Goal: Task Accomplishment & Management: Use online tool/utility

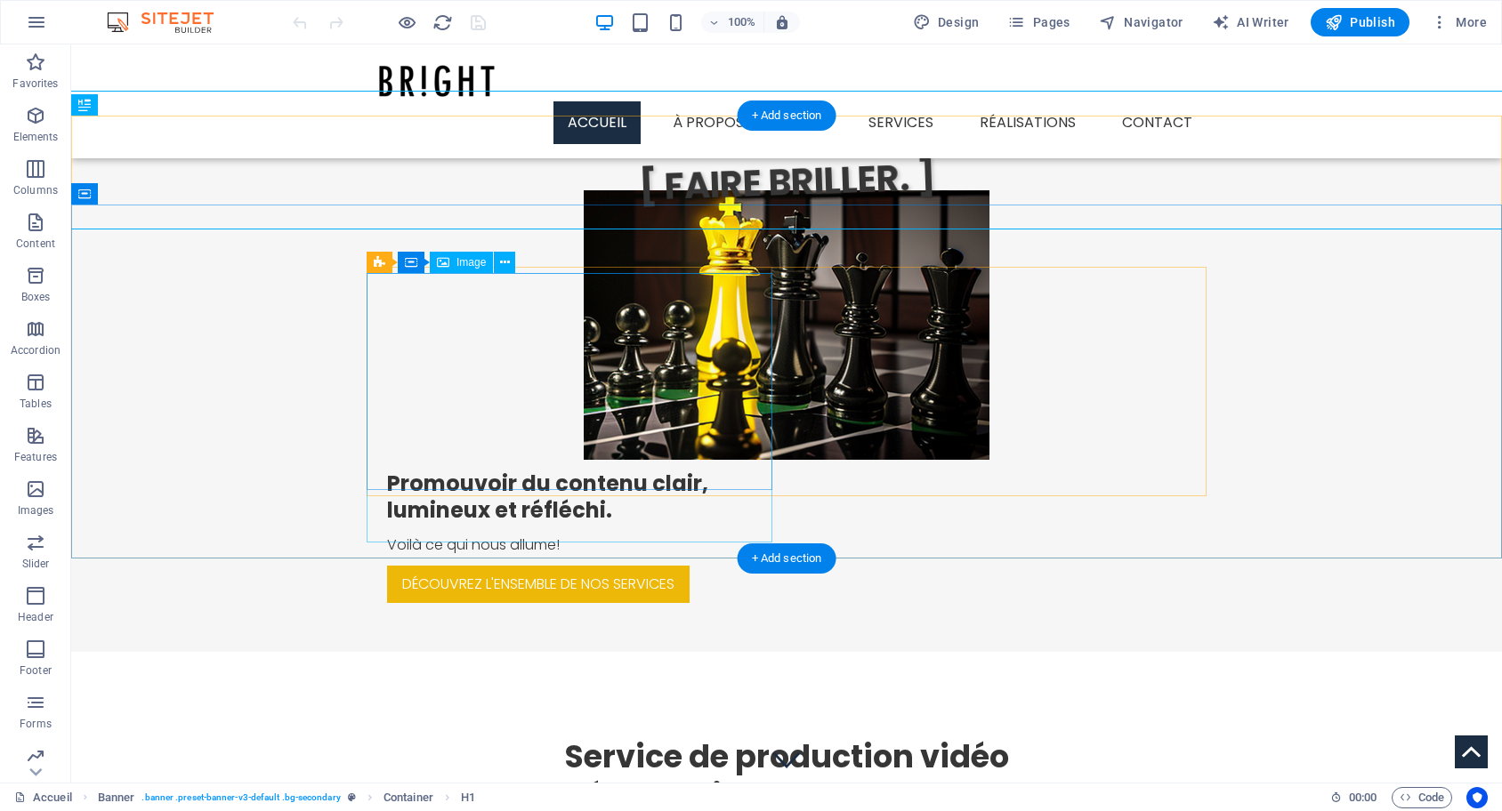
click at [584, 351] on figure at bounding box center [787, 325] width 406 height 270
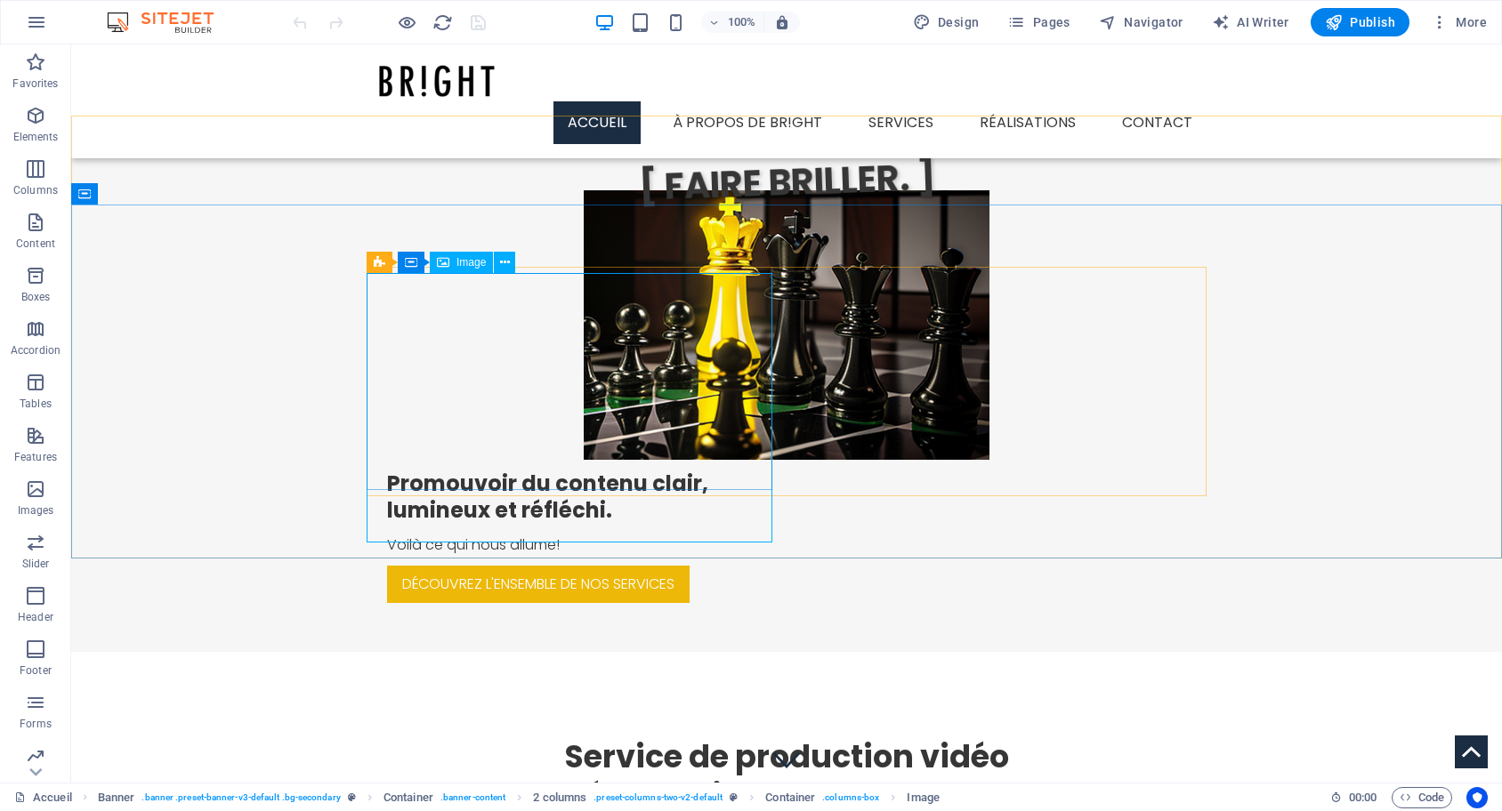
click at [449, 269] on div "Image" at bounding box center [461, 262] width 63 height 21
click at [475, 257] on span "Image" at bounding box center [470, 262] width 29 height 11
select select "px"
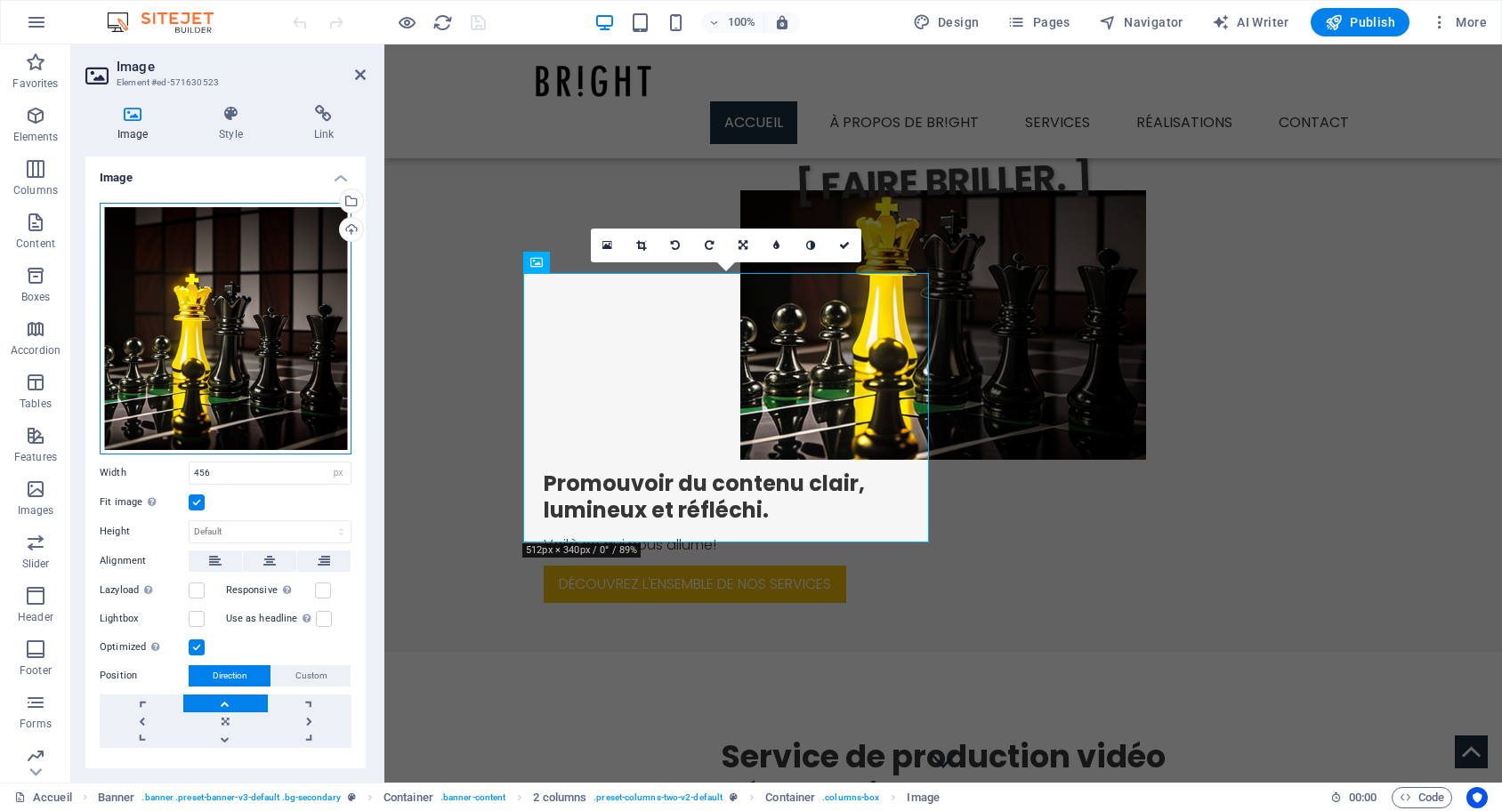
click at [201, 300] on div "Drag files here, click to choose files or select files from Files or our free s…" at bounding box center [226, 329] width 252 height 252
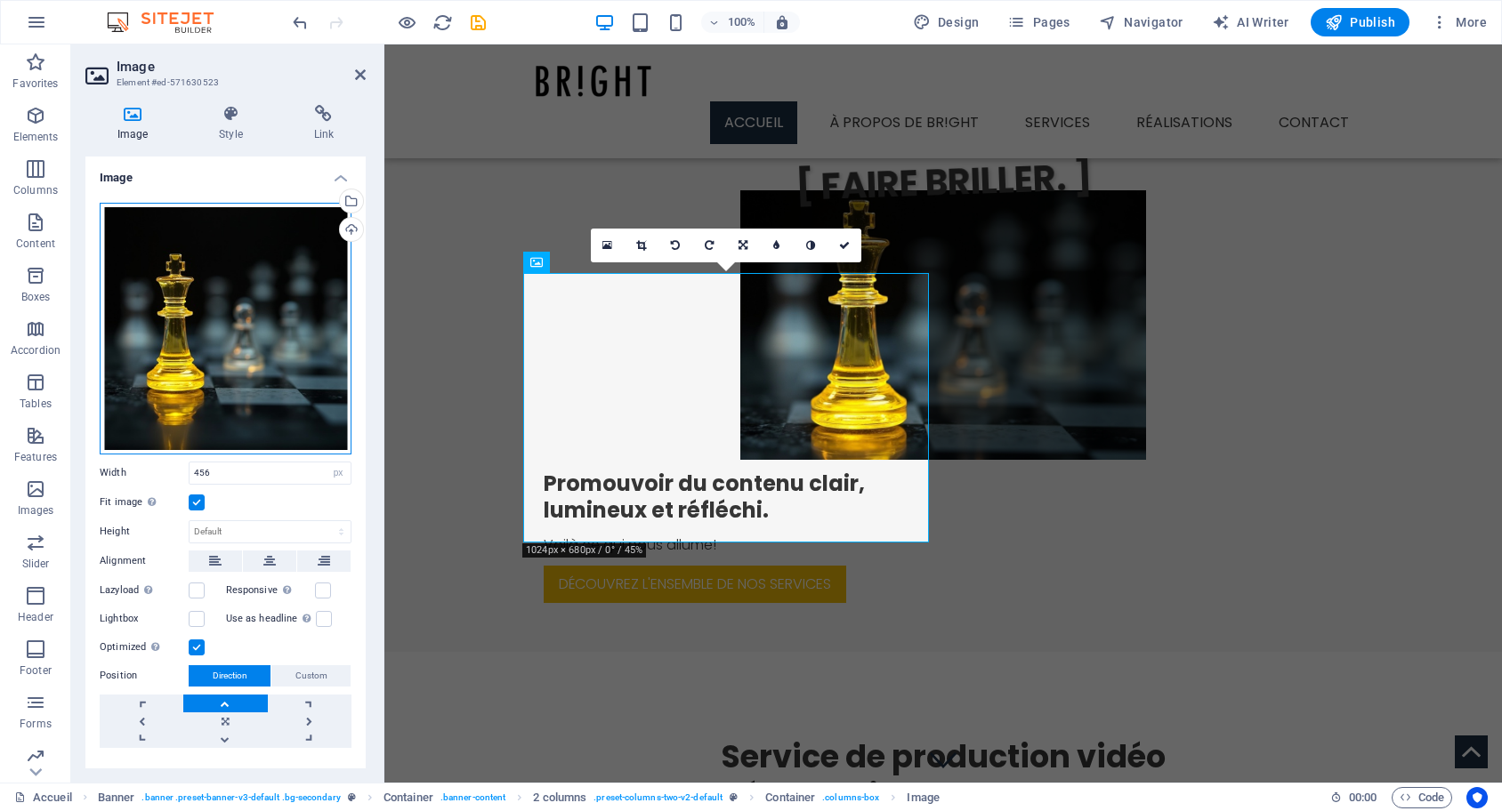
click at [253, 336] on div "Drag files here, click to choose files or select files from Files or our free s…" at bounding box center [226, 329] width 252 height 252
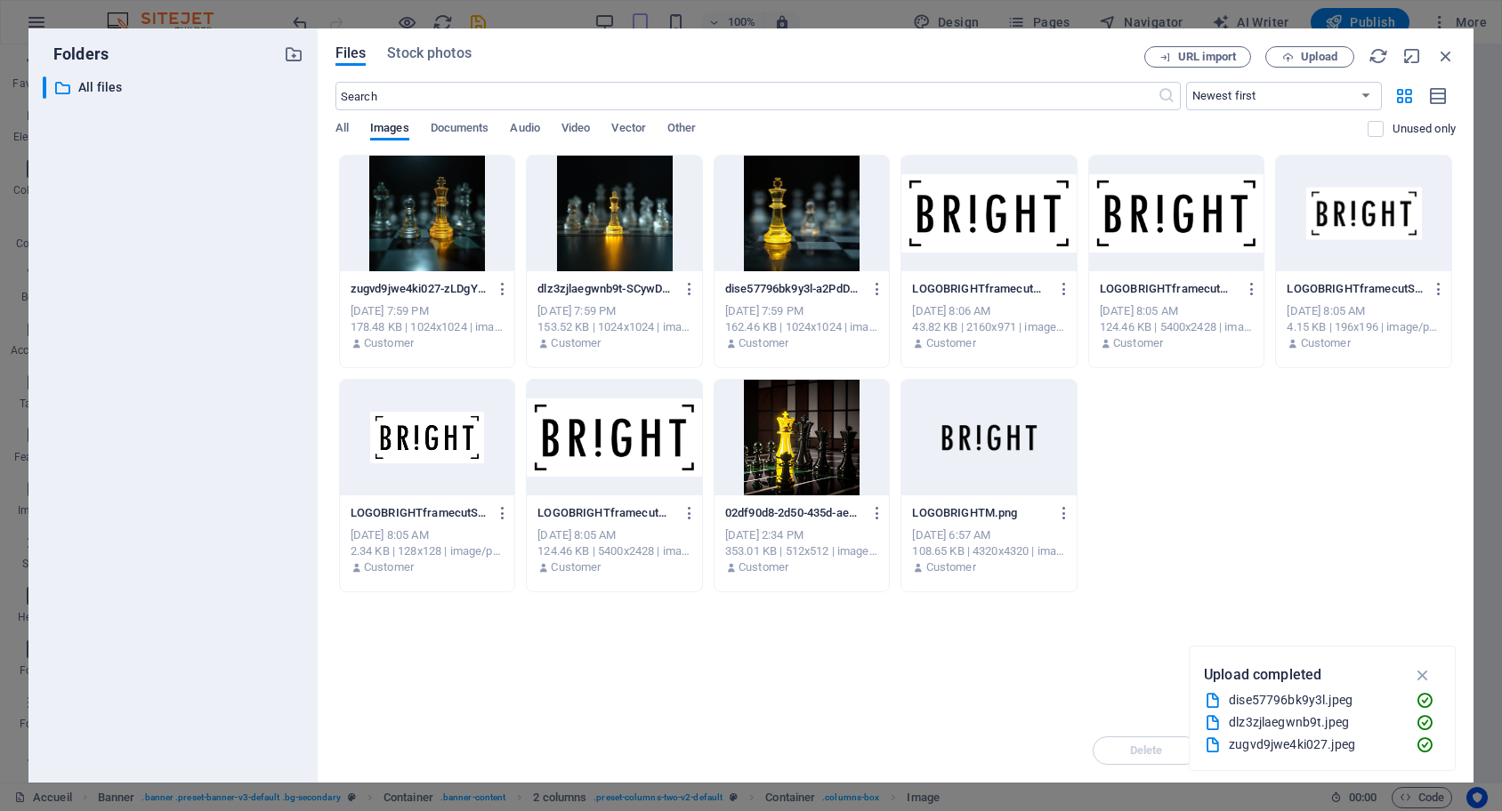
click at [580, 221] on div at bounding box center [614, 214] width 175 height 116
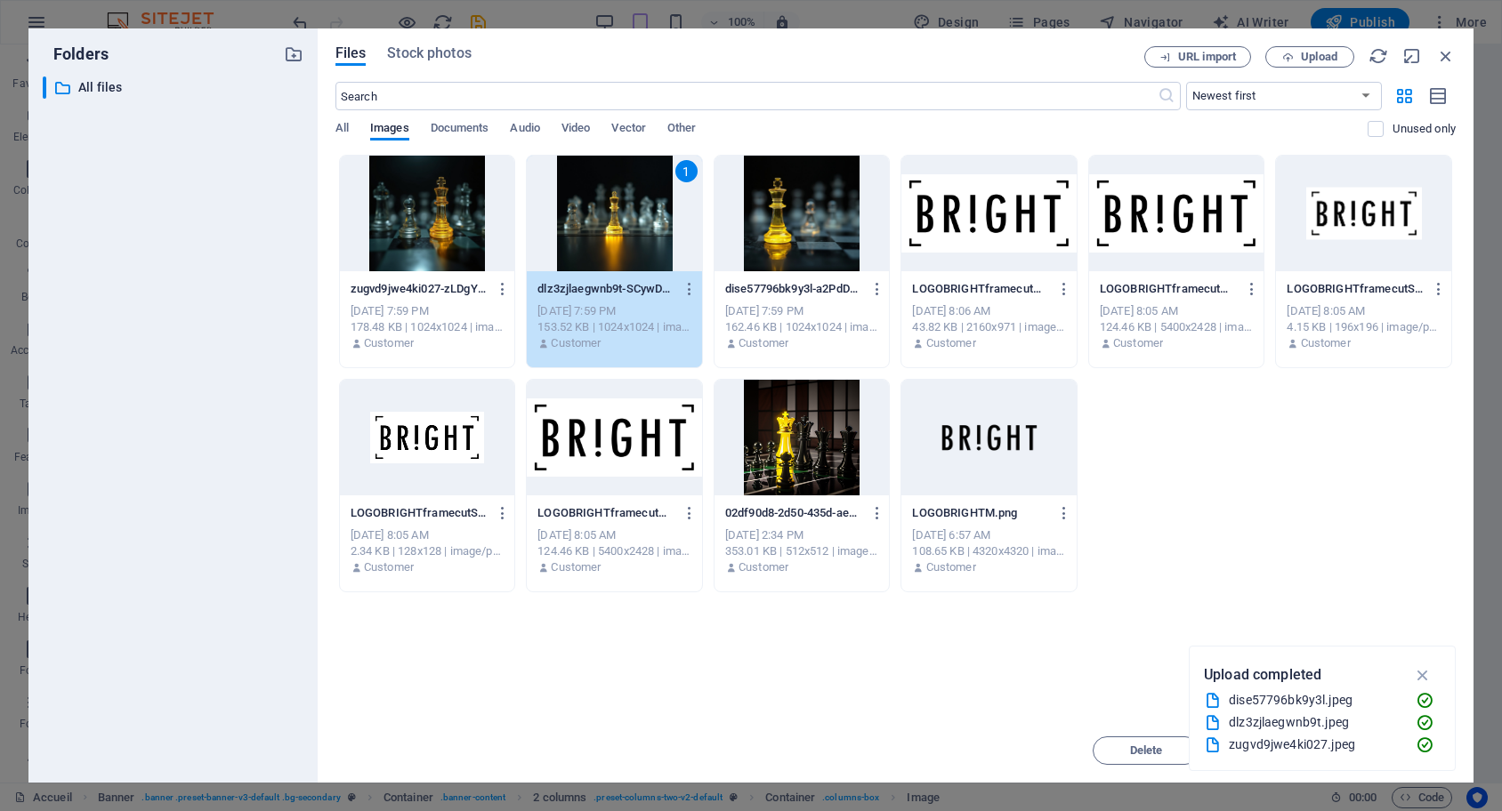
click at [638, 225] on div "1" at bounding box center [614, 214] width 175 height 116
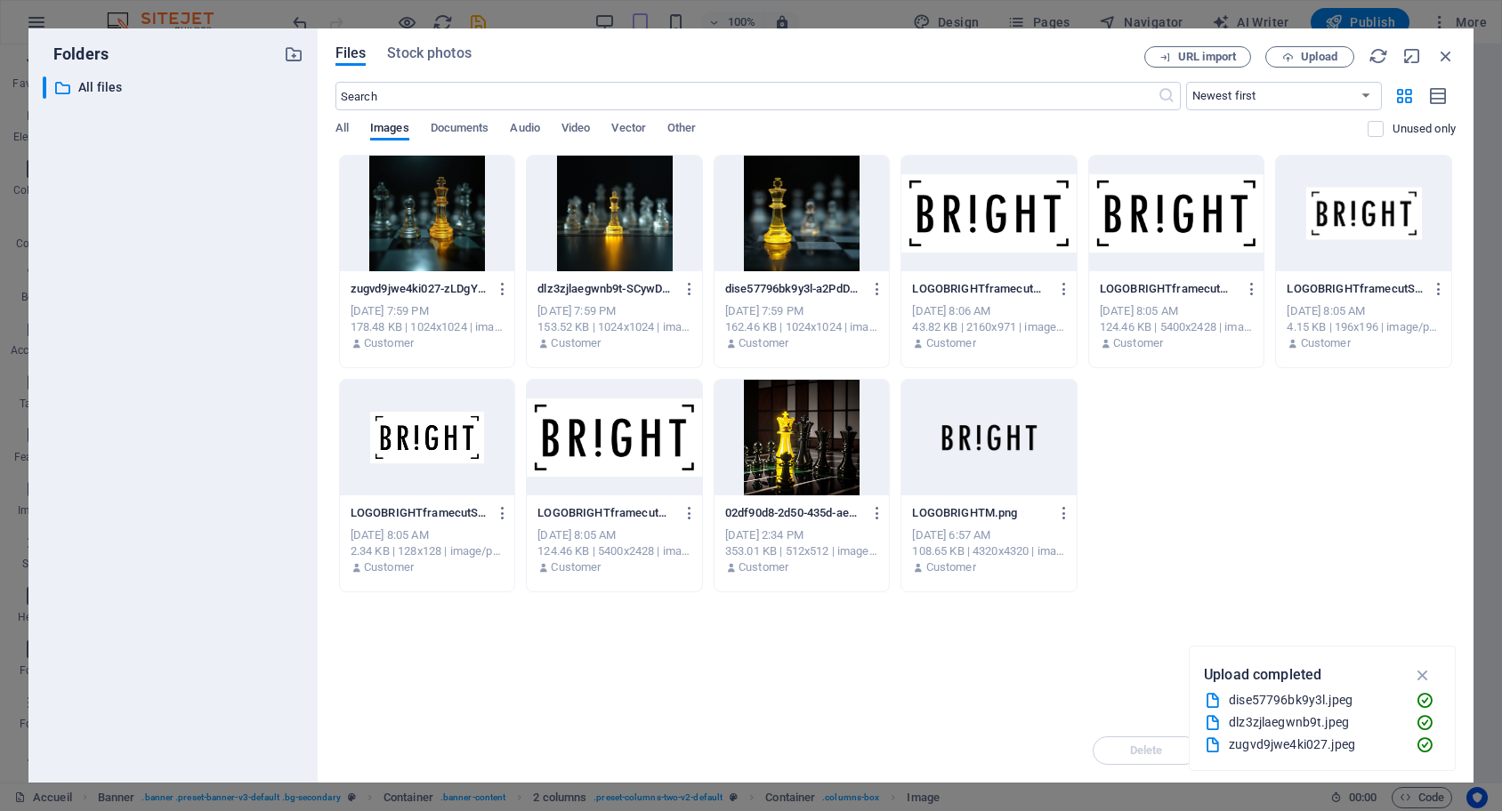
click at [638, 225] on div at bounding box center [614, 214] width 175 height 116
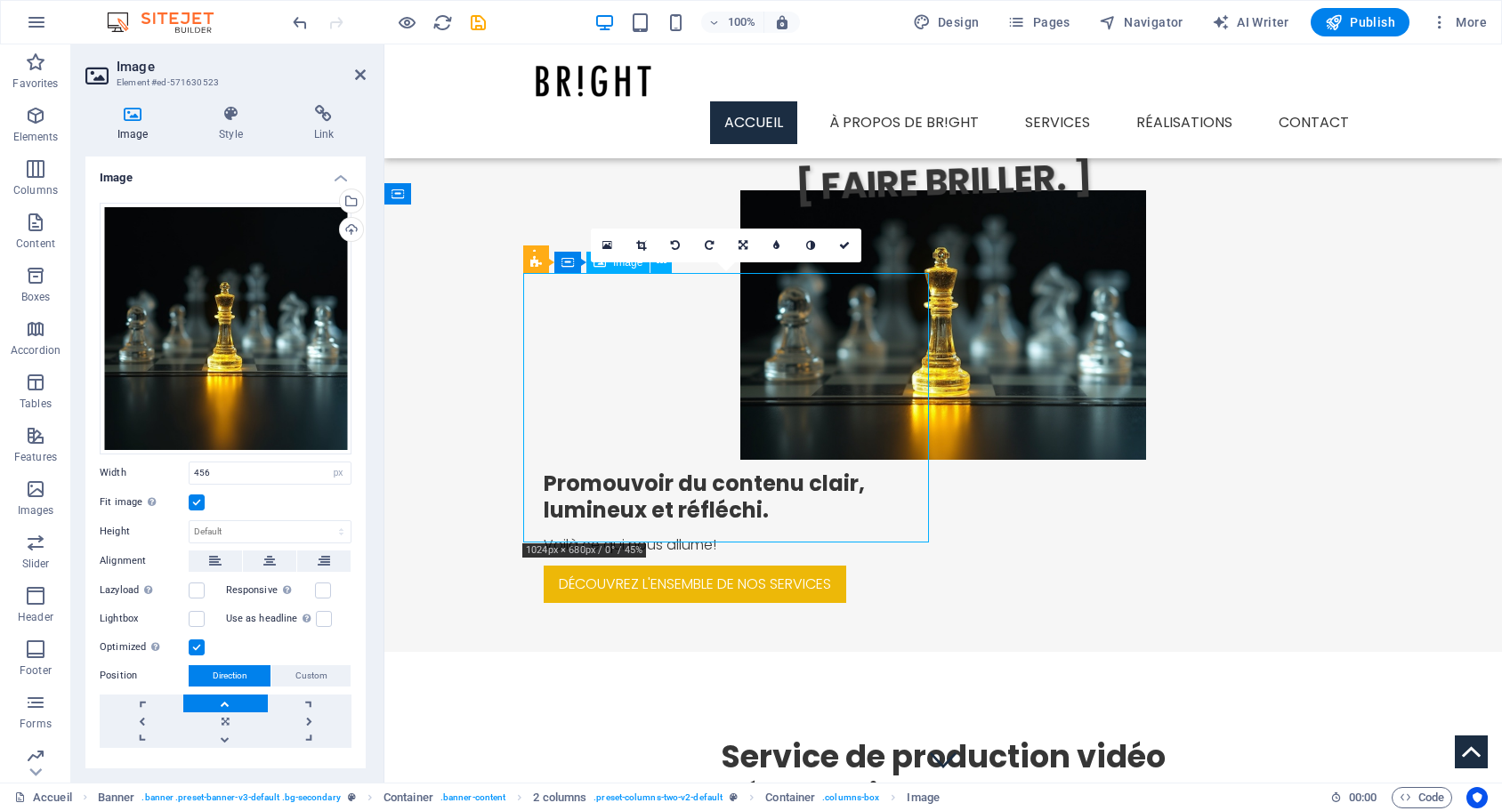
drag, startPoint x: 770, startPoint y: 417, endPoint x: 767, endPoint y: 382, distance: 35.8
click at [767, 382] on figure at bounding box center [943, 325] width 406 height 270
click at [740, 342] on figure at bounding box center [943, 325] width 406 height 270
click at [253, 307] on div "Drag files here, click to choose files or select files from Files or our free s…" at bounding box center [226, 329] width 252 height 252
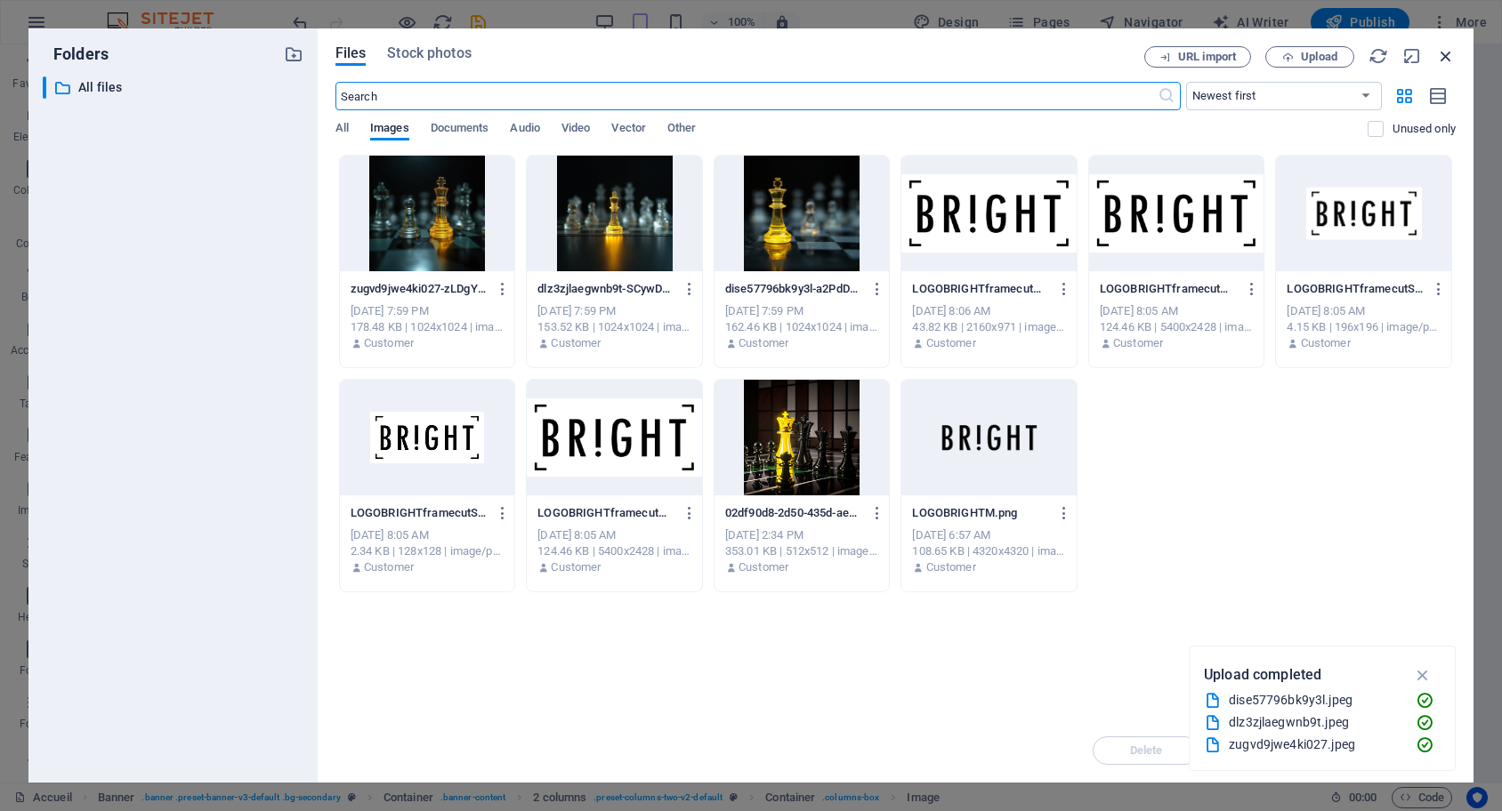
click at [1447, 56] on icon "button" at bounding box center [1446, 56] width 20 height 20
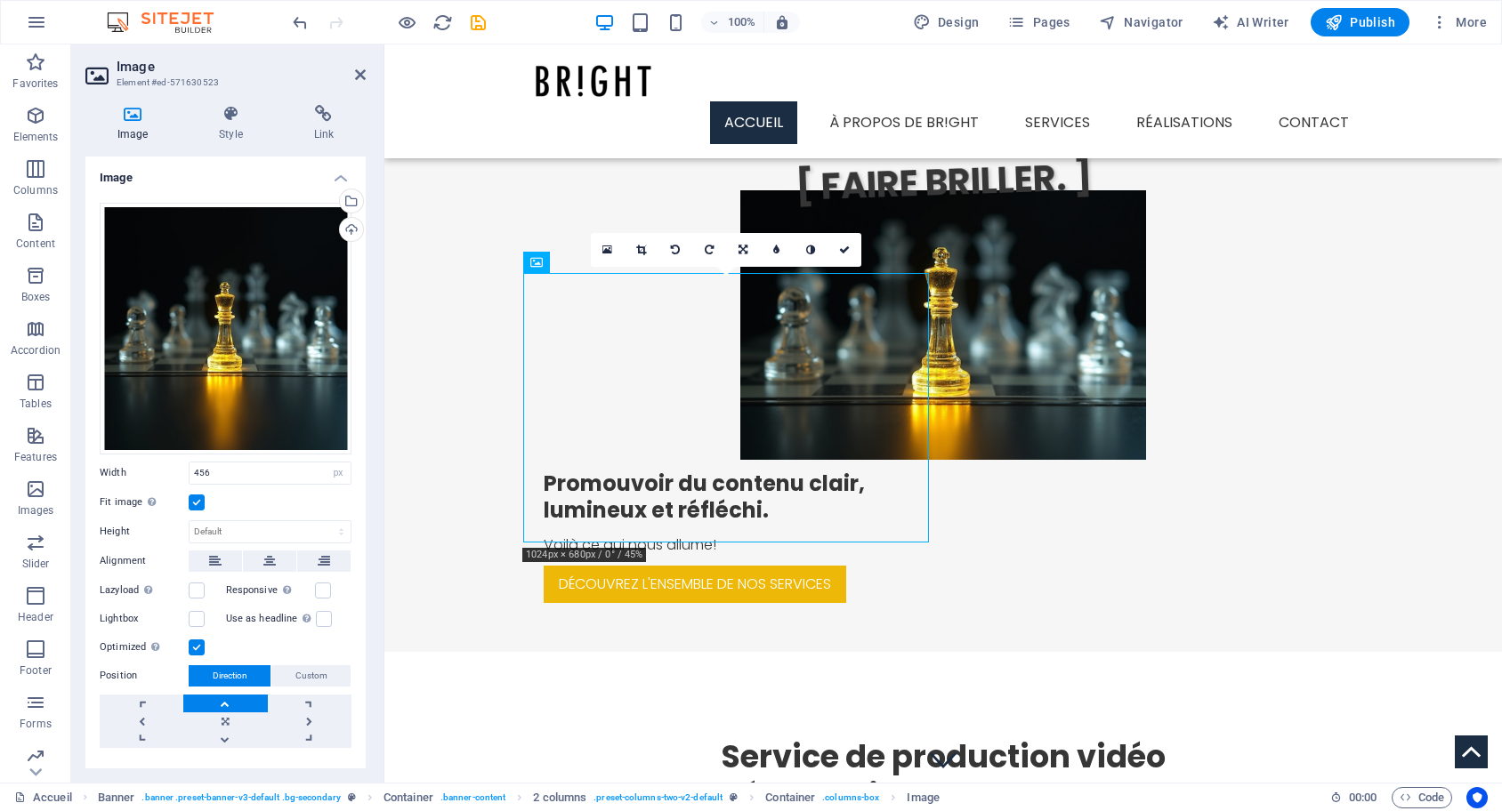
click at [232, 699] on link at bounding box center [225, 704] width 84 height 18
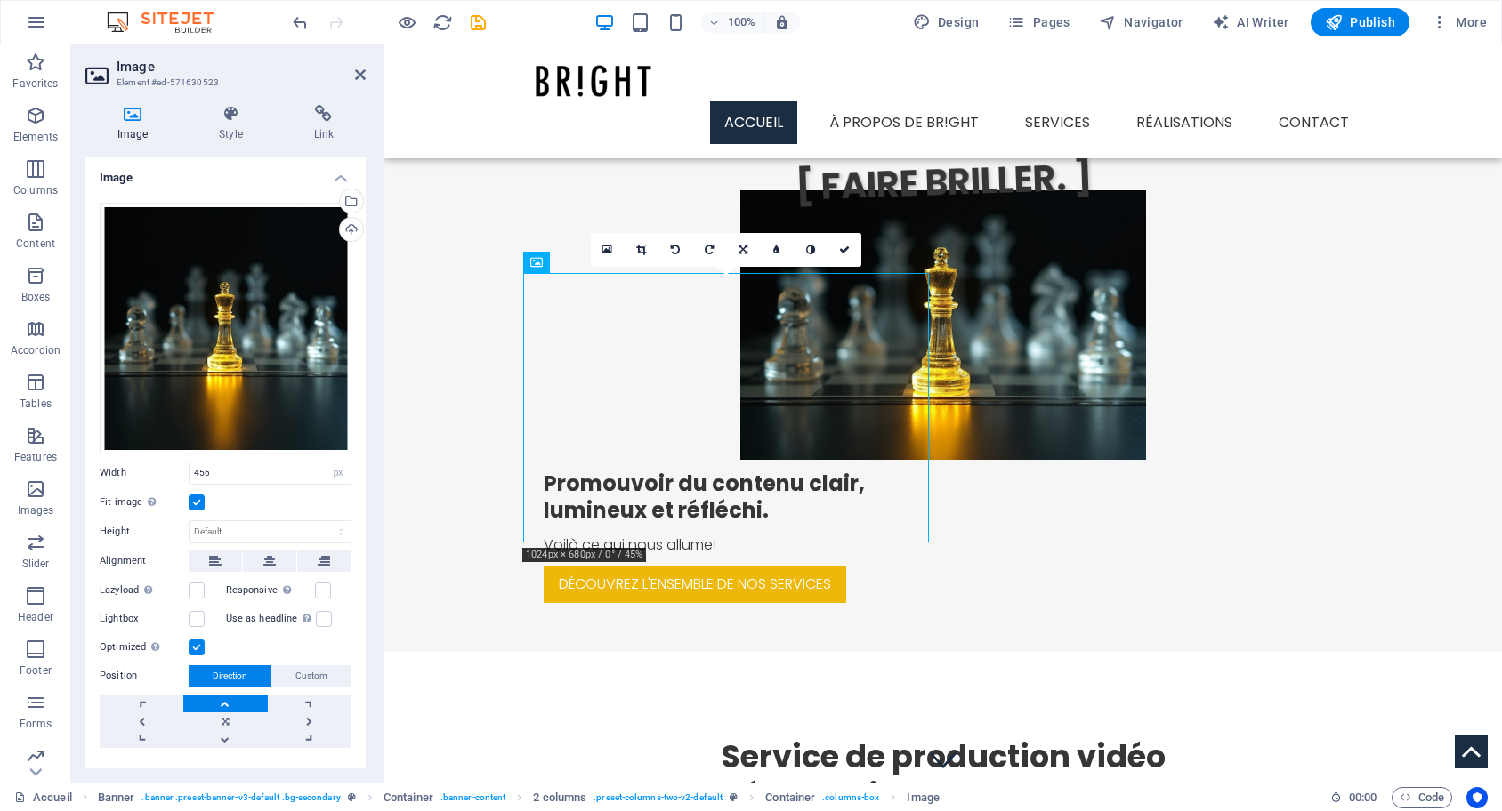
click at [232, 699] on link at bounding box center [225, 704] width 84 height 18
click at [226, 716] on link at bounding box center [225, 722] width 84 height 18
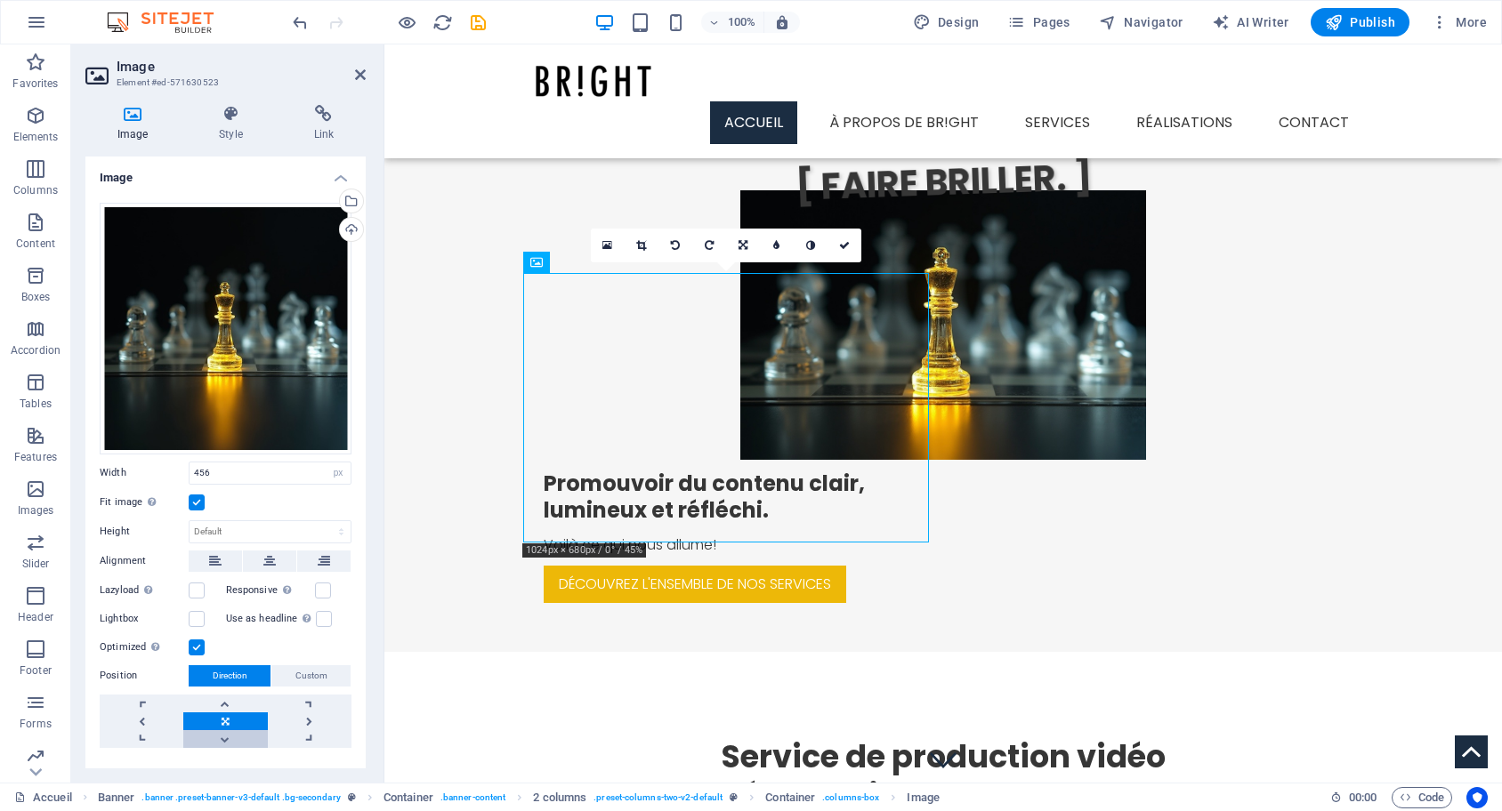
click at [218, 739] on link at bounding box center [225, 739] width 84 height 18
click at [222, 716] on link at bounding box center [225, 722] width 84 height 18
click at [459, 230] on div "Promouvoir du contenu clair, lumineux et réfléchi. Voilà ce qui nous allume! Dé…" at bounding box center [942, 428] width 1117 height 447
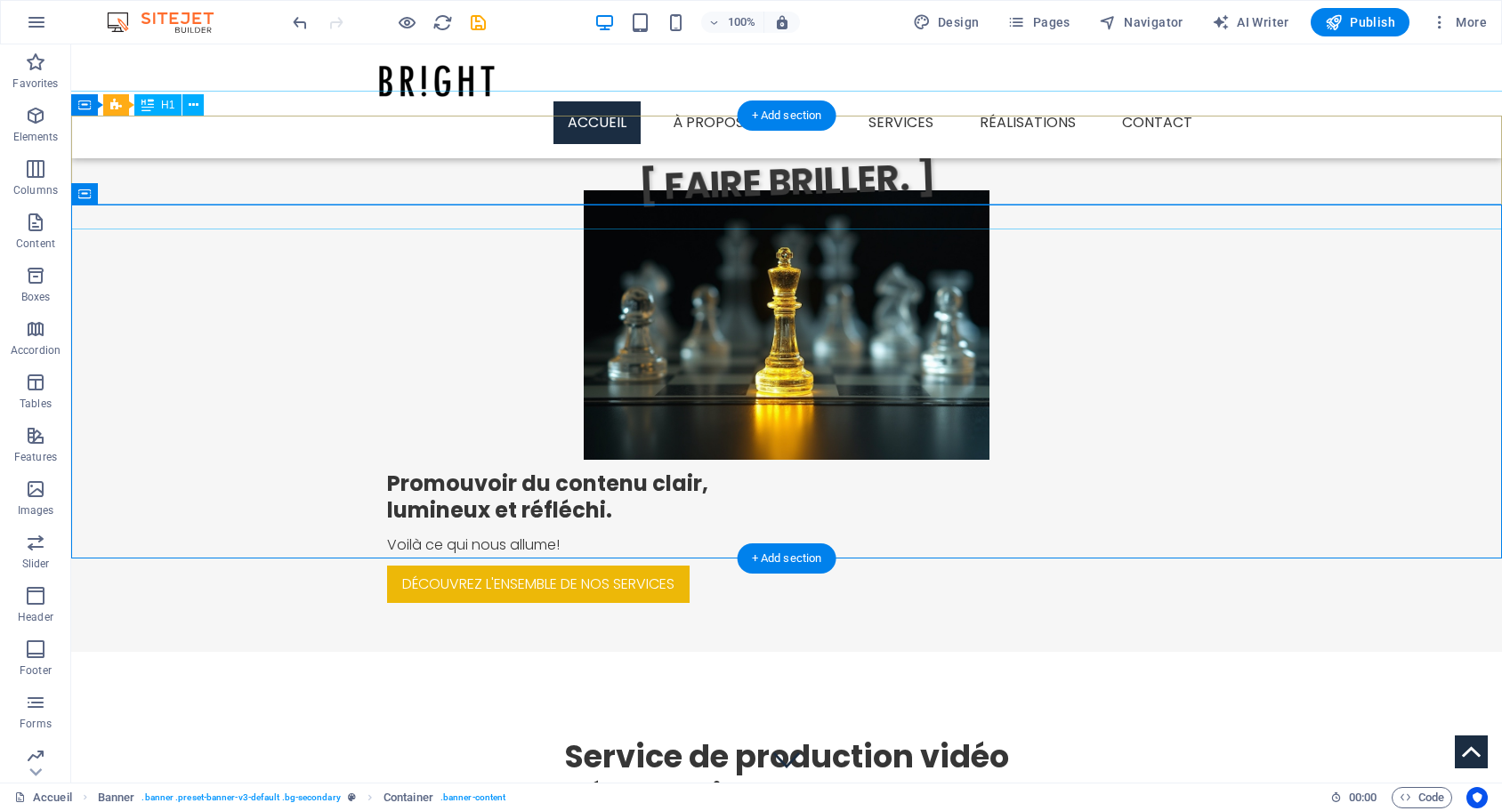
click at [507, 141] on div "[ FAIRE BRILLER. ]" at bounding box center [786, 160] width 1433 height 139
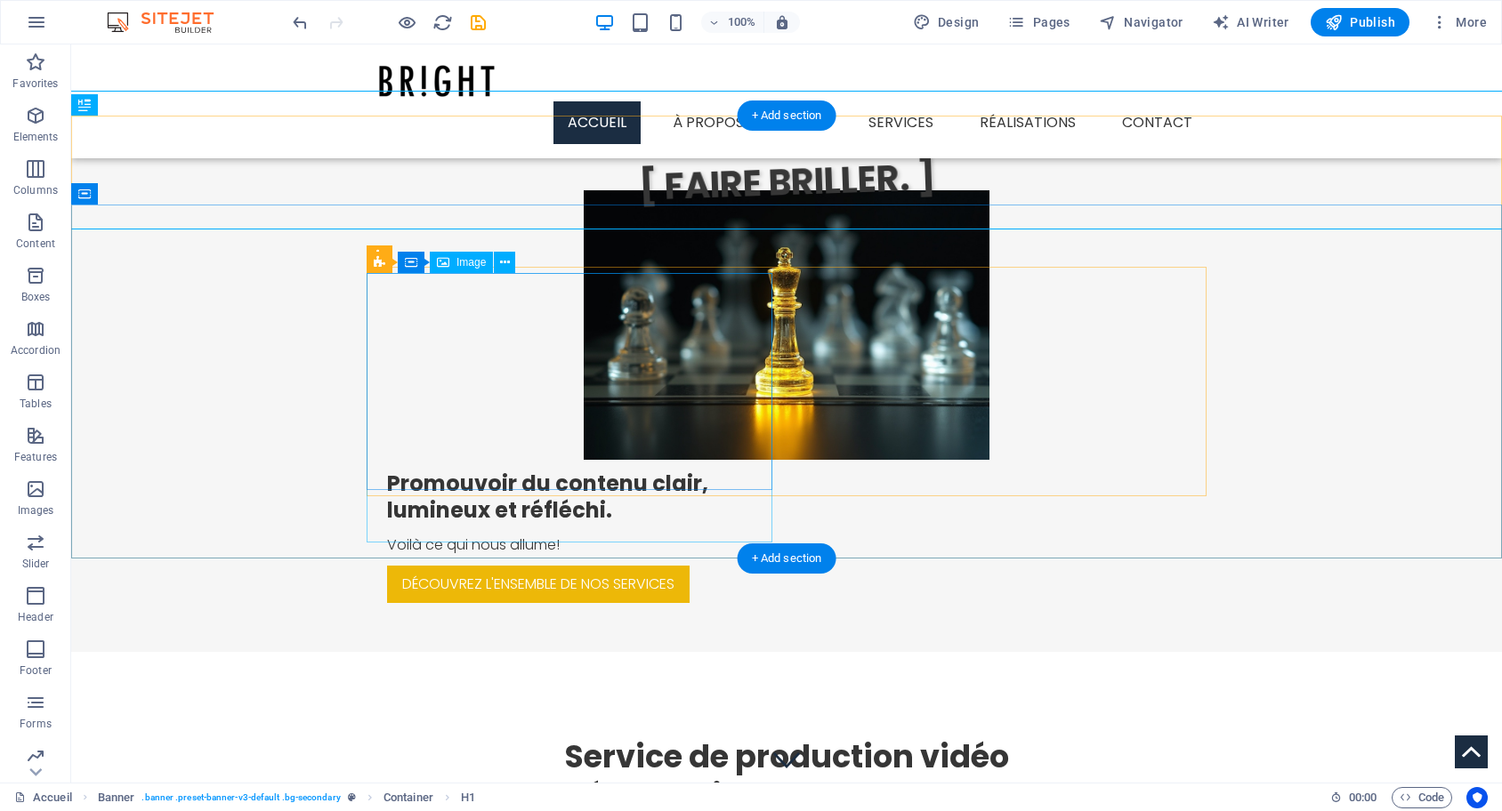
click at [584, 390] on figure at bounding box center [787, 325] width 406 height 270
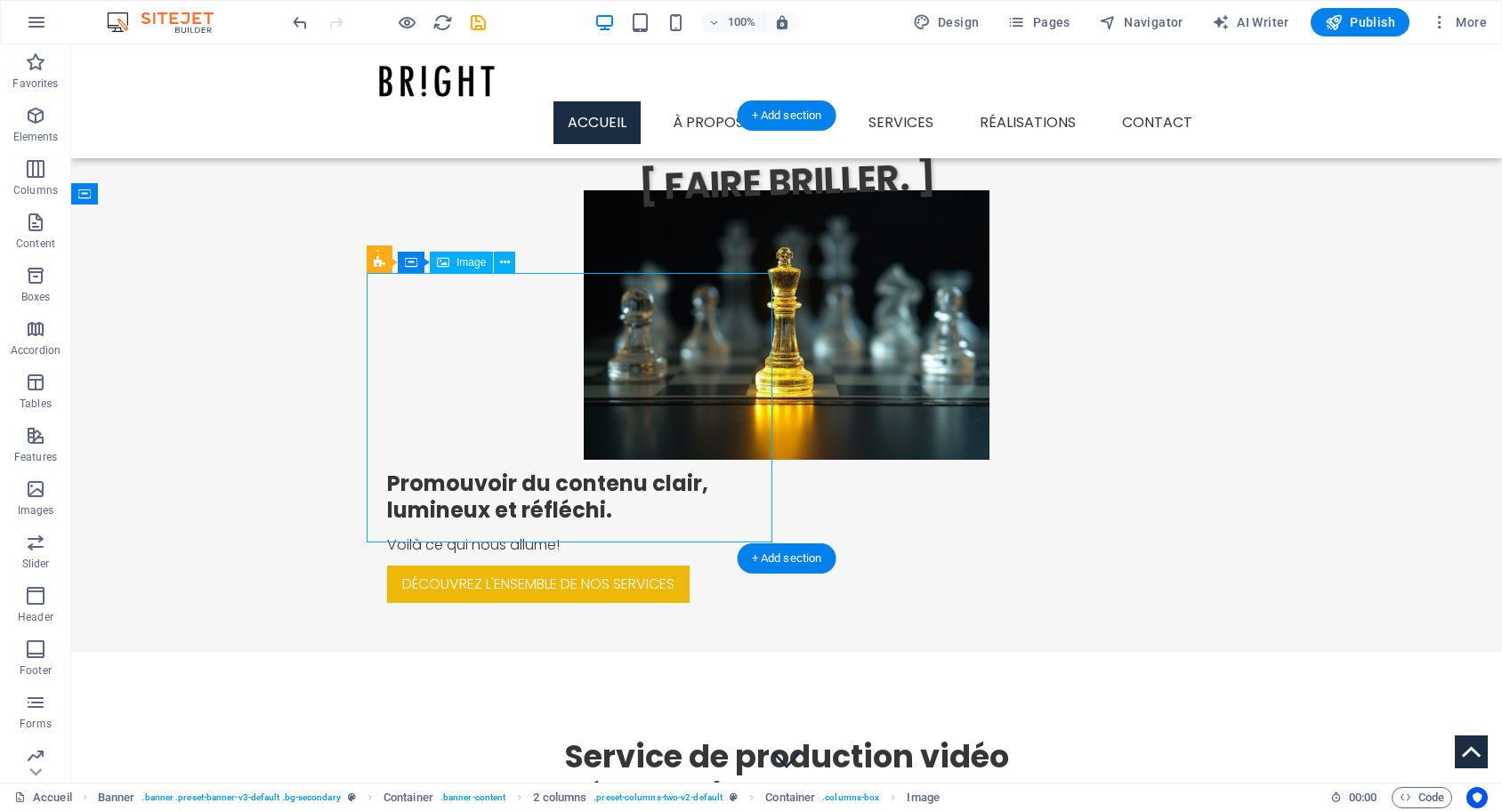
click at [584, 390] on figure at bounding box center [787, 325] width 406 height 270
select select "px"
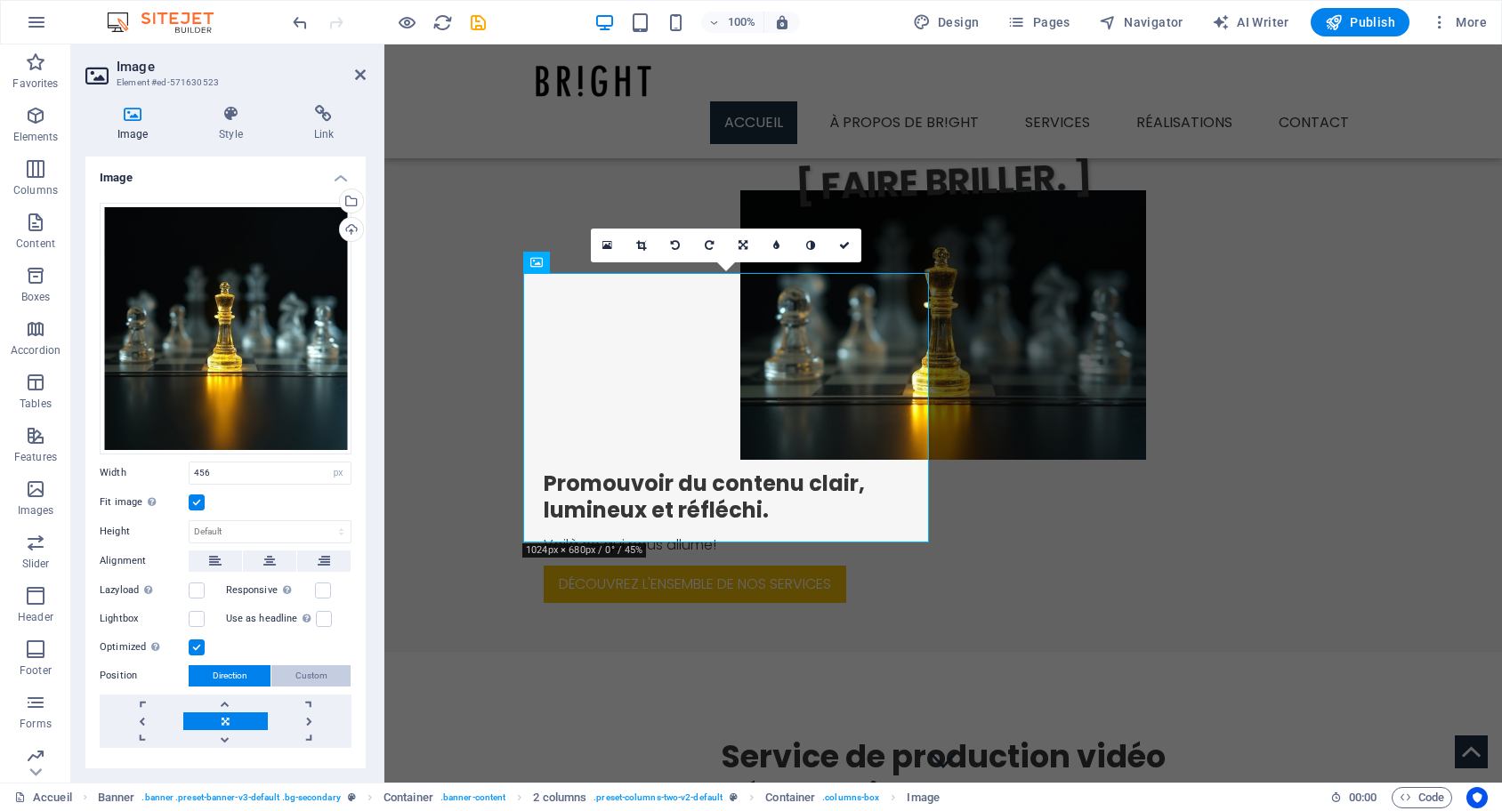
click at [304, 673] on span "Custom" at bounding box center [311, 675] width 32 height 21
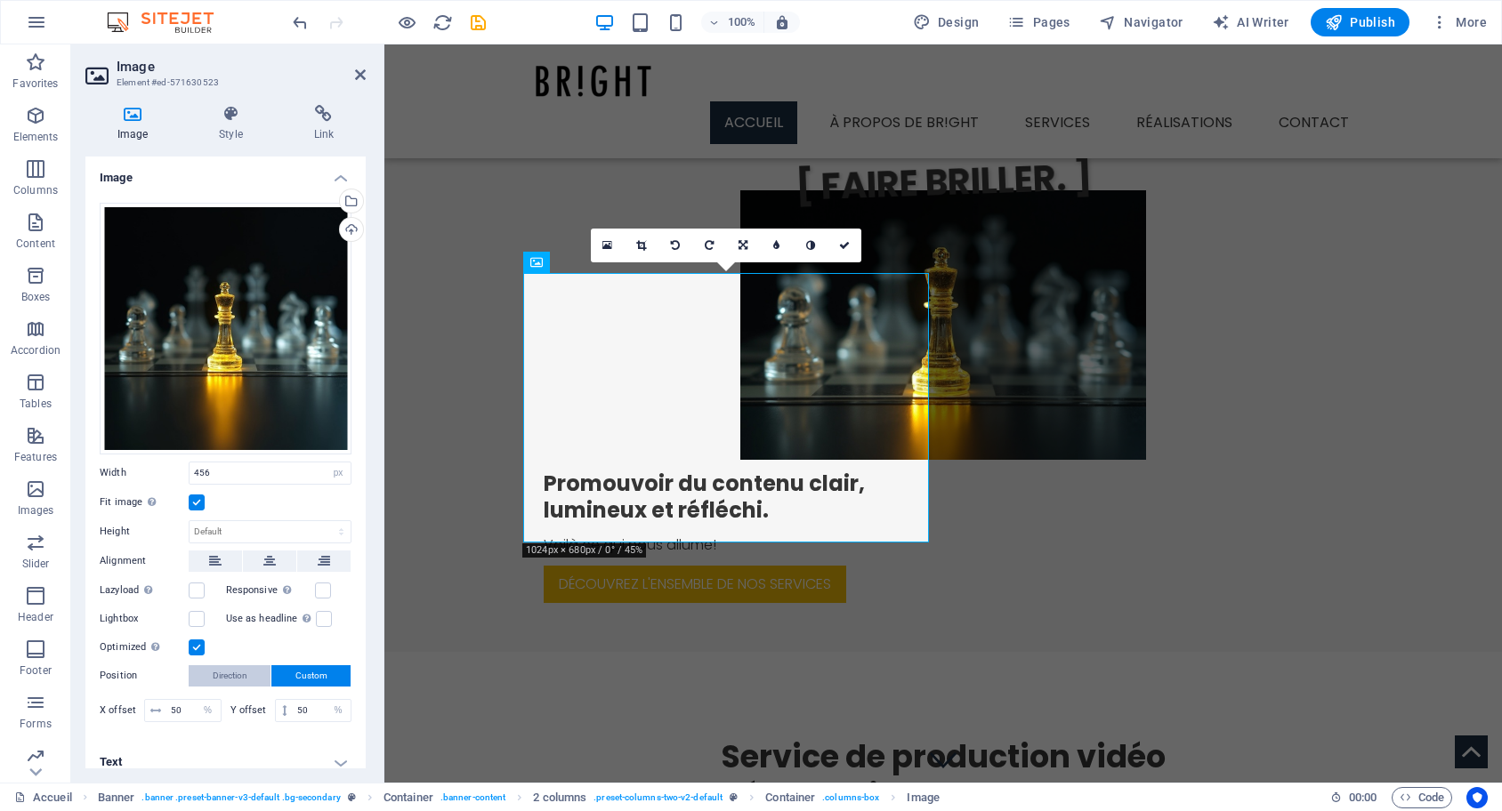
click at [229, 676] on span "Direction" at bounding box center [230, 675] width 35 height 21
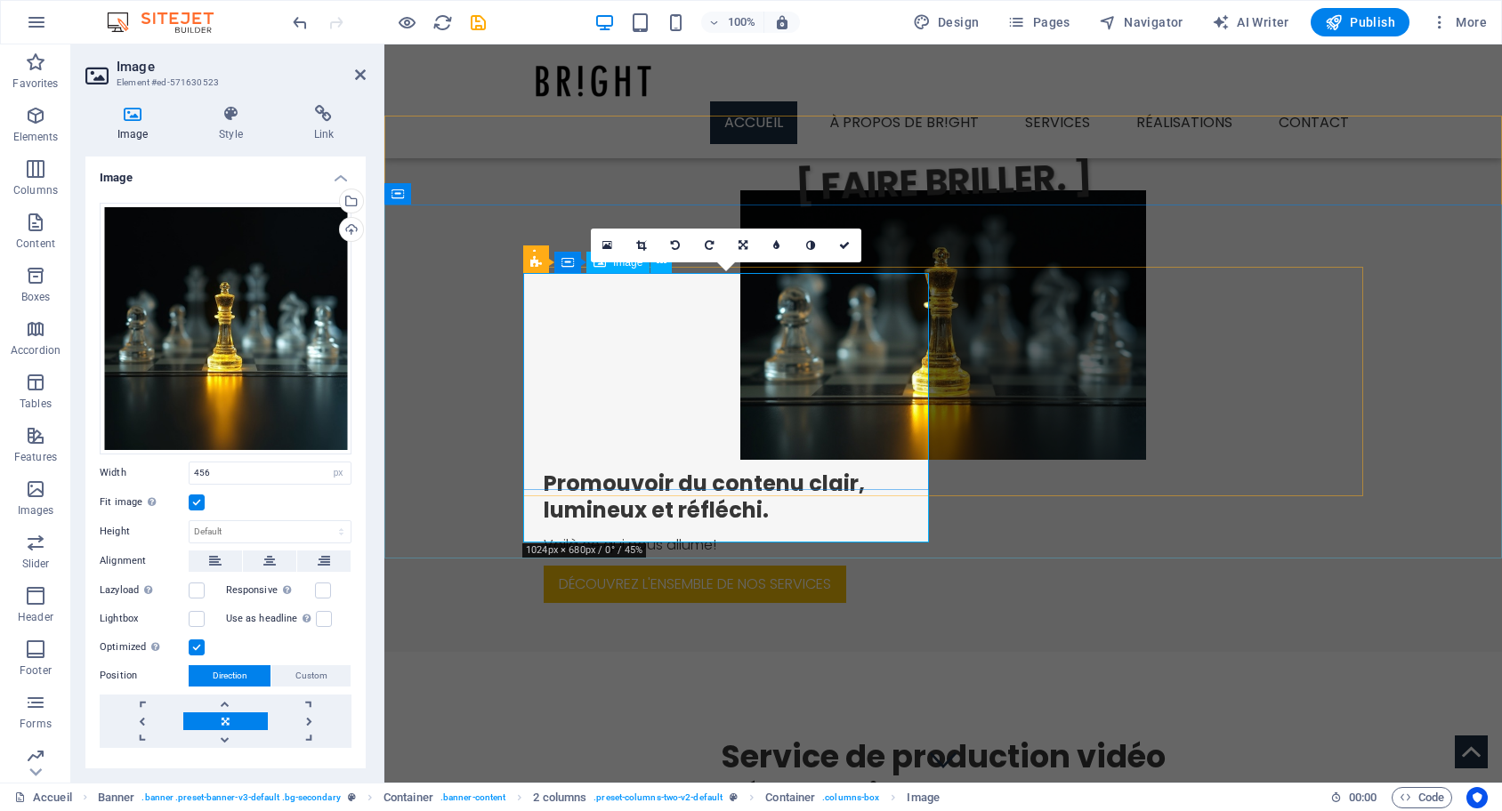
click at [740, 403] on figure at bounding box center [943, 325] width 406 height 270
click at [644, 246] on icon at bounding box center [641, 245] width 10 height 11
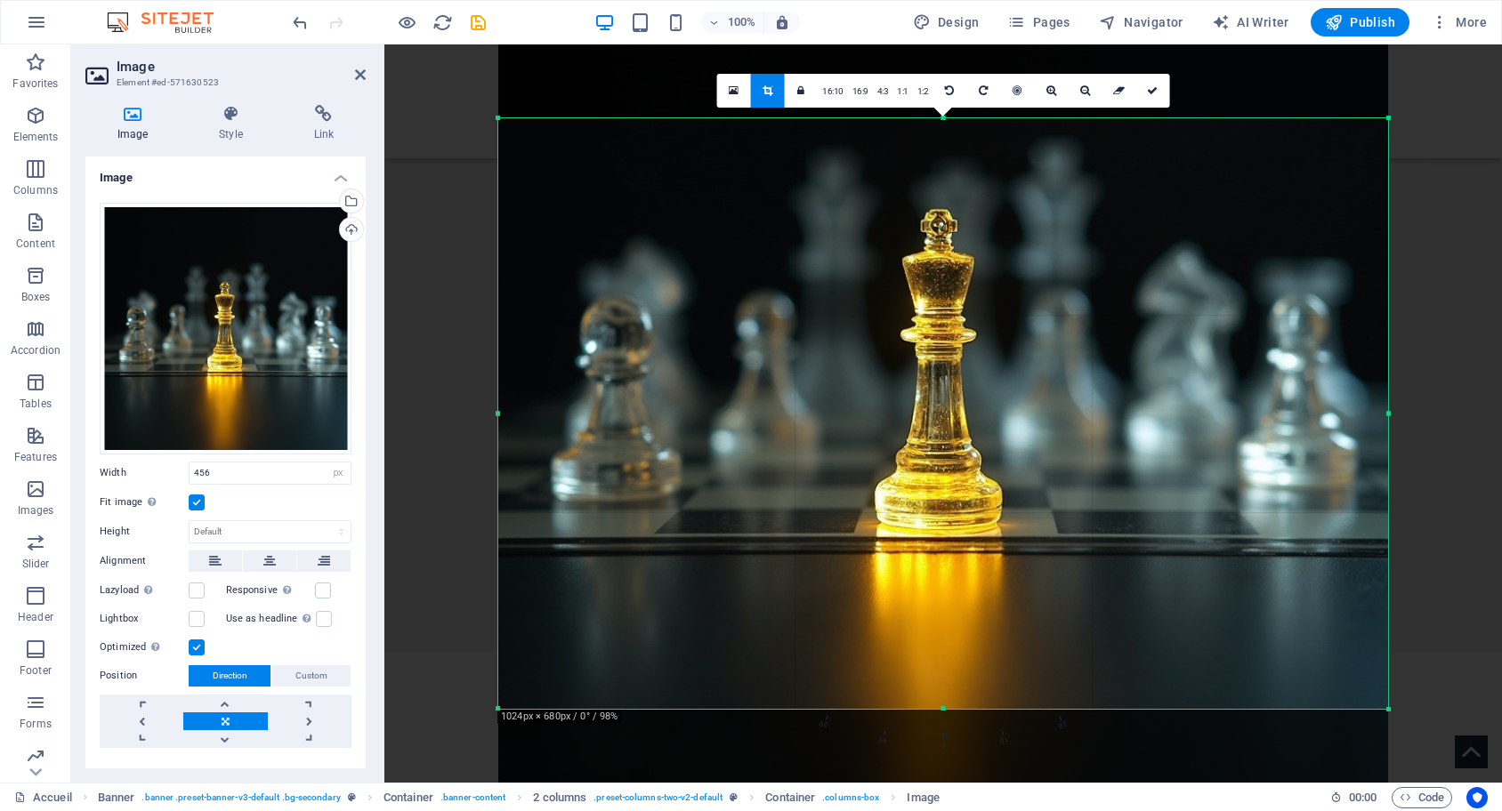
drag, startPoint x: 923, startPoint y: 384, endPoint x: 923, endPoint y: 350, distance: 34.7
click at [923, 350] on div at bounding box center [943, 379] width 890 height 890
click at [624, 77] on div at bounding box center [943, 379] width 890 height 890
click at [363, 73] on icon at bounding box center [360, 75] width 11 height 14
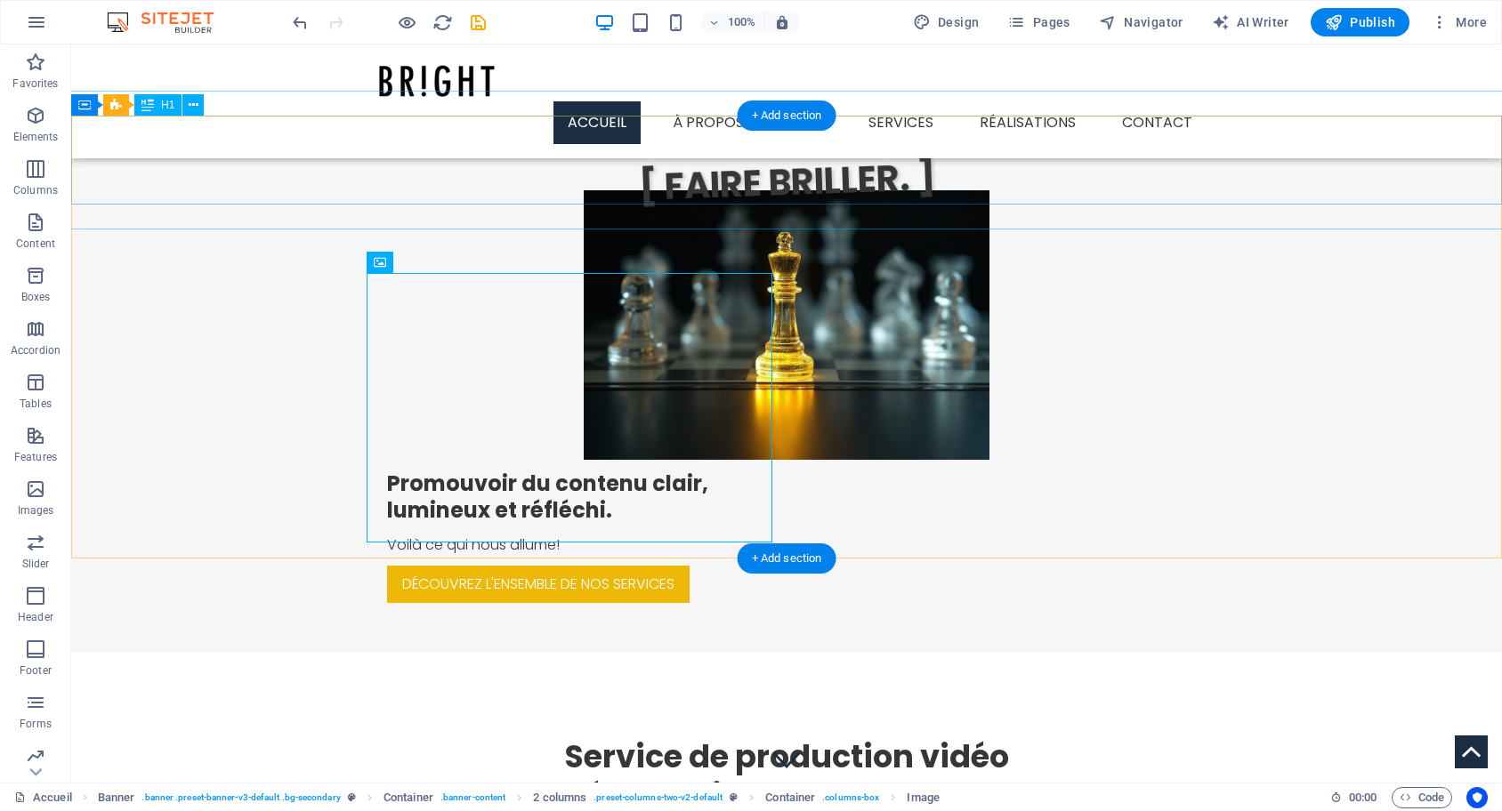
click at [327, 157] on div "[ FAIRE BRILLER. ]" at bounding box center [786, 160] width 1433 height 139
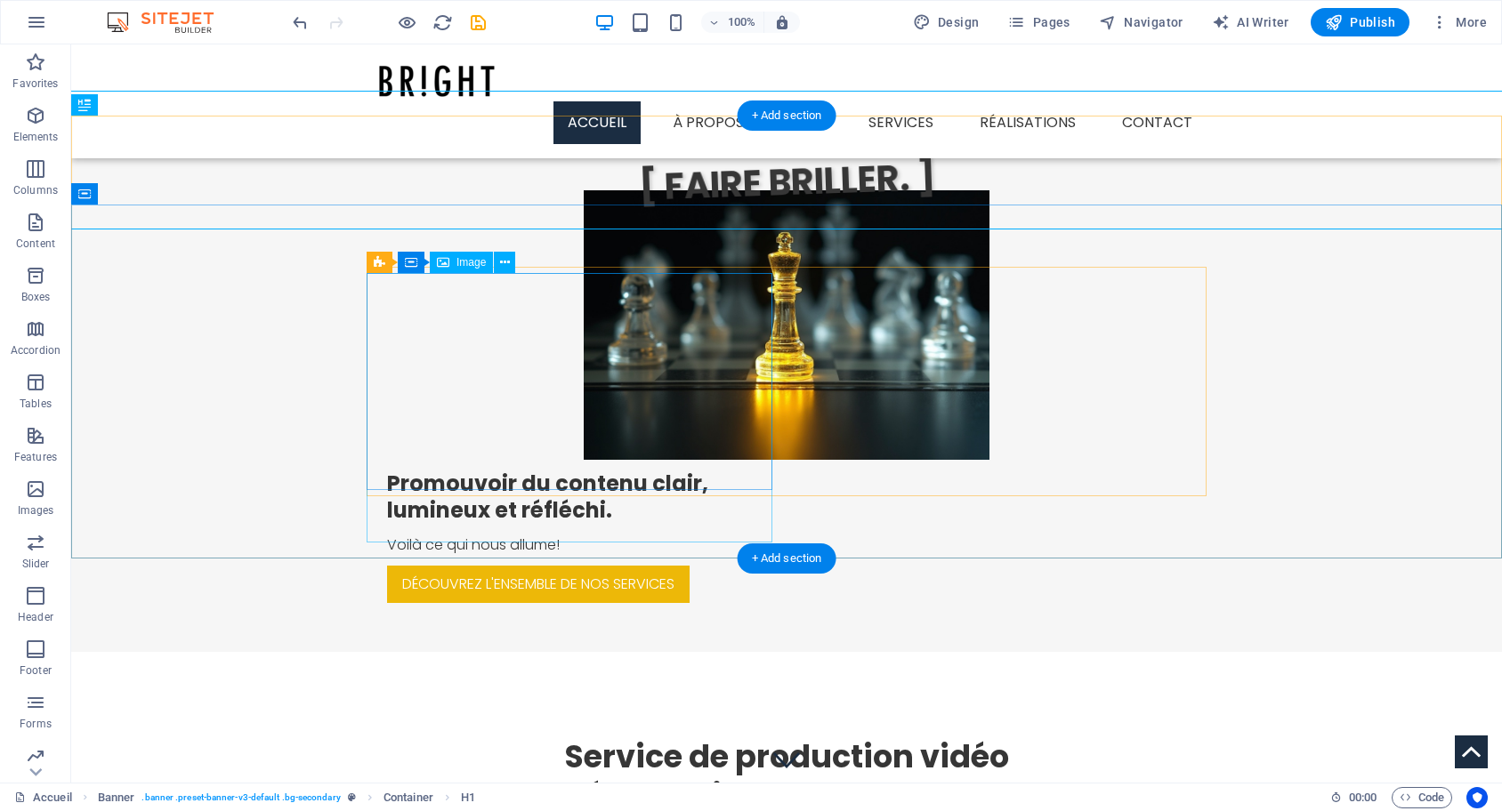
click at [639, 377] on figure at bounding box center [787, 325] width 406 height 270
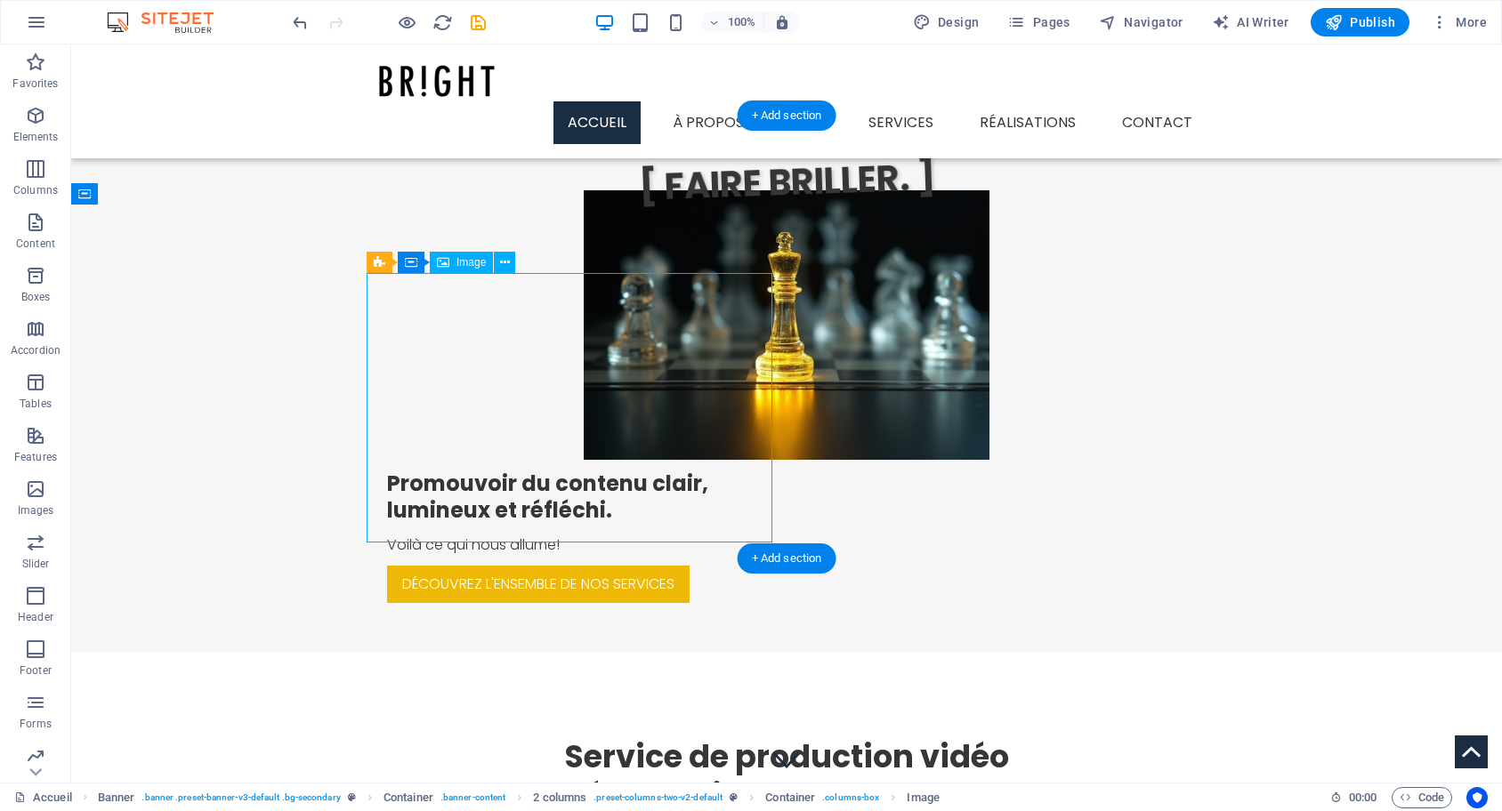
click at [639, 377] on figure at bounding box center [787, 325] width 406 height 270
select select "px"
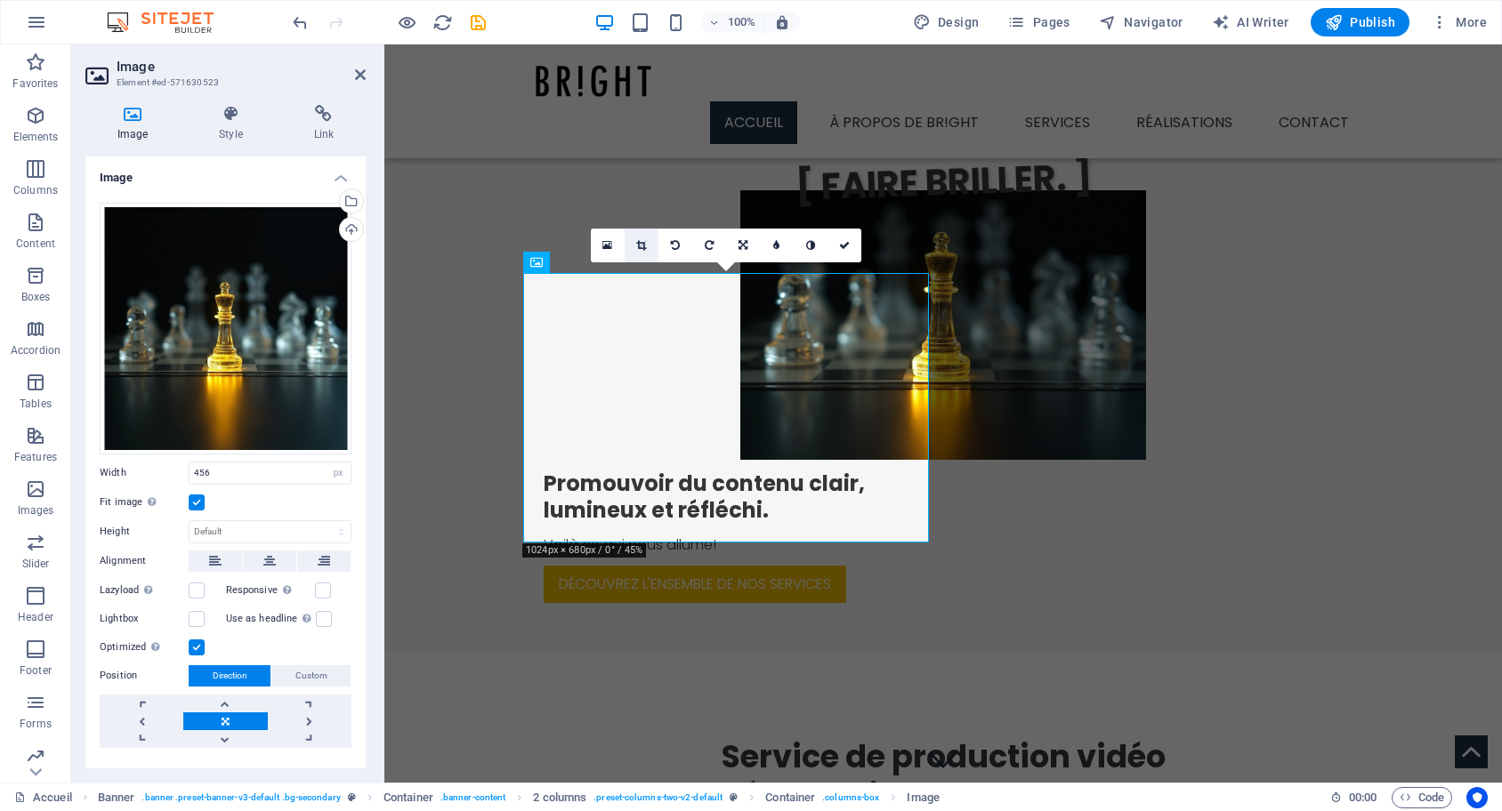
click at [641, 241] on icon at bounding box center [641, 245] width 10 height 11
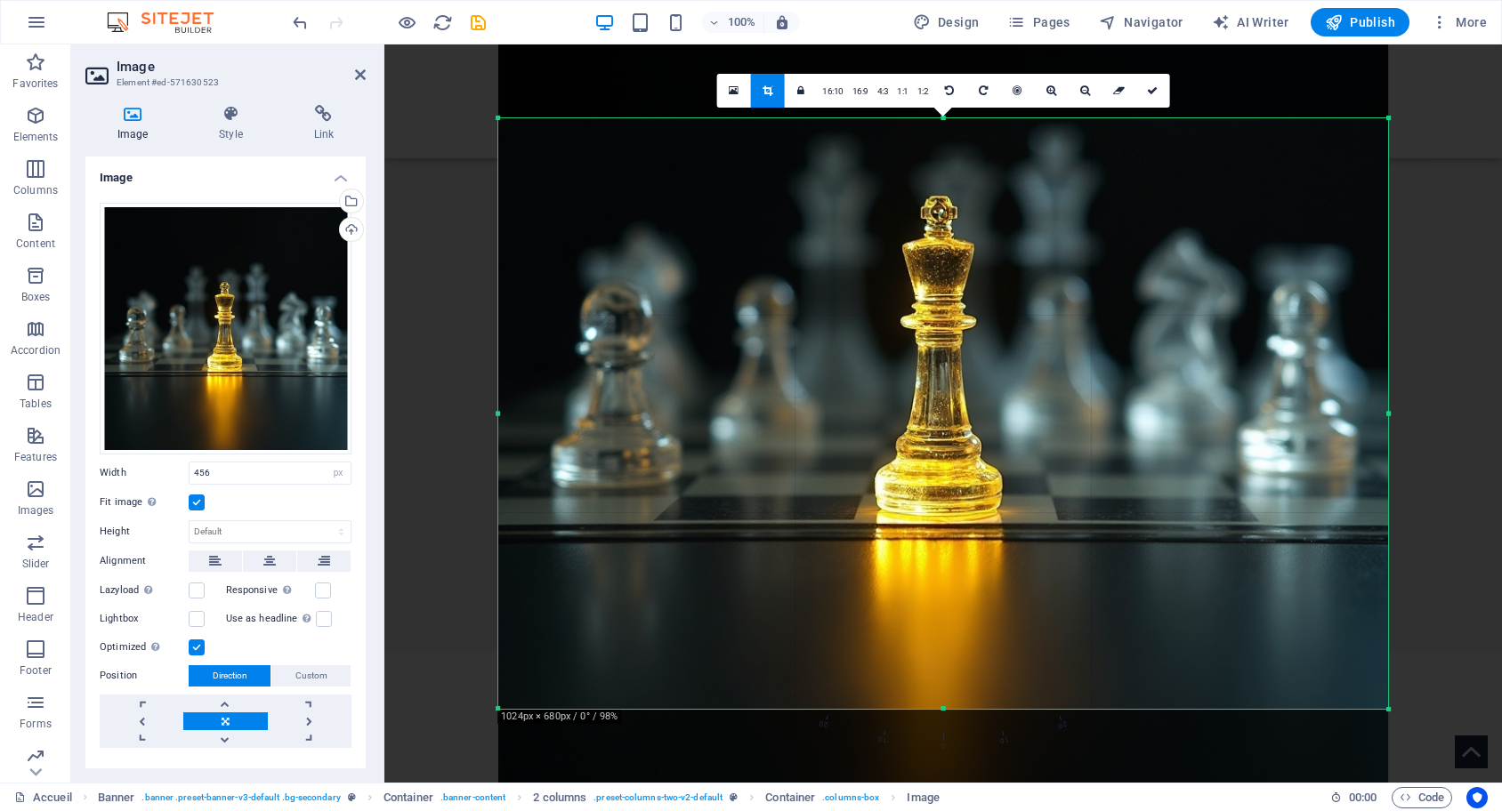
drag, startPoint x: 870, startPoint y: 245, endPoint x: 870, endPoint y: 234, distance: 10.7
click at [870, 234] on div at bounding box center [943, 366] width 890 height 890
click at [360, 77] on icon at bounding box center [360, 75] width 11 height 14
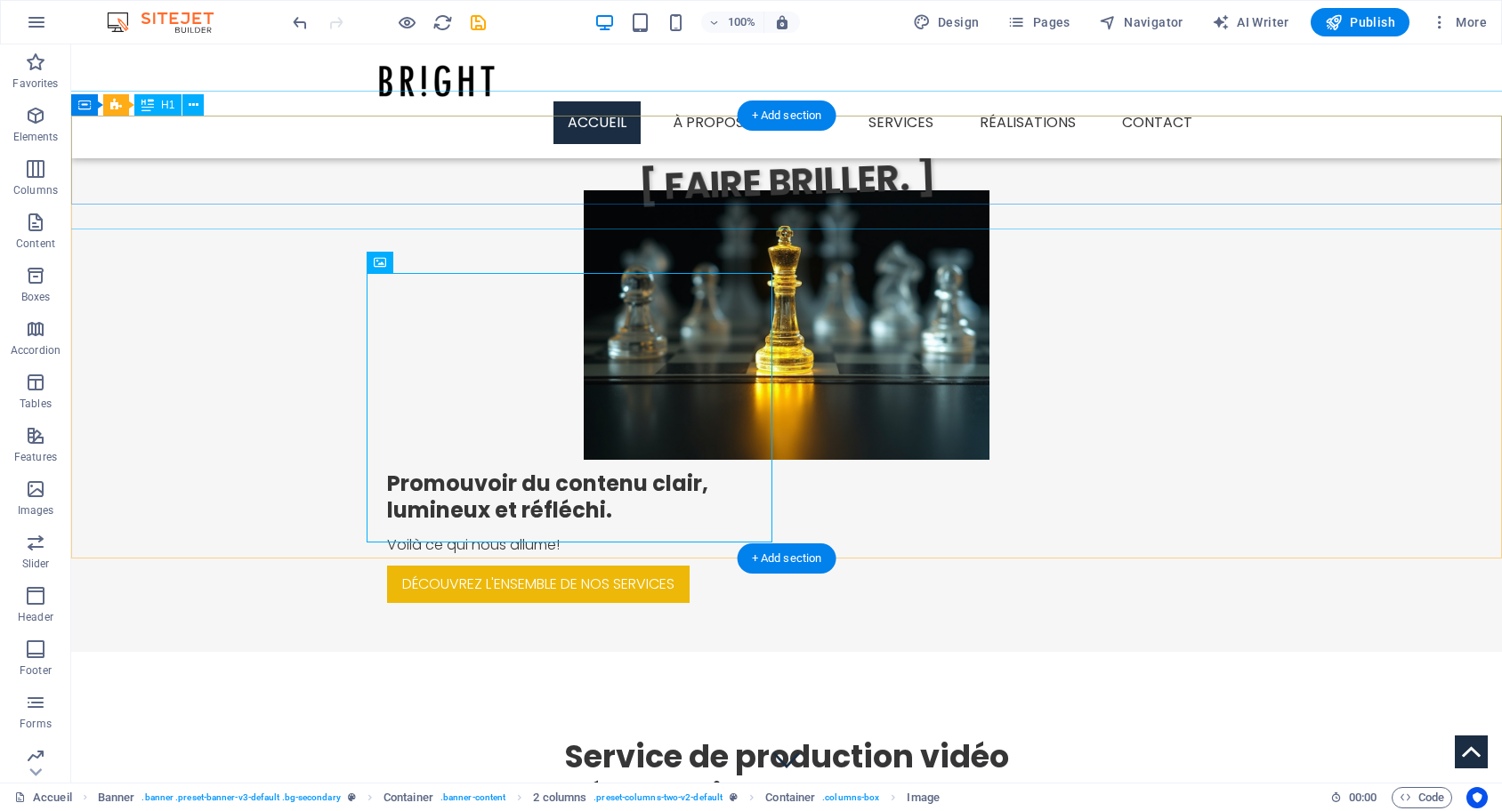
click at [296, 149] on div "[ FAIRE BRILLER. ]" at bounding box center [786, 160] width 1433 height 139
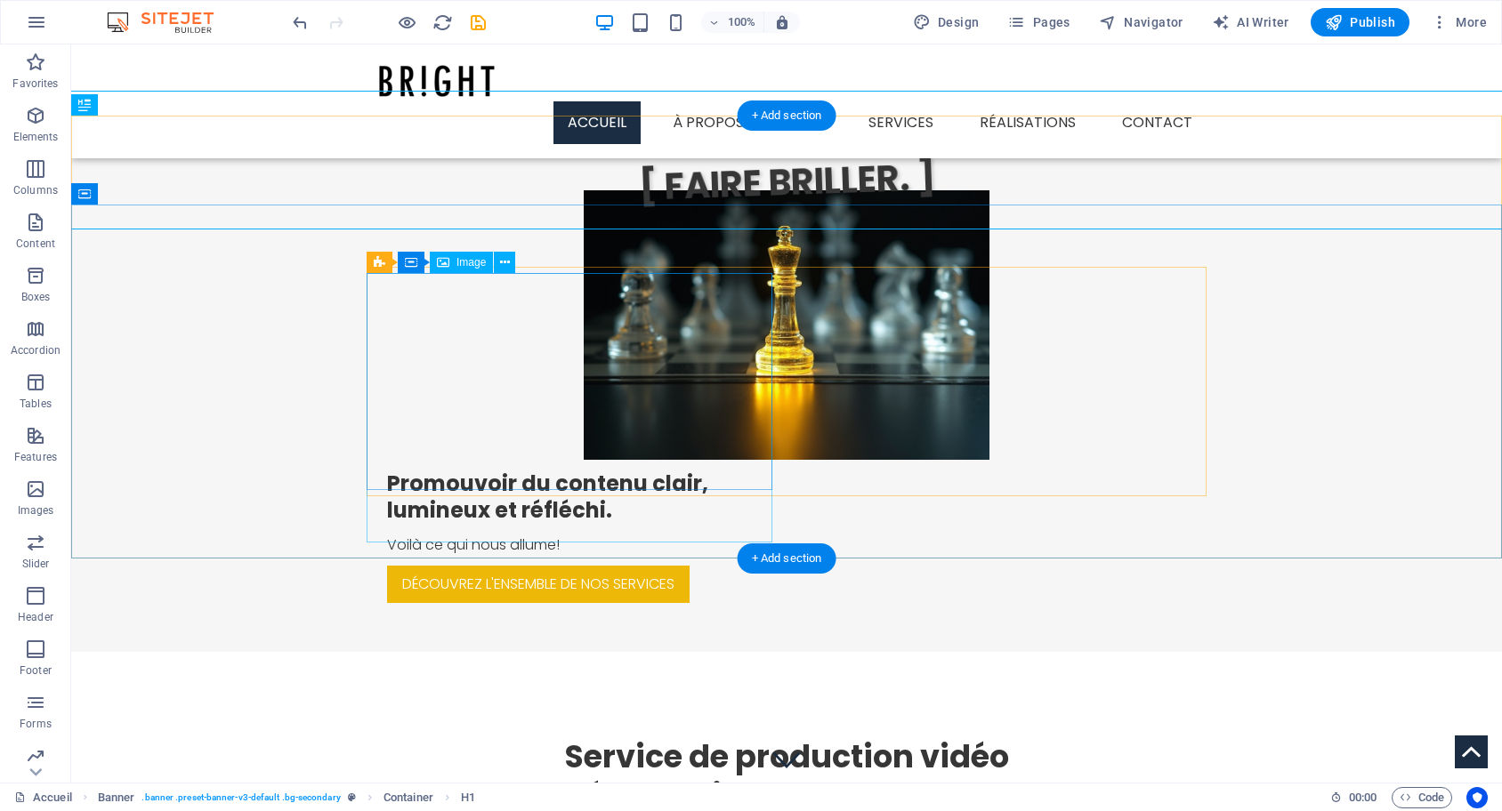
click at [714, 301] on figure at bounding box center [787, 325] width 406 height 270
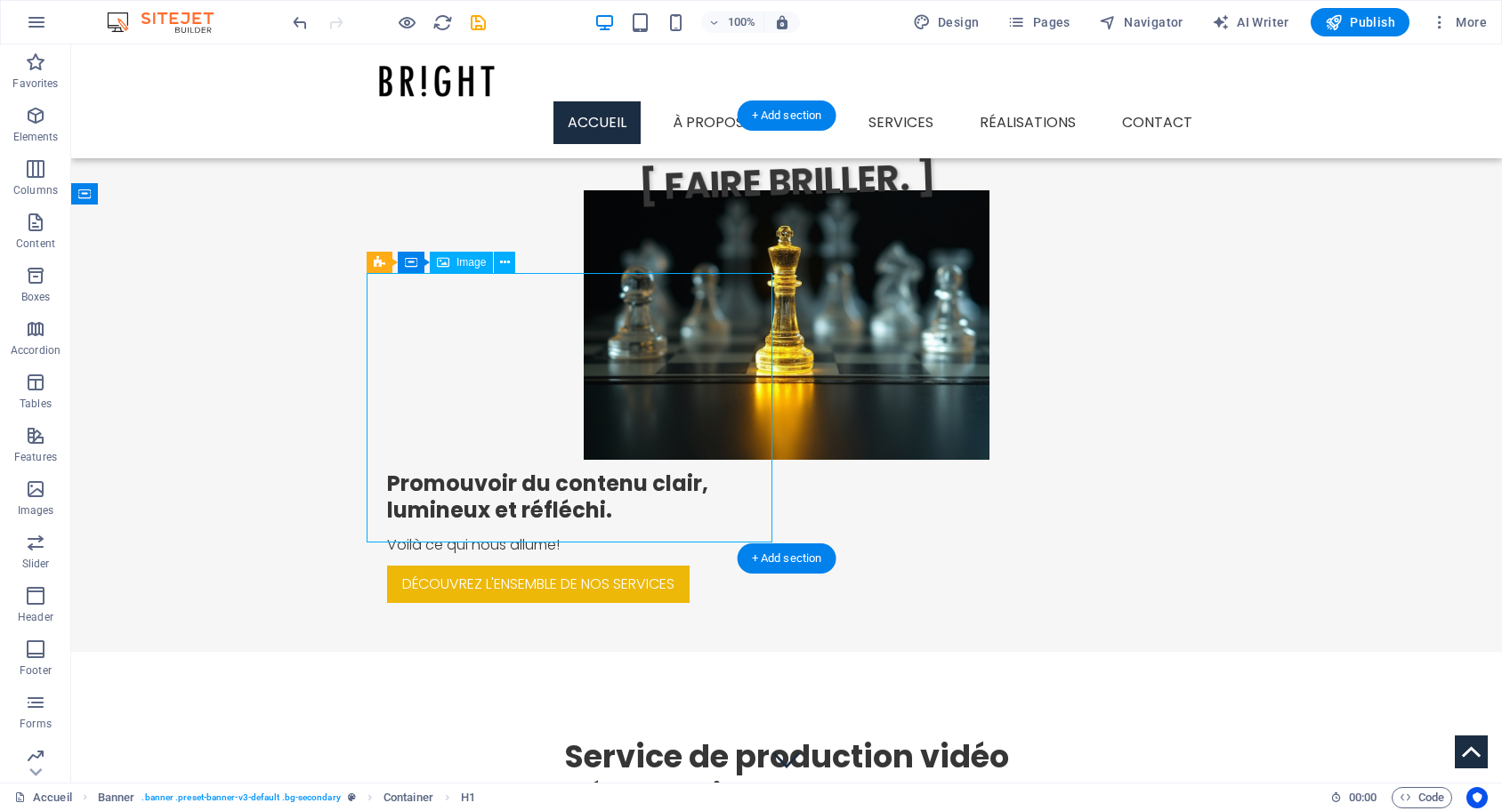
click at [714, 301] on figure at bounding box center [787, 325] width 406 height 270
select select "px"
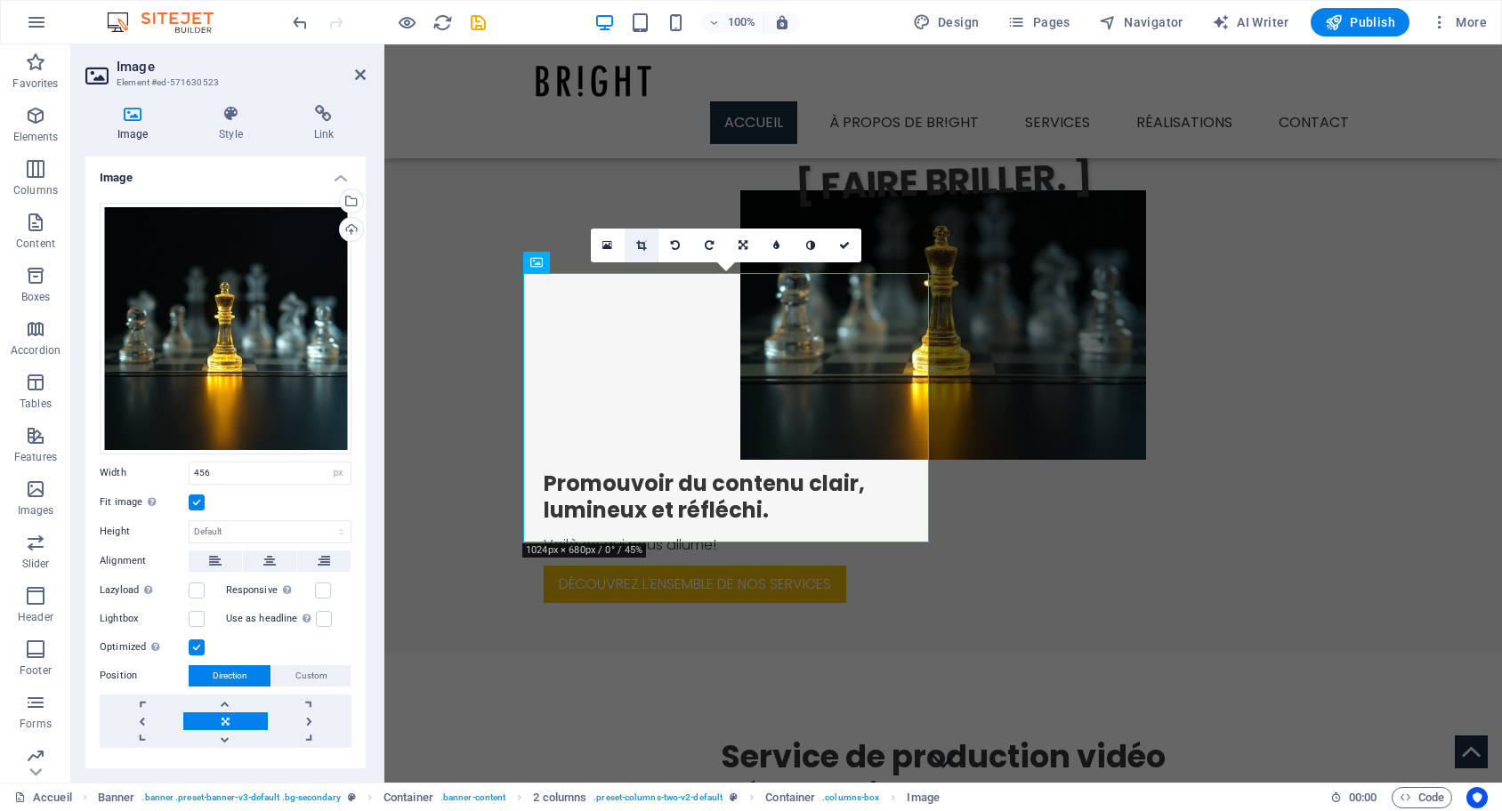
click at [637, 243] on icon at bounding box center [641, 245] width 10 height 11
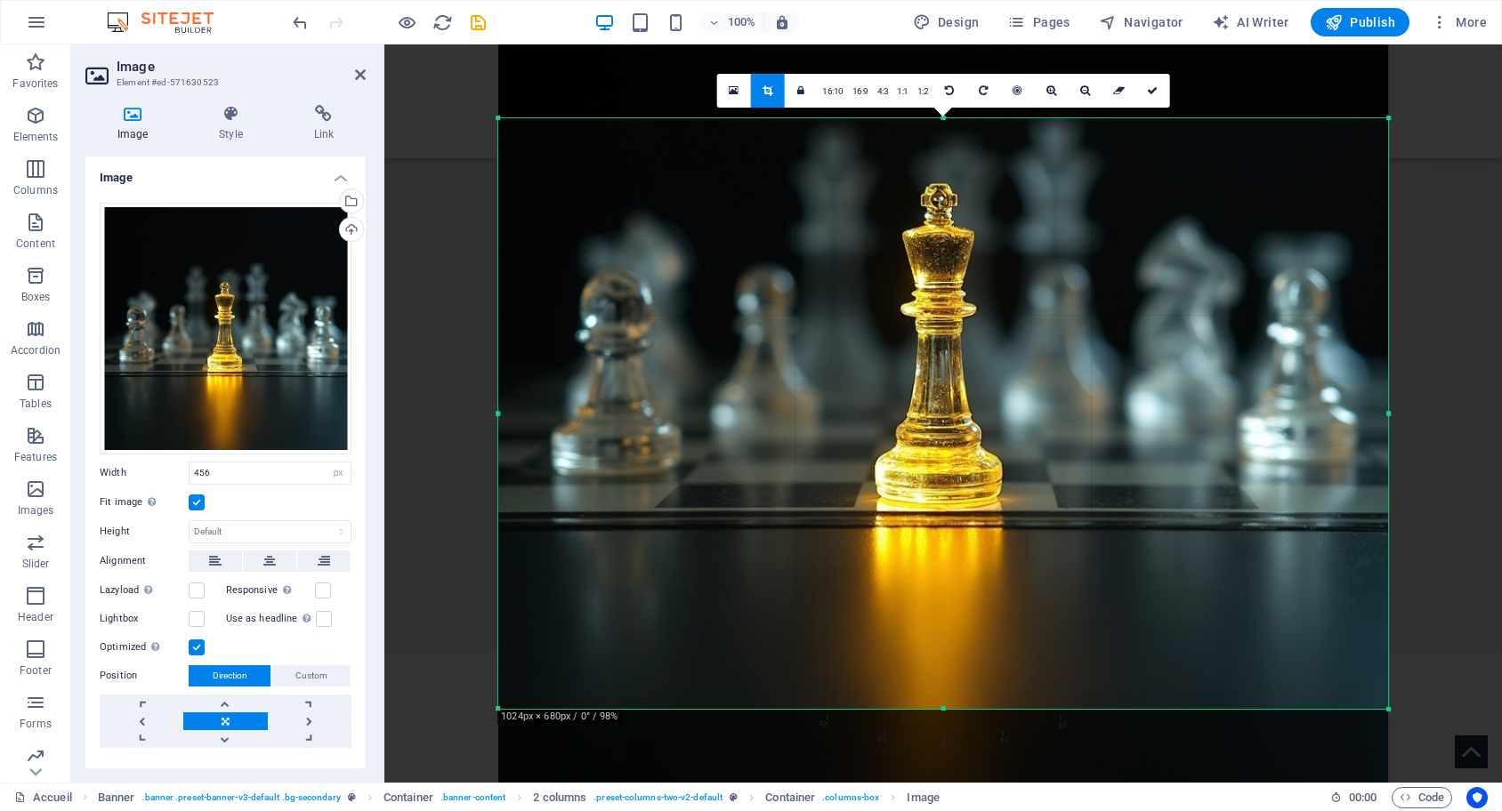
drag, startPoint x: 774, startPoint y: 325, endPoint x: 774, endPoint y: 312, distance: 12.5
click at [774, 312] on div at bounding box center [943, 353] width 890 height 890
click at [353, 78] on header "Image Element #ed-571630523" at bounding box center [225, 67] width 280 height 46
click at [362, 74] on icon at bounding box center [360, 75] width 11 height 14
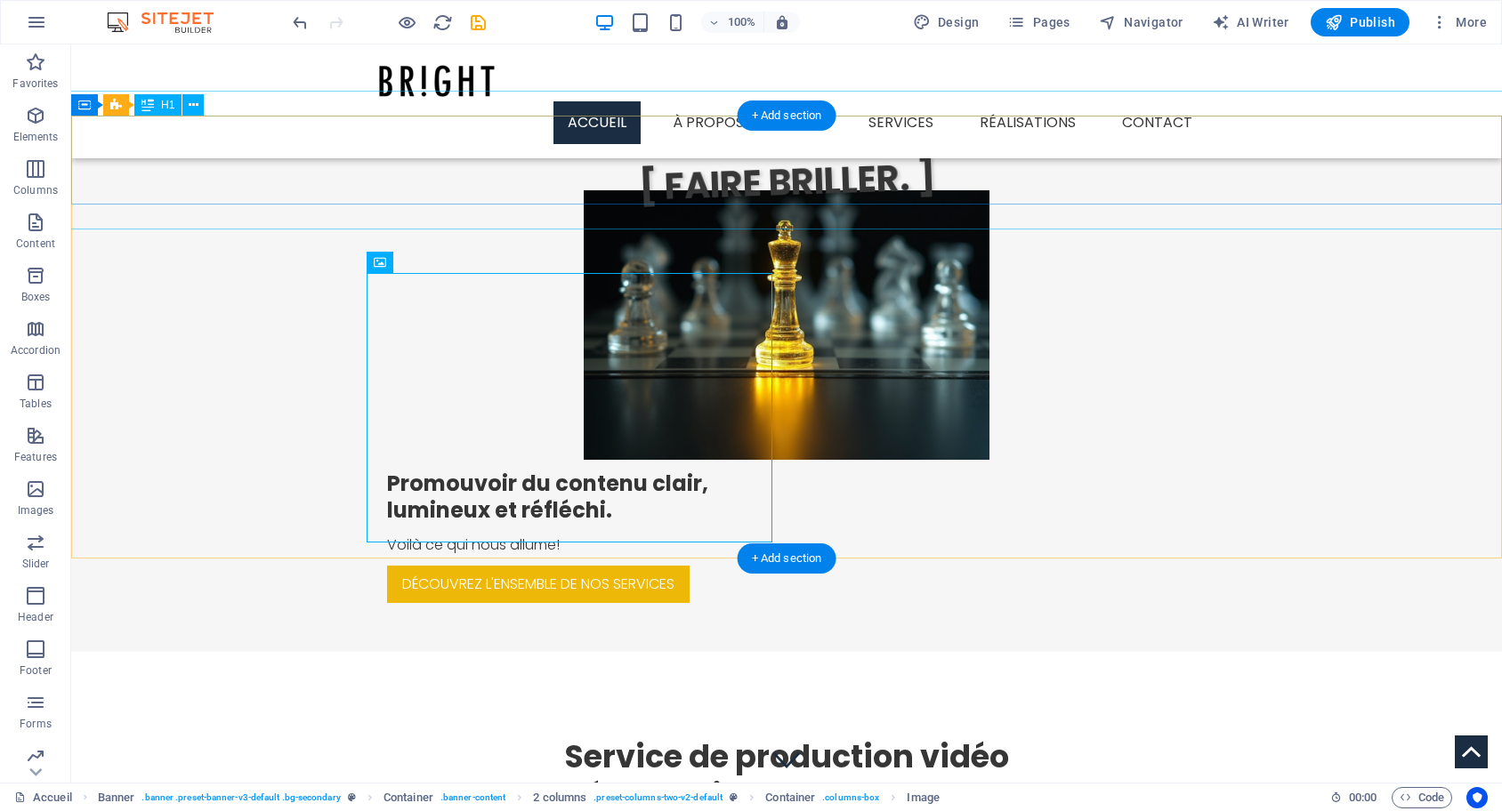
click at [397, 178] on div "[ FAIRE BRILLER. ]" at bounding box center [786, 160] width 1433 height 139
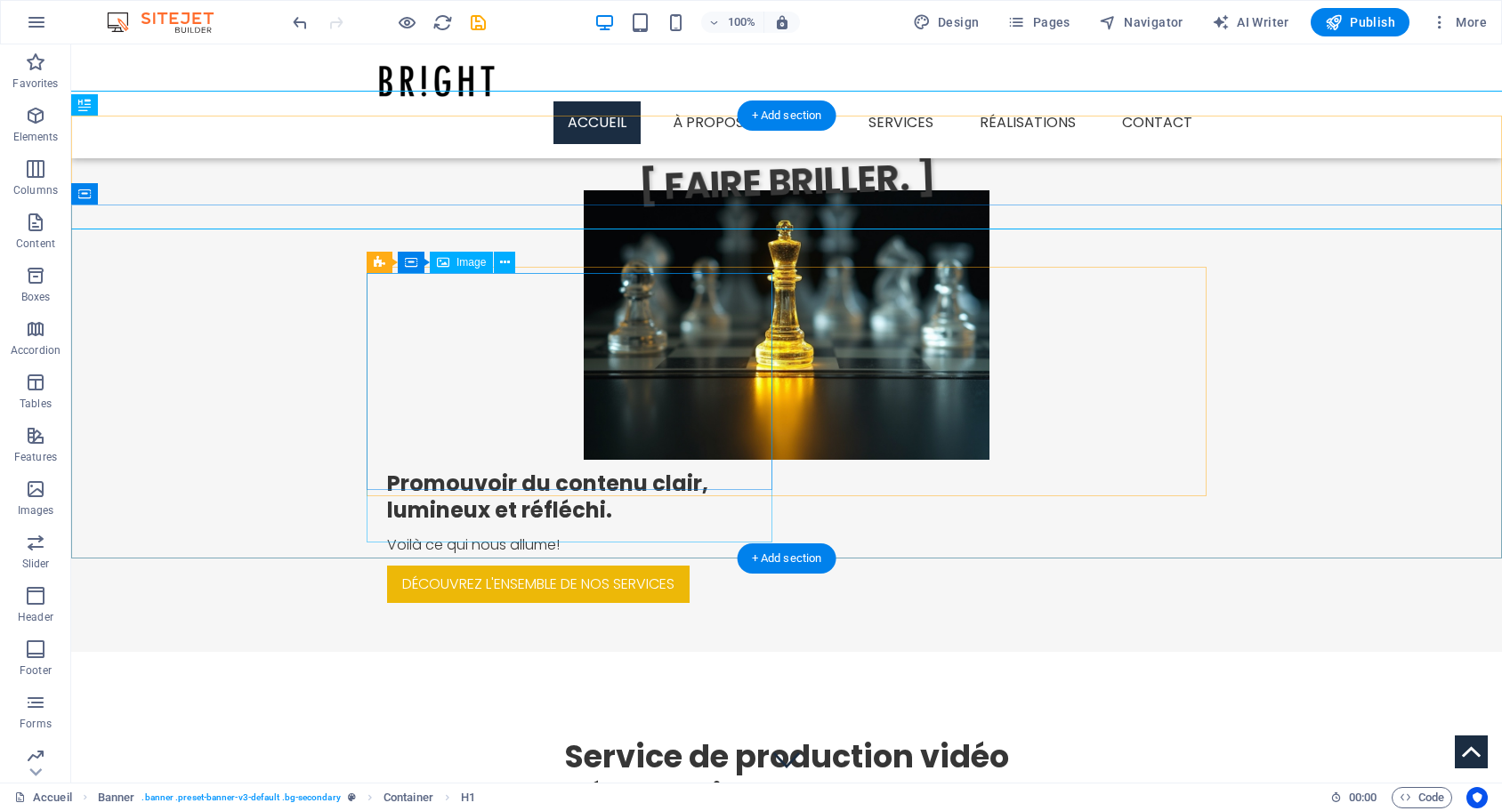
click at [584, 313] on figure at bounding box center [787, 325] width 406 height 270
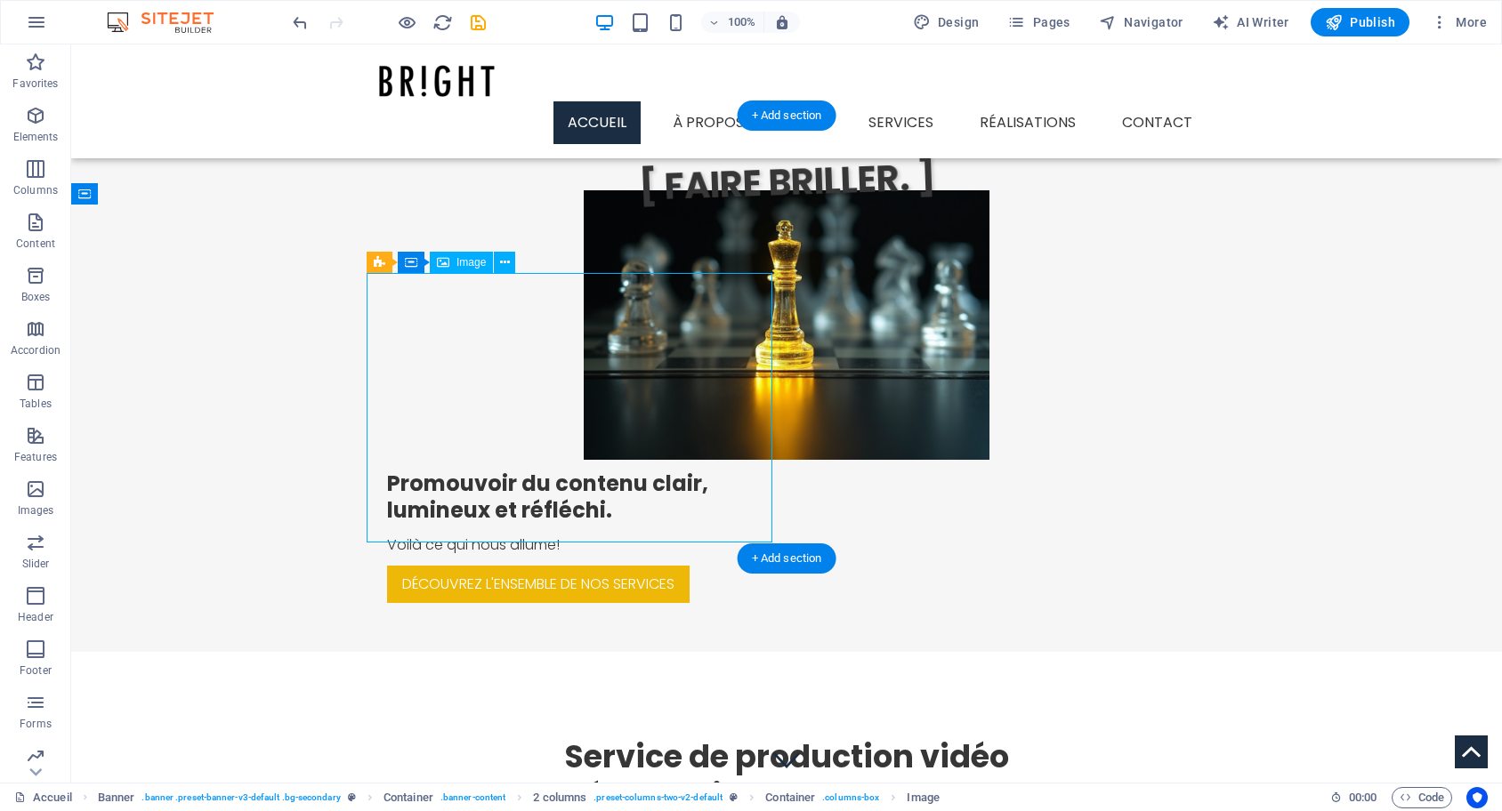
click at [584, 313] on figure at bounding box center [787, 325] width 406 height 270
select select "px"
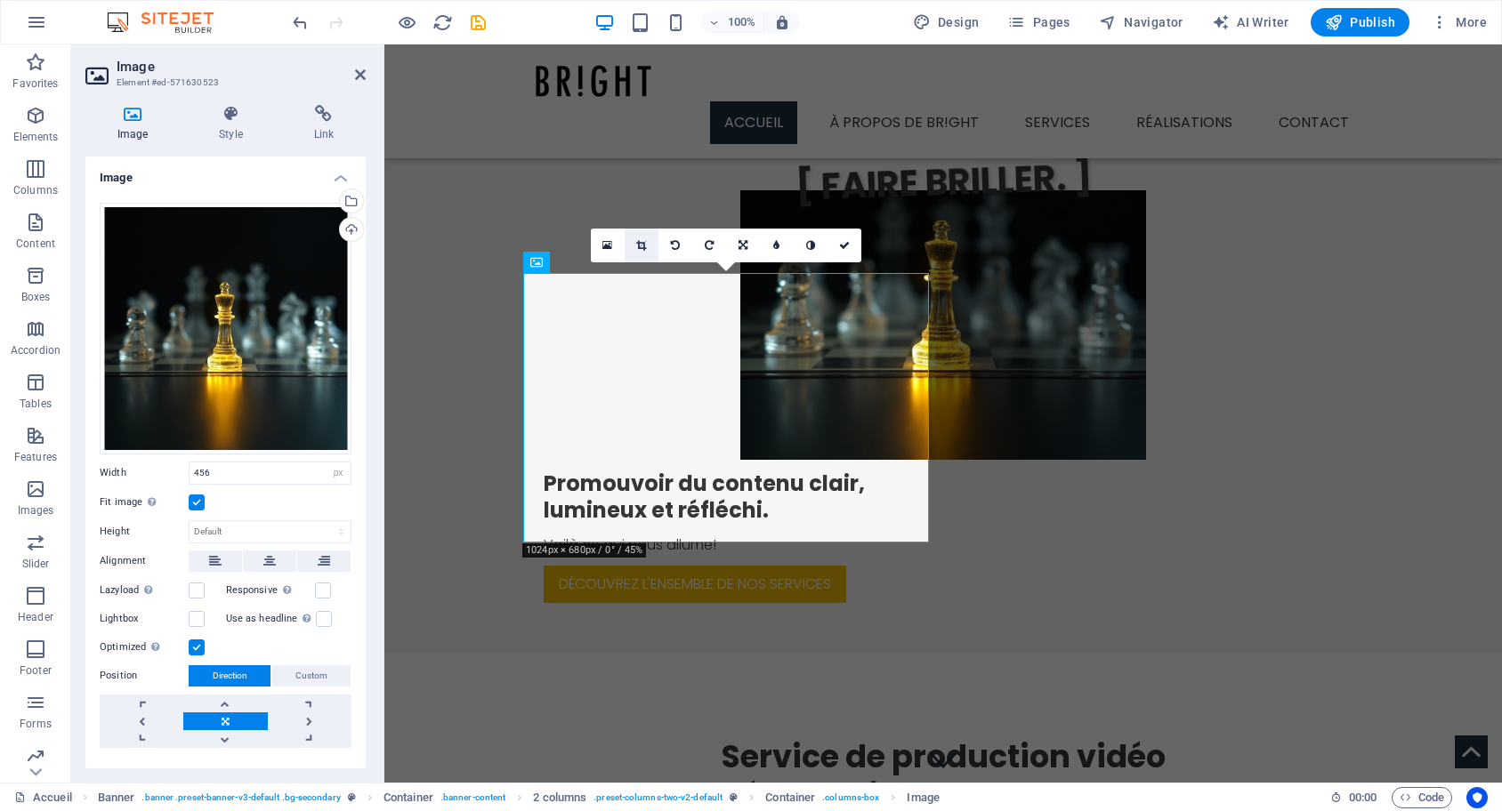
click at [641, 242] on icon at bounding box center [641, 245] width 10 height 11
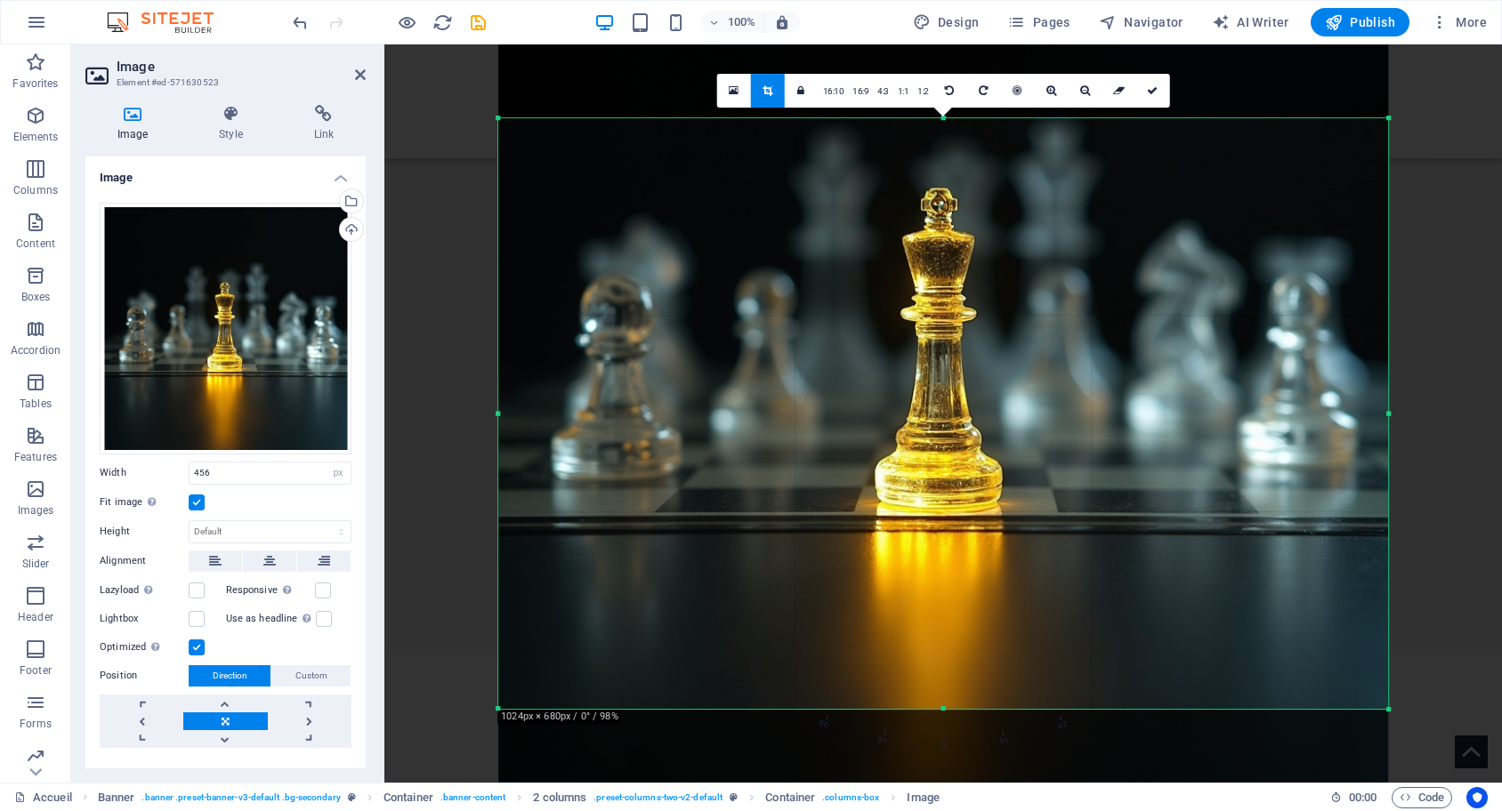
click at [744, 319] on div at bounding box center [943, 358] width 890 height 890
click at [362, 72] on icon at bounding box center [360, 75] width 11 height 14
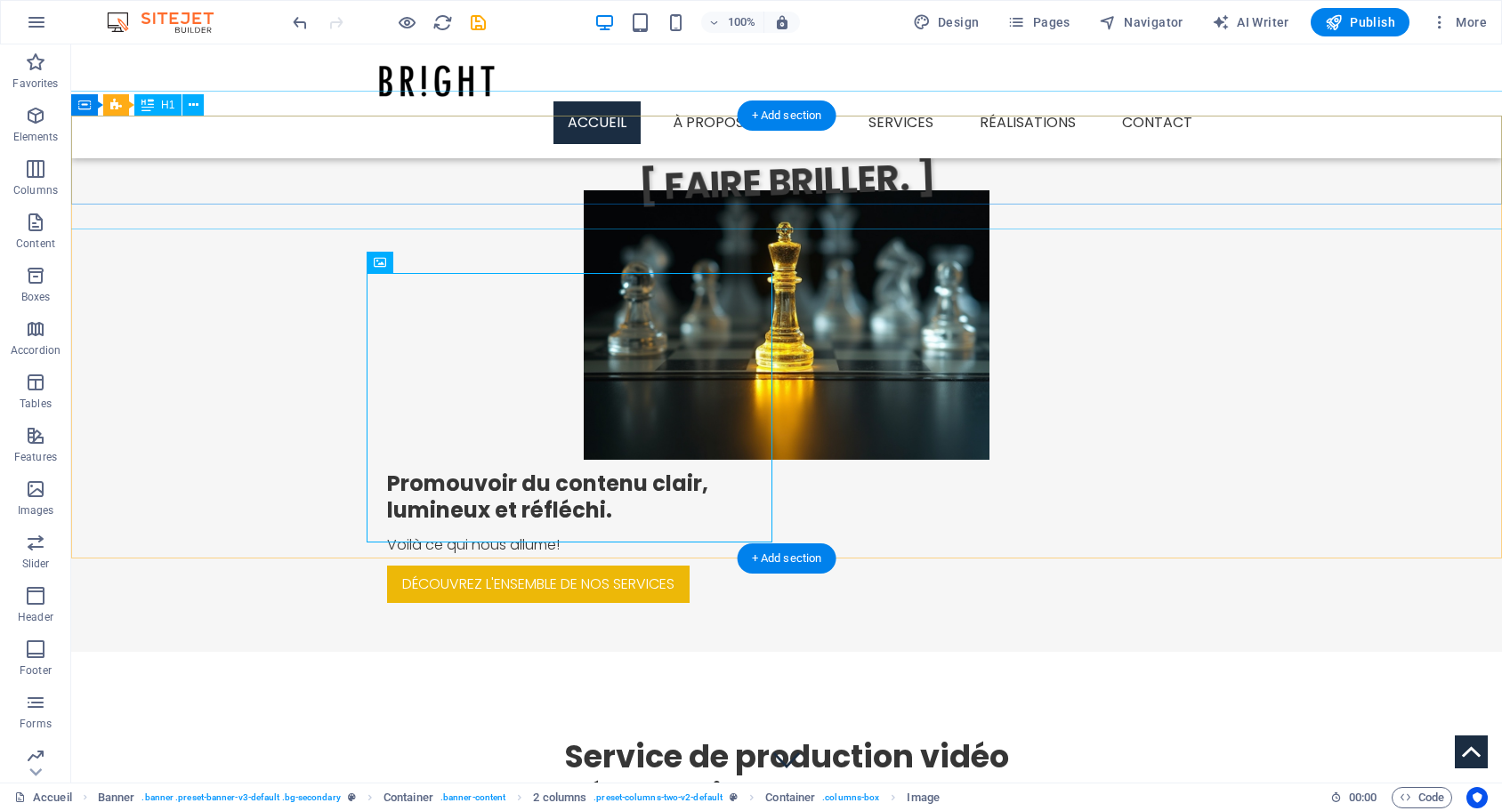
click at [377, 137] on div "[ FAIRE BRILLER. ]" at bounding box center [786, 160] width 1433 height 139
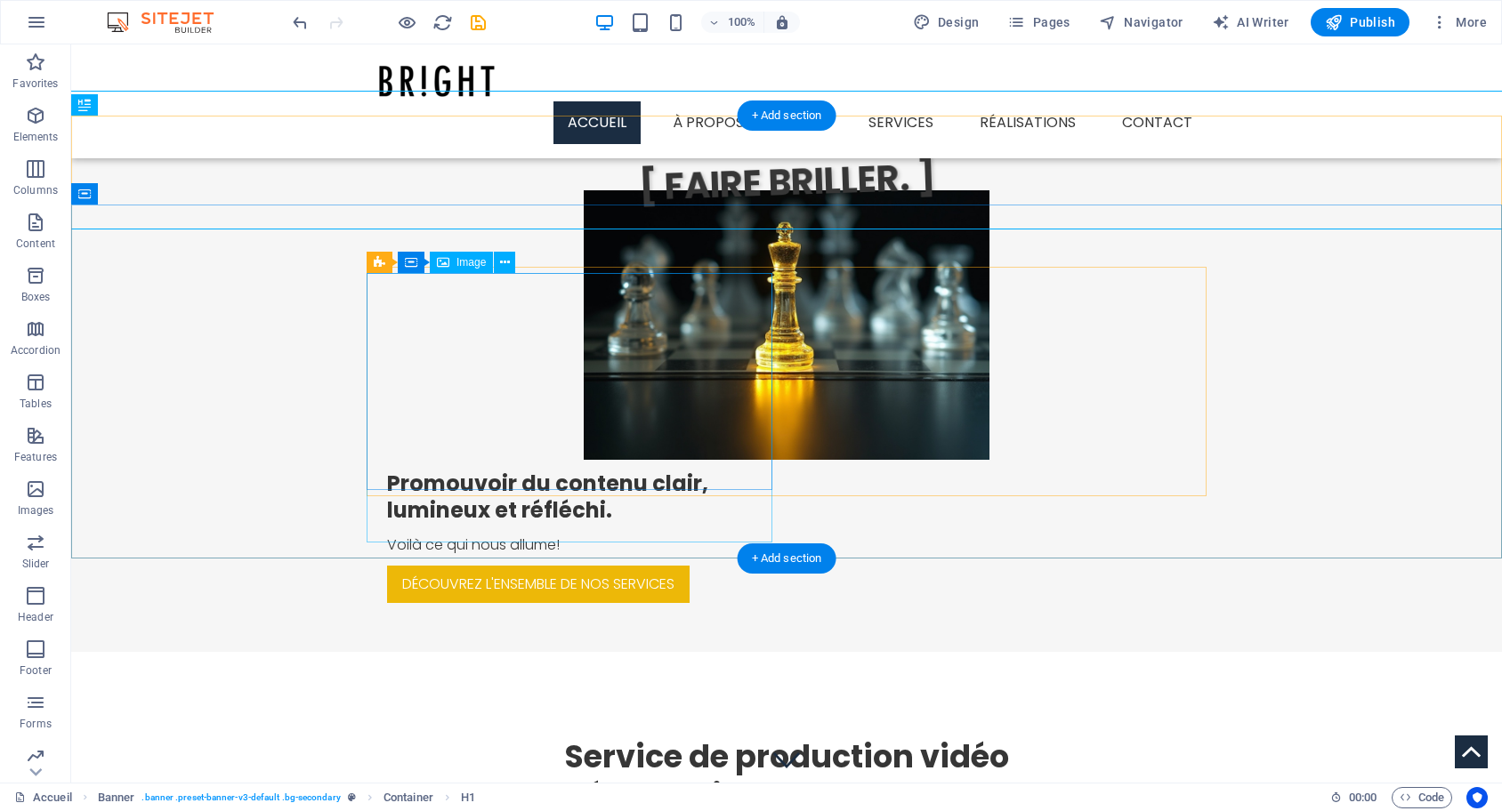
click at [618, 318] on figure at bounding box center [787, 325] width 406 height 270
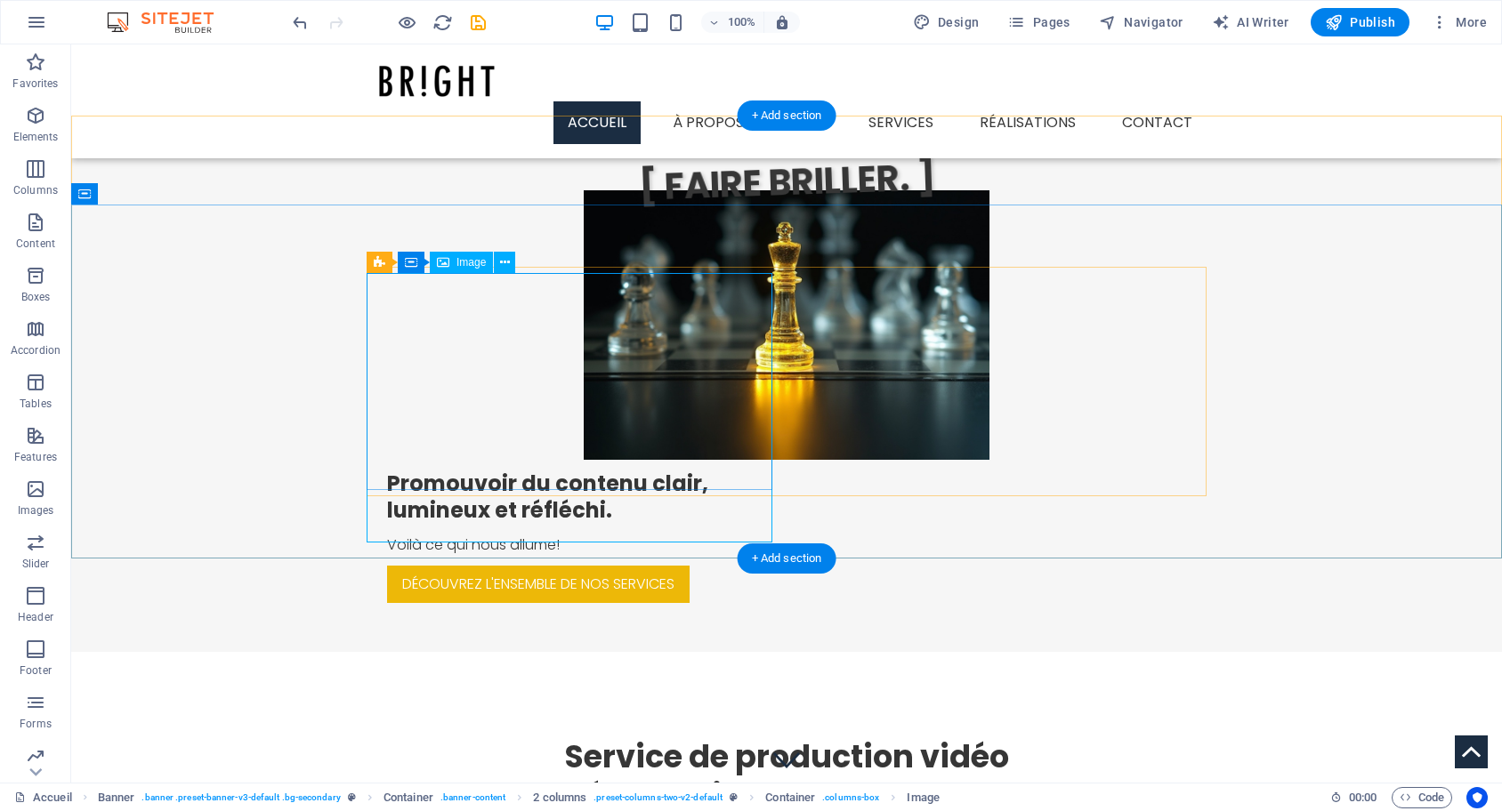
click at [584, 312] on figure at bounding box center [787, 325] width 406 height 270
select select "px"
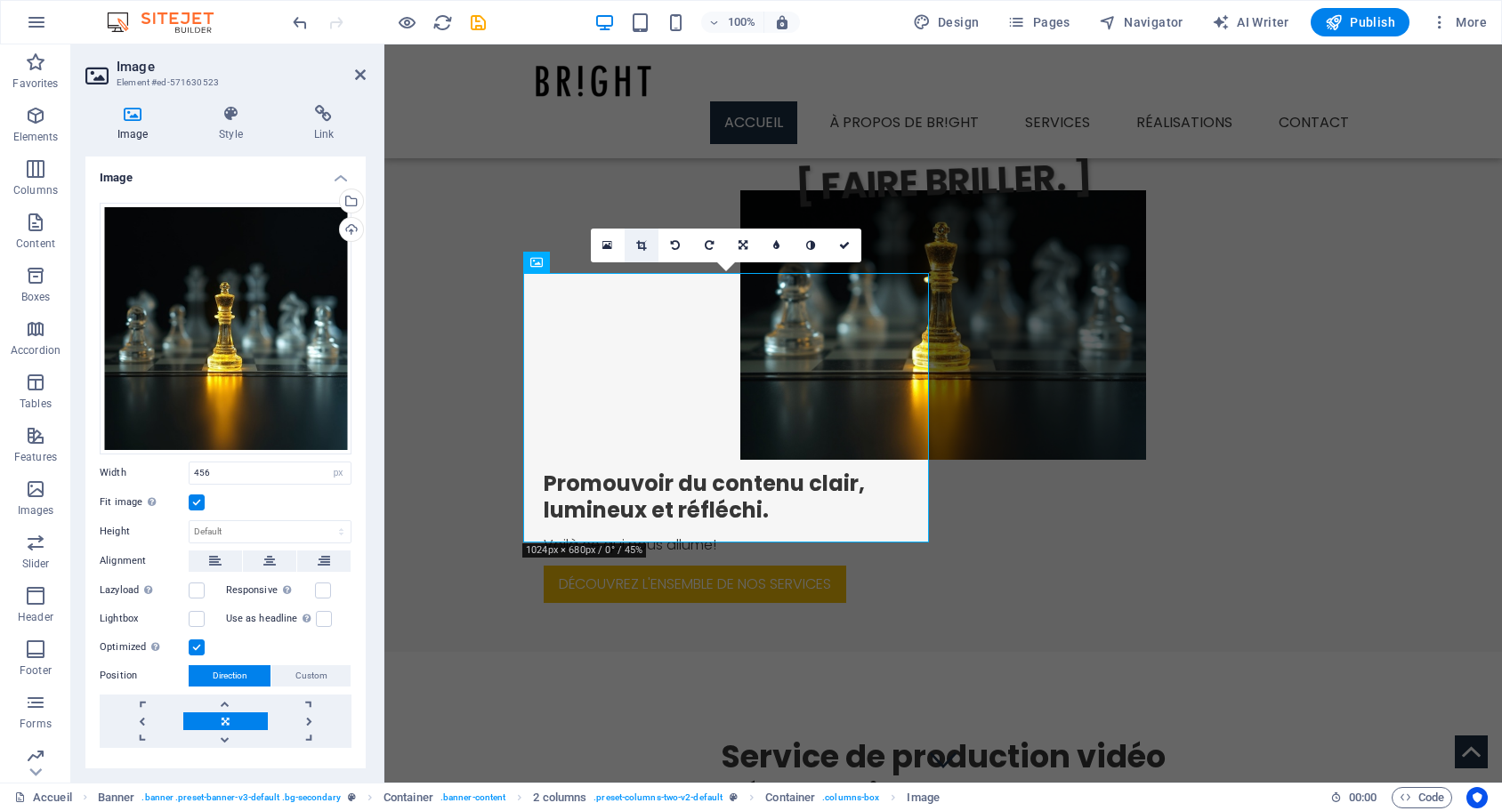
click at [630, 243] on link at bounding box center [642, 246] width 34 height 34
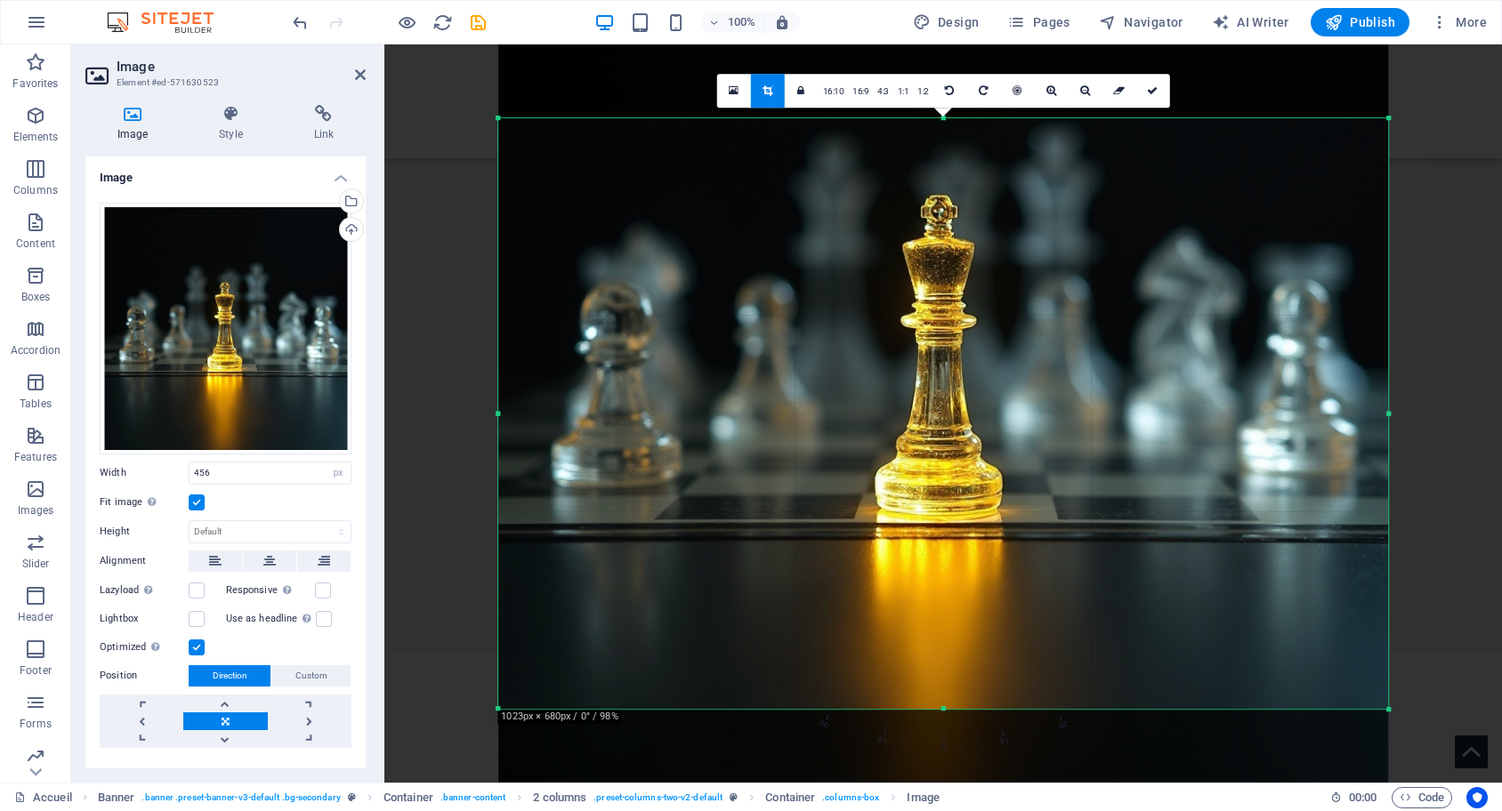
click at [724, 250] on div at bounding box center [943, 365] width 890 height 890
click at [357, 75] on icon at bounding box center [360, 75] width 11 height 14
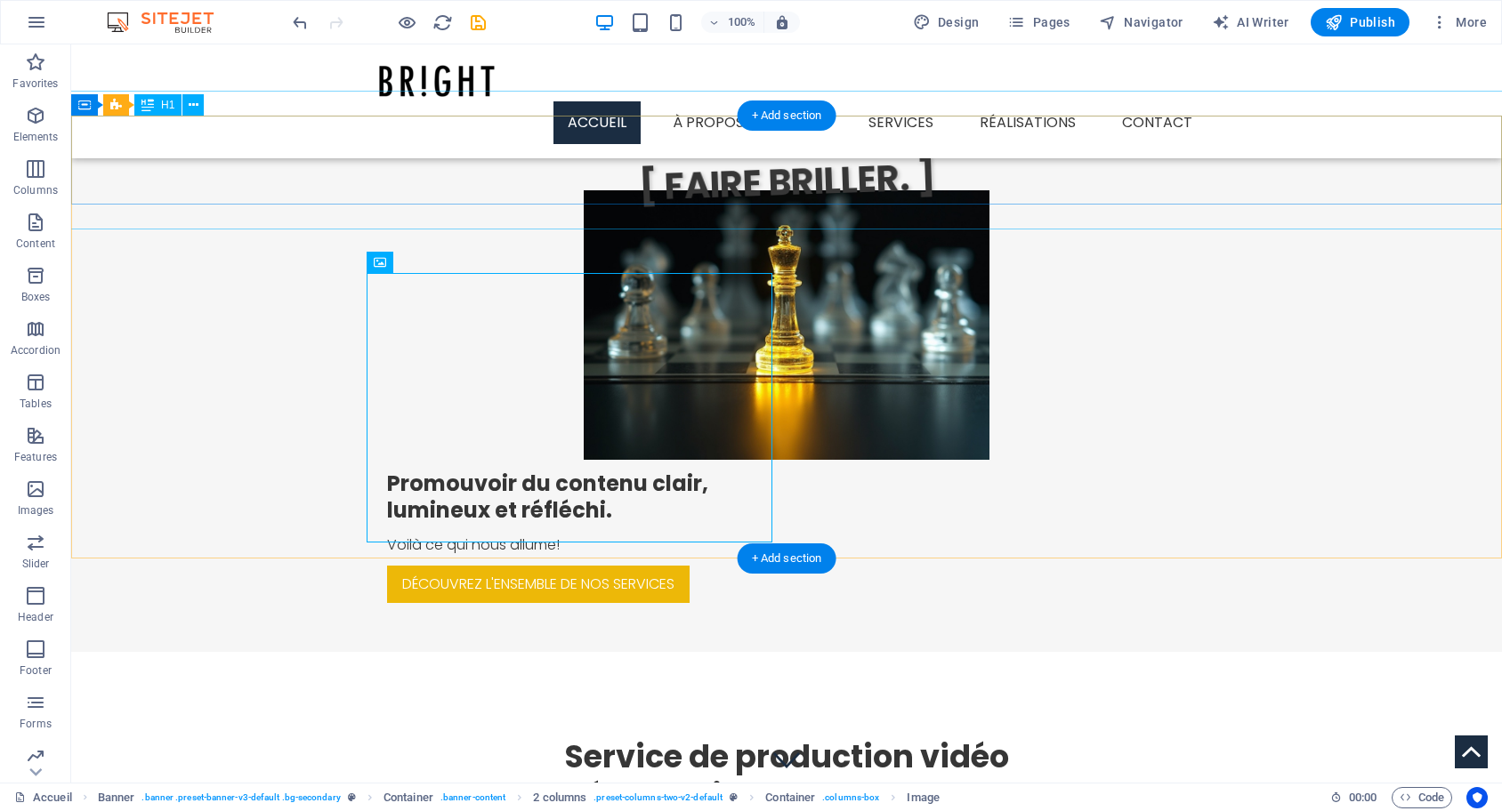
click at [432, 171] on div "[ FAIRE BRILLER. ]" at bounding box center [786, 160] width 1433 height 139
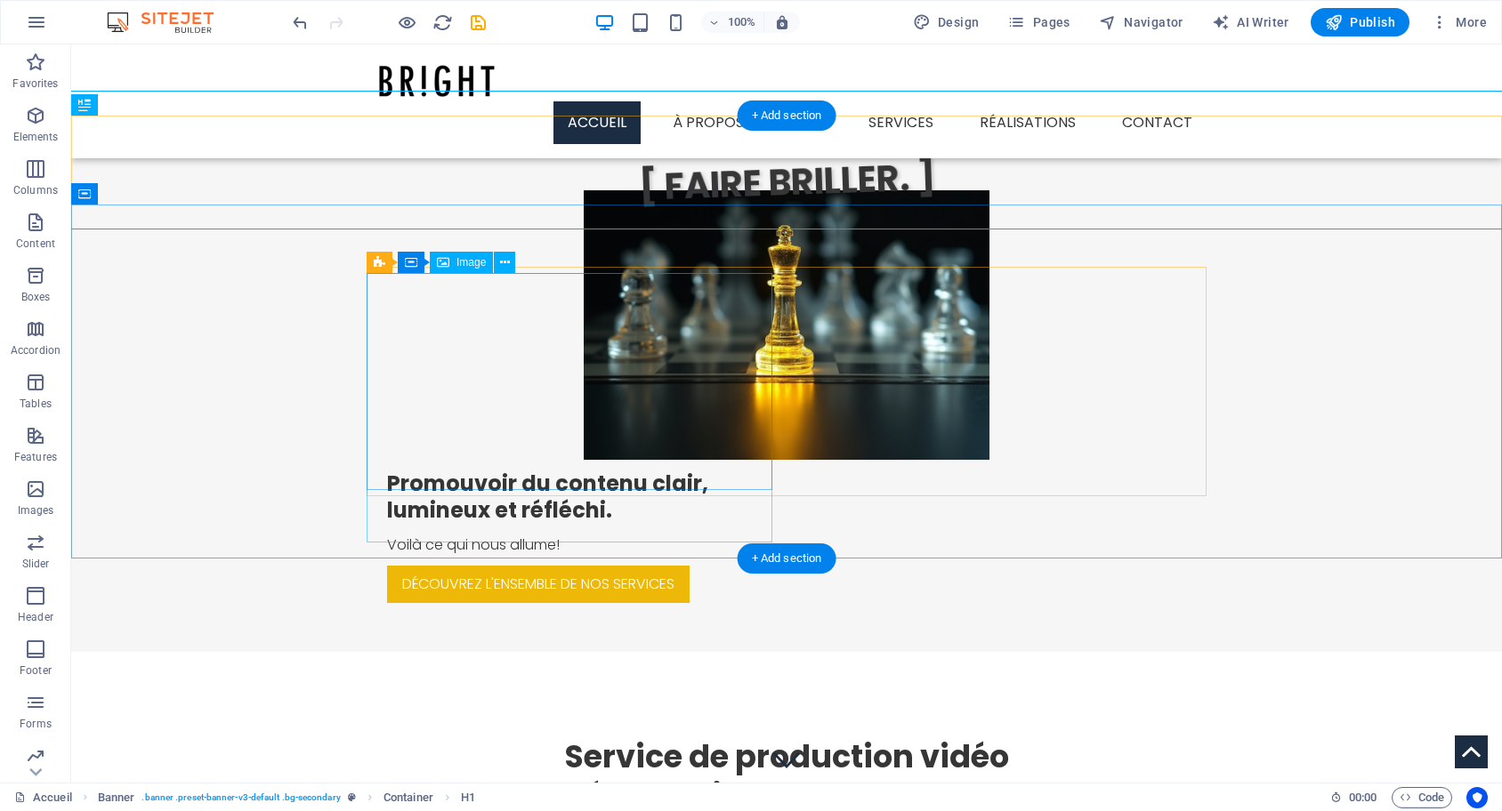
click at [584, 350] on figure at bounding box center [787, 325] width 406 height 270
select select "px"
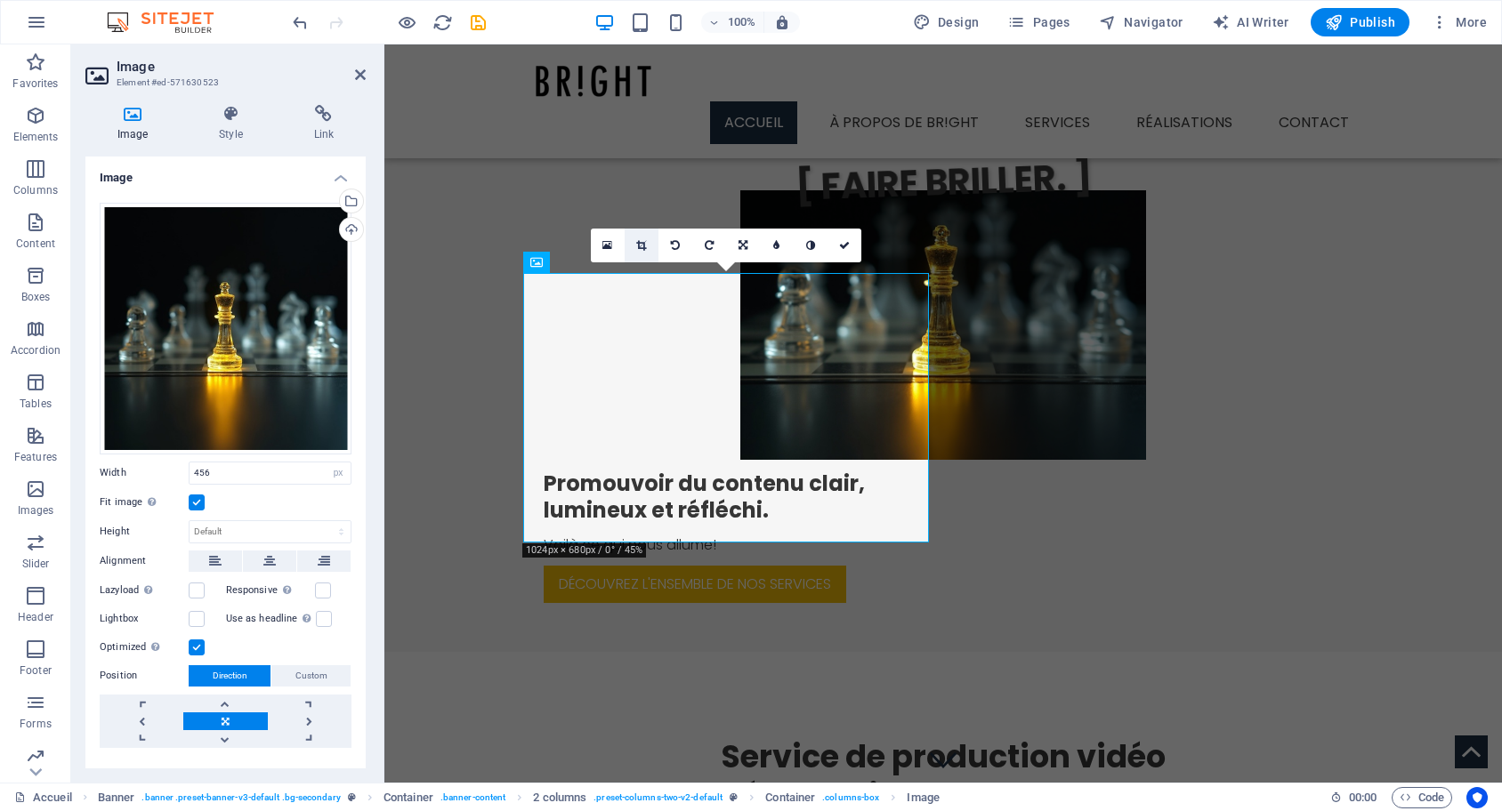
click at [639, 238] on link at bounding box center [642, 246] width 34 height 34
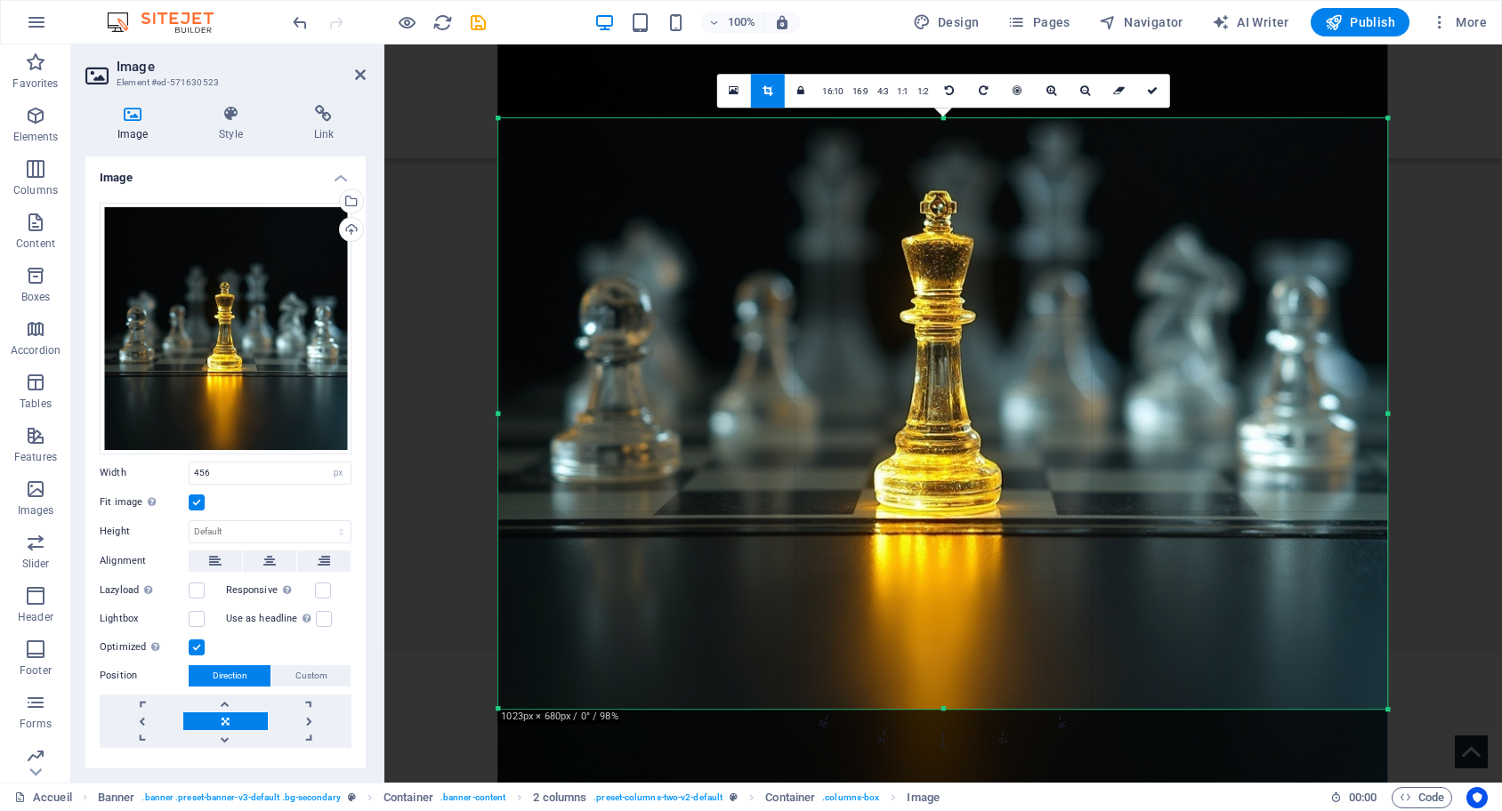
click at [705, 287] on div at bounding box center [943, 360] width 890 height 890
click at [354, 60] on h2 "Image" at bounding box center [241, 67] width 249 height 16
click at [358, 72] on icon at bounding box center [360, 75] width 11 height 14
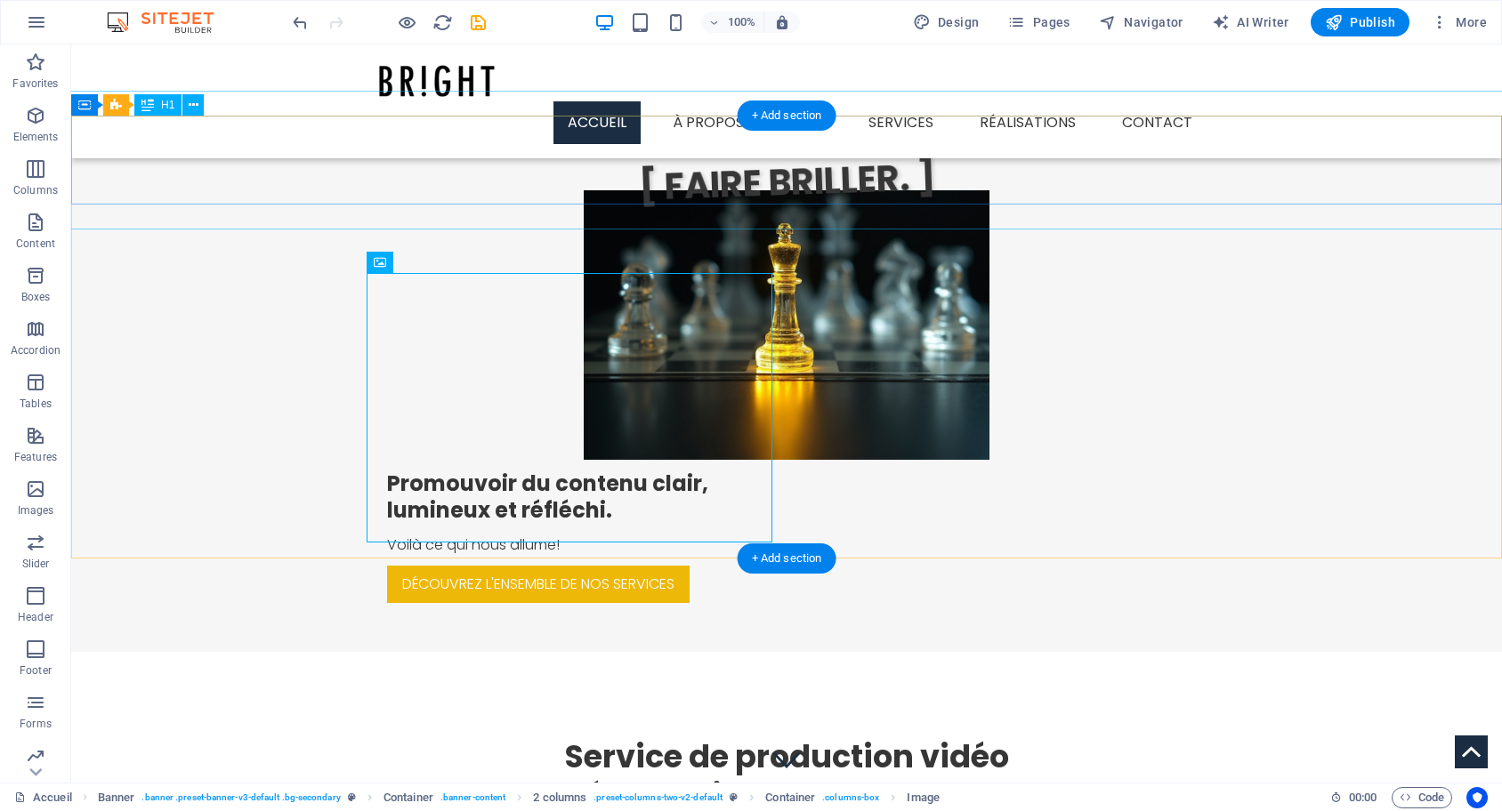
click at [361, 187] on div "[ FAIRE BRILLER. ]" at bounding box center [786, 160] width 1433 height 139
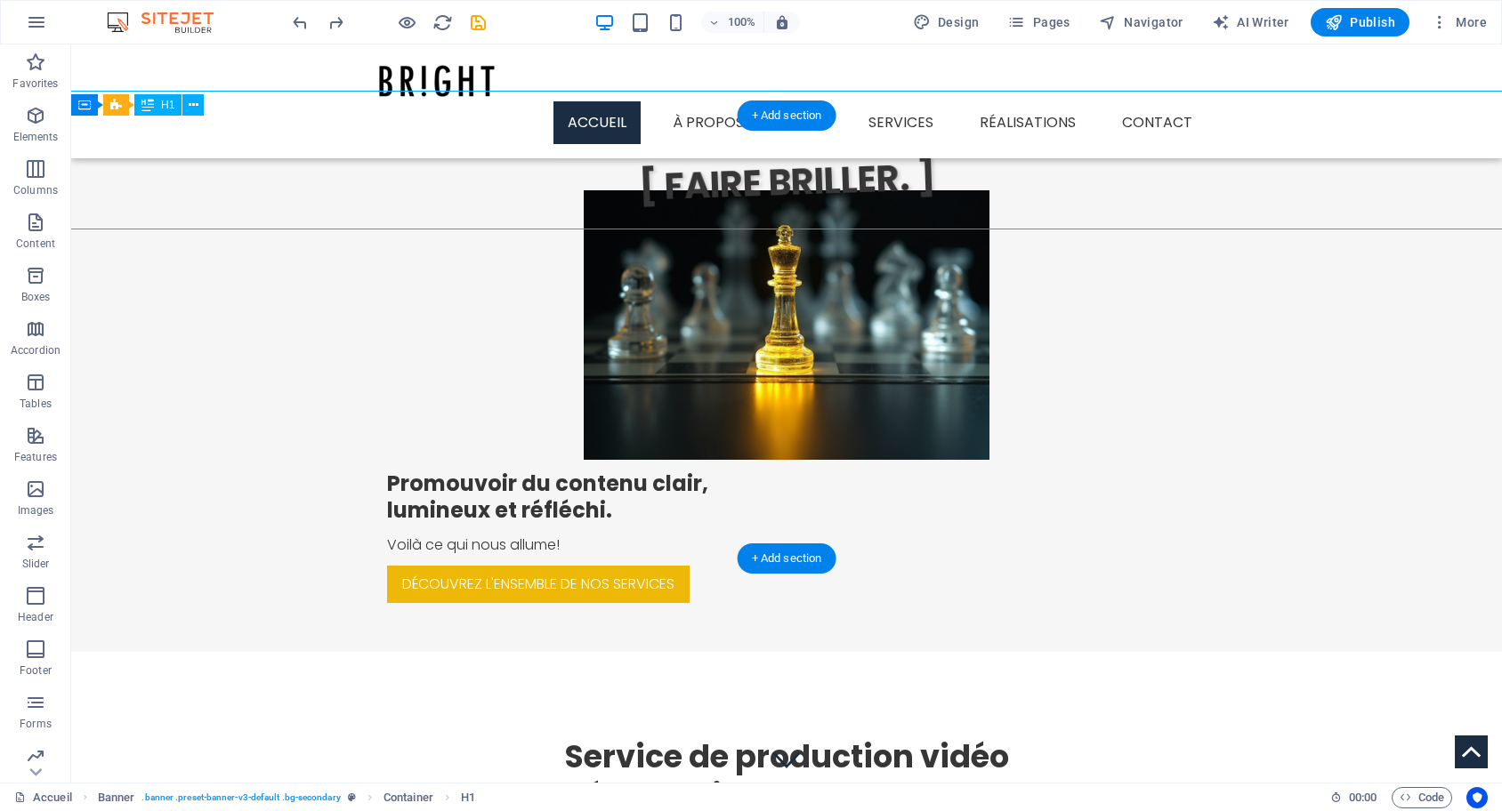
click at [325, 162] on div "[ FAIRE BRILLER. ]" at bounding box center [786, 160] width 1433 height 139
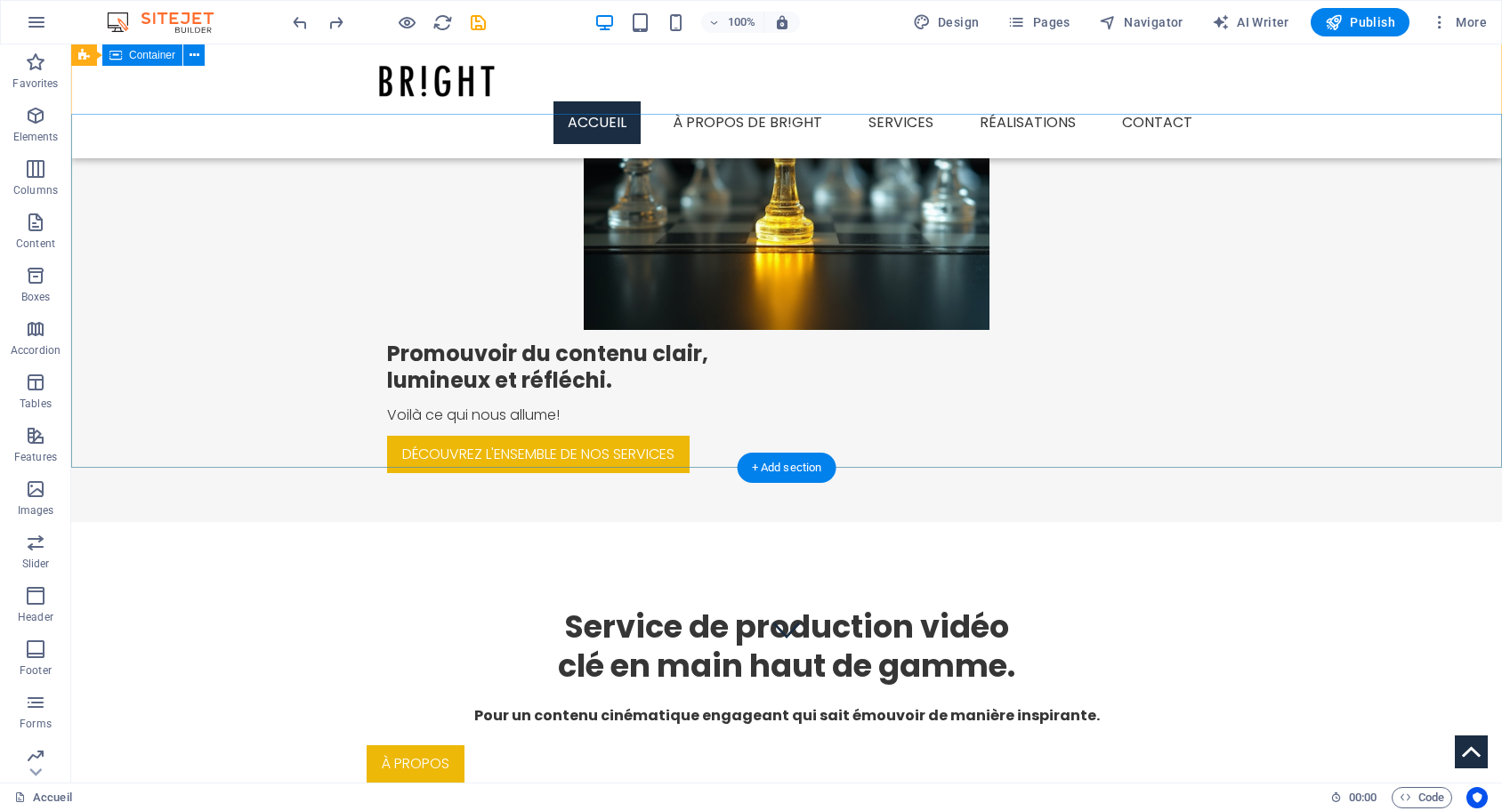
scroll to position [91, 0]
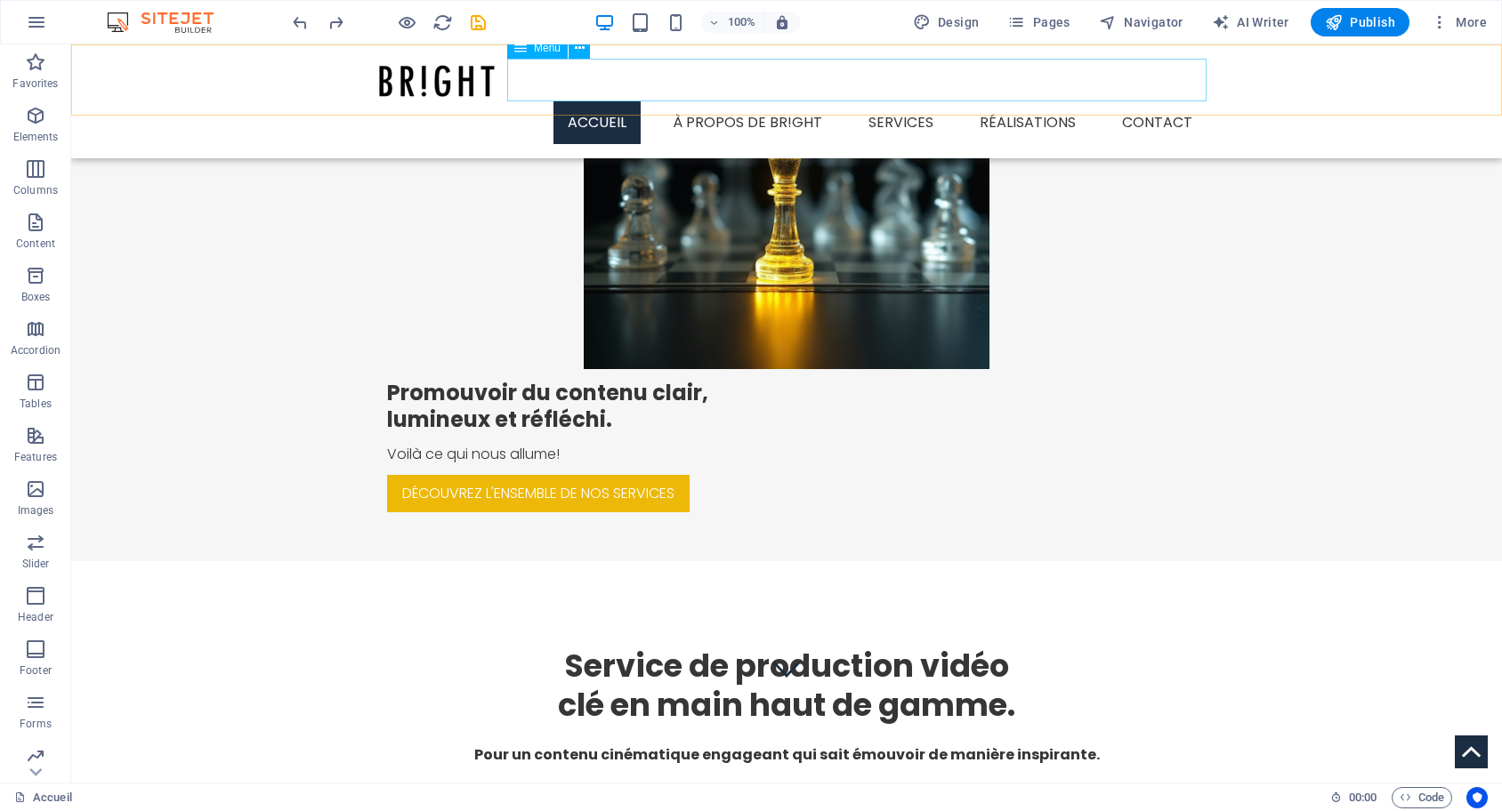
click at [802, 101] on nav "Accueil À propos de BR!GHT Services Production Vidéo Service conseil Marketing …" at bounding box center [787, 122] width 840 height 43
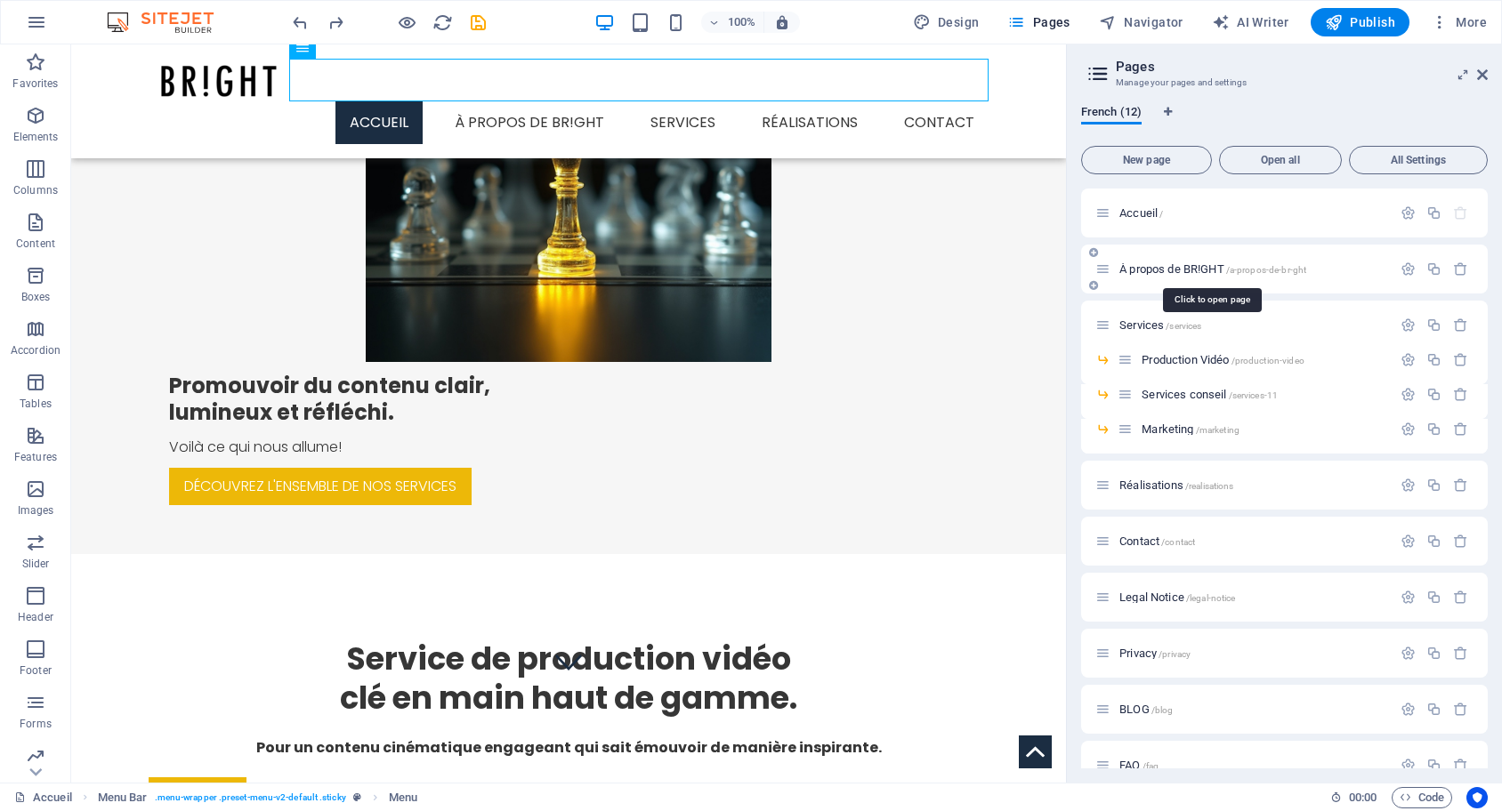
click at [1190, 271] on span "À propos de BR!GHT /a-propos-de-br-ght" at bounding box center [1212, 268] width 187 height 13
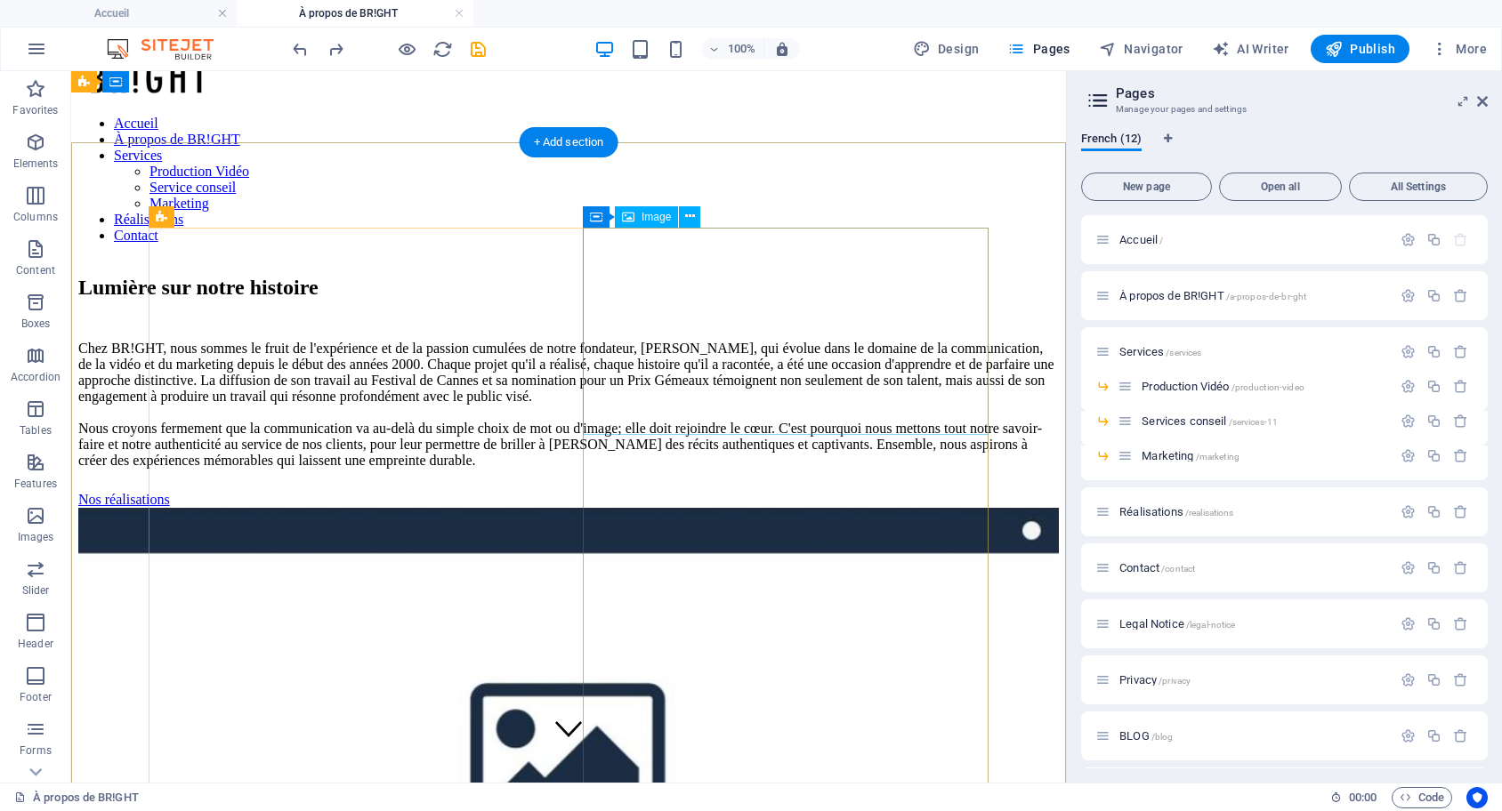
scroll to position [0, 0]
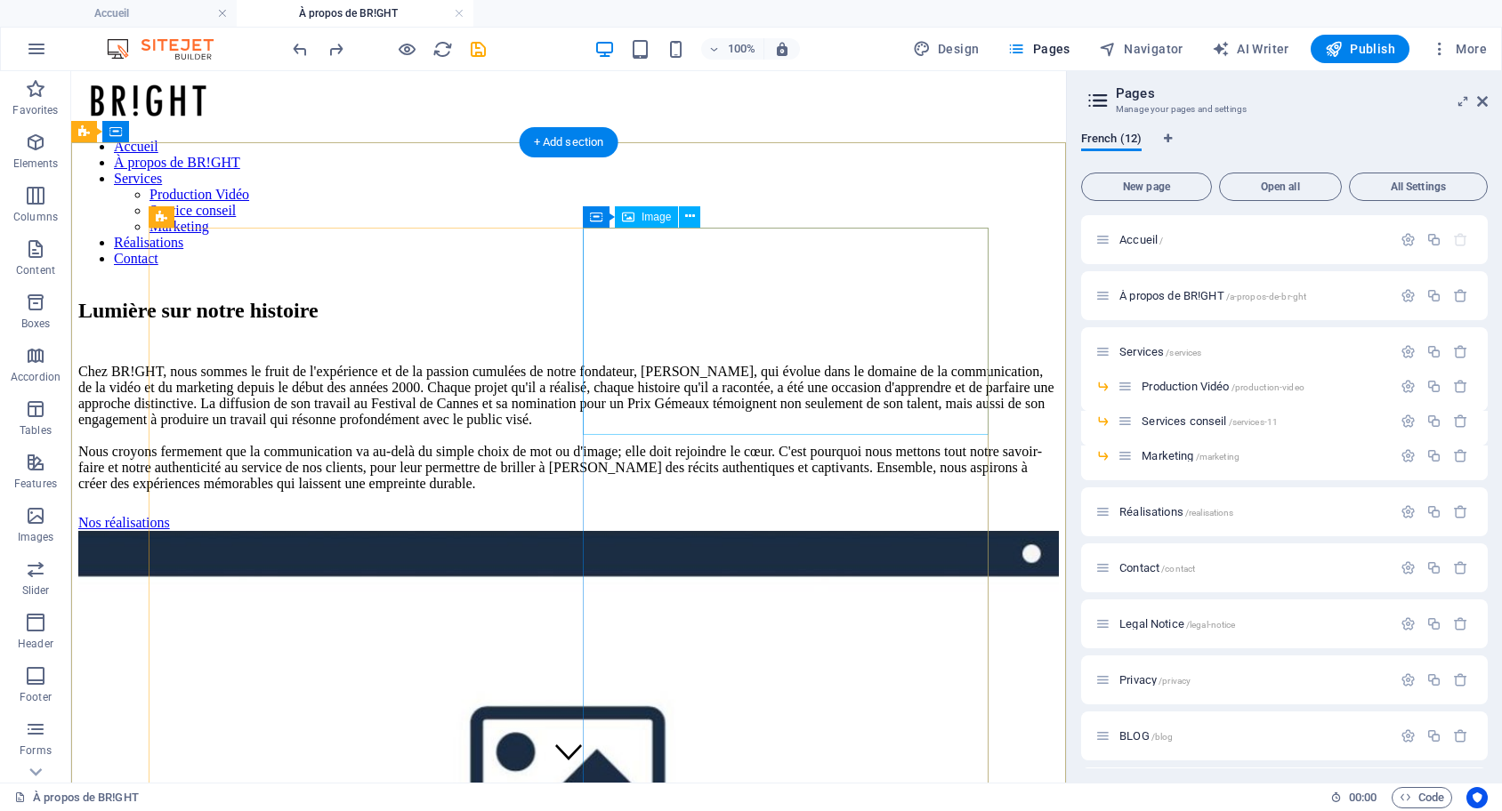
click at [747, 531] on figure at bounding box center [568, 783] width 980 height 505
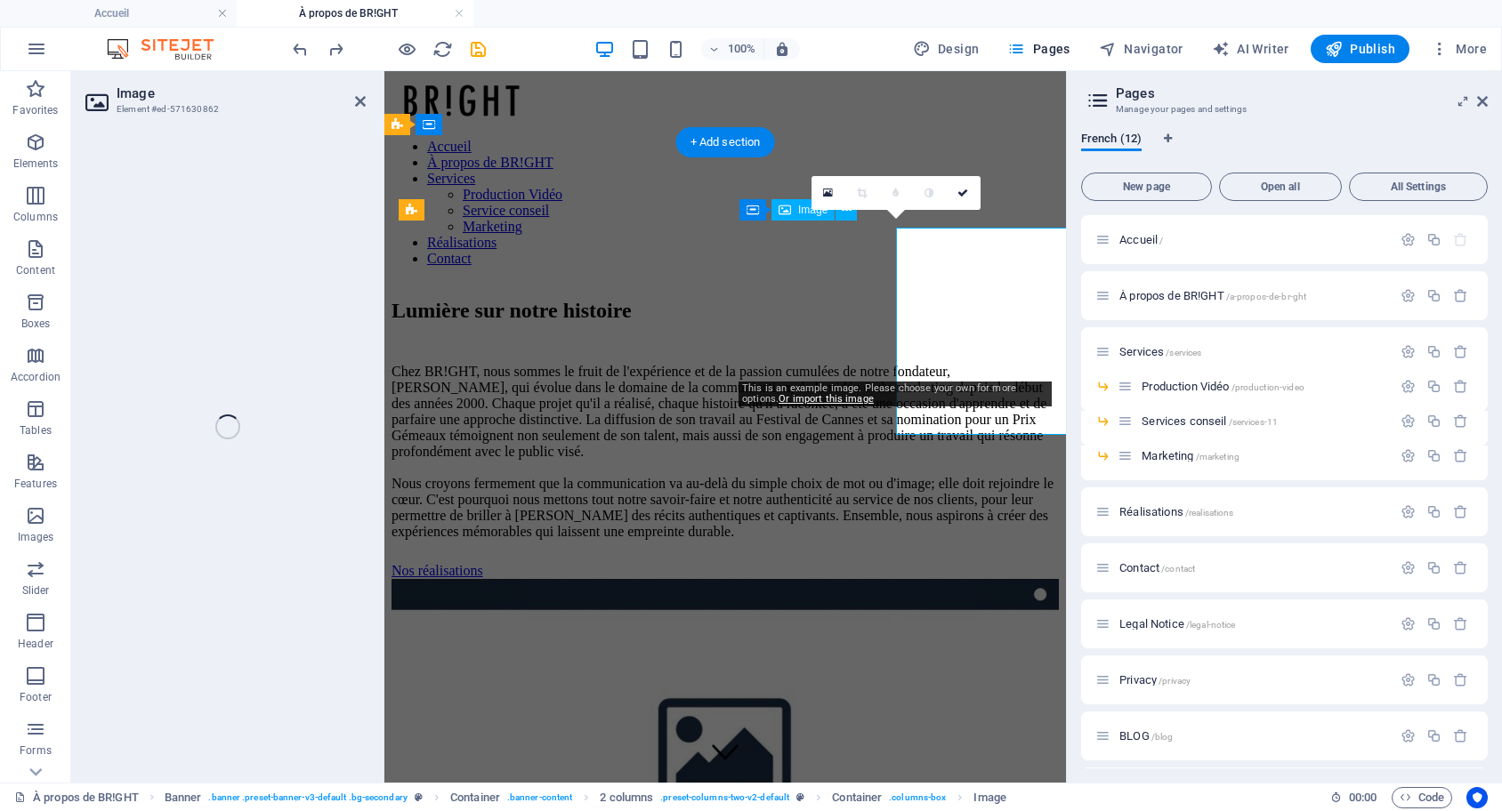
select select "%"
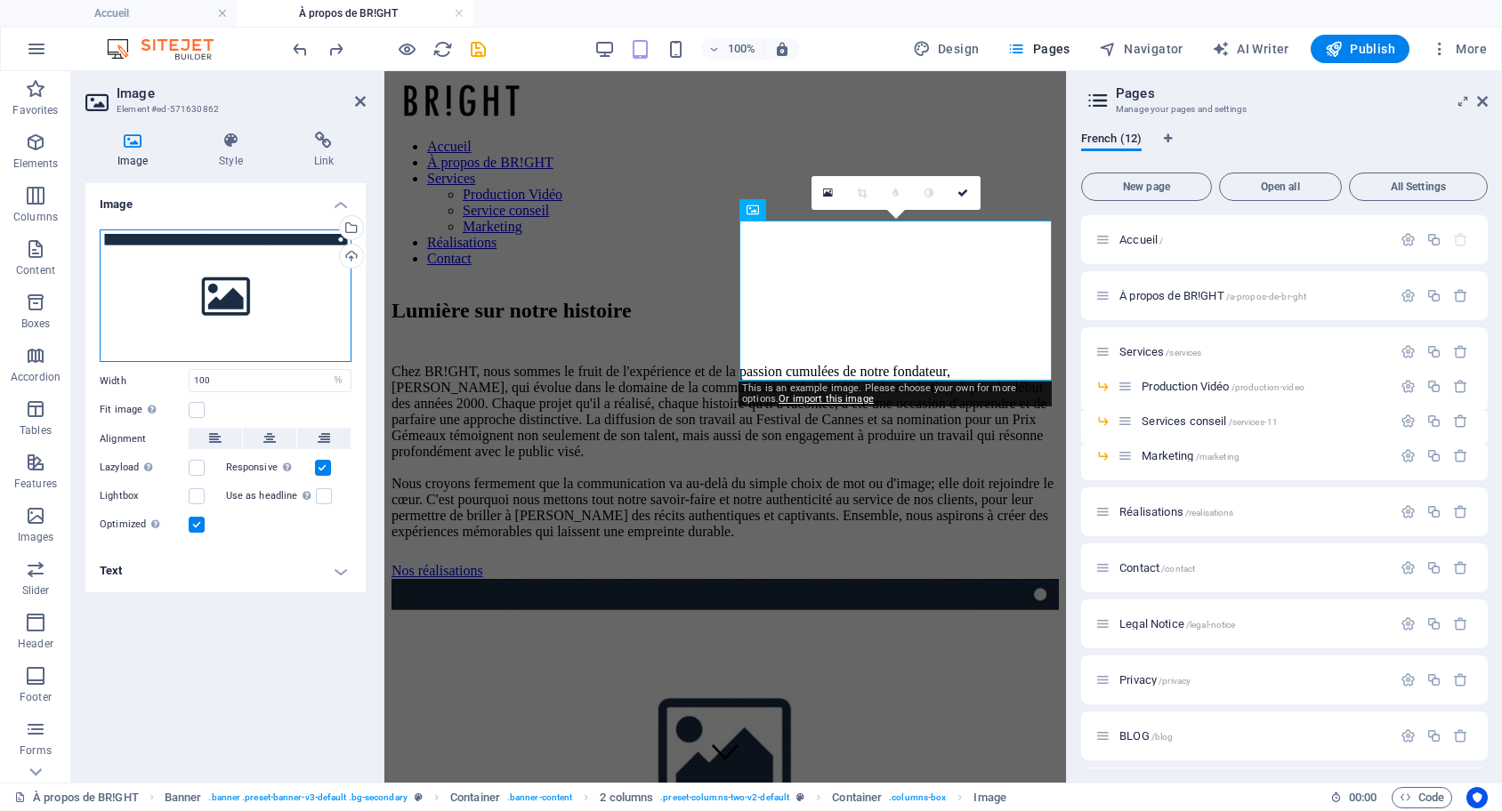
drag, startPoint x: 212, startPoint y: 292, endPoint x: 198, endPoint y: 290, distance: 13.5
click at [198, 290] on div "Drag files here, click to choose files or select files from Files or our free s…" at bounding box center [226, 296] width 252 height 133
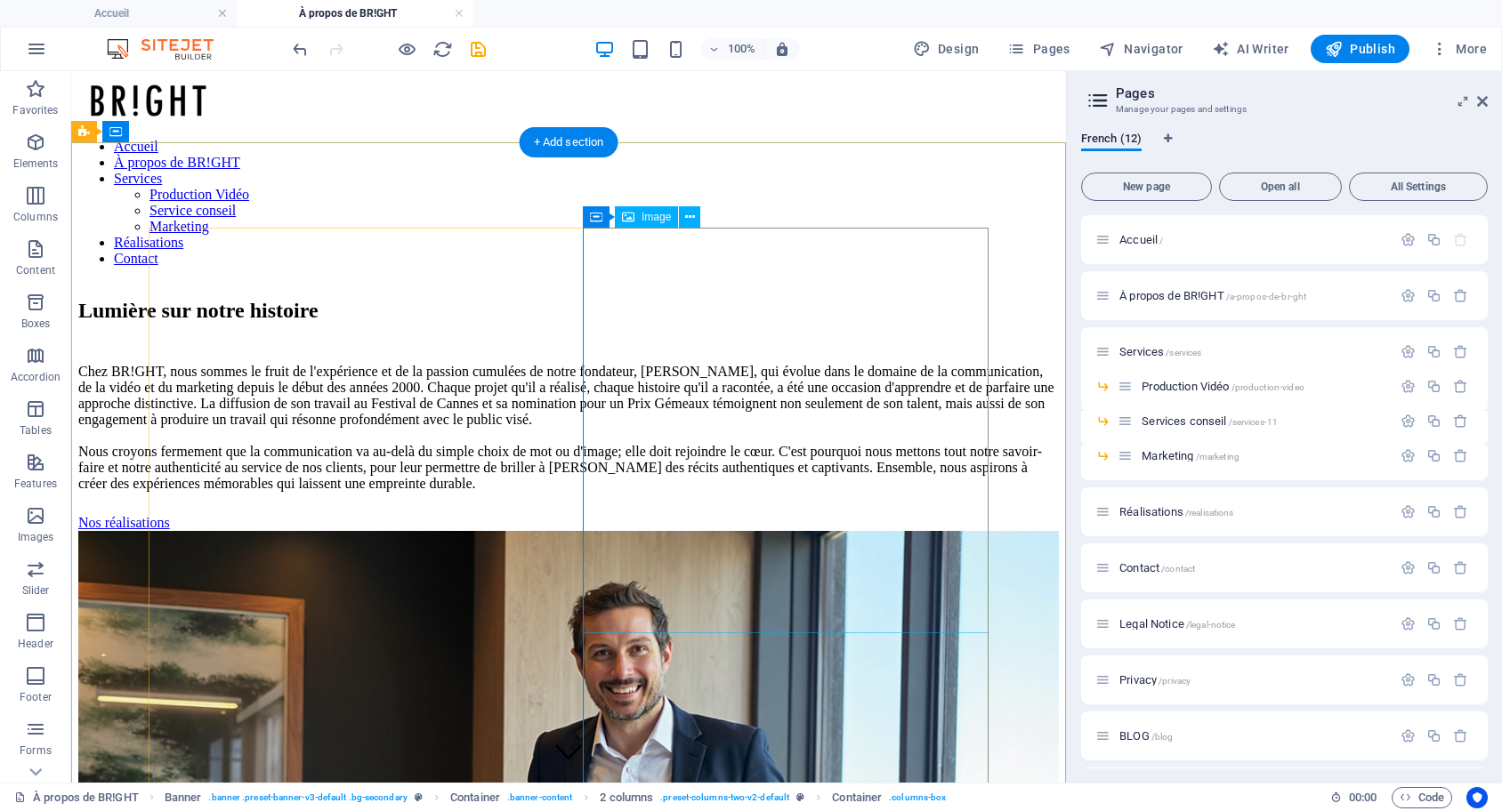
select select "%"
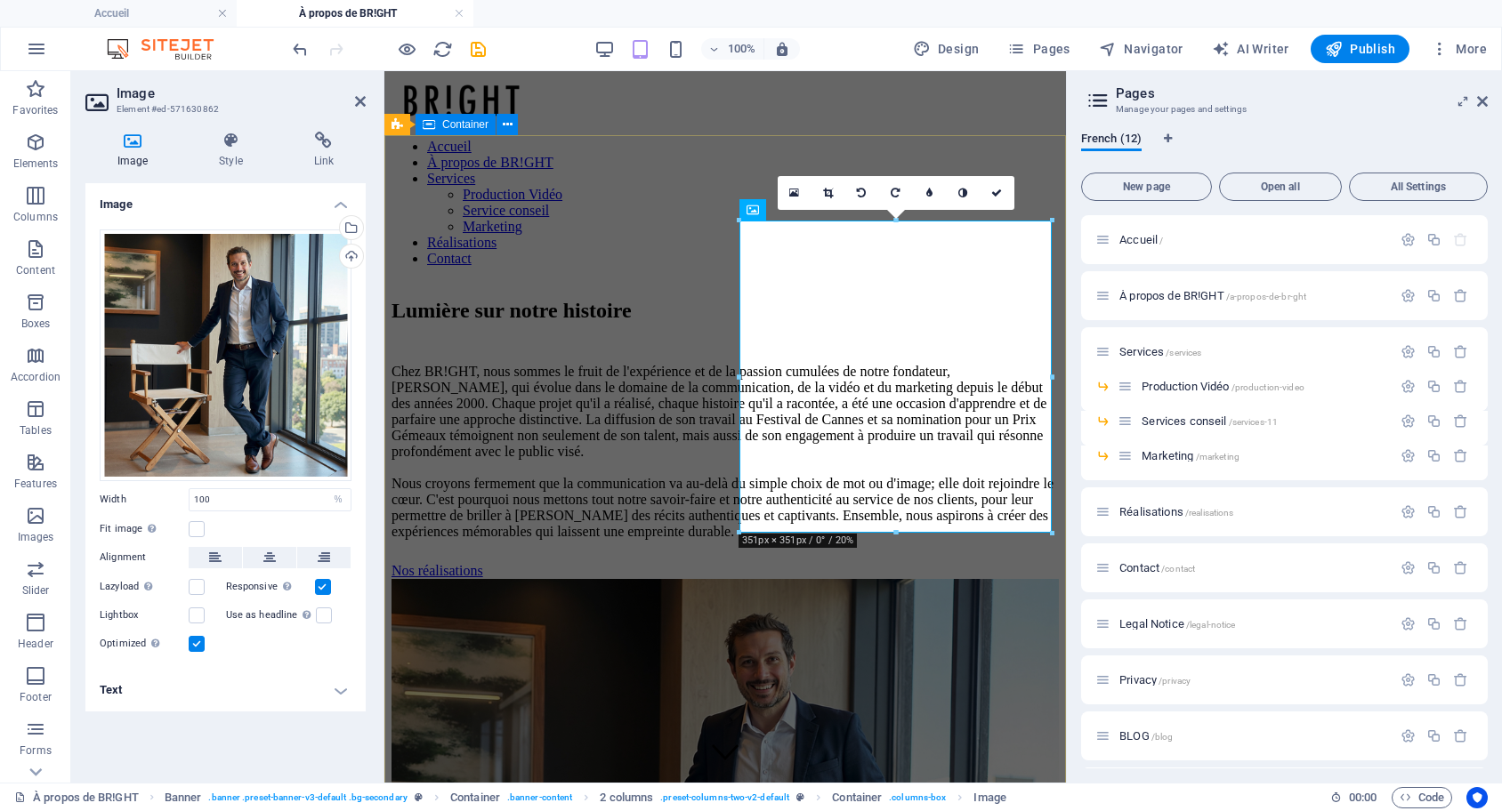
click at [652, 281] on div "Lumière sur notre histoire Chez BR!GHT, nous sommes le fruit de l'expérience et…" at bounding box center [724, 765] width 667 height 969
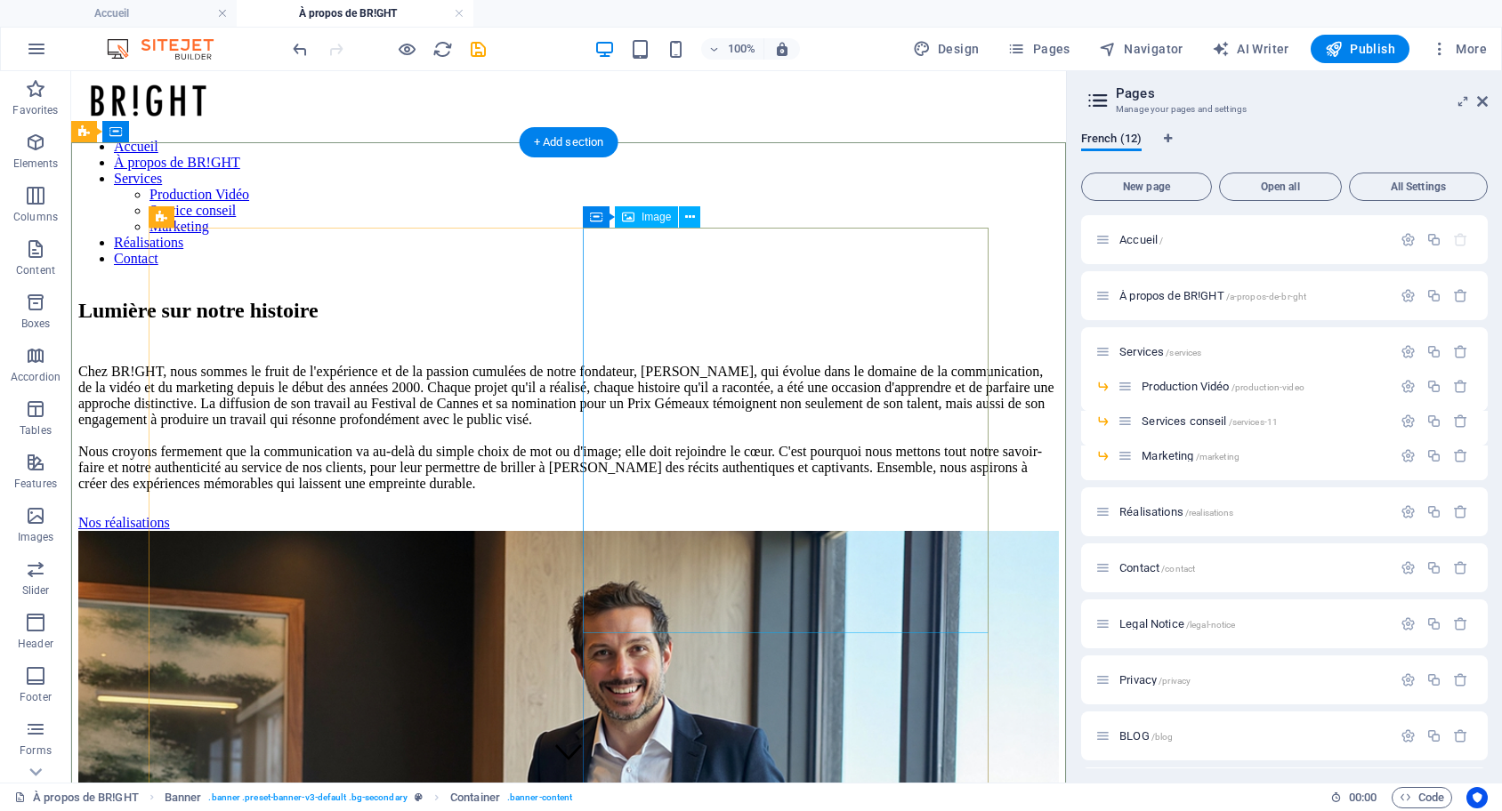
select select "%"
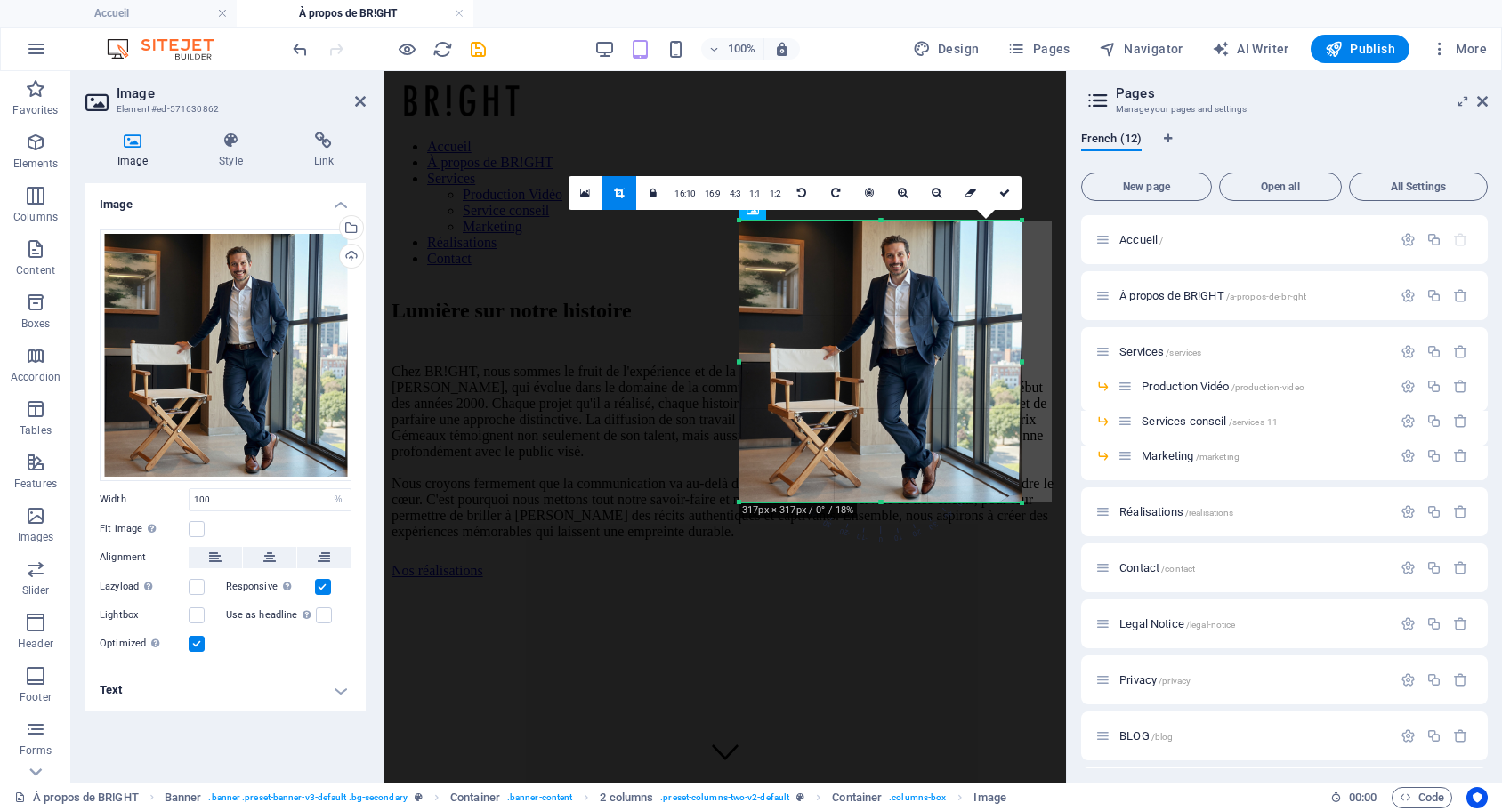
drag, startPoint x: 1054, startPoint y: 535, endPoint x: 1022, endPoint y: 509, distance: 41.1
click at [1021, 503] on div "180 170 160 150 140 130 120 110 100 90 80 70 60 50 40 30 20 10 0 -10 -20 -30 -4…" at bounding box center [880, 362] width 282 height 282
type input "317"
select select "px"
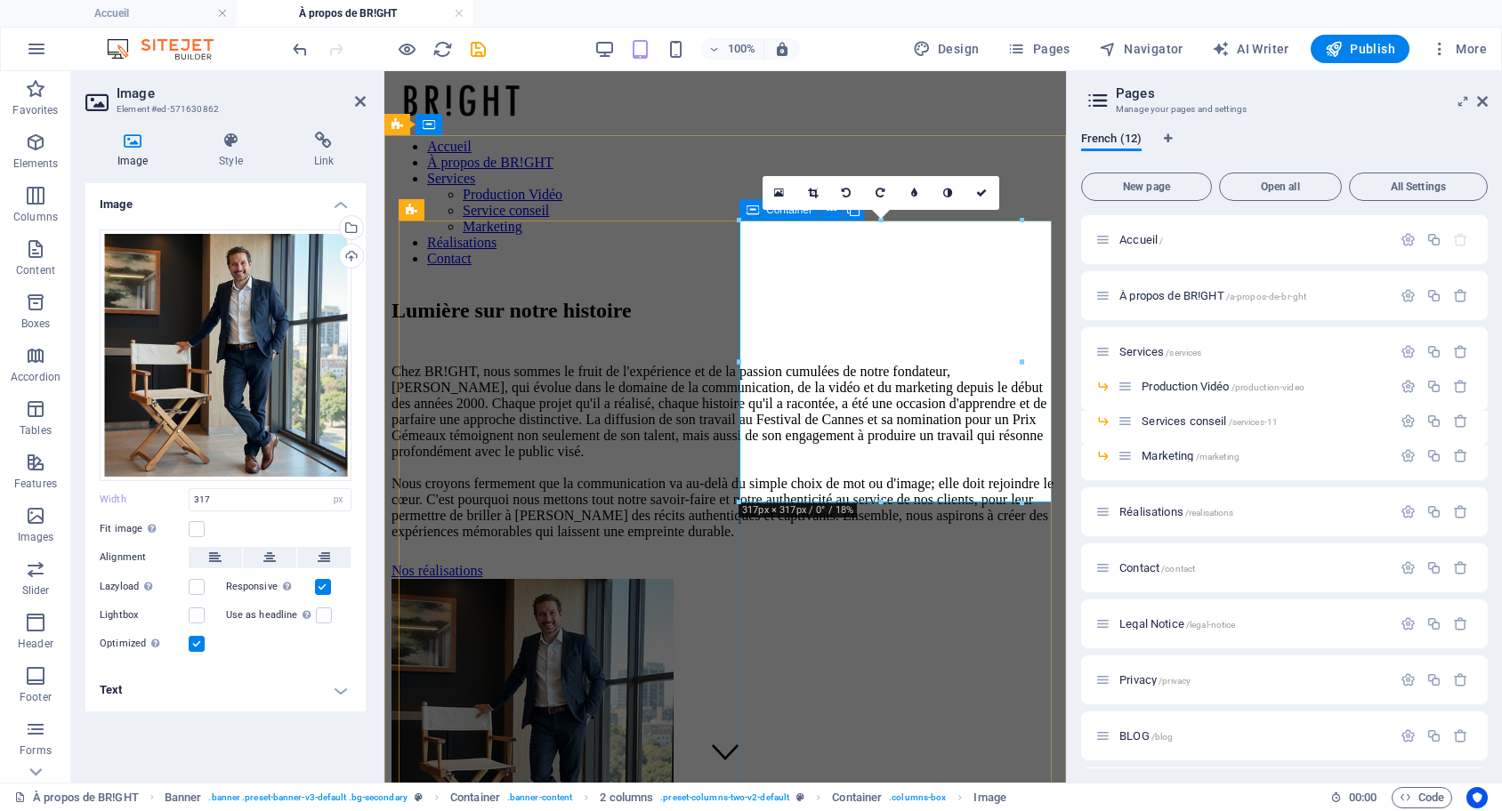
click at [1008, 615] on div at bounding box center [724, 722] width 667 height 286
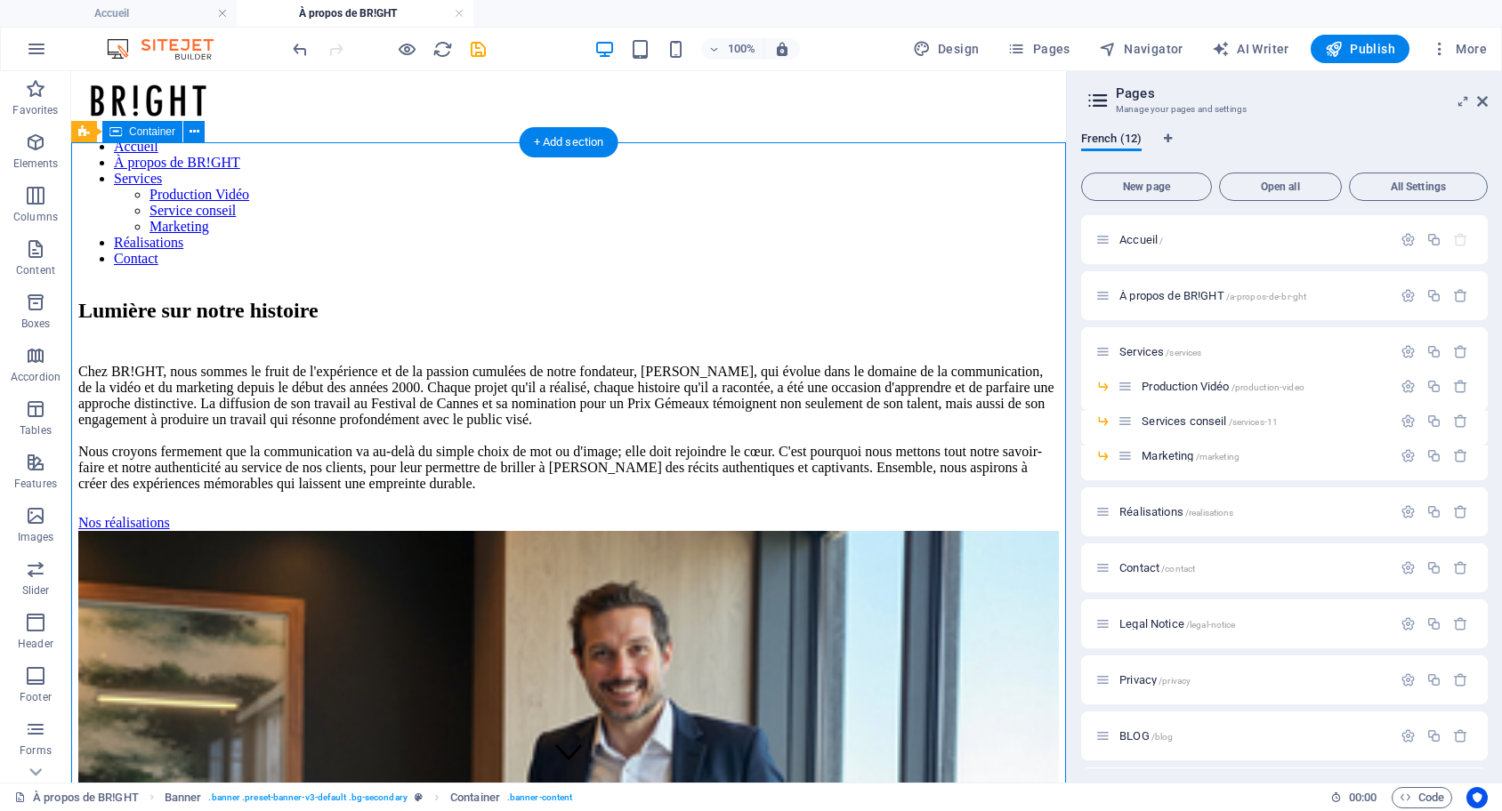
click at [1487, 101] on icon at bounding box center [1482, 101] width 11 height 14
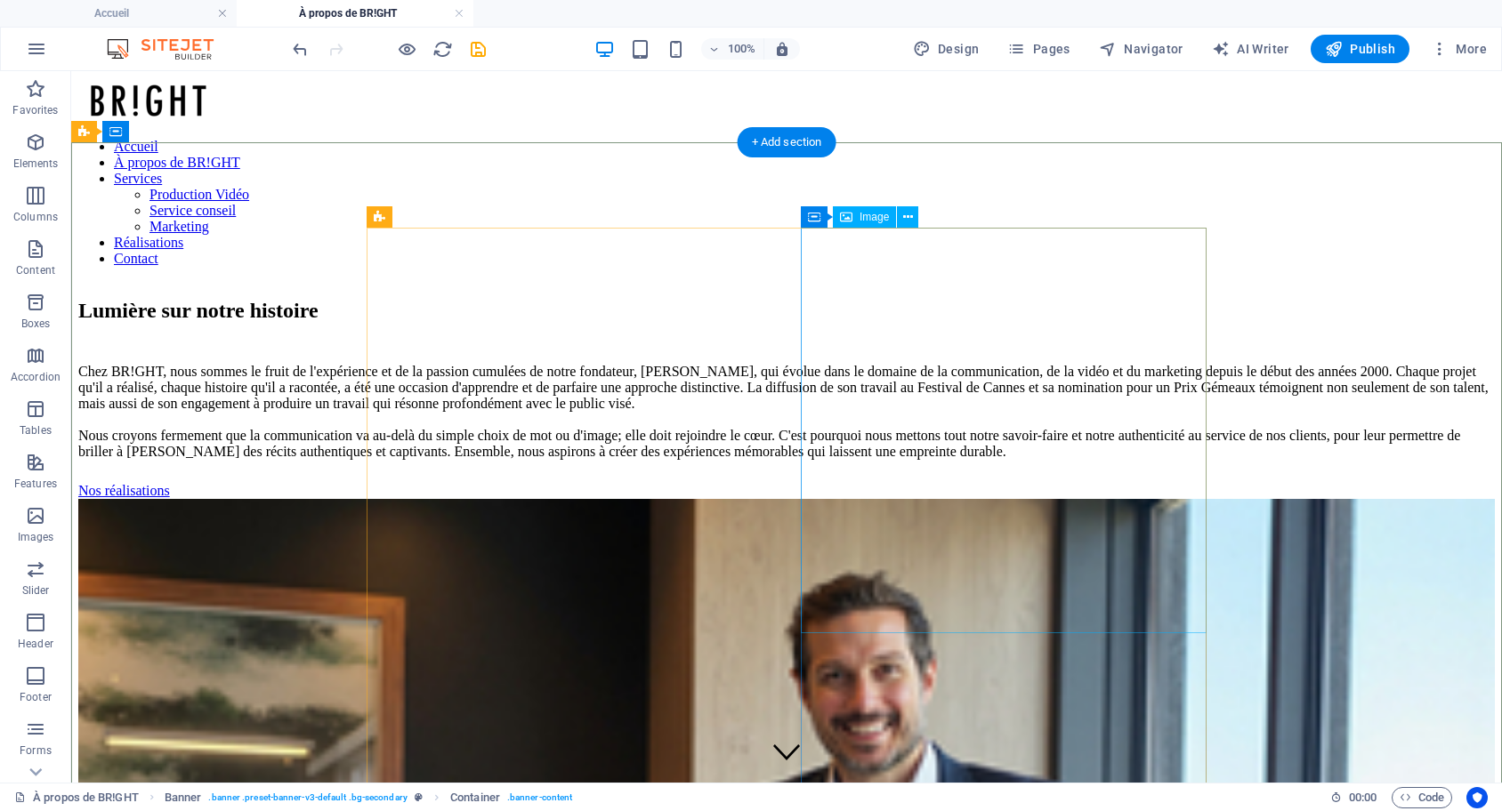
select select "px"
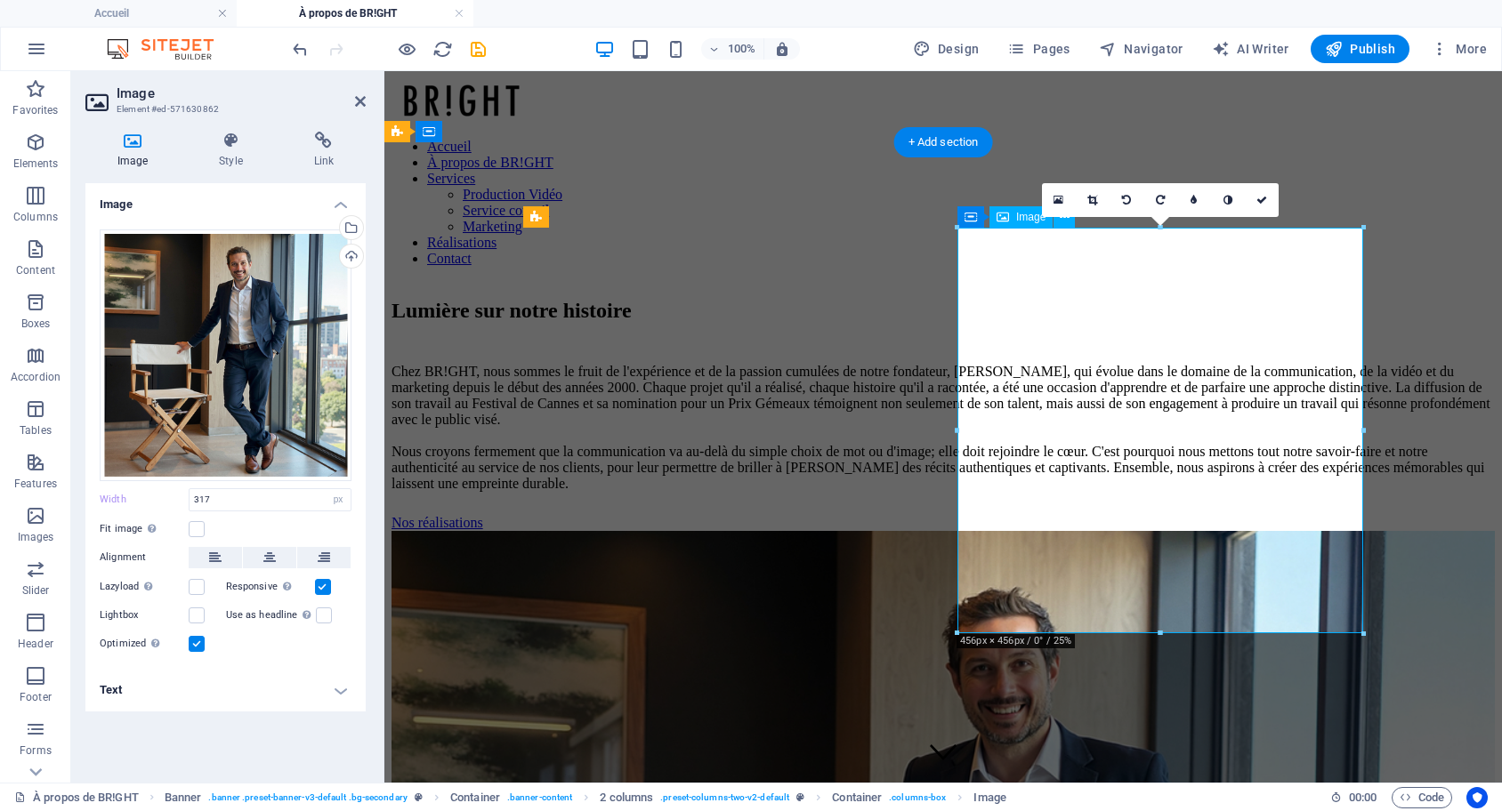
type input "100"
select select "%"
click at [201, 538] on div "Fit image Automatically fit image to a fixed width and height" at bounding box center [226, 529] width 252 height 21
click at [200, 529] on label at bounding box center [197, 529] width 16 height 16
click at [0, 0] on input "Fit image Automatically fit image to a fixed width and height" at bounding box center [0, 0] width 0 height 0
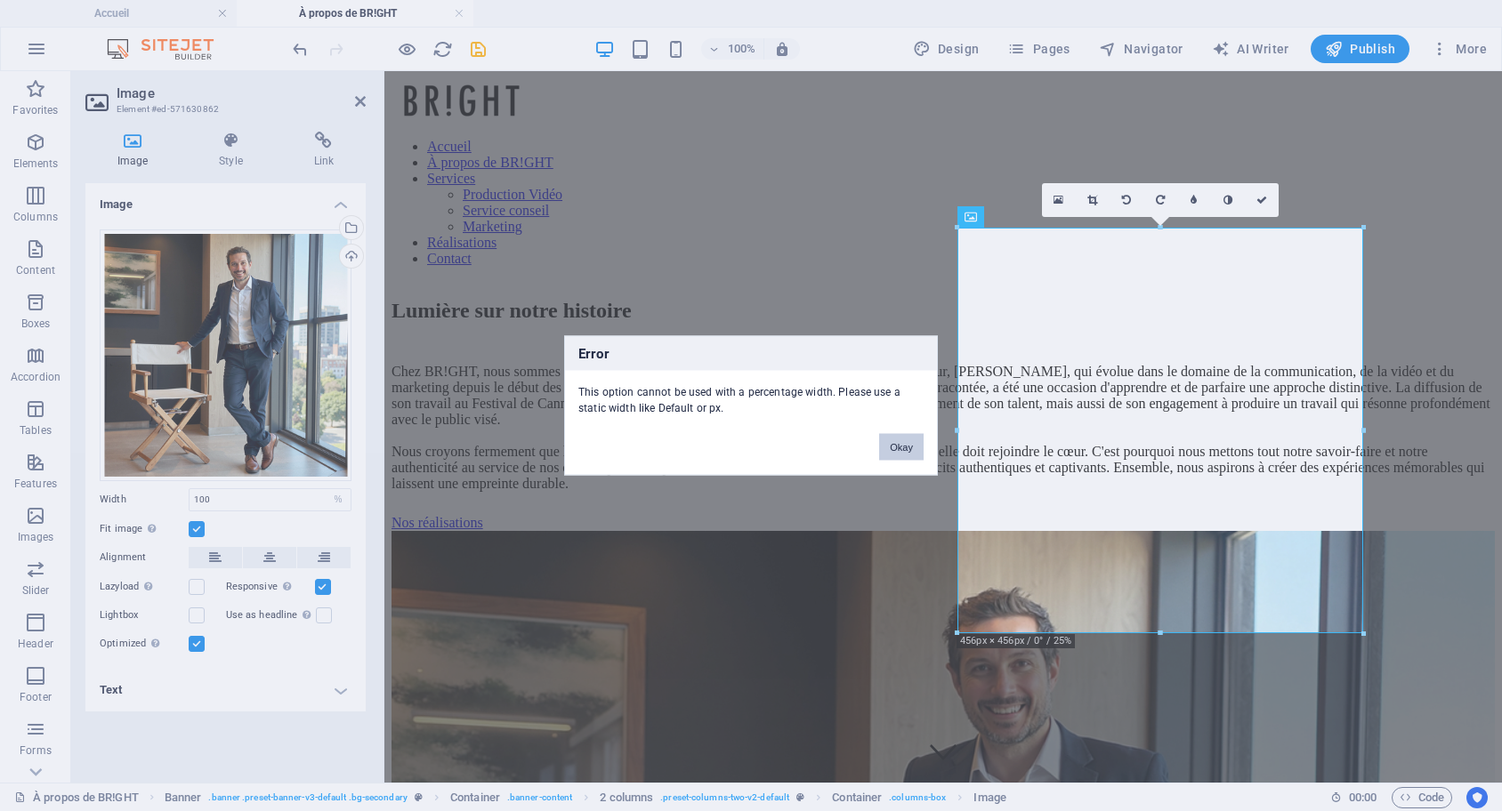
click at [909, 455] on button "Okay" at bounding box center [901, 447] width 44 height 27
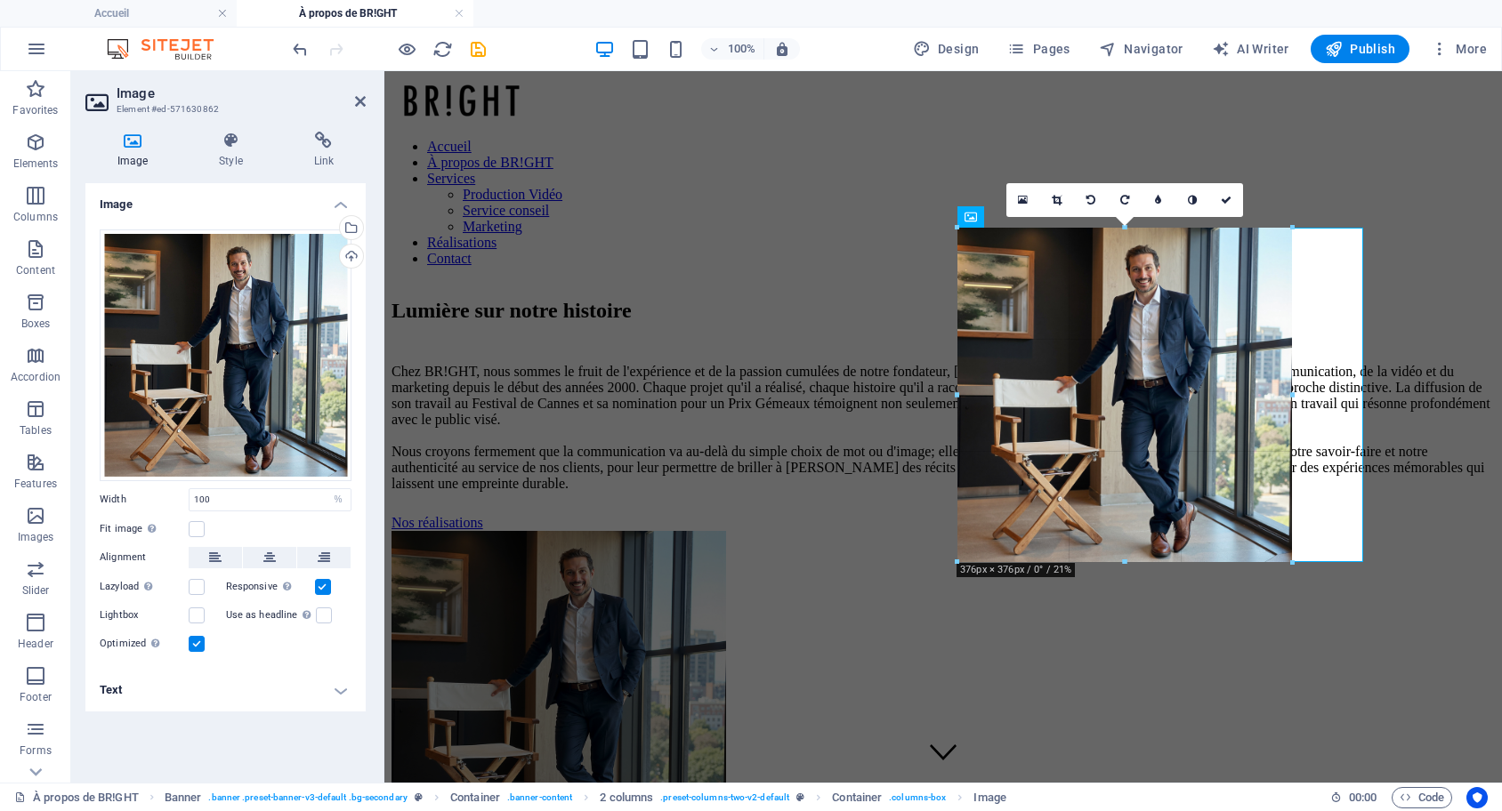
drag, startPoint x: 1364, startPoint y: 636, endPoint x: 1293, endPoint y: 449, distance: 199.9
type input "376"
select select "px"
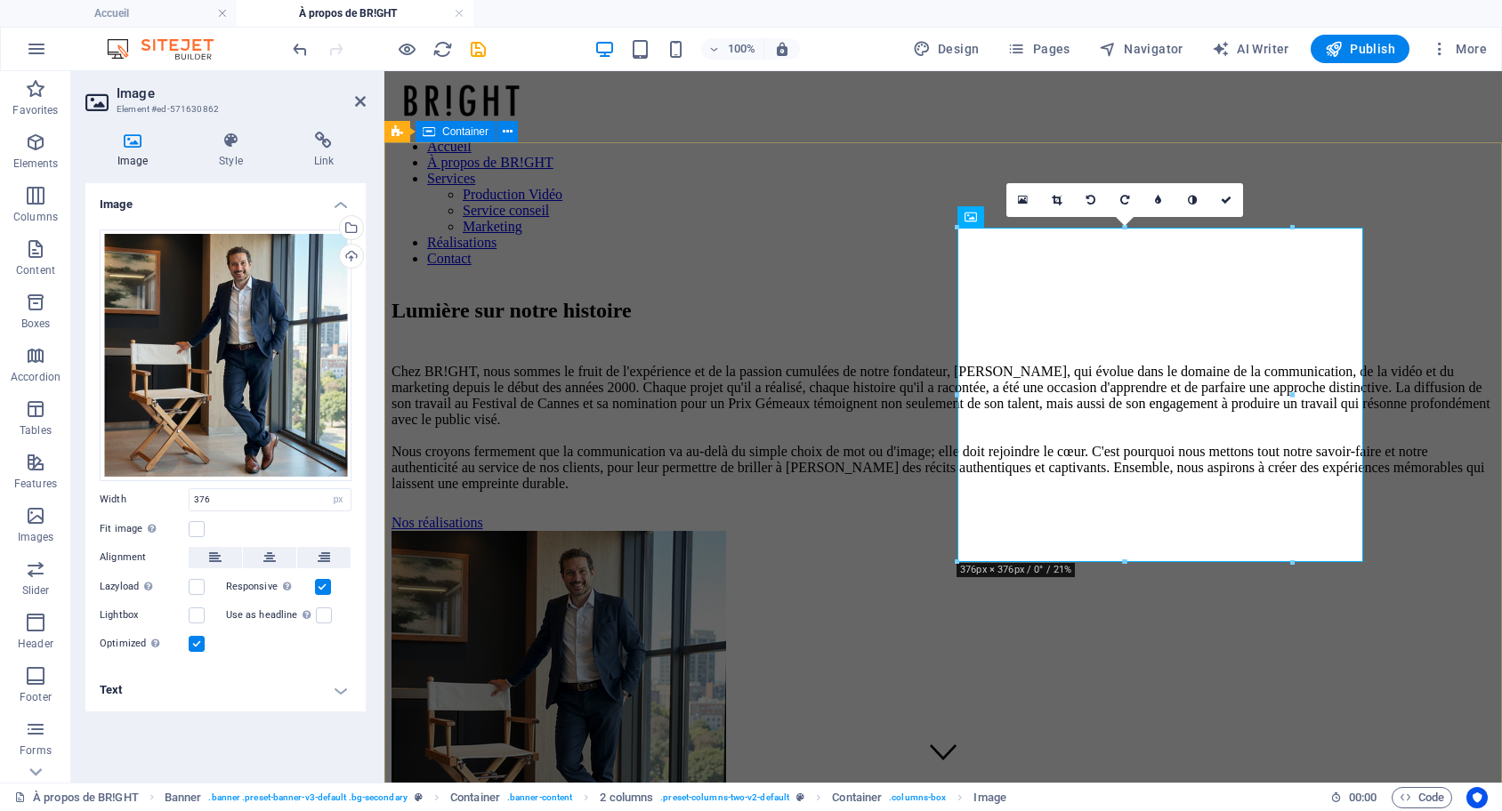
type input "100"
select select "%"
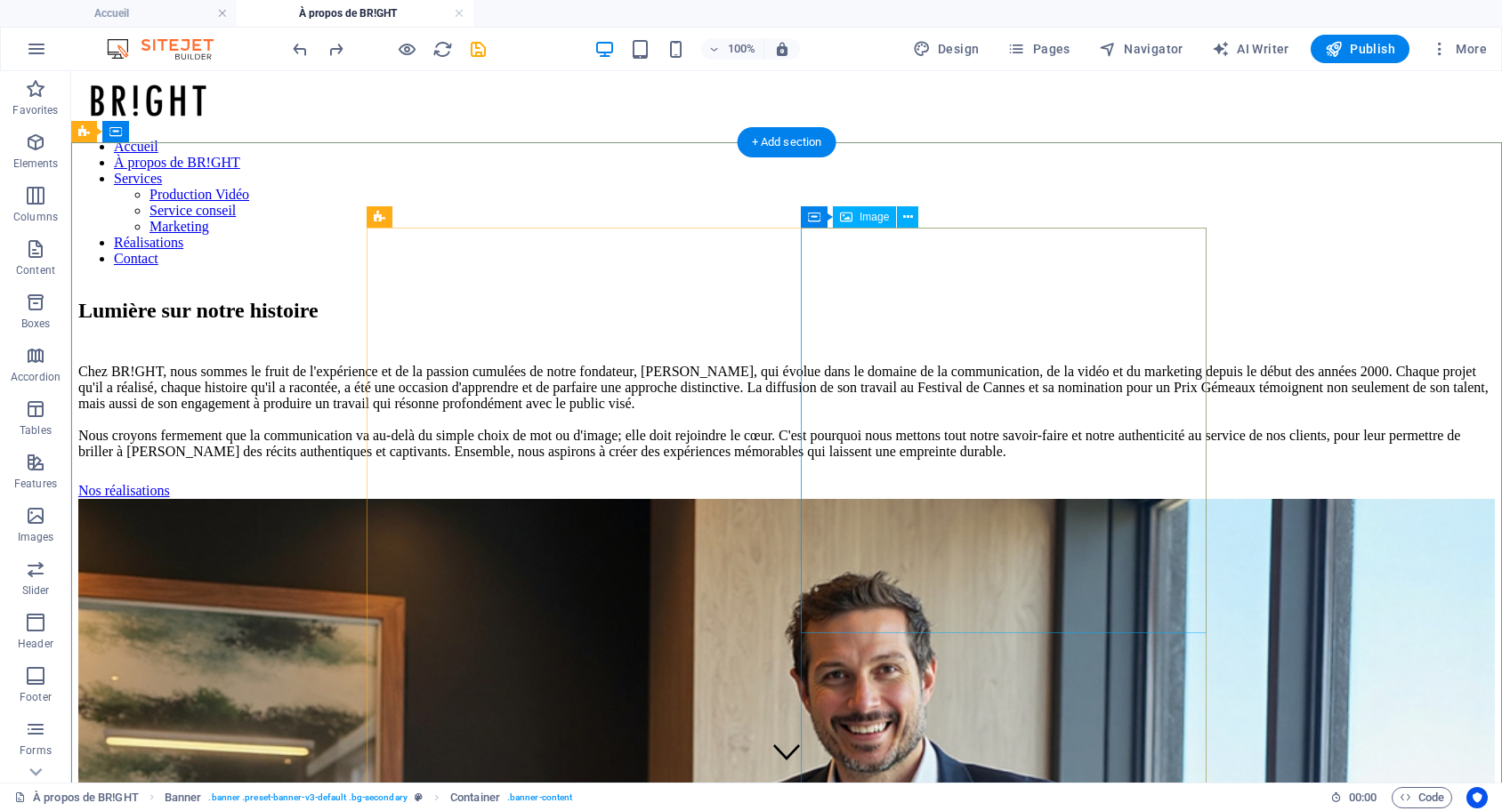
select select "%"
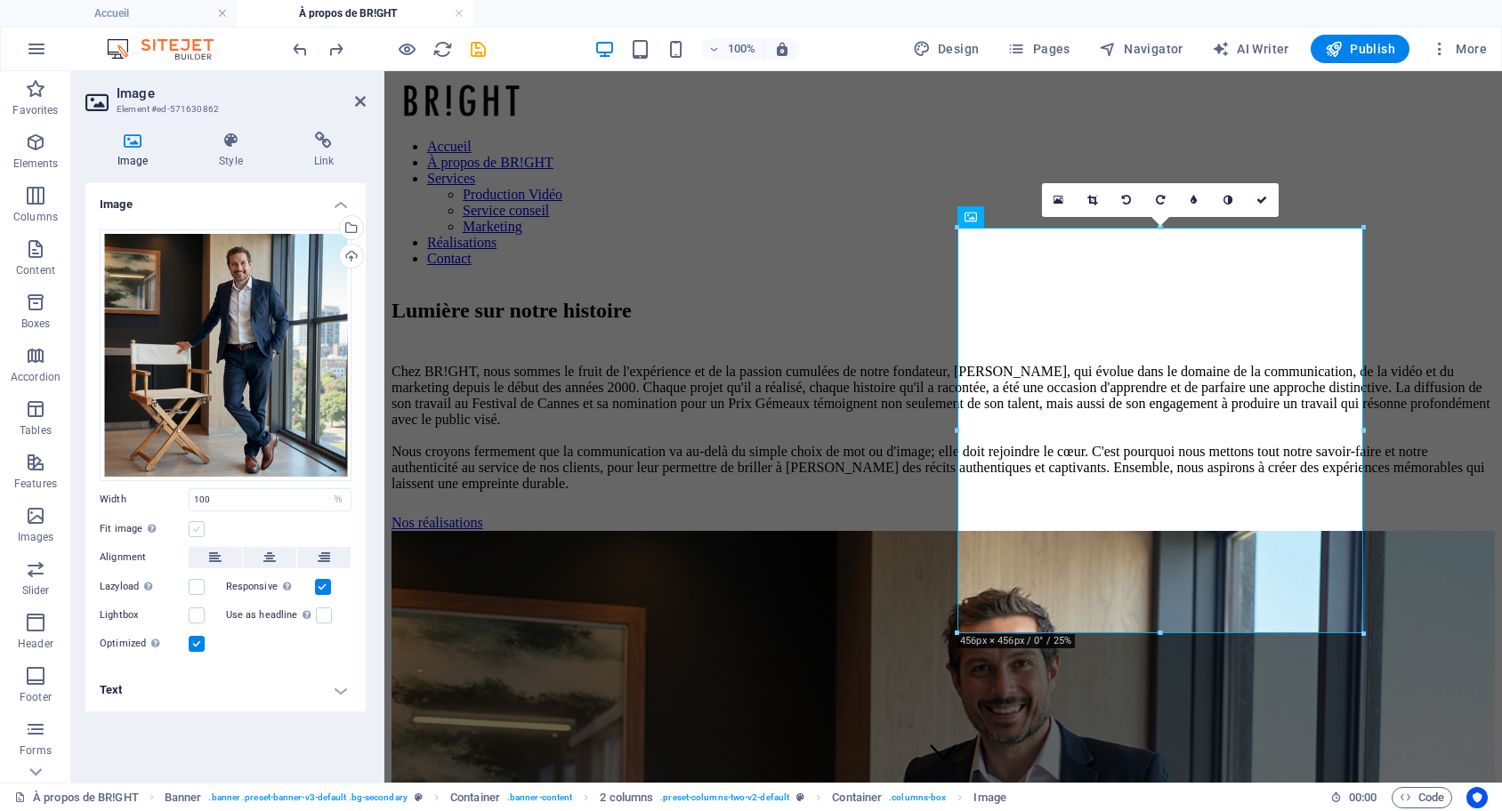
click at [192, 528] on label at bounding box center [197, 529] width 16 height 16
click at [0, 0] on input "Fit image Automatically fit image to a fixed width and height" at bounding box center [0, 0] width 0 height 0
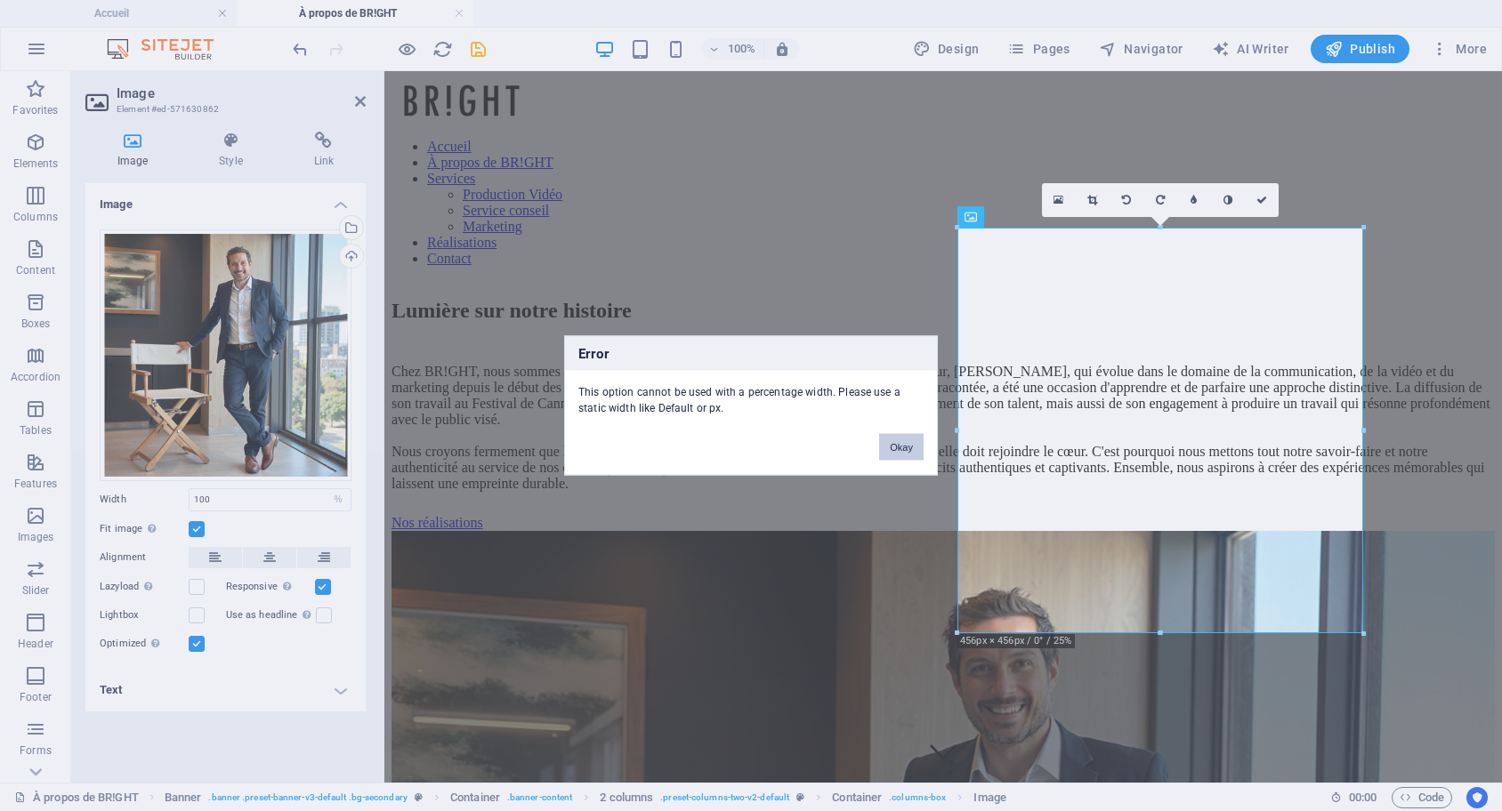
click at [904, 459] on button "Okay" at bounding box center [901, 447] width 44 height 27
click at [883, 451] on button "Okay" at bounding box center [901, 447] width 44 height 27
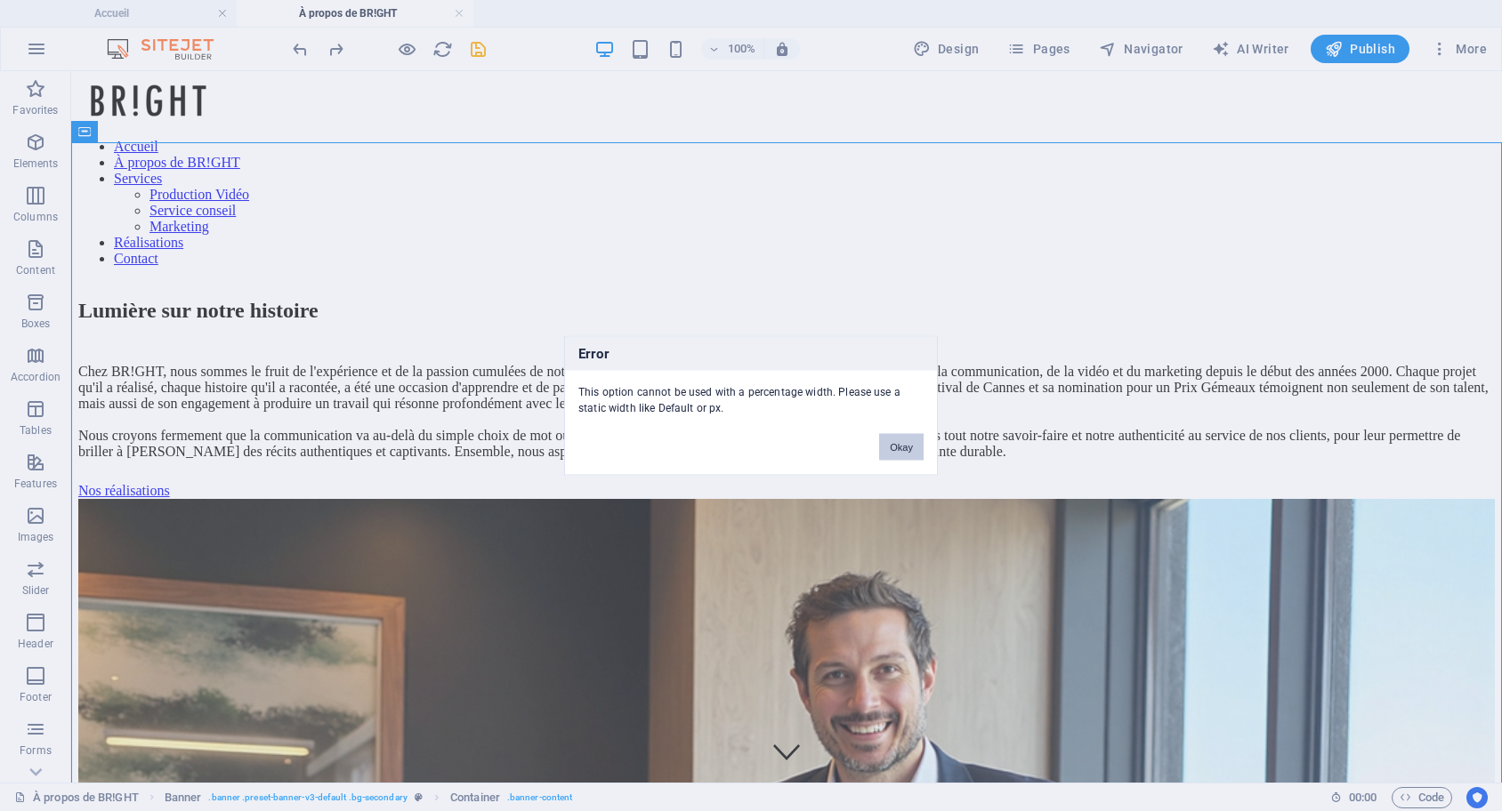
click at [902, 447] on button "Okay" at bounding box center [901, 447] width 44 height 27
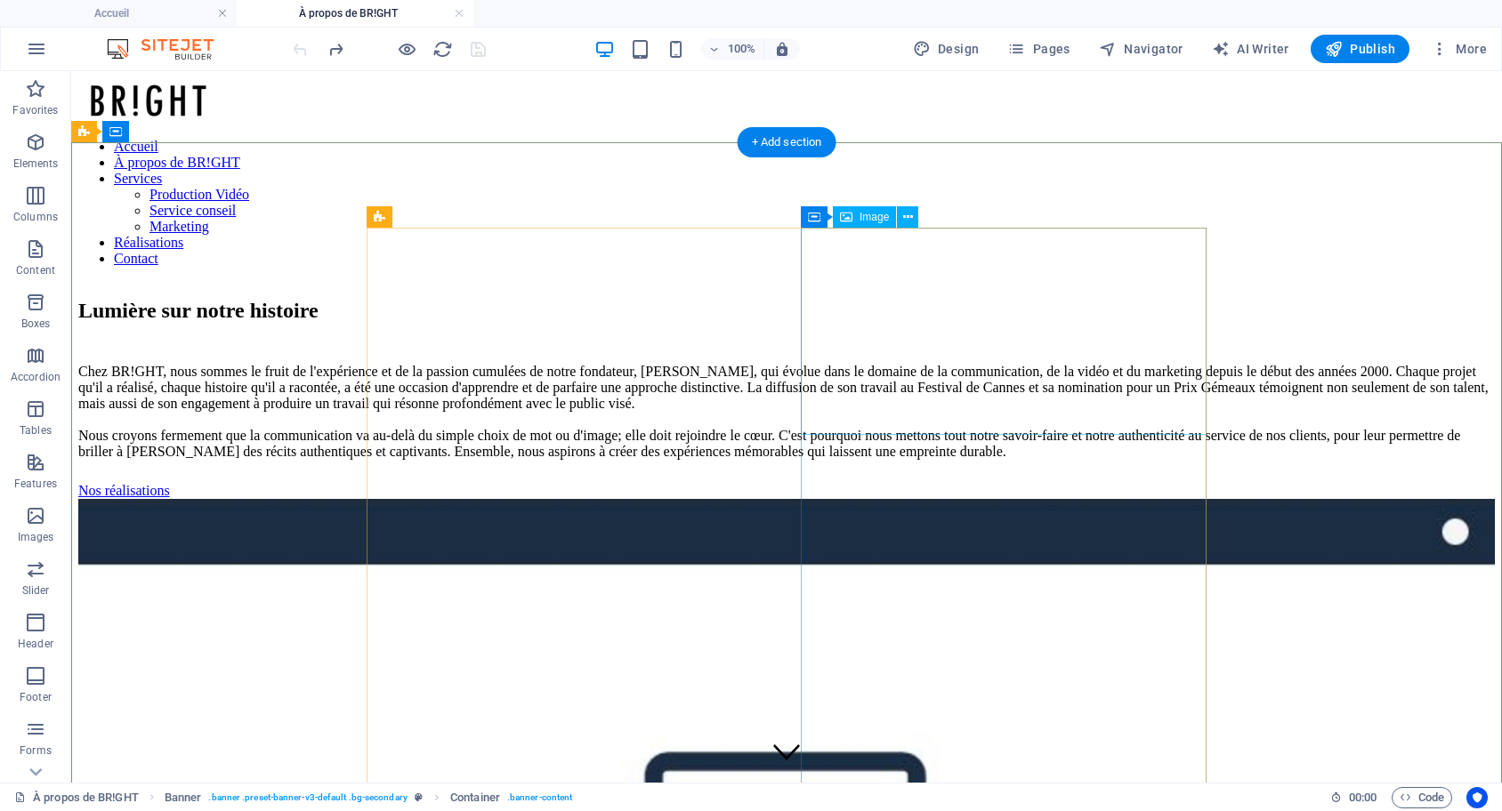
select select "%"
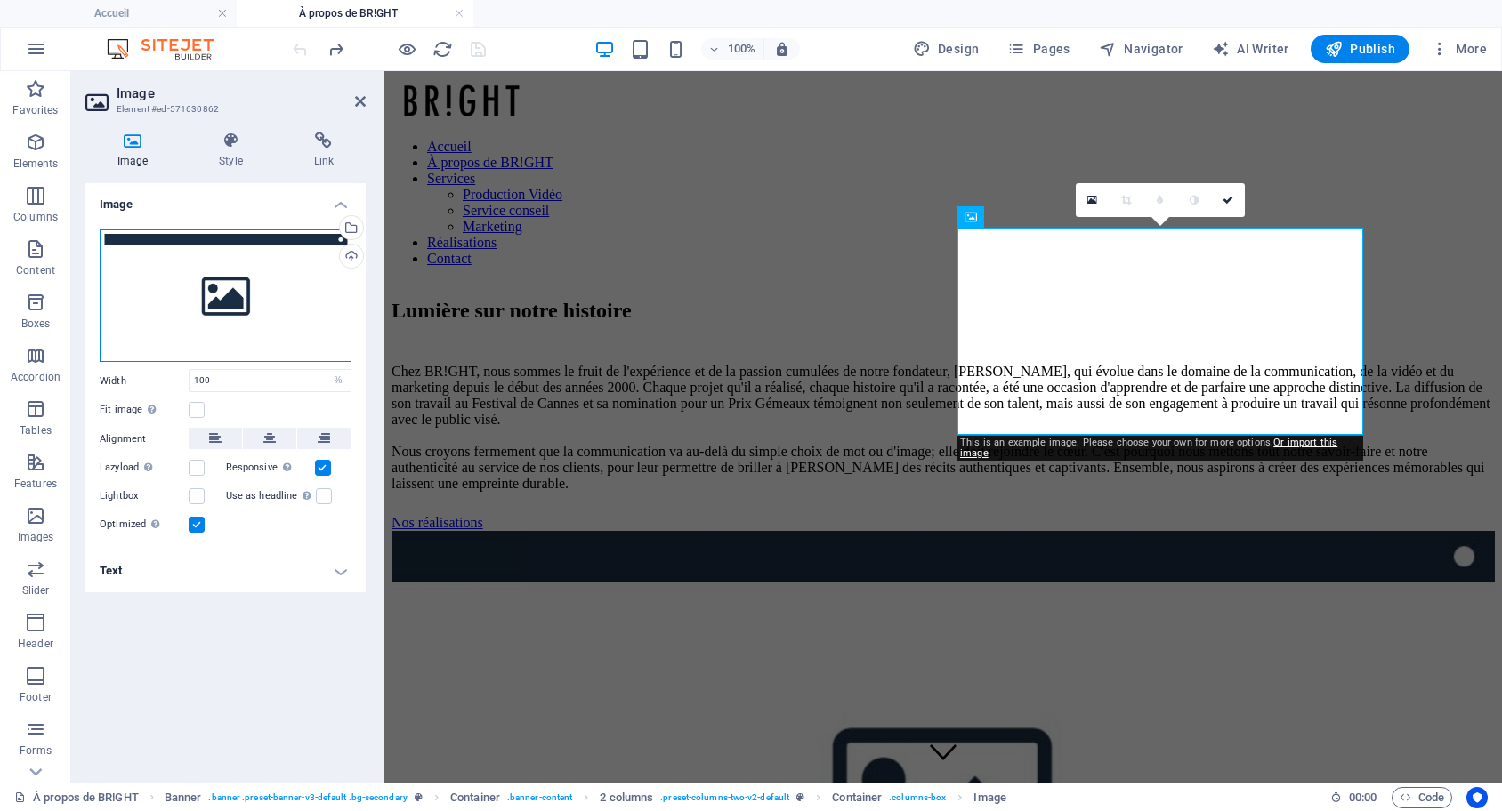
click at [282, 308] on div "Drag files here, click to choose files or select files from Files or our free s…" at bounding box center [226, 296] width 252 height 133
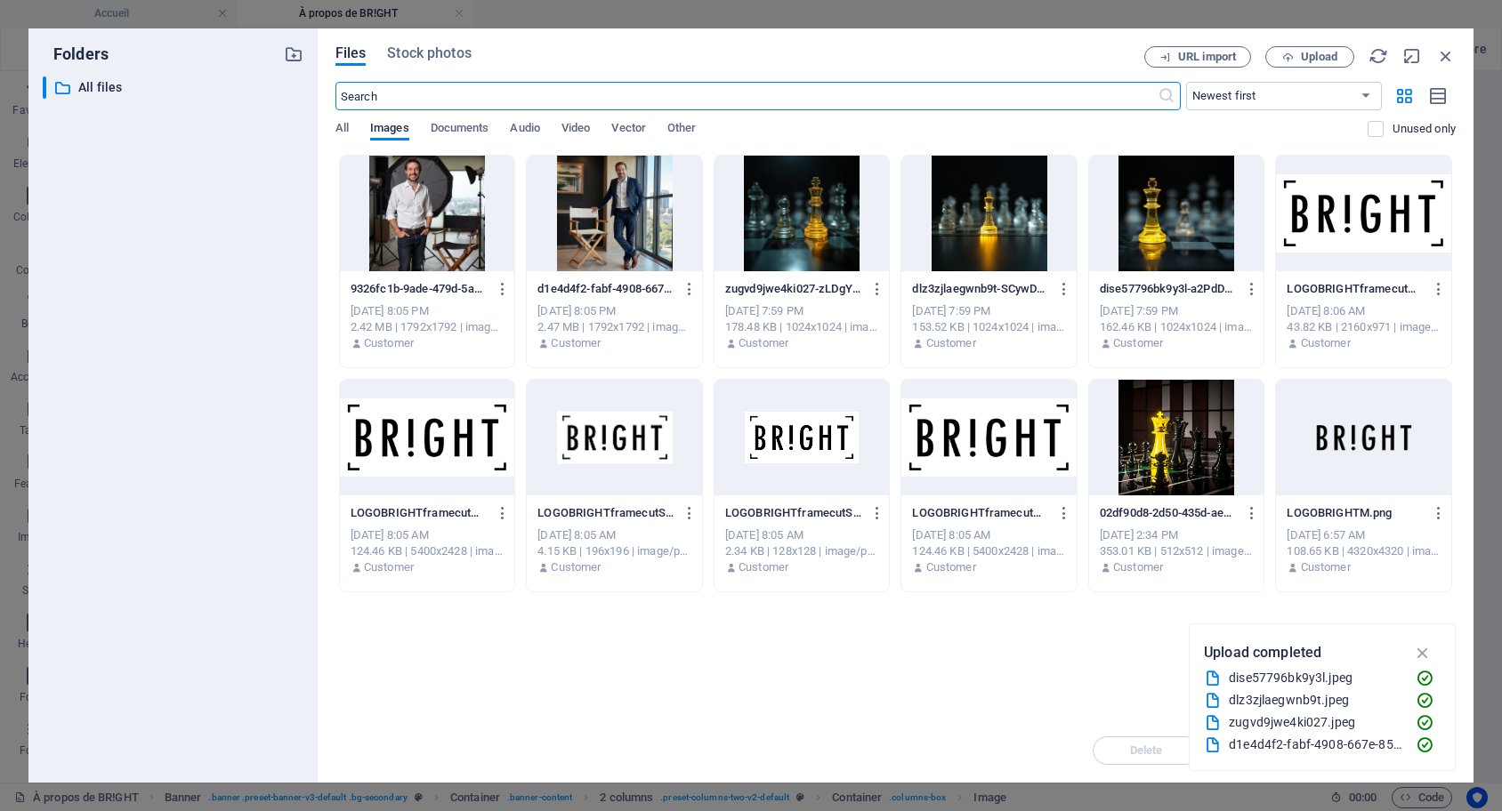
type input "317"
select select "px"
click at [621, 206] on div at bounding box center [614, 214] width 175 height 116
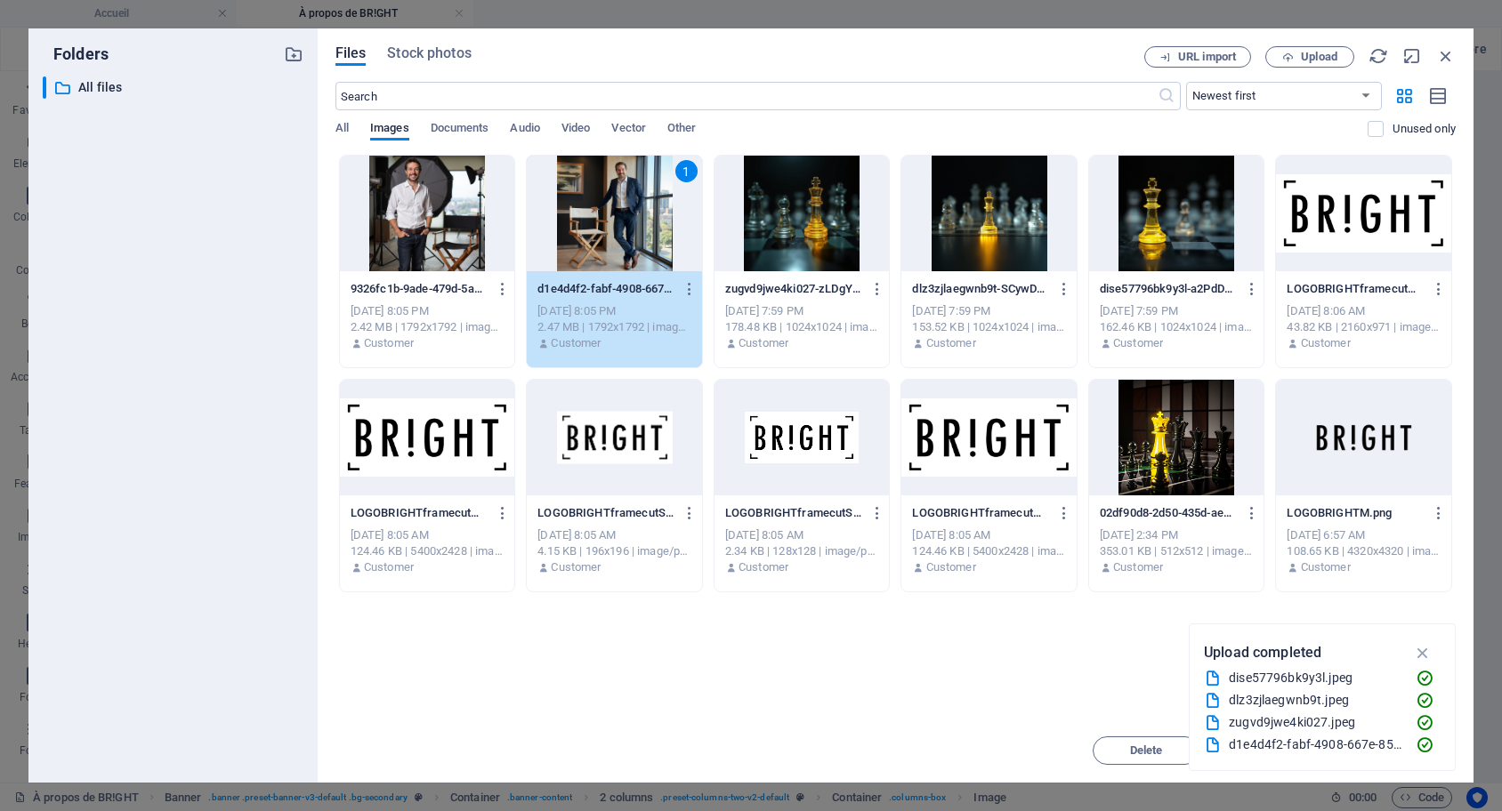
click at [604, 238] on div "1" at bounding box center [614, 214] width 175 height 116
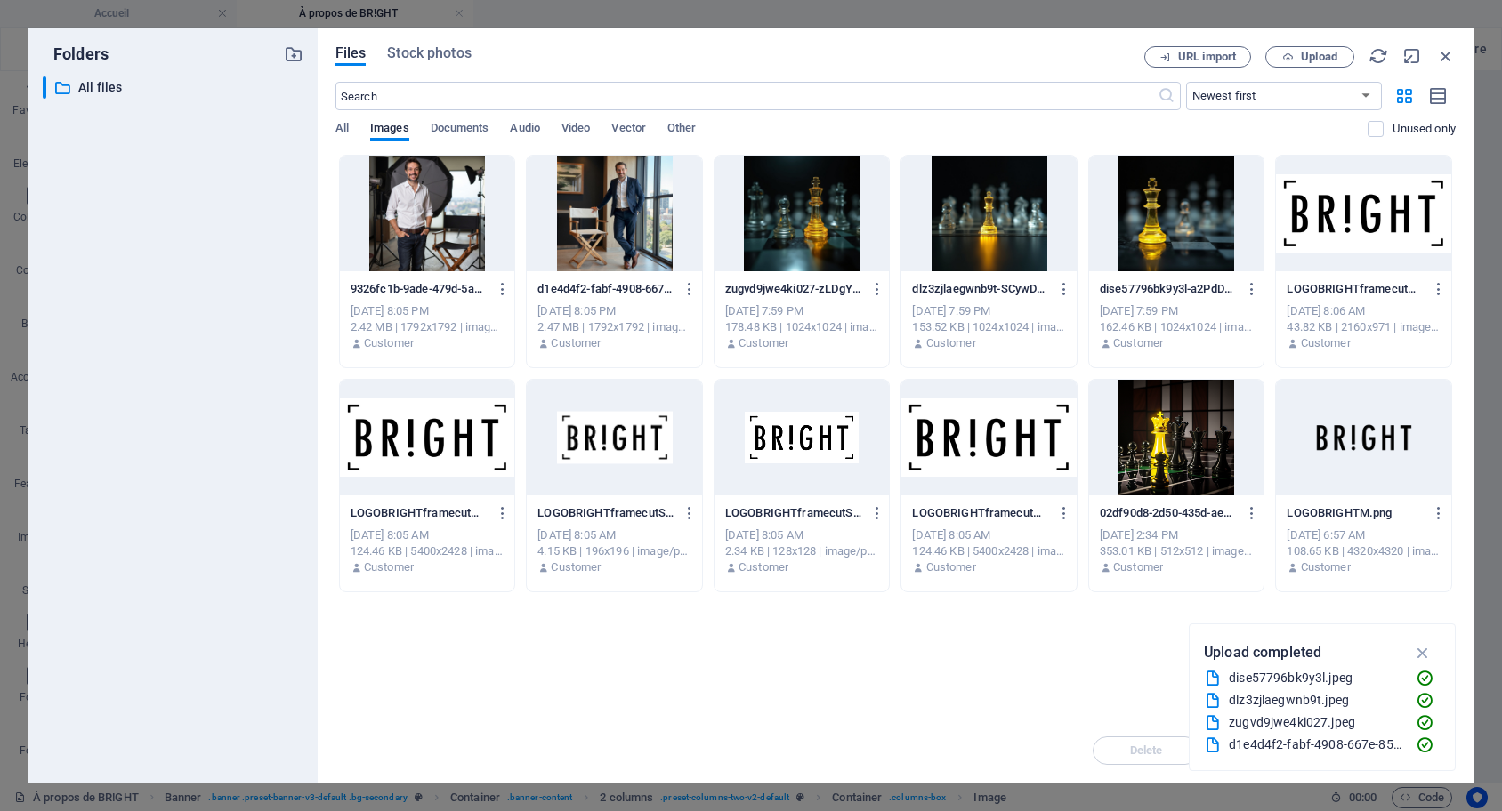
click at [604, 238] on div at bounding box center [614, 214] width 175 height 116
type input "100"
select select "%"
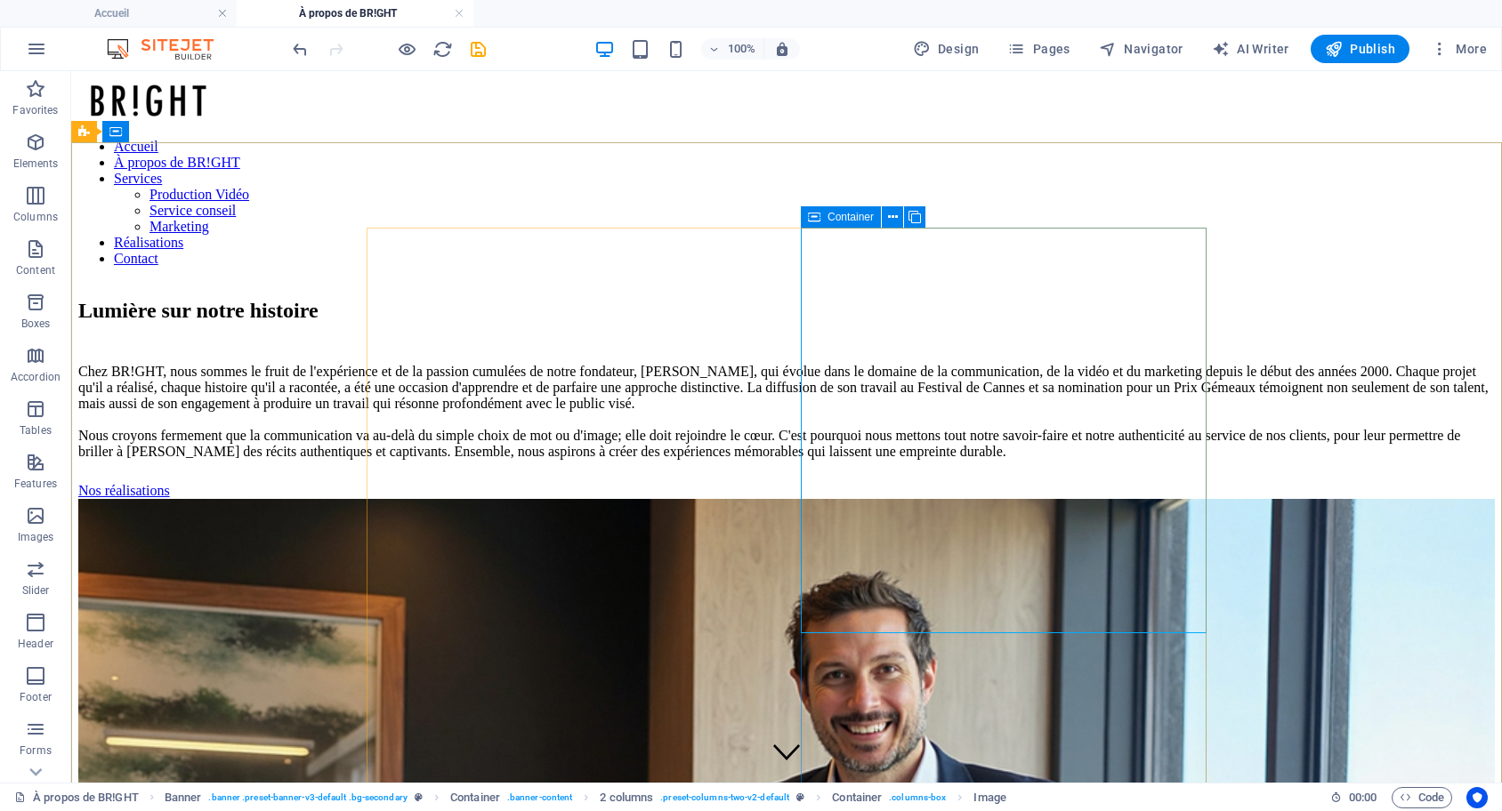
click at [815, 217] on icon at bounding box center [814, 216] width 12 height 21
click at [823, 217] on div "Container" at bounding box center [841, 216] width 80 height 21
click at [824, 217] on div "Container" at bounding box center [841, 216] width 80 height 21
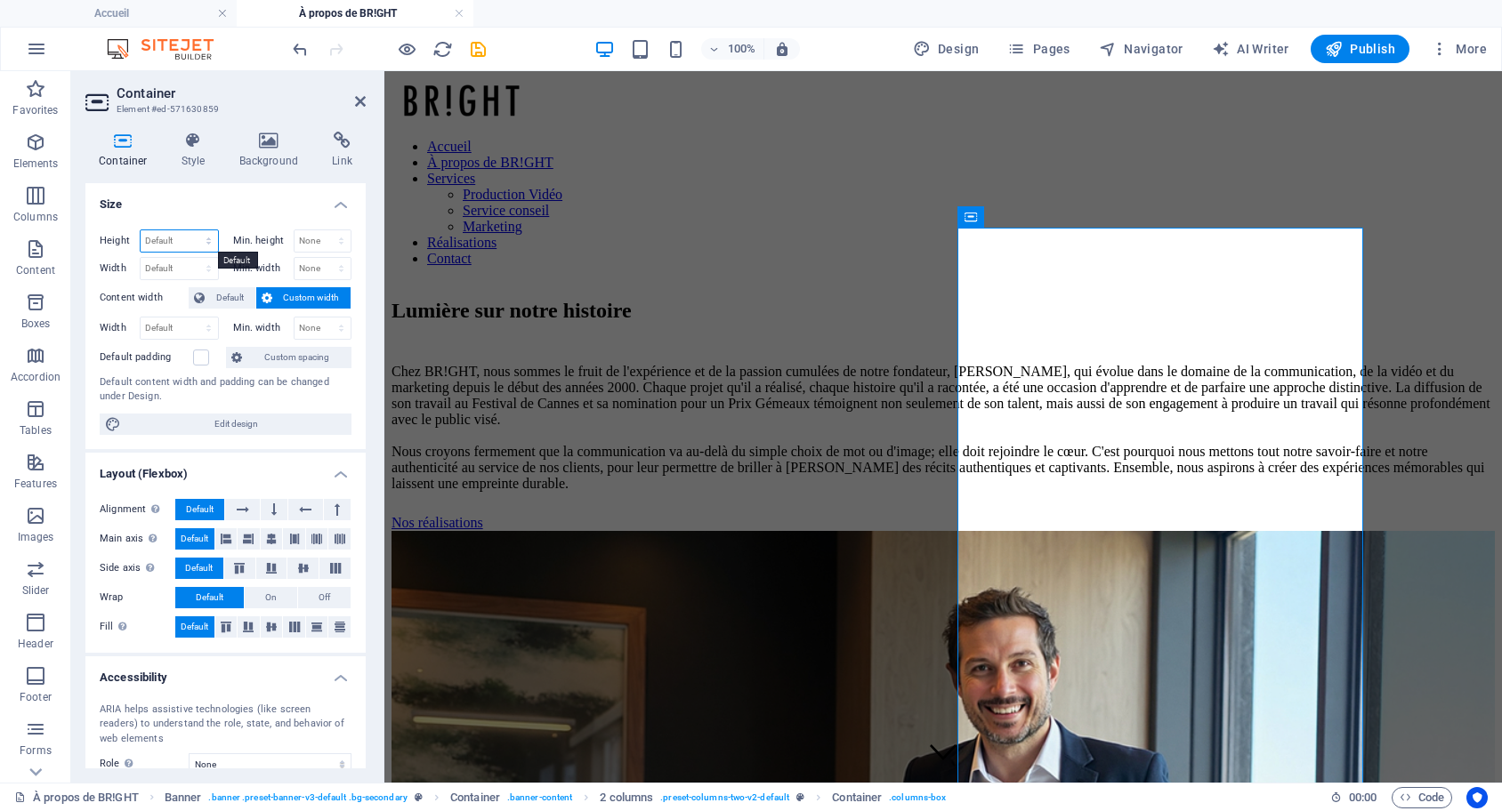
click at [205, 240] on select "Default px rem % vh vw" at bounding box center [179, 240] width 77 height 21
click at [233, 198] on h4 "Size" at bounding box center [225, 199] width 280 height 32
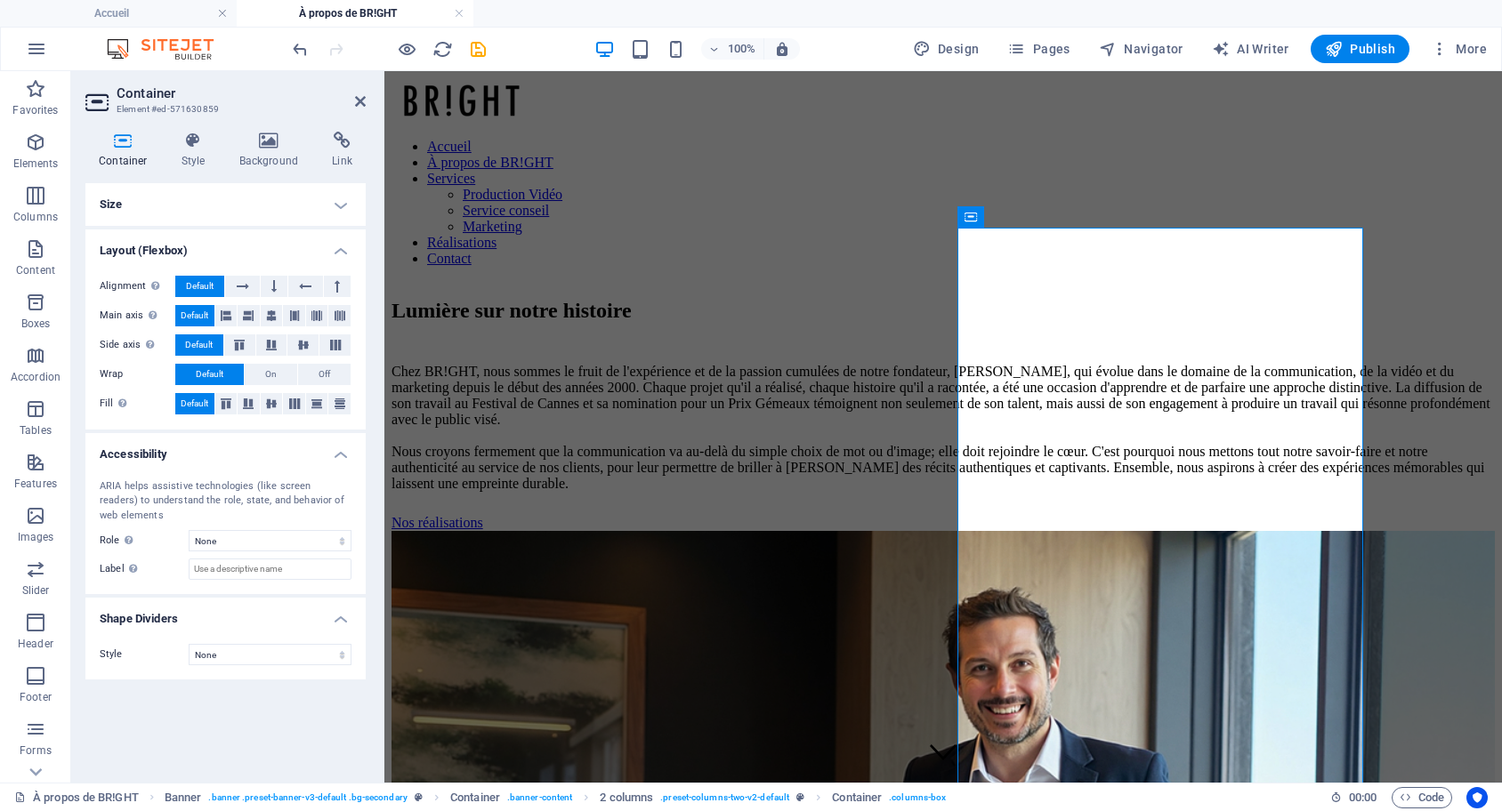
click at [233, 198] on h4 "Size" at bounding box center [225, 204] width 280 height 43
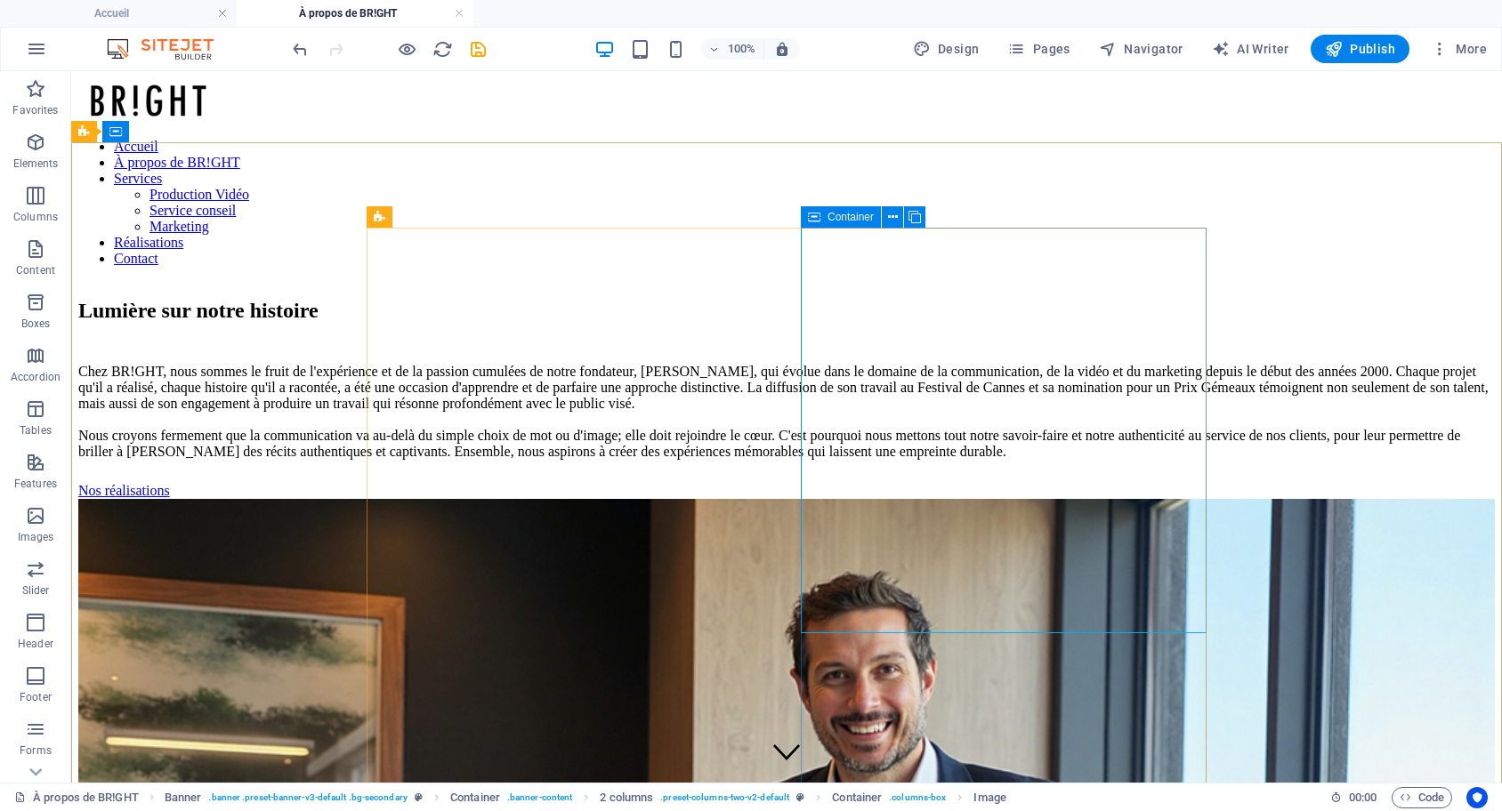
click at [825, 219] on div "Container" at bounding box center [841, 216] width 80 height 21
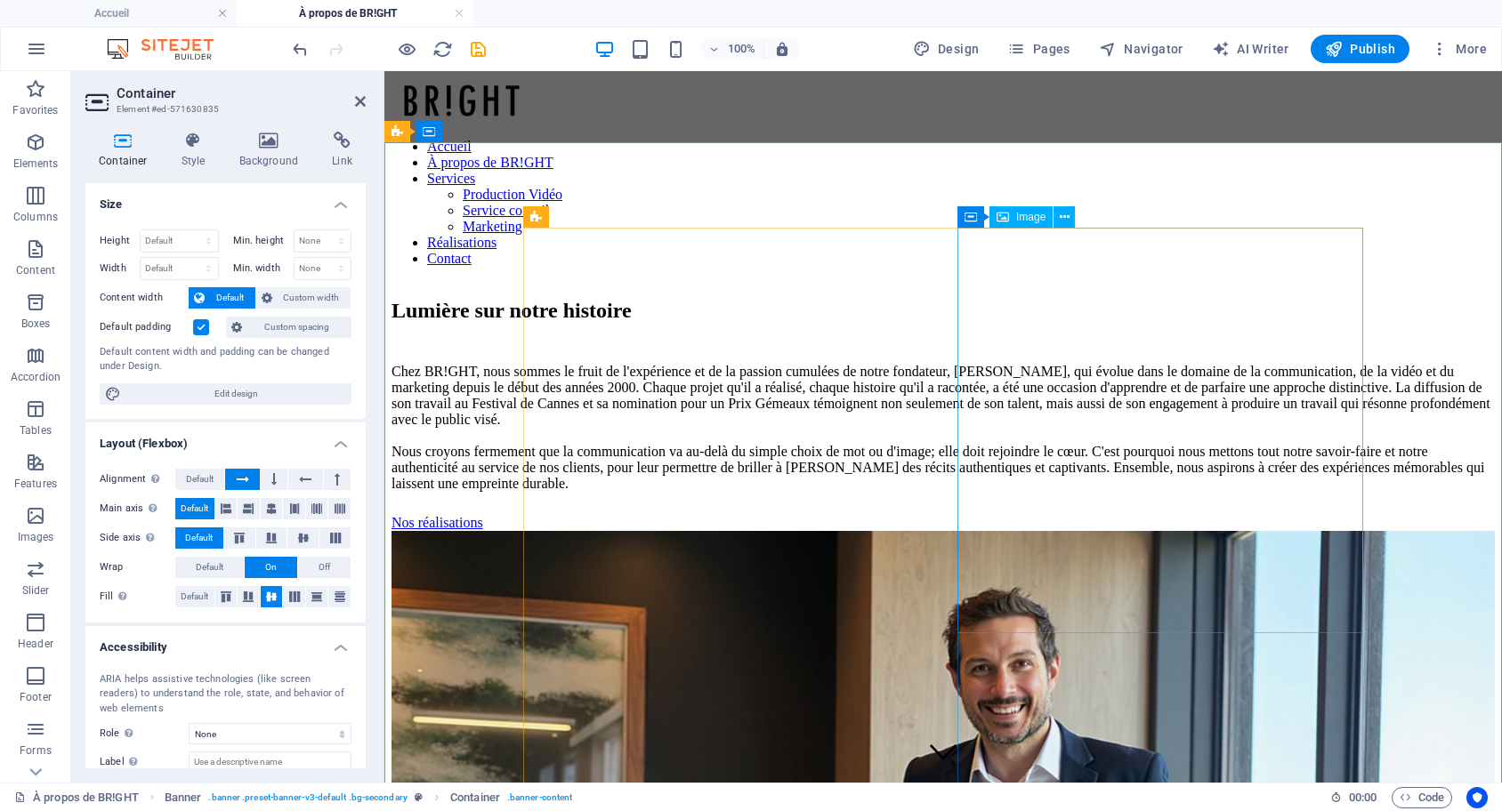
click at [1042, 214] on span "Image" at bounding box center [1030, 217] width 29 height 11
click at [1020, 214] on span "Image" at bounding box center [1030, 217] width 29 height 11
select select "%"
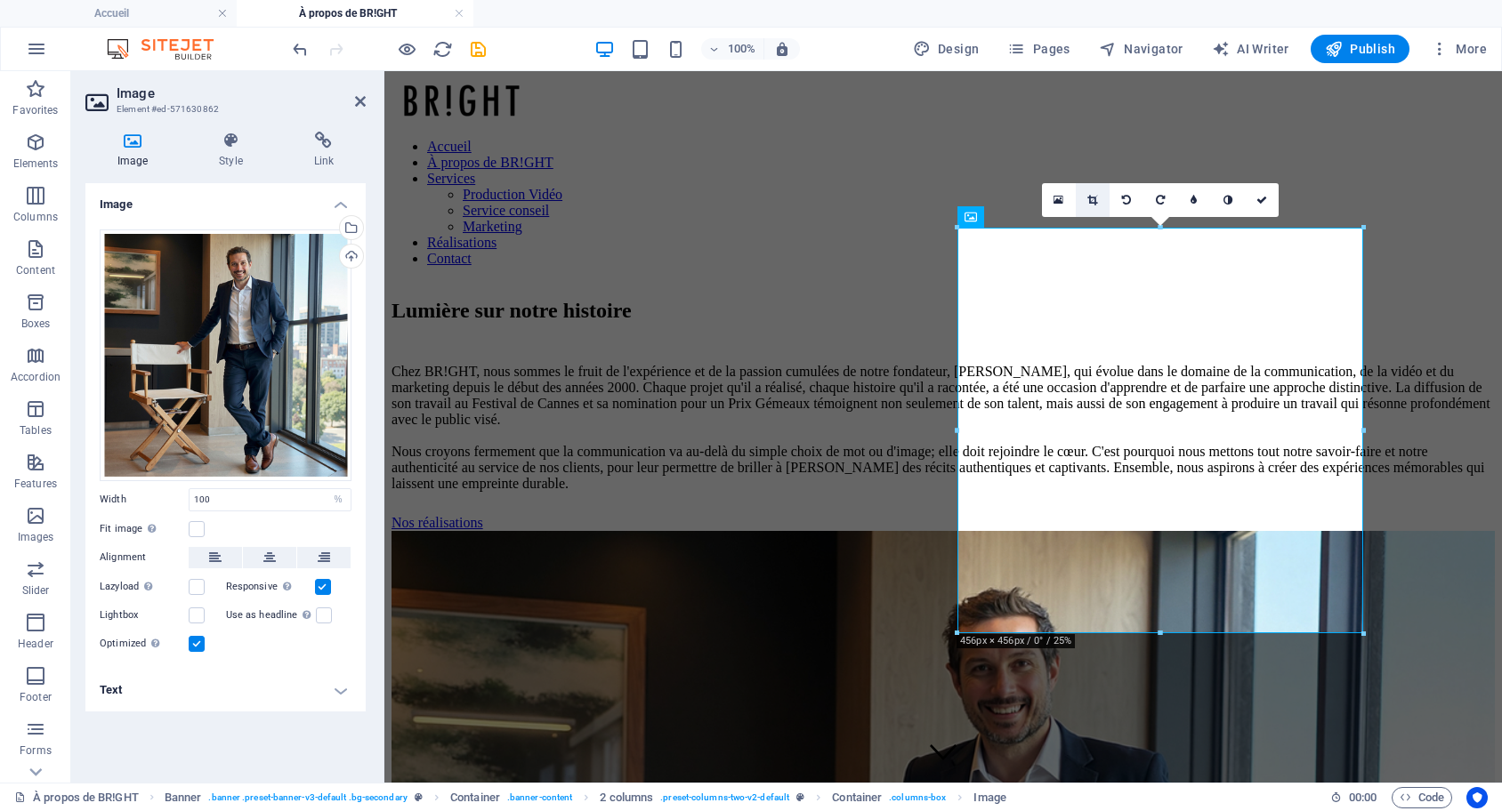
click at [1089, 199] on icon at bounding box center [1092, 200] width 10 height 11
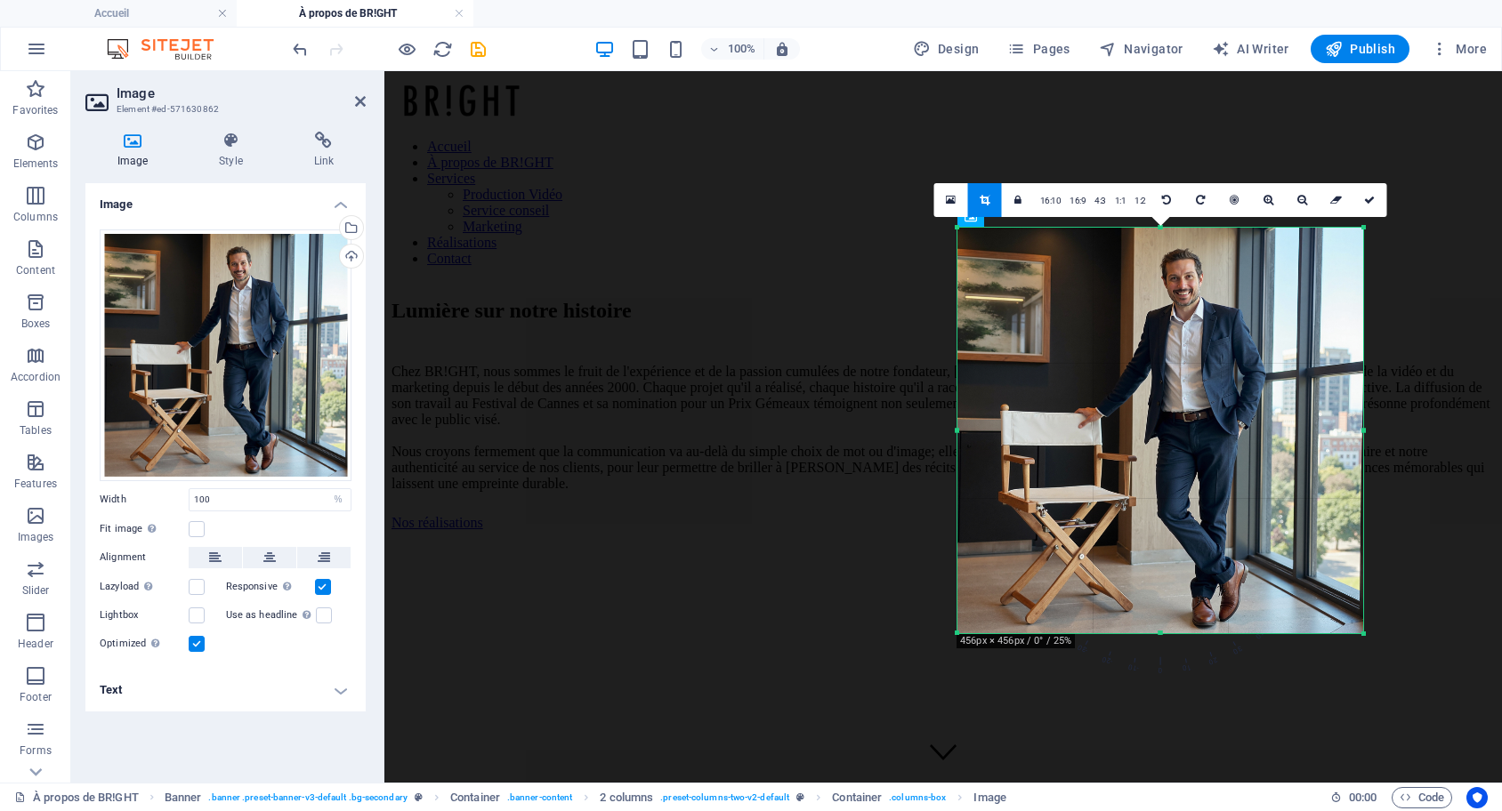
click at [977, 187] on link at bounding box center [985, 200] width 34 height 34
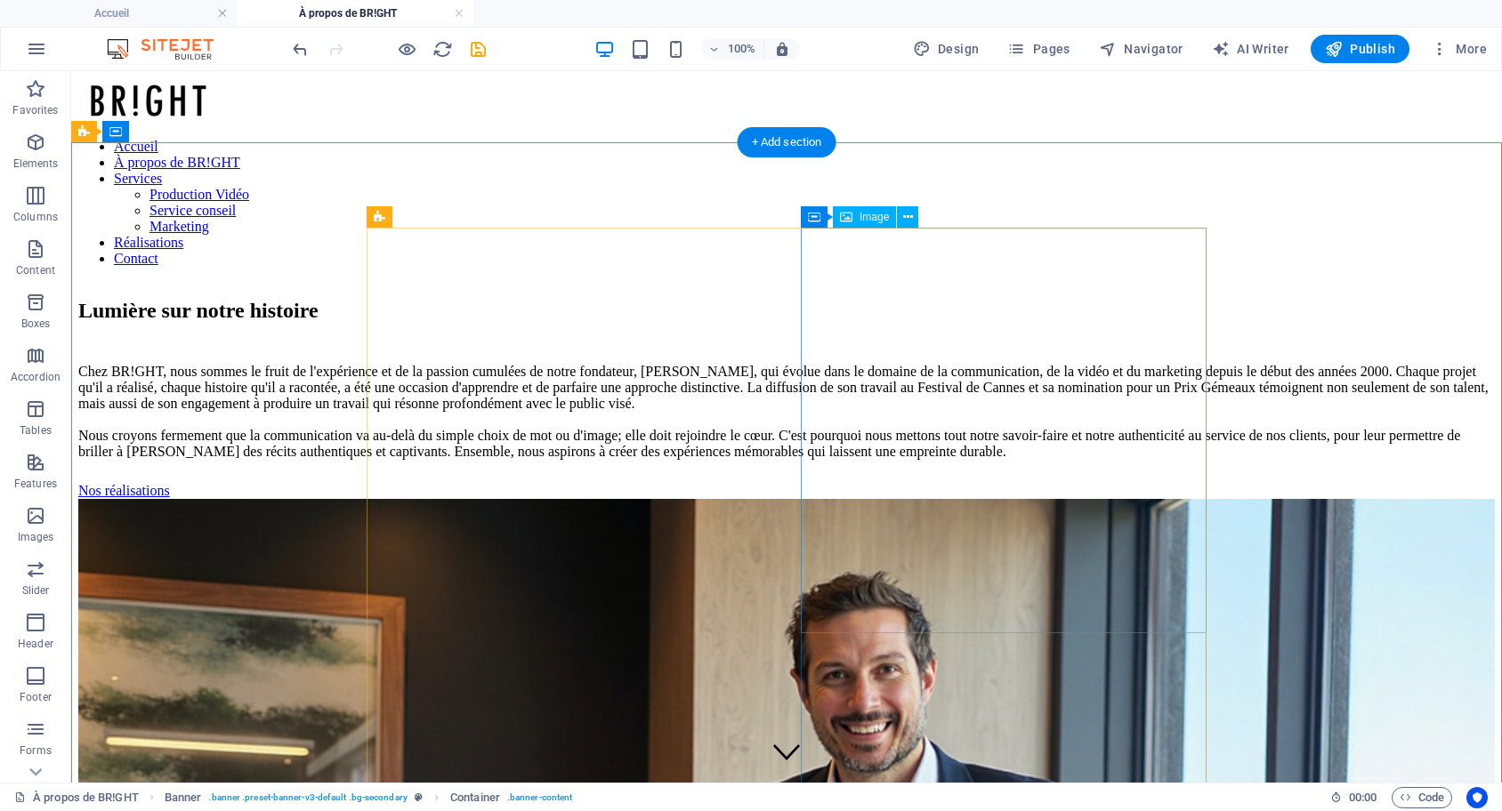
click at [902, 211] on button at bounding box center [907, 216] width 21 height 21
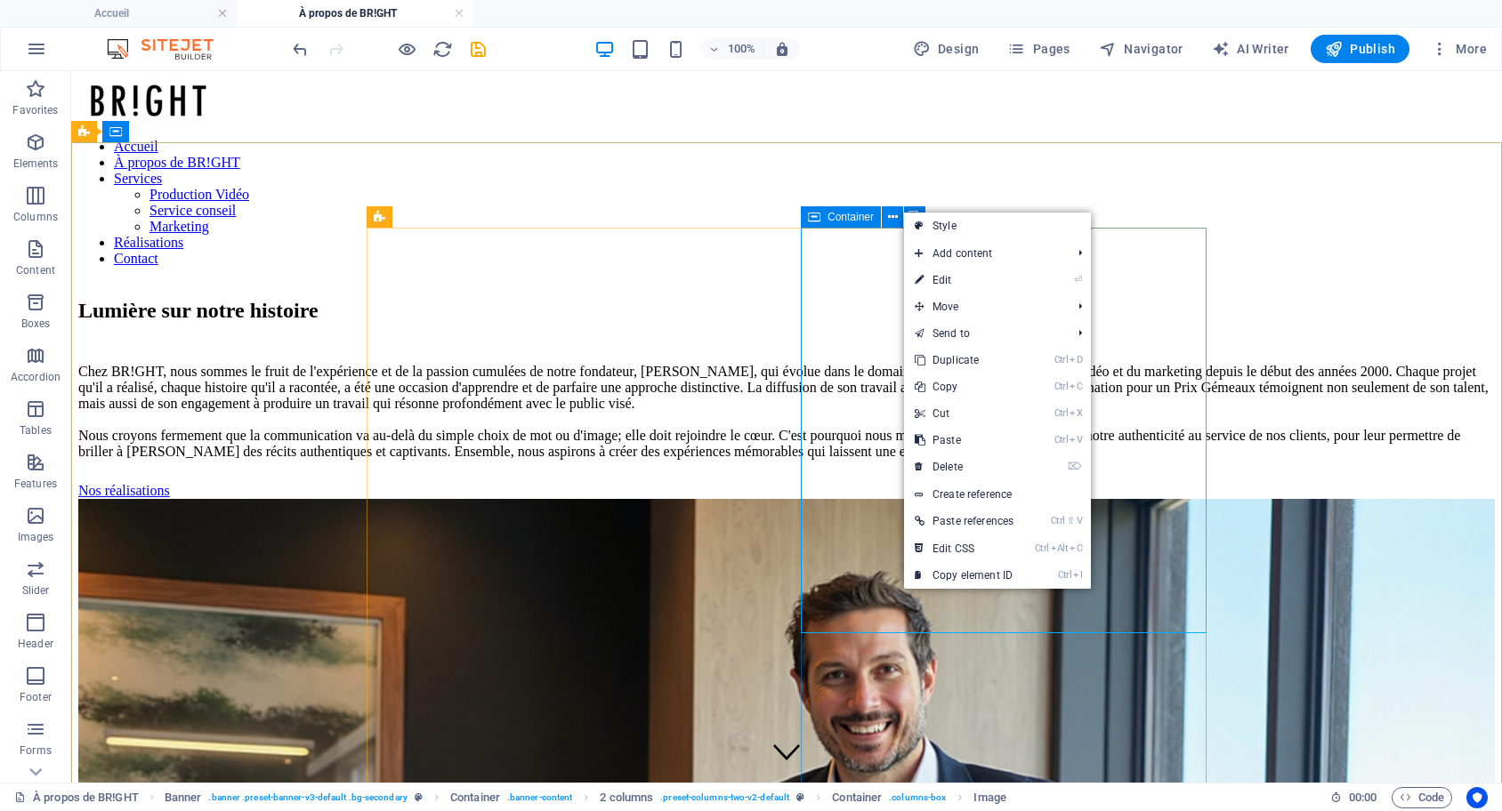
click at [818, 210] on icon at bounding box center [814, 216] width 12 height 21
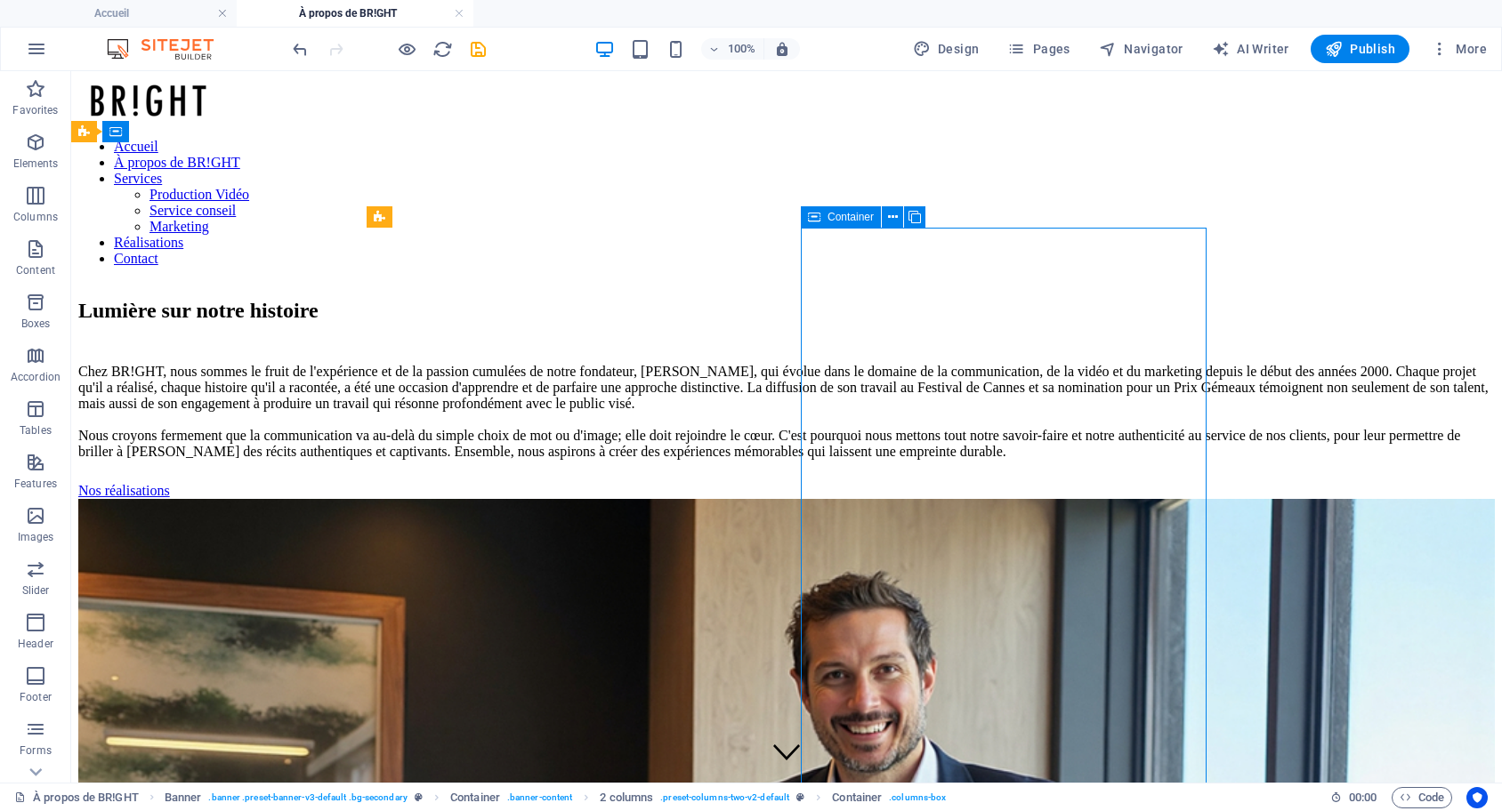
click at [818, 210] on icon at bounding box center [814, 216] width 12 height 21
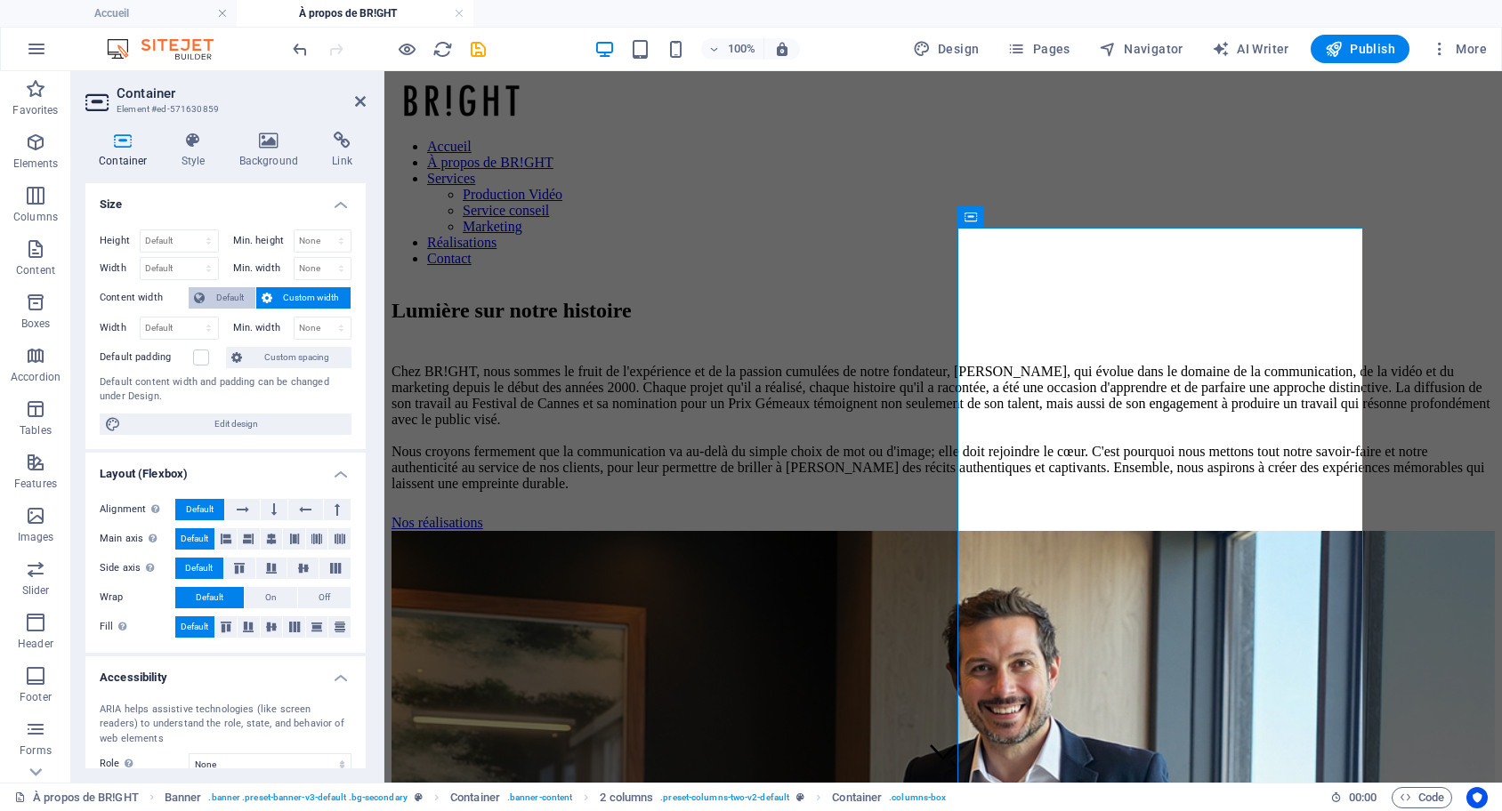
click at [244, 292] on span "Default" at bounding box center [230, 297] width 40 height 21
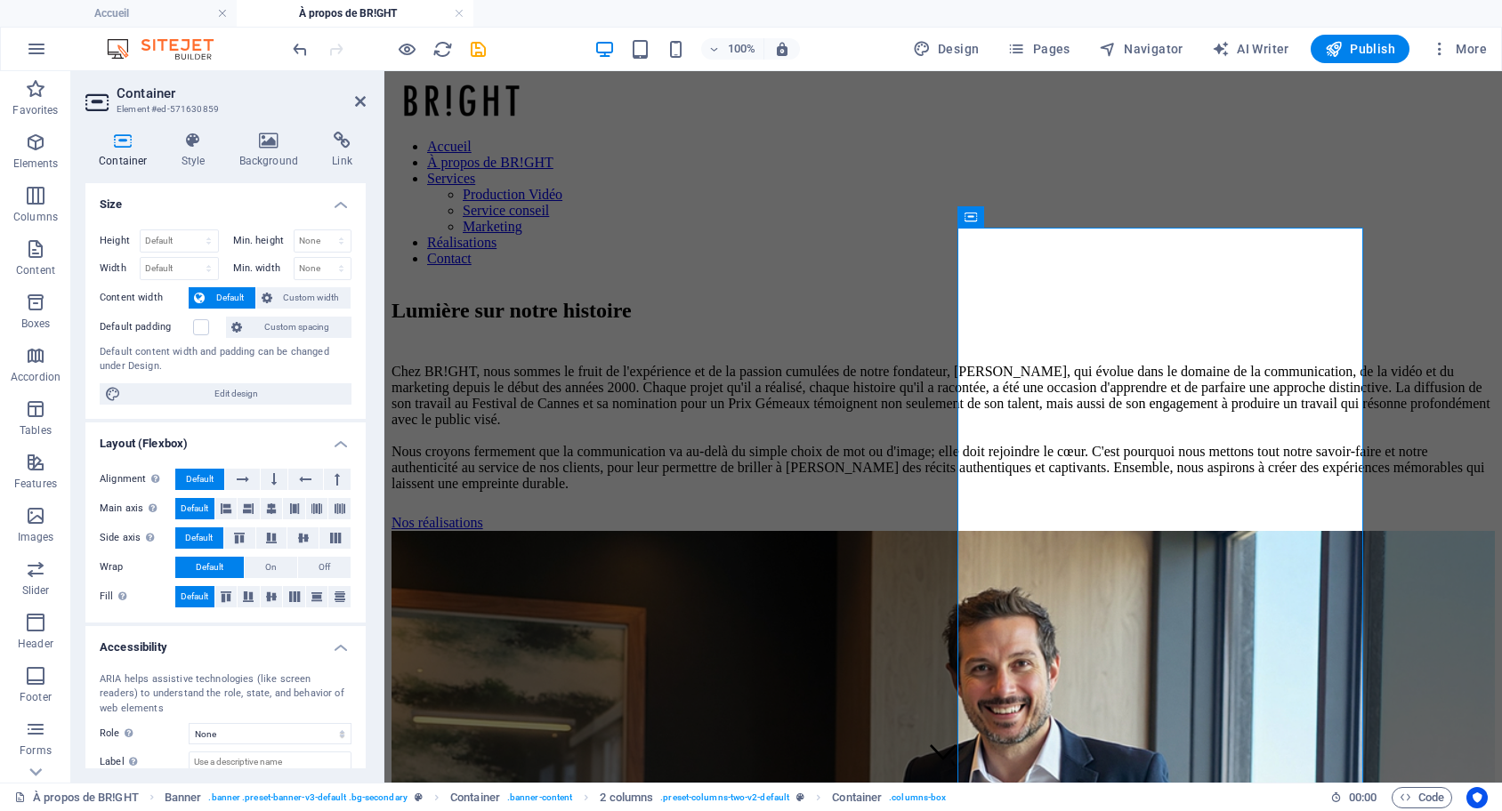
click at [244, 292] on span "Default" at bounding box center [230, 297] width 40 height 21
click at [274, 292] on button "Custom width" at bounding box center [303, 297] width 95 height 21
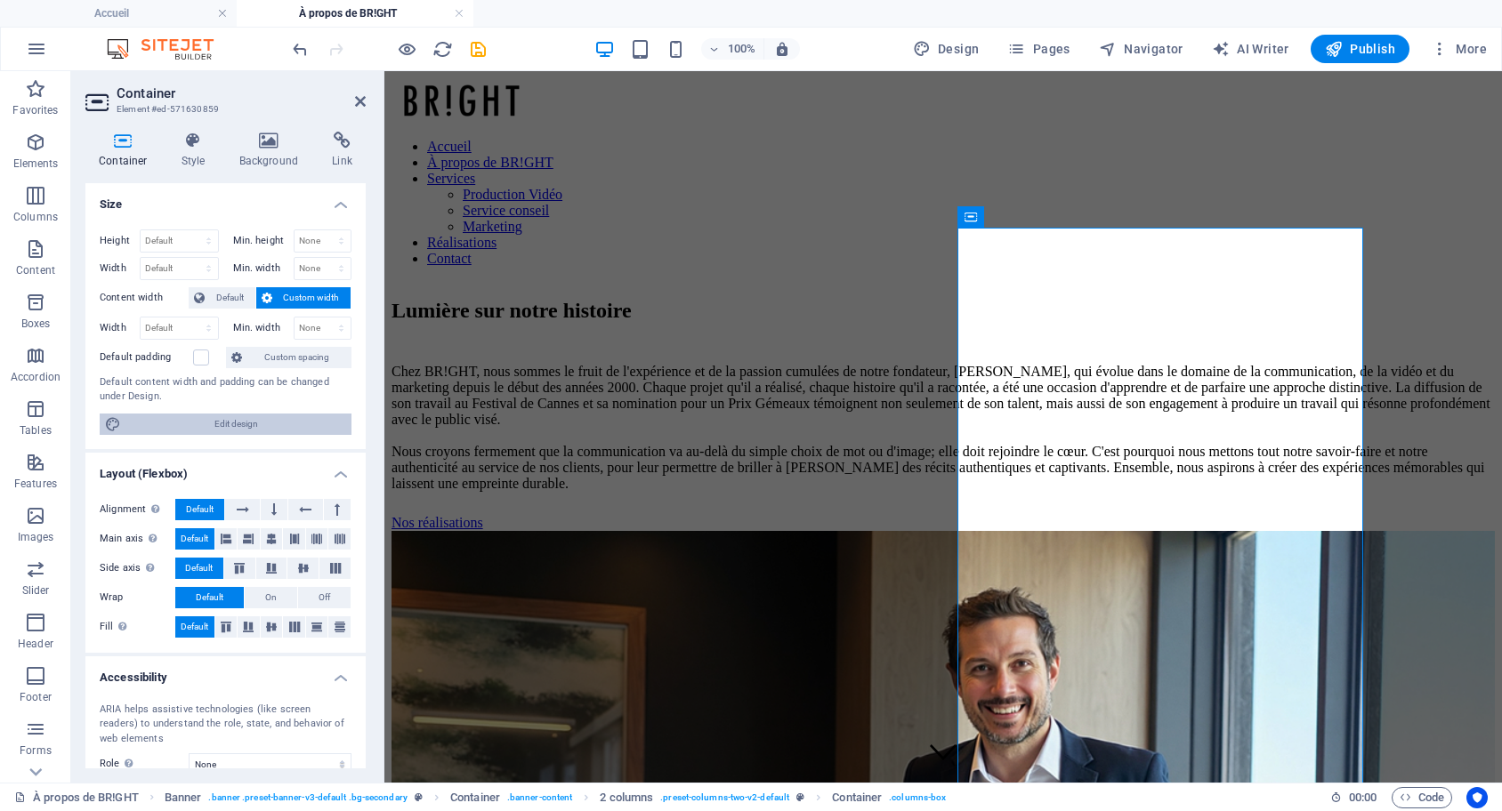
click at [210, 427] on span "Edit design" at bounding box center [236, 424] width 220 height 21
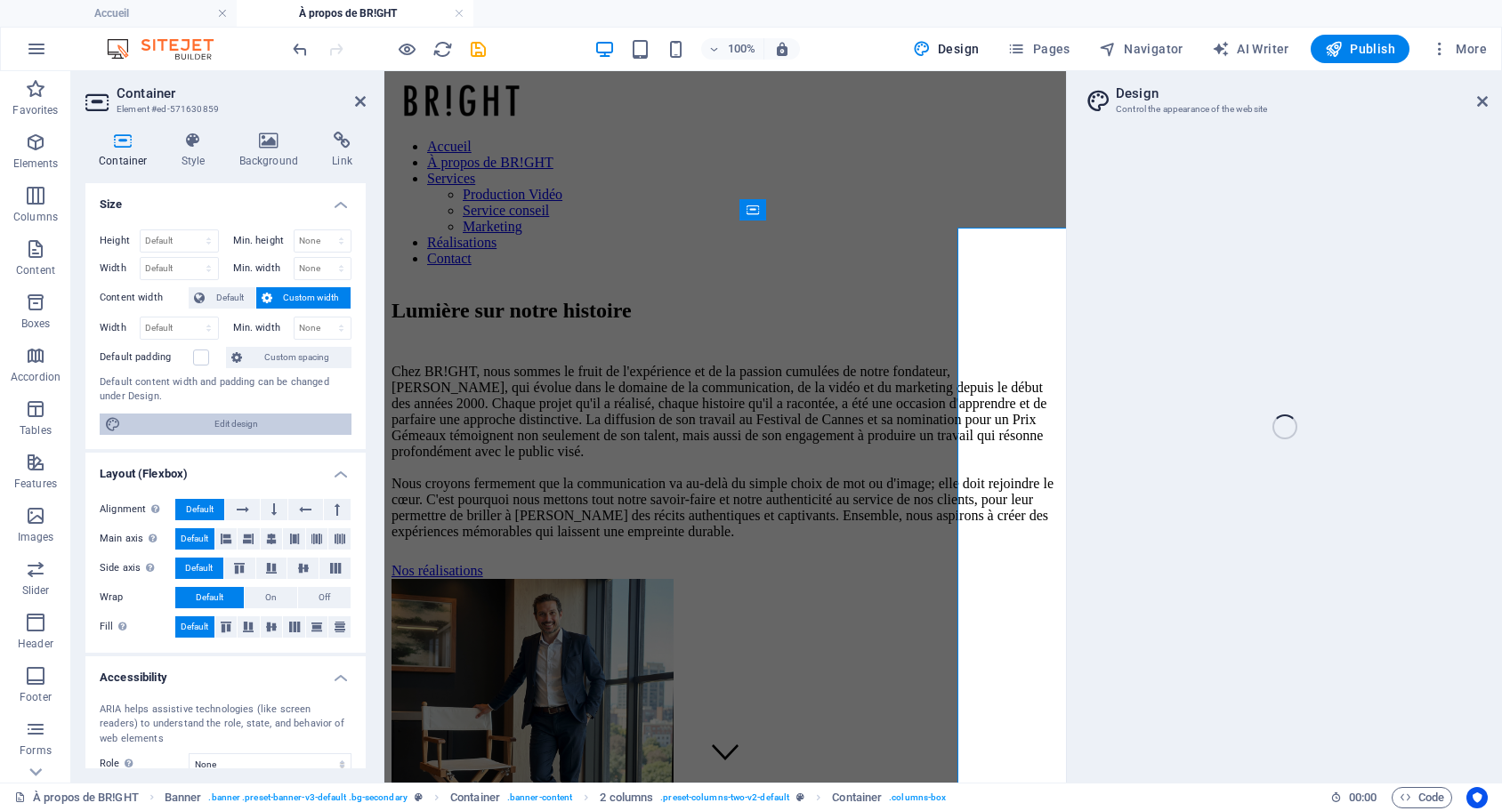
select select "px"
select select "300"
select select "px"
select select "rem"
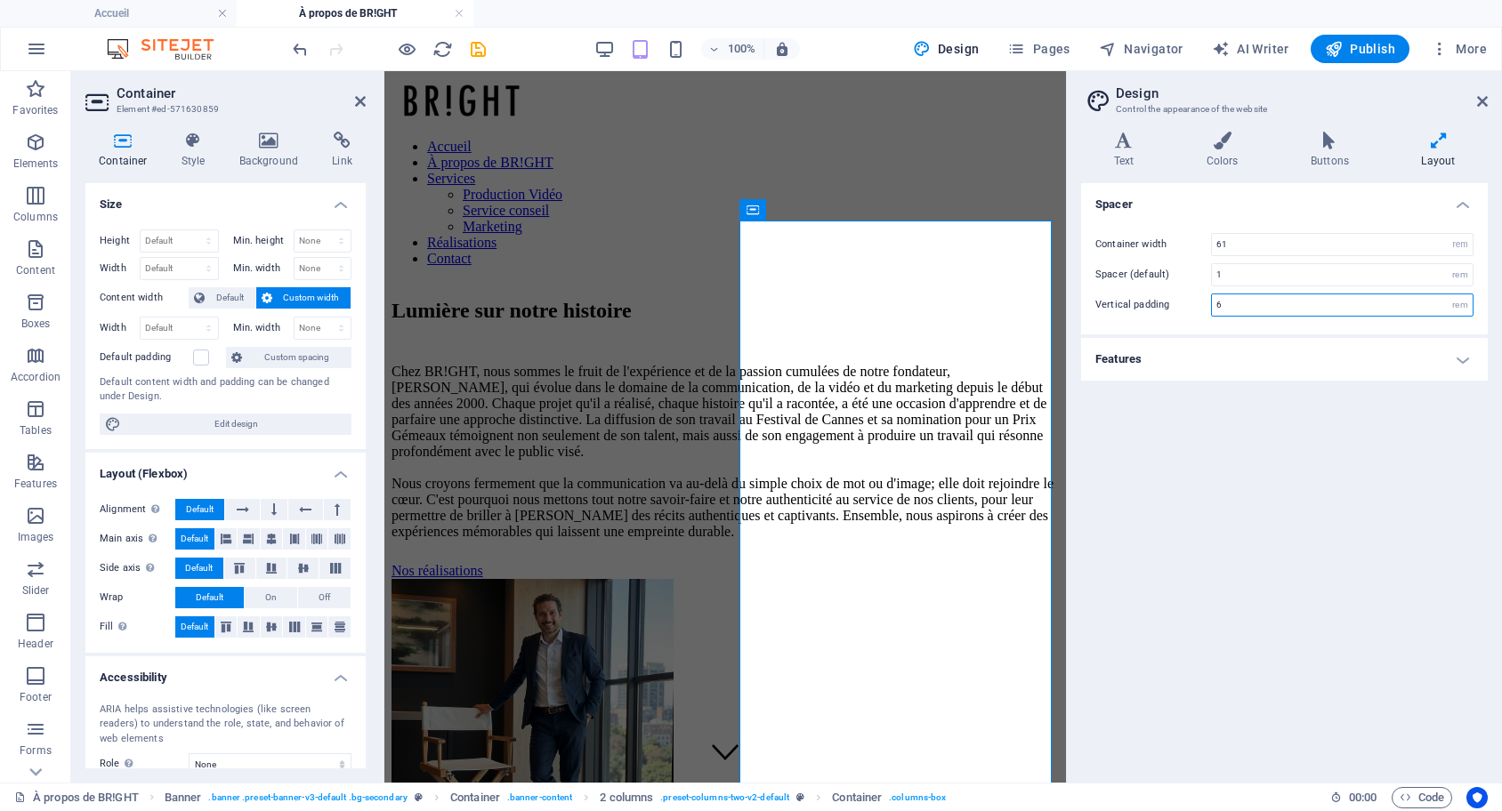
drag, startPoint x: 1296, startPoint y: 310, endPoint x: 1165, endPoint y: 320, distance: 131.2
click at [1212, 316] on input "6" at bounding box center [1342, 304] width 261 height 21
type input "0"
click at [1296, 479] on div "Spacer Container width 61 rem px Spacer (default) 1 rem Vertical padding 0 rem …" at bounding box center [1284, 475] width 407 height 585
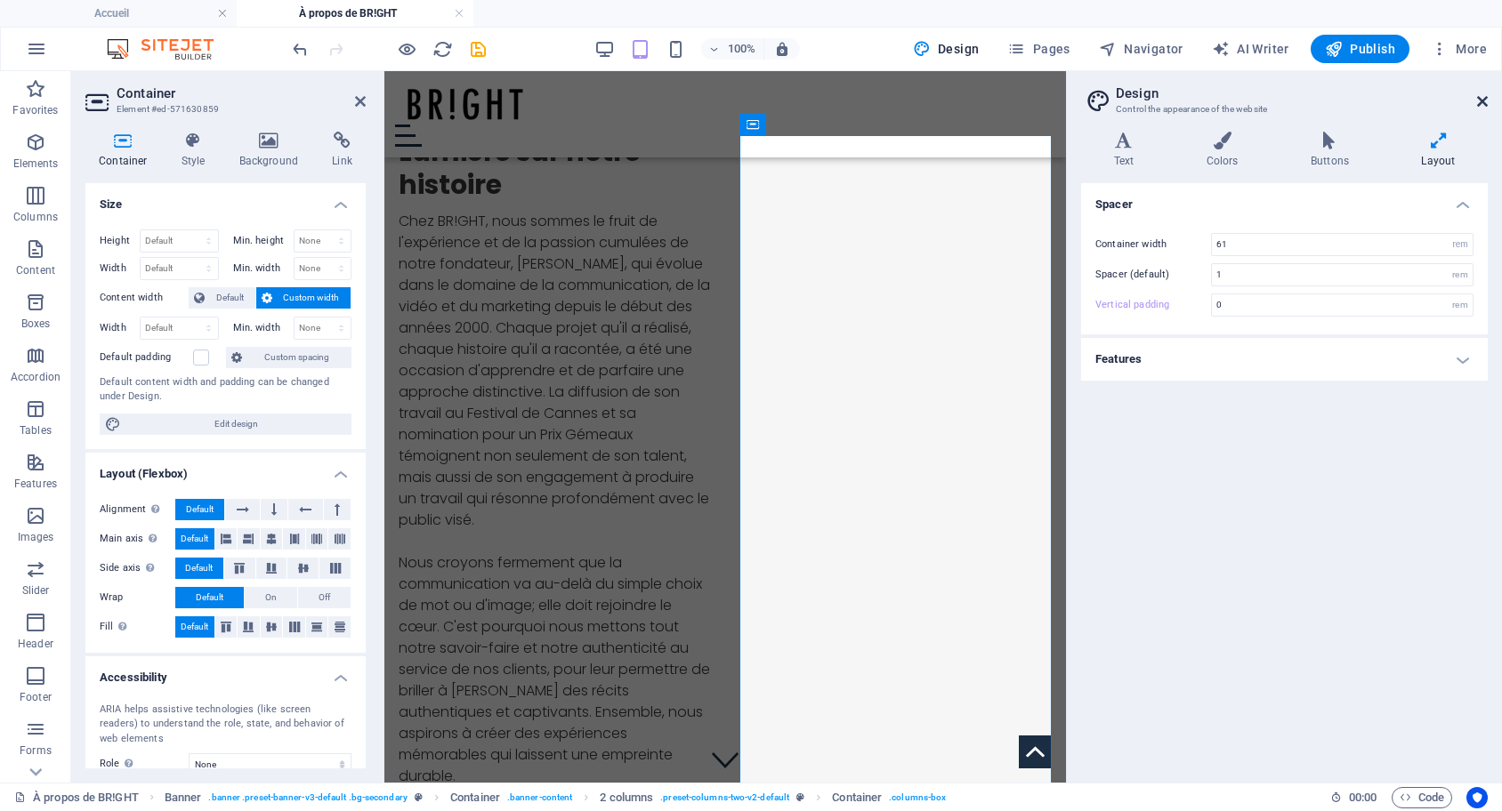
click at [1482, 94] on icon at bounding box center [1482, 101] width 11 height 14
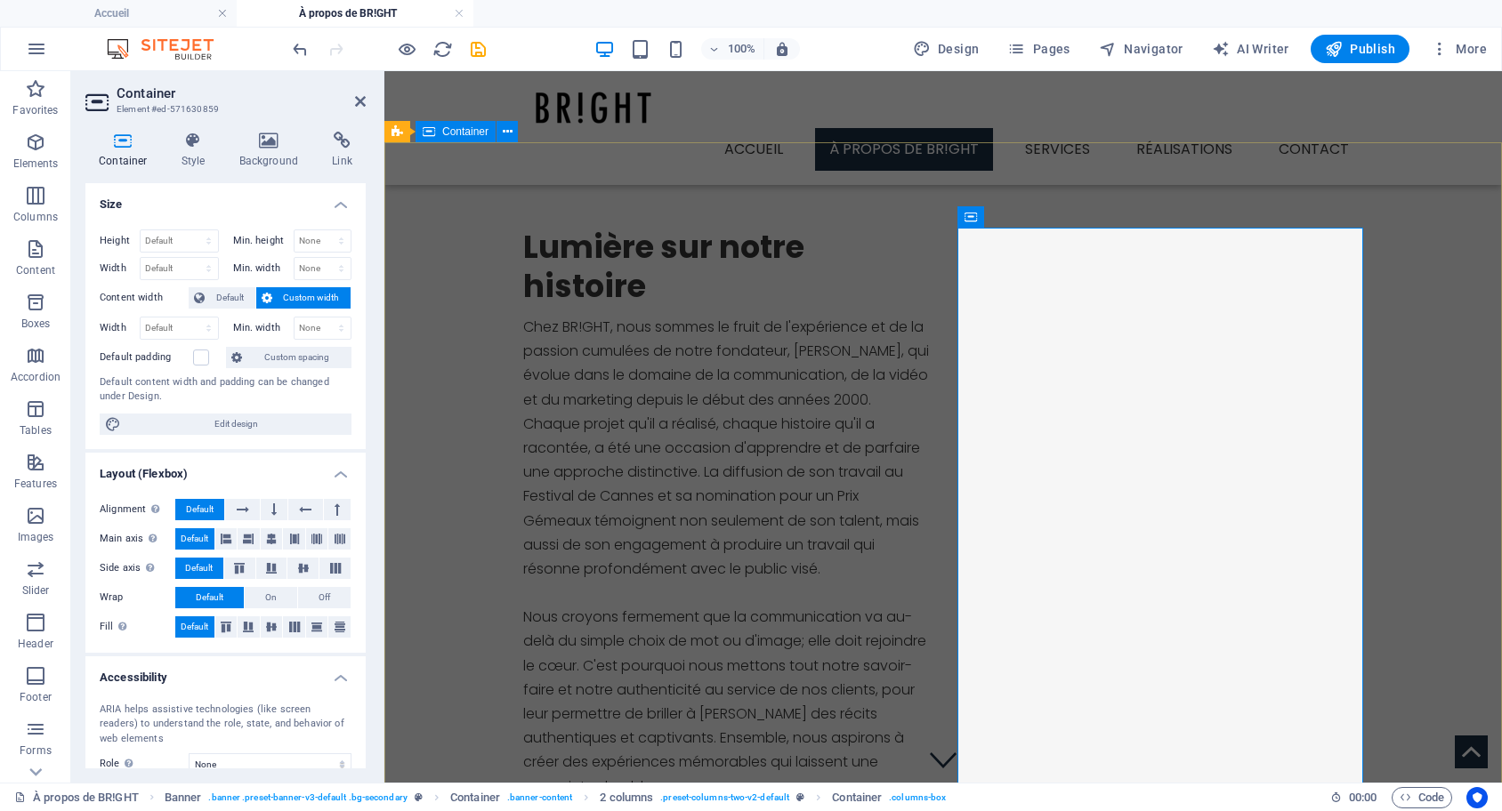
click at [1251, 181] on div "Lumière sur notre histoire Chez BR!GHT, nous sommes le fruit de l'expérience et…" at bounding box center [942, 746] width 1117 height 1208
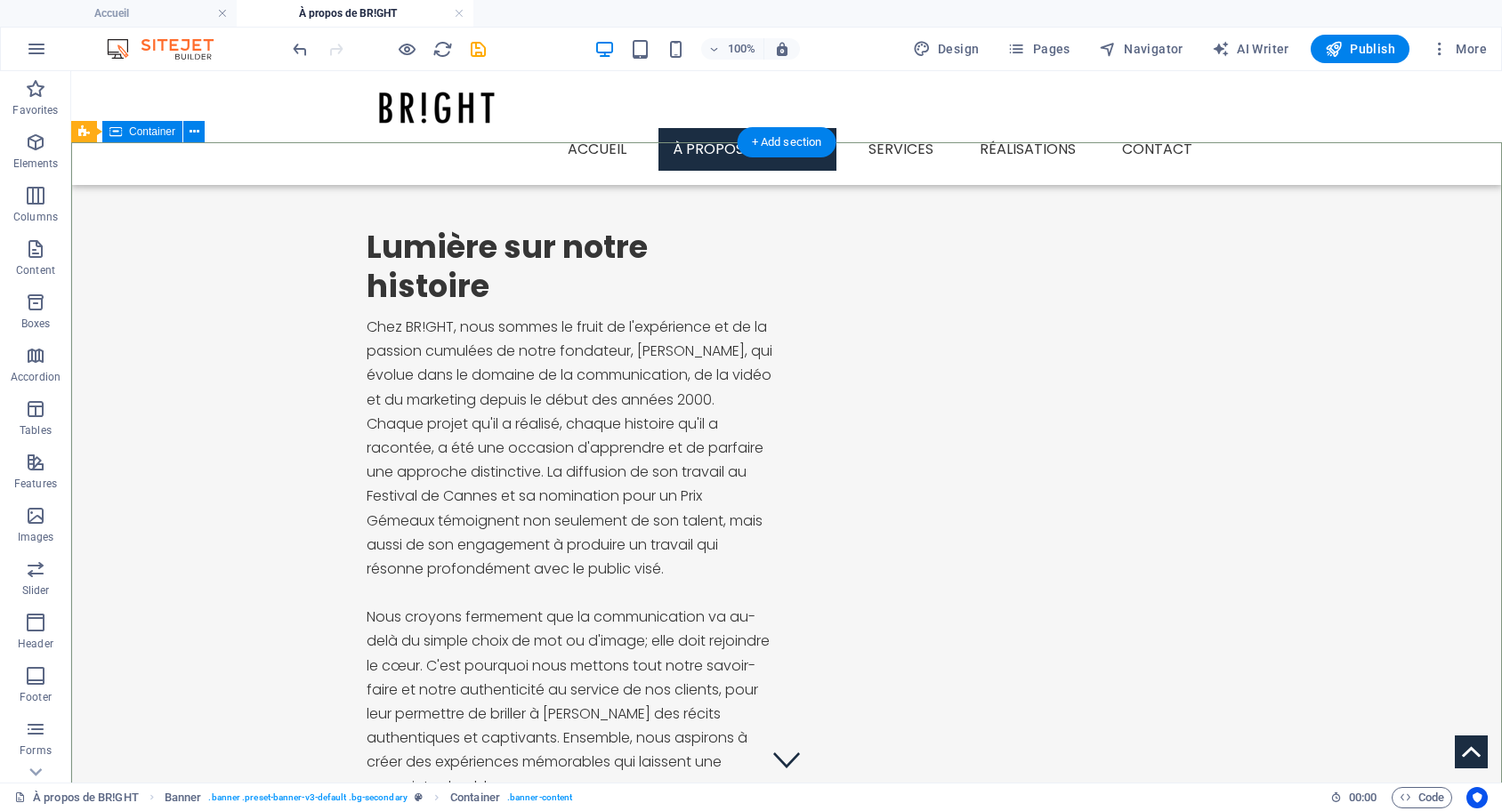
click at [1326, 285] on div "Lumière sur notre histoire Chez BR!GHT, nous sommes le fruit de l'expérience et…" at bounding box center [786, 746] width 1431 height 1208
click at [1297, 256] on div "Lumière sur notre histoire Chez BR!GHT, nous sommes le fruit de l'expérience et…" at bounding box center [786, 746] width 1431 height 1208
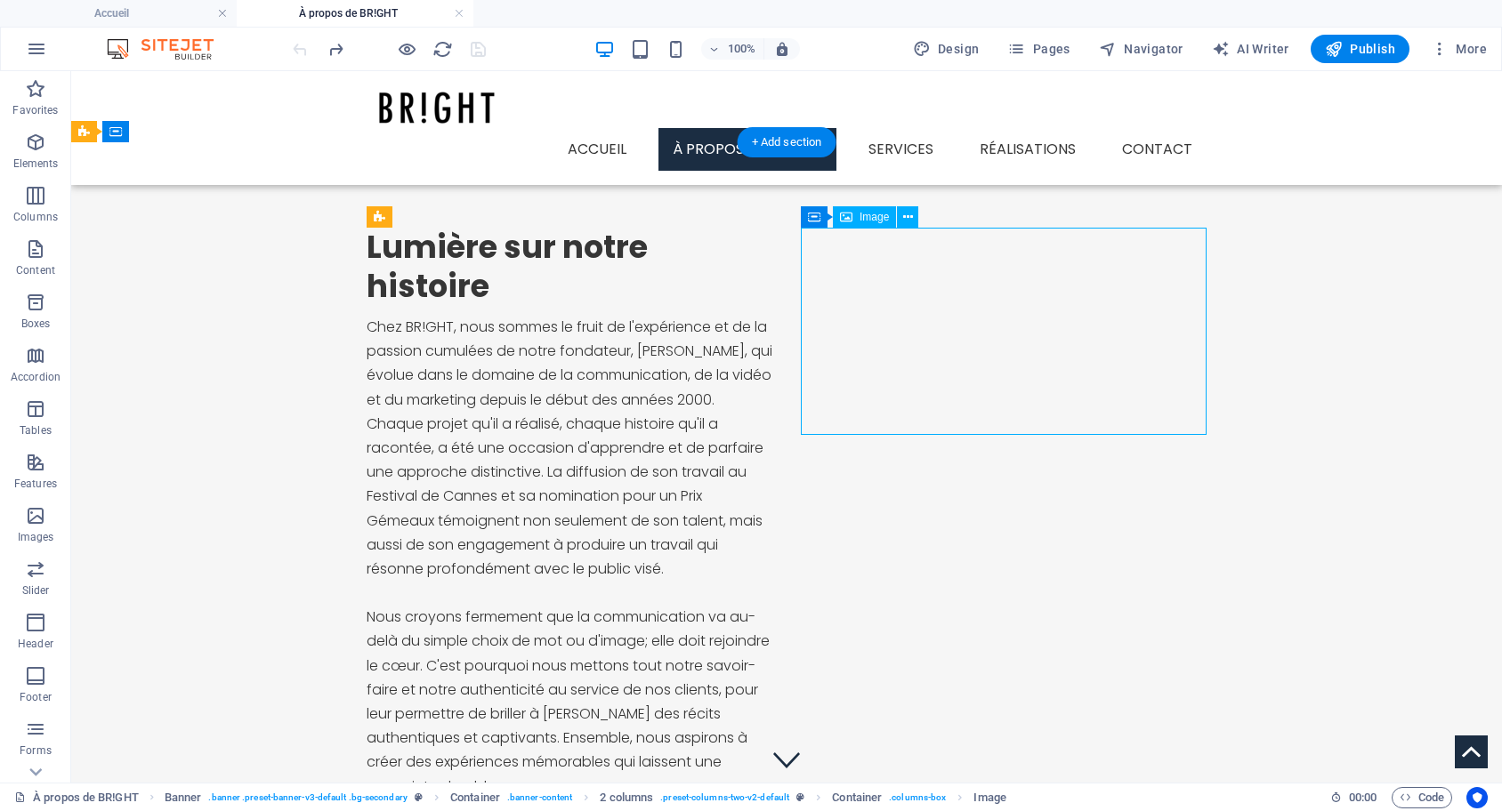
select select "%"
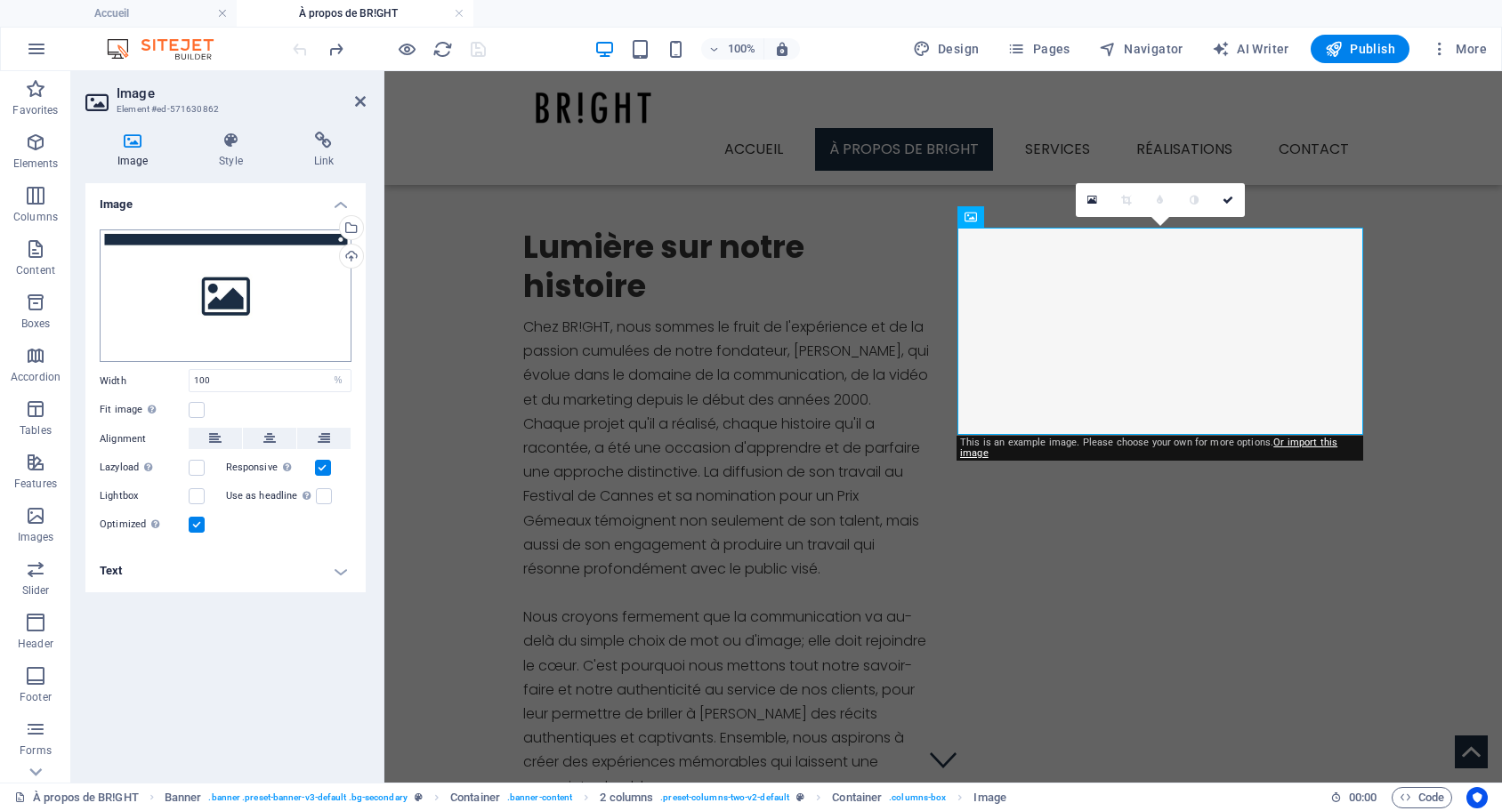
click at [247, 317] on div "Drag files here, click to choose files or select files from Files or our free s…" at bounding box center [226, 296] width 252 height 133
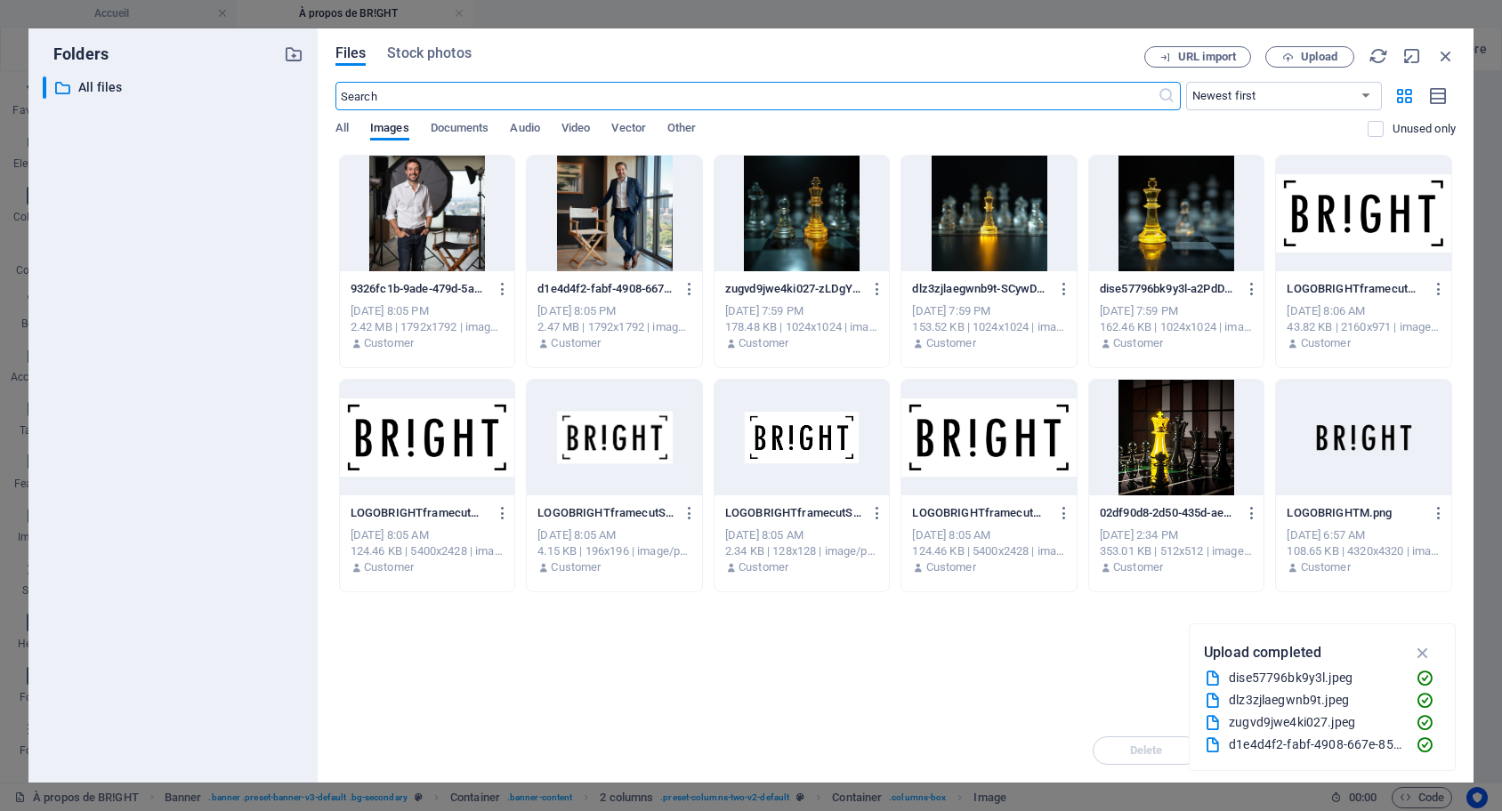
type input "317"
select select "px"
click at [1443, 56] on icon "button" at bounding box center [1446, 56] width 20 height 20
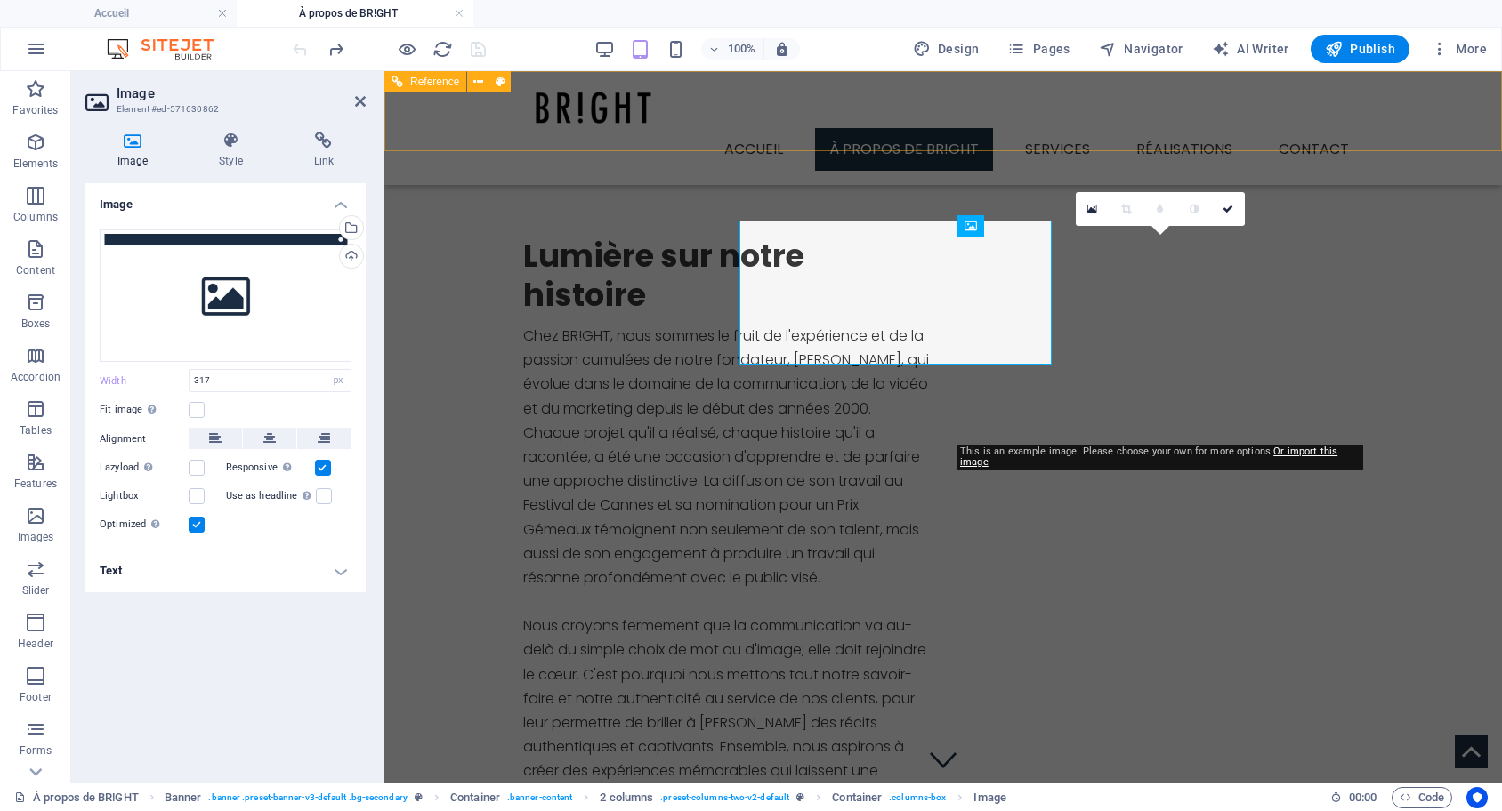
type input "100"
select select "%"
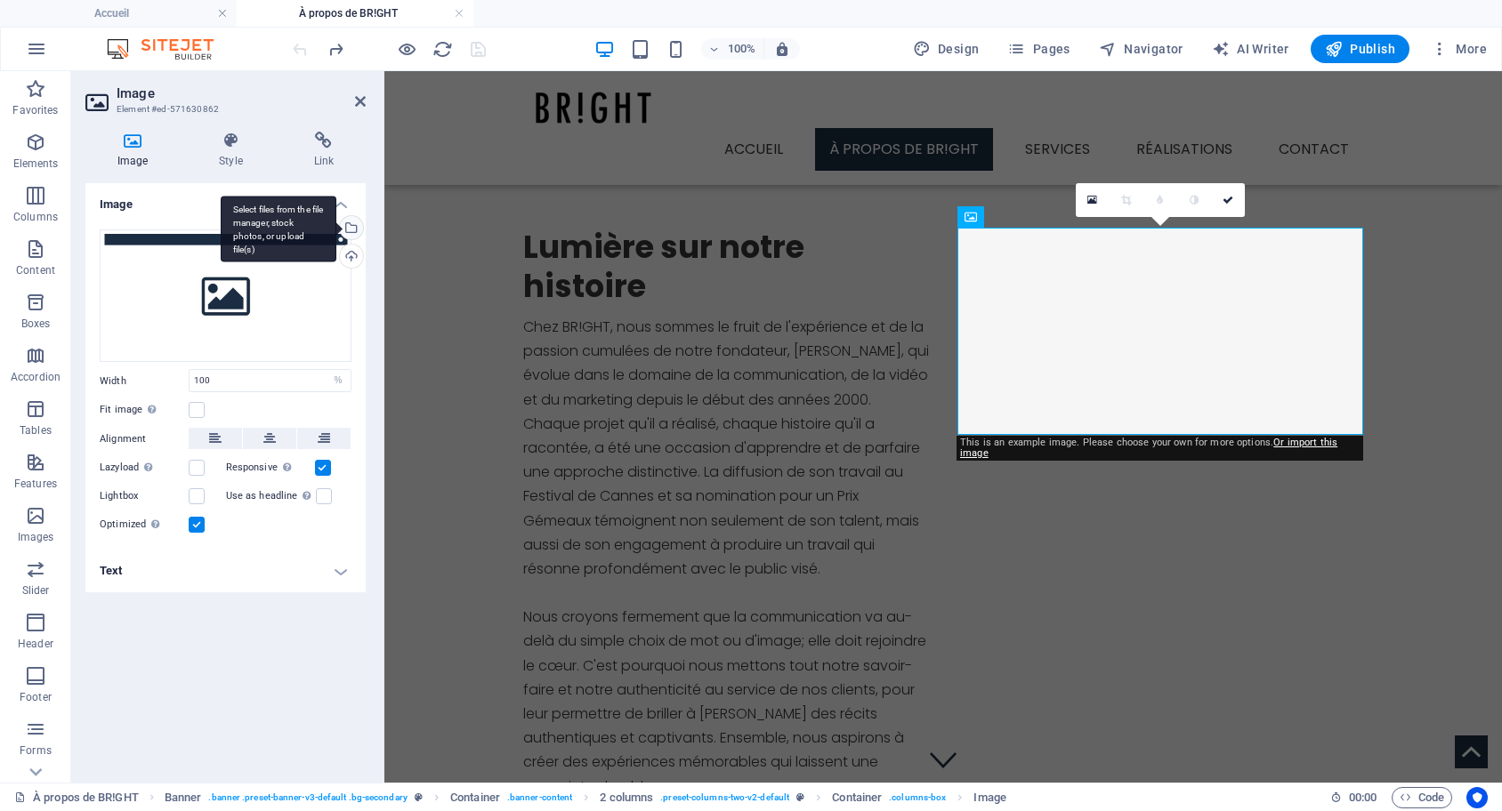
click at [336, 230] on div "Select files from the file manager, stock photos, or upload file(s)" at bounding box center [279, 229] width 116 height 67
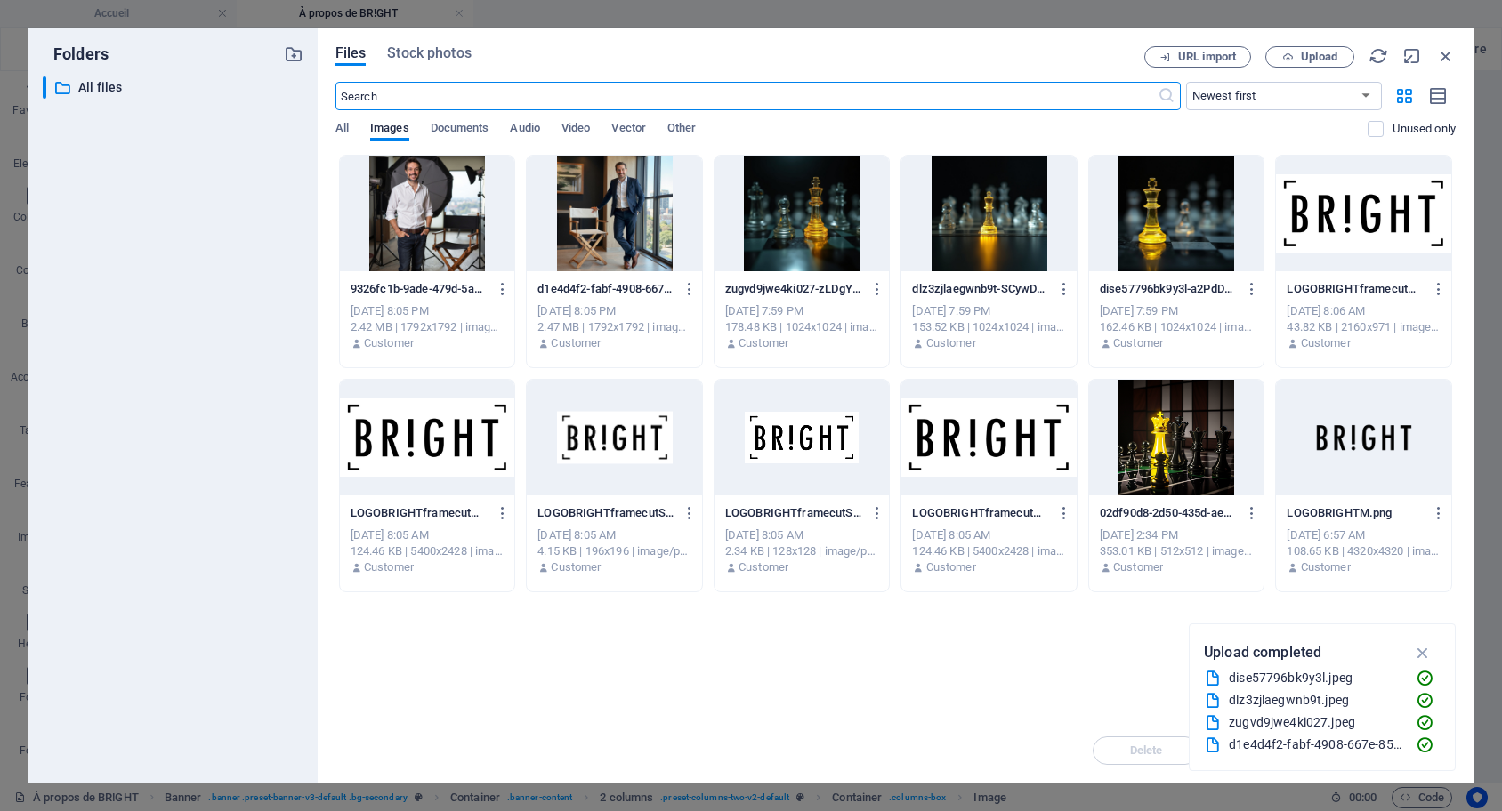
type input "317"
select select "px"
click at [645, 203] on div at bounding box center [614, 214] width 175 height 116
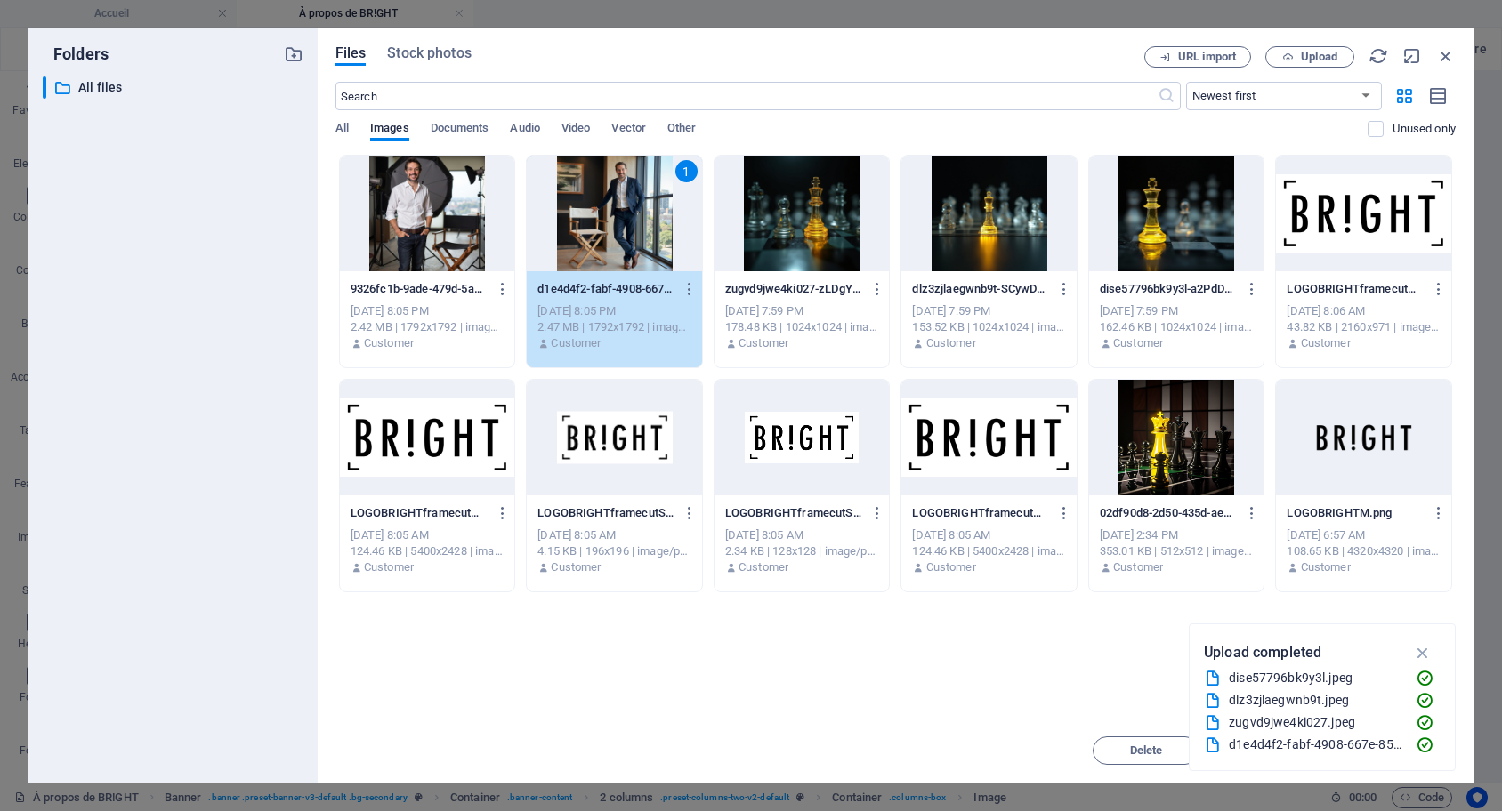
click at [639, 214] on div "1" at bounding box center [614, 214] width 175 height 116
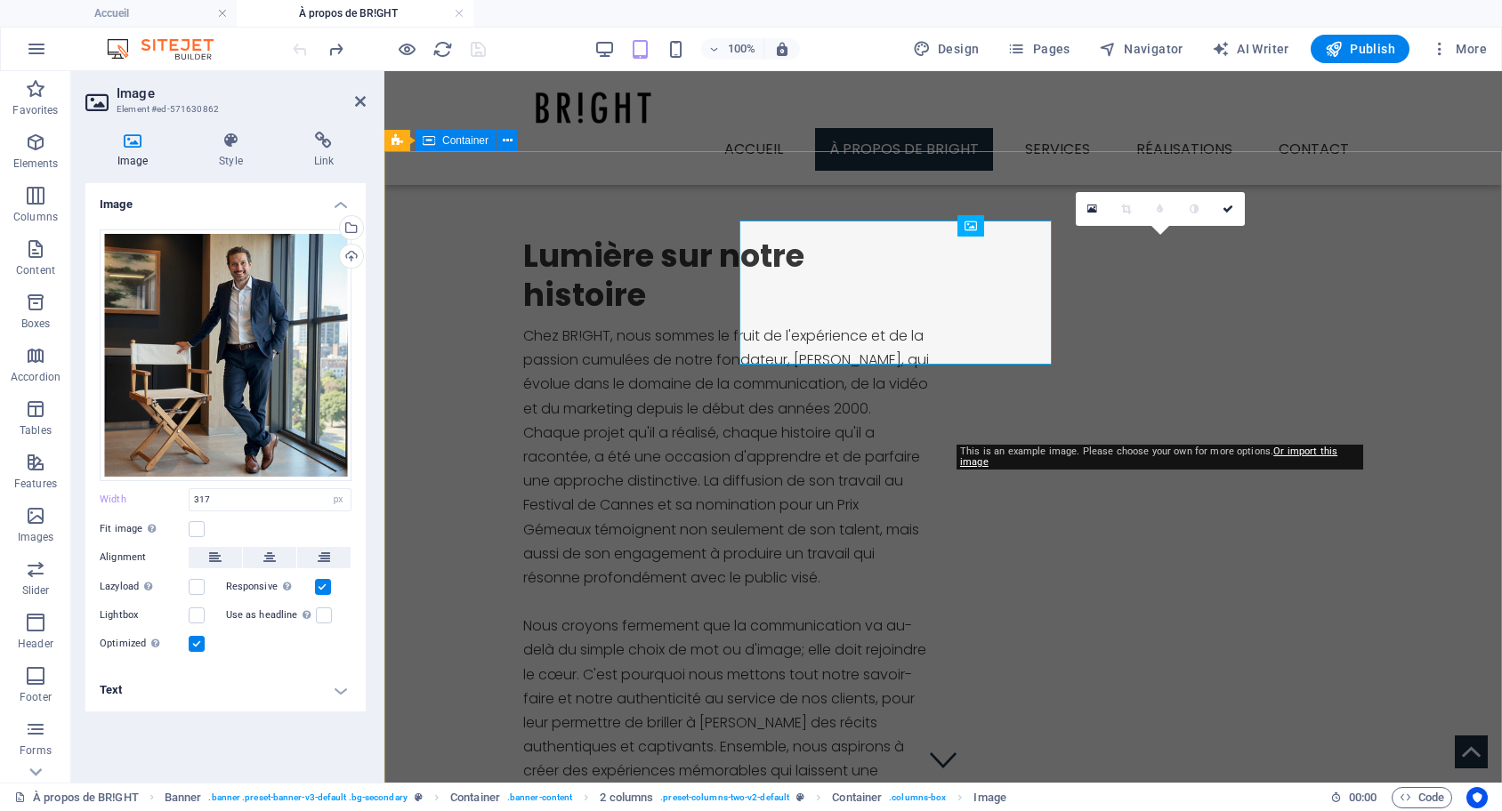
type input "100"
select select "%"
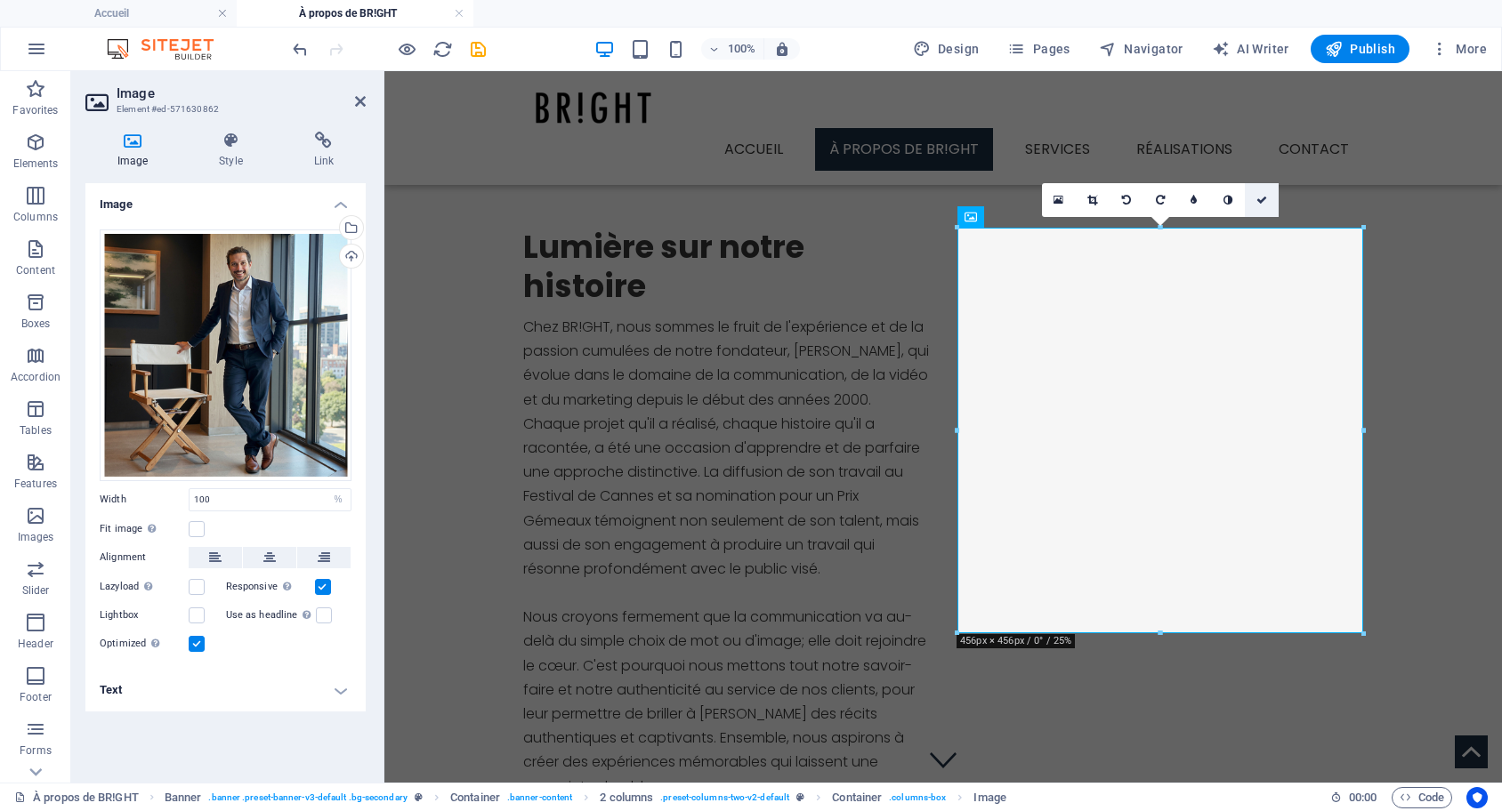
click at [1255, 197] on link at bounding box center [1262, 200] width 34 height 34
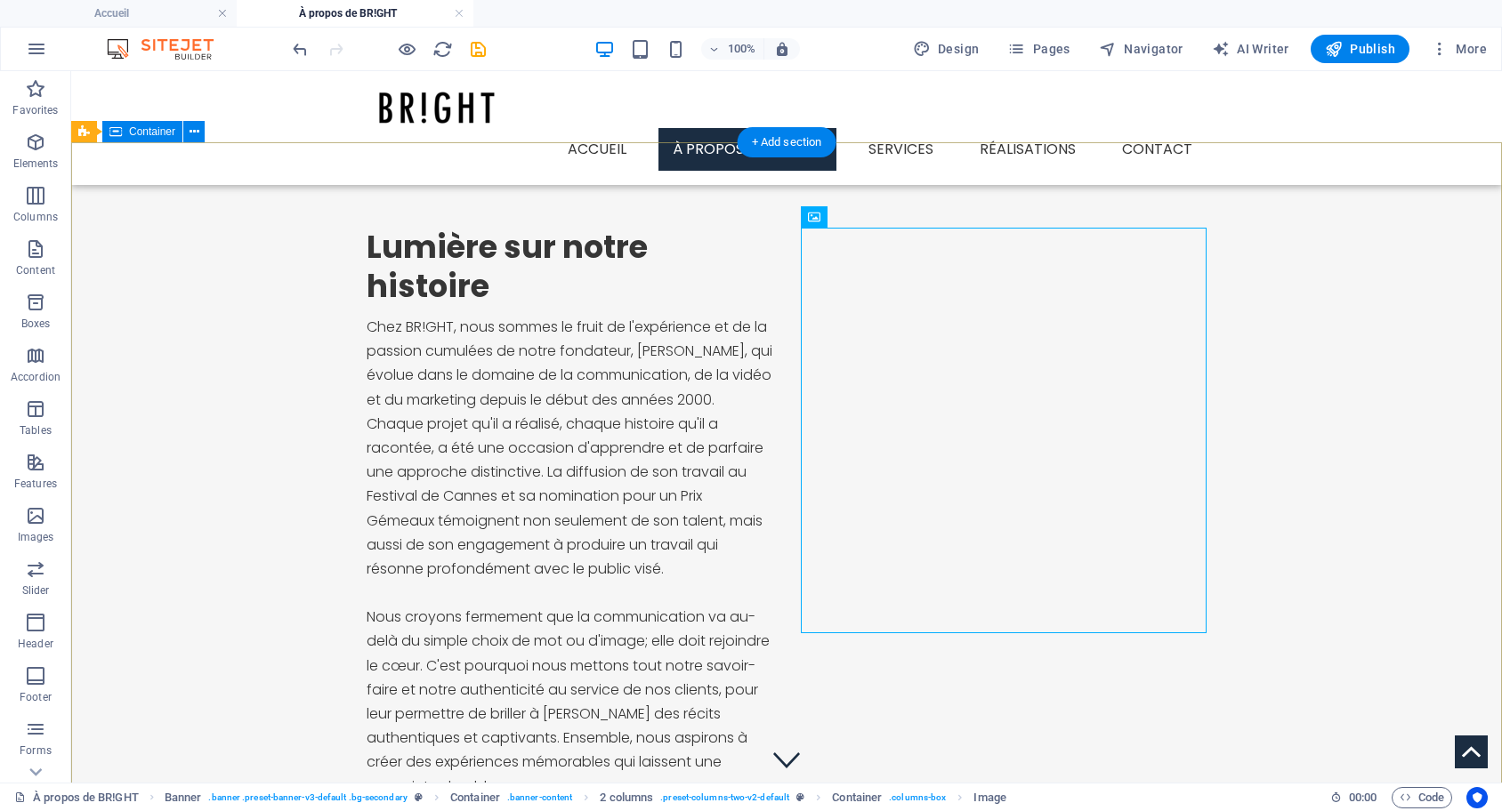
click at [1255, 197] on div "Lumière sur notre histoire Chez BR!GHT, nous sommes le fruit de l'expérience et…" at bounding box center [786, 746] width 1431 height 1208
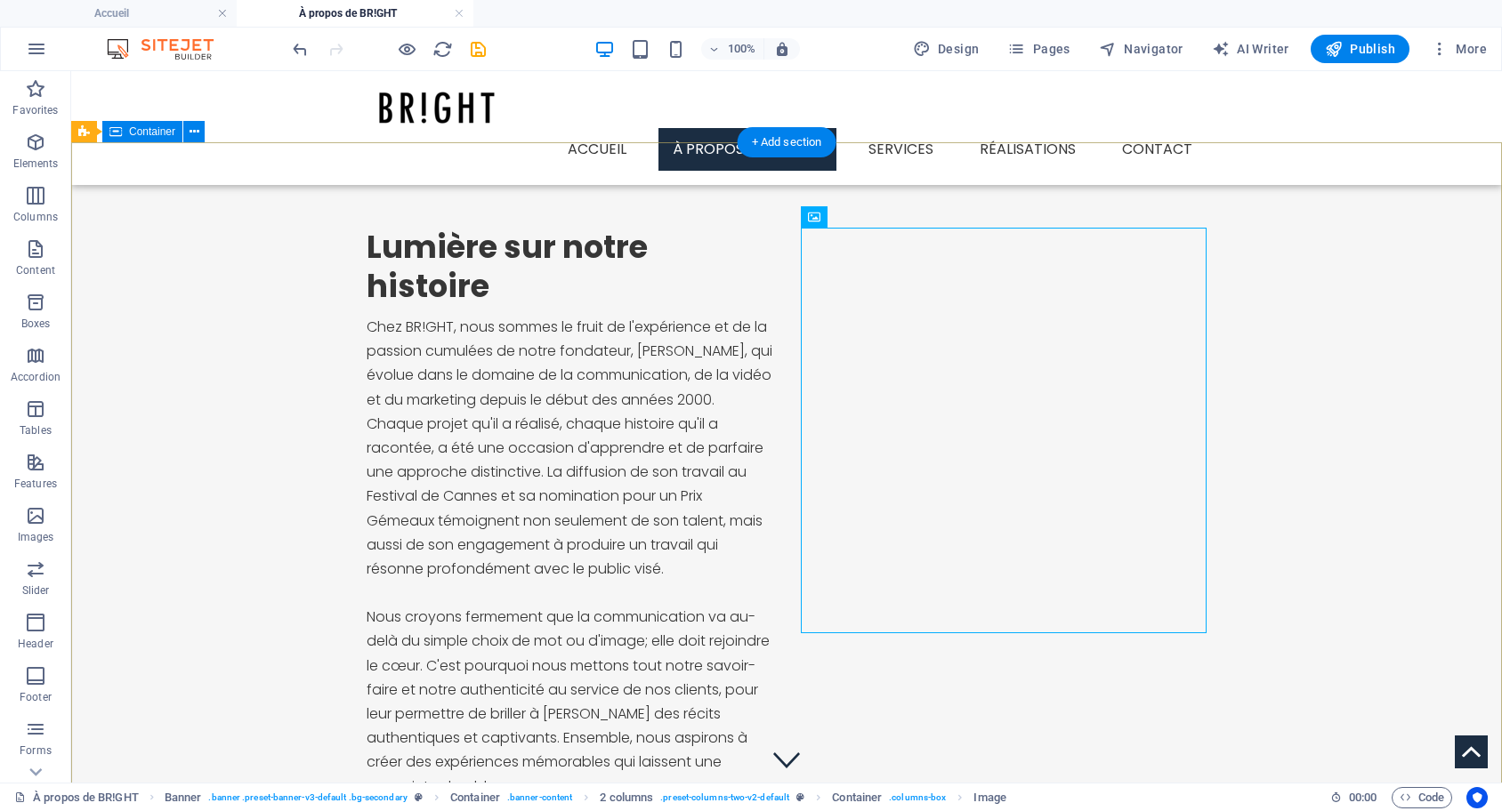
click at [1037, 195] on div "Lumière sur notre histoire Chez BR!GHT, nous sommes le fruit de l'expérience et…" at bounding box center [786, 746] width 1431 height 1208
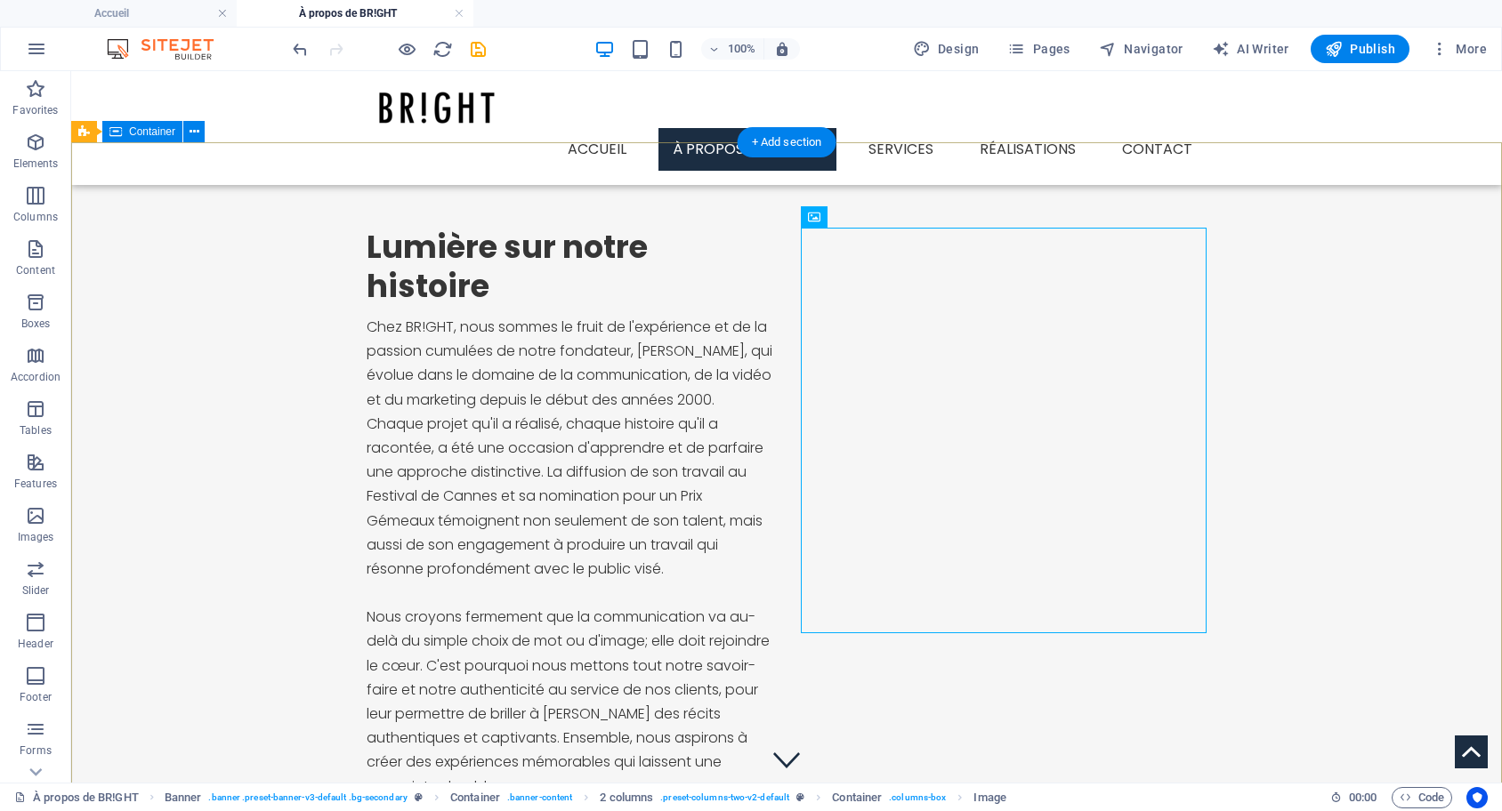
click at [1326, 272] on div "Lumière sur notre histoire Chez BR!GHT, nous sommes le fruit de l'expérience et…" at bounding box center [786, 746] width 1431 height 1208
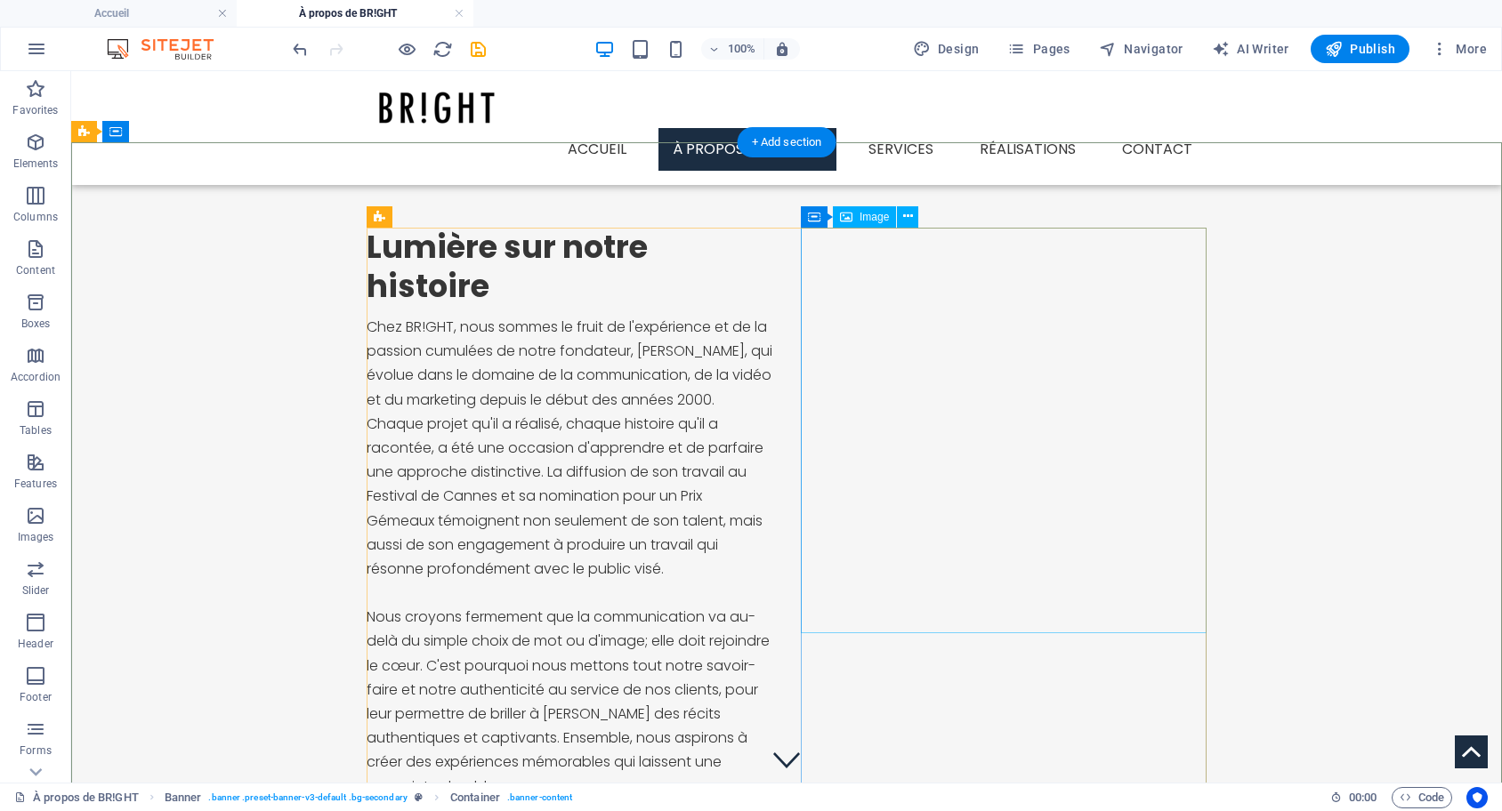
select select "%"
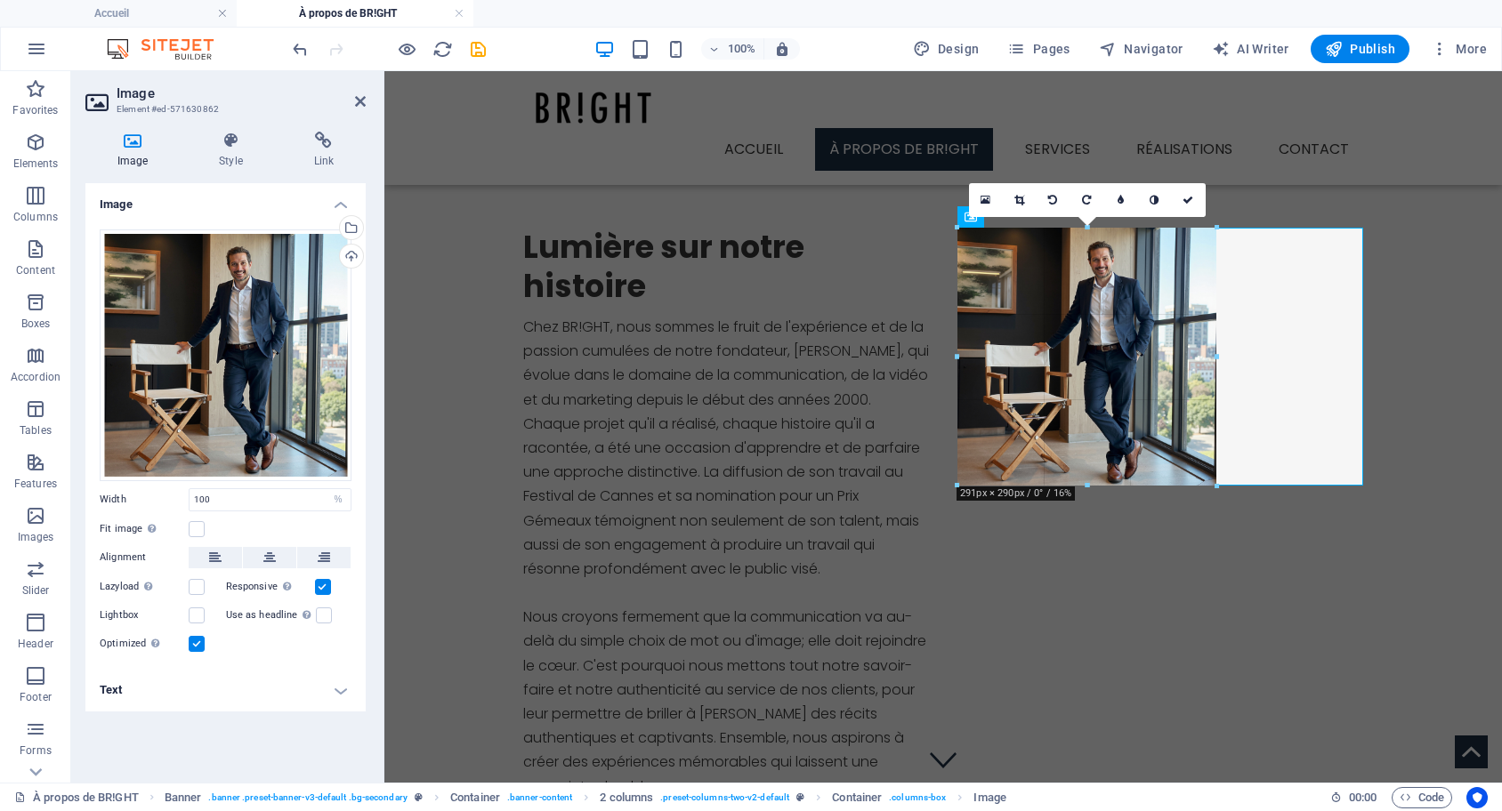
drag, startPoint x: 1359, startPoint y: 632, endPoint x: 1213, endPoint y: 488, distance: 203.8
type input "292"
select select "px"
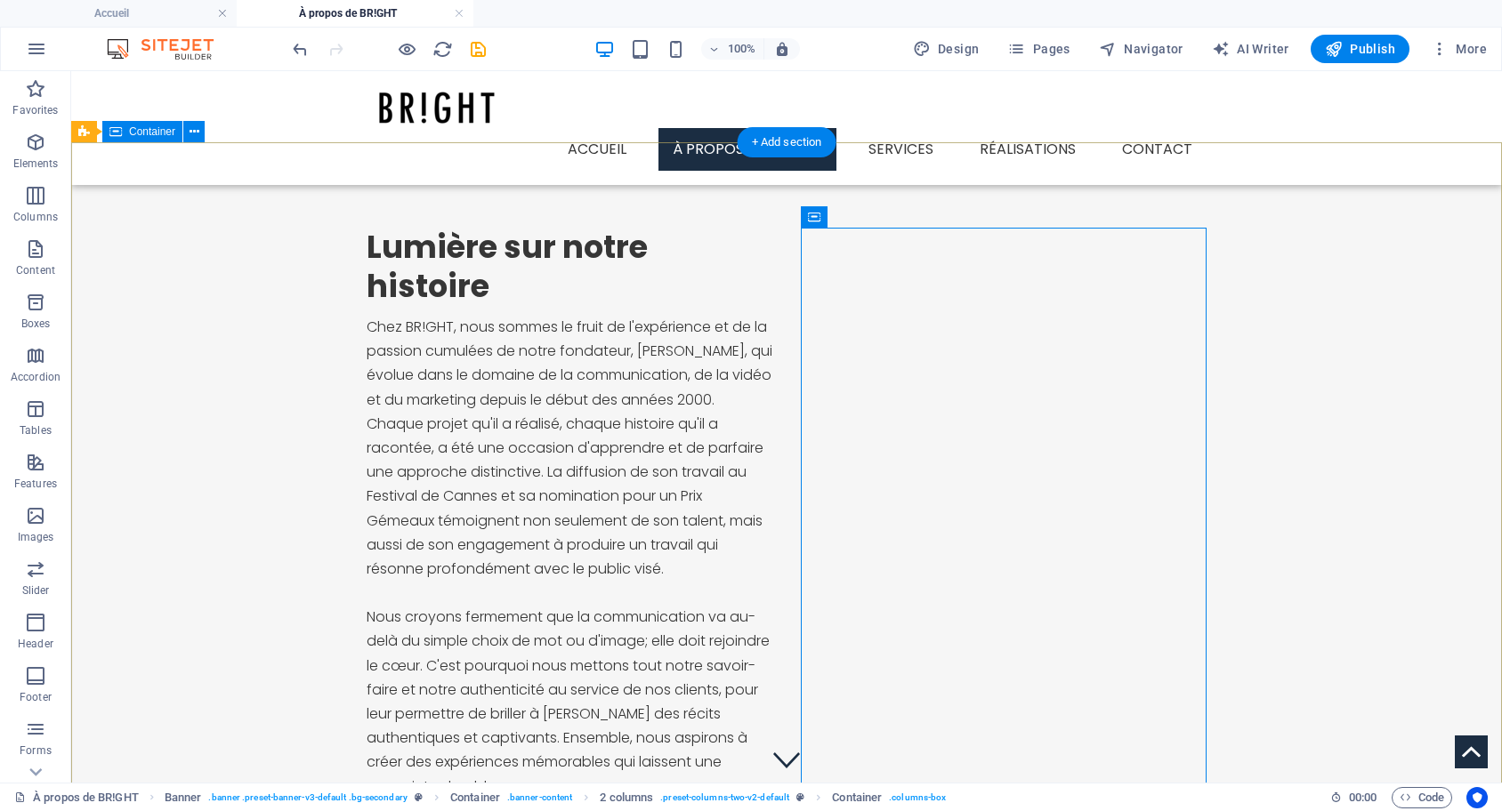
click at [1359, 488] on div "Lumière sur notre histoire Chez BR!GHT, nous sommes le fruit de l'expérience et…" at bounding box center [786, 673] width 1431 height 1062
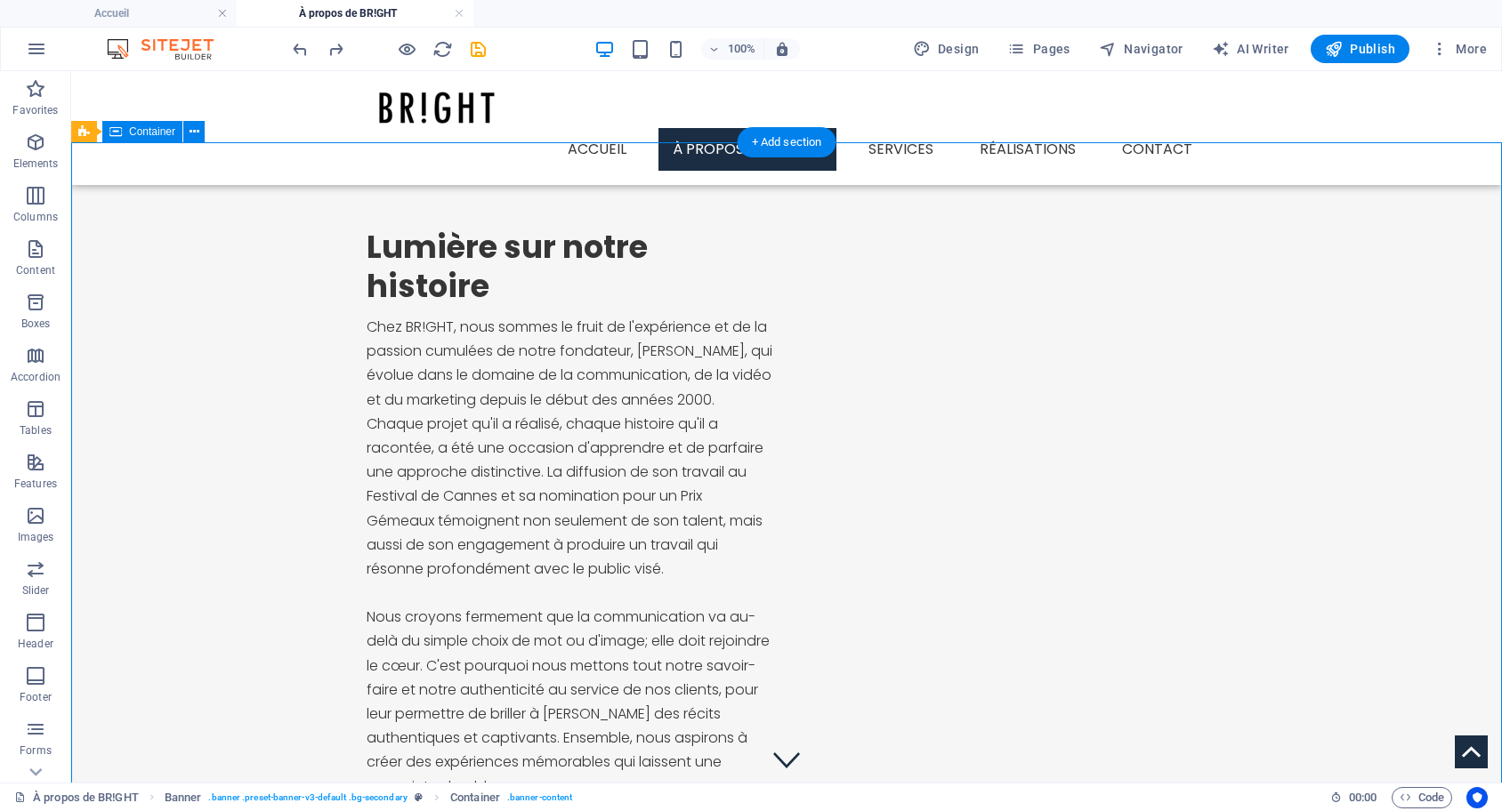
click at [1342, 441] on div "Lumière sur notre histoire Chez BR!GHT, nous sommes le fruit de l'expérience et…" at bounding box center [786, 746] width 1431 height 1208
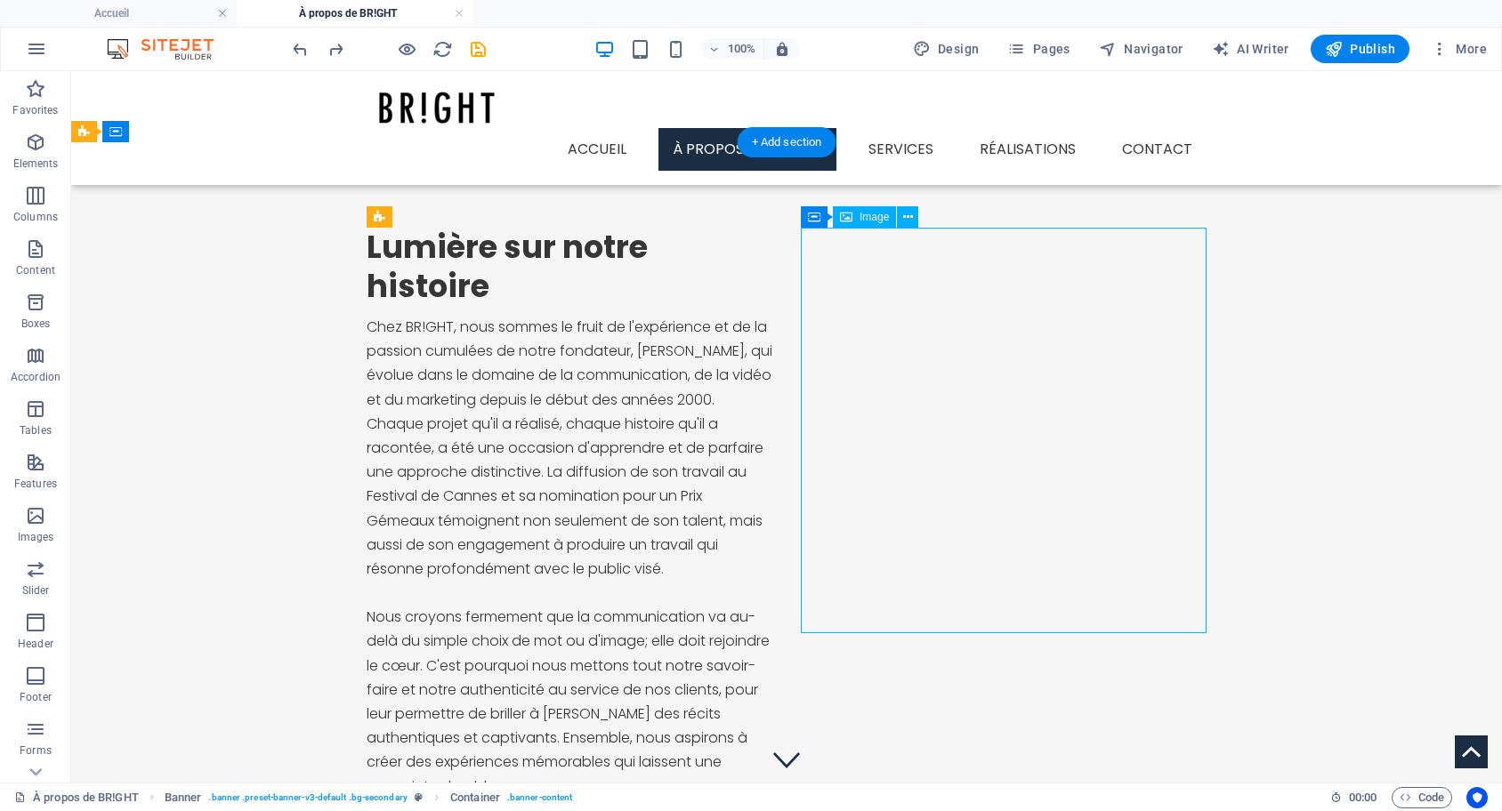
select select "%"
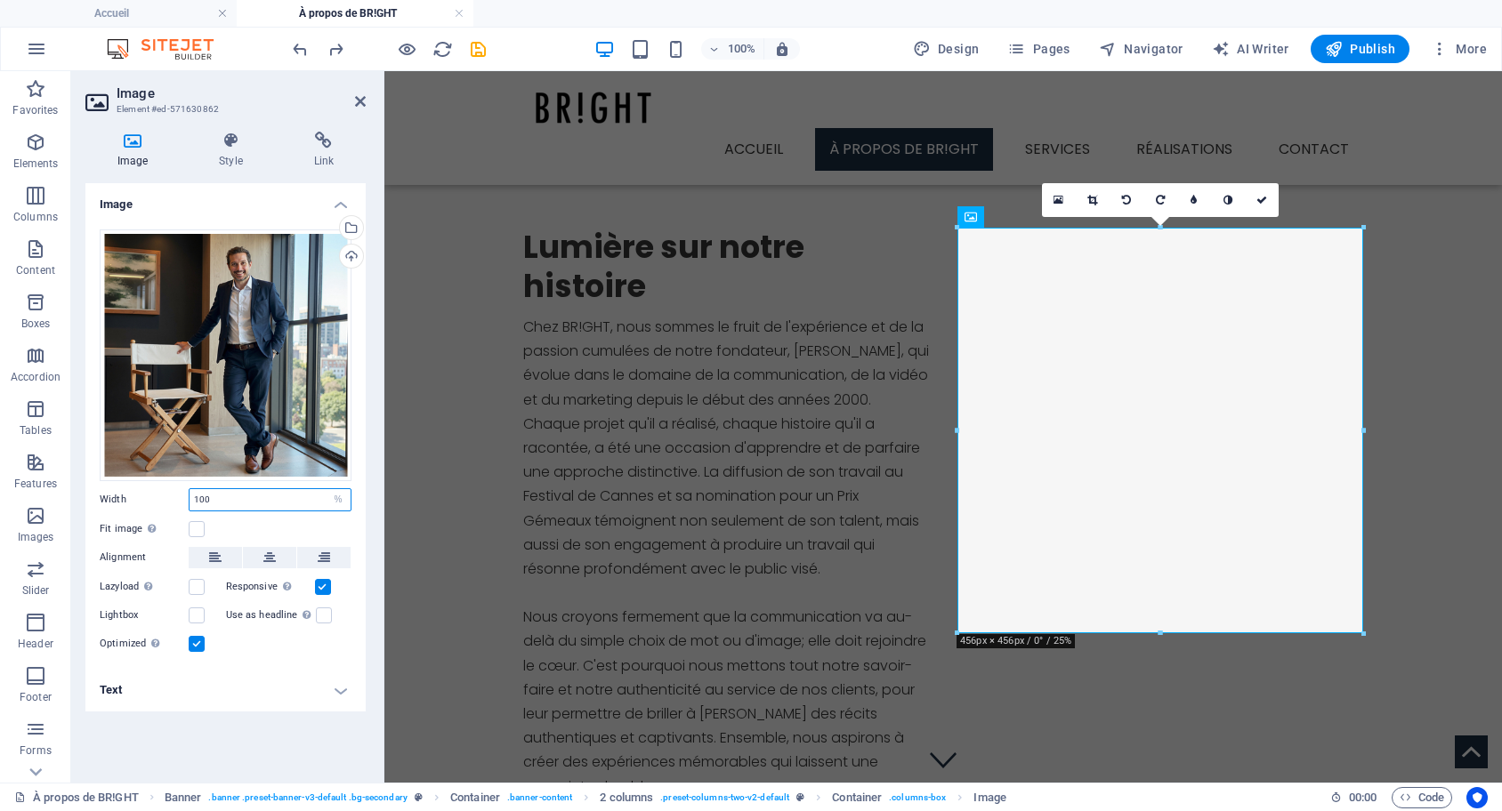
drag, startPoint x: 288, startPoint y: 498, endPoint x: 165, endPoint y: 500, distance: 122.8
click at [189, 500] on input "100" at bounding box center [269, 499] width 161 height 21
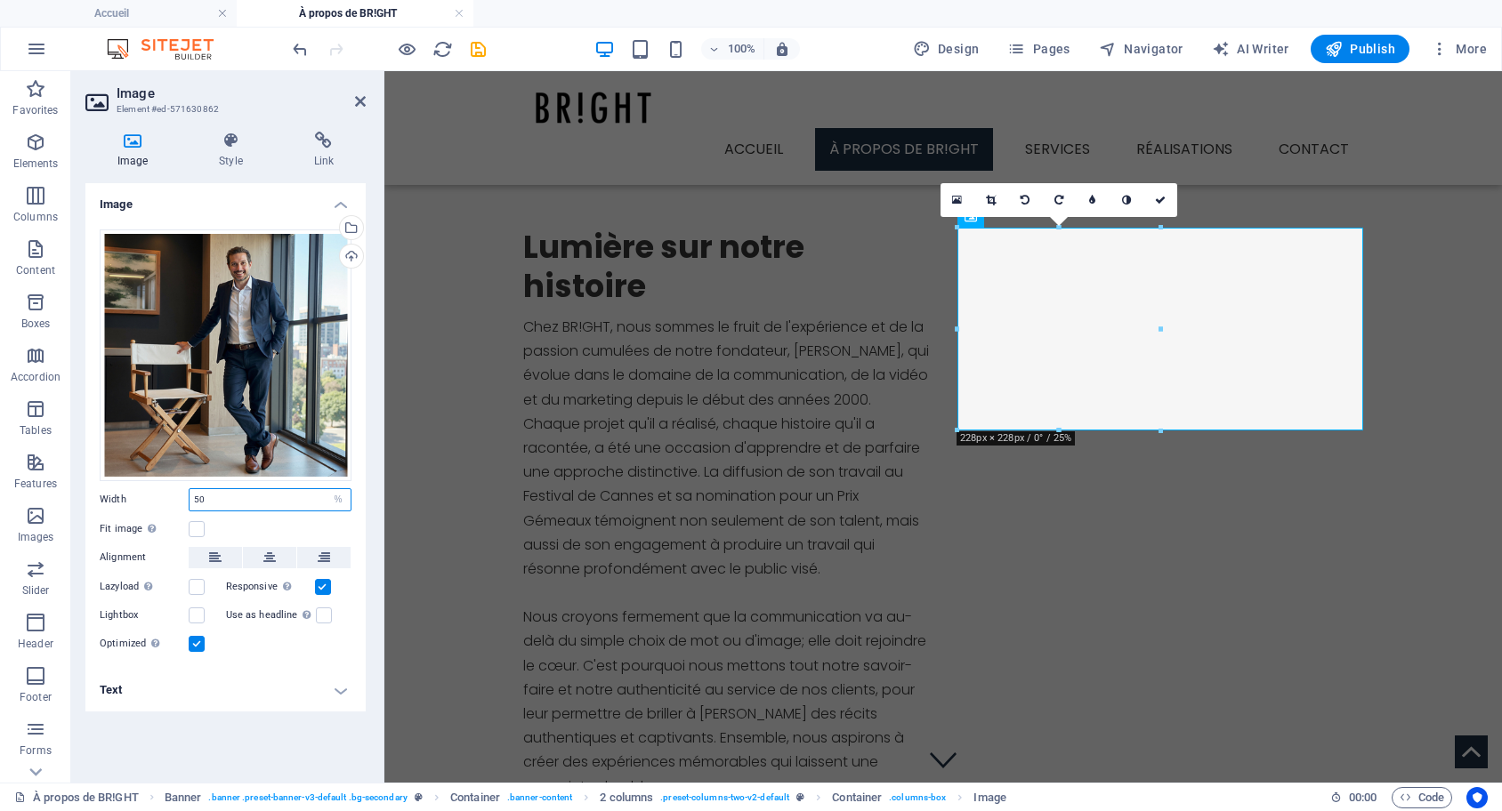
drag, startPoint x: 249, startPoint y: 508, endPoint x: 129, endPoint y: 507, distance: 120.1
click at [189, 507] on input "50" at bounding box center [269, 499] width 161 height 21
type input "100"
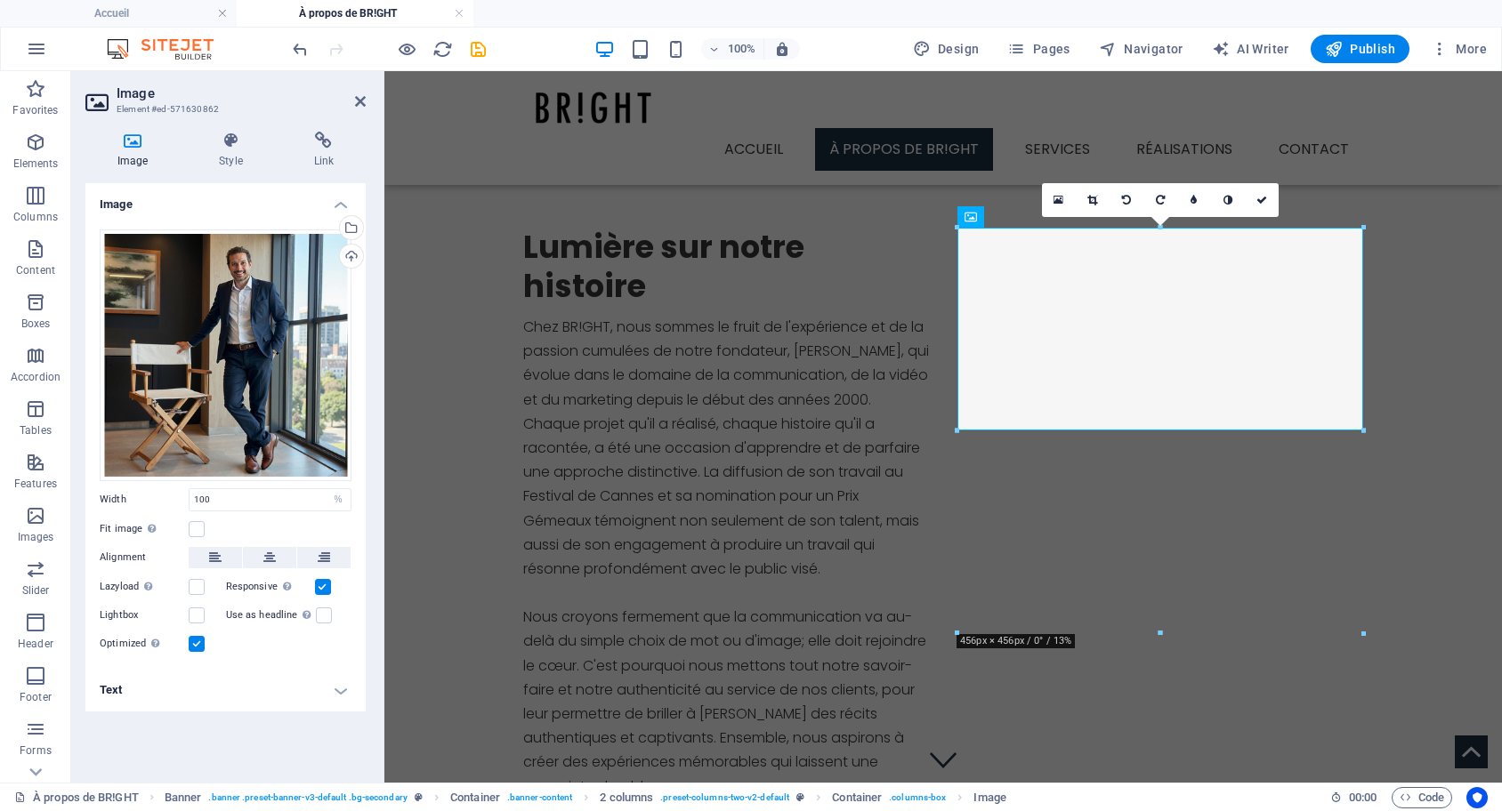
click at [364, 191] on h4 "Image" at bounding box center [225, 199] width 280 height 32
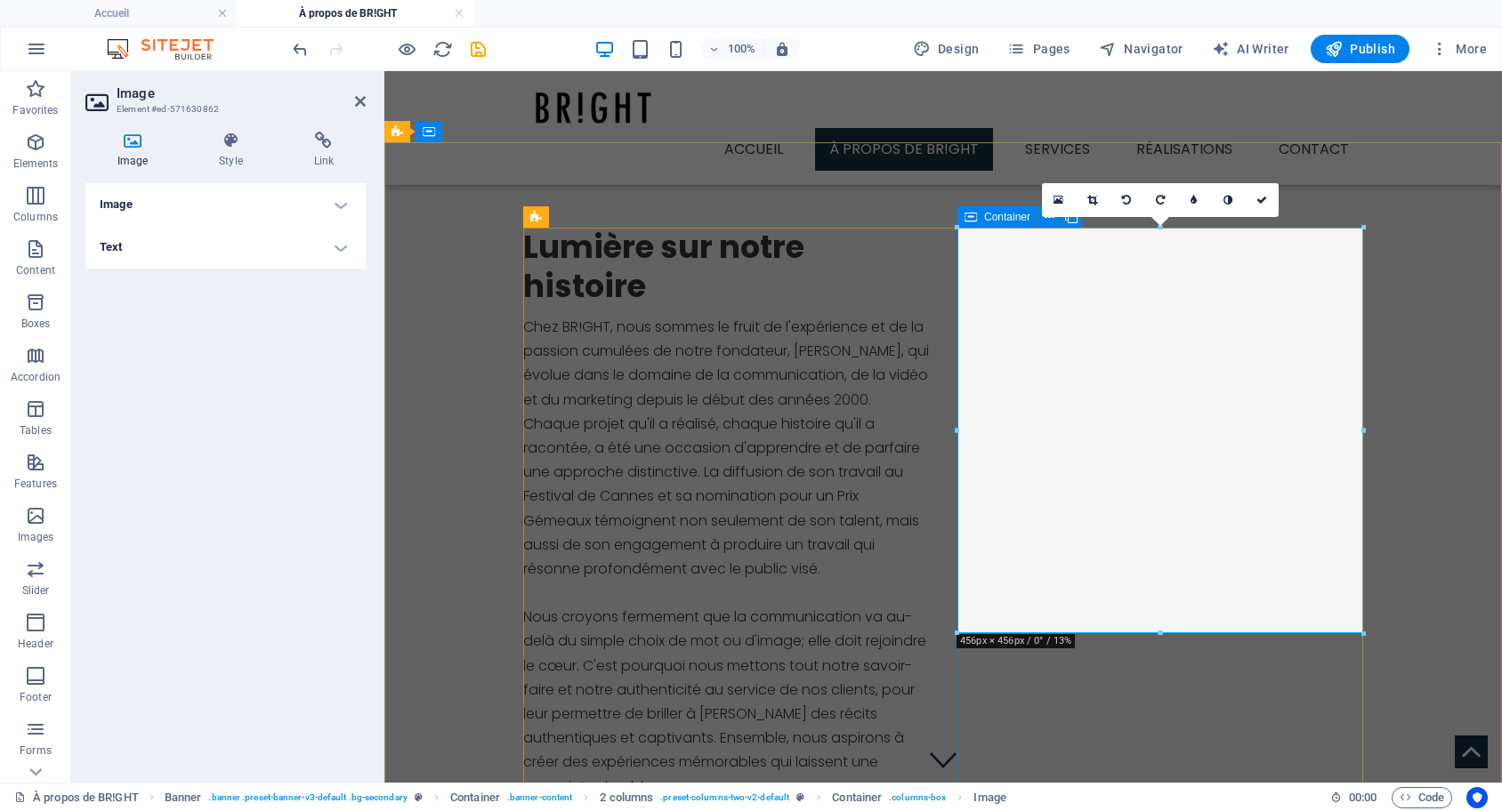
click at [972, 214] on icon at bounding box center [970, 216] width 12 height 21
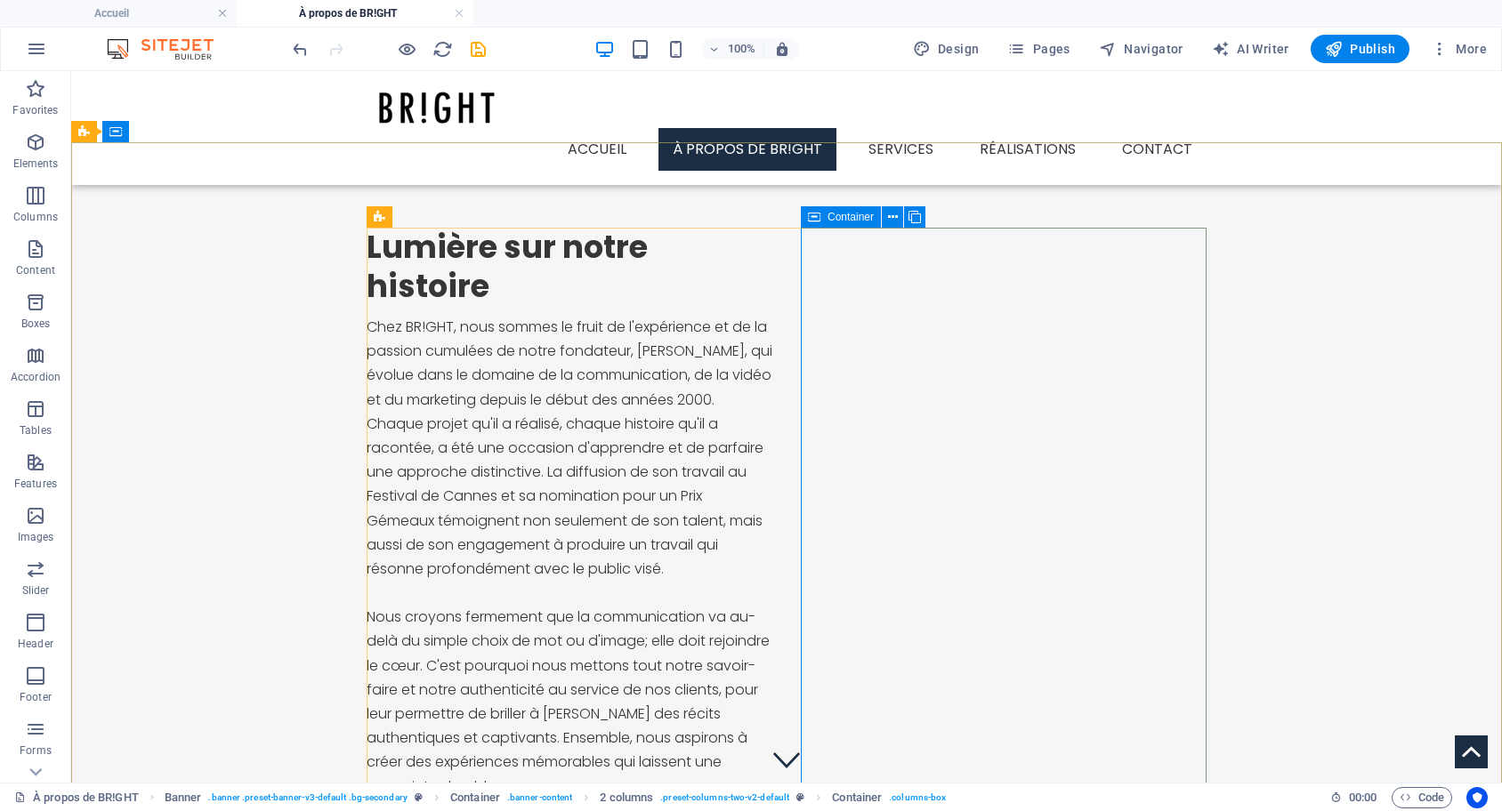
click at [833, 221] on span "Container" at bounding box center [850, 217] width 46 height 11
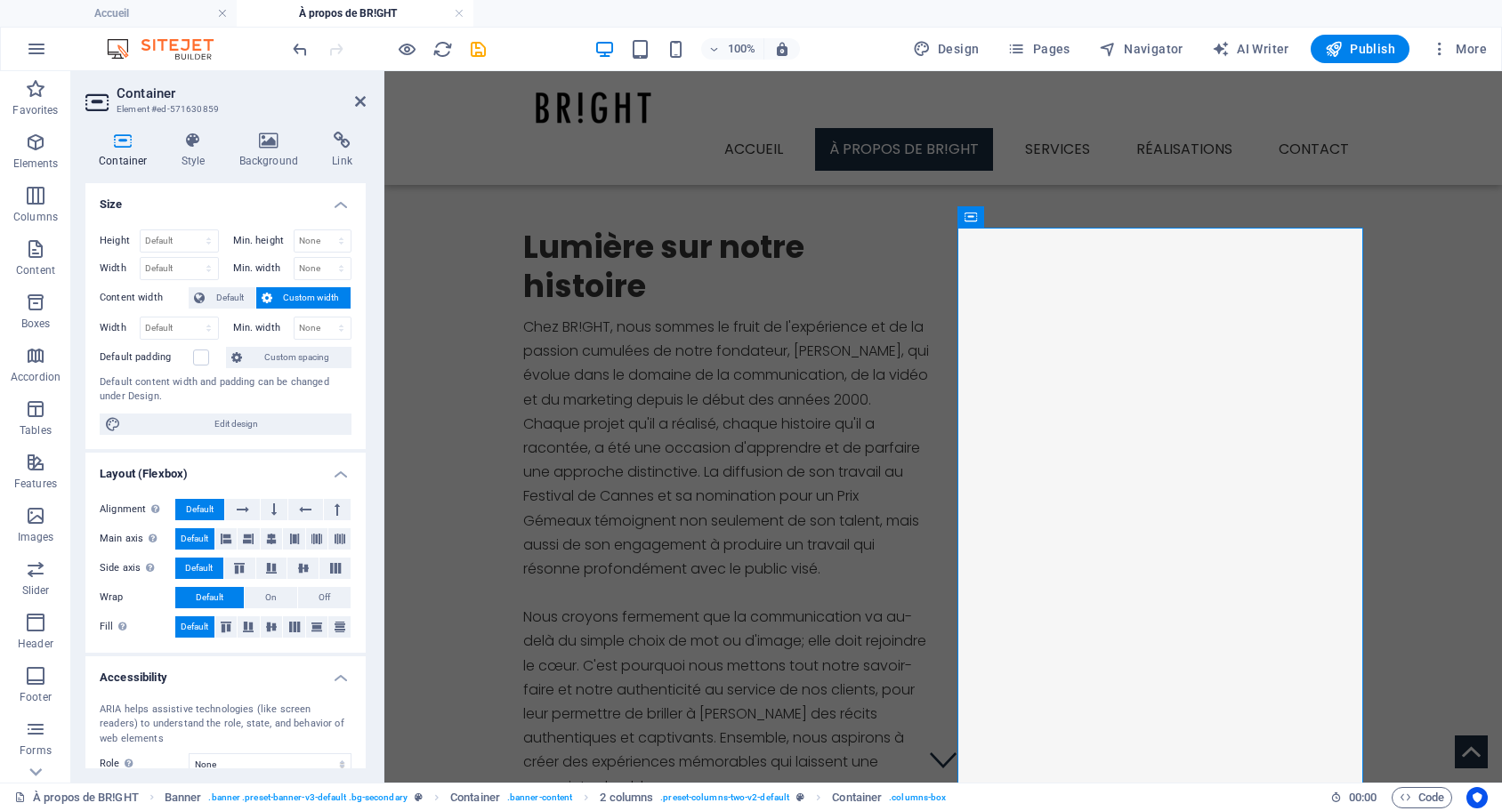
click at [290, 302] on span "Custom width" at bounding box center [312, 297] width 69 height 21
click at [141, 318] on select "Default px rem % em vh vw" at bounding box center [179, 328] width 77 height 21
click at [383, 347] on div at bounding box center [382, 427] width 4 height 712
click at [141, 318] on select "Default px rem % em vh vw" at bounding box center [179, 328] width 77 height 21
select select "%"
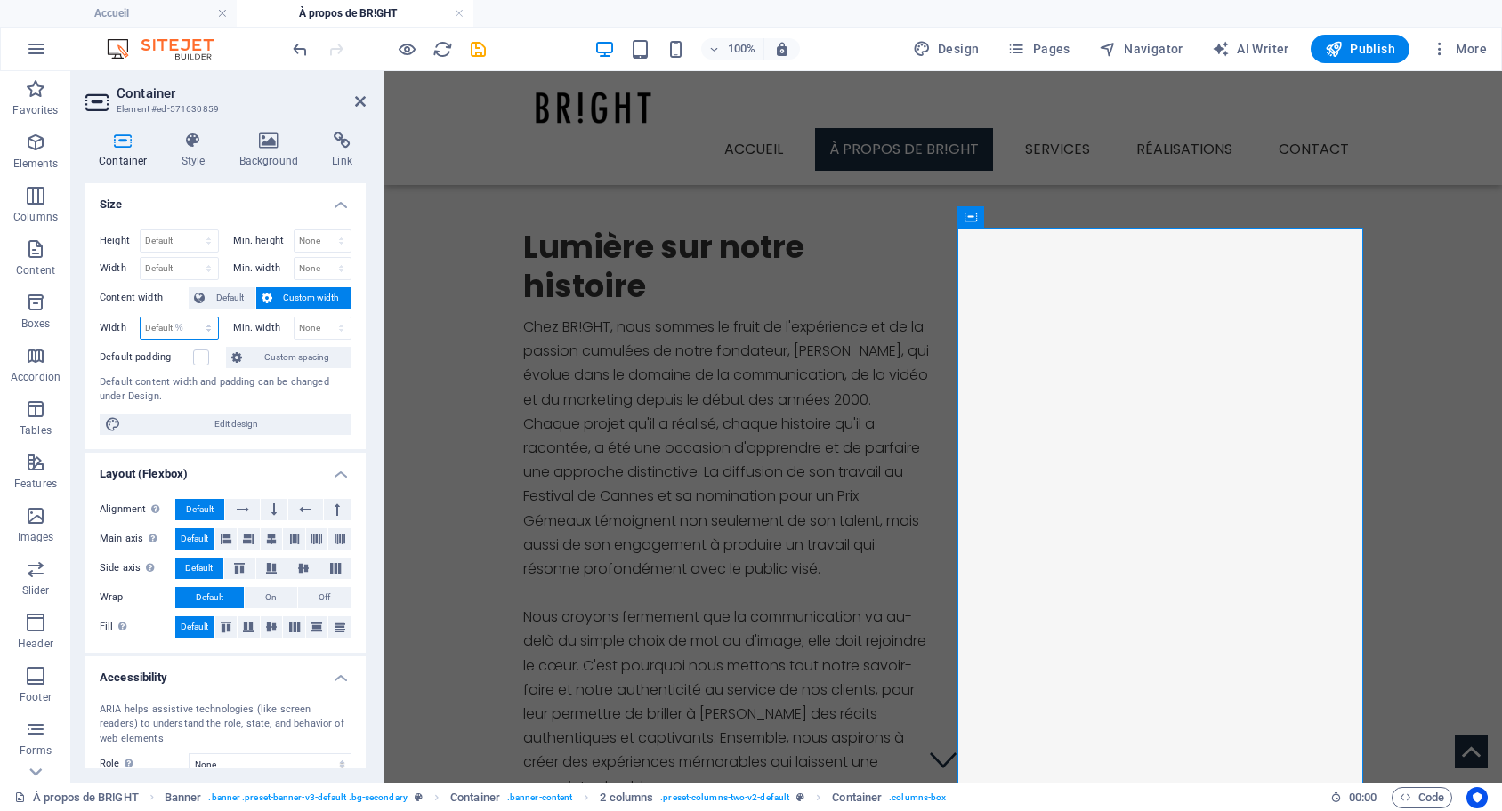
click option "%" at bounding box center [0, 0] width 0 height 0
drag, startPoint x: 188, startPoint y: 326, endPoint x: 104, endPoint y: 327, distance: 83.6
click at [141, 327] on input "50" at bounding box center [179, 328] width 77 height 21
click at [169, 309] on label "Content width" at bounding box center [144, 297] width 89 height 21
type input "100"
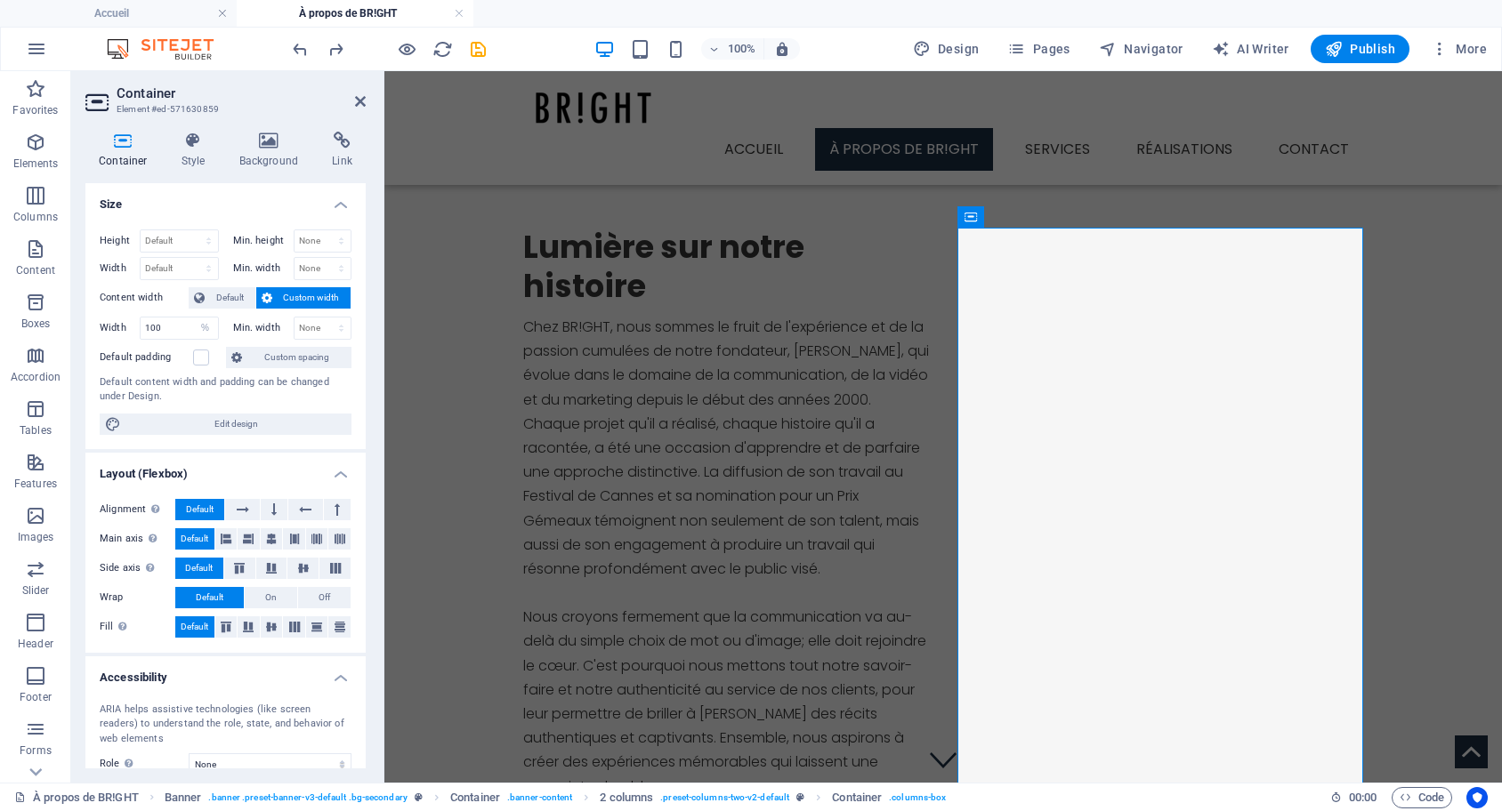
click at [169, 310] on div "Height Default px rem % vh vw Min. height None px rem % vh vw Width Default px …" at bounding box center [225, 332] width 280 height 234
click at [378, 194] on div "Container Style Background Link Size Height Default px rem % vh vw Min. height …" at bounding box center [225, 449] width 309 height 665
click at [800, 182] on div "Lumière sur notre histoire Chez BR!GHT, nous sommes le fruit de l'expérience et…" at bounding box center [942, 746] width 1117 height 1208
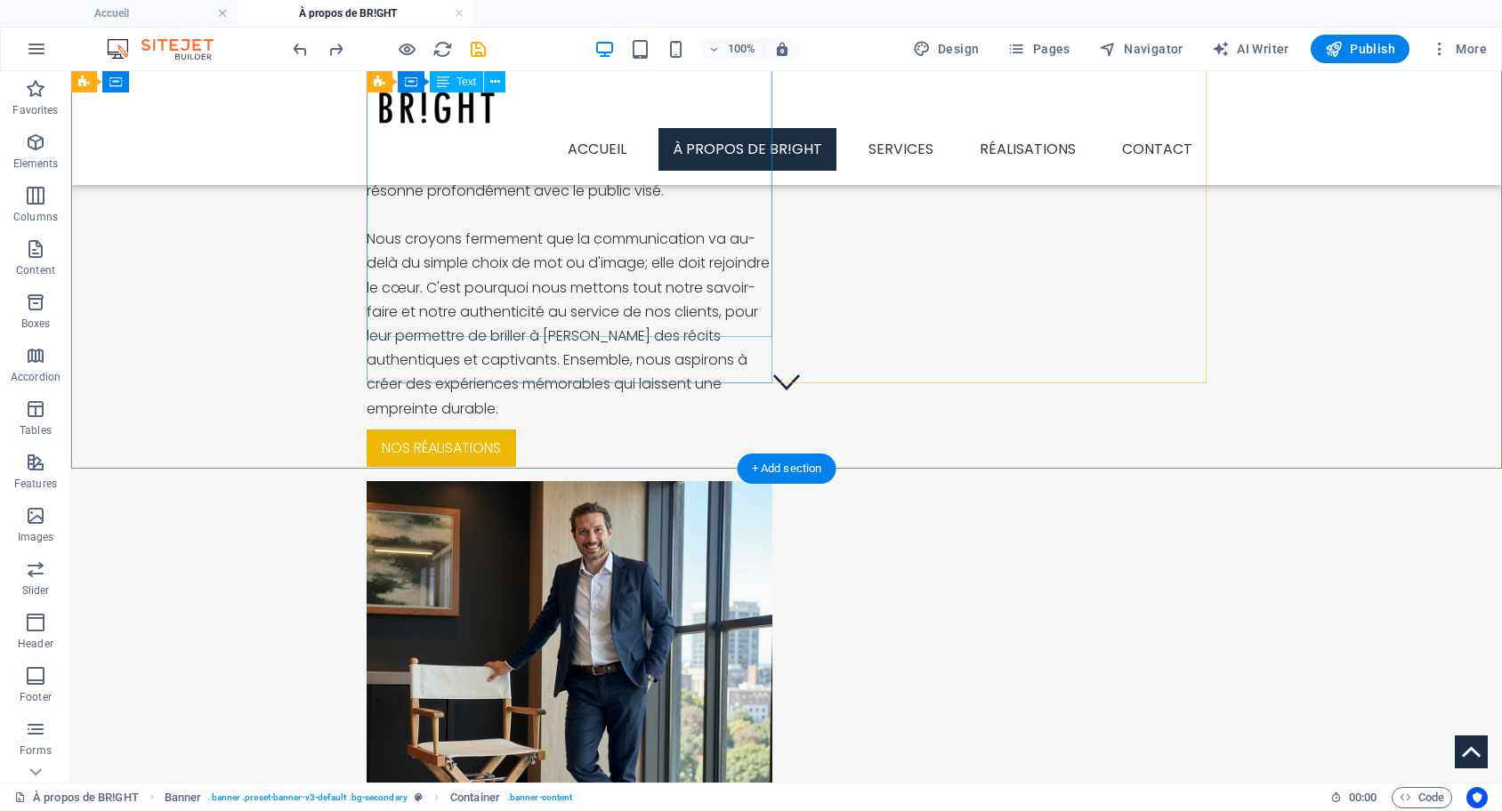
scroll to position [363, 0]
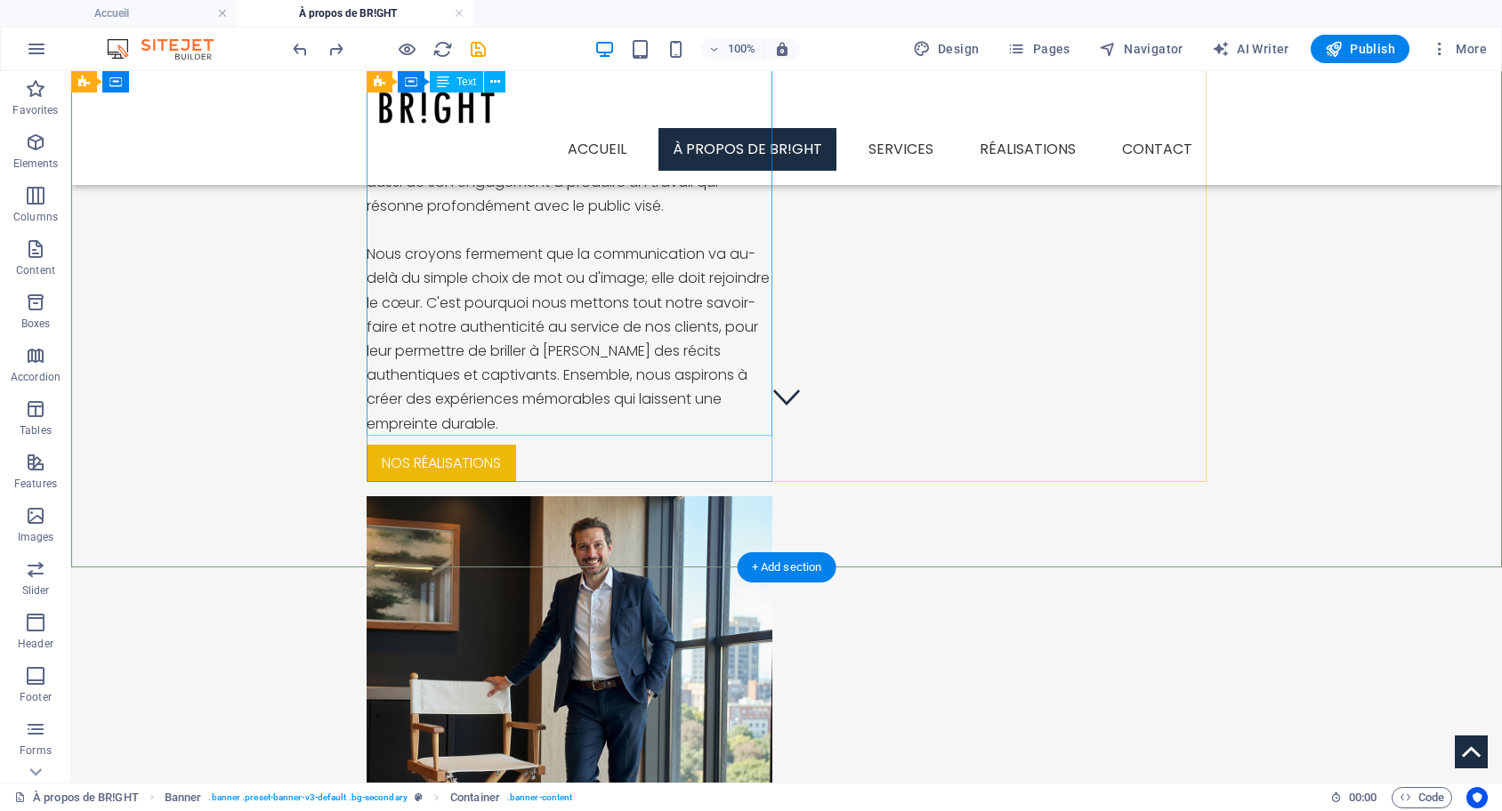
click at [525, 424] on div "Chez BR!GHT, nous sommes le fruit de l'expérience et de la passion cumulées de …" at bounding box center [570, 194] width 406 height 484
click at [381, 254] on div "Chez BR!GHT, nous sommes le fruit de l'expérience et de la passion cumulées de …" at bounding box center [570, 194] width 406 height 484
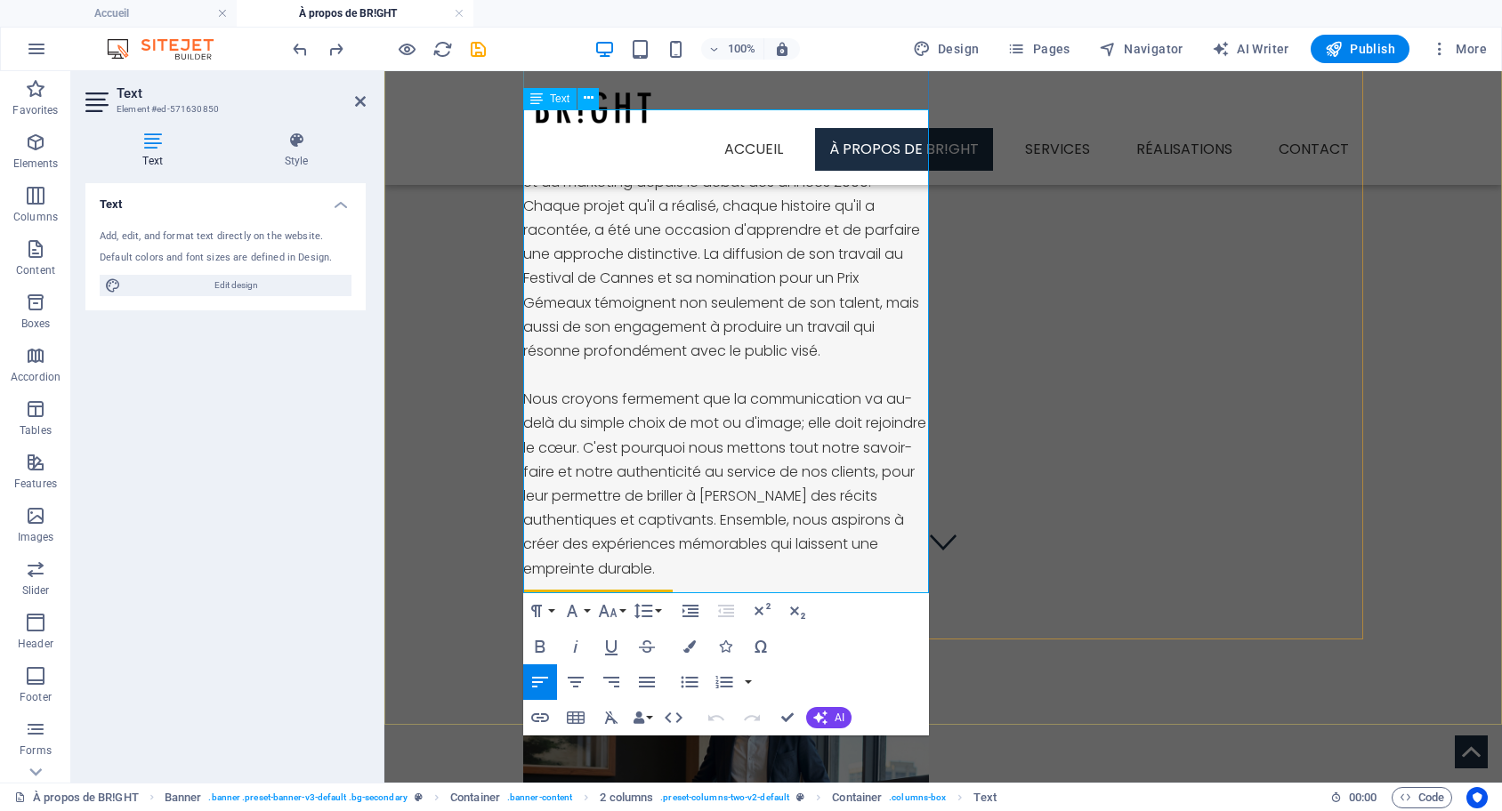
scroll to position [296, 0]
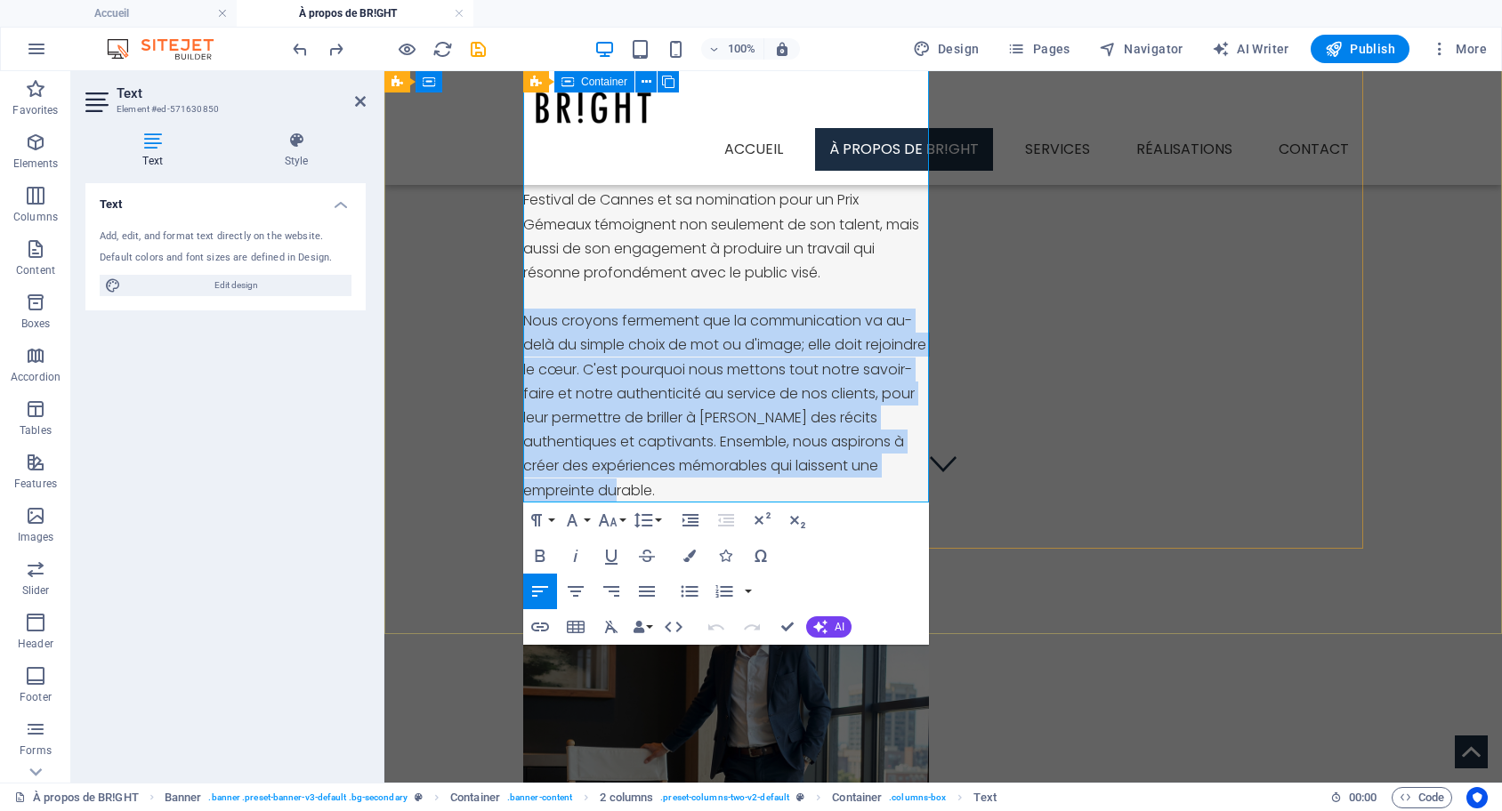
drag, startPoint x: 672, startPoint y: 486, endPoint x: 510, endPoint y: 310, distance: 238.6
click at [523, 310] on div "Lumière sur notre histoire Chez BR!GHT, nous sommes le fruit de l'expérience et…" at bounding box center [726, 239] width 406 height 617
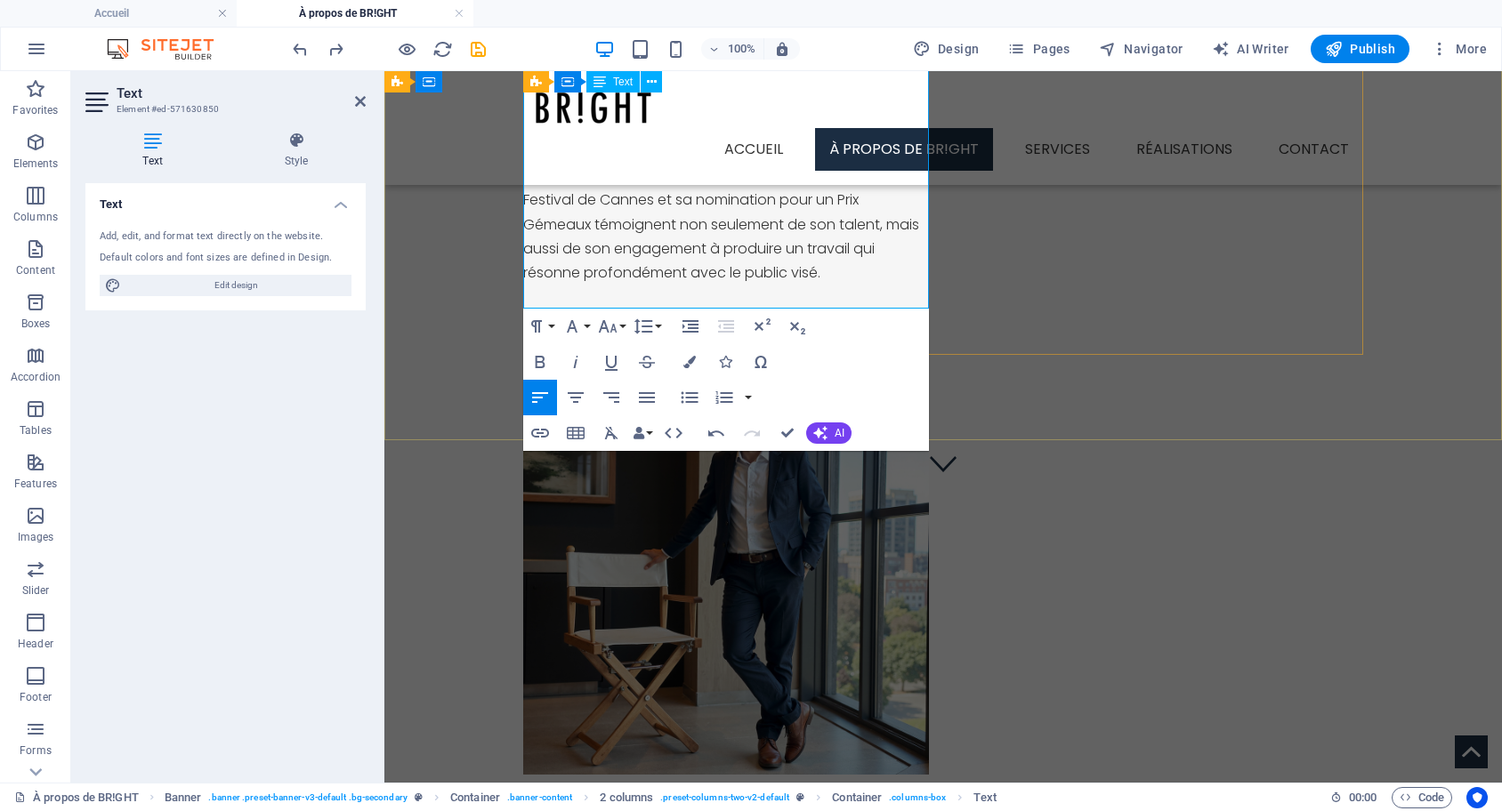
scroll to position [299, 0]
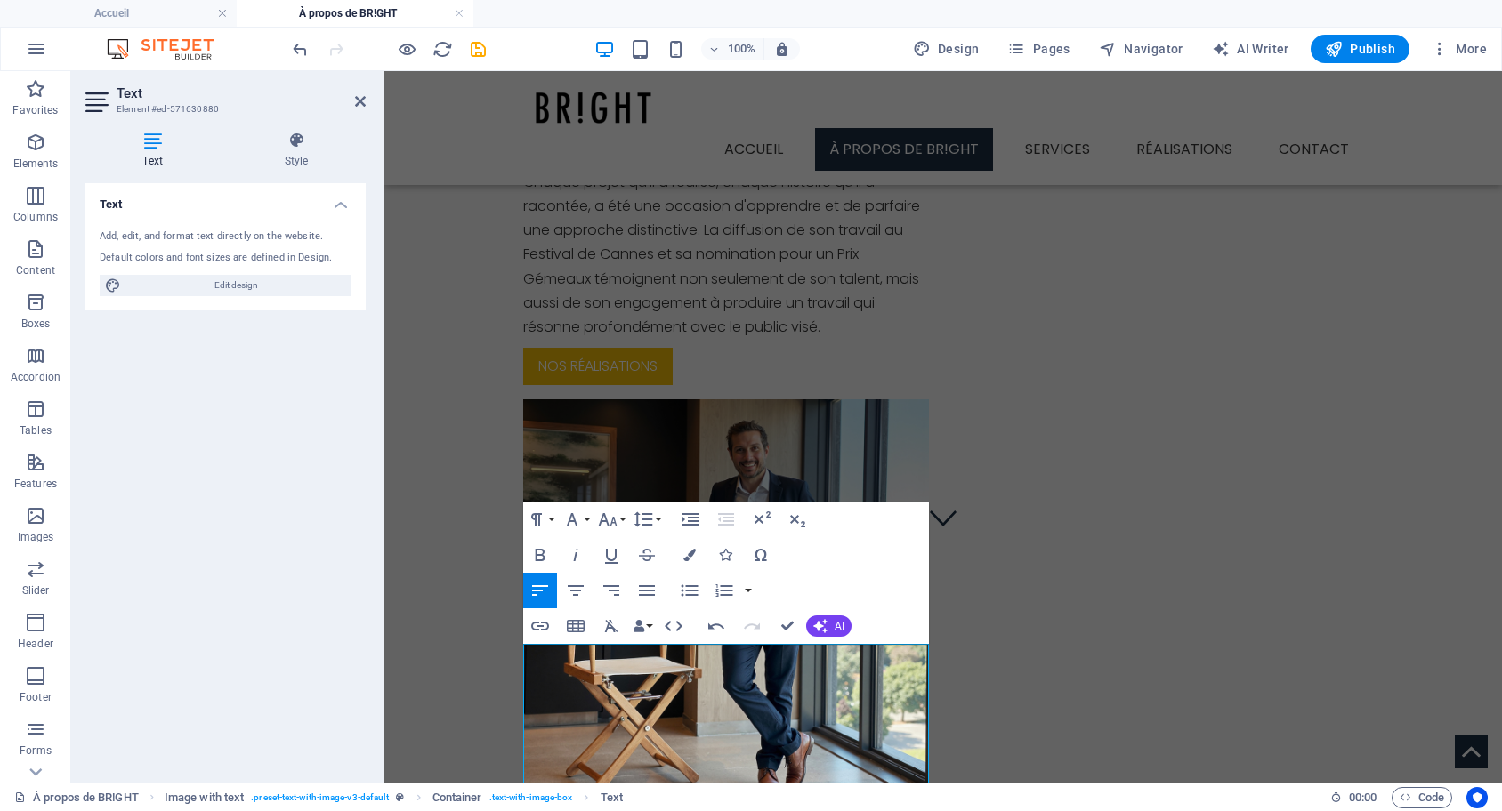
scroll to position [208, 0]
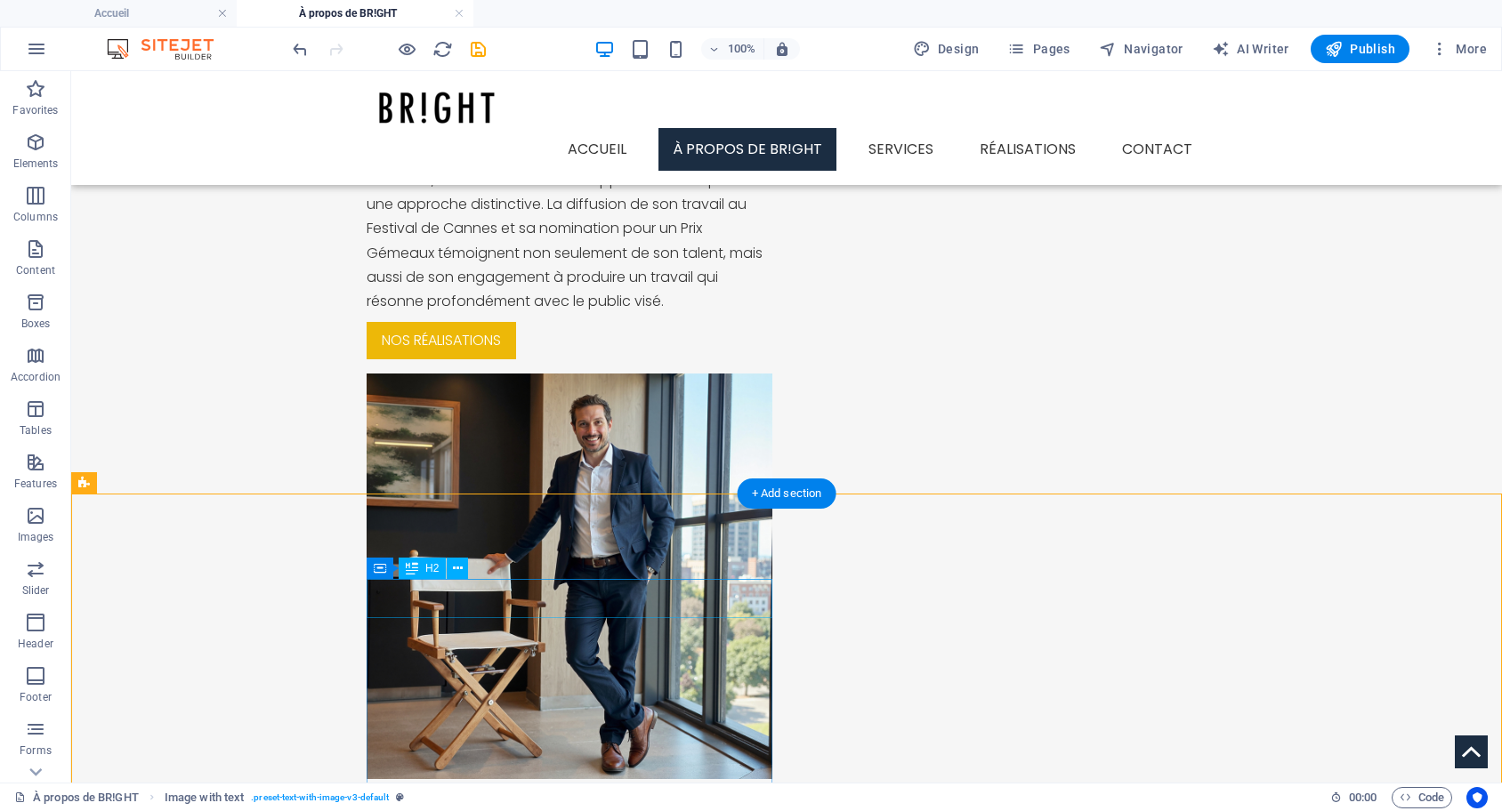
scroll to position [299, 0]
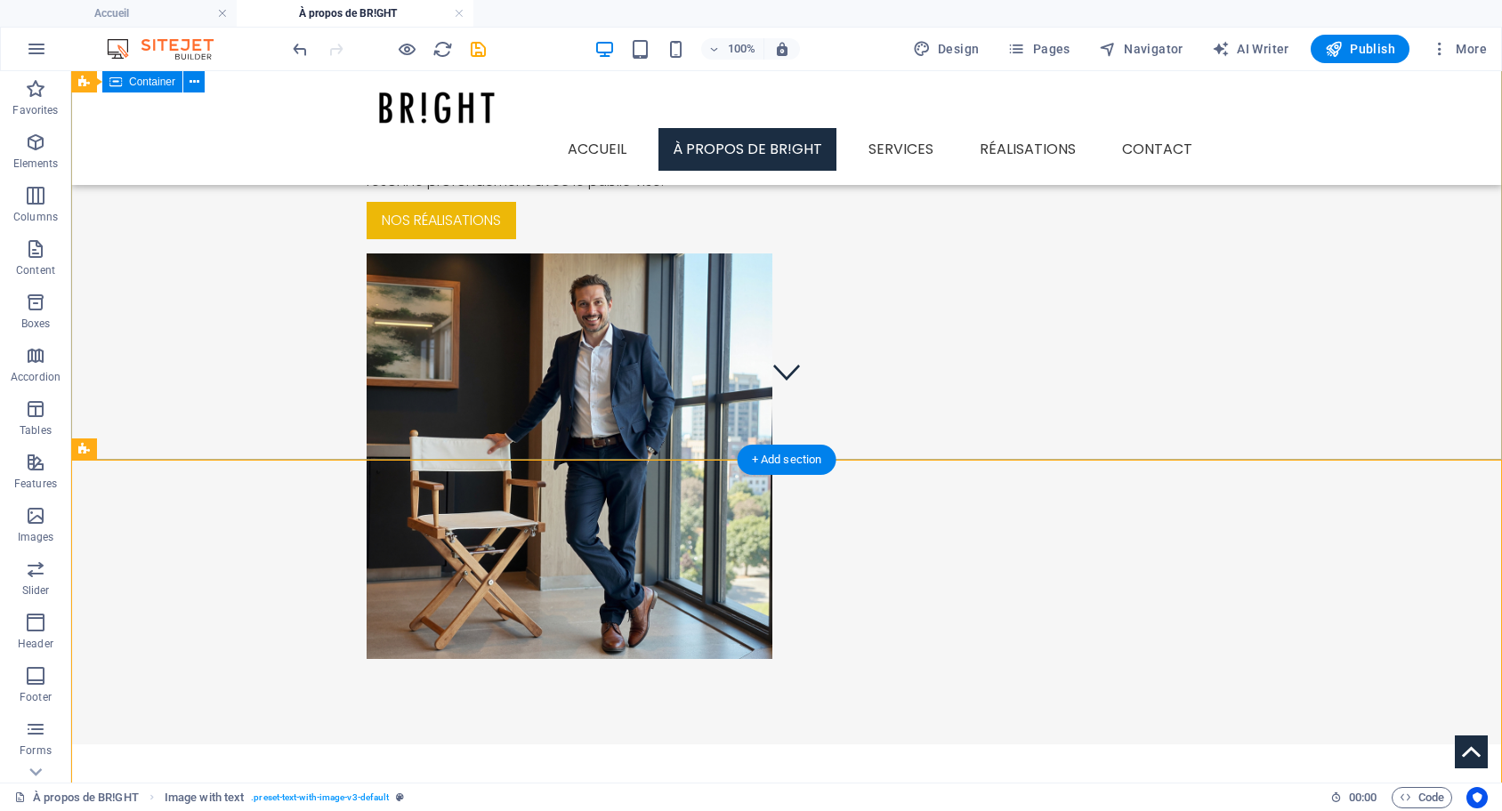
scroll to position [390, 0]
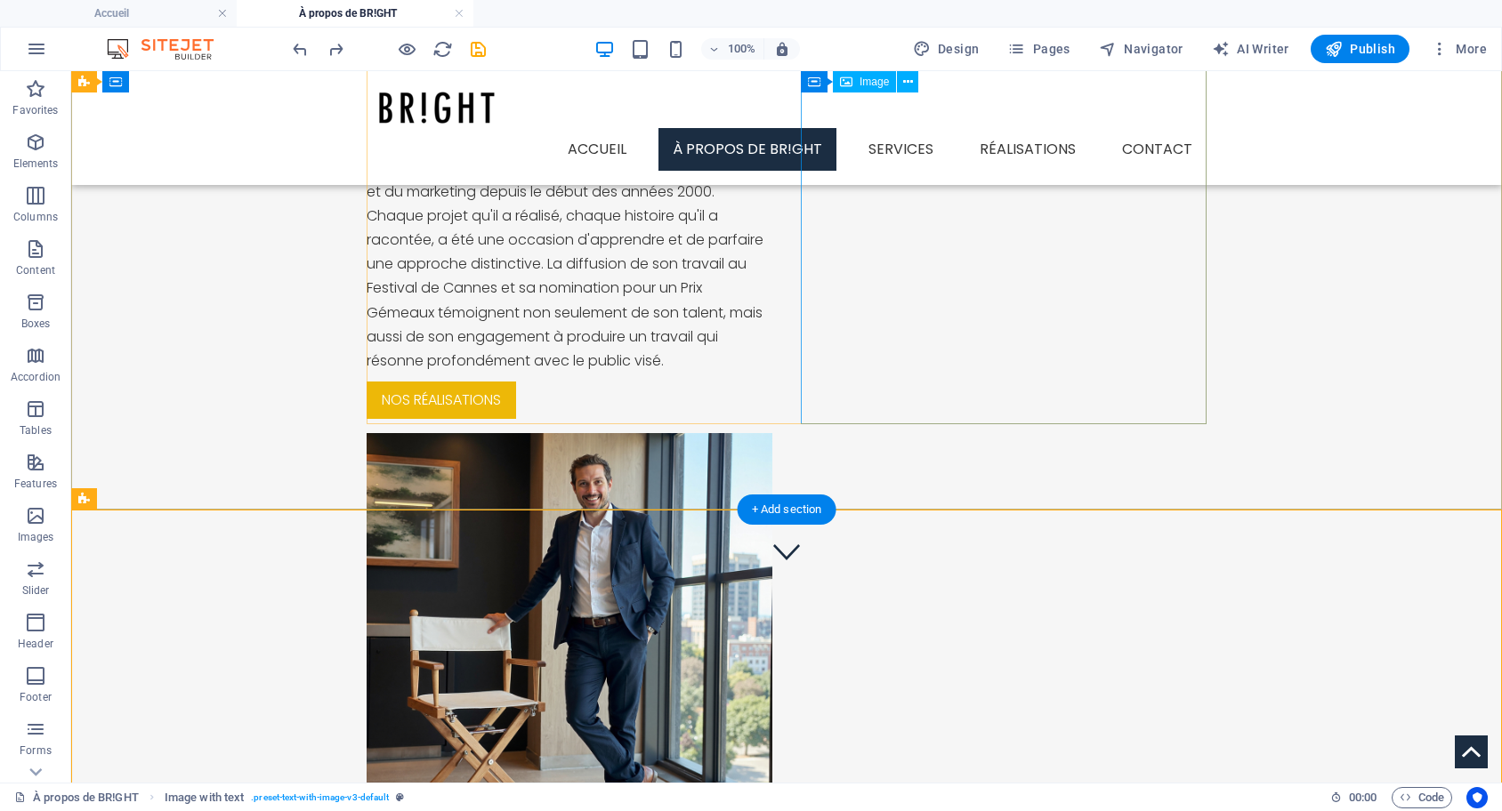
scroll to position [27, 0]
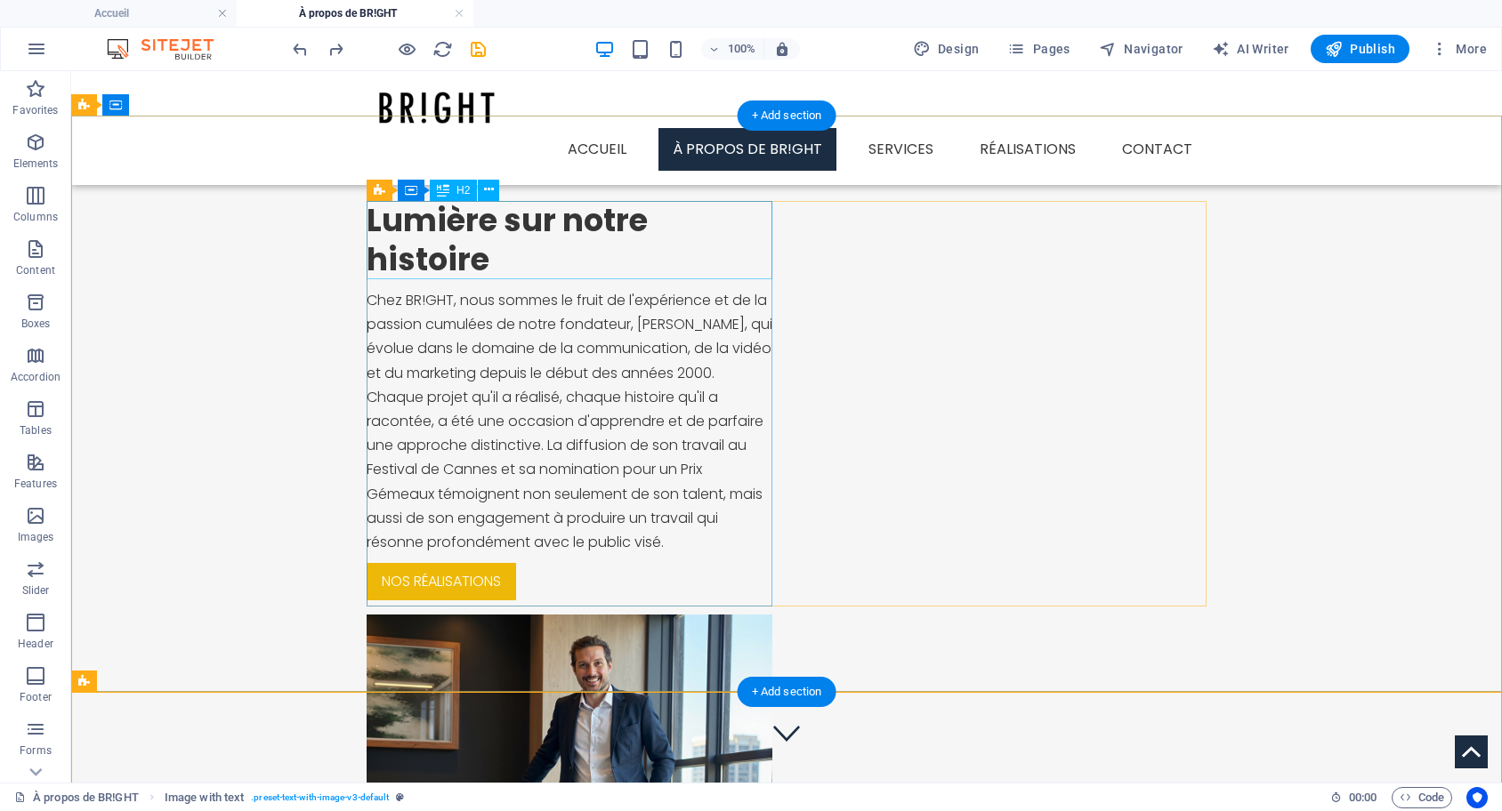
click at [569, 226] on div "Lumière sur notre histoire" at bounding box center [570, 240] width 406 height 78
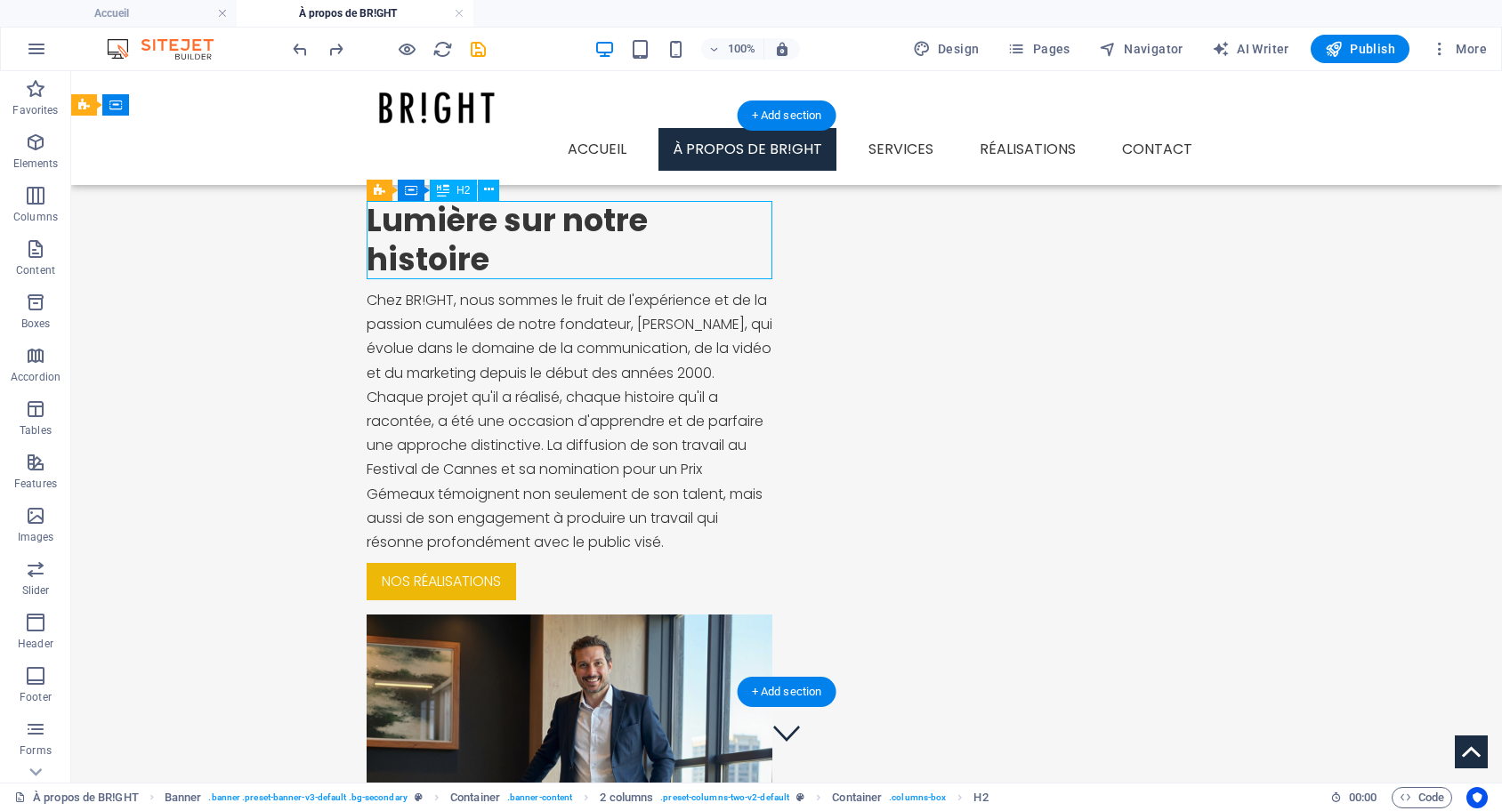
click at [569, 226] on div "Lumière sur notre histoire" at bounding box center [570, 240] width 406 height 78
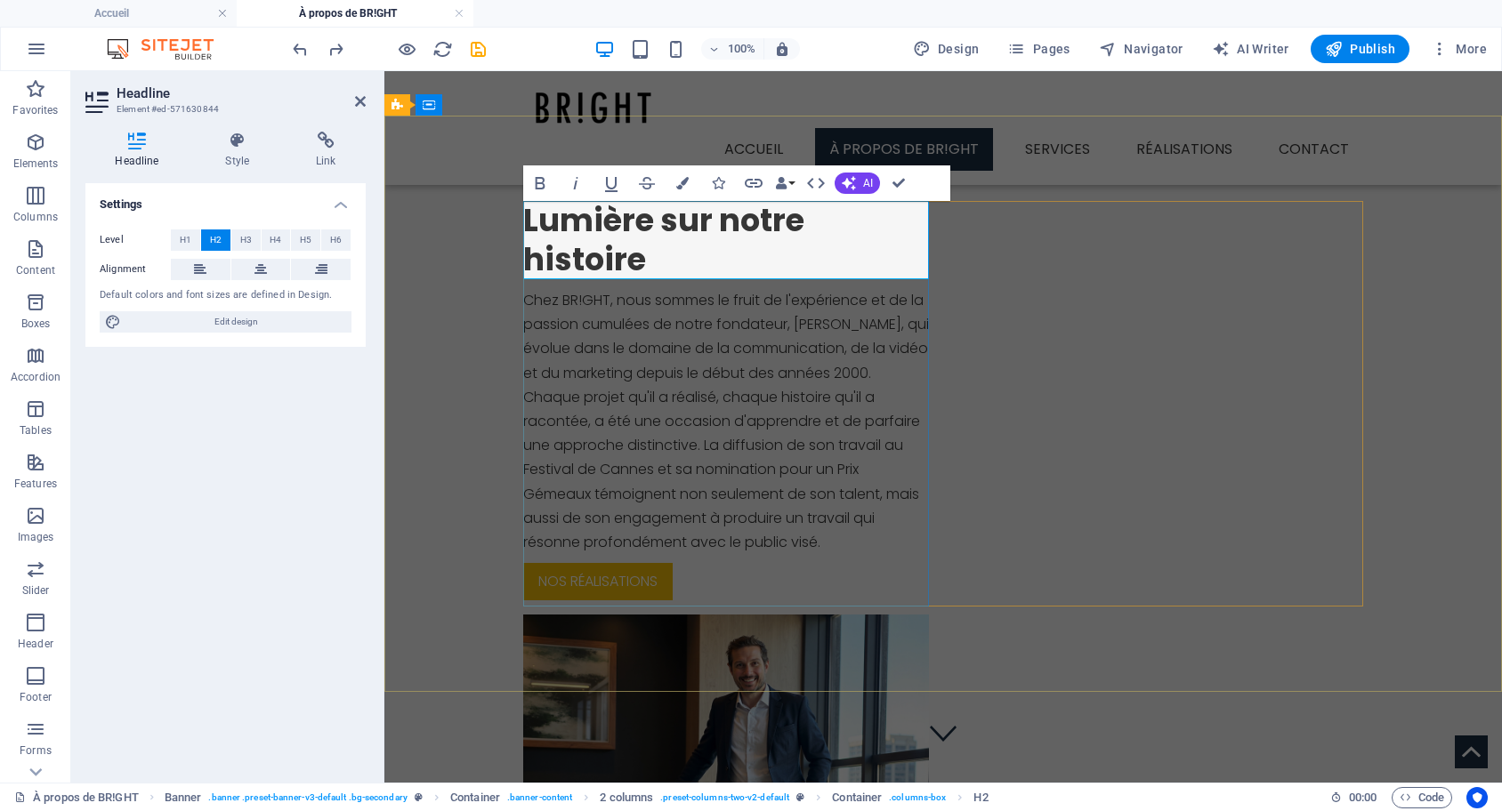
click at [726, 215] on h2 "Lumière sur notre histoire" at bounding box center [726, 240] width 406 height 78
drag, startPoint x: 726, startPoint y: 215, endPoint x: 817, endPoint y: 214, distance: 90.8
click at [817, 214] on h2 "Lumière sur notre histoire" at bounding box center [726, 240] width 406 height 78
click at [875, 323] on div "Chez BR!GHT, nous sommes le fruit de l'expérience et de la passion cumulées de …" at bounding box center [726, 421] width 406 height 266
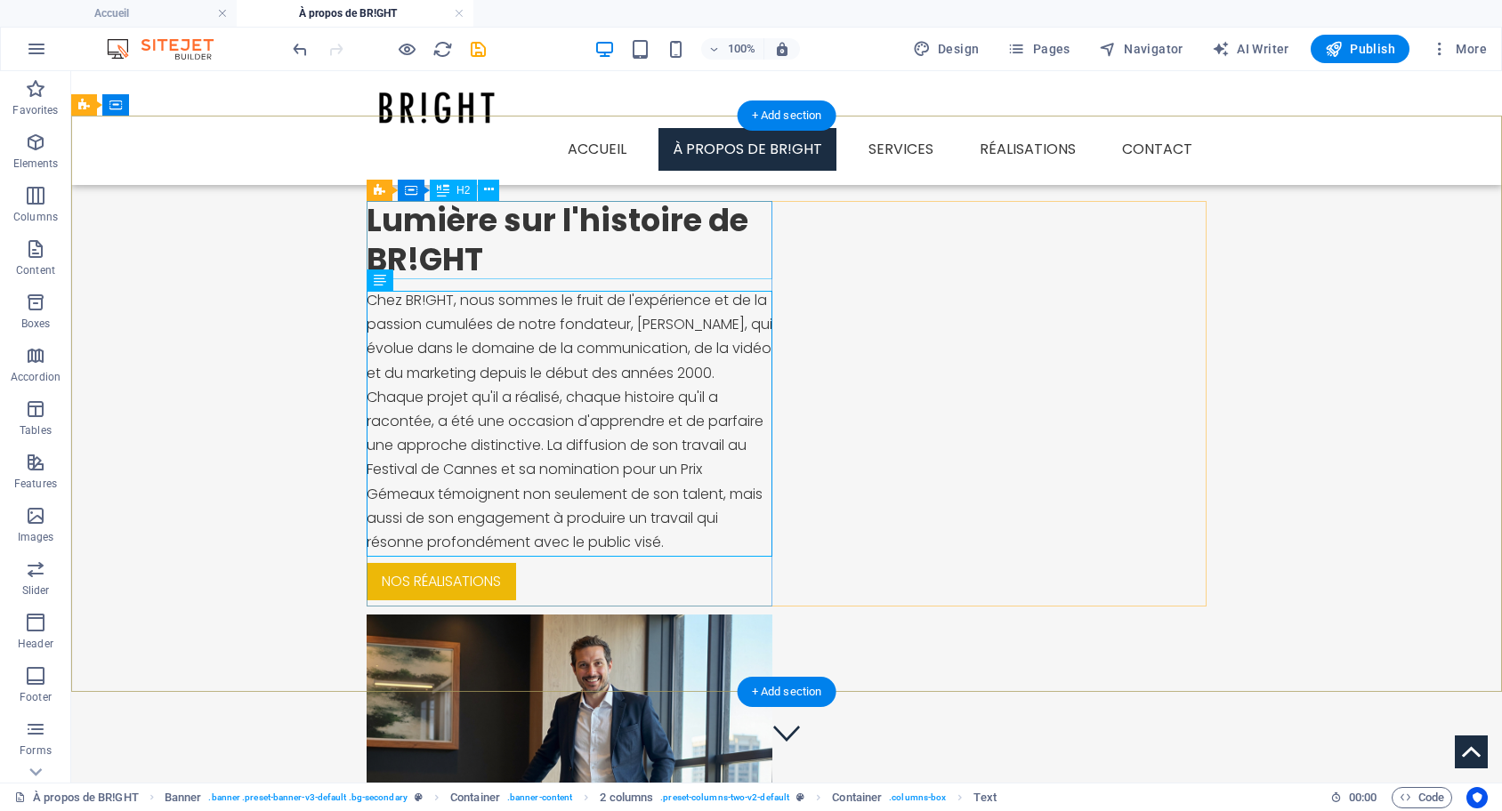
click at [711, 228] on div "Lumière sur l'histoire de BR!GHT" at bounding box center [570, 240] width 406 height 78
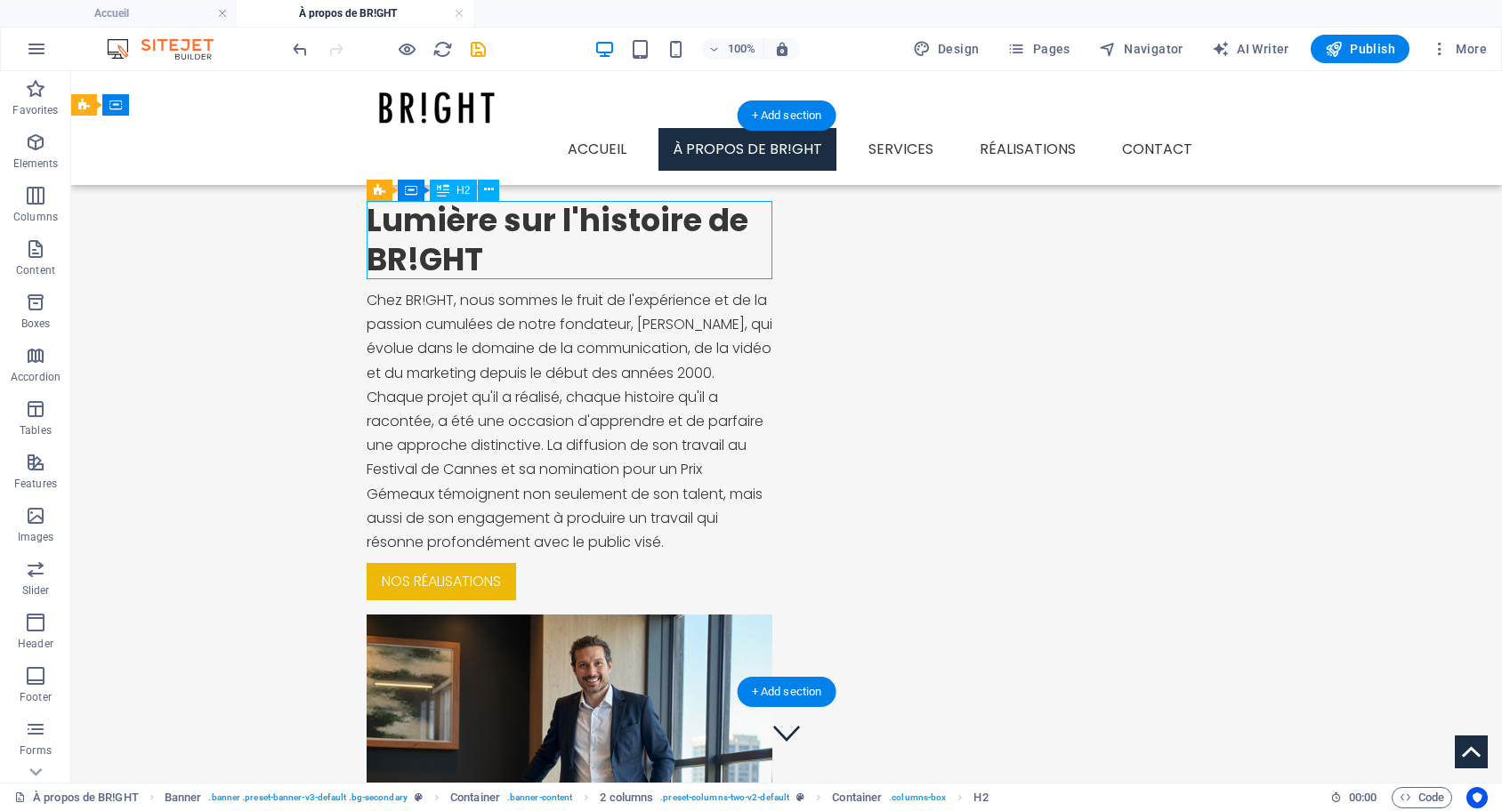
click at [711, 228] on div "Lumière sur l'histoire de BR!GHT" at bounding box center [570, 240] width 406 height 78
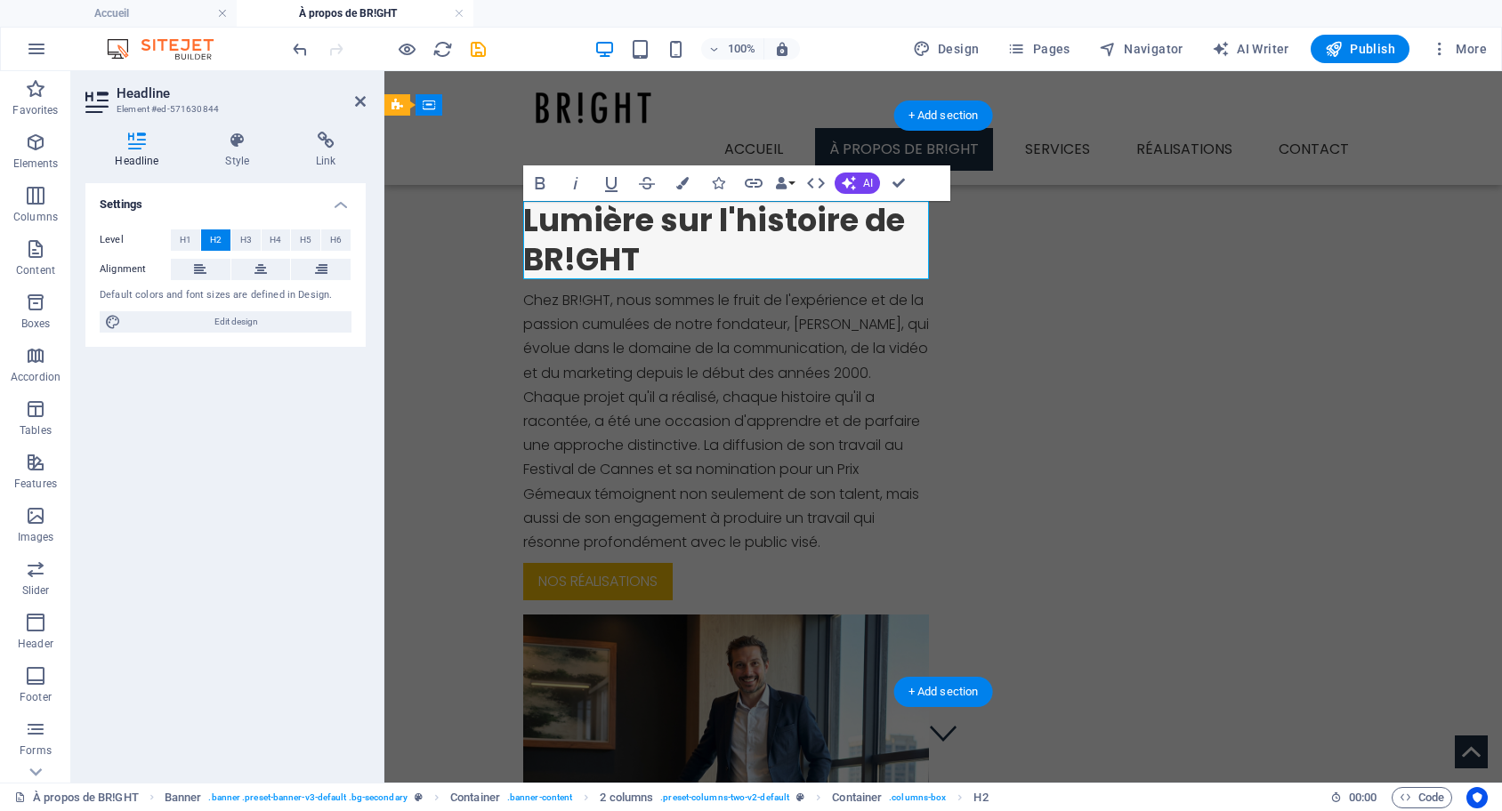
click at [898, 221] on h2 "Lumière sur l'histoire de BR!GHT" at bounding box center [726, 240] width 406 height 78
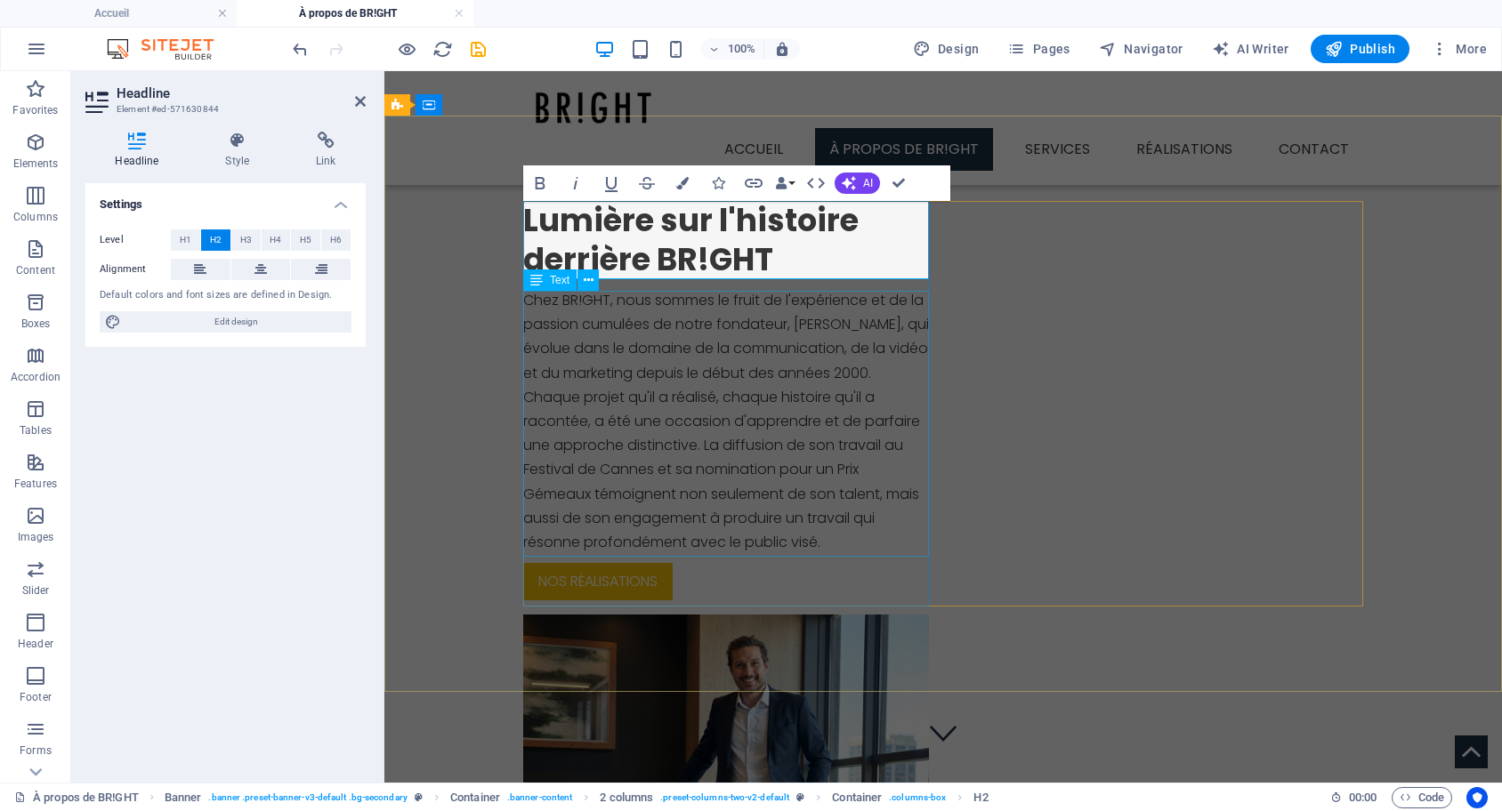
click at [821, 322] on div "Chez BR!GHT, nous sommes le fruit de l'expérience et de la passion cumulées de …" at bounding box center [726, 421] width 406 height 266
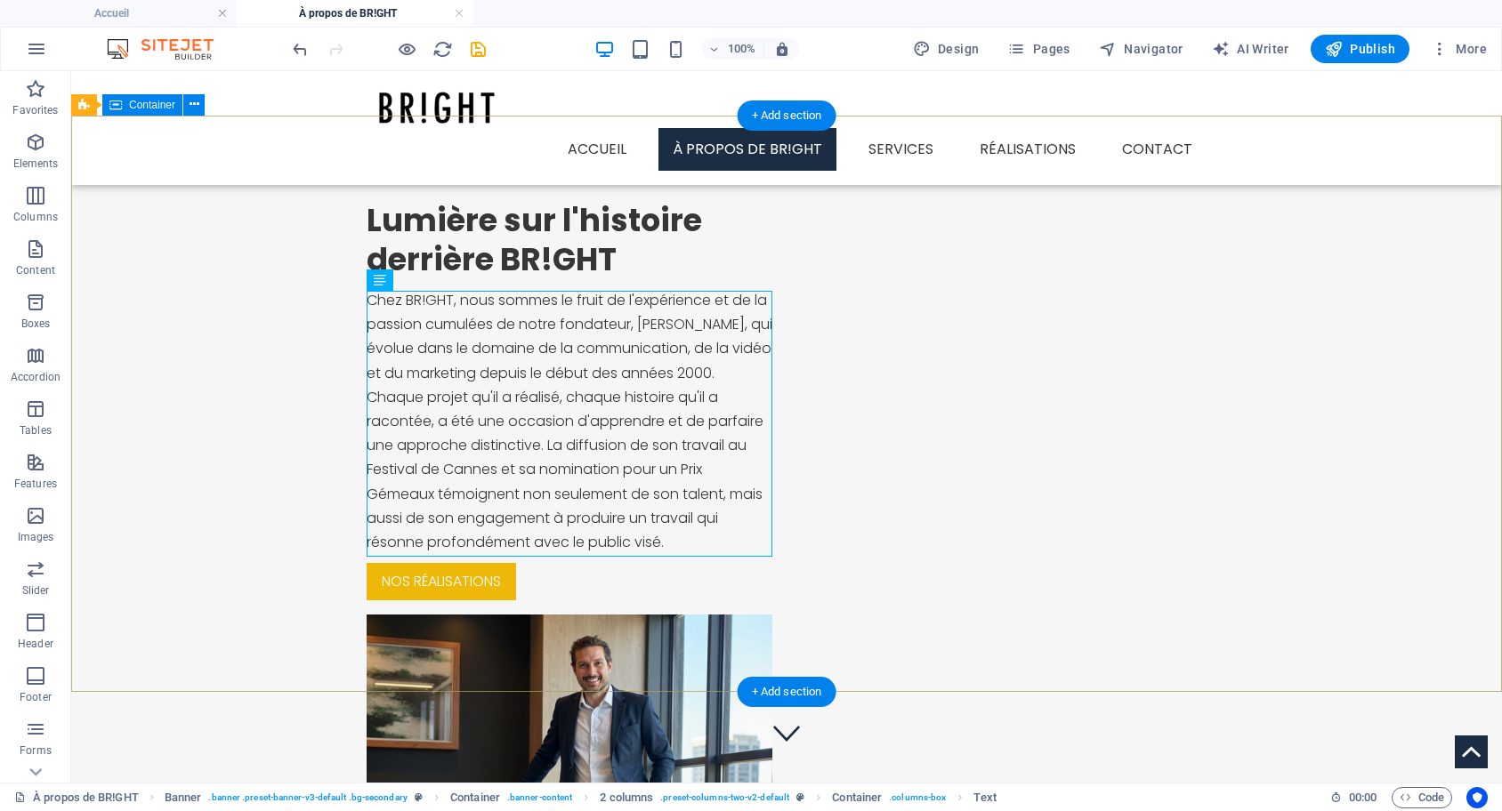
click at [1320, 415] on div "Lumière sur l'histoire derrière BR!GHT Chez BR!GHT, nous sommes le fruit de l'e…" at bounding box center [786, 611] width 1431 height 990
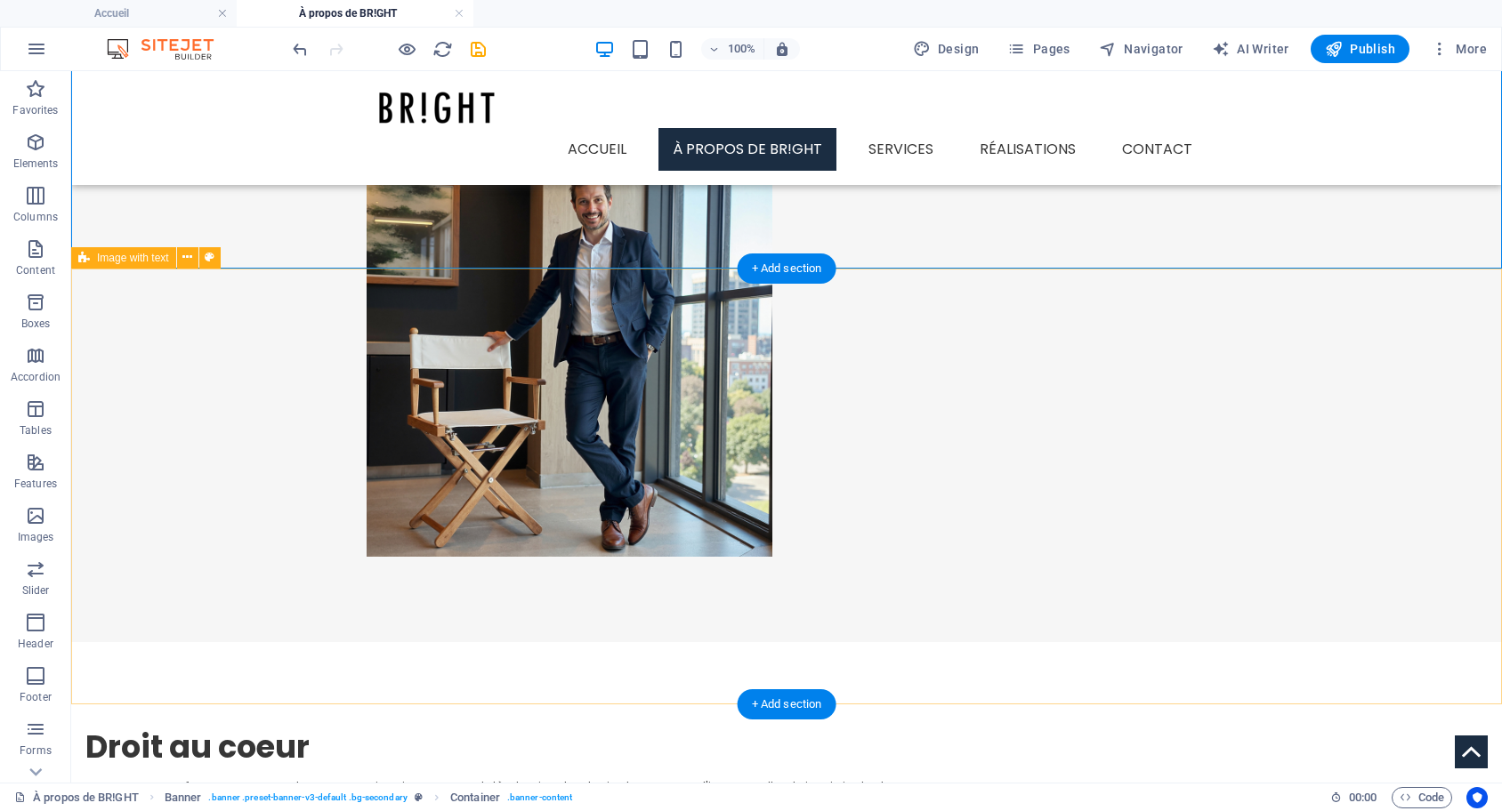
scroll to position [544, 0]
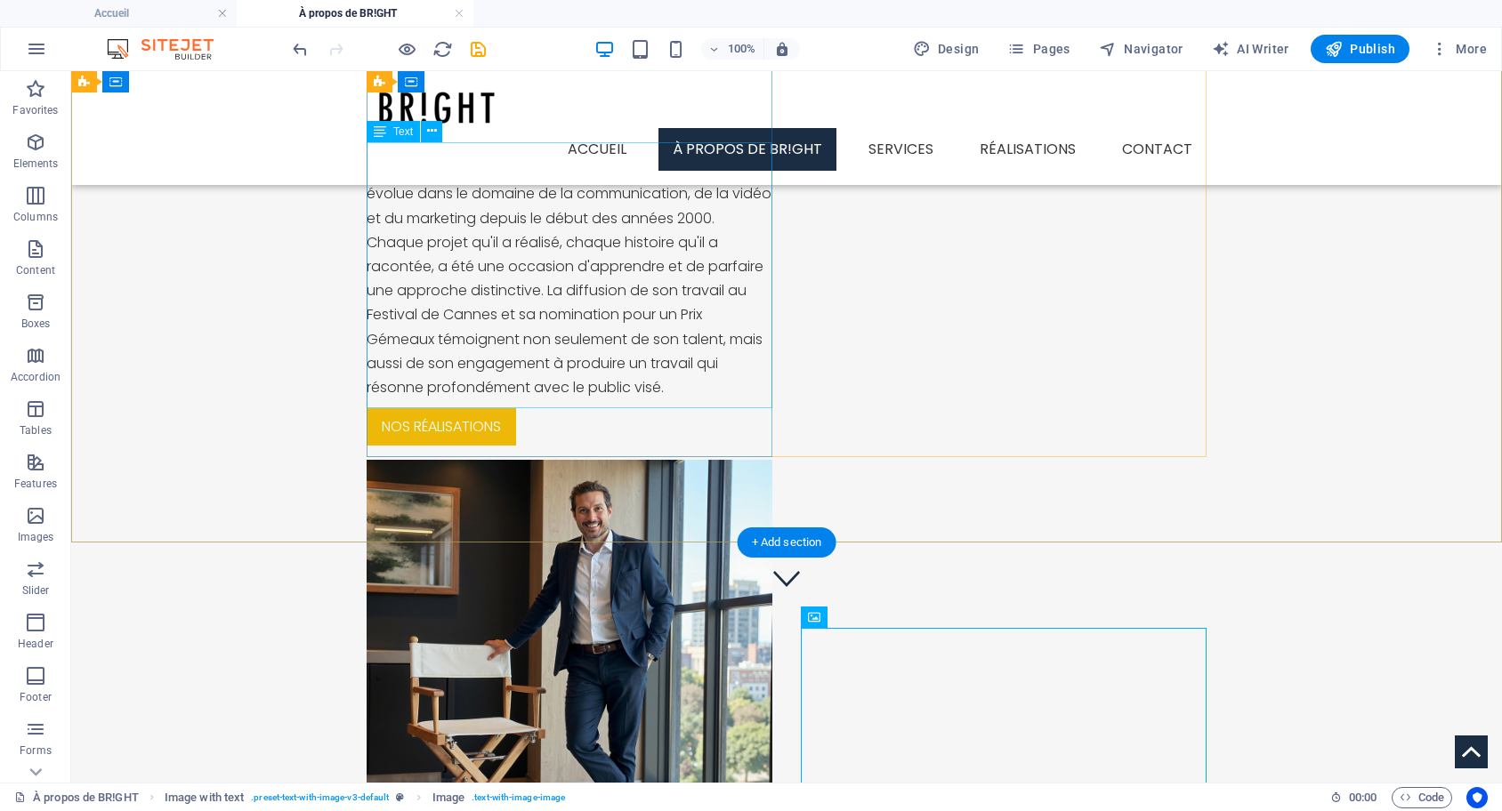
scroll to position [0, 0]
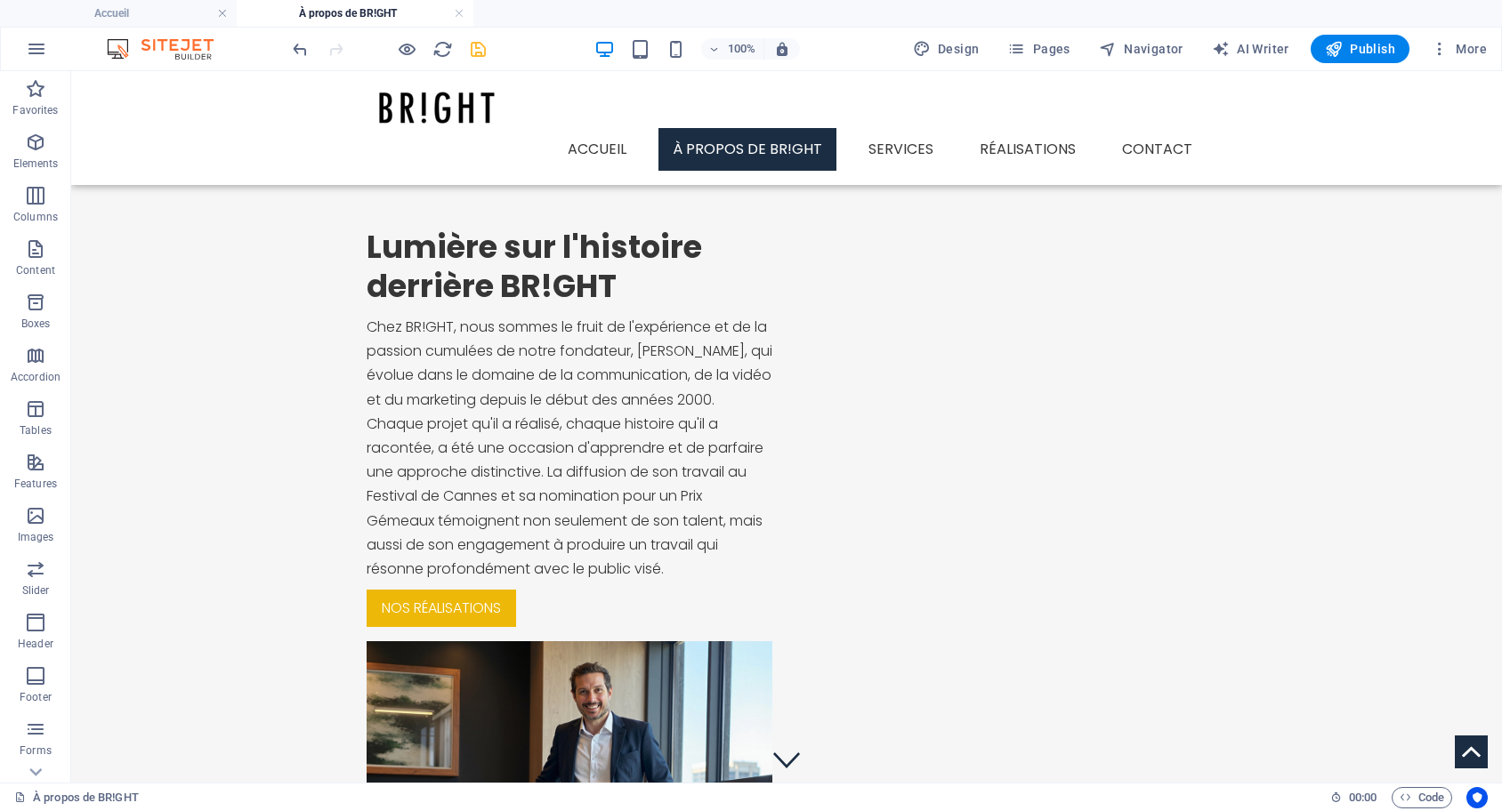
click at [482, 45] on icon "save" at bounding box center [478, 49] width 20 height 20
click at [1052, 51] on span "Pages" at bounding box center [1038, 49] width 62 height 18
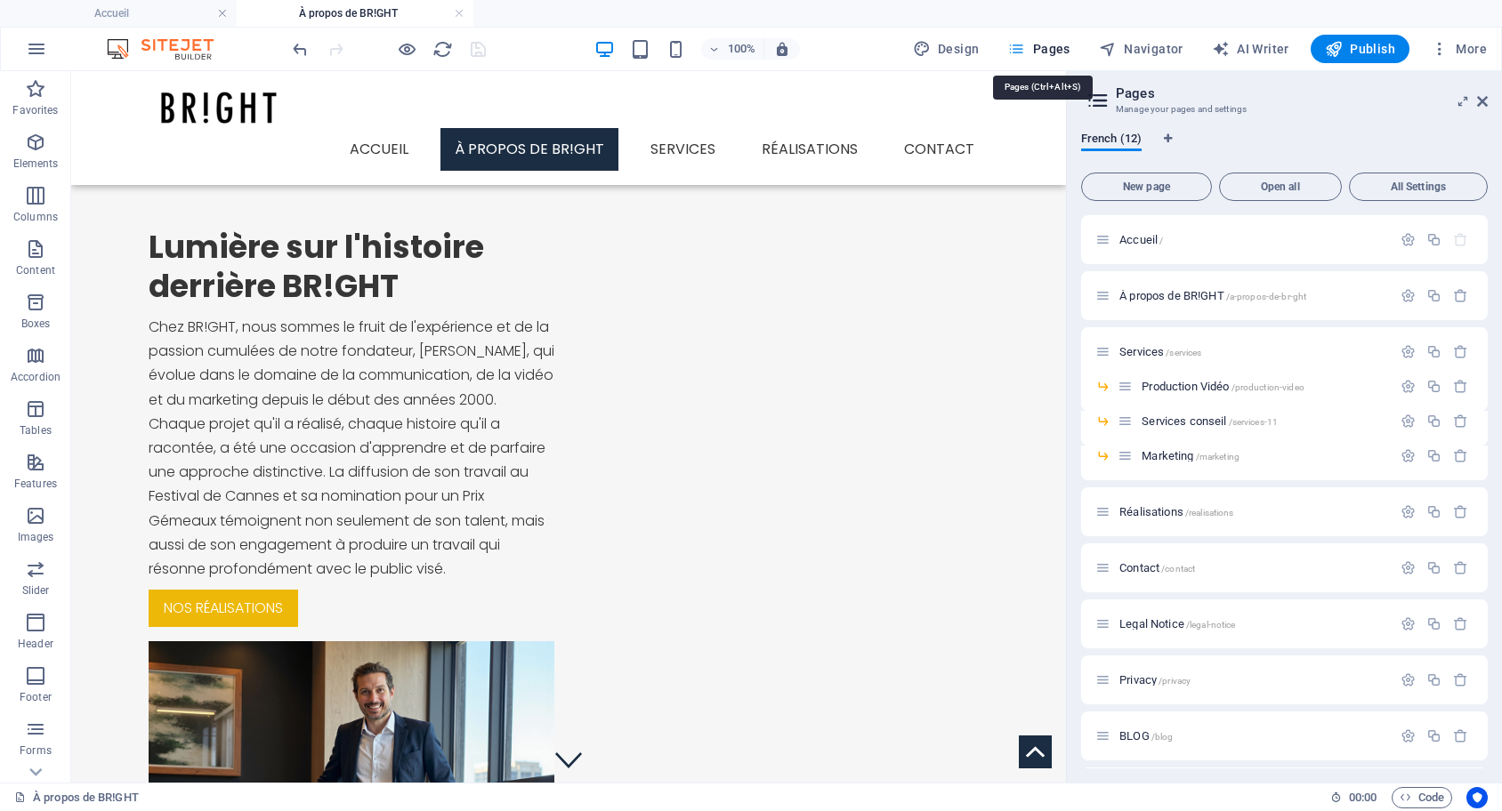
click at [1052, 51] on span "Pages" at bounding box center [1038, 49] width 62 height 18
click at [1180, 233] on div "Accueil /" at bounding box center [1243, 240] width 296 height 20
click at [1321, 246] on div "Accueil /" at bounding box center [1243, 240] width 296 height 20
click at [1274, 246] on div "Accueil /" at bounding box center [1243, 240] width 296 height 20
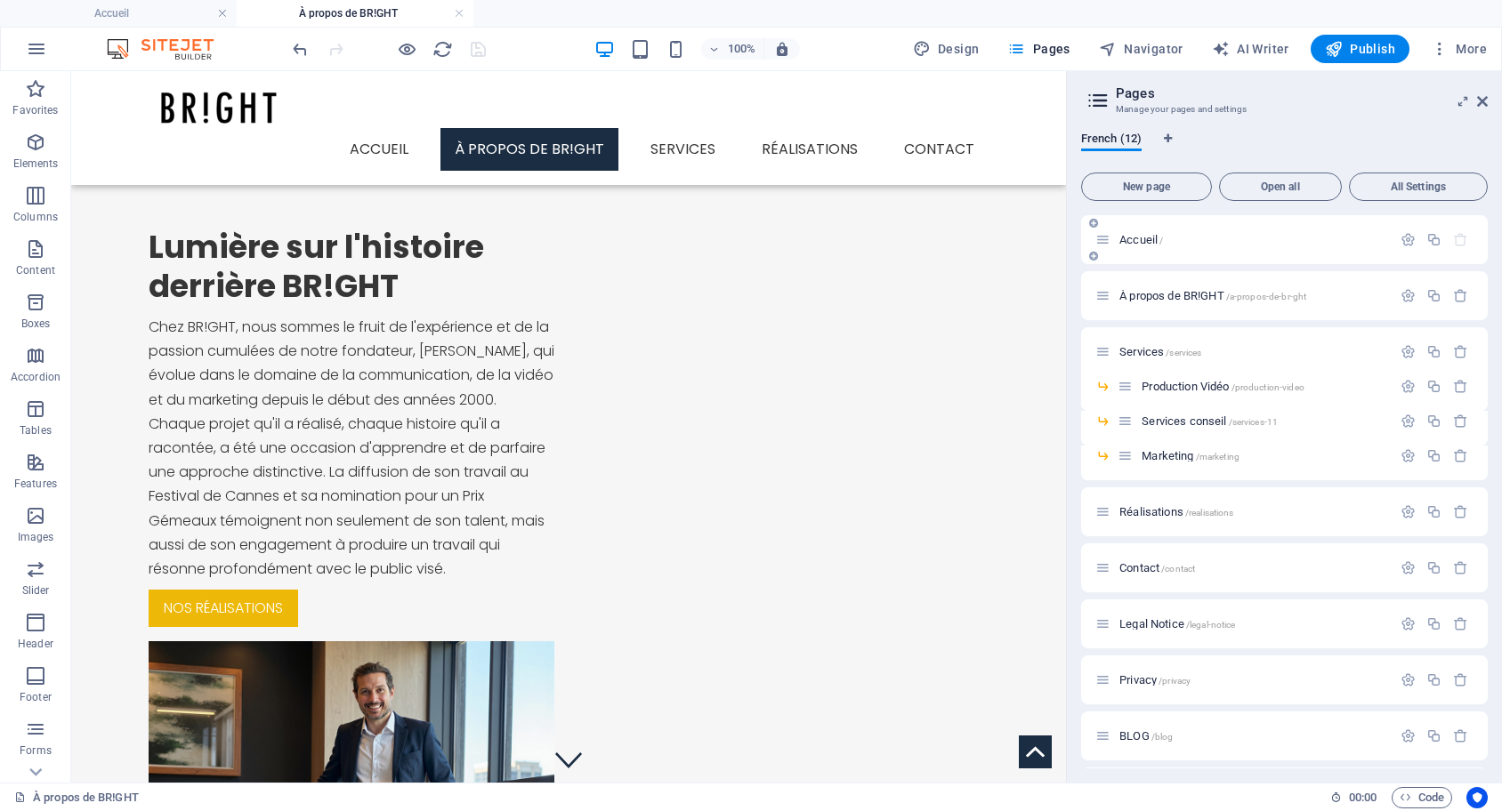
click at [1274, 246] on div "Accueil /" at bounding box center [1243, 240] width 296 height 20
click at [1031, 50] on span "Pages" at bounding box center [1038, 49] width 62 height 18
click at [1138, 241] on span "Accueil /" at bounding box center [1141, 239] width 44 height 13
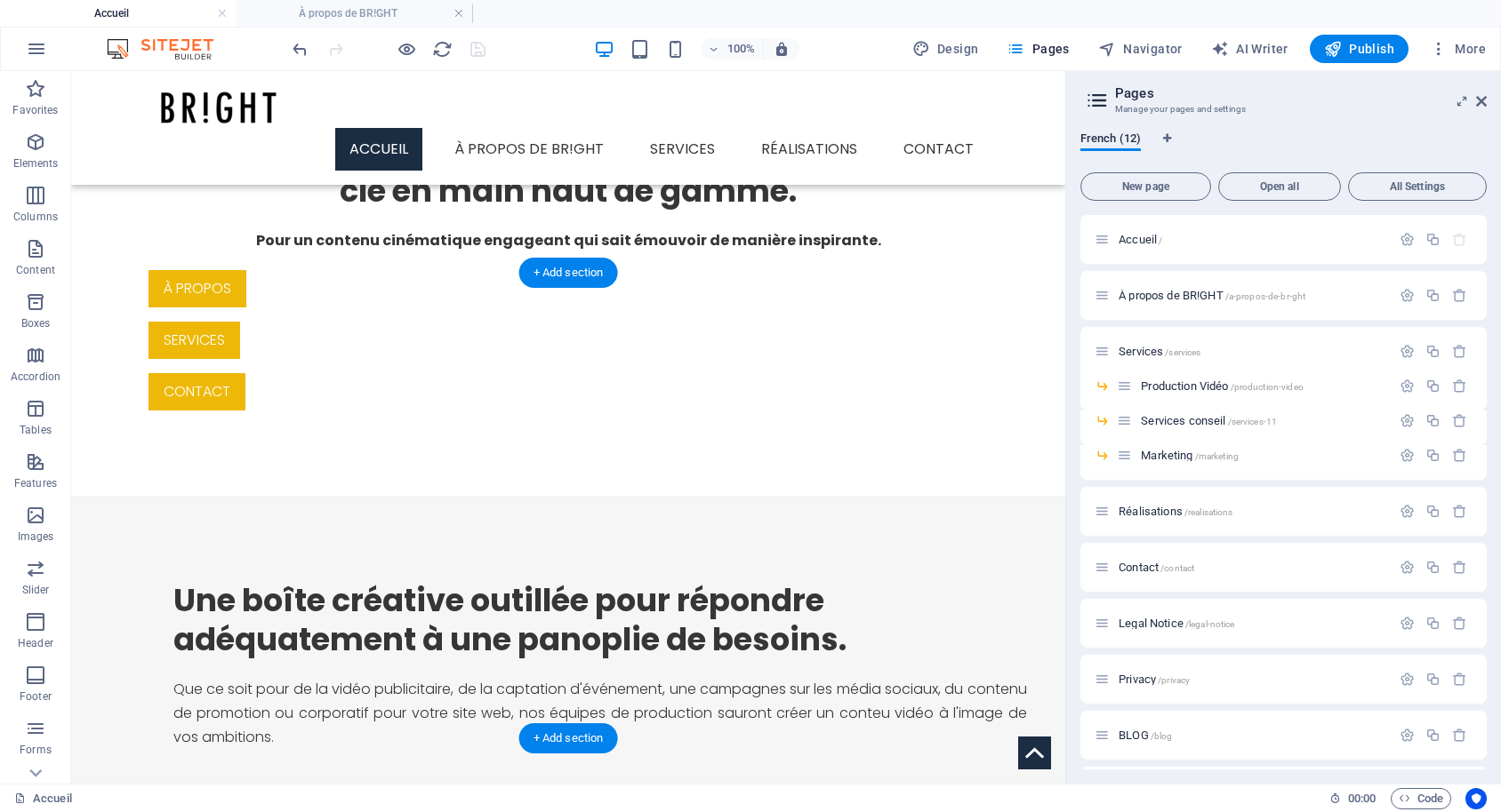
scroll to position [642, 0]
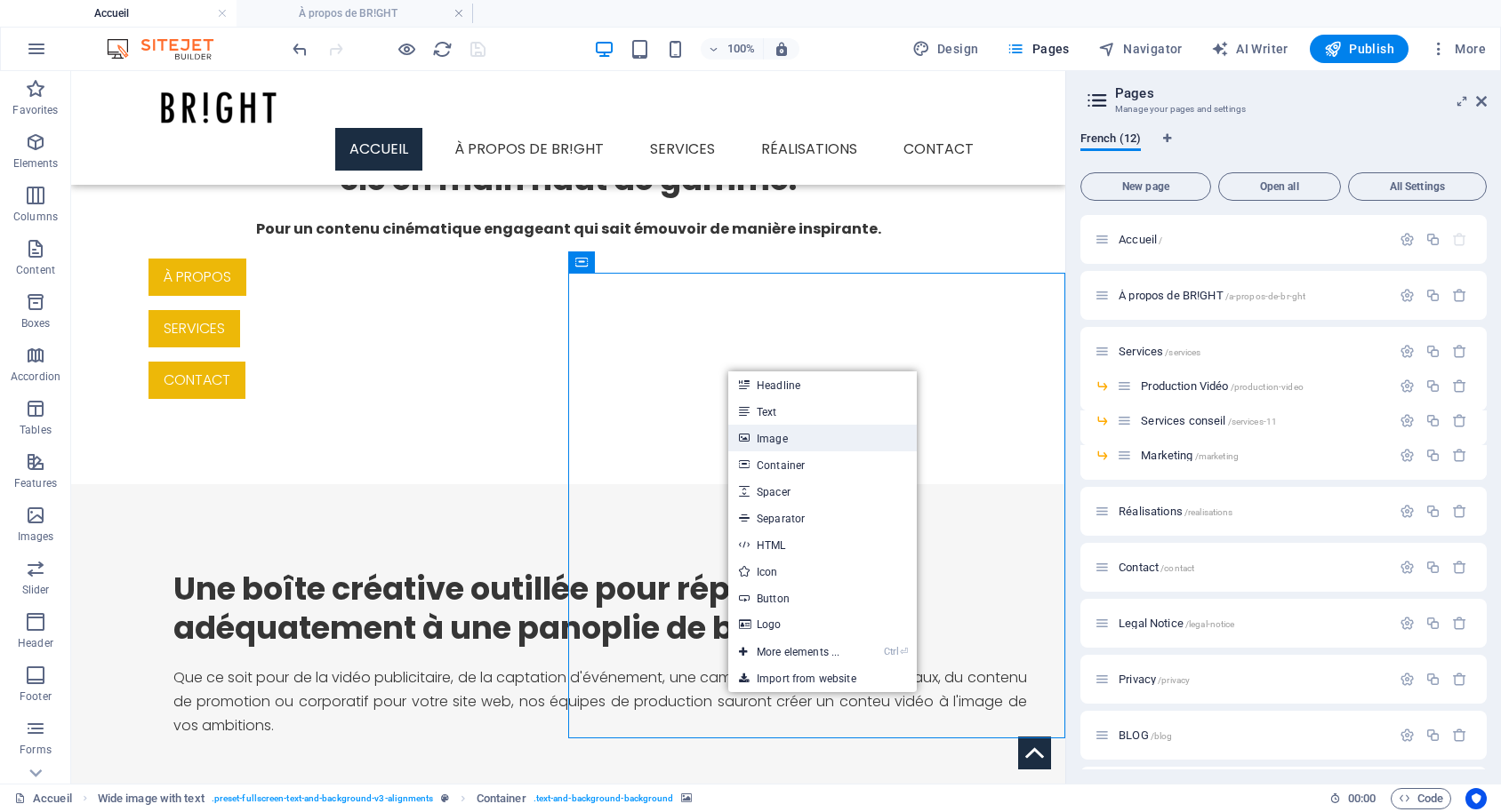
click at [803, 444] on link "Image" at bounding box center [822, 437] width 189 height 27
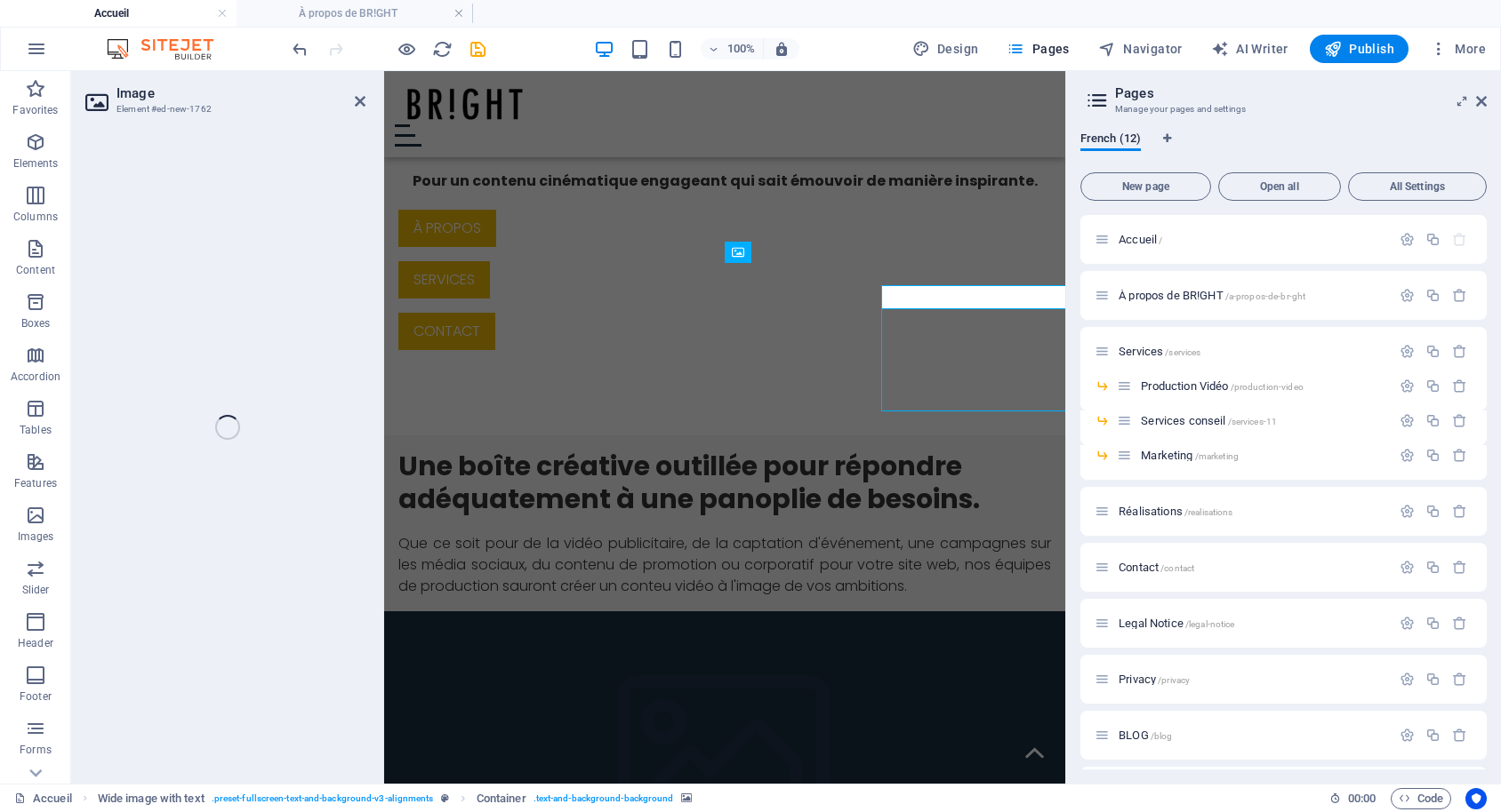
scroll to position [630, 0]
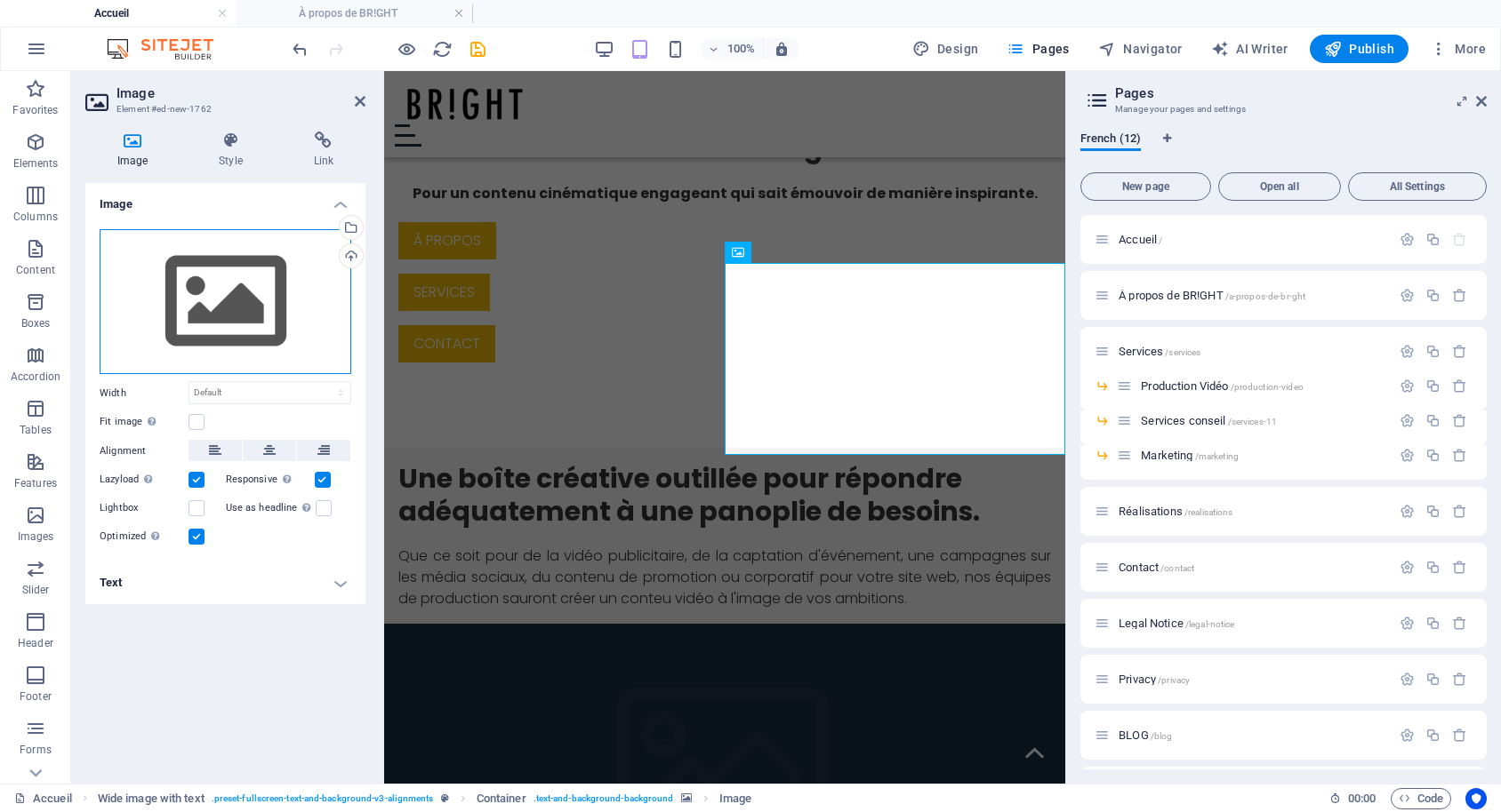
click at [252, 304] on div "Drag files here, click to choose files or select files from Files or our free s…" at bounding box center [226, 303] width 252 height 146
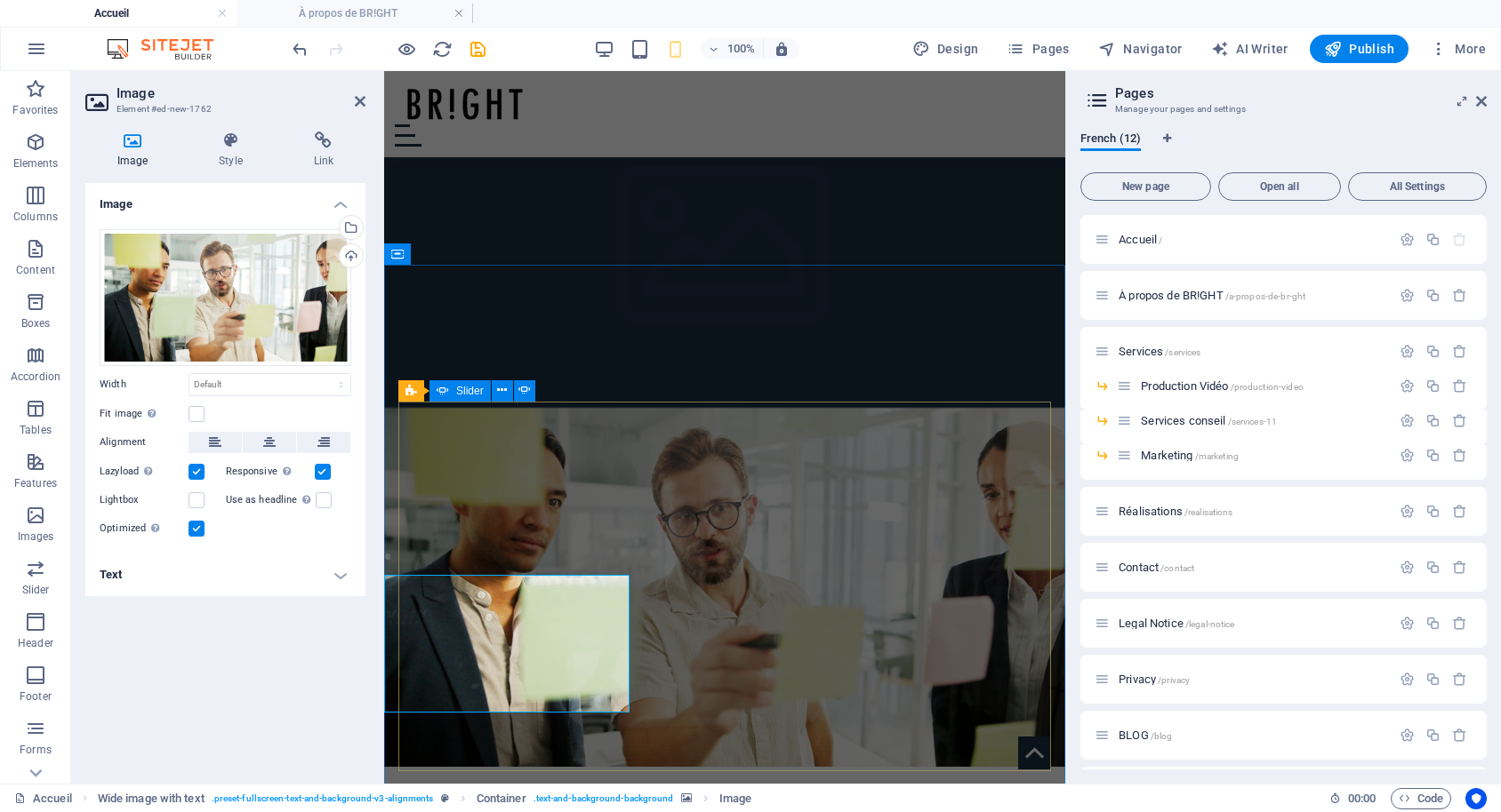
scroll to position [938, 0]
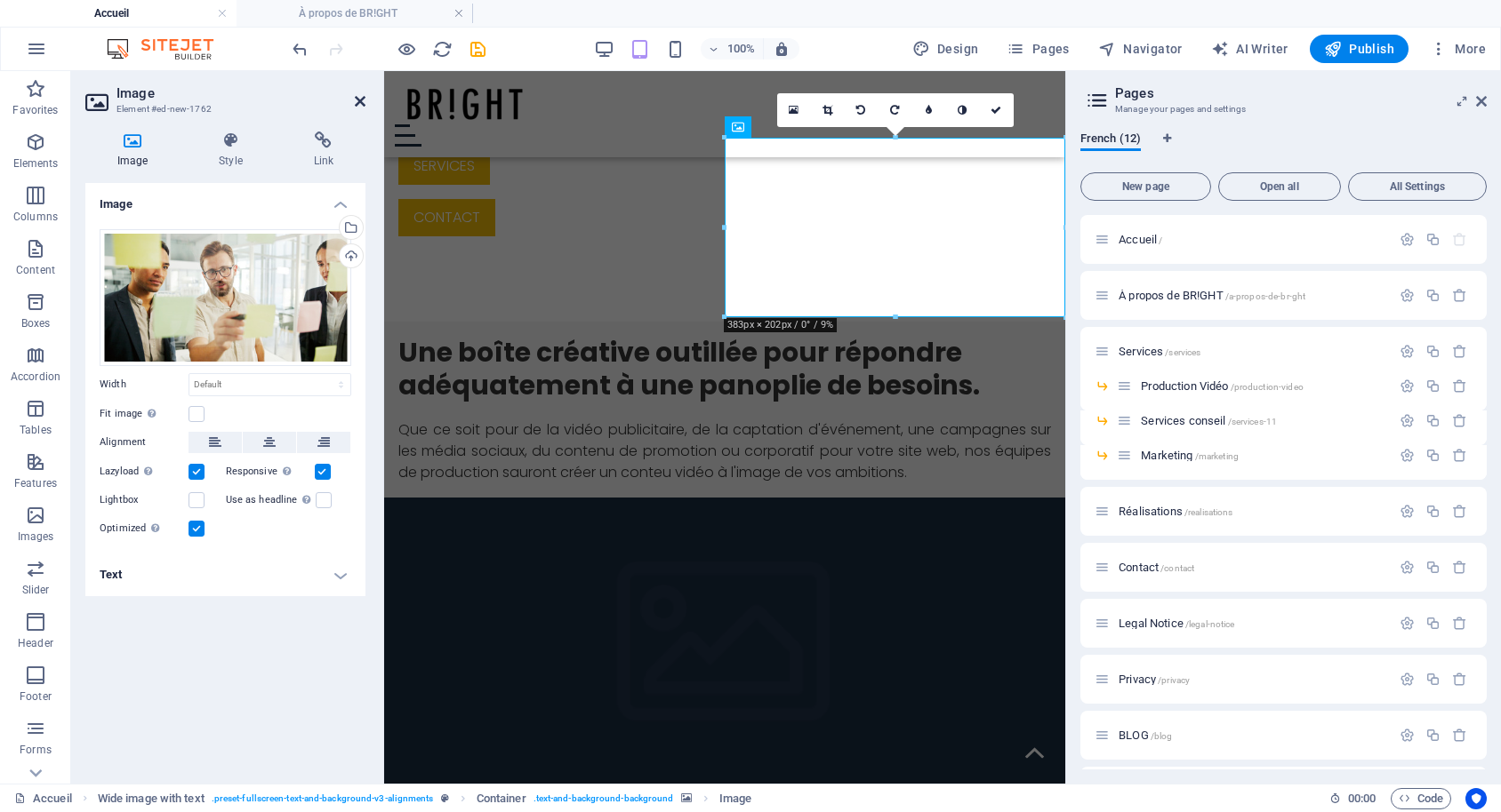
click at [357, 97] on icon at bounding box center [360, 101] width 11 height 14
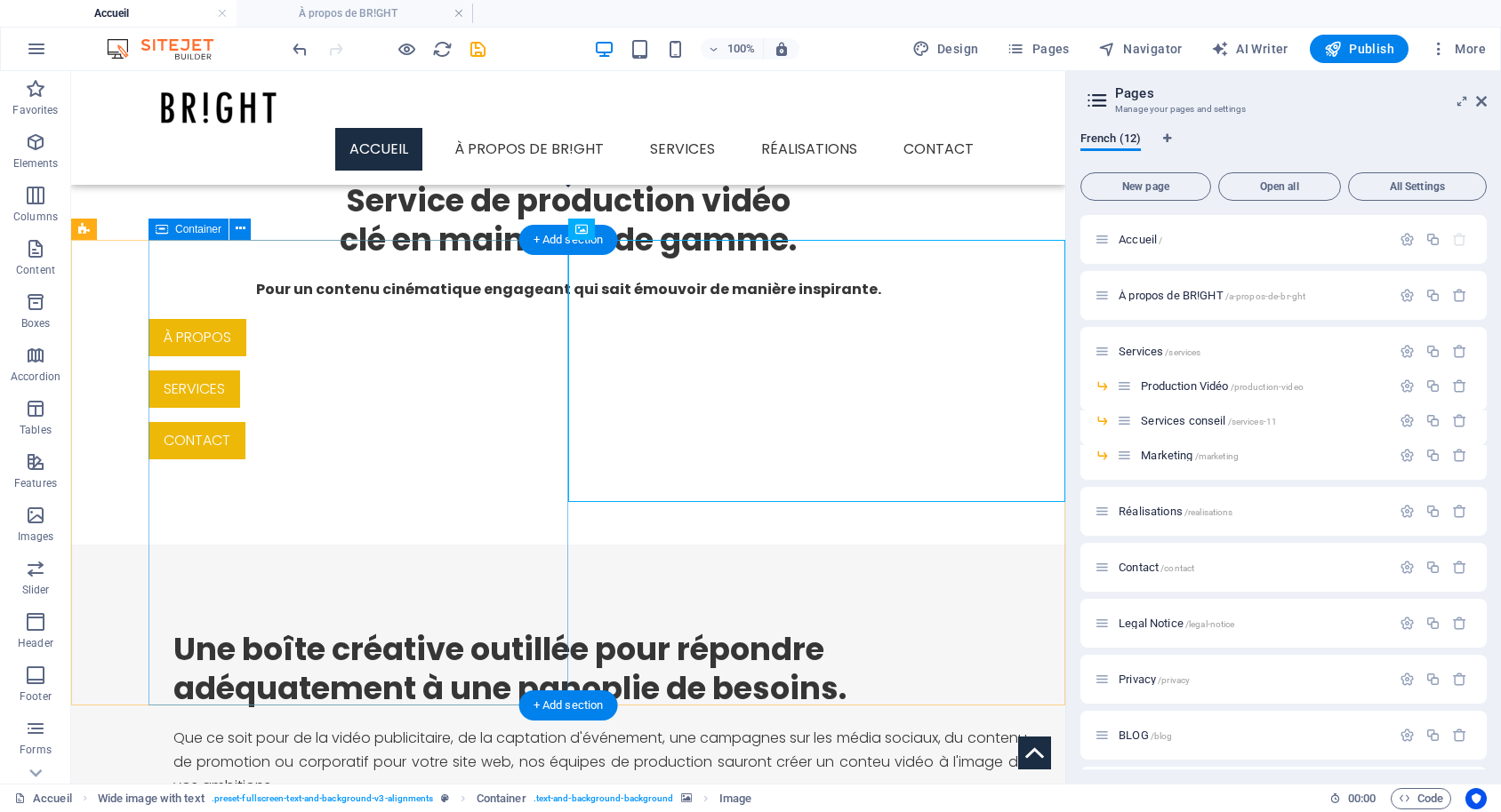
scroll to position [763, 0]
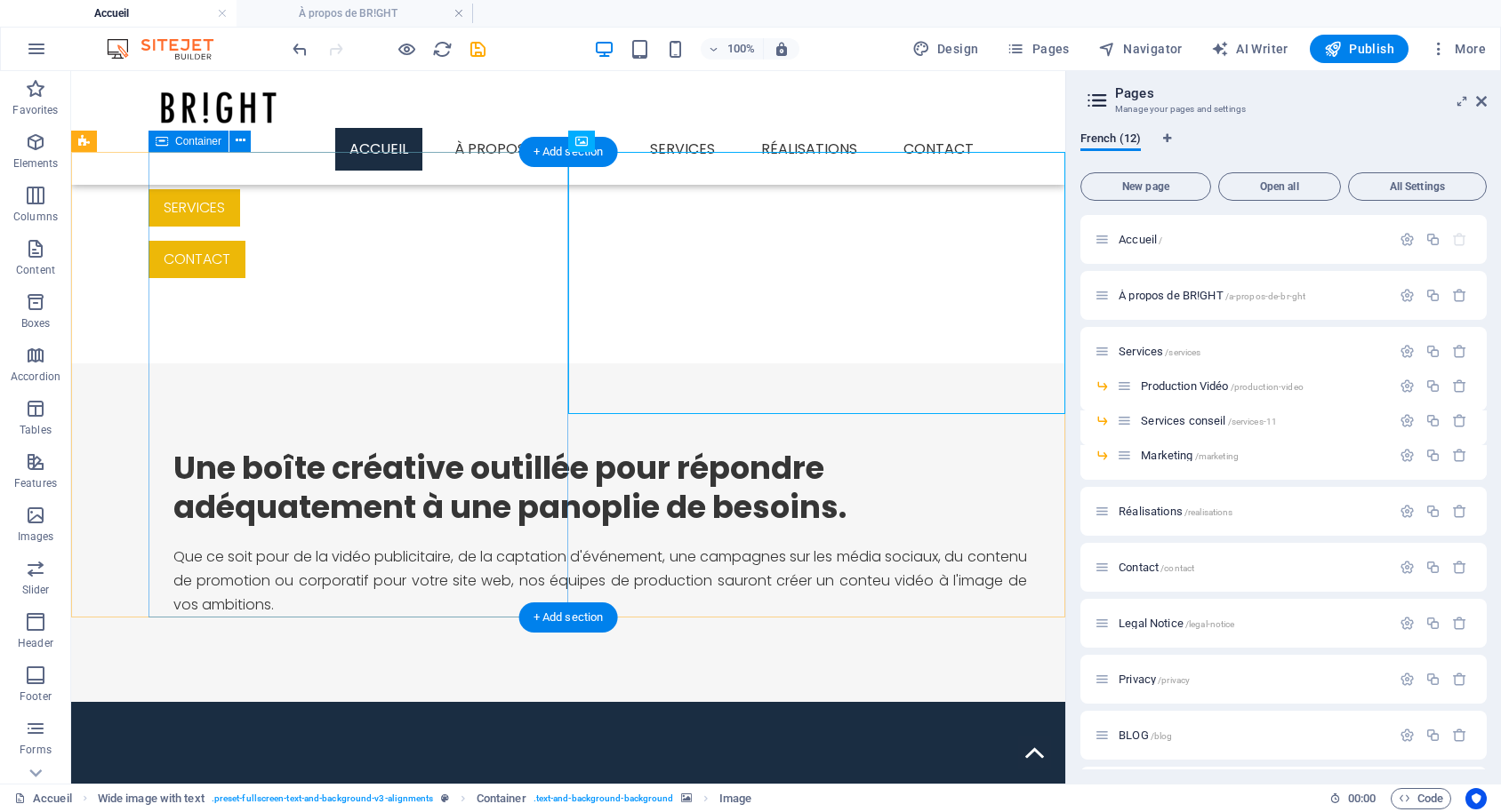
click at [406, 584] on div "Une boîte créative outillée pour répondre adéquatement à une panoplie de besoin…" at bounding box center [607, 533] width 916 height 340
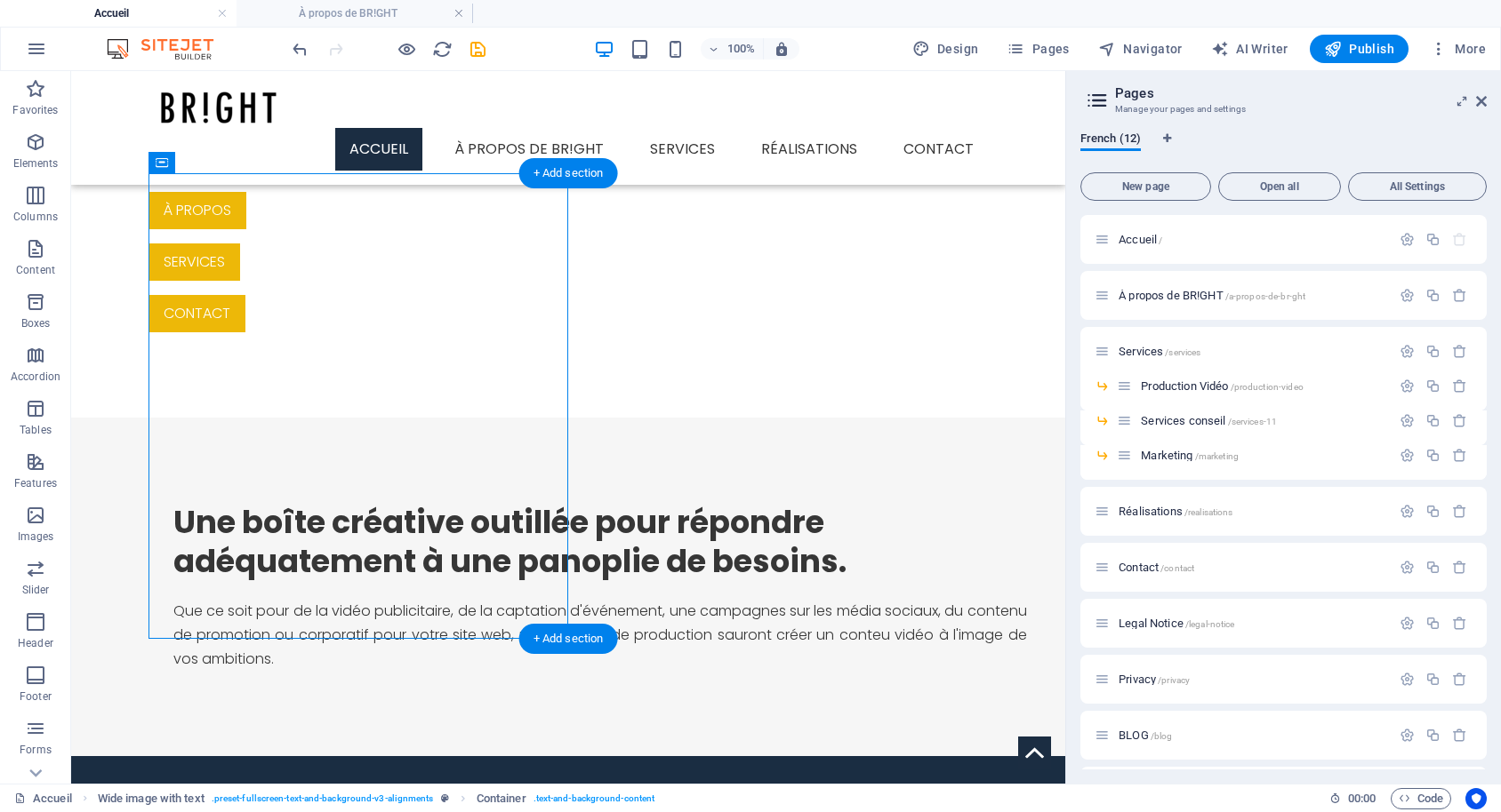
scroll to position [672, 0]
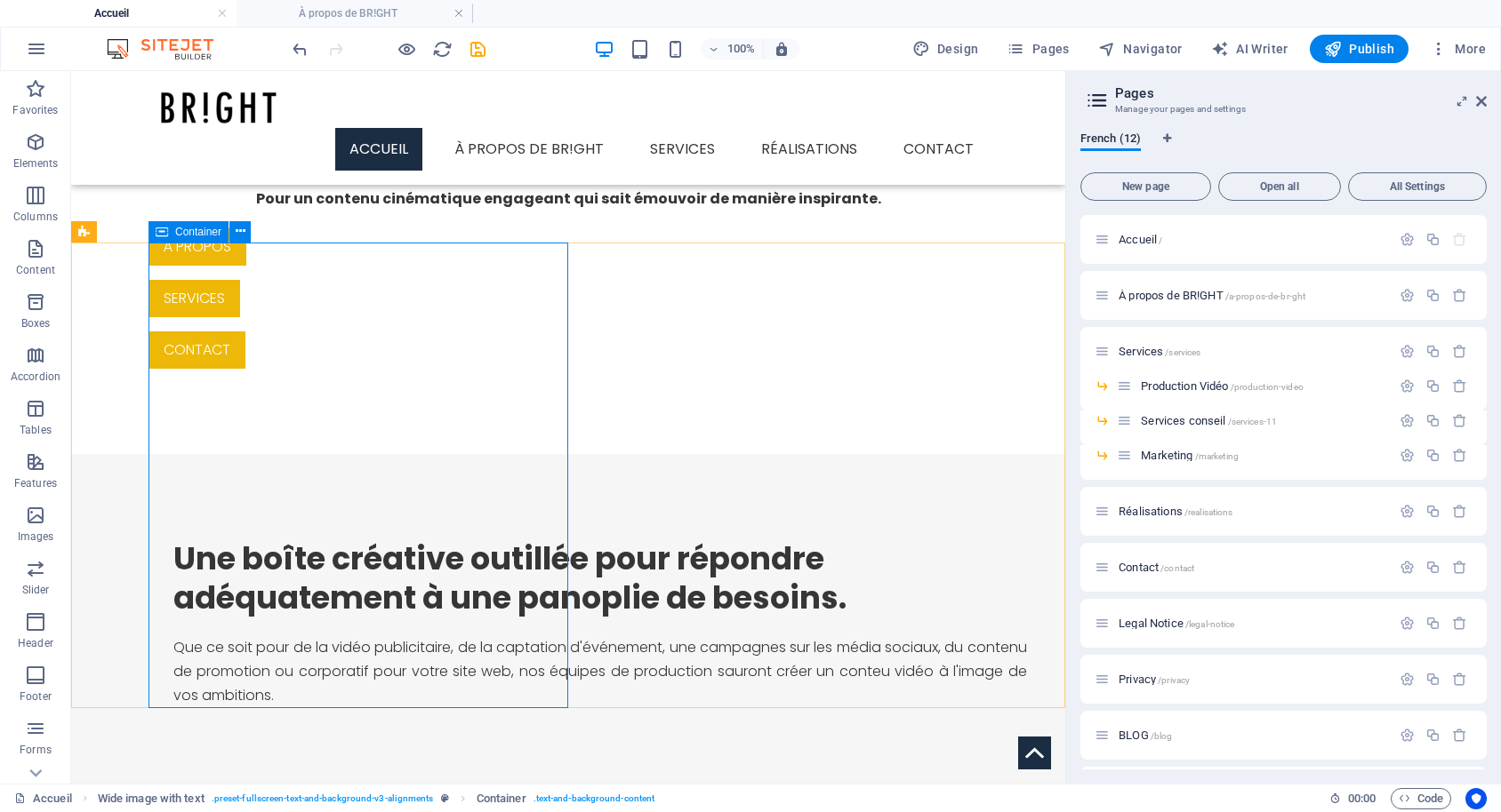
click at [191, 231] on span "Container" at bounding box center [198, 232] width 46 height 11
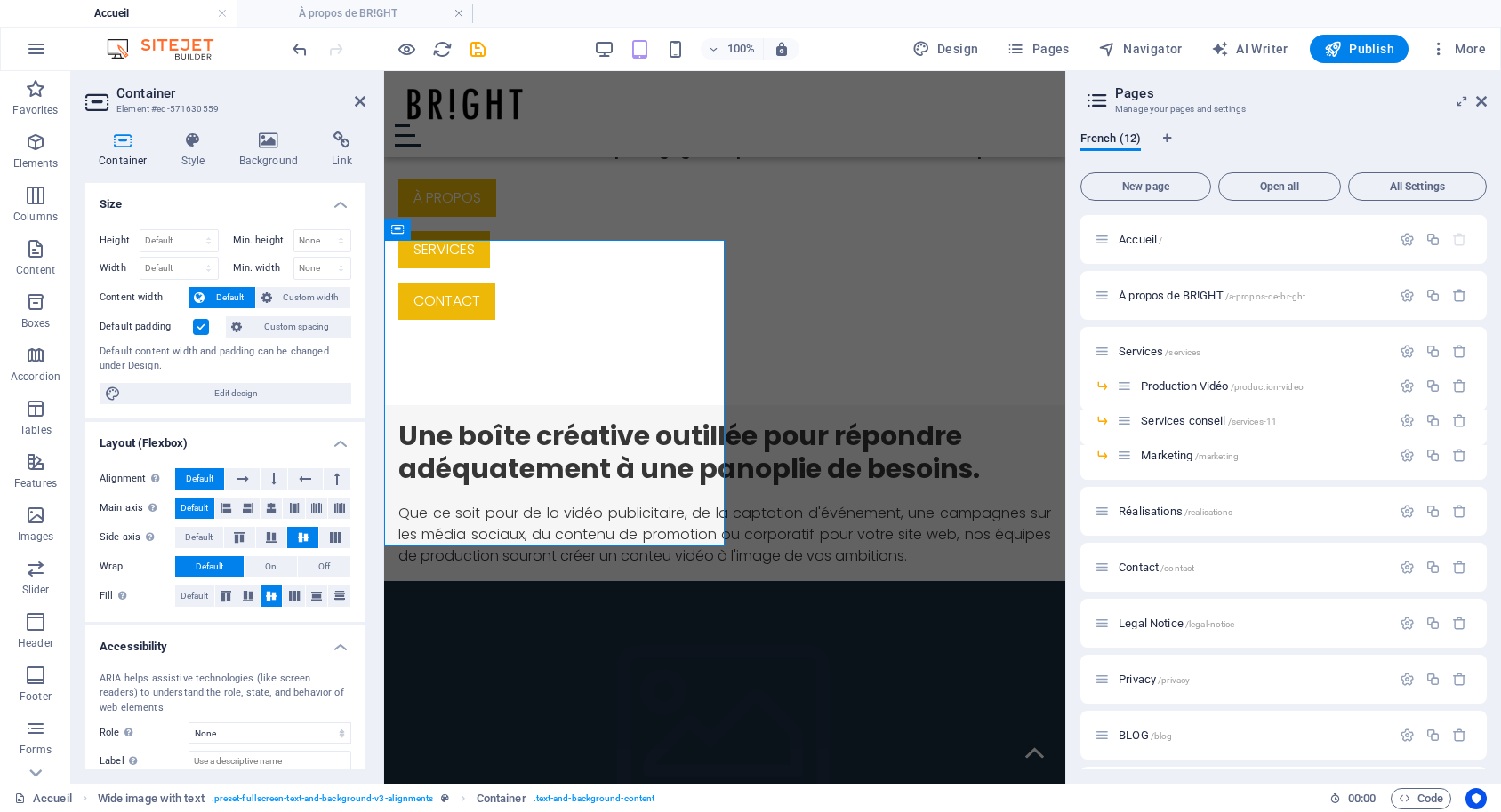
scroll to position [654, 0]
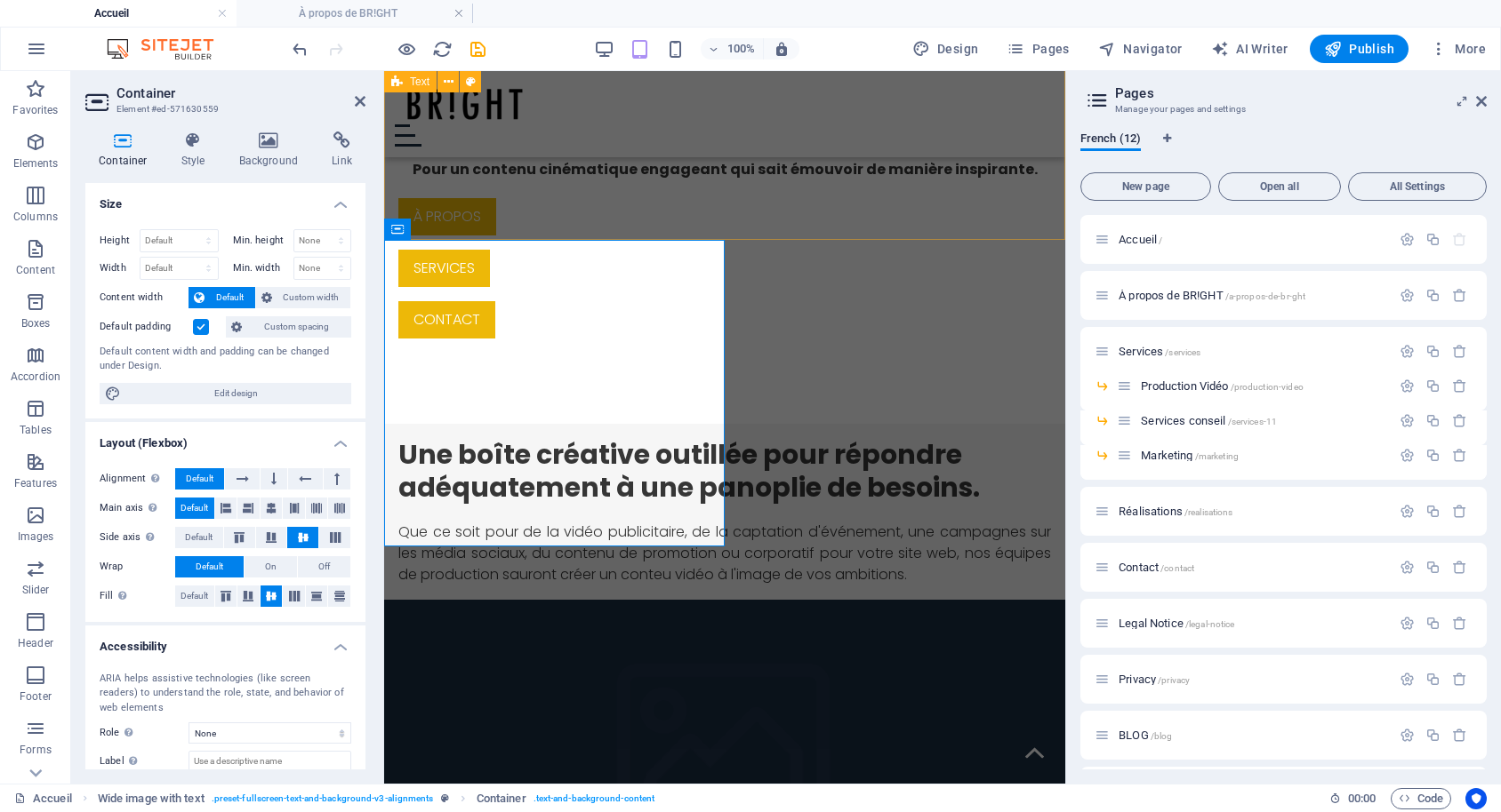
click at [641, 188] on div "Service de production vidéo clé en main haut de gamme. Pour un contenu cinémati…" at bounding box center [724, 206] width 681 height 434
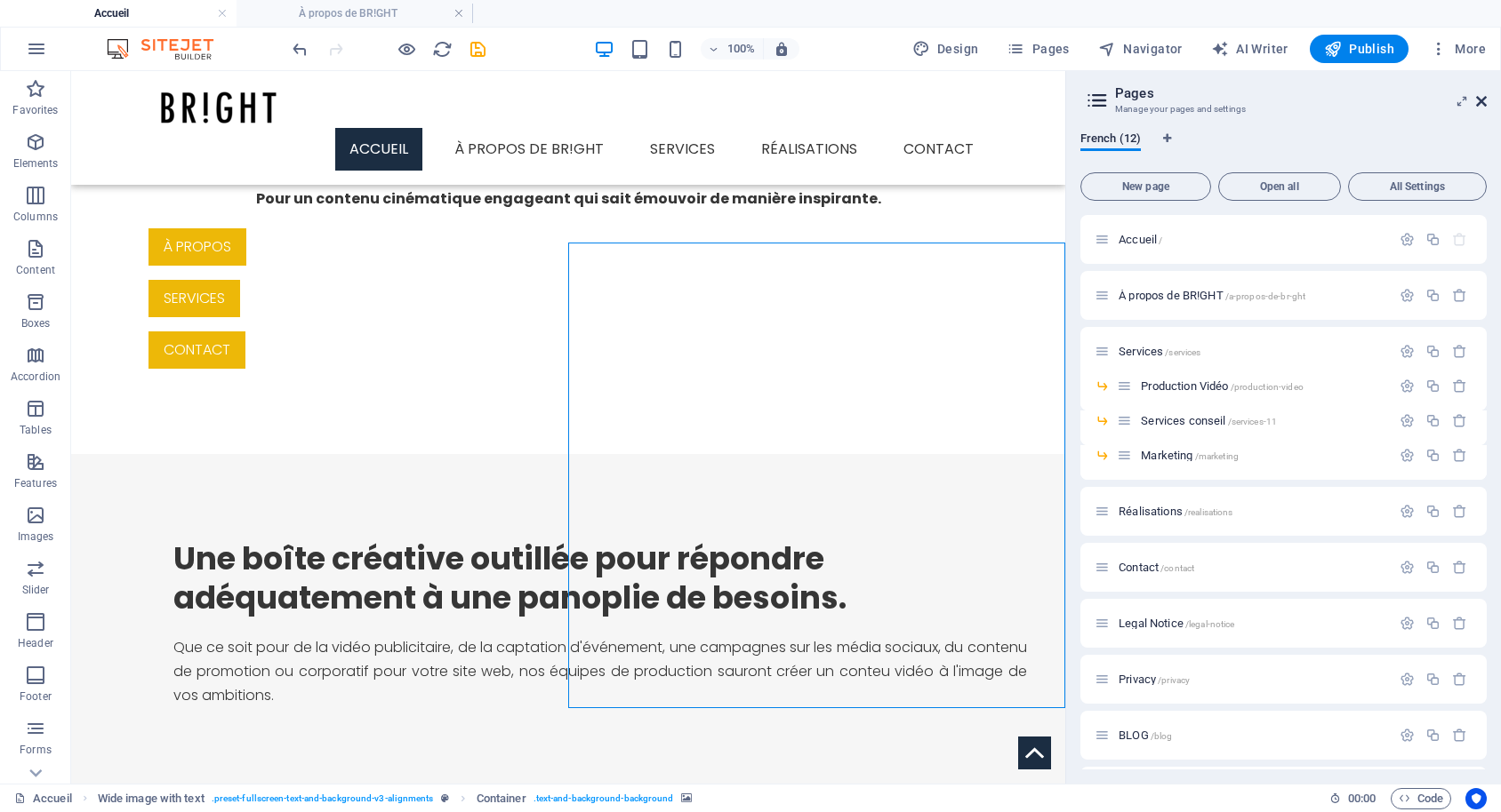
click at [1484, 94] on icon at bounding box center [1481, 101] width 11 height 14
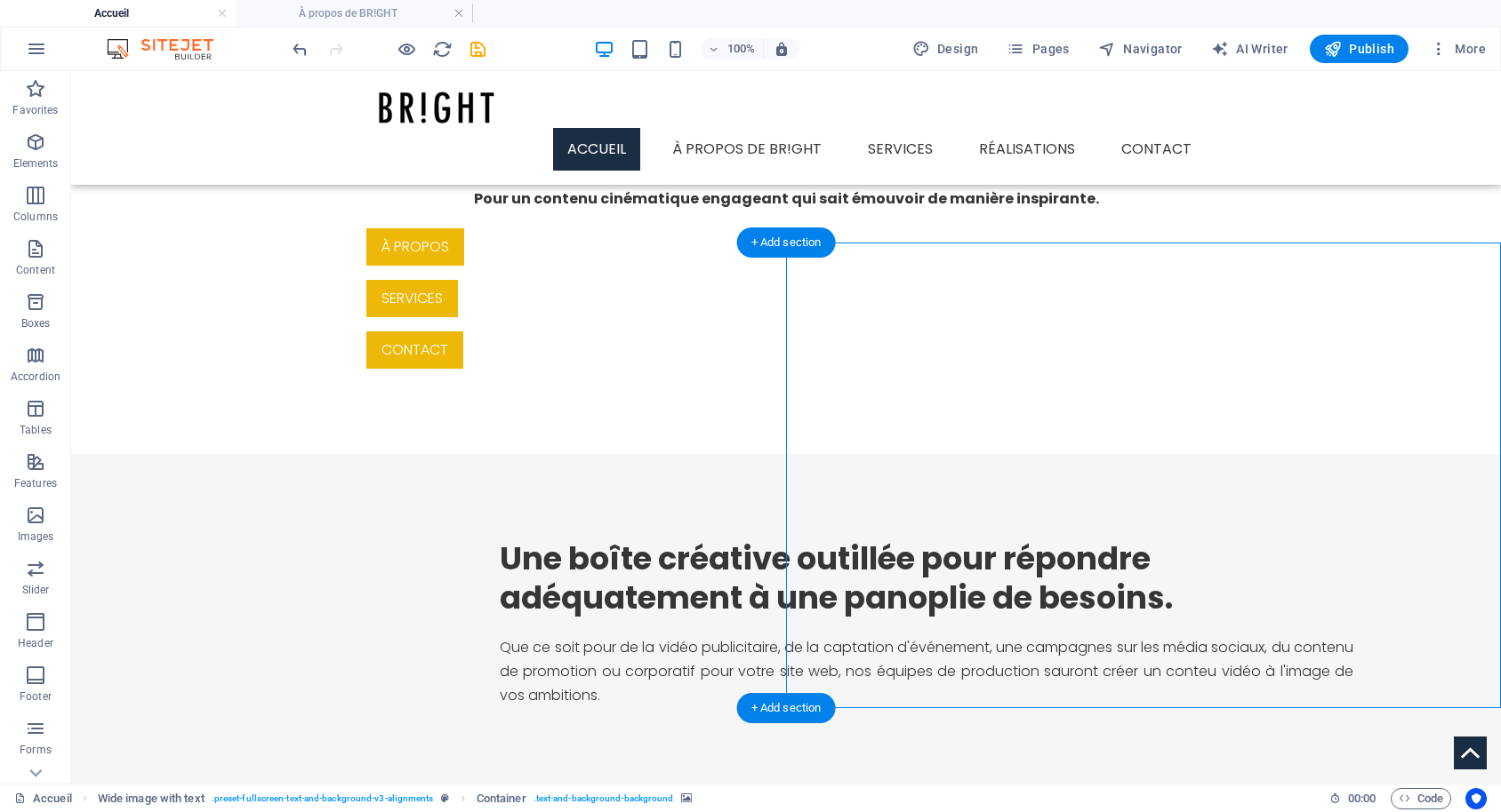
select select "px"
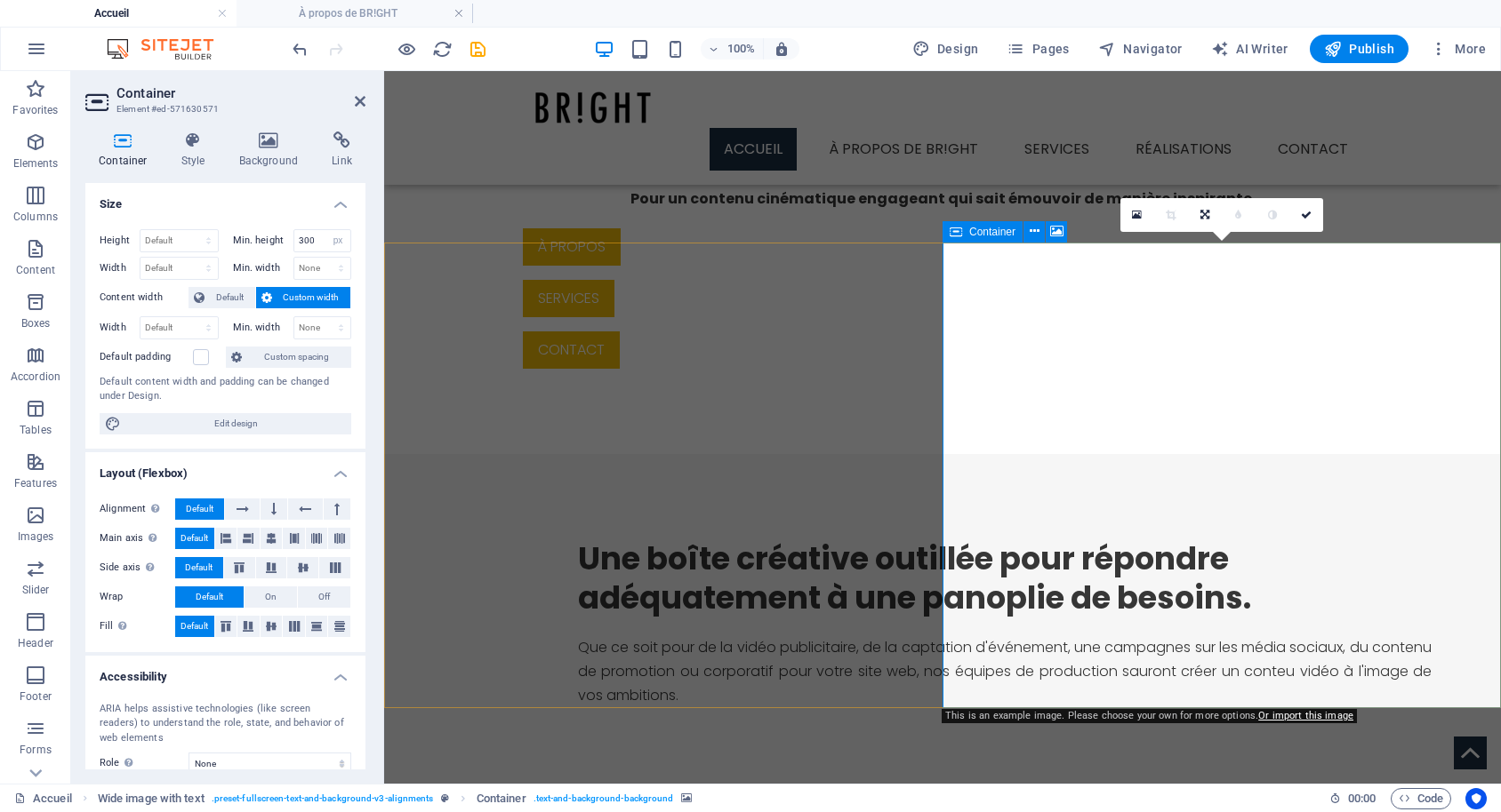
click at [964, 233] on div "Container" at bounding box center [982, 232] width 80 height 21
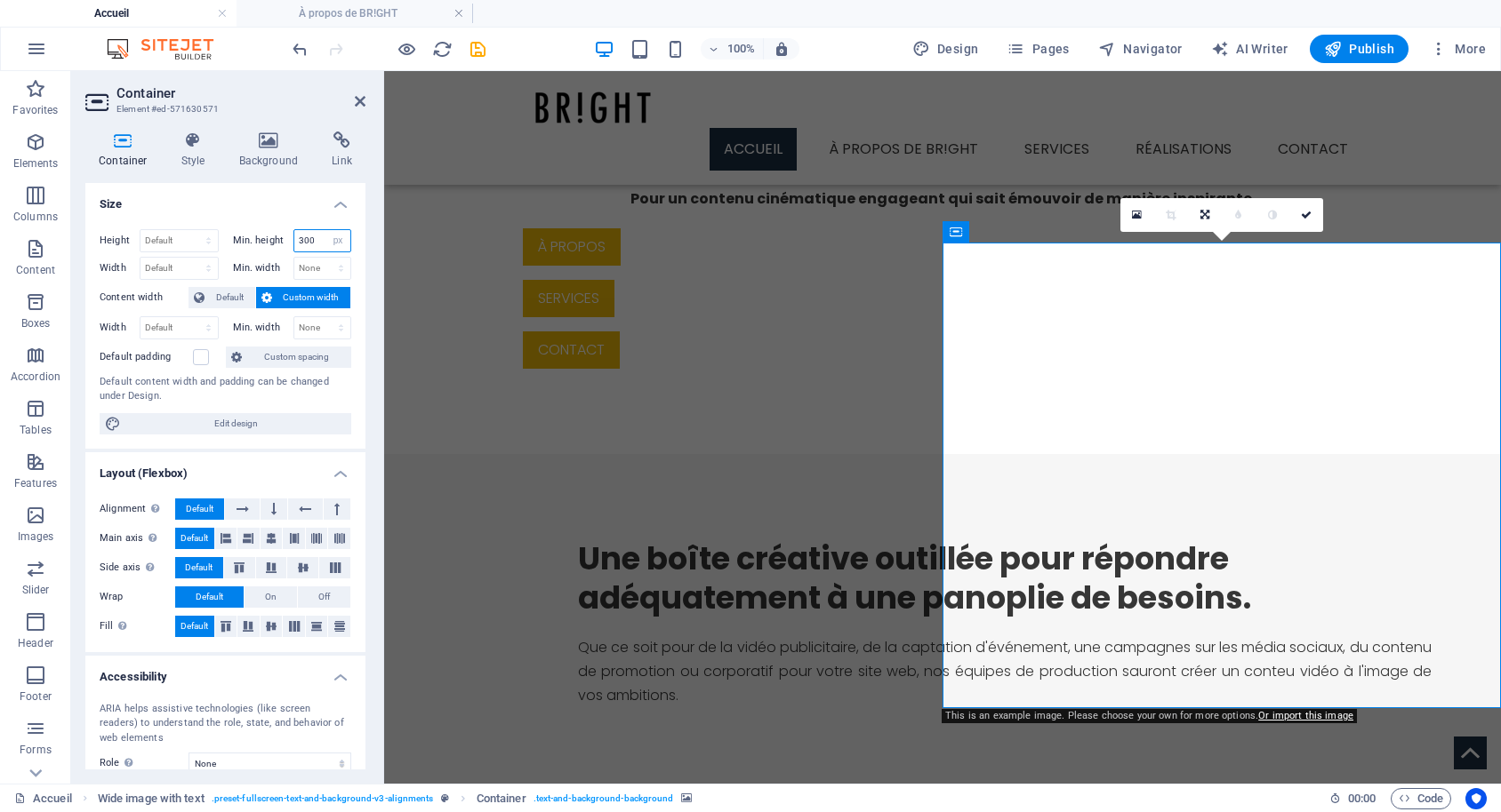
drag, startPoint x: 318, startPoint y: 240, endPoint x: 228, endPoint y: 242, distance: 90.0
click at [294, 242] on input "300" at bounding box center [322, 240] width 57 height 21
click at [318, 206] on h4 "Size" at bounding box center [225, 199] width 280 height 32
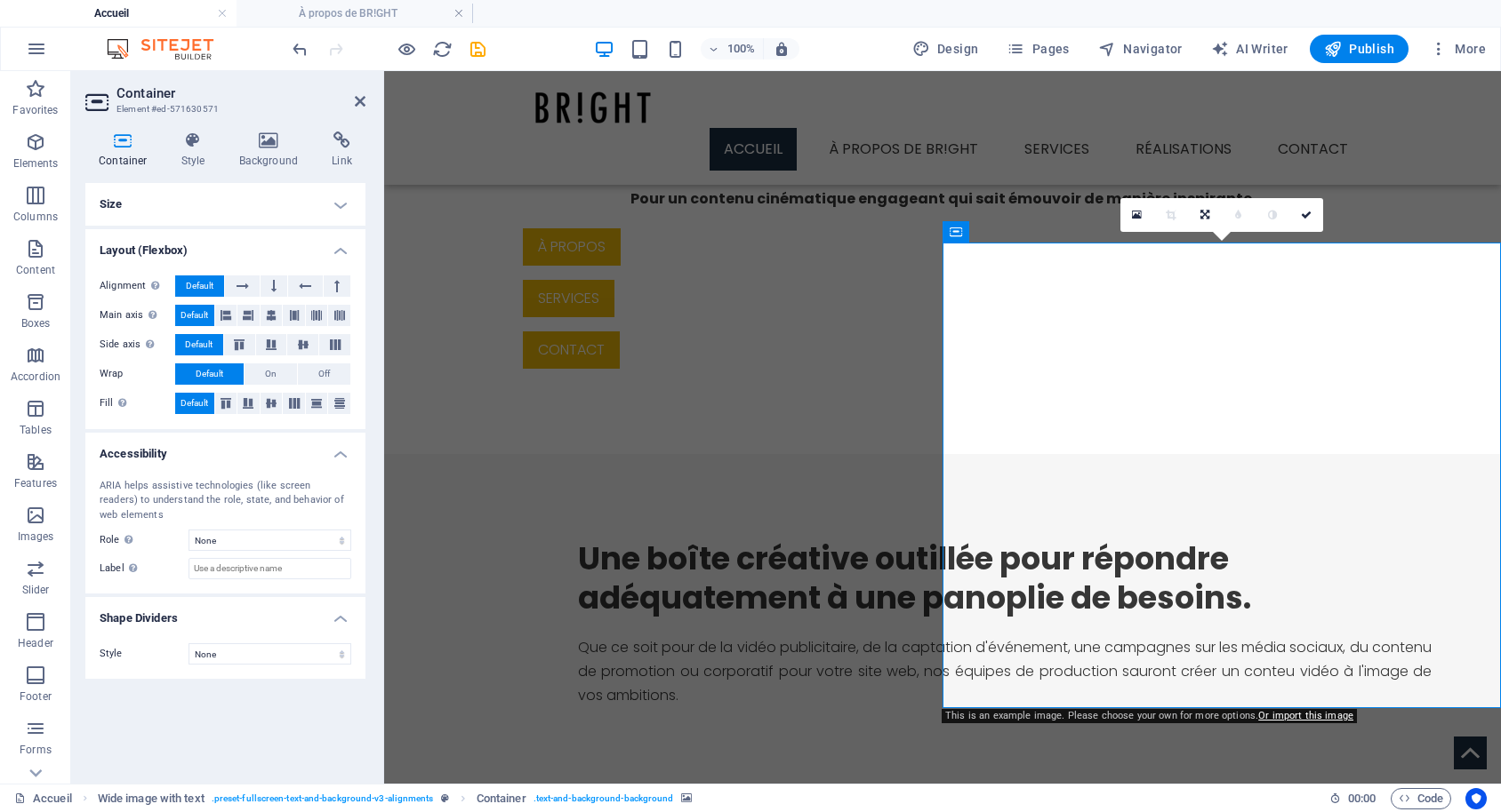
click at [335, 219] on h4 "Size" at bounding box center [225, 204] width 280 height 43
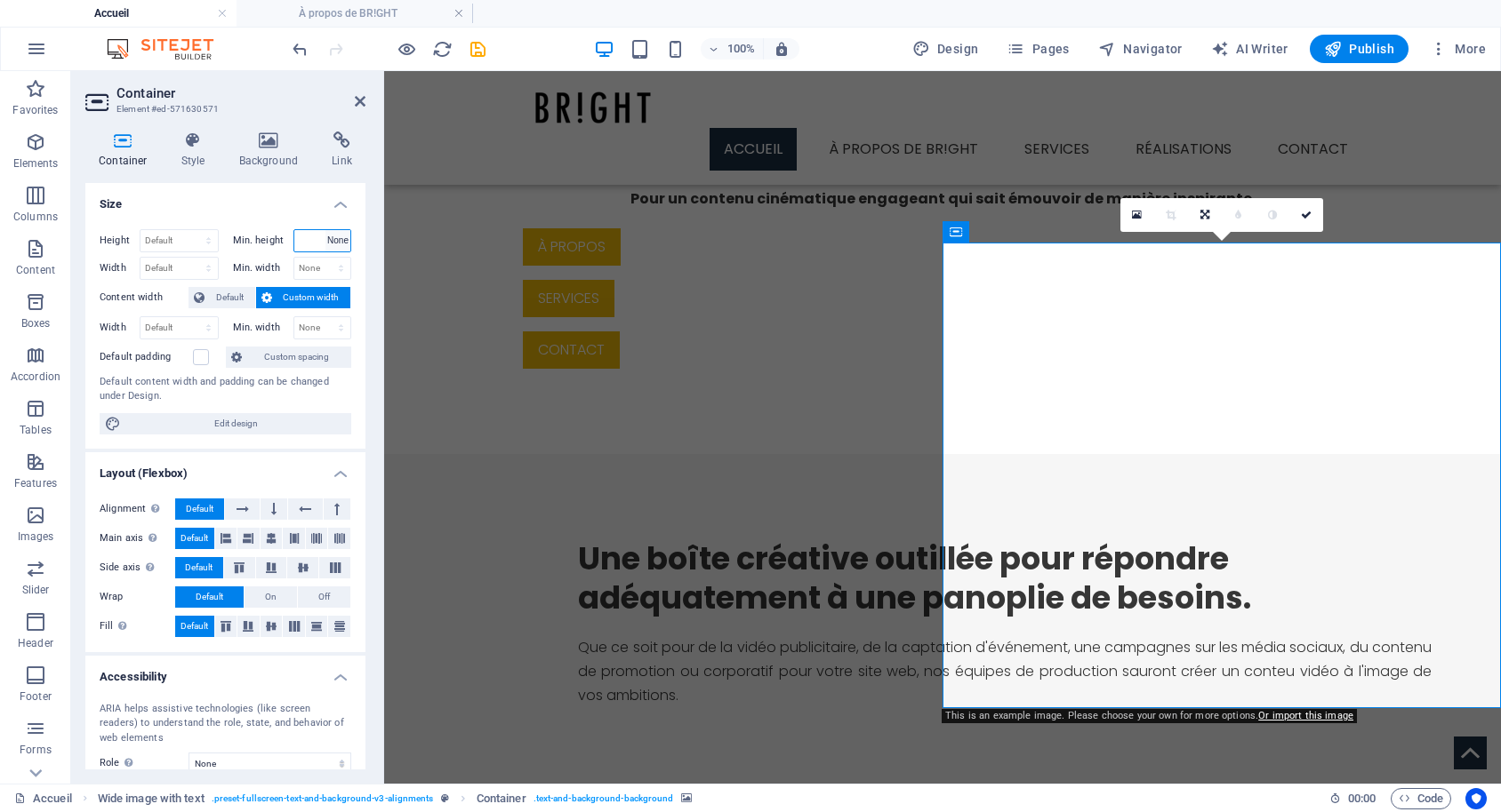
click option "None" at bounding box center [0, 0] width 0 height 0
select select "DISABLED_OPTION_VALUE"
click at [275, 190] on h4 "Size" at bounding box center [225, 199] width 280 height 32
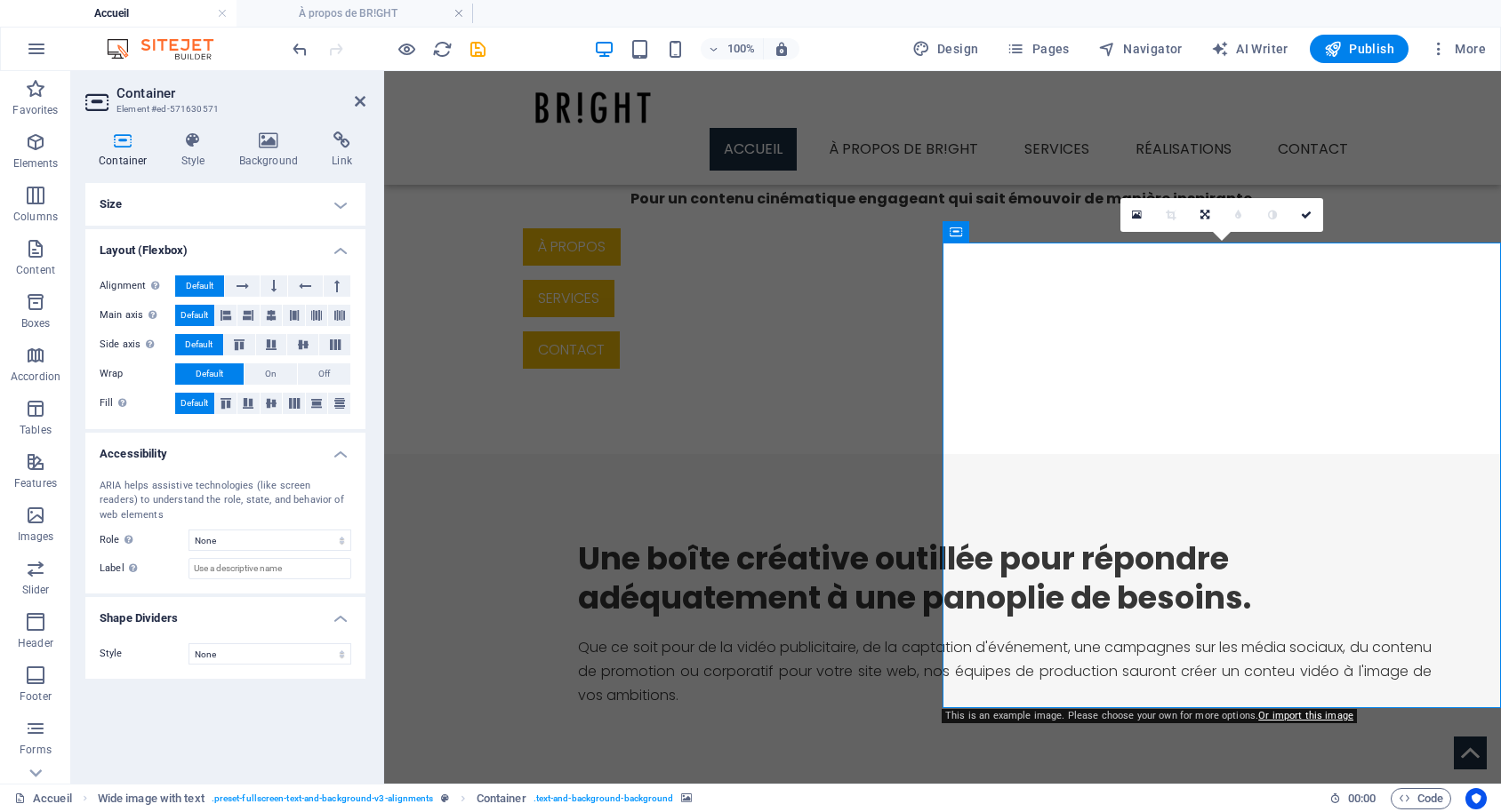
click at [0, 0] on button at bounding box center [0, 0] width 0 height 0
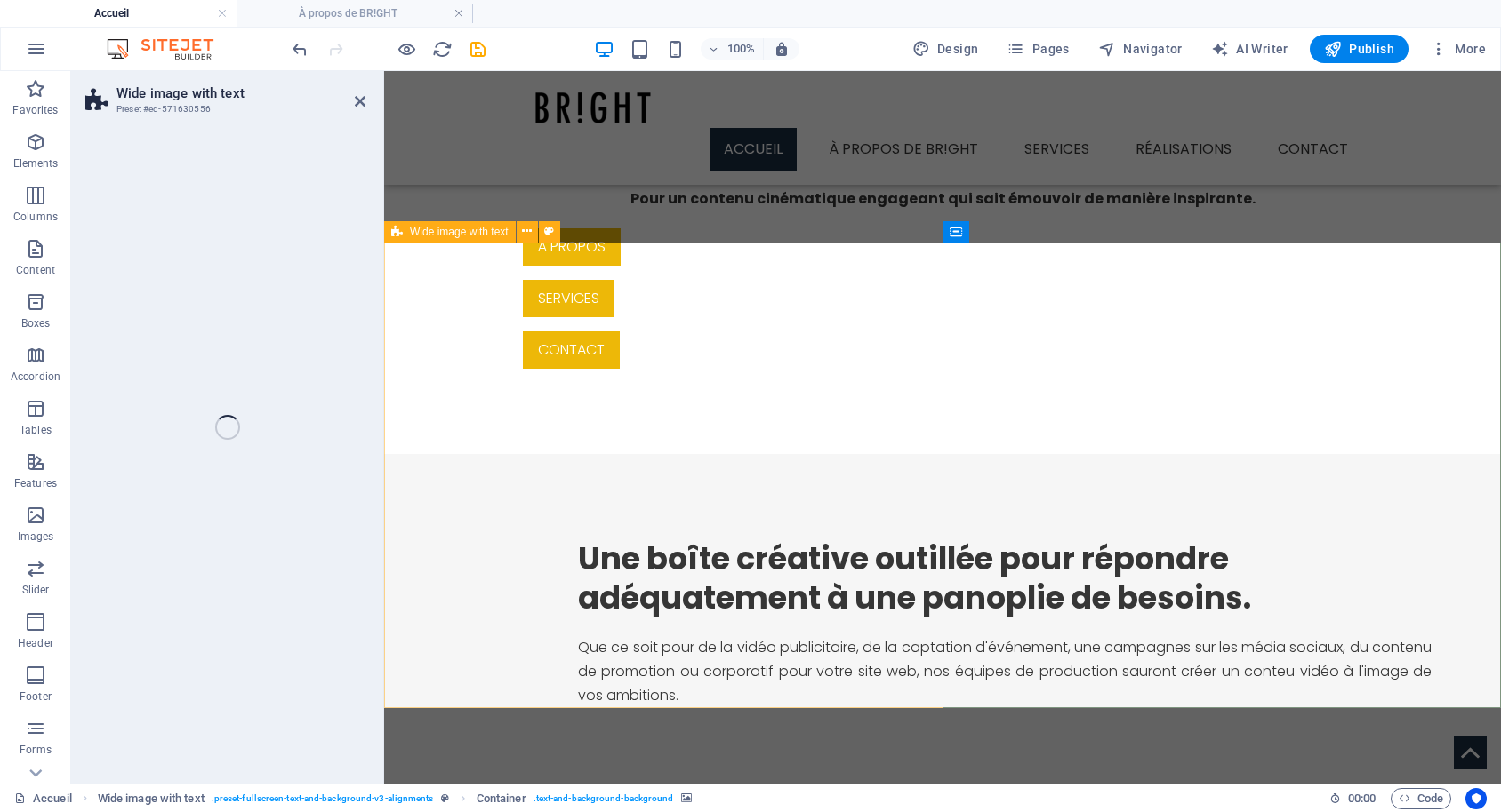
select select "%"
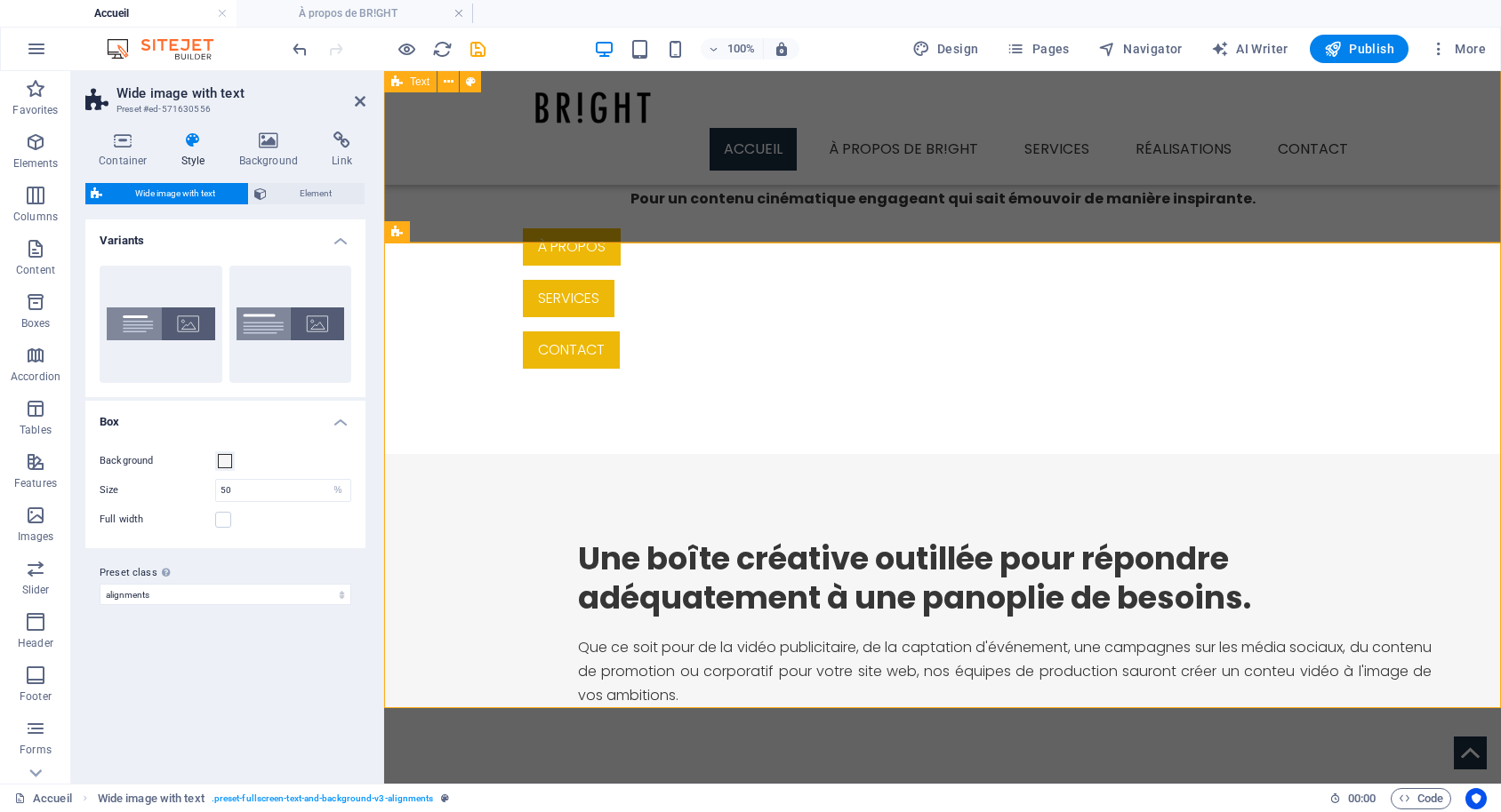
click at [657, 198] on div "Service de production vidéo clé en main haut de gamme. Pour un contenu cinémati…" at bounding box center [941, 229] width 1116 height 448
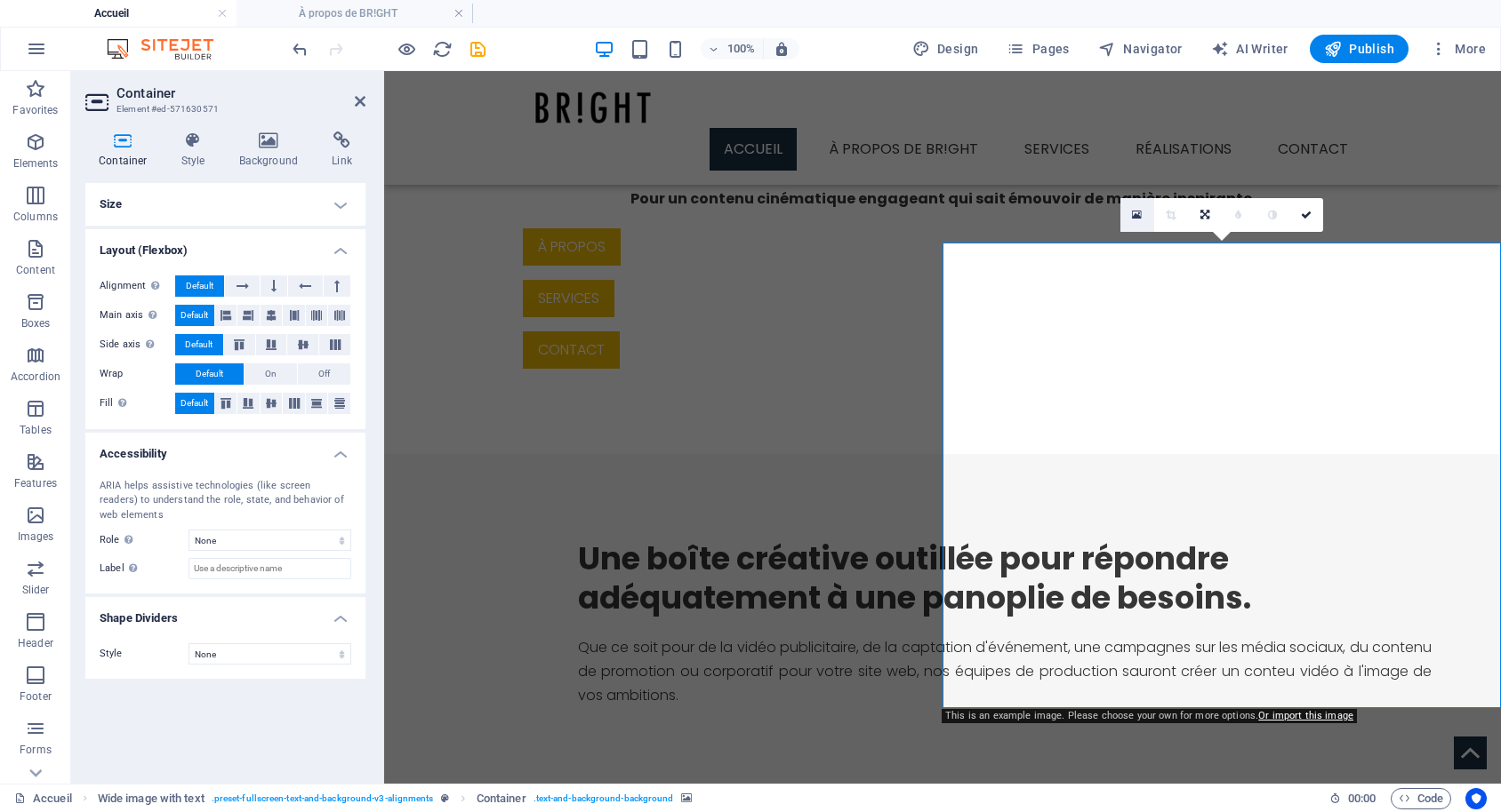
click at [1138, 214] on icon at bounding box center [1137, 215] width 10 height 12
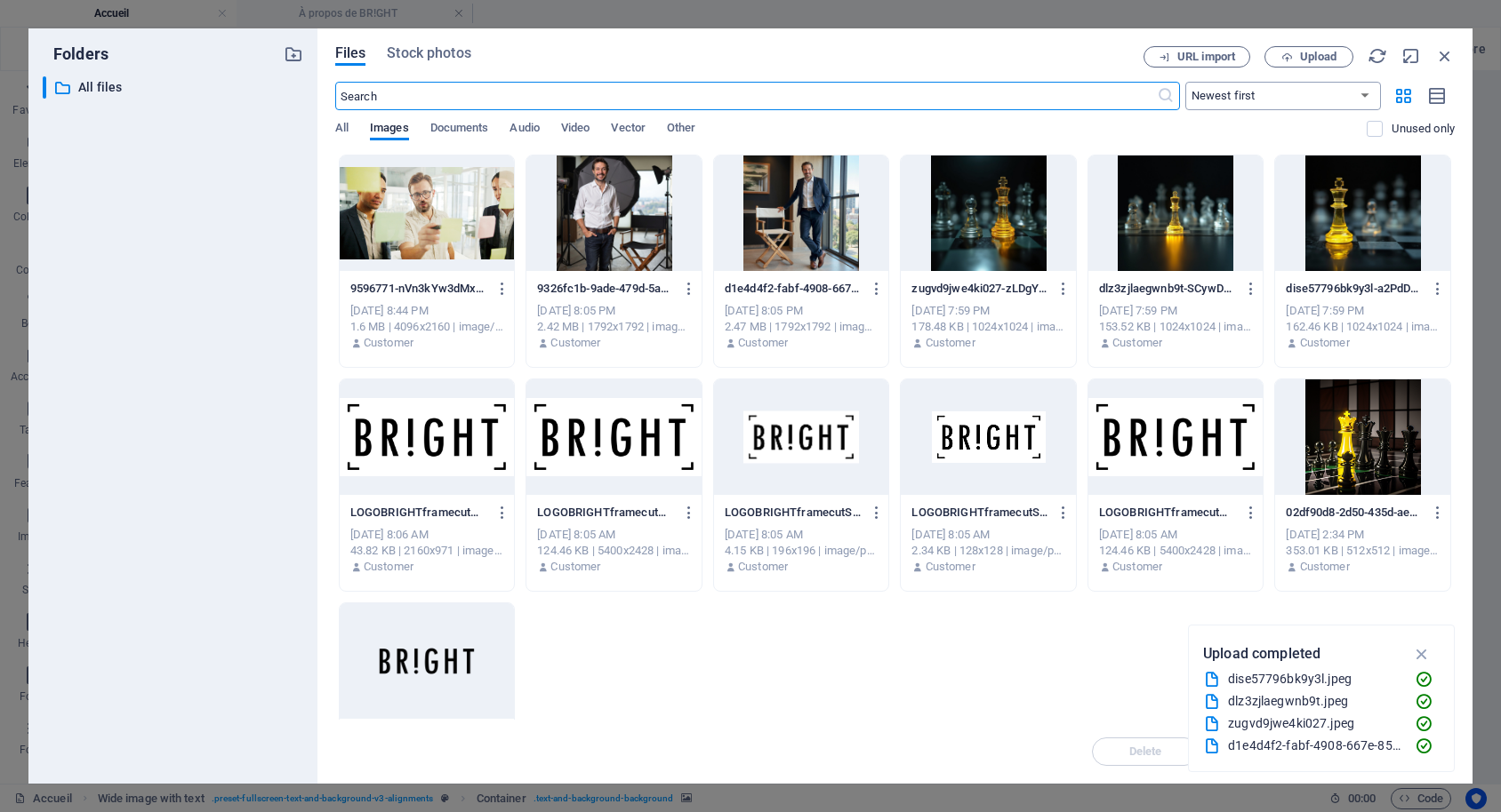
scroll to position [673, 0]
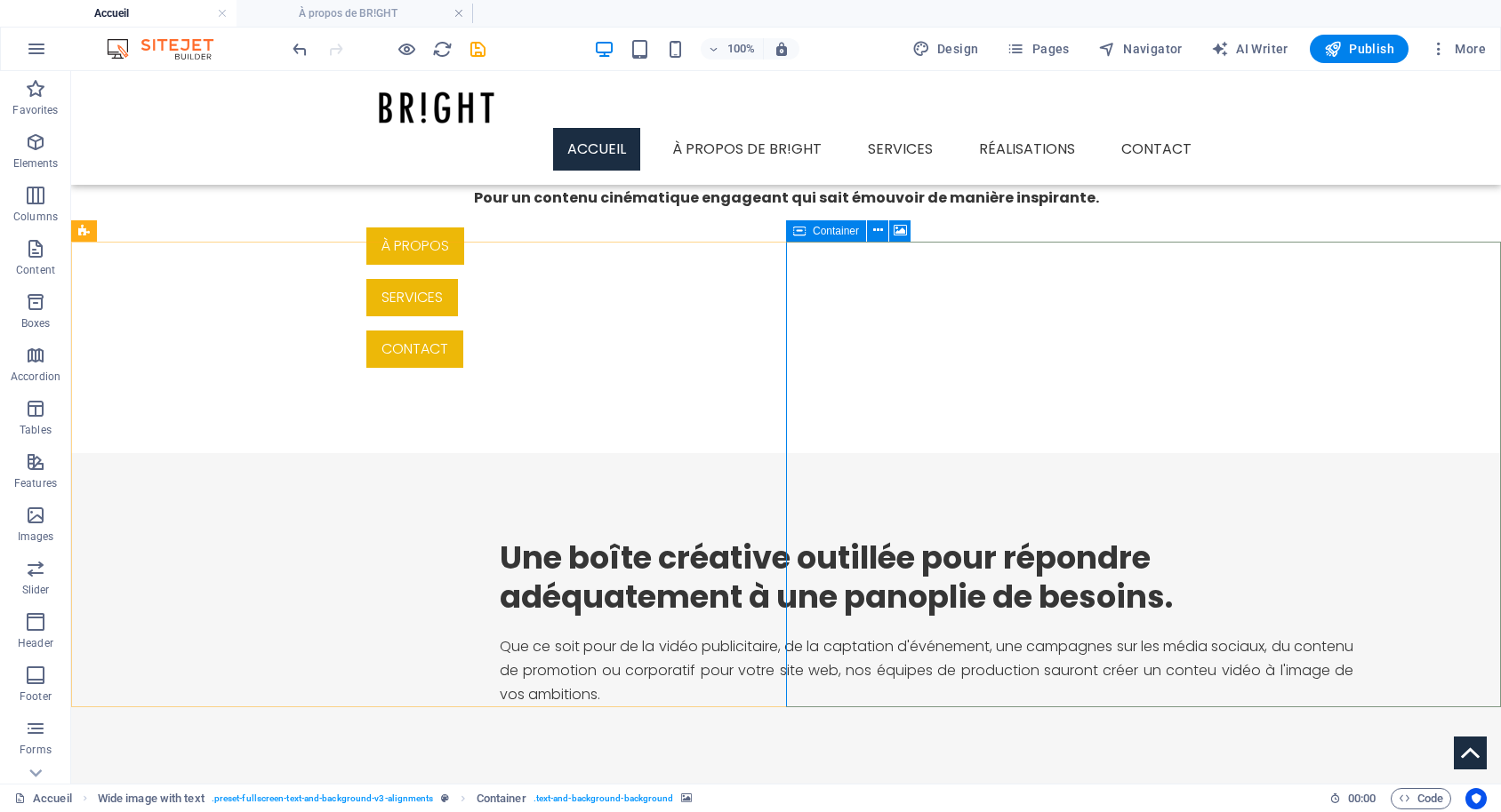
click at [795, 230] on icon at bounding box center [799, 231] width 12 height 21
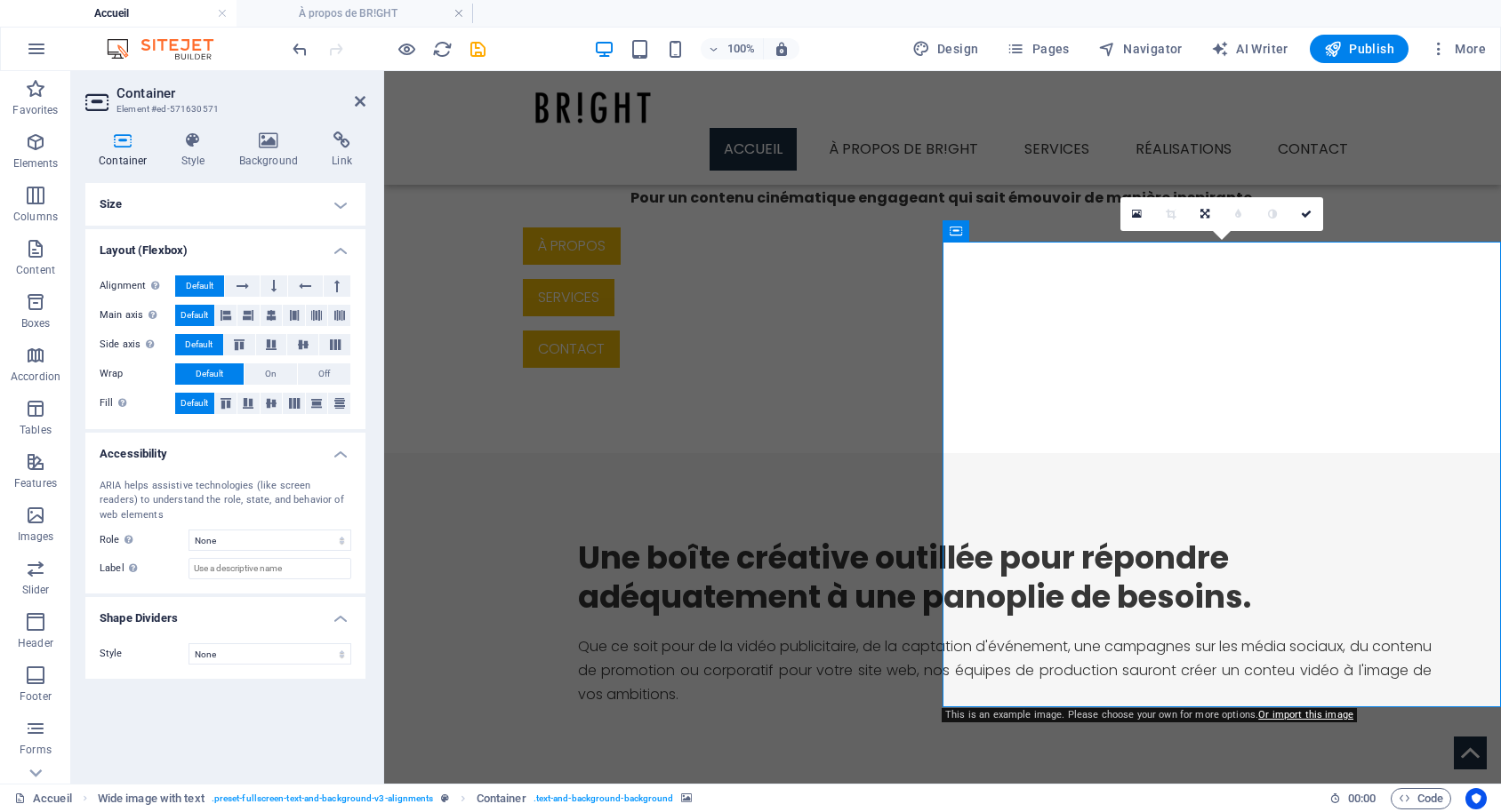
click at [308, 198] on h4 "Size" at bounding box center [225, 204] width 280 height 43
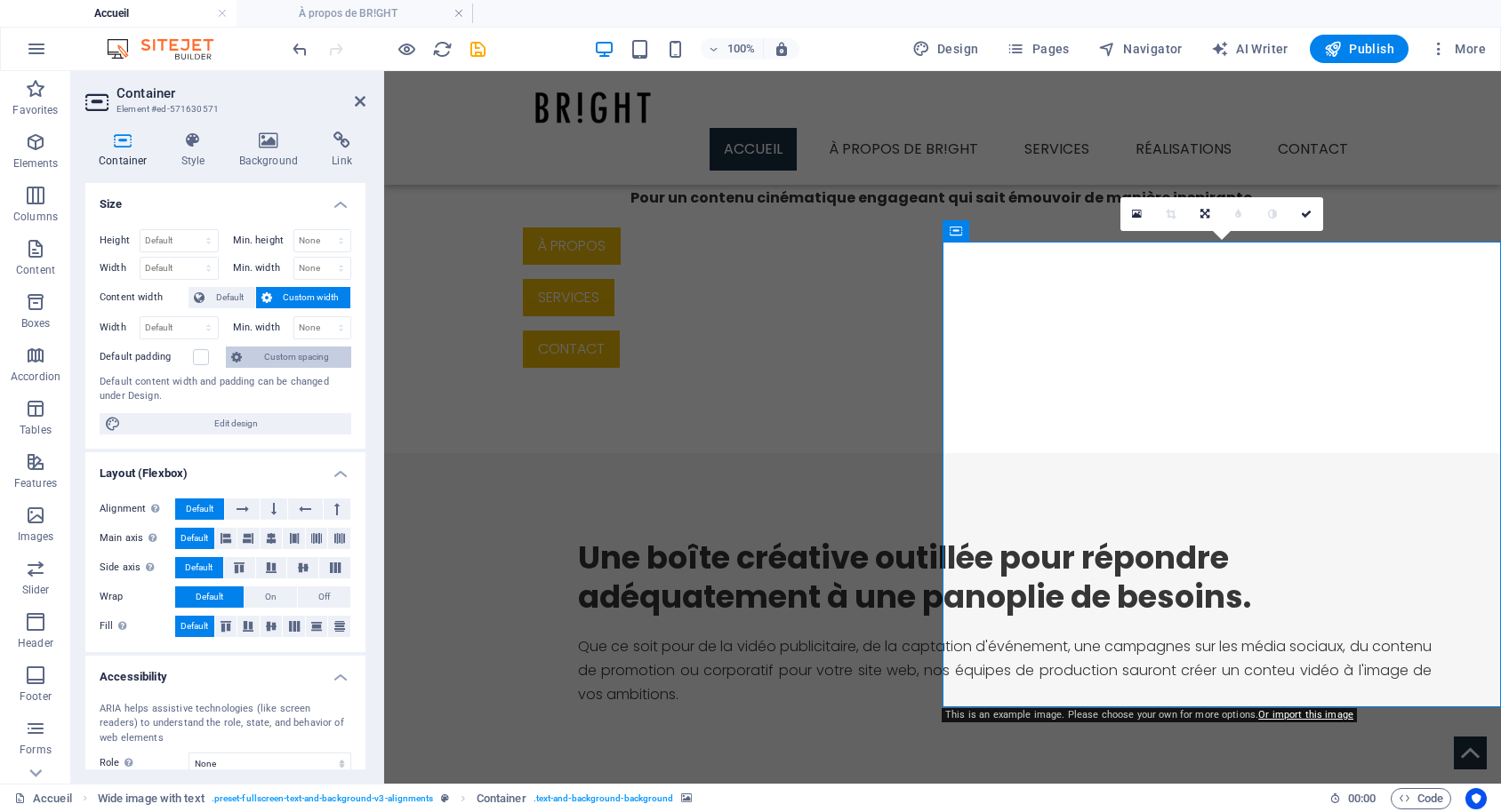
click at [292, 356] on span "Custom spacing" at bounding box center [296, 357] width 99 height 21
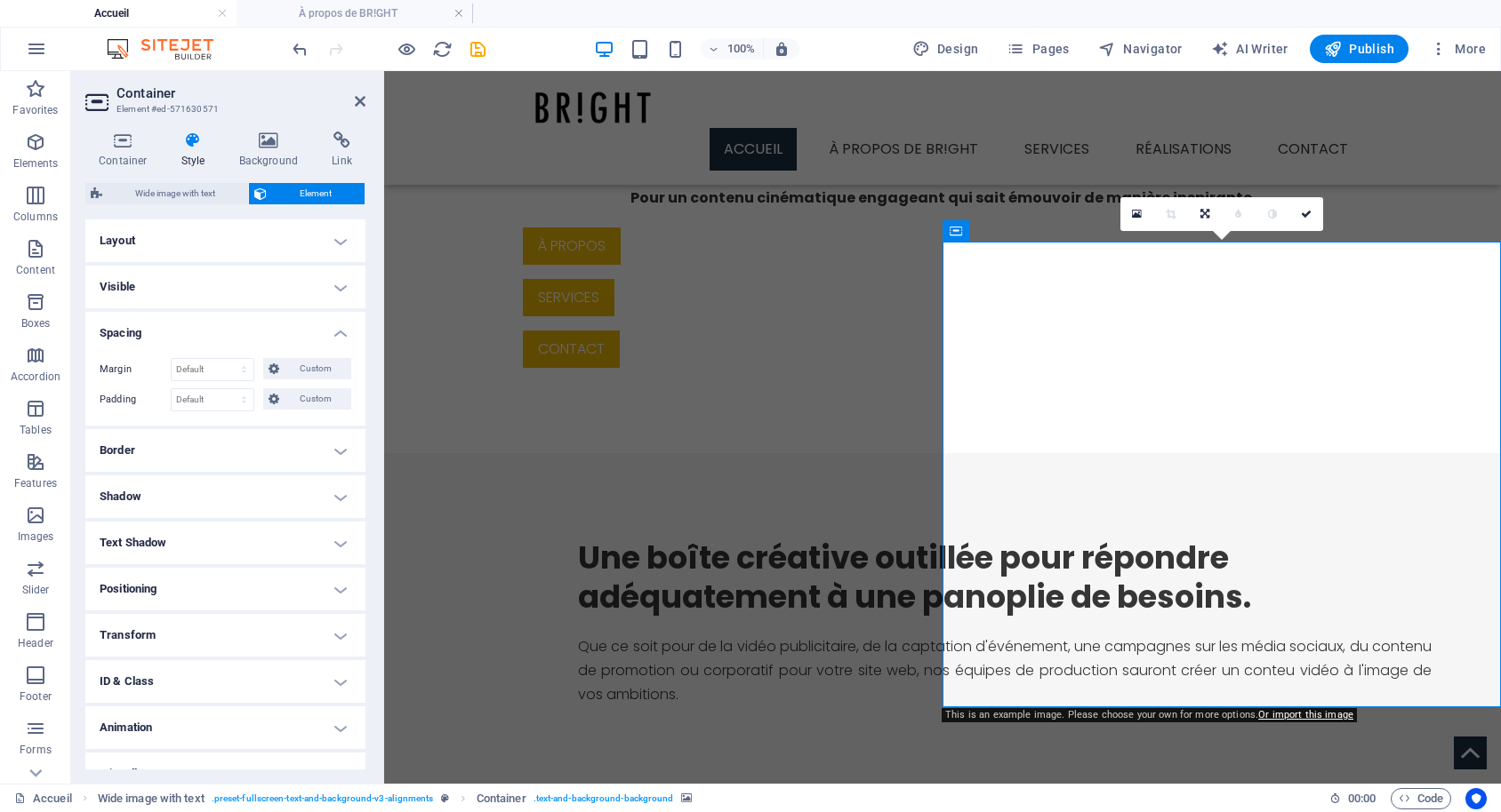
click at [336, 328] on h4 "Spacing" at bounding box center [225, 328] width 280 height 32
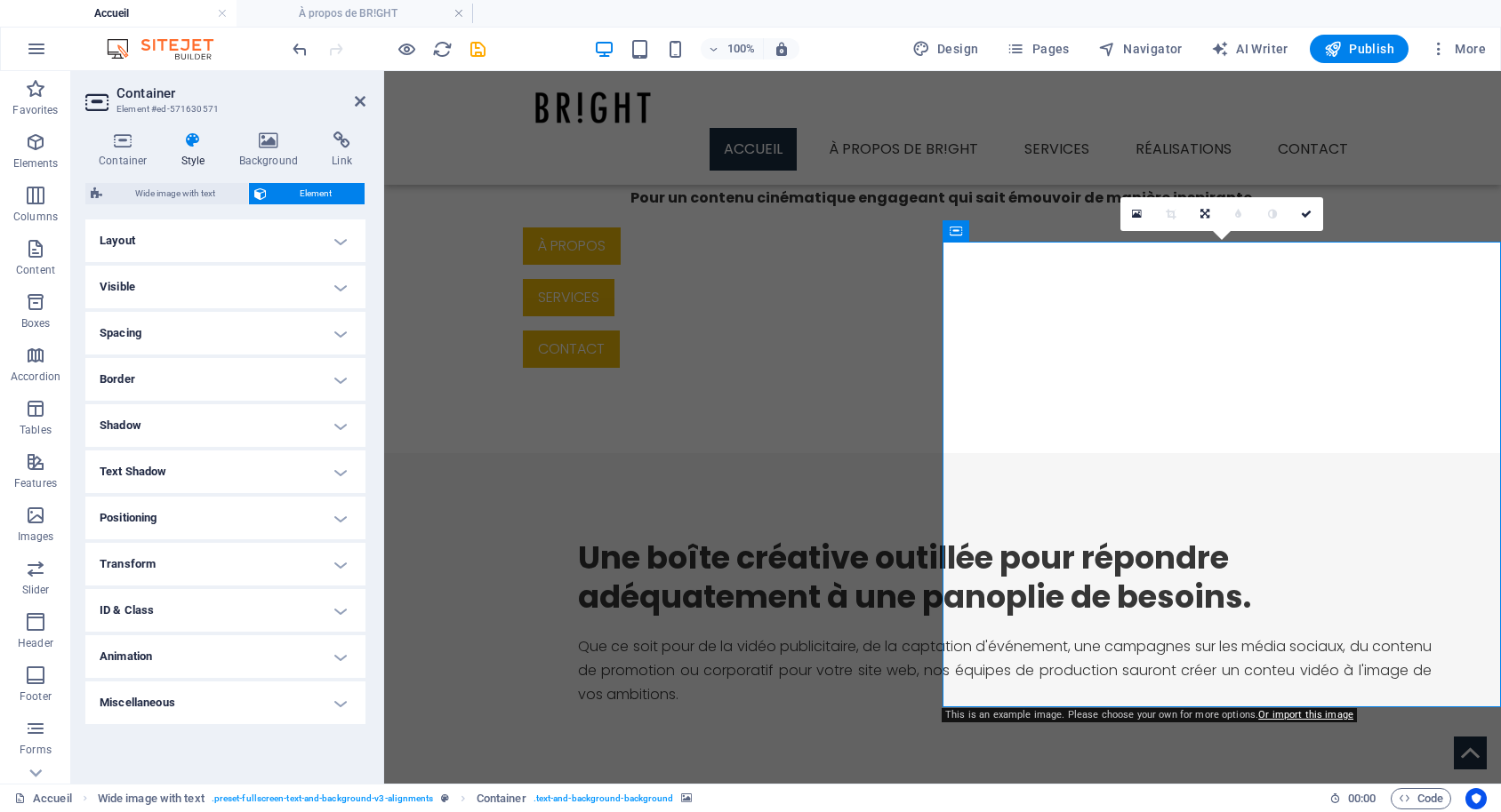
click at [188, 142] on icon at bounding box center [193, 141] width 51 height 18
click at [199, 335] on h4 "Spacing" at bounding box center [225, 333] width 280 height 43
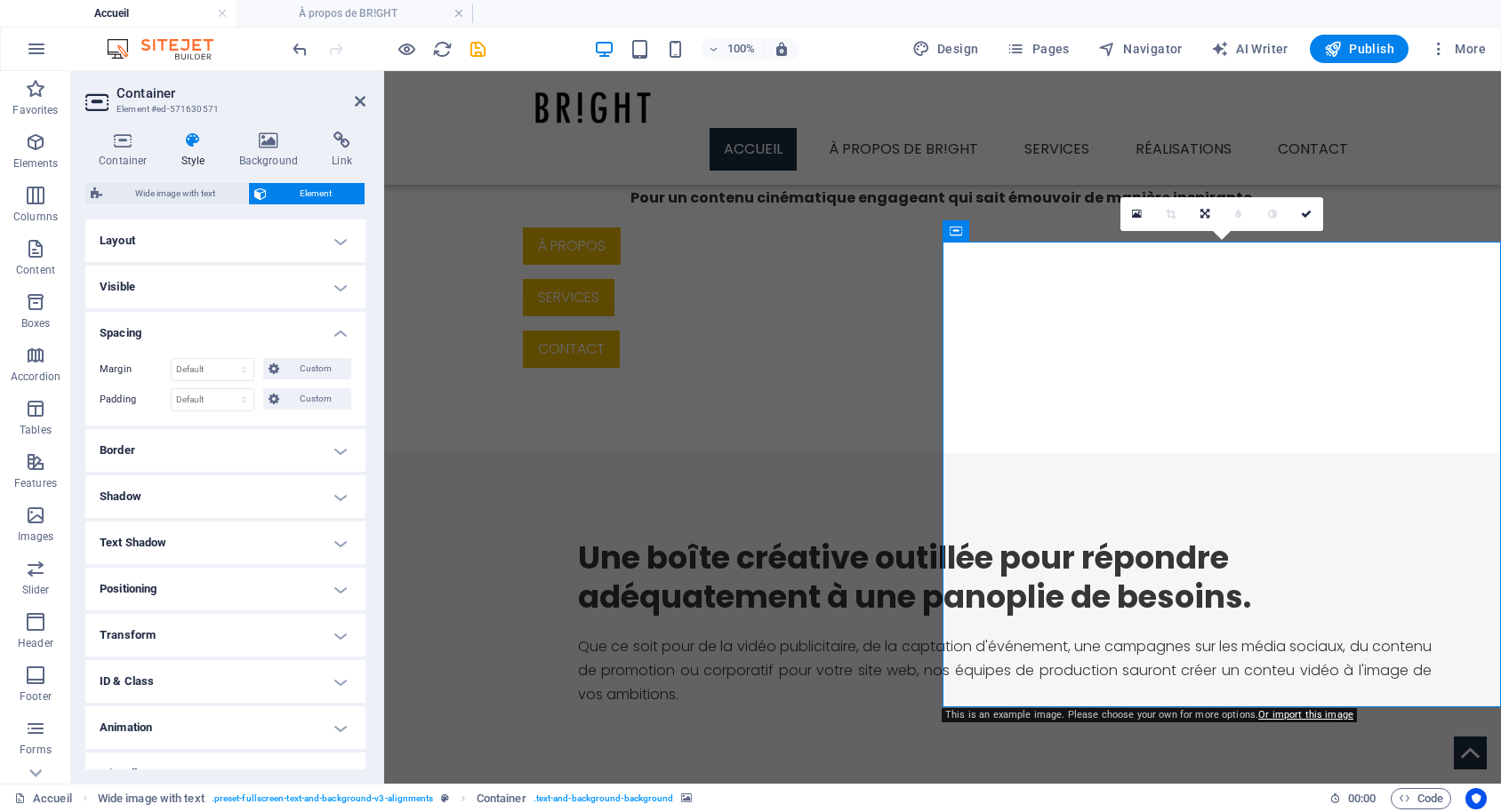
click at [308, 281] on h4 "Visible" at bounding box center [225, 287] width 280 height 43
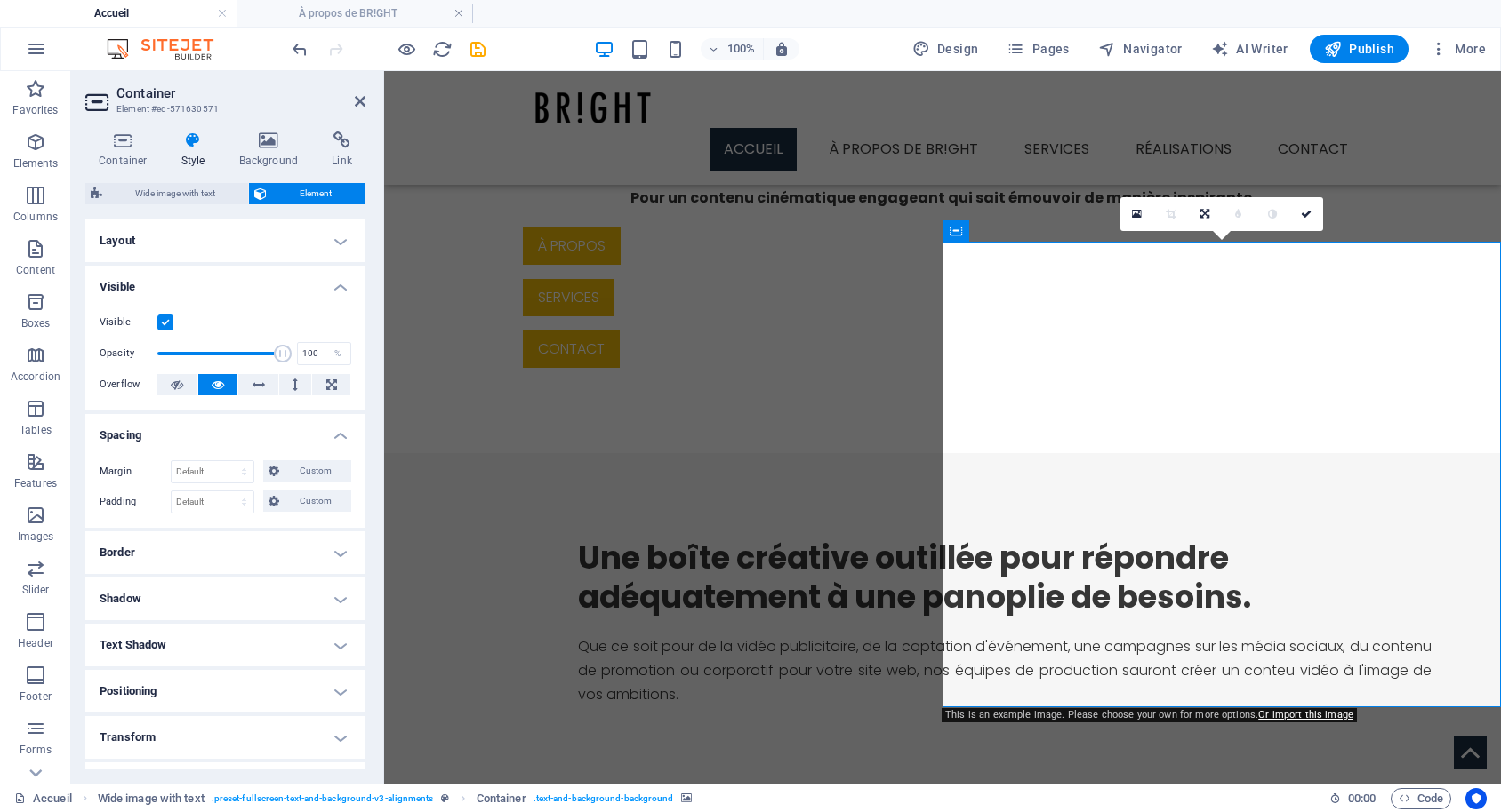
click at [336, 246] on h4 "Layout" at bounding box center [225, 241] width 280 height 43
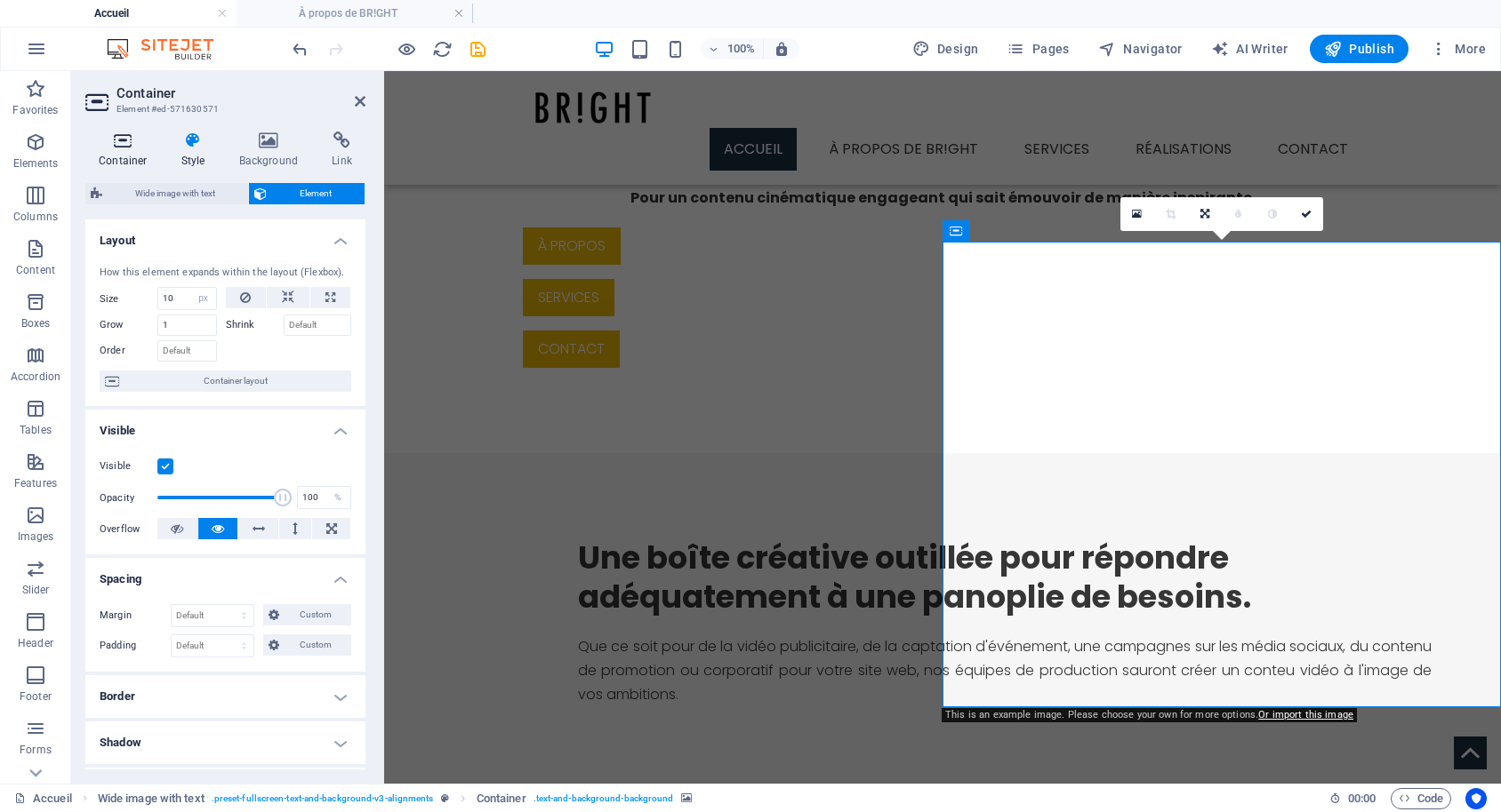
click at [189, 141] on icon at bounding box center [193, 141] width 51 height 18
click at [135, 144] on icon at bounding box center [123, 141] width 76 height 18
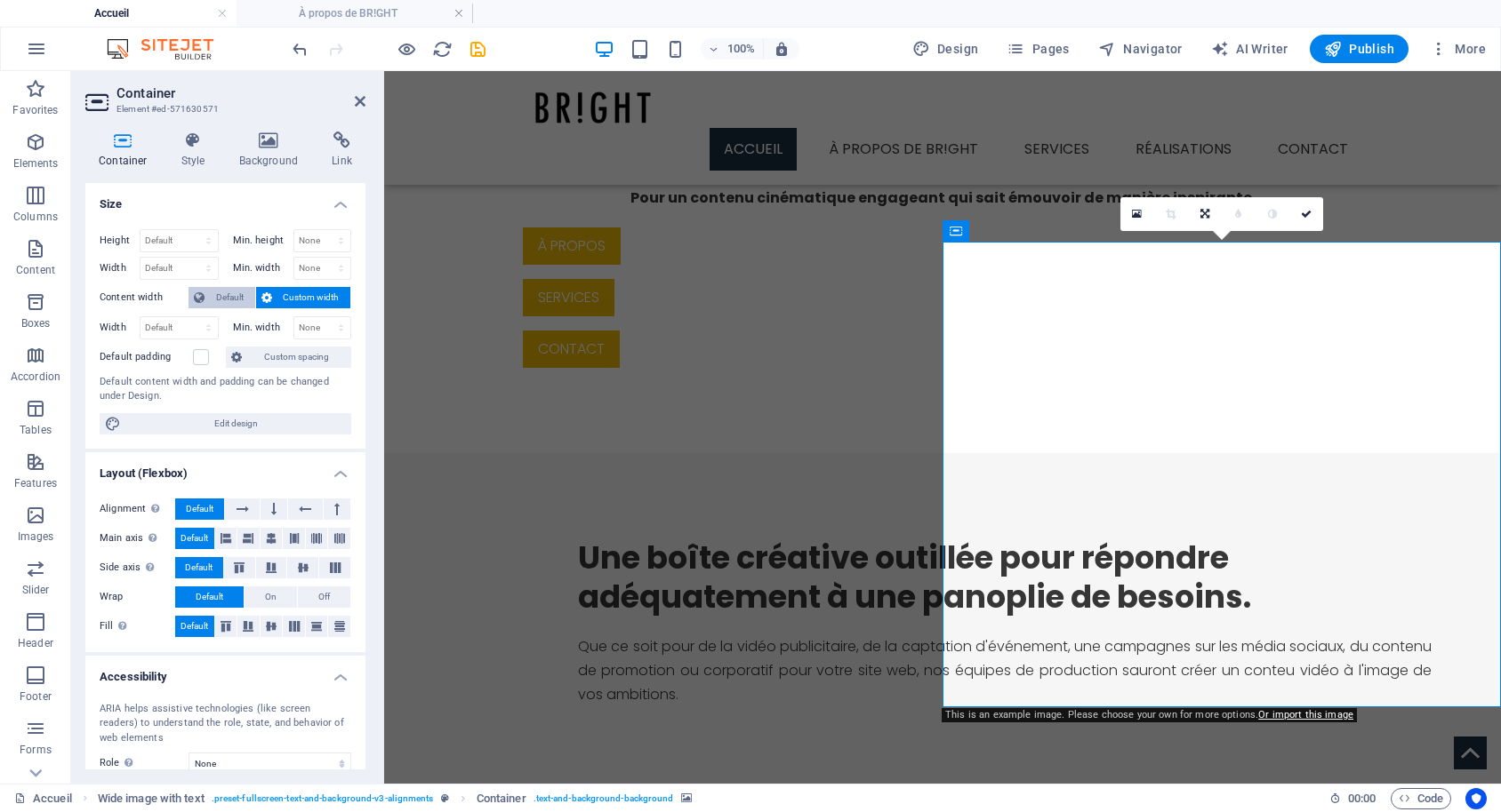
click at [238, 294] on span "Default" at bounding box center [230, 297] width 40 height 21
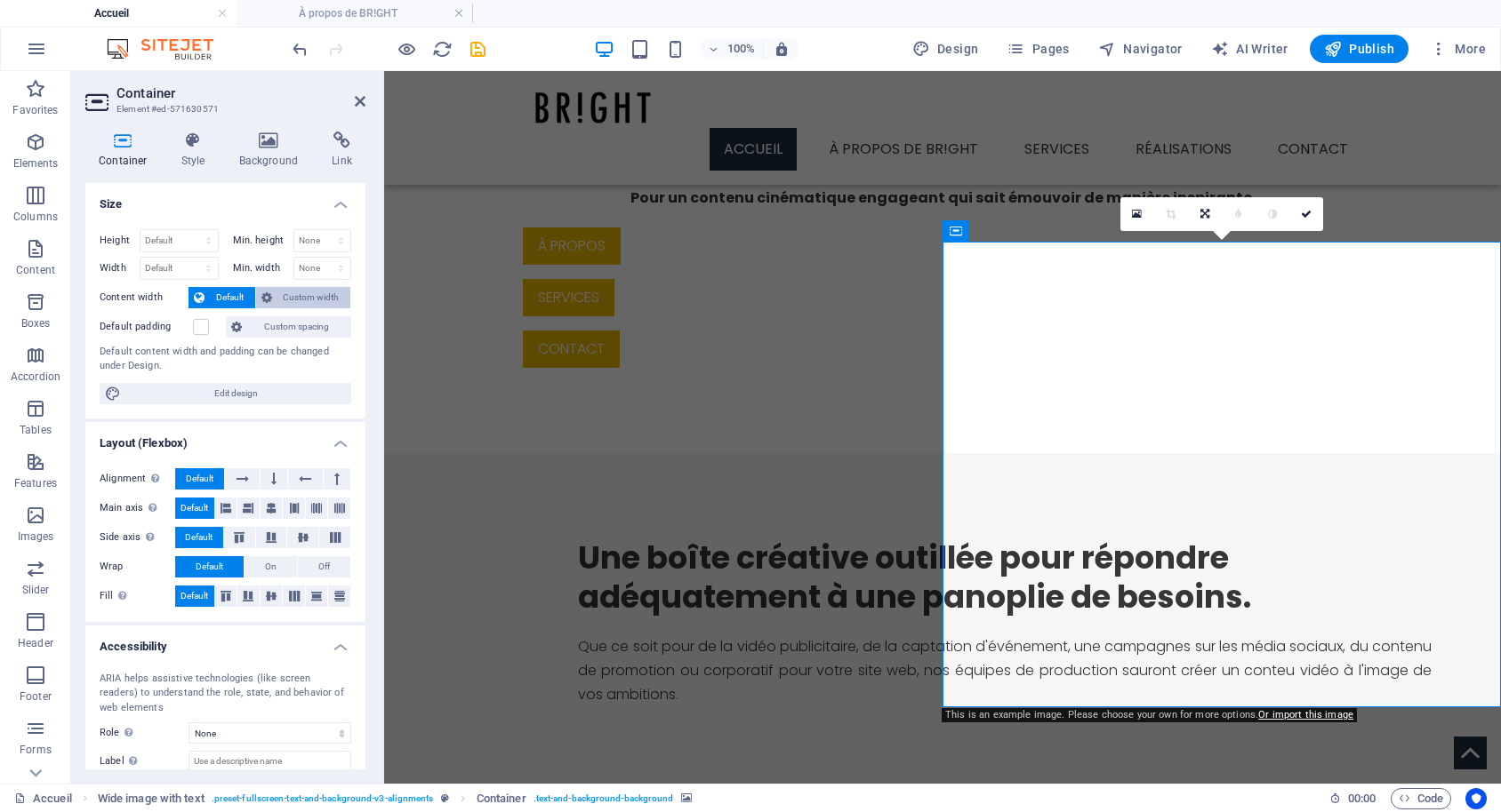
click at [304, 294] on span "Custom width" at bounding box center [312, 297] width 69 height 21
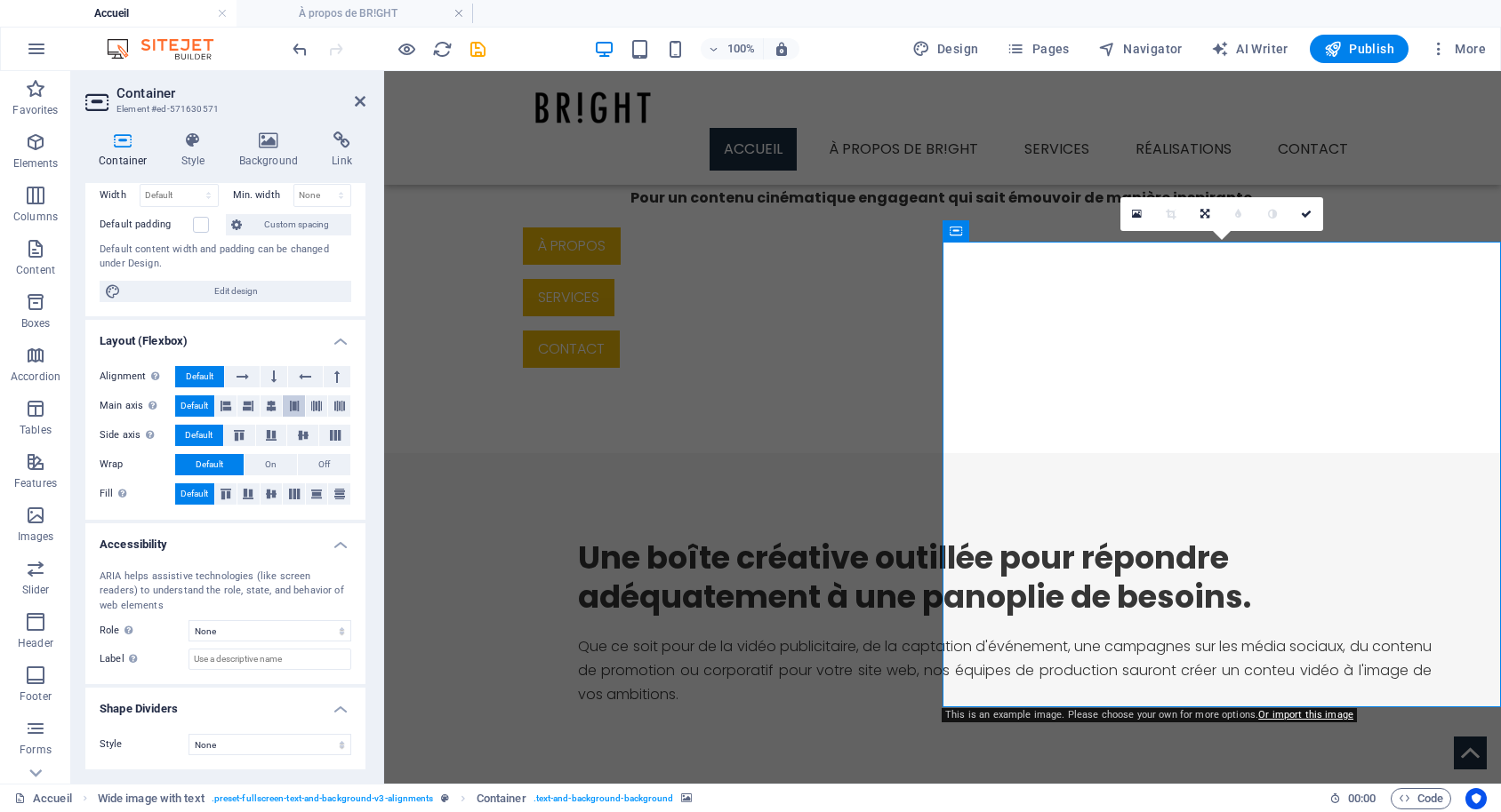
scroll to position [0, 0]
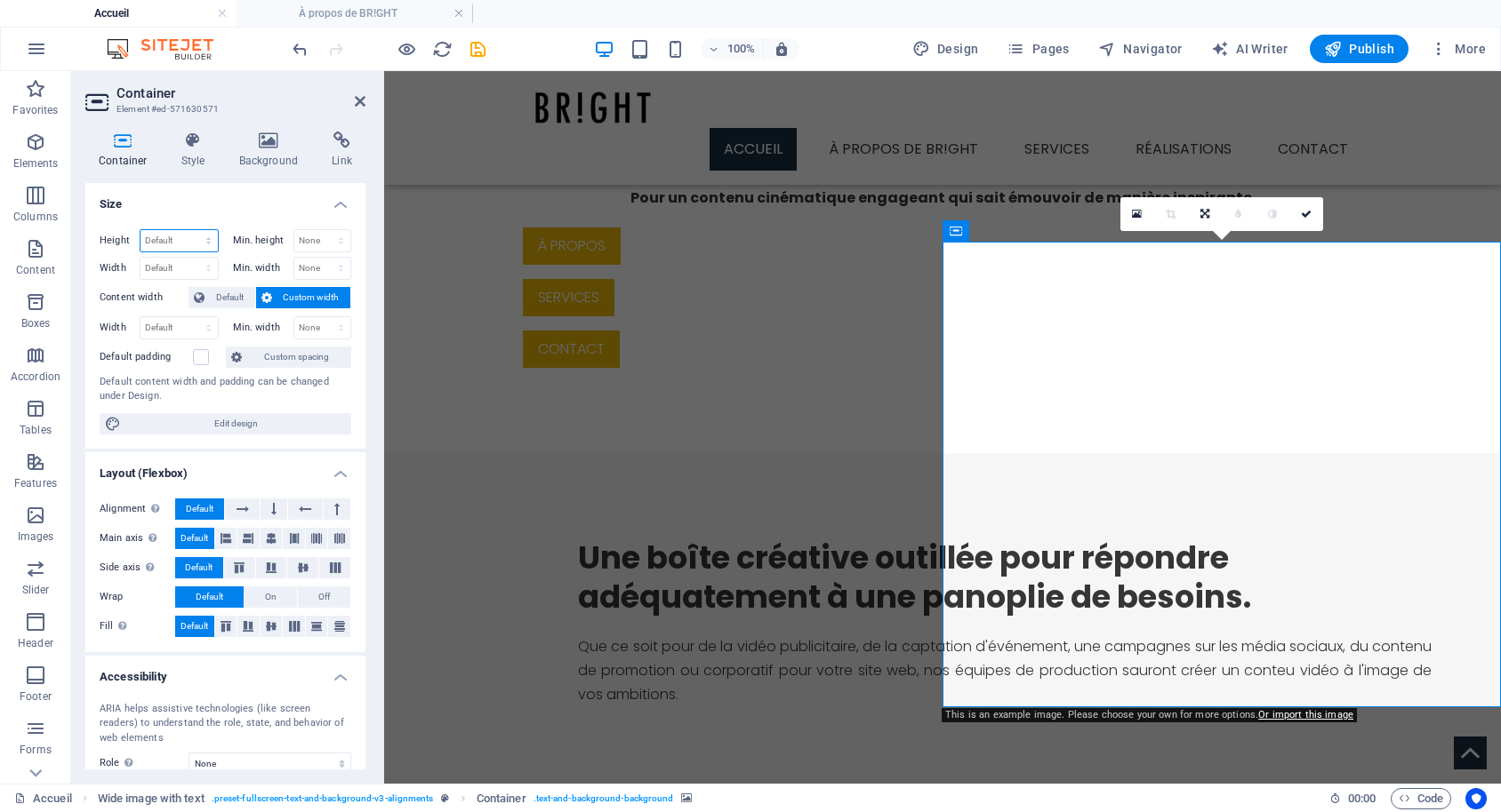
click at [189, 234] on select "Default px rem % vh vw" at bounding box center [179, 240] width 77 height 21
select select "px"
click option "px" at bounding box center [0, 0] width 0 height 0
drag, startPoint x: 178, startPoint y: 240, endPoint x: 128, endPoint y: 240, distance: 50.0
click at [141, 240] on input "524" at bounding box center [179, 240] width 77 height 21
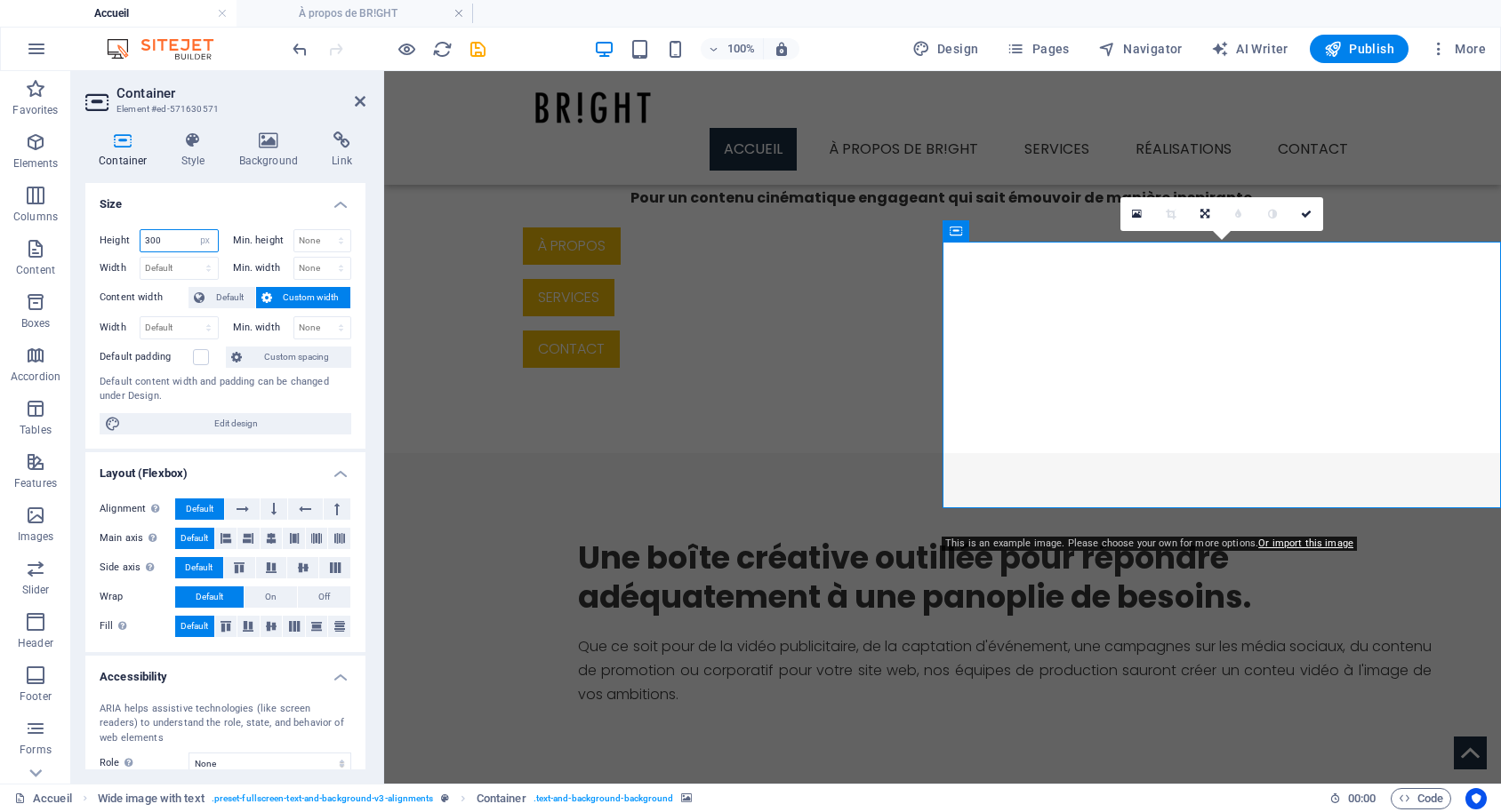
drag, startPoint x: 147, startPoint y: 244, endPoint x: 189, endPoint y: 242, distance: 42.0
click at [189, 242] on input "300" at bounding box center [179, 240] width 77 height 21
drag, startPoint x: 162, startPoint y: 239, endPoint x: 147, endPoint y: 240, distance: 15.0
click at [147, 240] on input "320" at bounding box center [179, 240] width 77 height 21
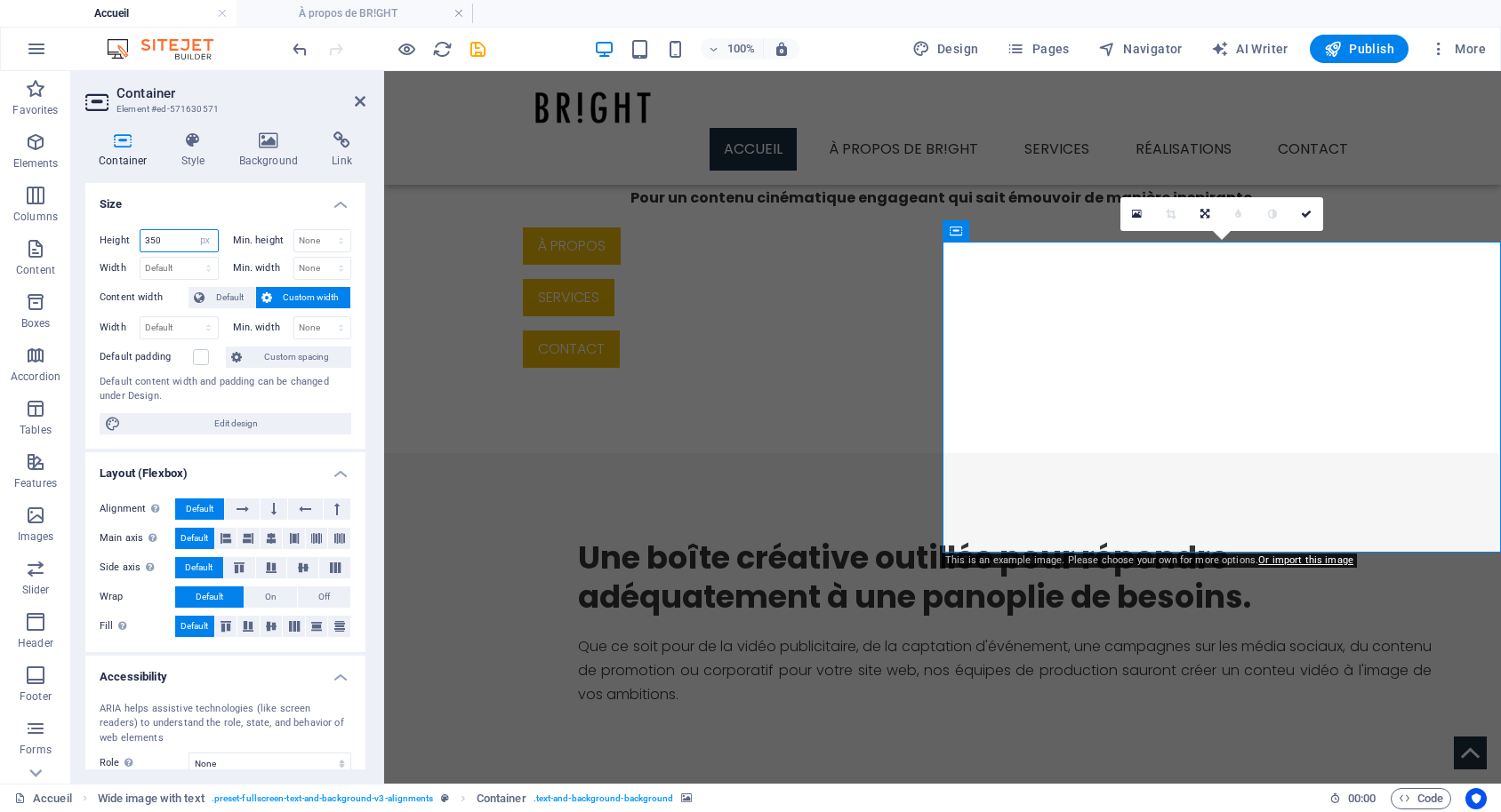
drag, startPoint x: 152, startPoint y: 242, endPoint x: 181, endPoint y: 240, distance: 29.1
click at [181, 240] on input "350" at bounding box center [179, 240] width 77 height 21
type input "330"
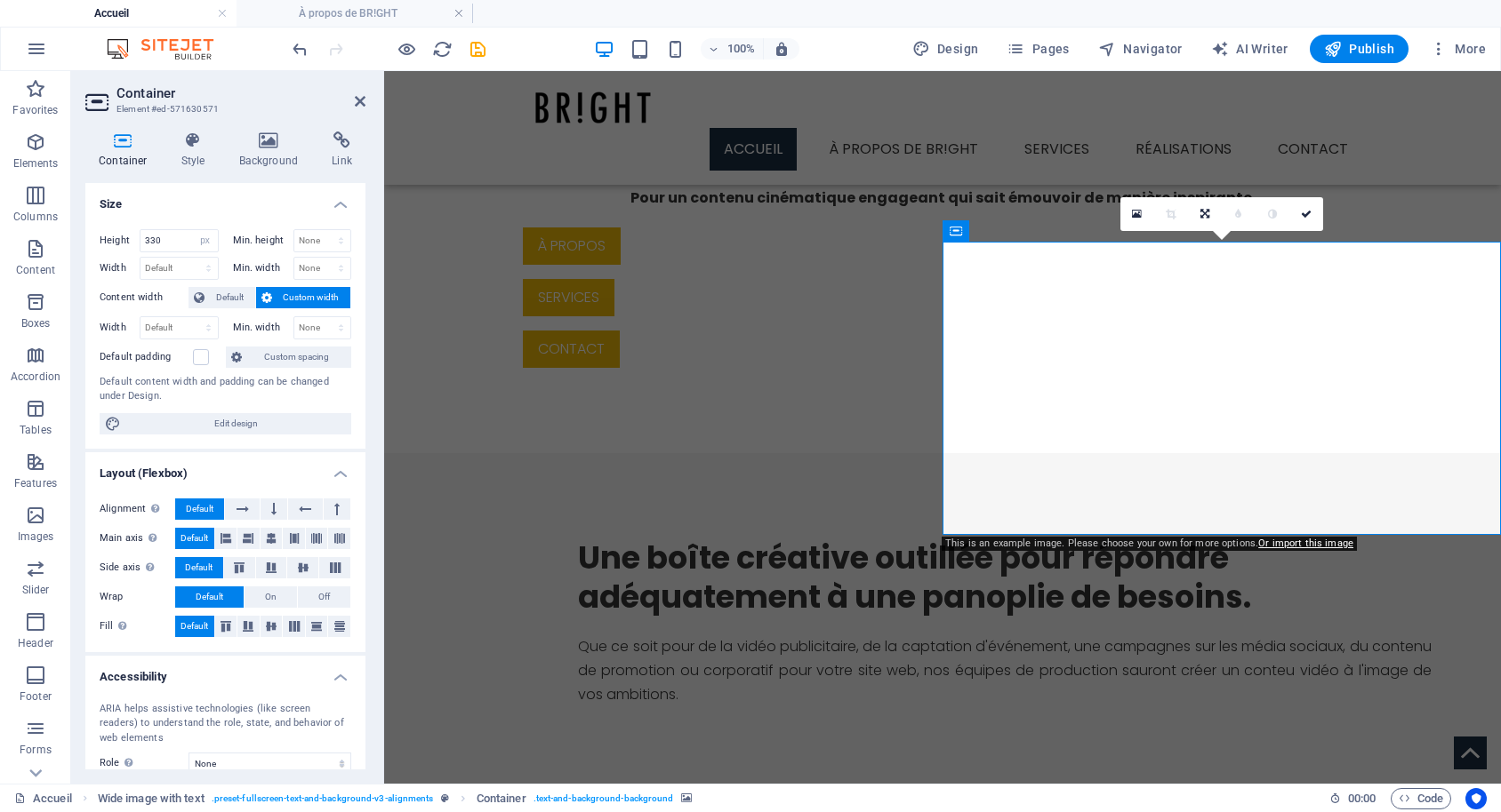
click at [222, 203] on h4 "Size" at bounding box center [225, 199] width 280 height 32
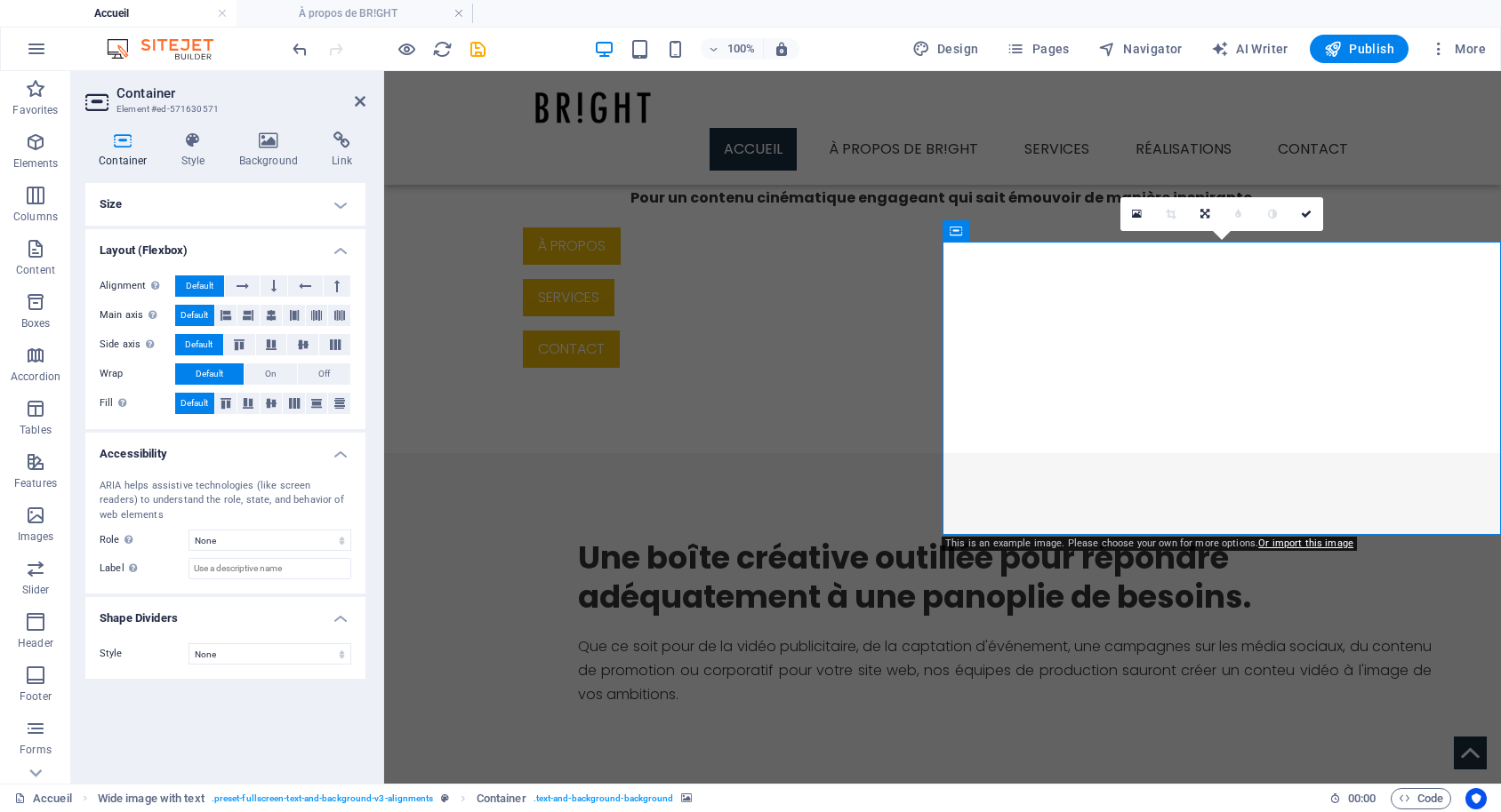
click at [489, 187] on div "Service de production vidéo clé en main haut de gamme. Pour un contenu cinémati…" at bounding box center [941, 228] width 1116 height 448
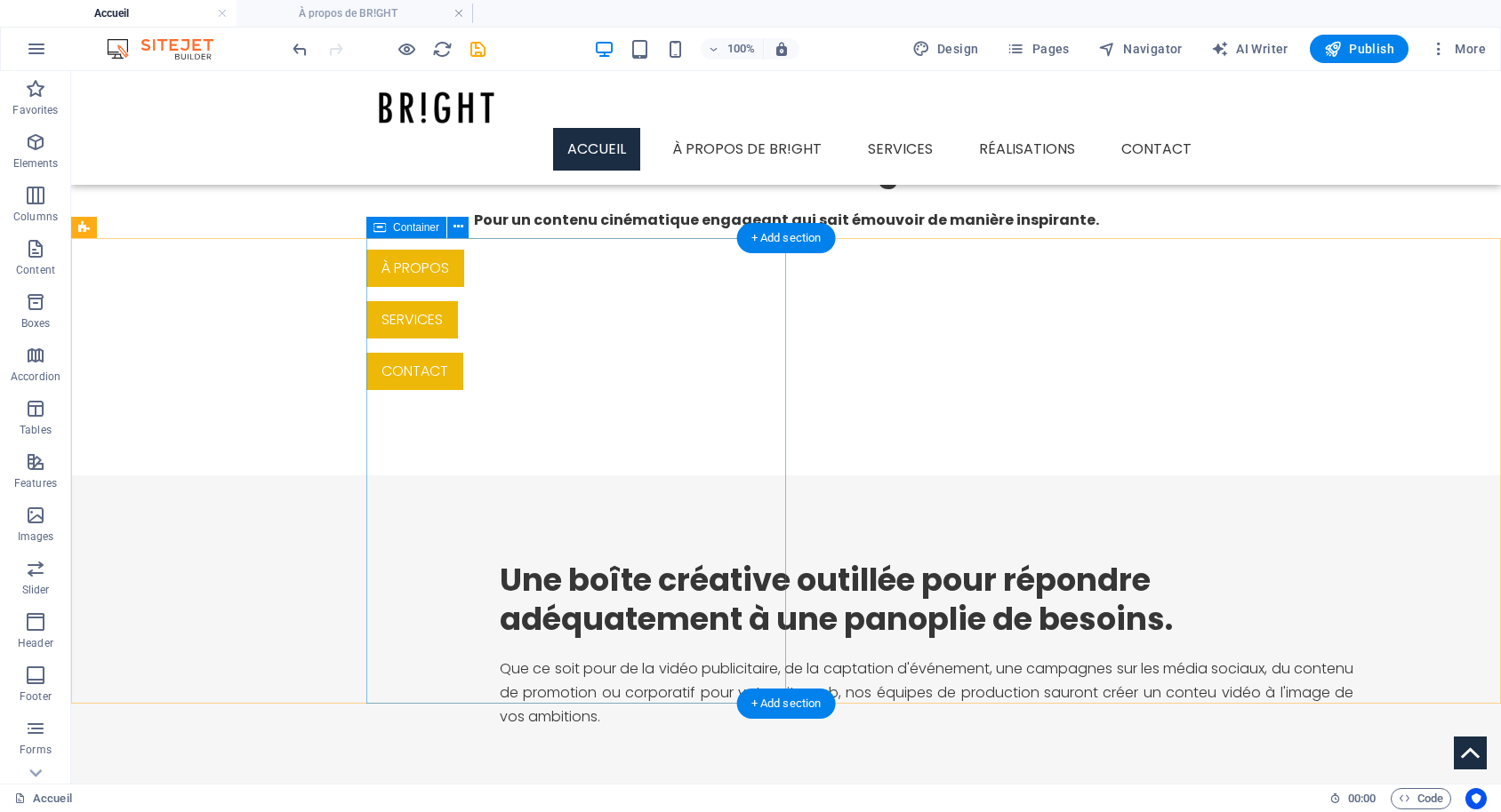
scroll to position [677, 0]
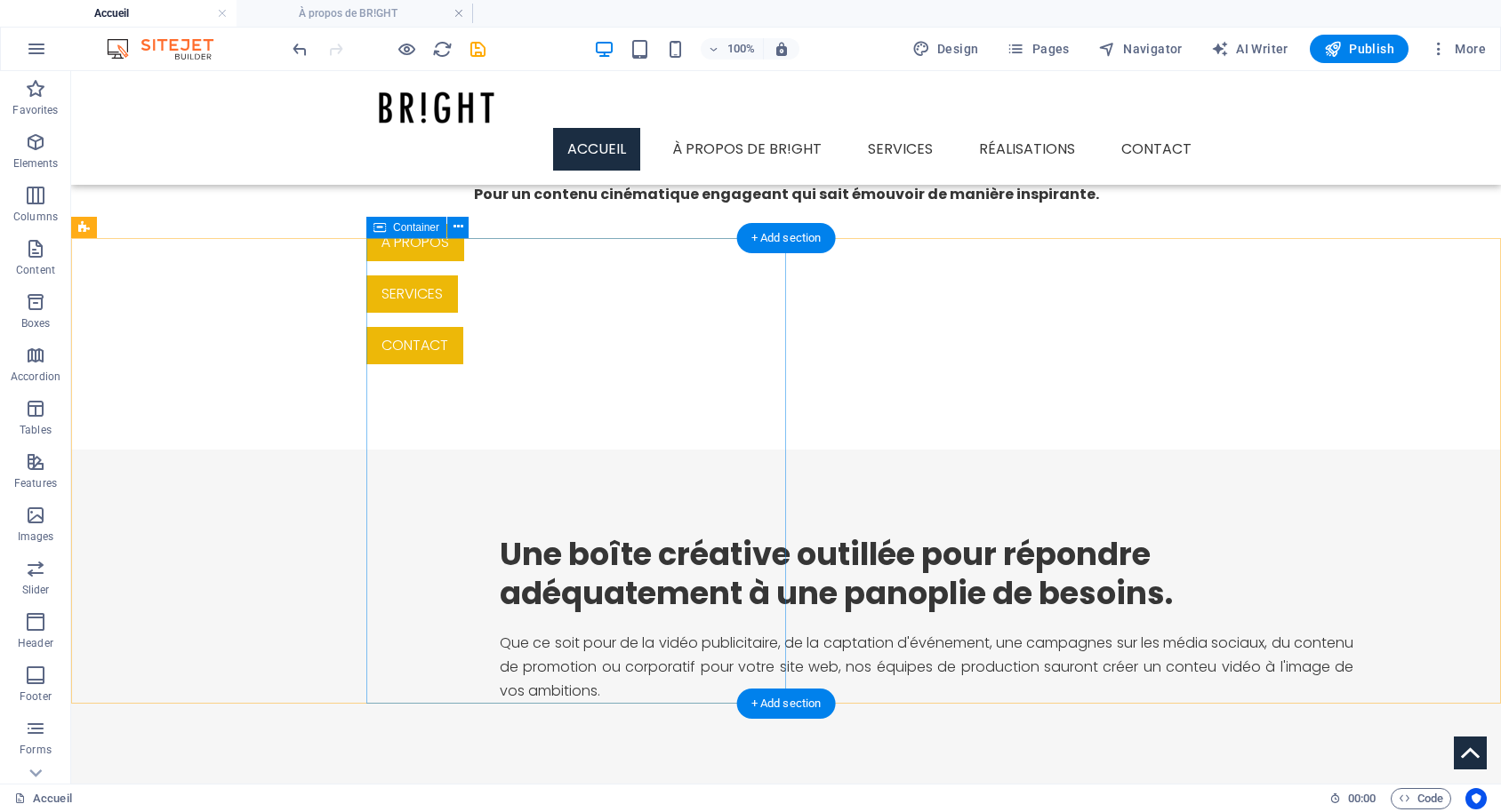
click at [552, 449] on div "Une boîte créative outillée pour répondre adéquatement à une panoplie de besoin…" at bounding box center [933, 619] width 1134 height 340
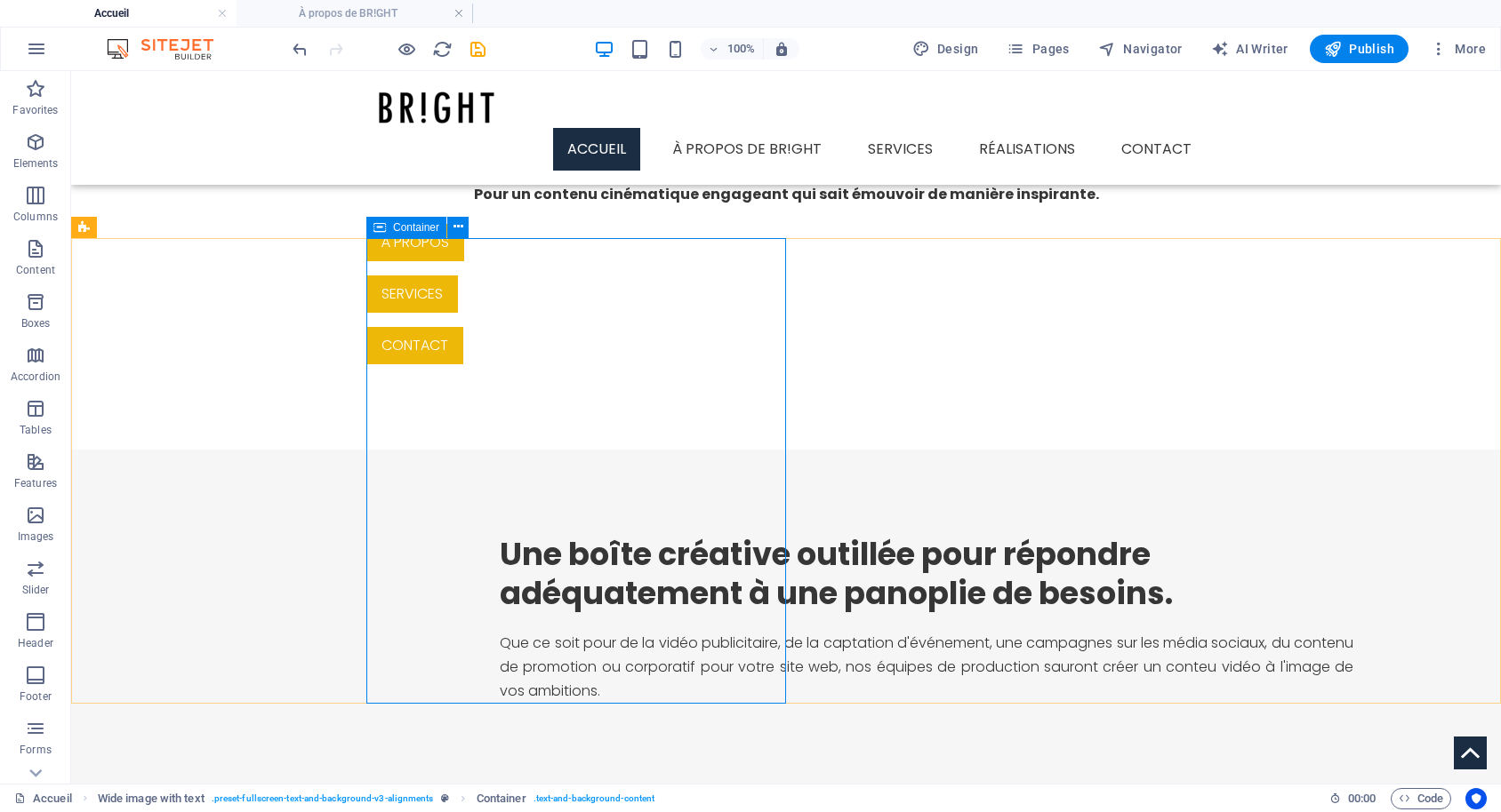
click at [426, 227] on span "Container" at bounding box center [416, 227] width 46 height 11
click at [425, 228] on span "Container" at bounding box center [416, 227] width 46 height 11
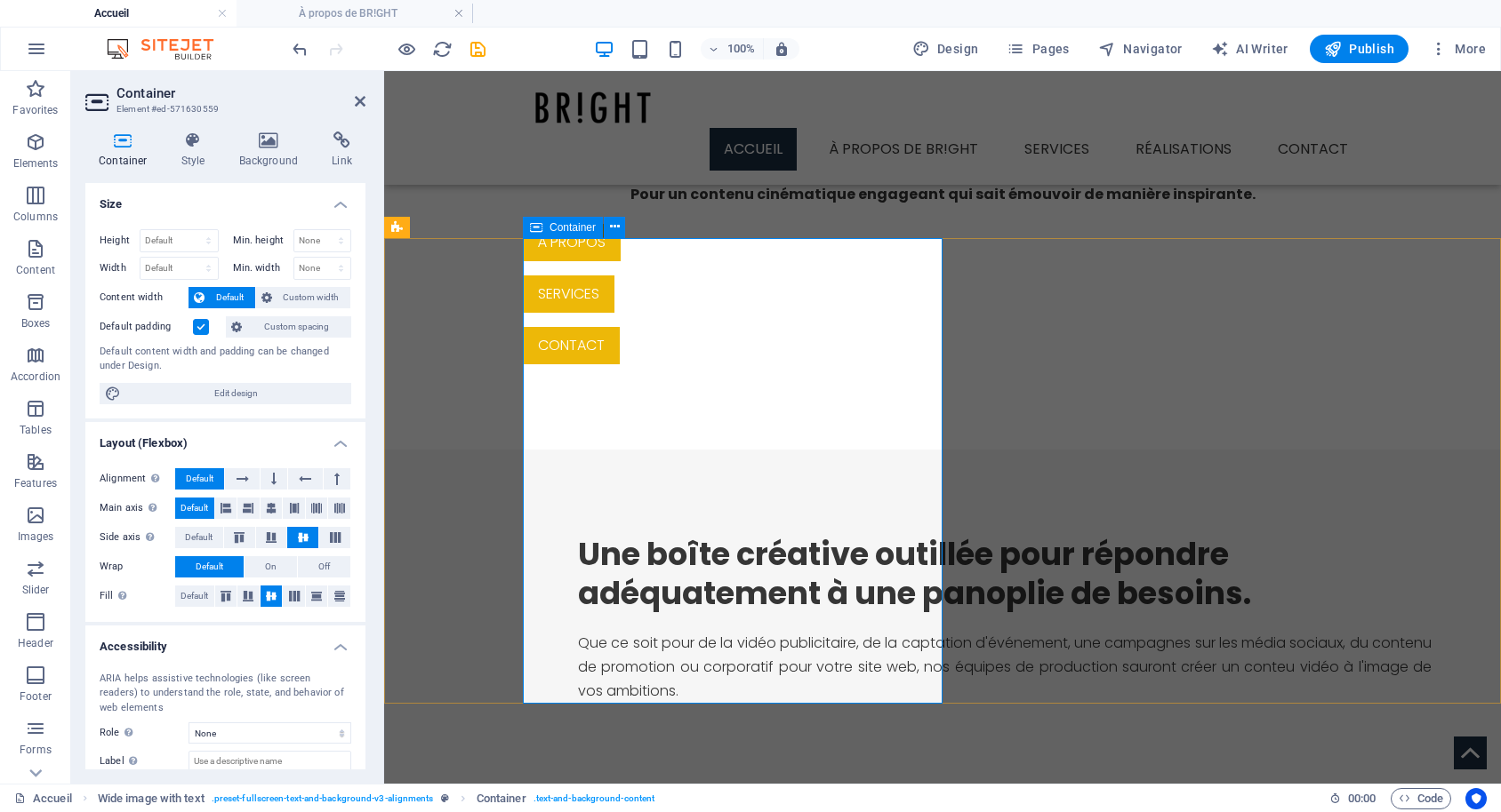
click at [749, 449] on div "Une boîte créative outillée pour répondre adéquatement à une panoplie de besoin…" at bounding box center [1011, 619] width 978 height 340
click at [203, 324] on label at bounding box center [201, 327] width 16 height 16
click at [0, 0] on input "Default padding" at bounding box center [0, 0] width 0 height 0
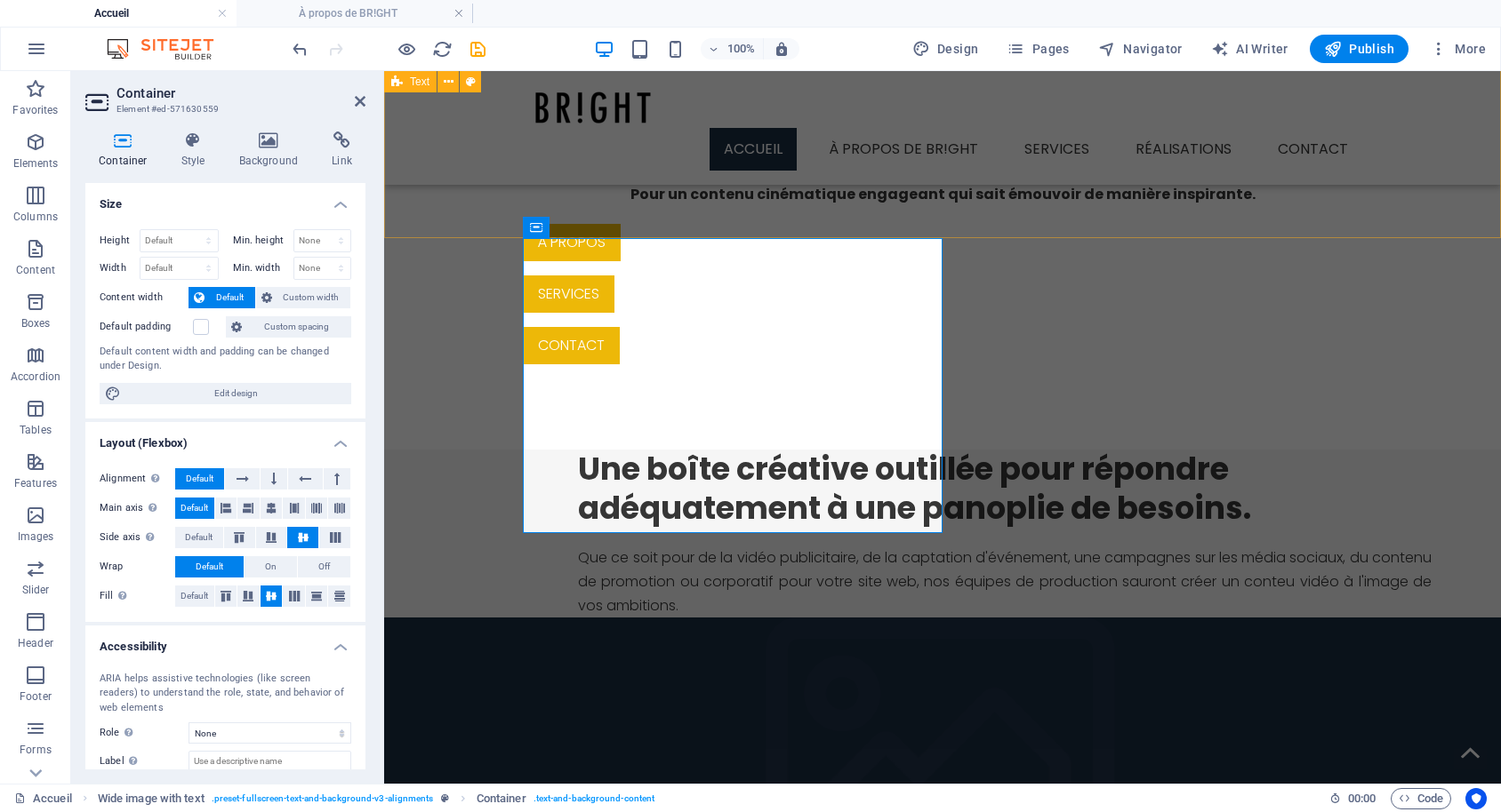
click at [641, 198] on div "Service de production vidéo clé en main haut de gamme. Pour un contenu cinémati…" at bounding box center [941, 225] width 1116 height 448
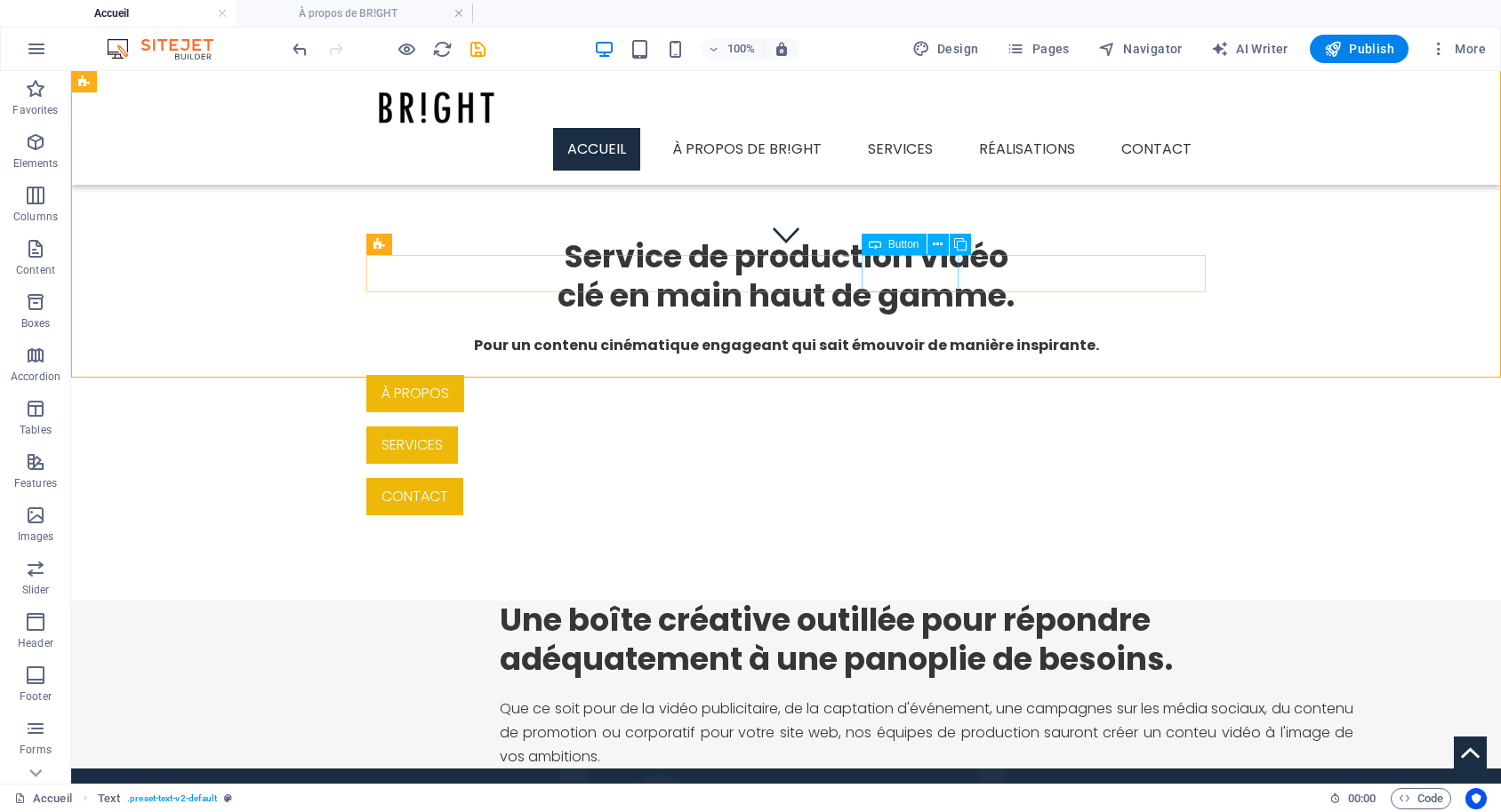
scroll to position [495, 0]
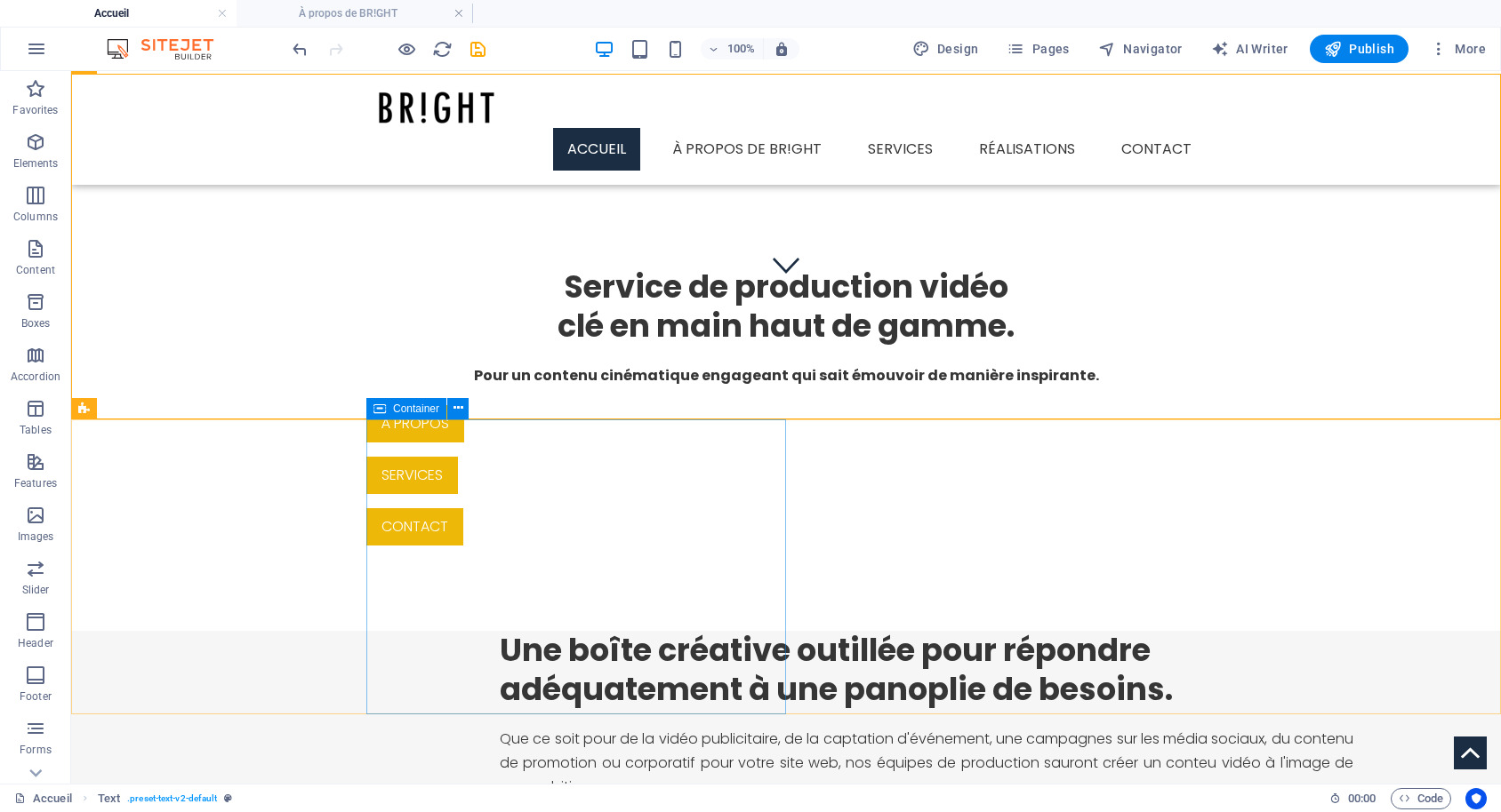
click at [379, 413] on icon at bounding box center [380, 408] width 12 height 21
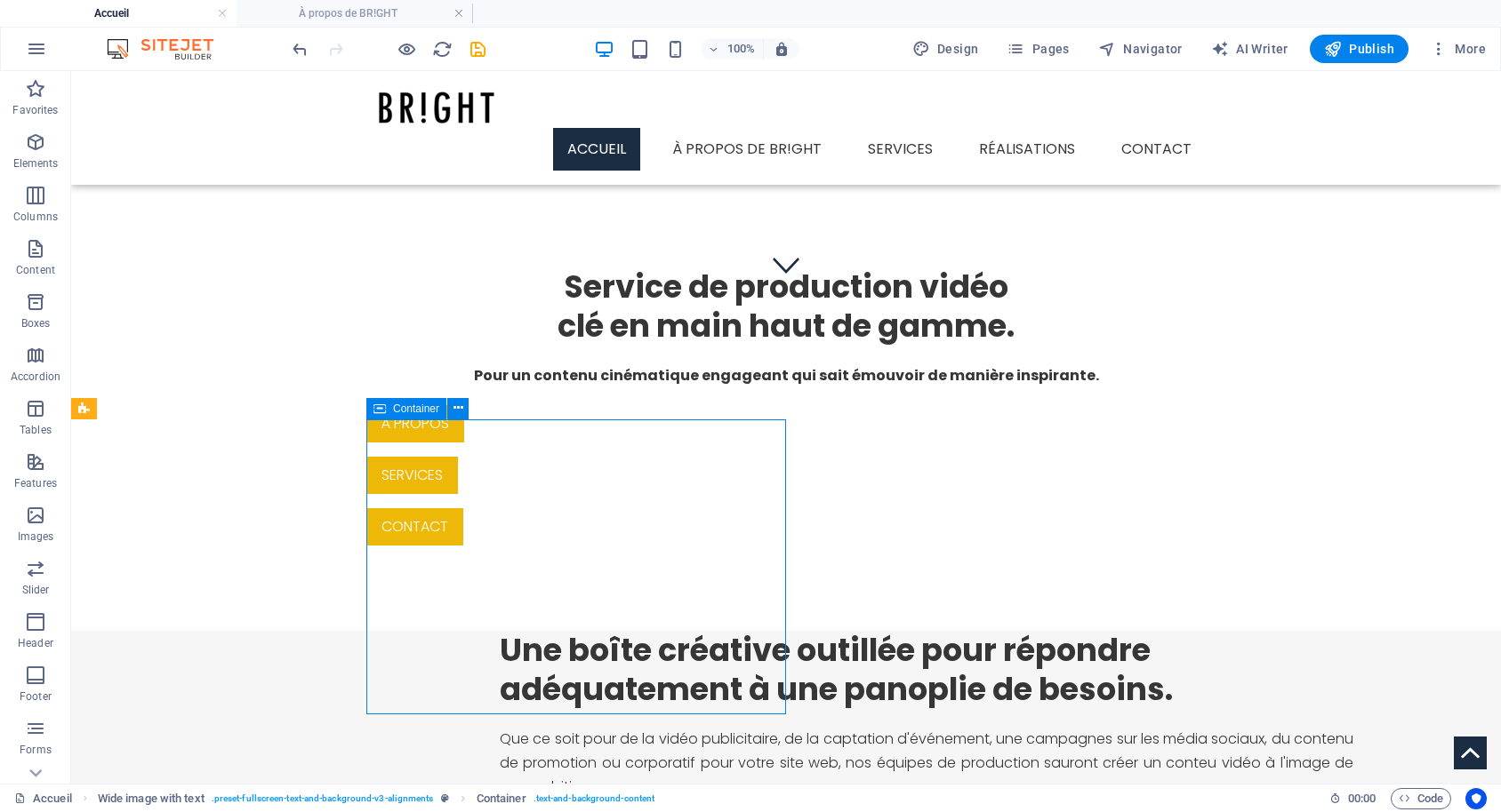
click at [379, 413] on icon at bounding box center [380, 408] width 12 height 21
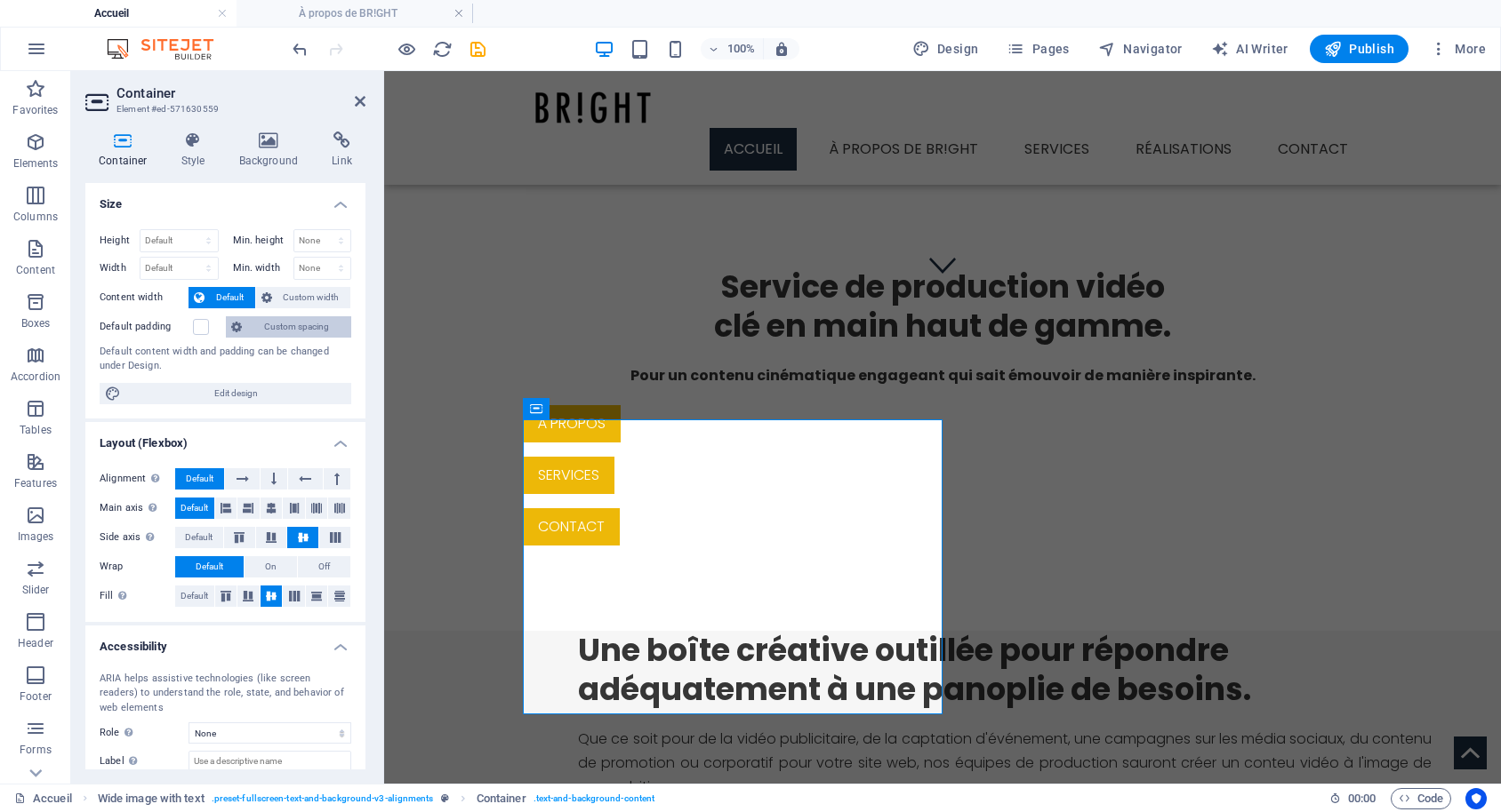
click at [262, 330] on span "Custom spacing" at bounding box center [296, 327] width 99 height 21
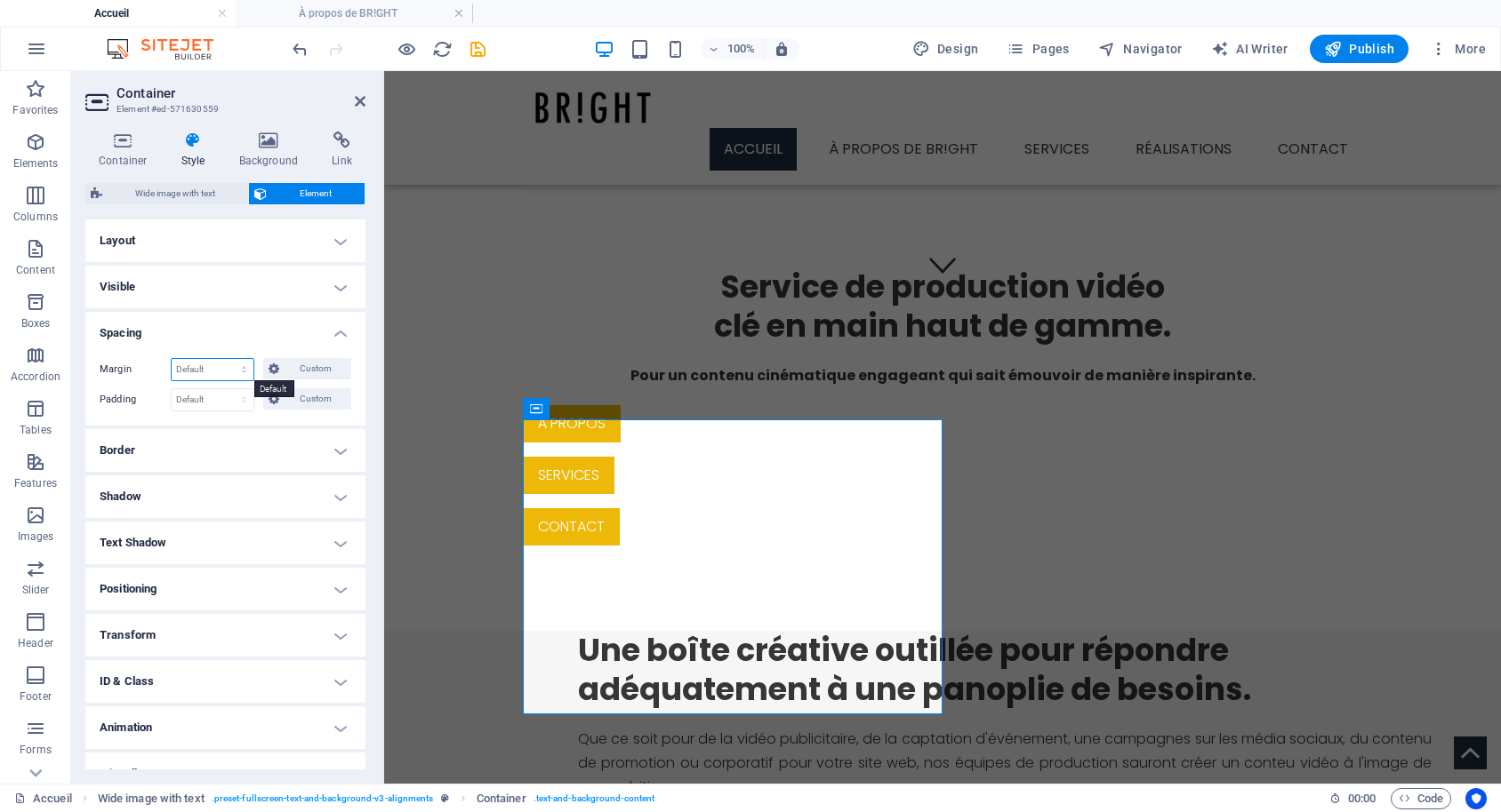
click at [172, 359] on select "Default auto px % rem vw vh Custom" at bounding box center [213, 369] width 82 height 21
select select "px"
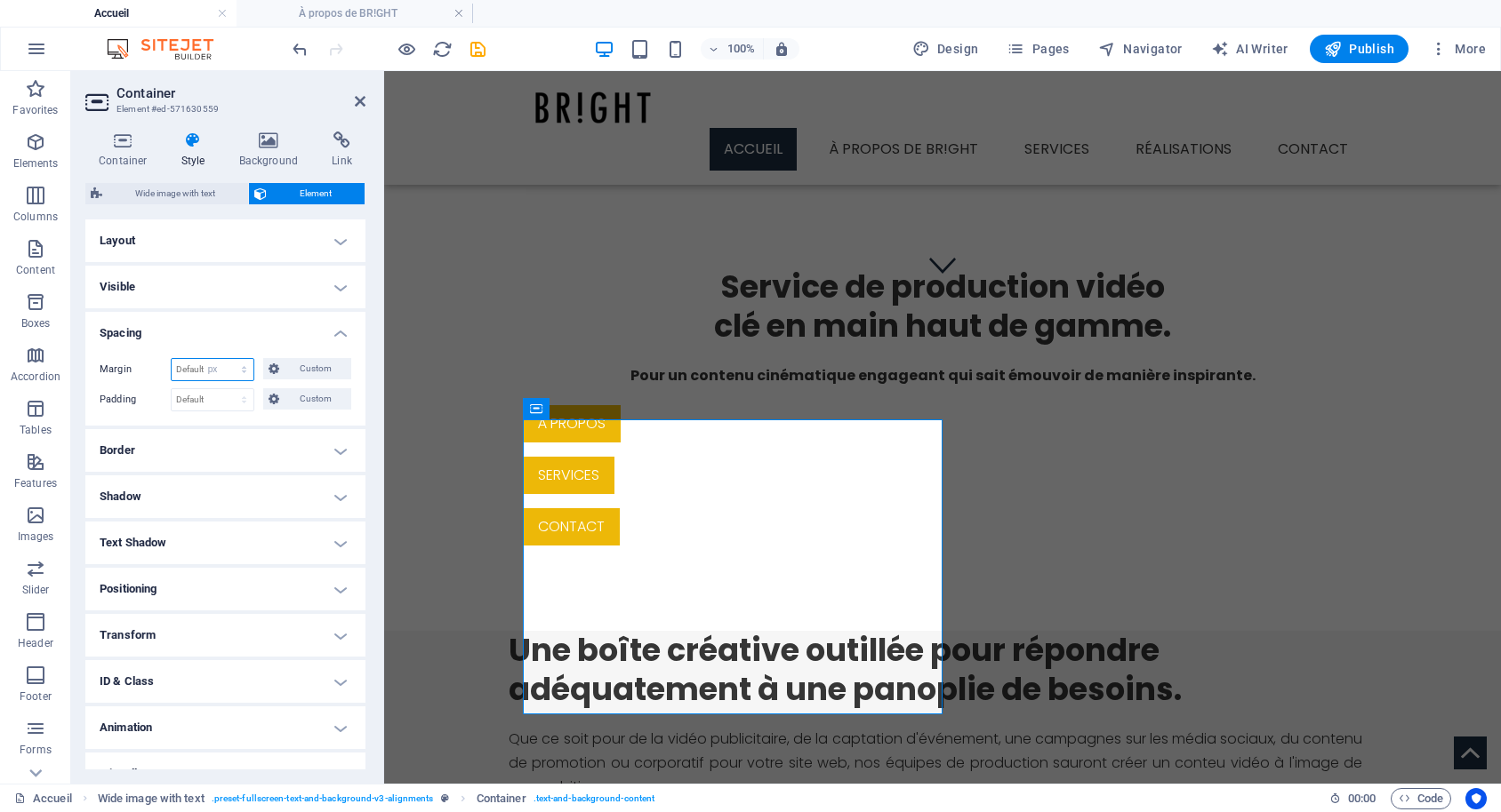
click option "px" at bounding box center [0, 0] width 0 height 0
type input "0"
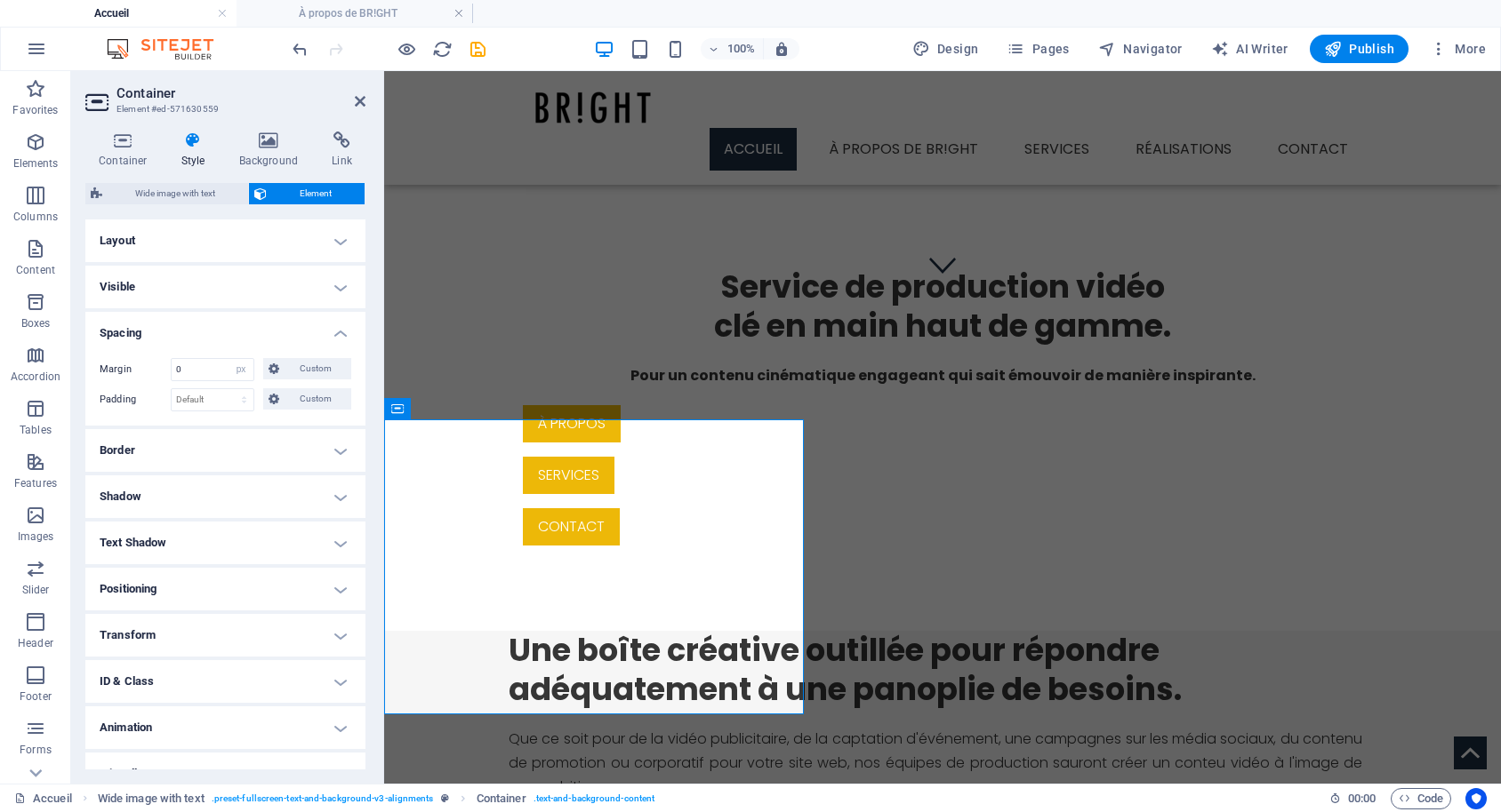
click at [230, 343] on h4 "Spacing" at bounding box center [225, 328] width 280 height 32
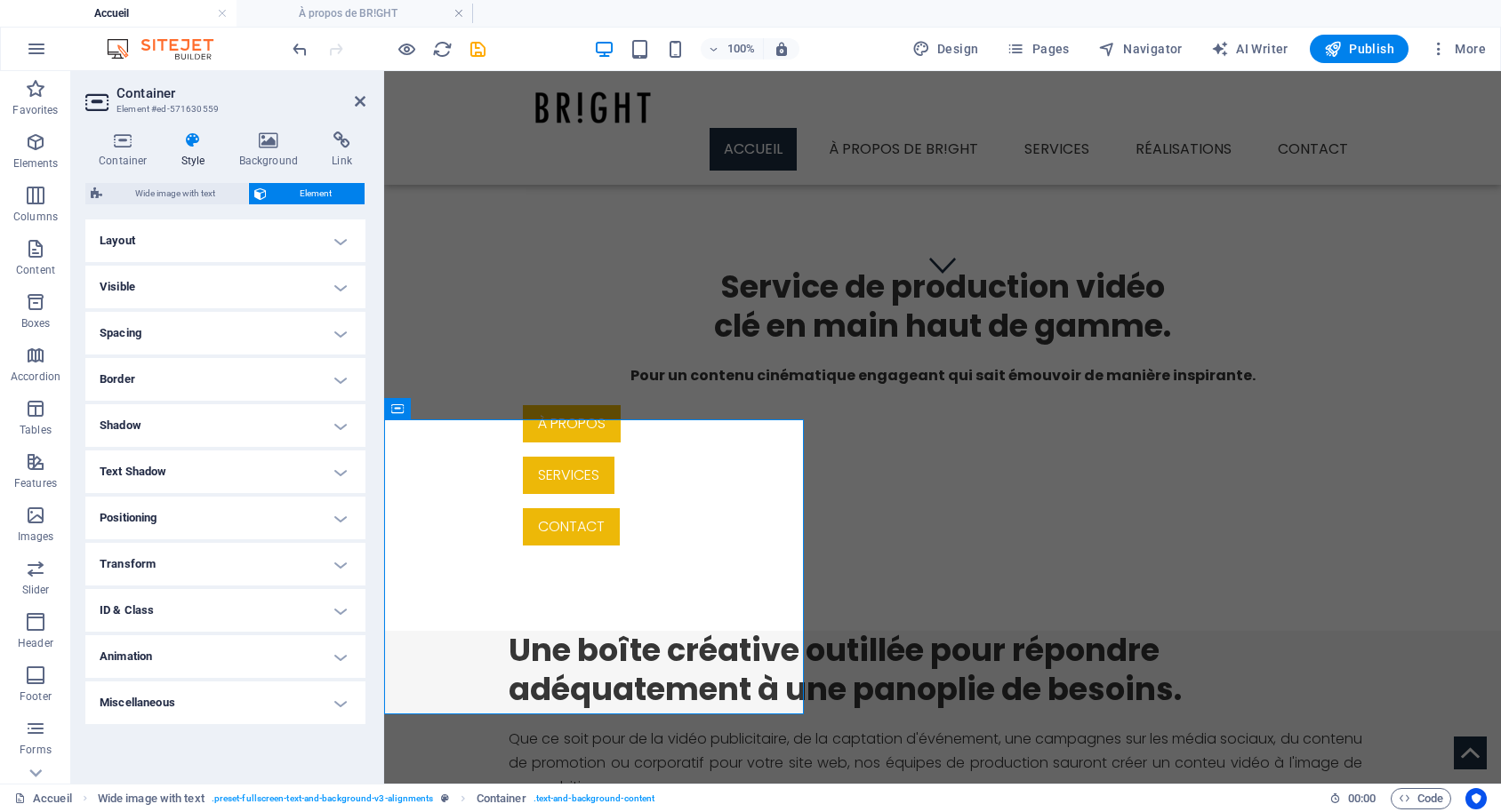
click at [547, 406] on div "à propos Services Contact" at bounding box center [942, 475] width 839 height 141
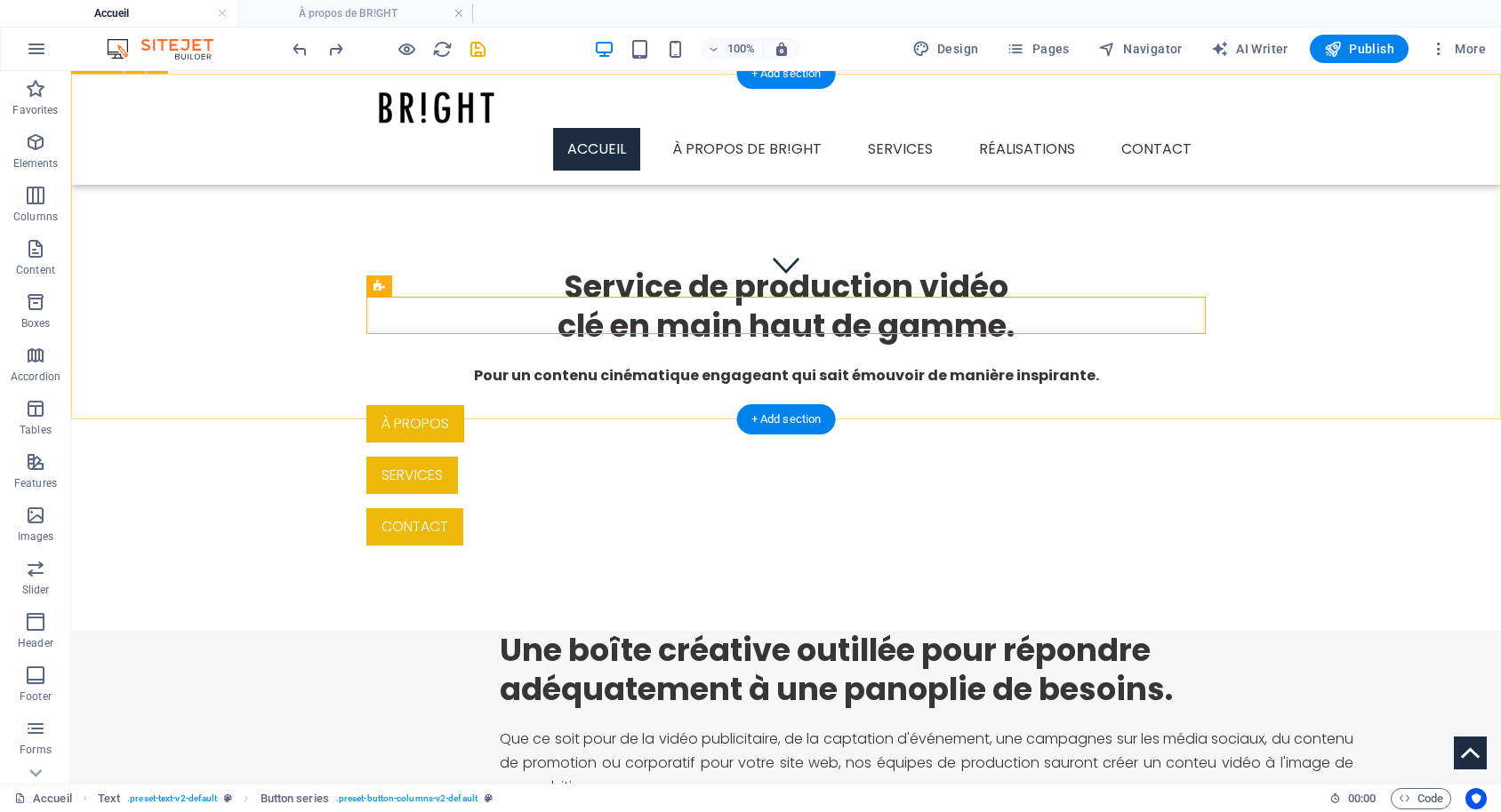
click at [541, 385] on div "Service de production vidéo clé en main haut de gamme. Pour un contenu cinémati…" at bounding box center [785, 406] width 1430 height 448
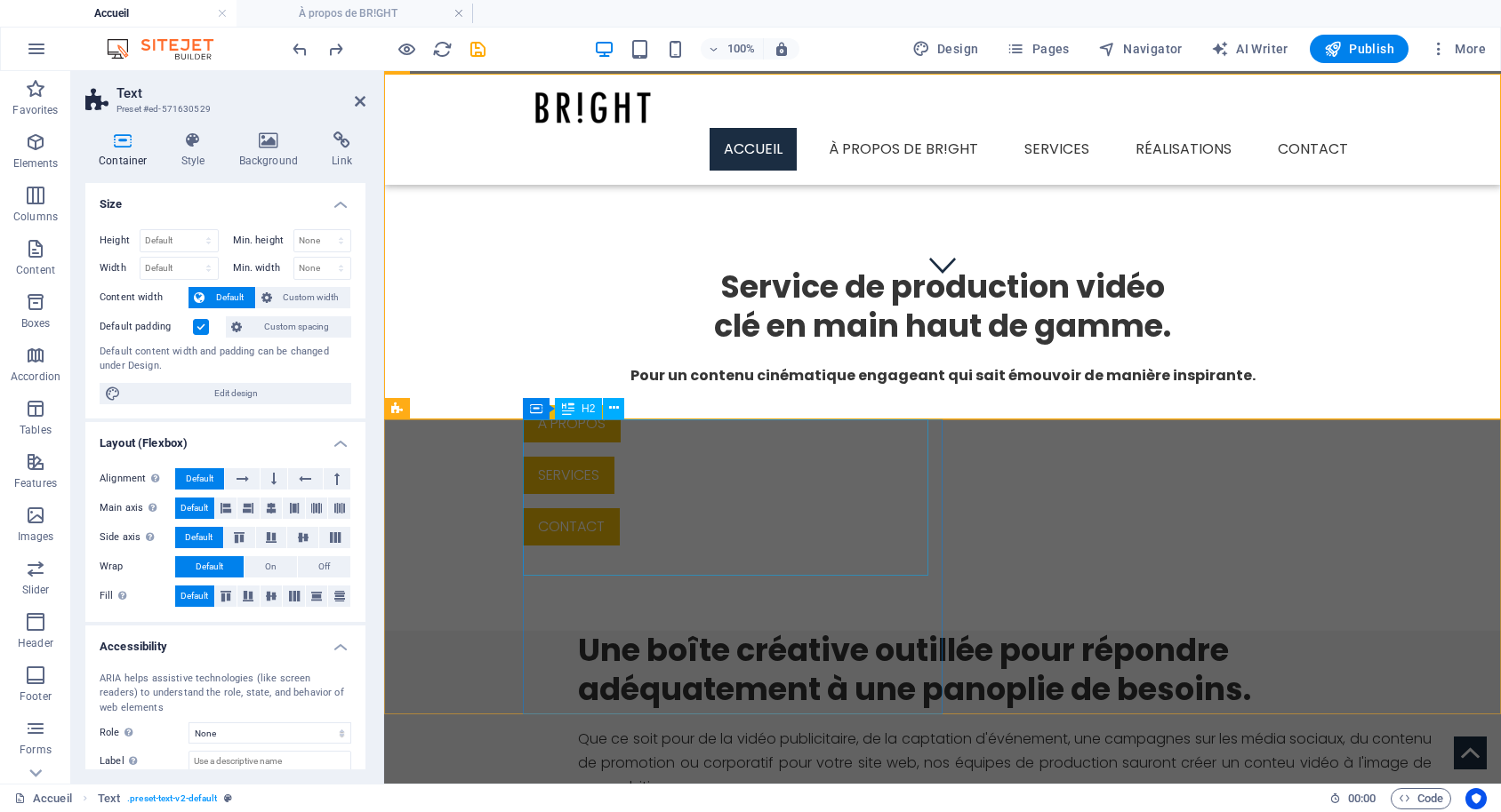
click at [578, 631] on div "Une boîte créative outillée pour répondre adéquatement à une panoplie de besoin…" at bounding box center [1004, 670] width 853 height 78
click at [528, 407] on div "Container" at bounding box center [536, 408] width 27 height 21
click at [528, 407] on div "Container" at bounding box center [563, 408] width 80 height 21
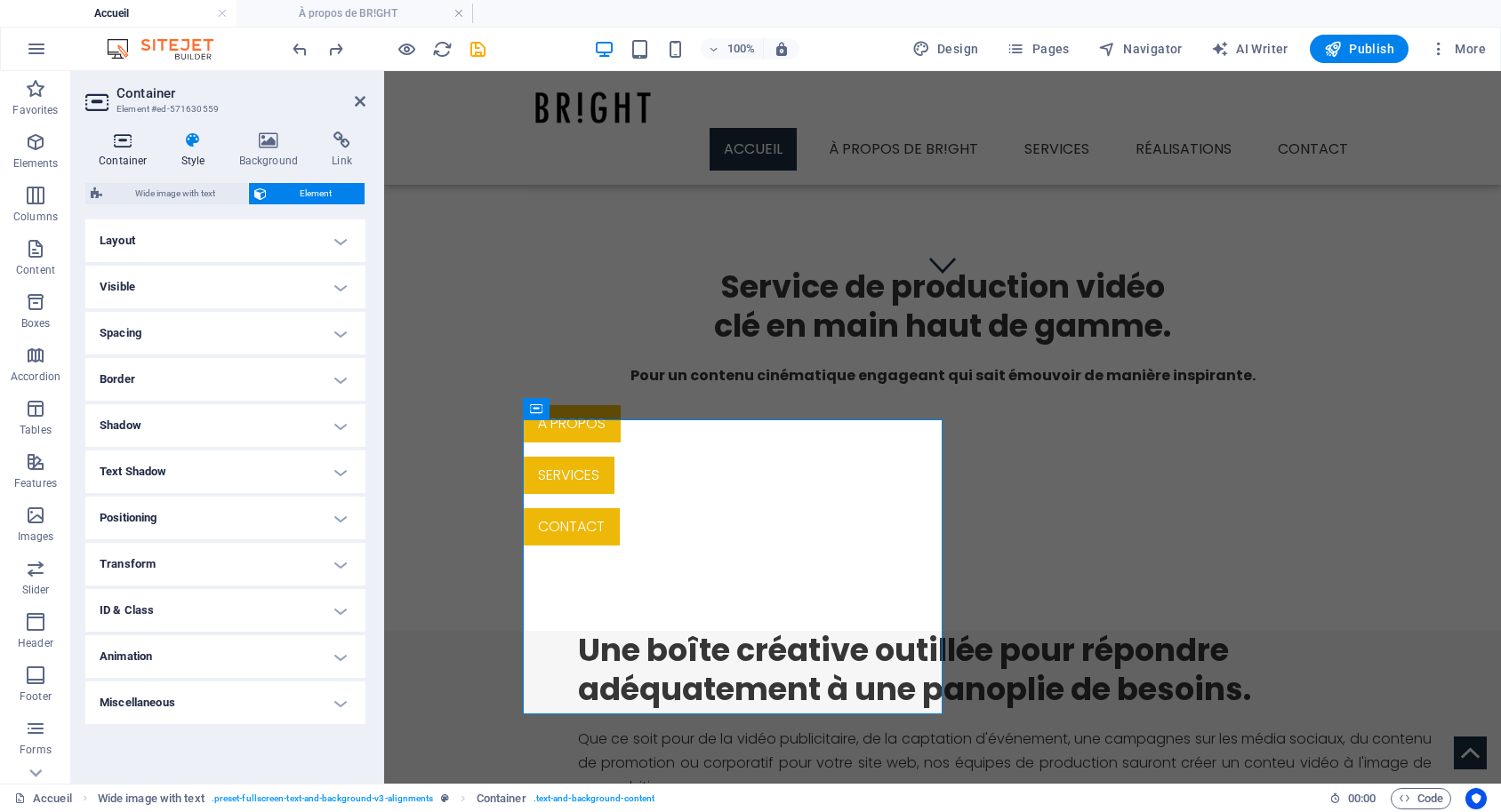
click at [114, 146] on icon at bounding box center [123, 141] width 76 height 18
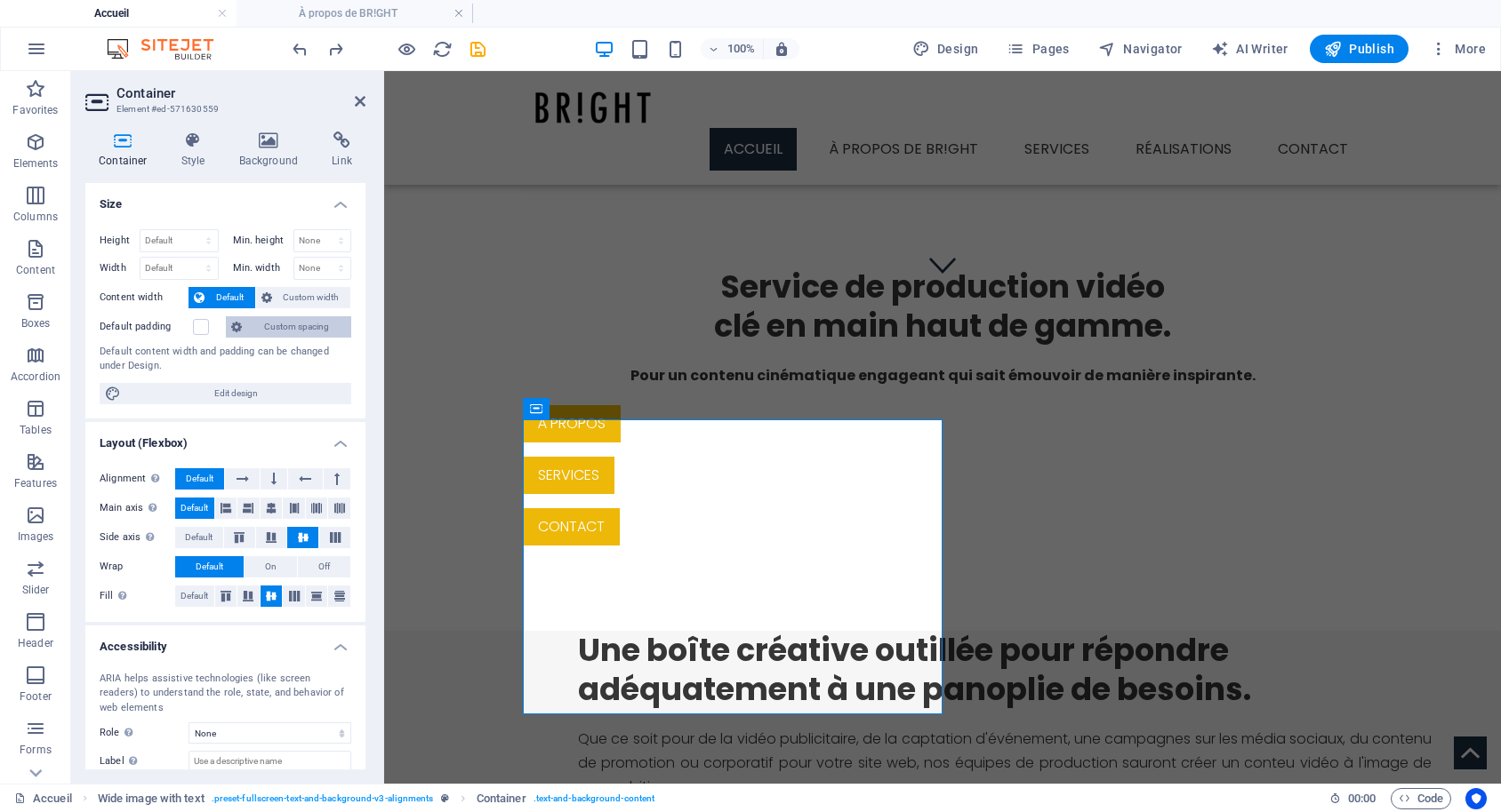
click at [325, 335] on span "Custom spacing" at bounding box center [296, 327] width 99 height 21
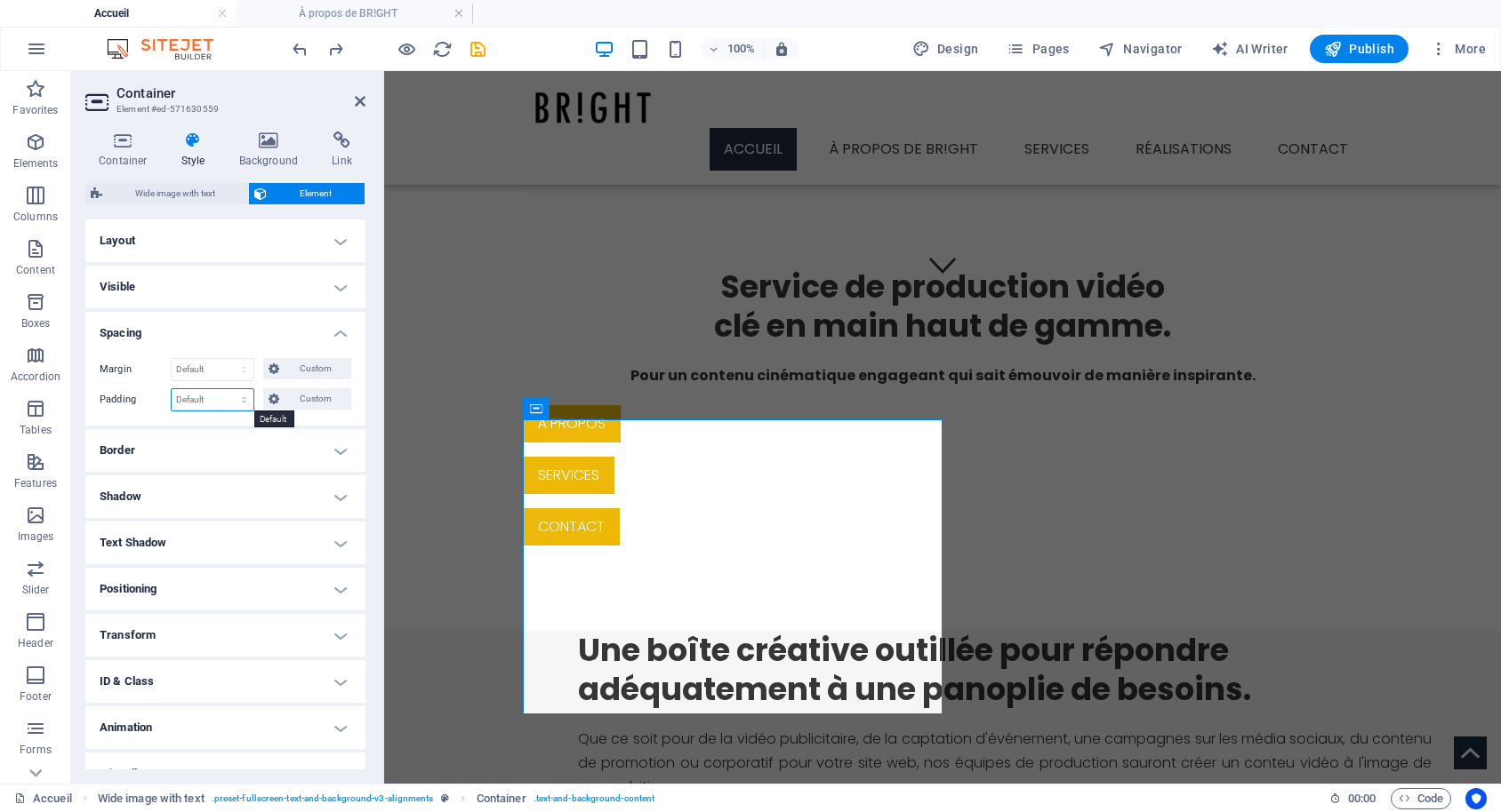
click at [172, 390] on select "Default px rem % vh vw Custom" at bounding box center [213, 400] width 82 height 21
select select "px"
click option "px" at bounding box center [0, 0] width 0 height 0
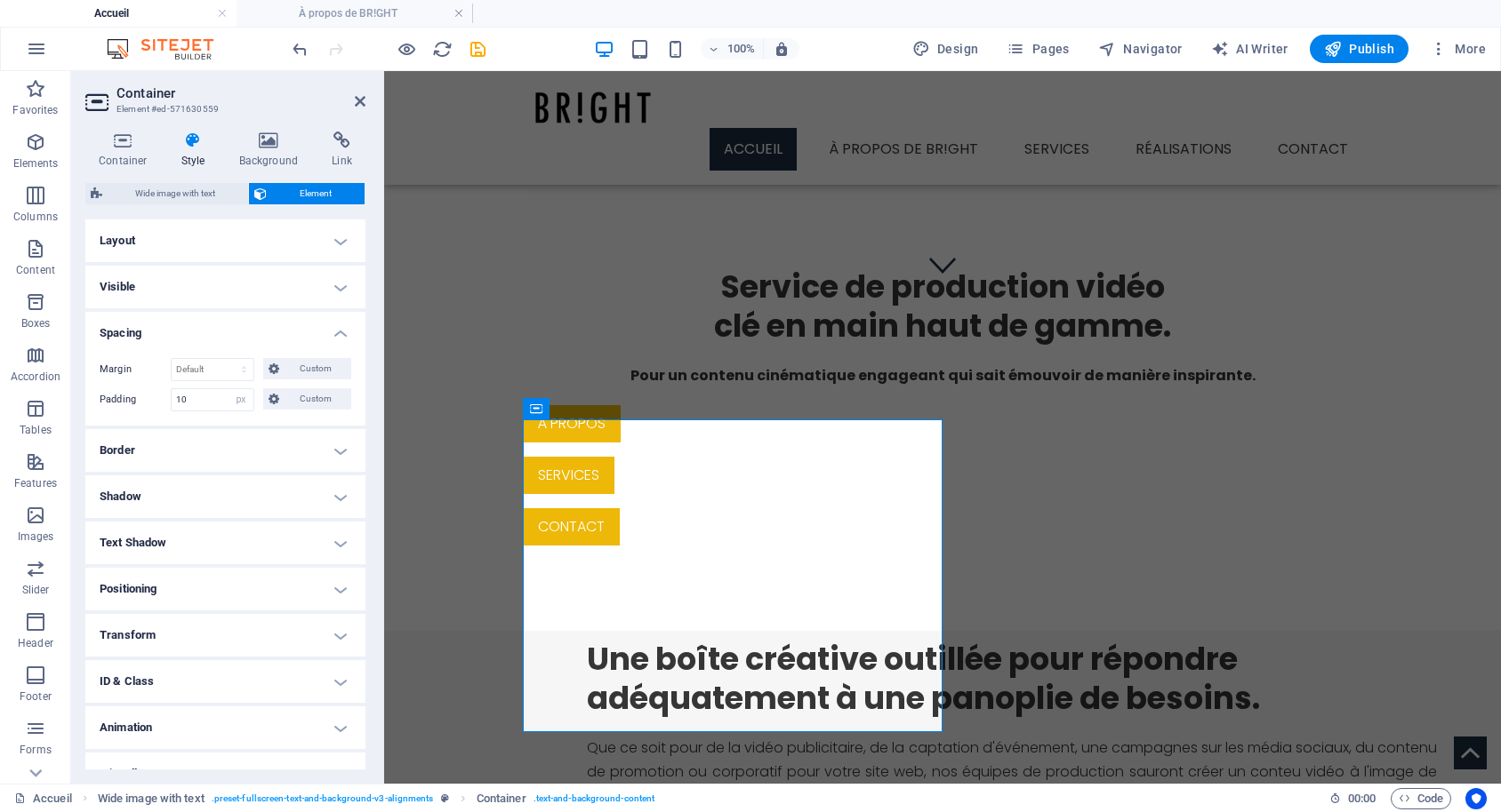
click at [258, 329] on h4 "Spacing" at bounding box center [225, 328] width 280 height 32
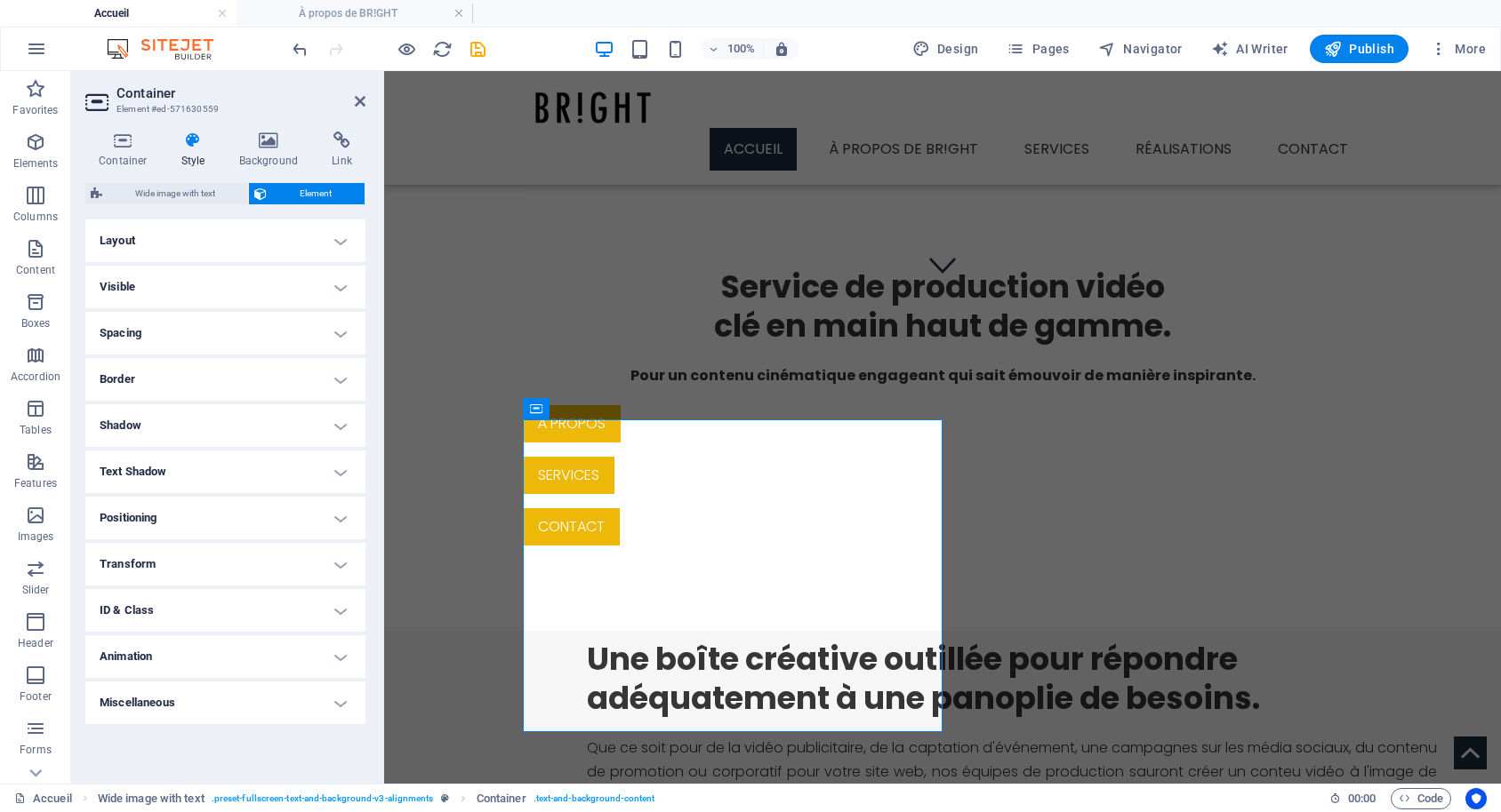
click at [258, 329] on h4 "Spacing" at bounding box center [225, 333] width 280 height 43
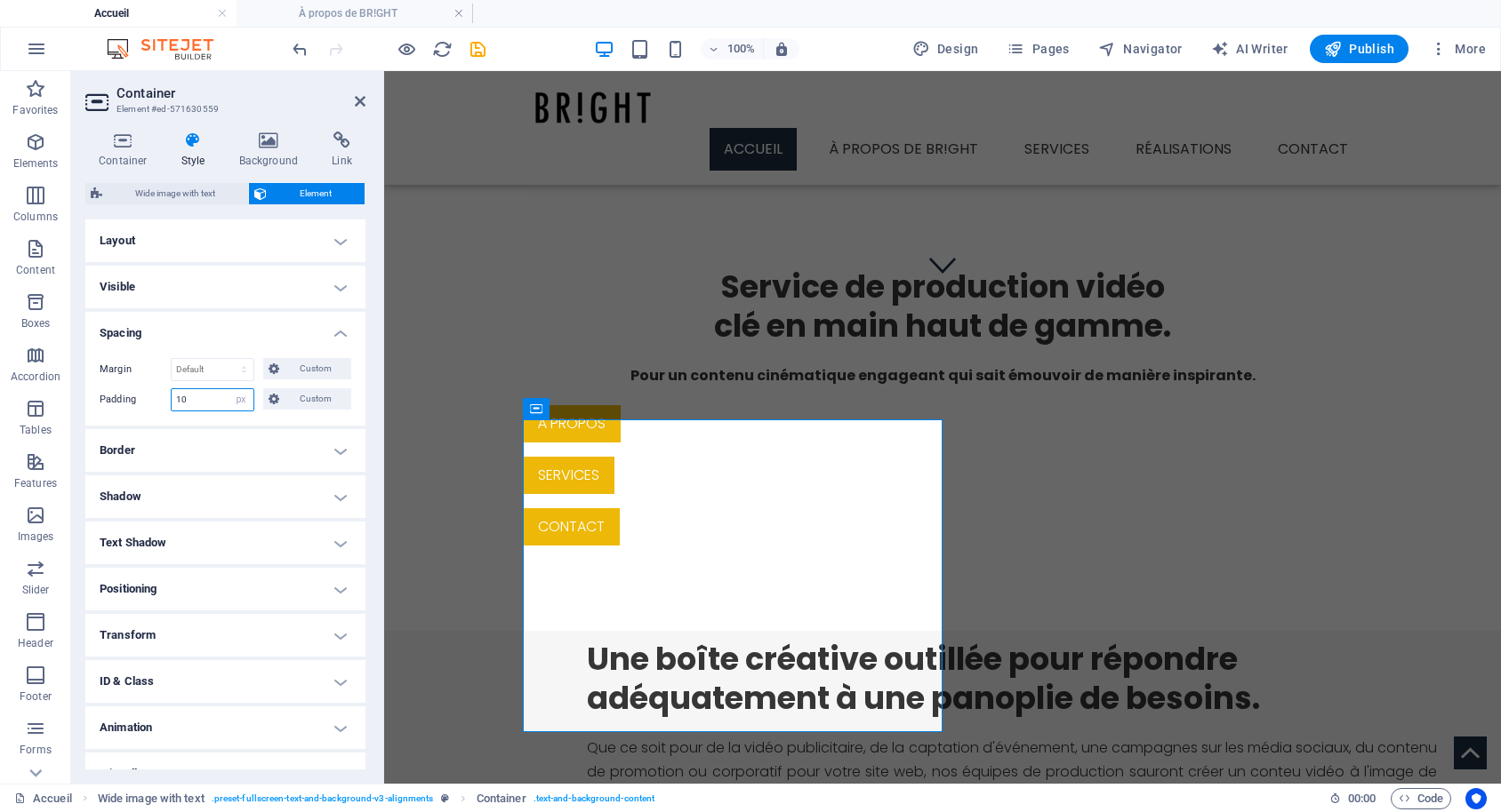
drag, startPoint x: 190, startPoint y: 406, endPoint x: 143, endPoint y: 398, distance: 47.7
click at [172, 398] on input "10" at bounding box center [213, 400] width 82 height 21
type input "30"
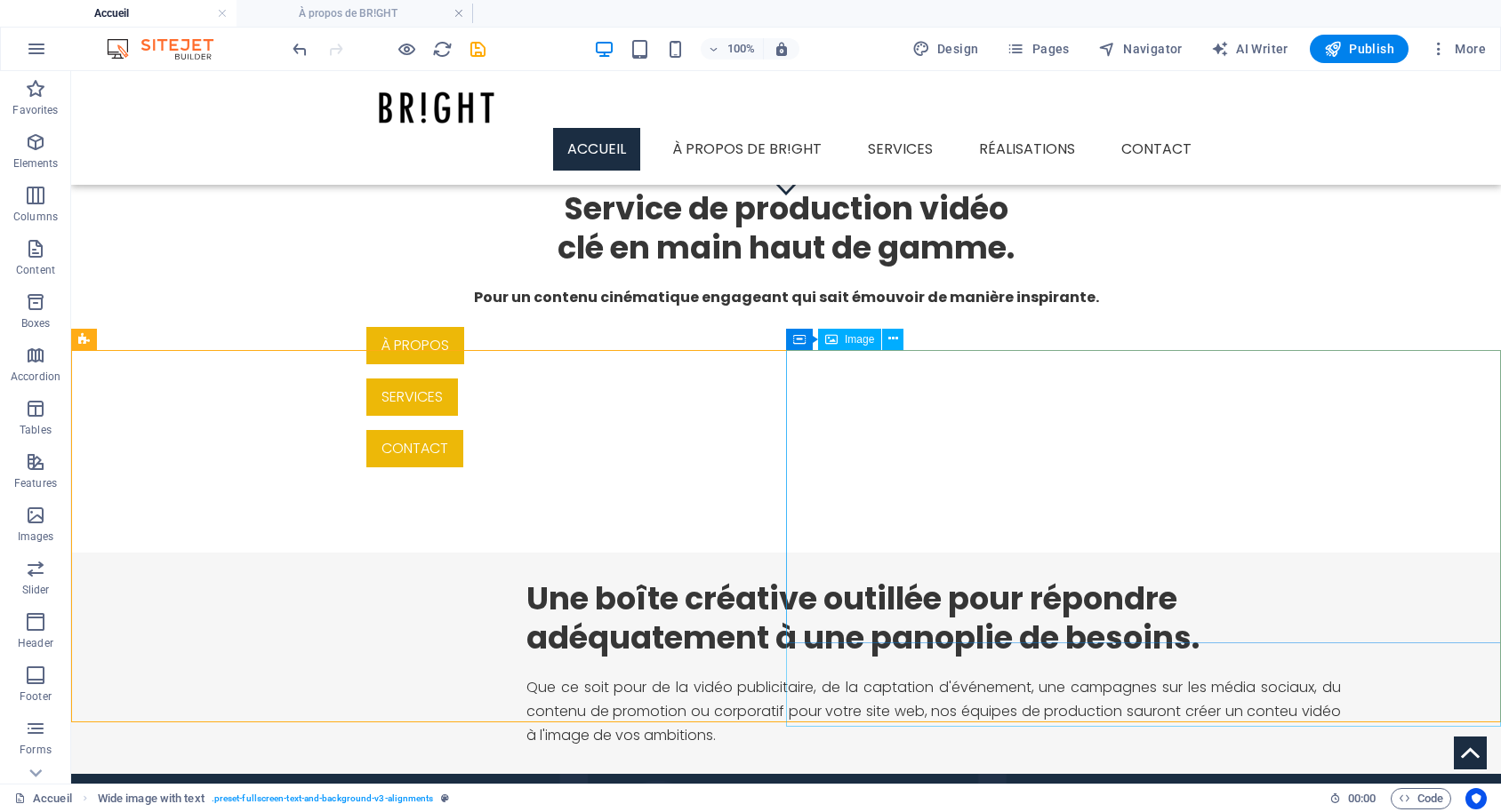
scroll to position [586, 0]
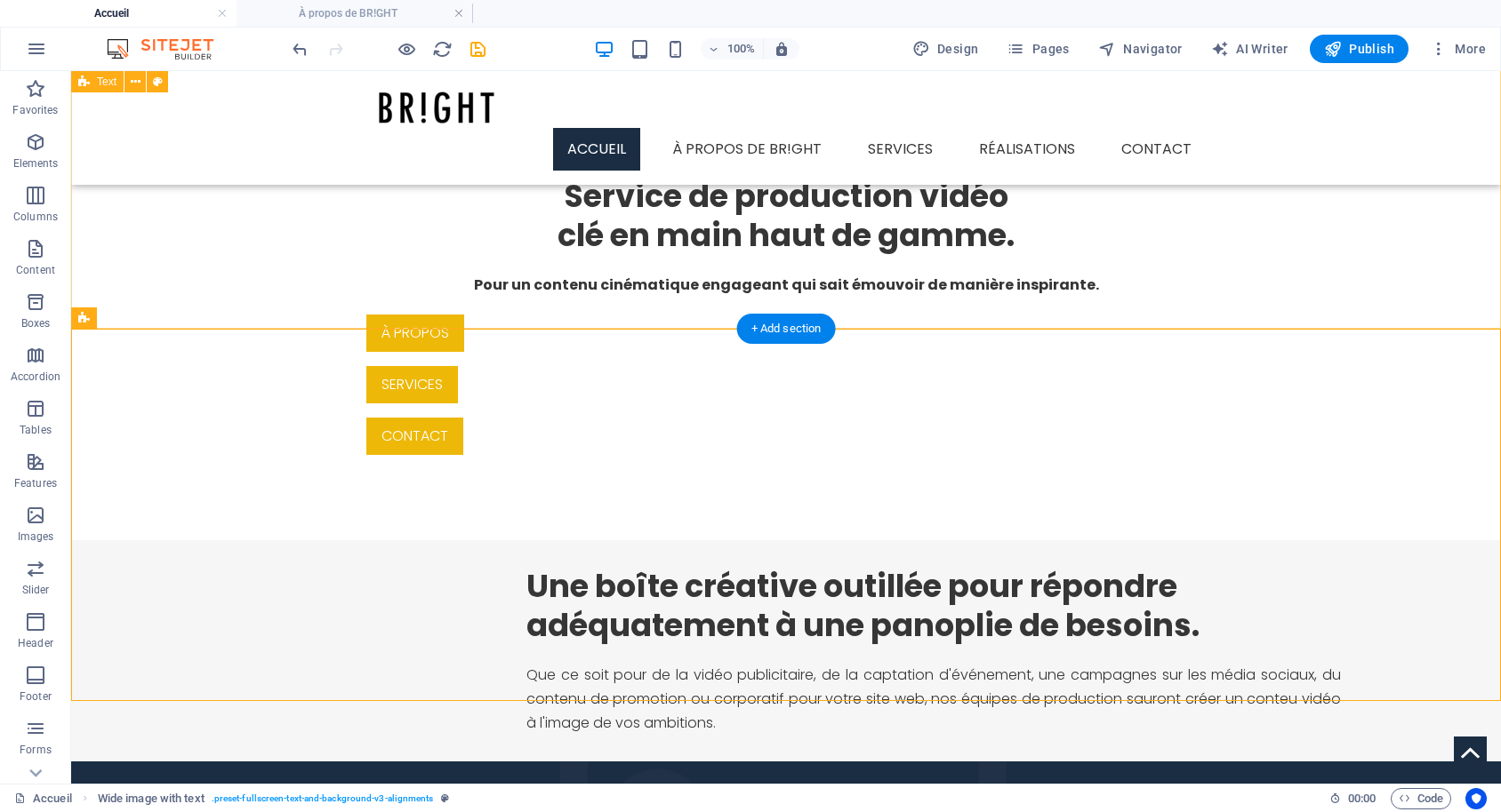
click at [1055, 286] on div "Service de production vidéo clé en main haut de gamme. Pour un contenu cinémati…" at bounding box center [785, 316] width 1430 height 448
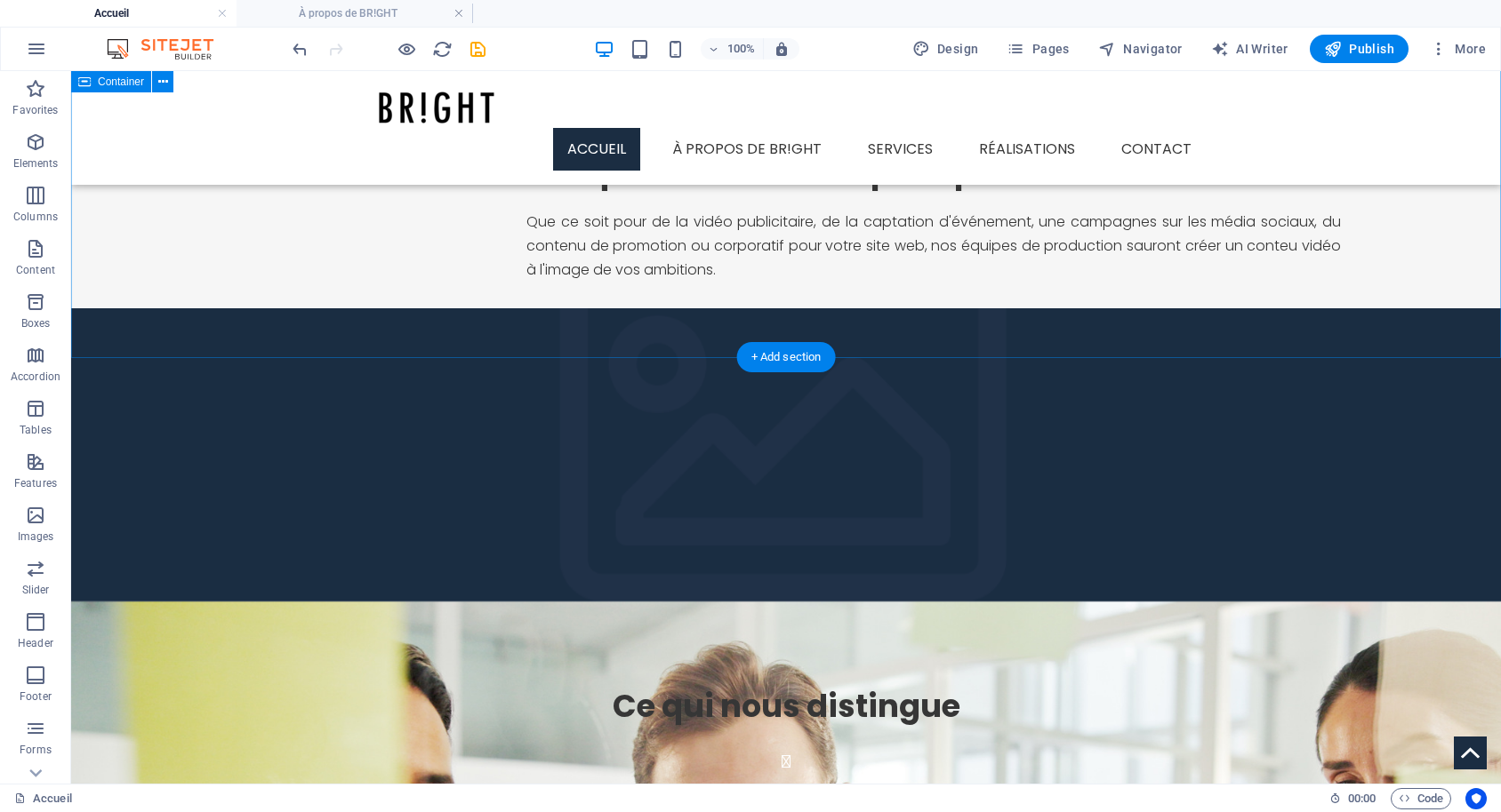
scroll to position [1402, 0]
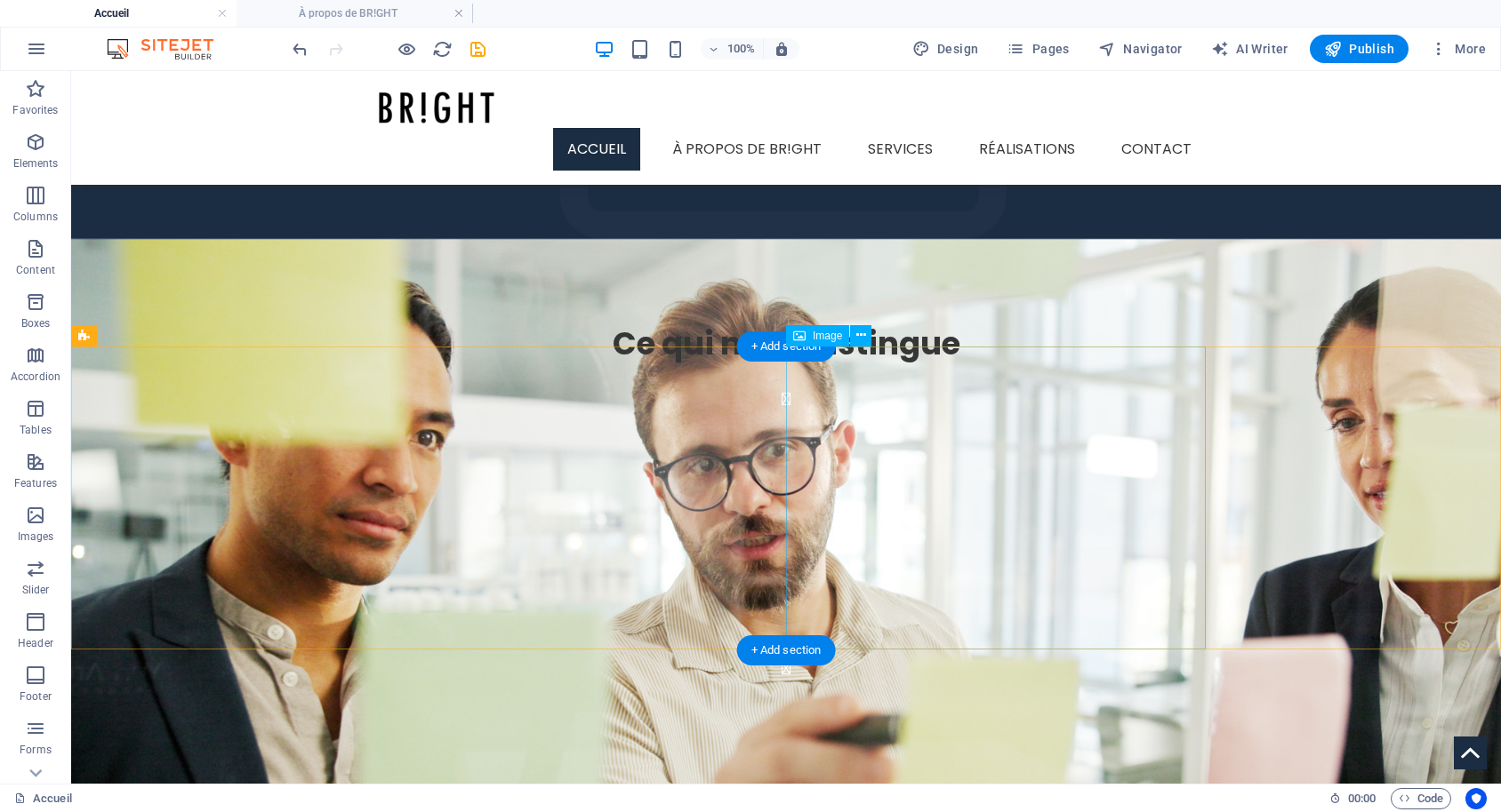
select select "%"
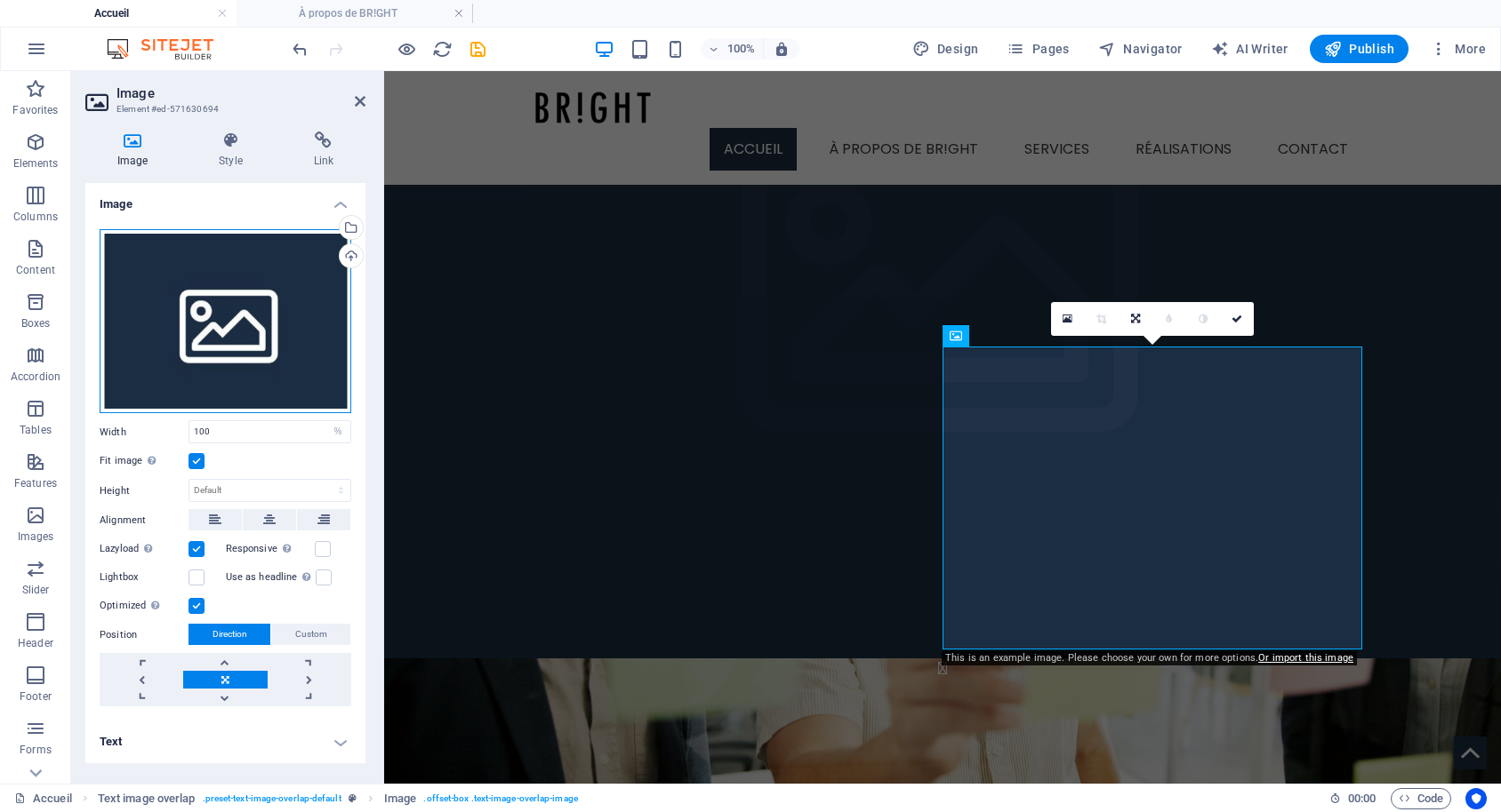
click at [232, 285] on div "Drag files here, click to choose files or select files from Files or our free s…" at bounding box center [226, 322] width 252 height 185
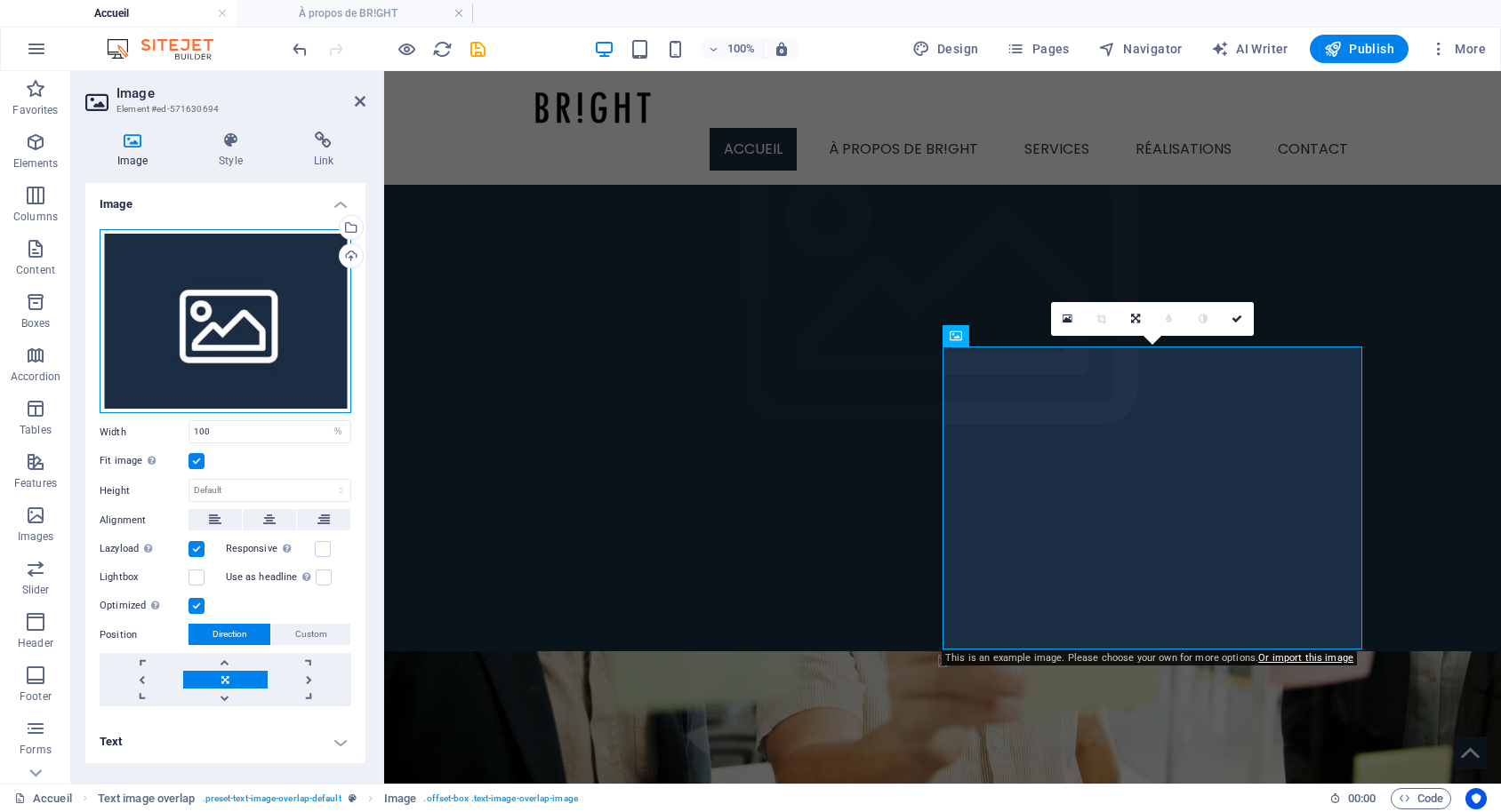
click at [232, 285] on div "Drag files here, click to choose files or select files from Files or our free s…" at bounding box center [226, 322] width 252 height 185
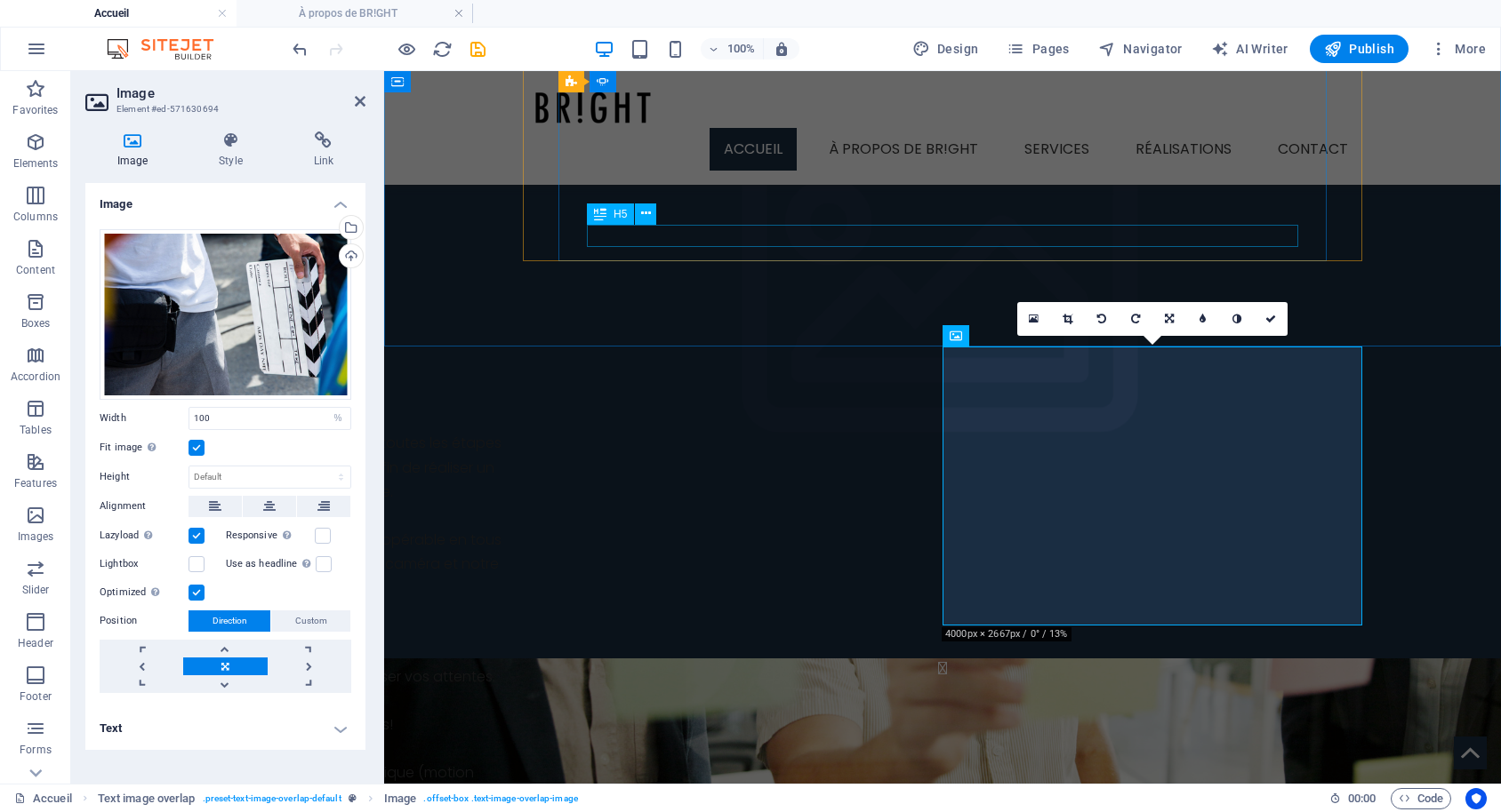
click at [733, 283] on div "Ce qui nous distingue En studio de production ou sur le terrain, les membres de…" at bounding box center [941, 504] width 1116 height 531
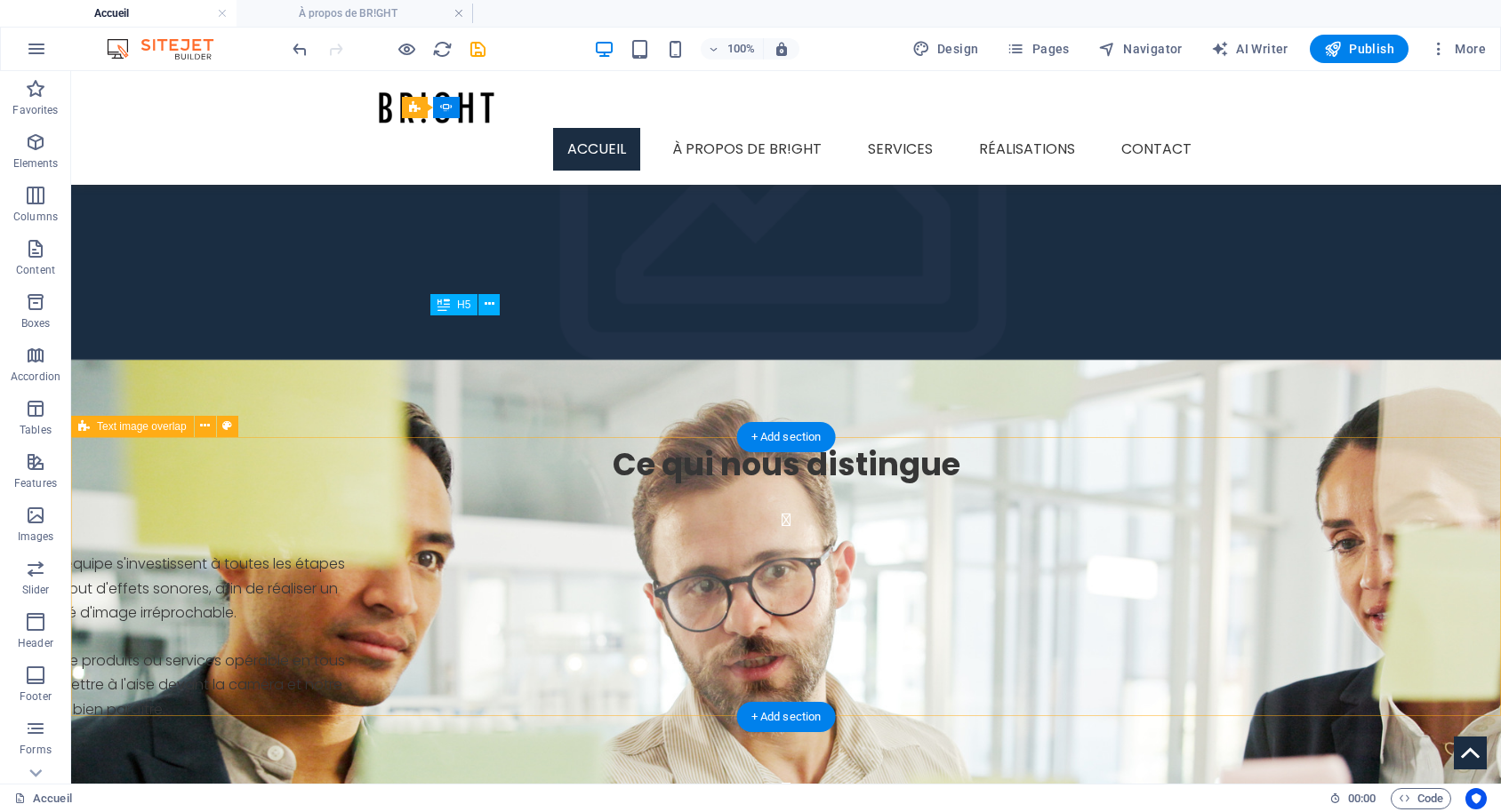
scroll to position [1311, 0]
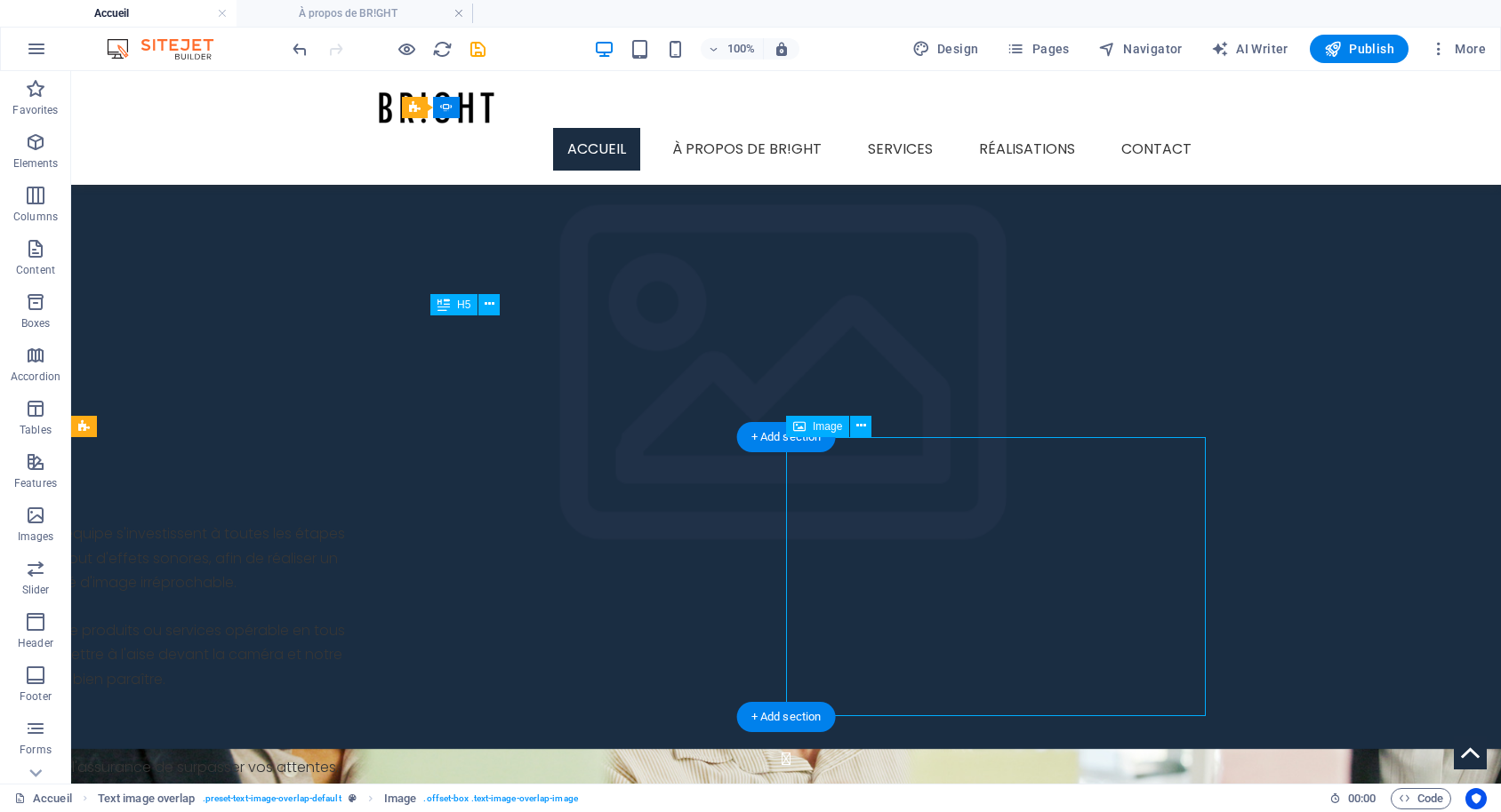
select select "%"
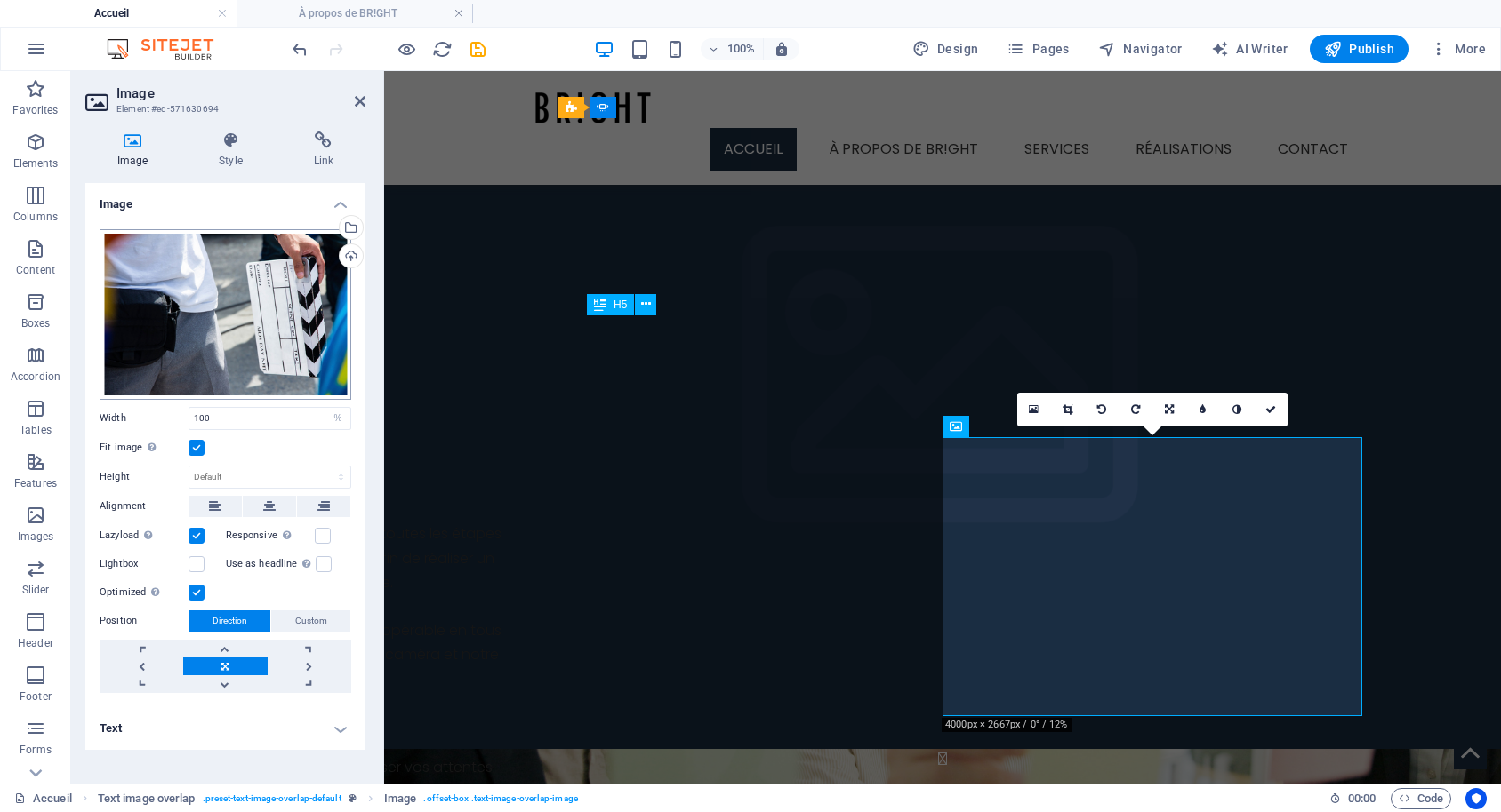
click at [281, 326] on div "Drag files here, click to choose files or select files from Files or our free s…" at bounding box center [226, 315] width 252 height 171
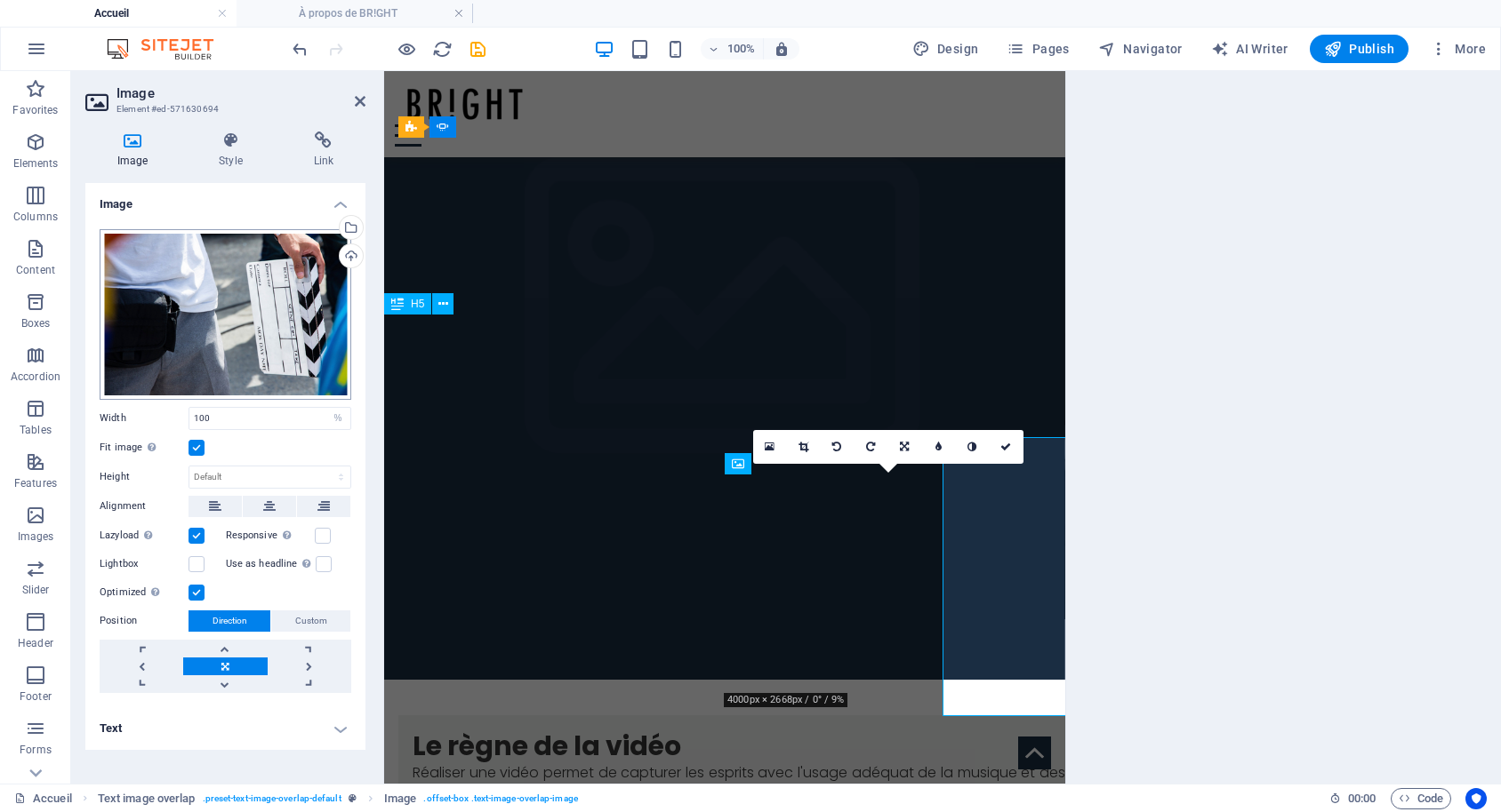
click at [281, 326] on div "Drag files here, click to choose files or select files from Files or our free s…" at bounding box center [226, 315] width 252 height 171
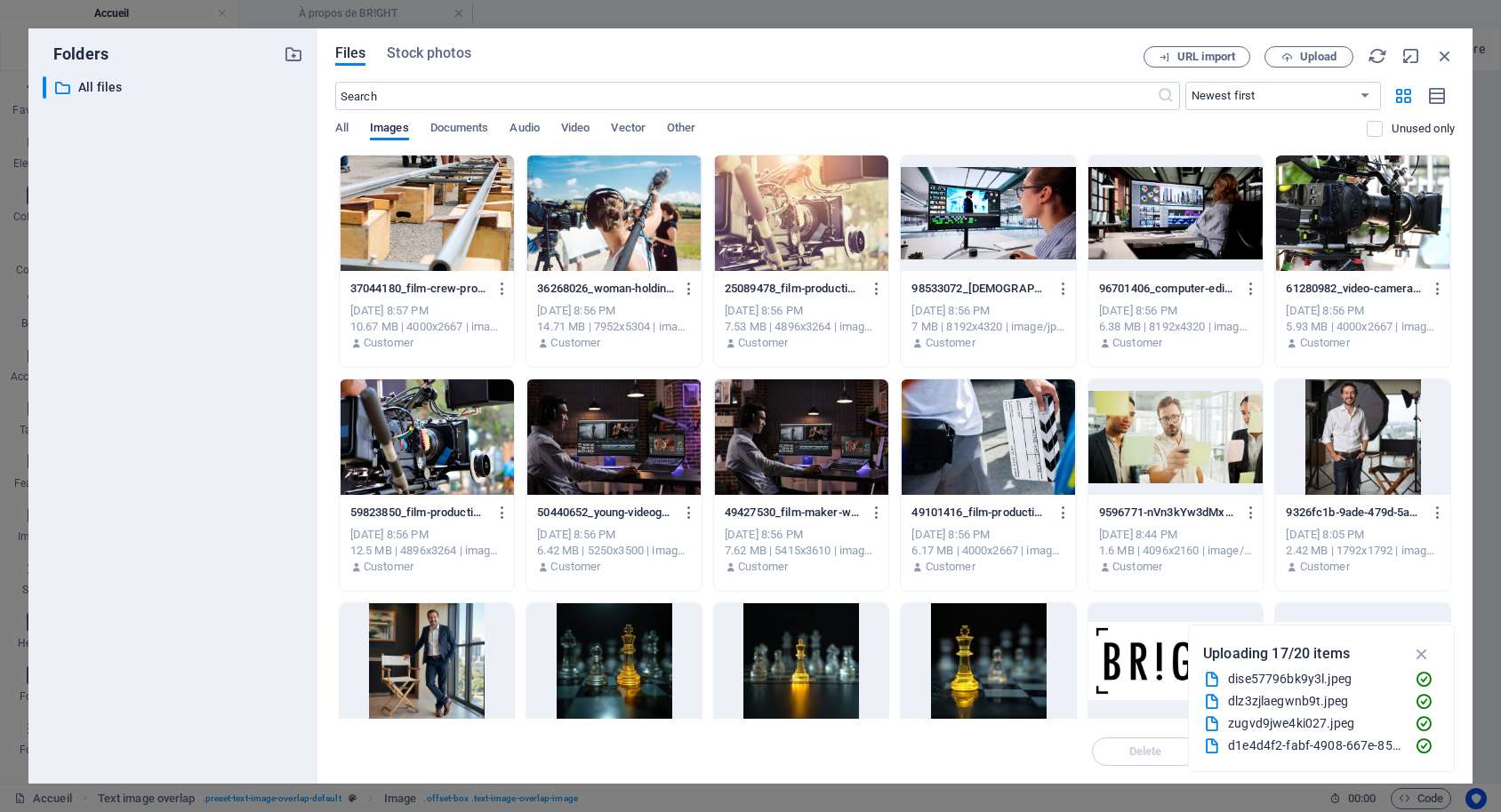
click at [800, 180] on div at bounding box center [800, 214] width 175 height 116
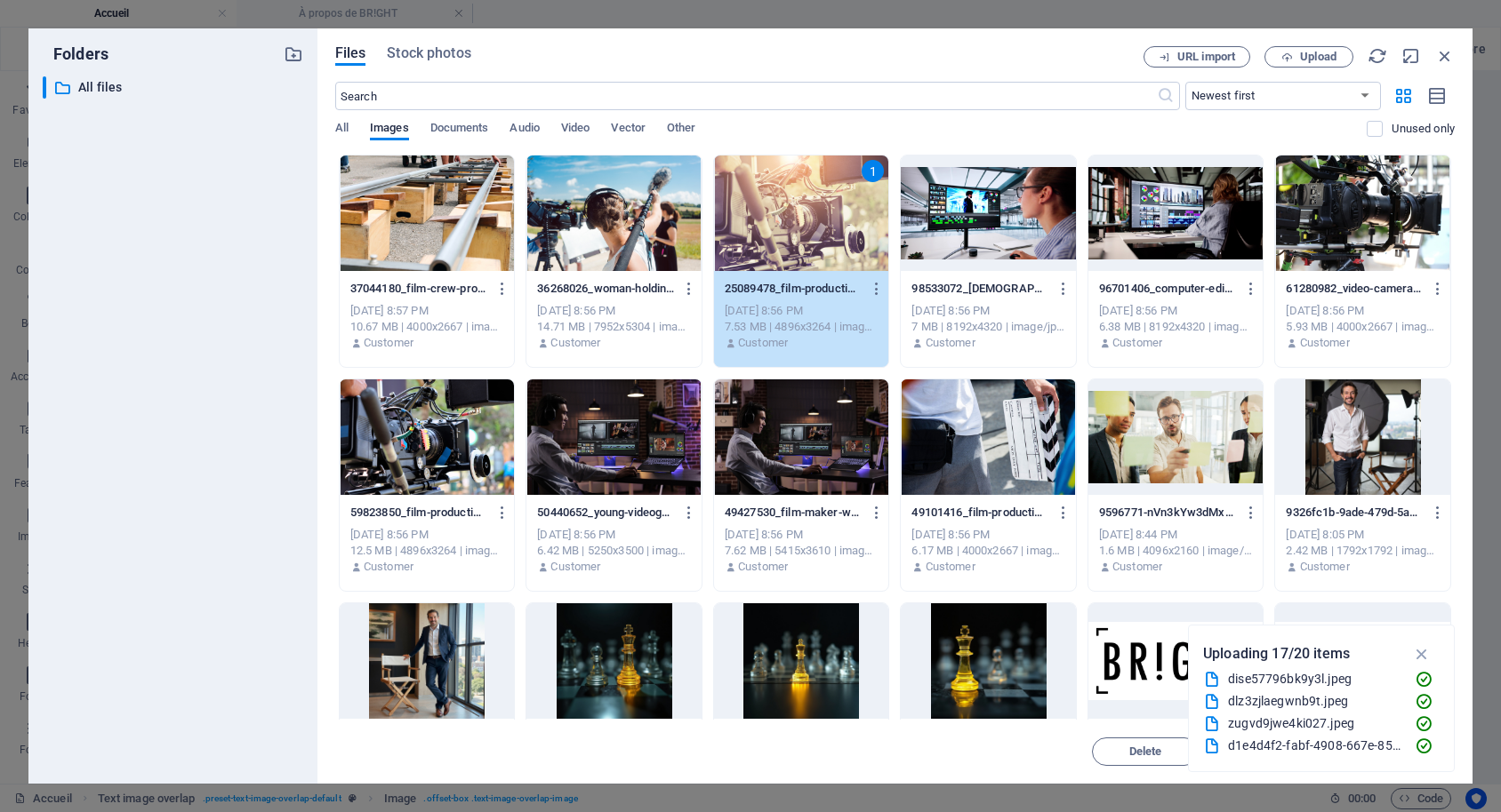
click at [702, 205] on div at bounding box center [614, 214] width 175 height 116
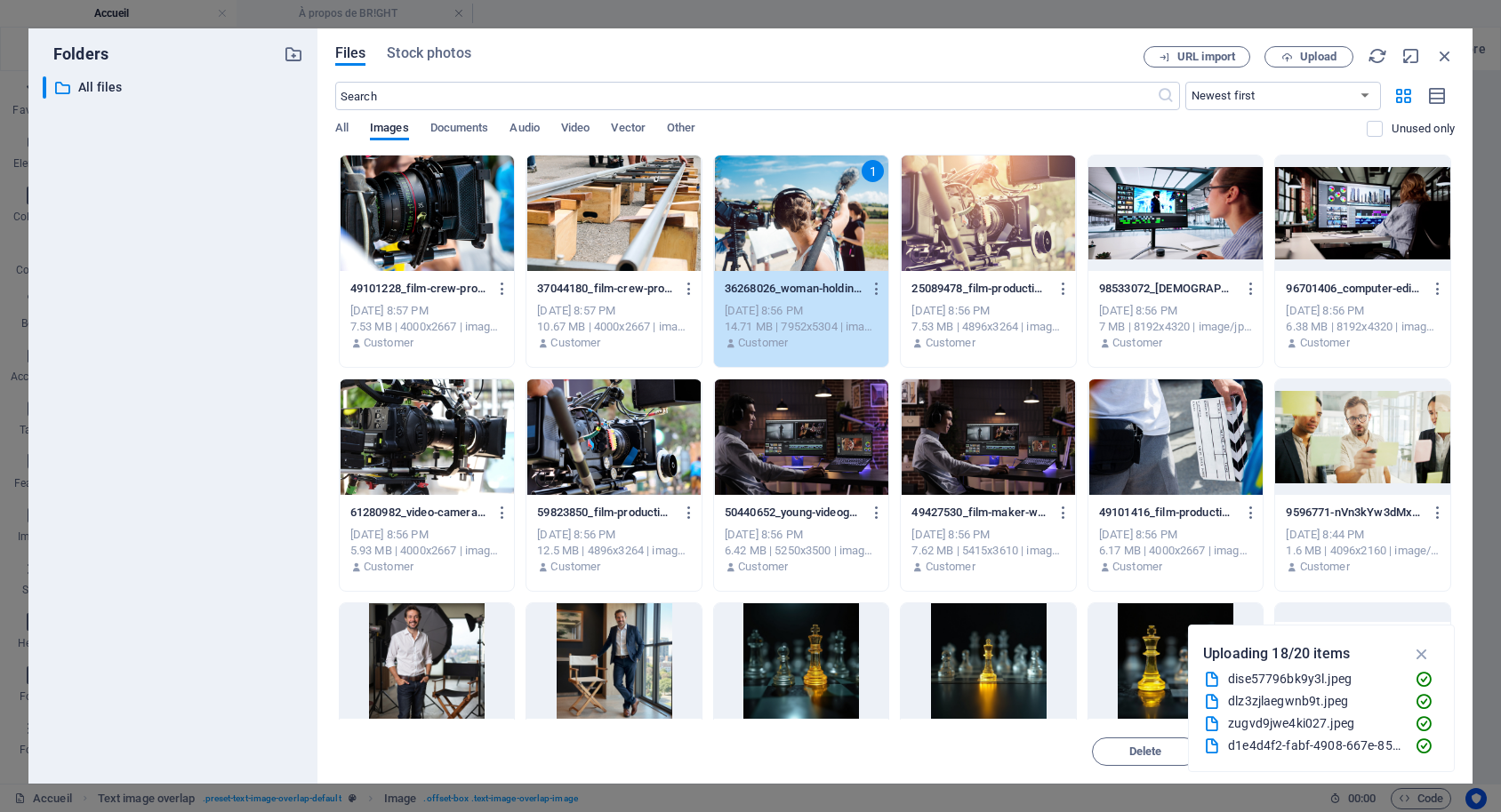
click at [965, 221] on div at bounding box center [987, 214] width 175 height 116
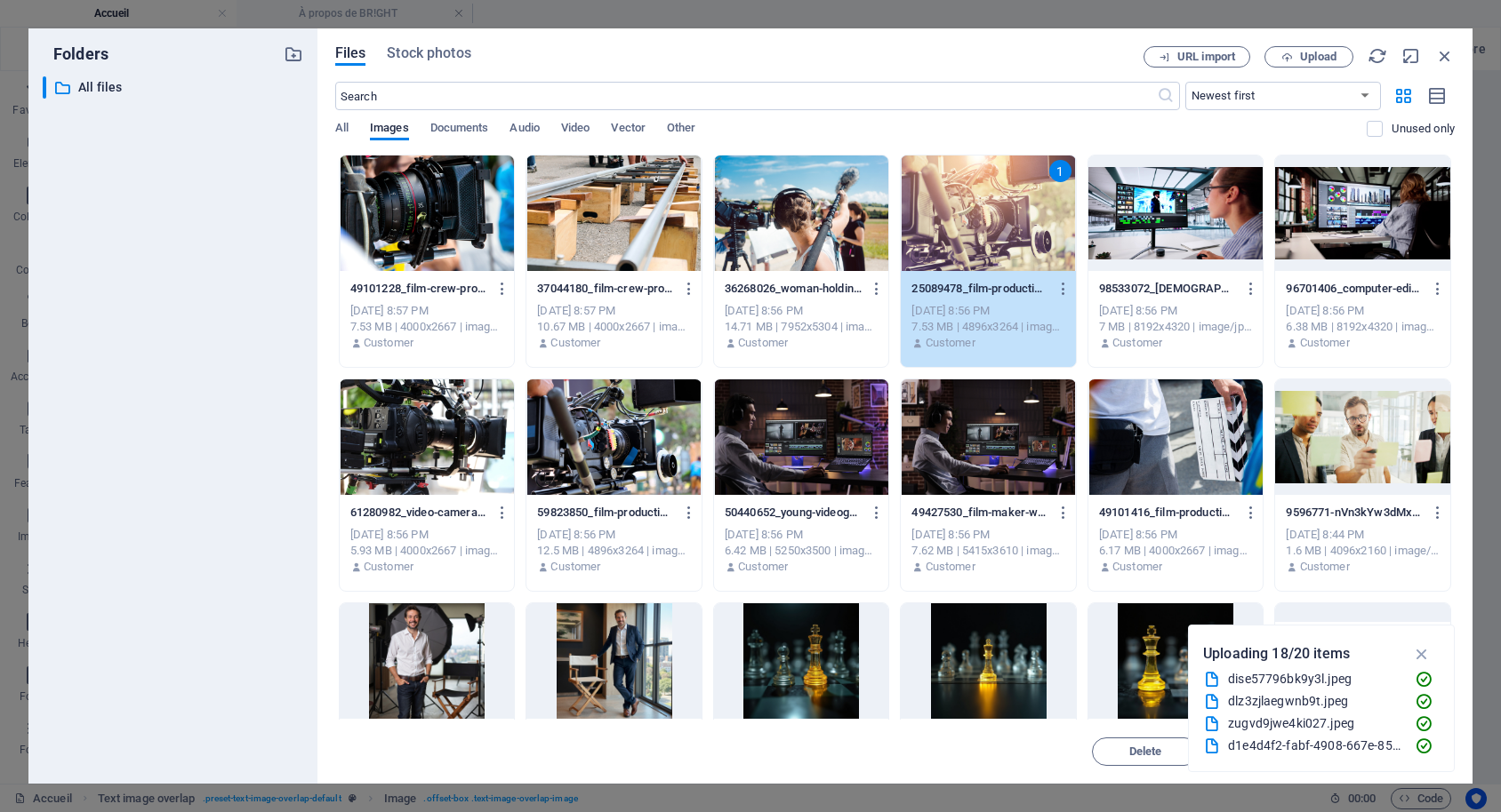
click at [965, 221] on div "1" at bounding box center [987, 214] width 175 height 116
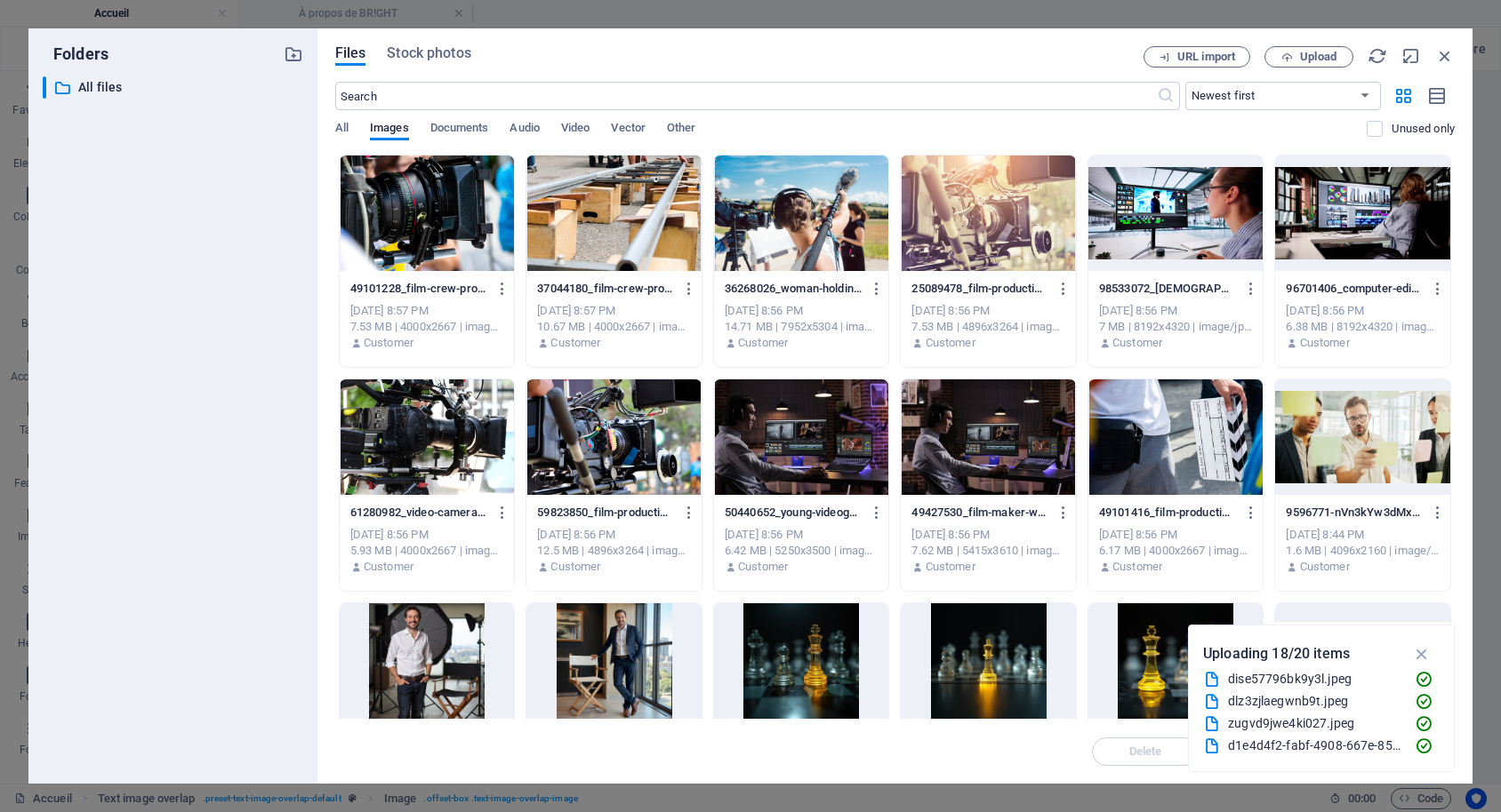
click at [965, 221] on div at bounding box center [987, 214] width 175 height 116
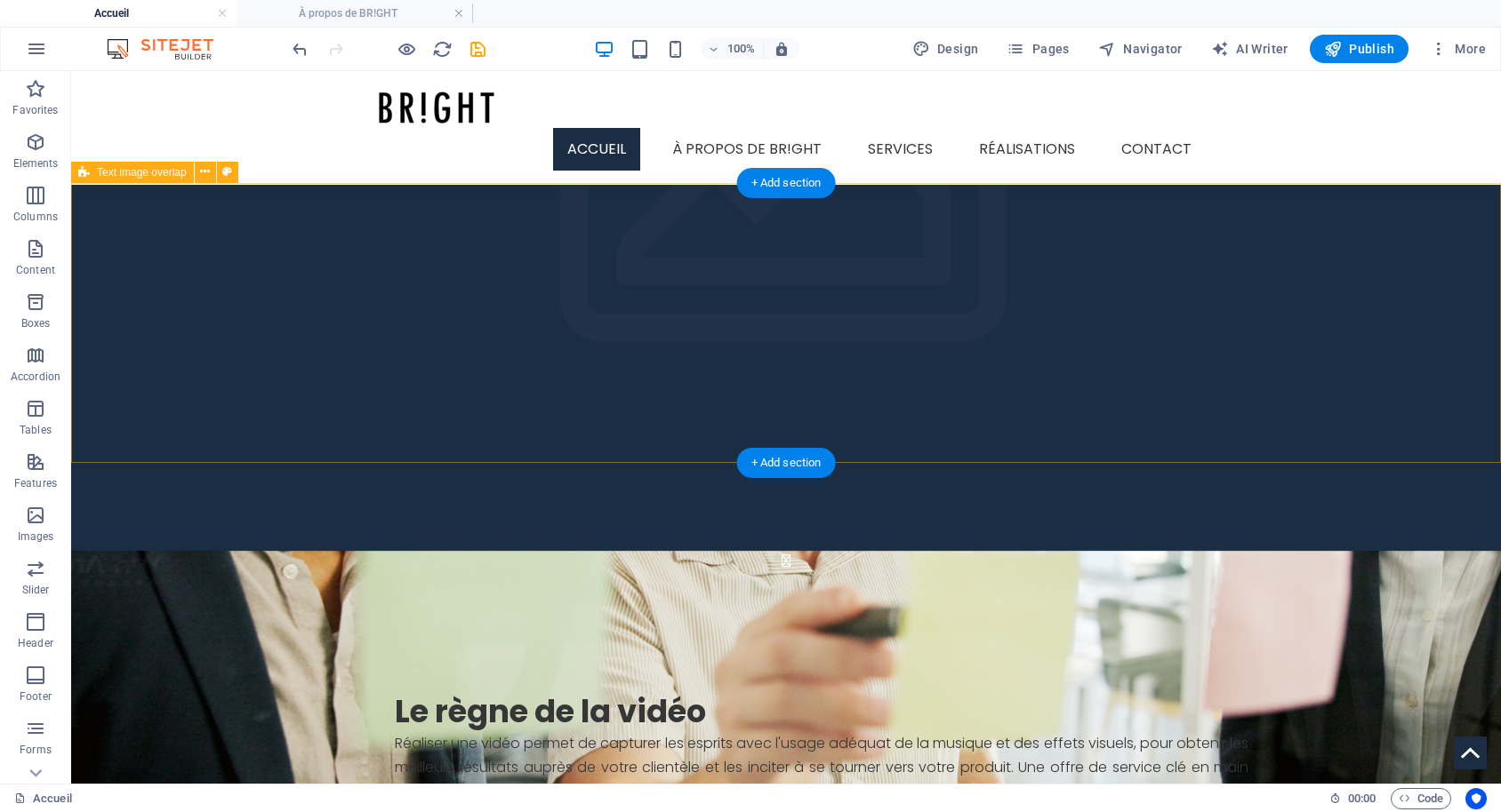
scroll to position [1583, 0]
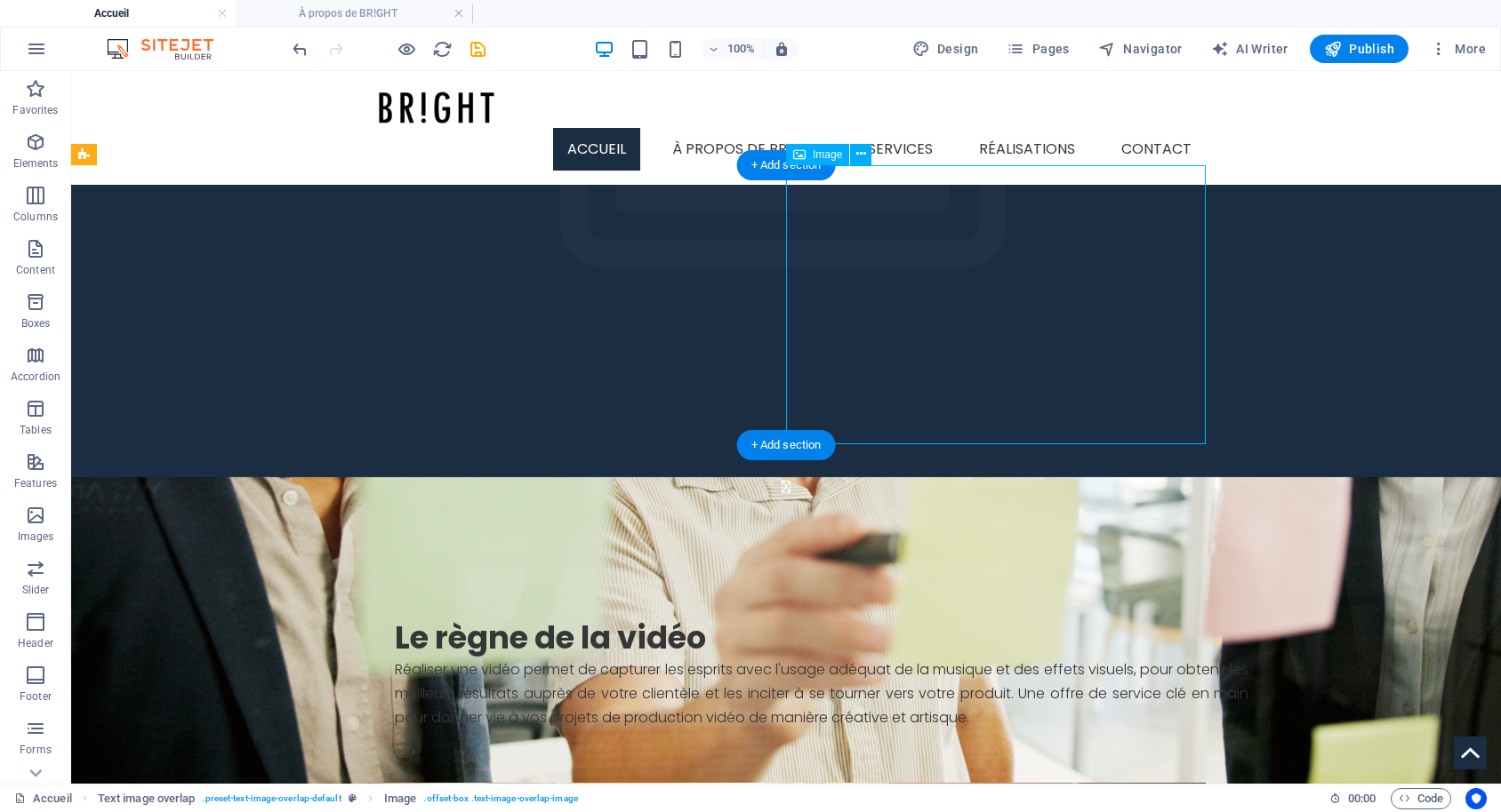
select select "%"
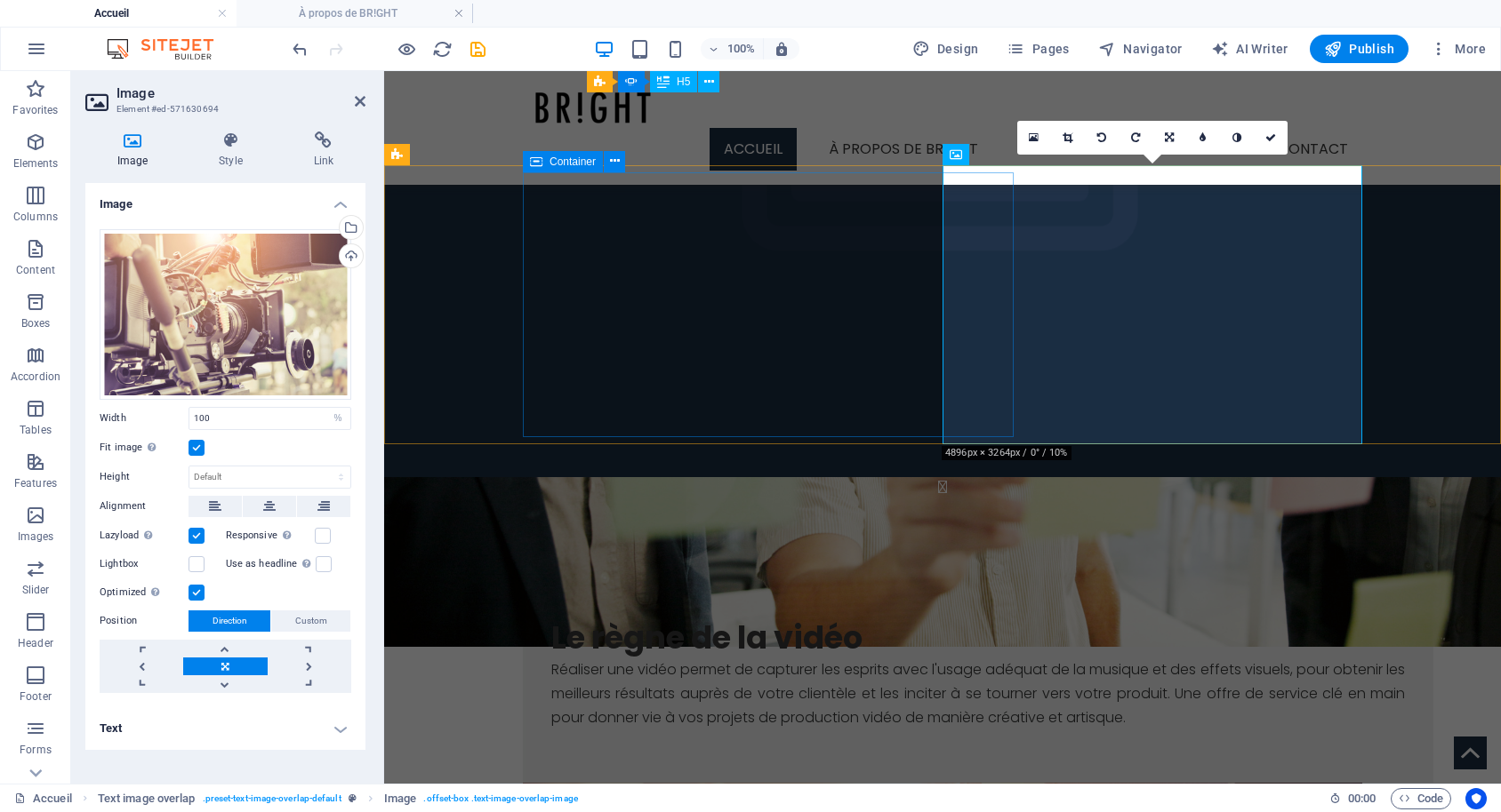
click at [536, 164] on icon at bounding box center [536, 161] width 12 height 21
drag, startPoint x: 948, startPoint y: 232, endPoint x: 878, endPoint y: 160, distance: 100.4
click at [878, 160] on div "Ce qui nous distingue En studio de production ou sur le terrain, les membres de…" at bounding box center [941, 324] width 1116 height 531
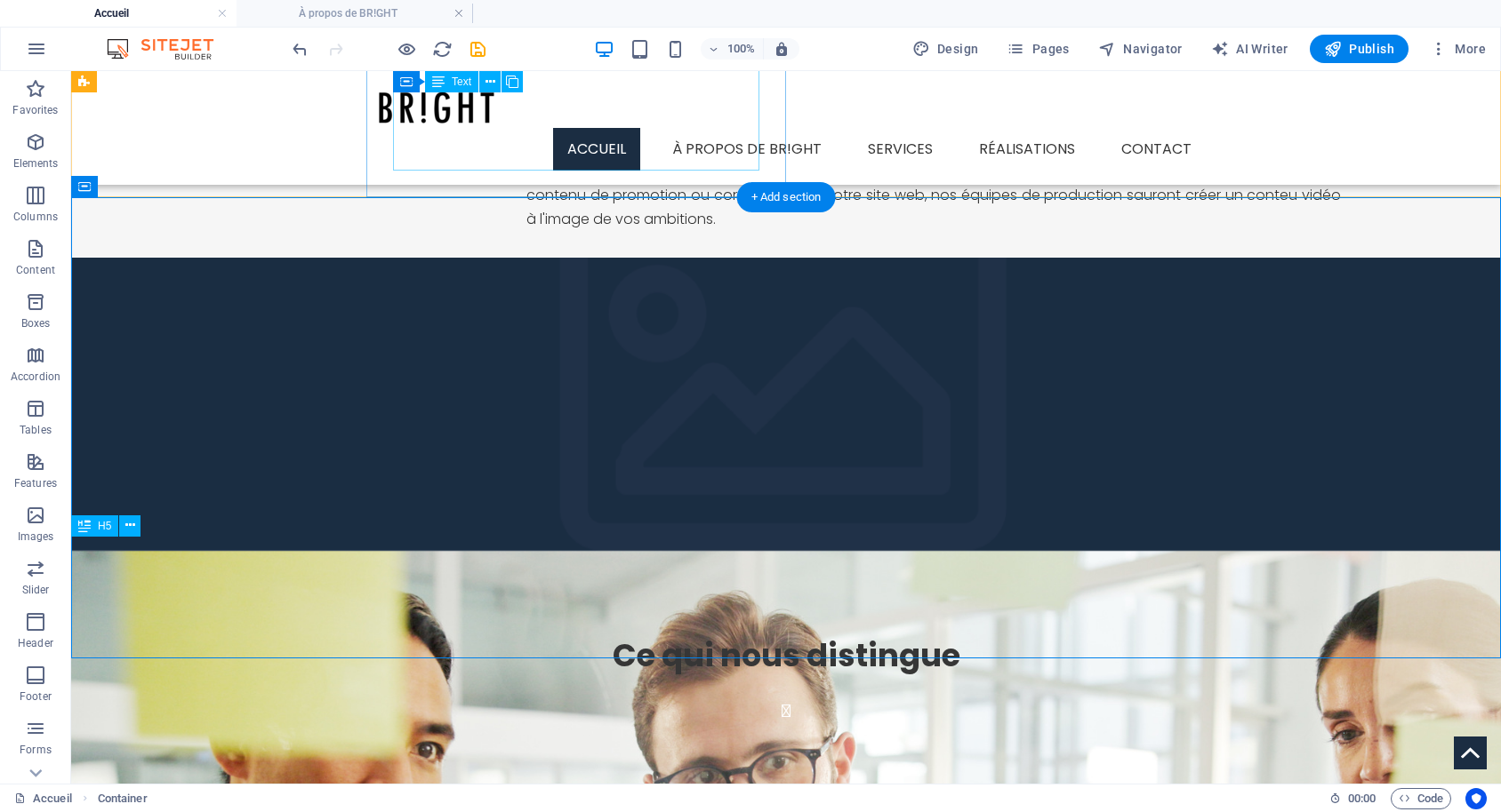
click at [566, 160] on div "Que ce soit pour de la vidéo publicitaire, de la captation d'événement, une cam…" at bounding box center [933, 195] width 814 height 73
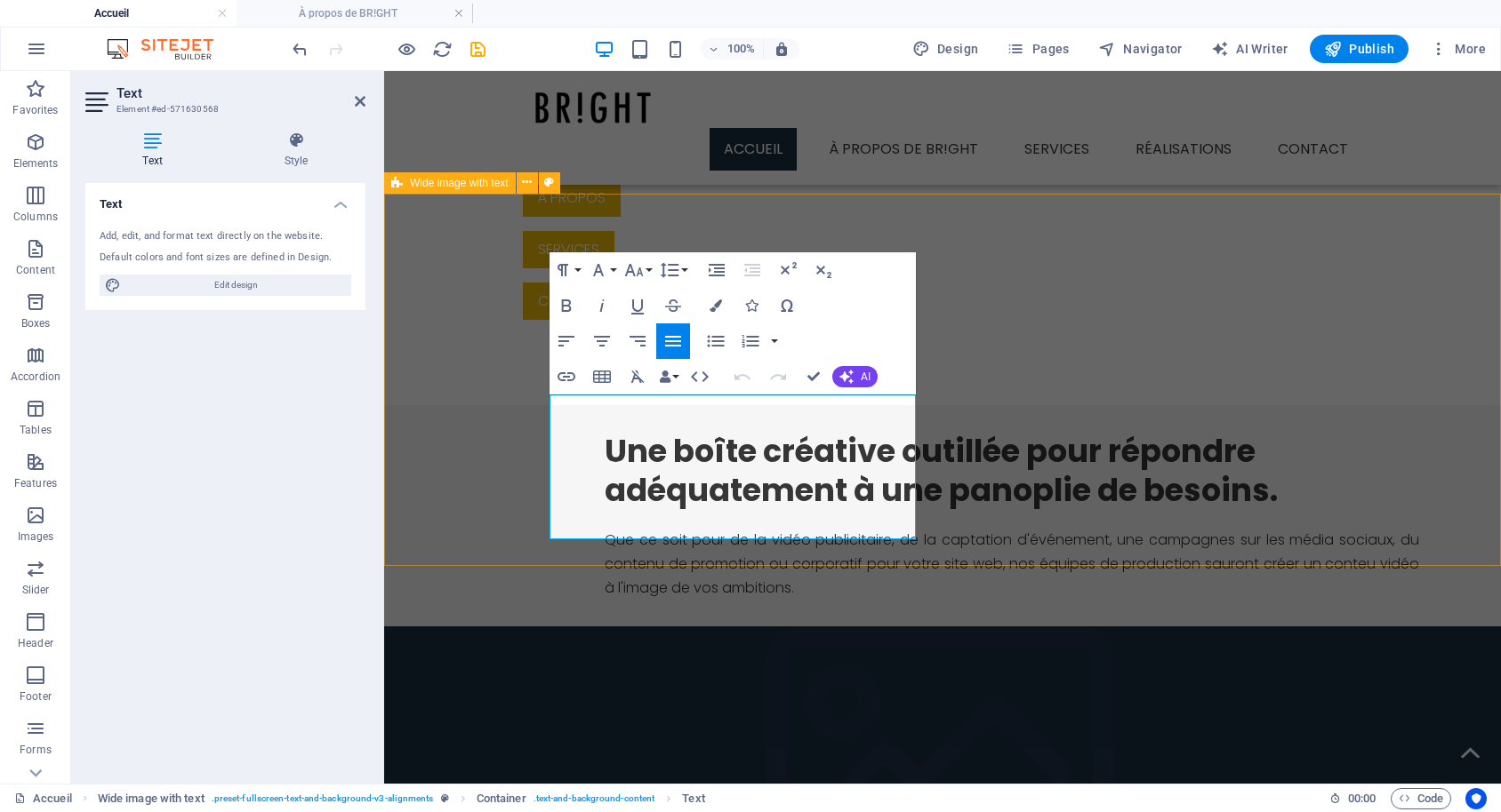
click at [429, 406] on div "Une boîte créative outillée pour répondre adéquatement à une panoplie de besoin…" at bounding box center [941, 663] width 1116 height 515
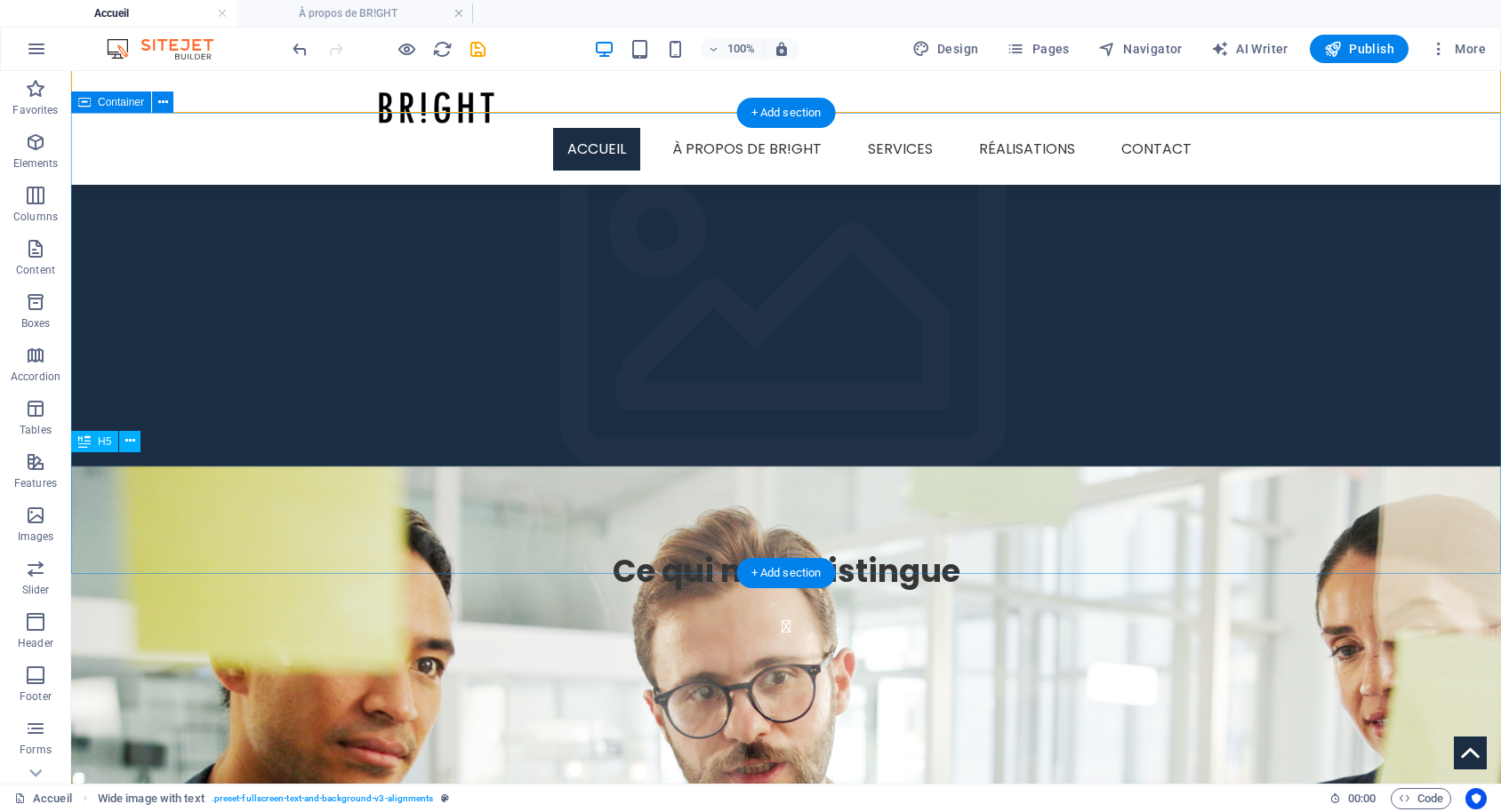
scroll to position [1446, 0]
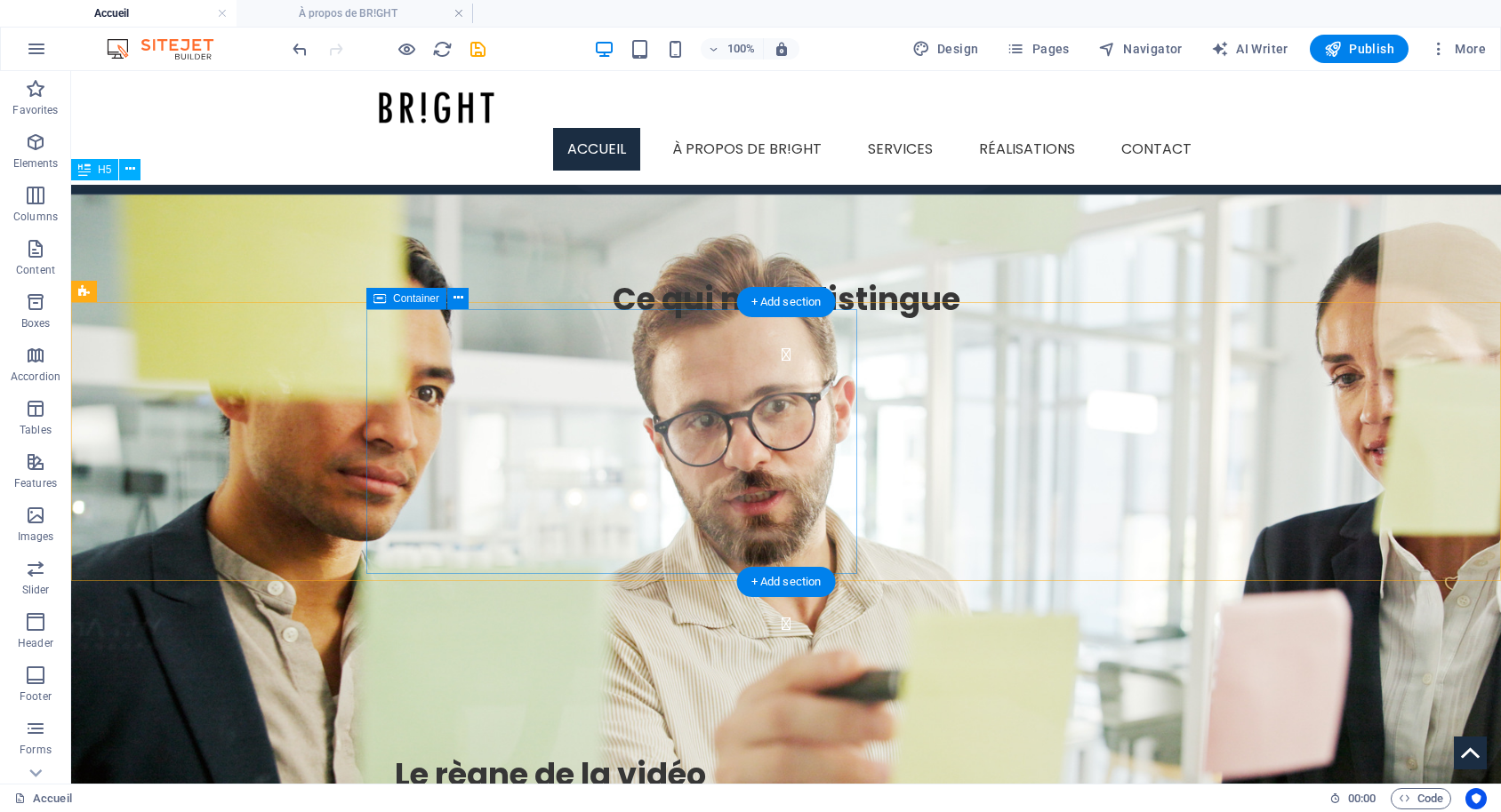
click at [596, 727] on div "Le règne de la vidéo Réaliser une vidéo permet de capturer les esprits avec l'u…" at bounding box center [821, 823] width 910 height 193
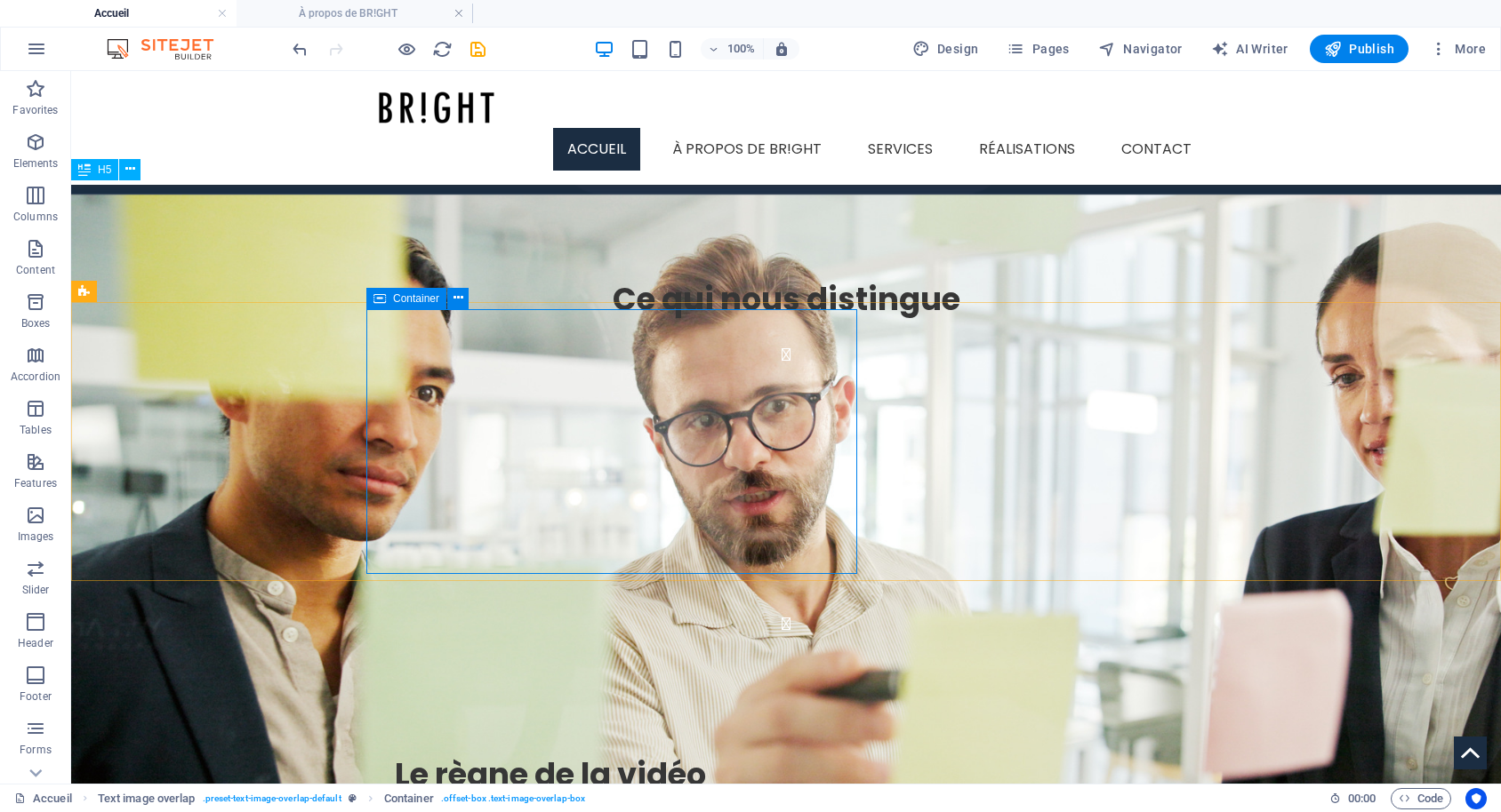
click at [400, 292] on div "Container" at bounding box center [407, 298] width 80 height 21
click at [411, 305] on div "Container" at bounding box center [407, 298] width 80 height 21
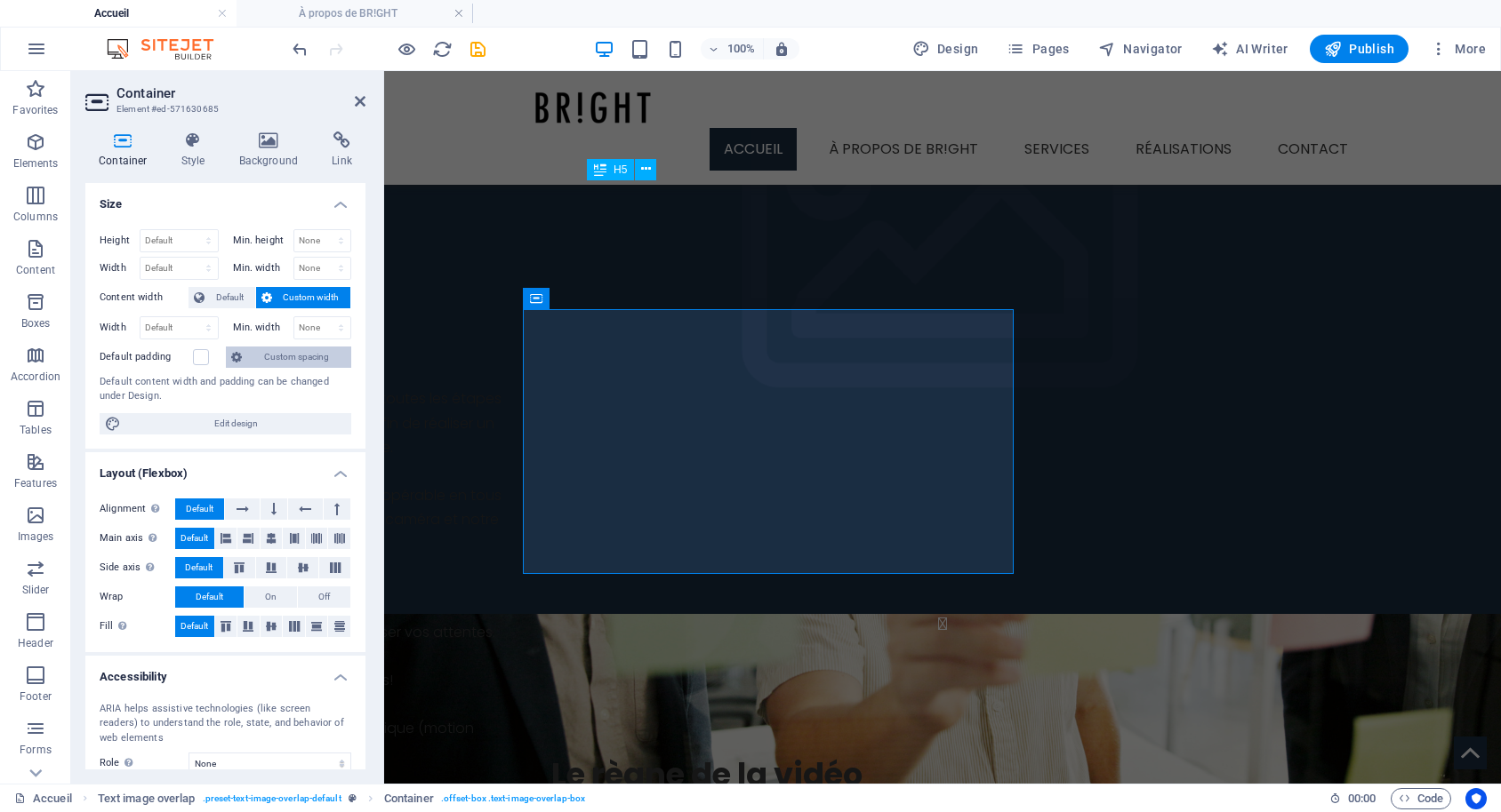
click at [299, 363] on span "Custom spacing" at bounding box center [296, 357] width 99 height 21
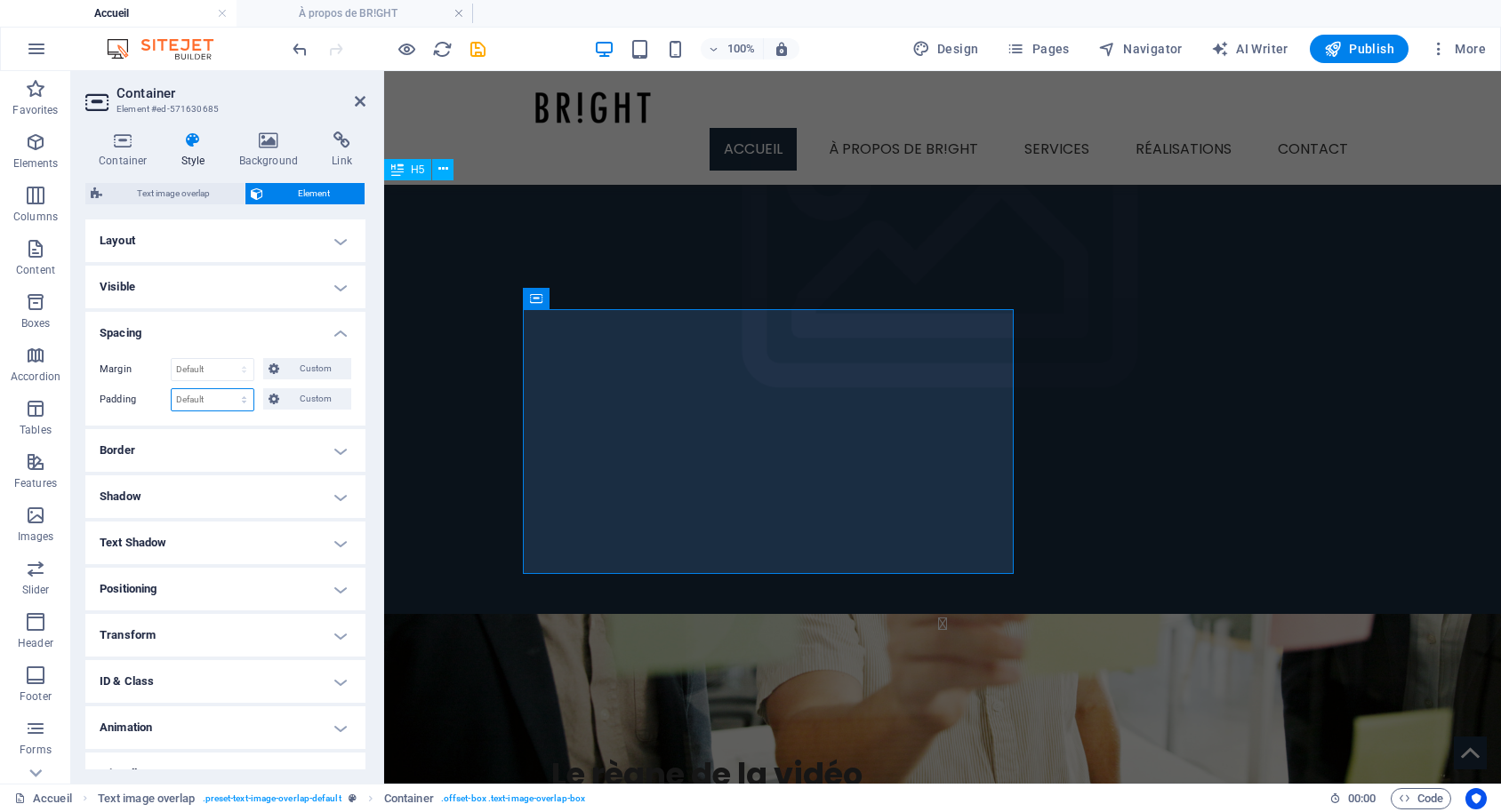
click at [172, 390] on select "Default px rem % vh vw Custom" at bounding box center [213, 400] width 82 height 21
select select "px"
click option "px" at bounding box center [0, 0] width 0 height 0
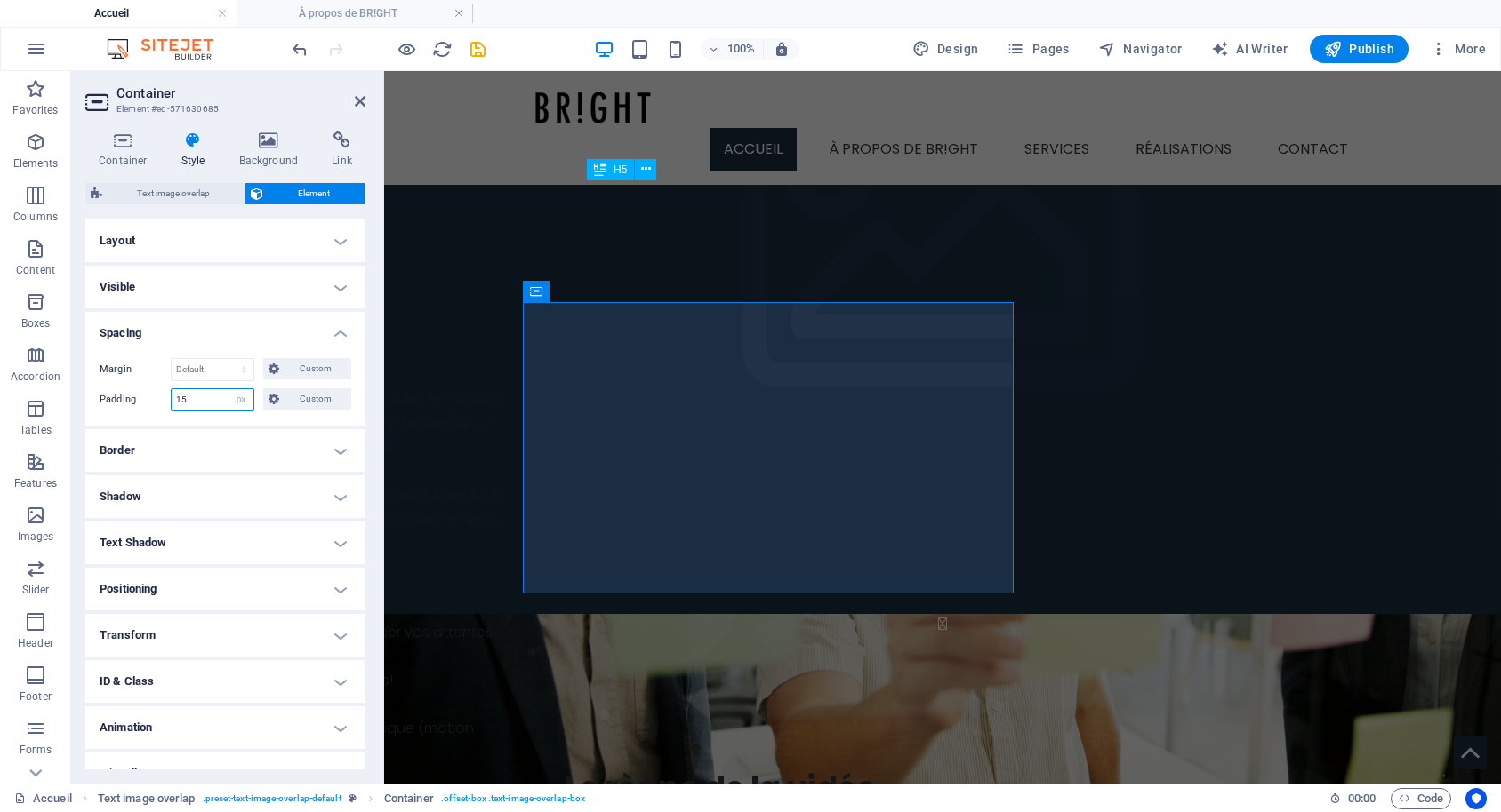
type input "0"
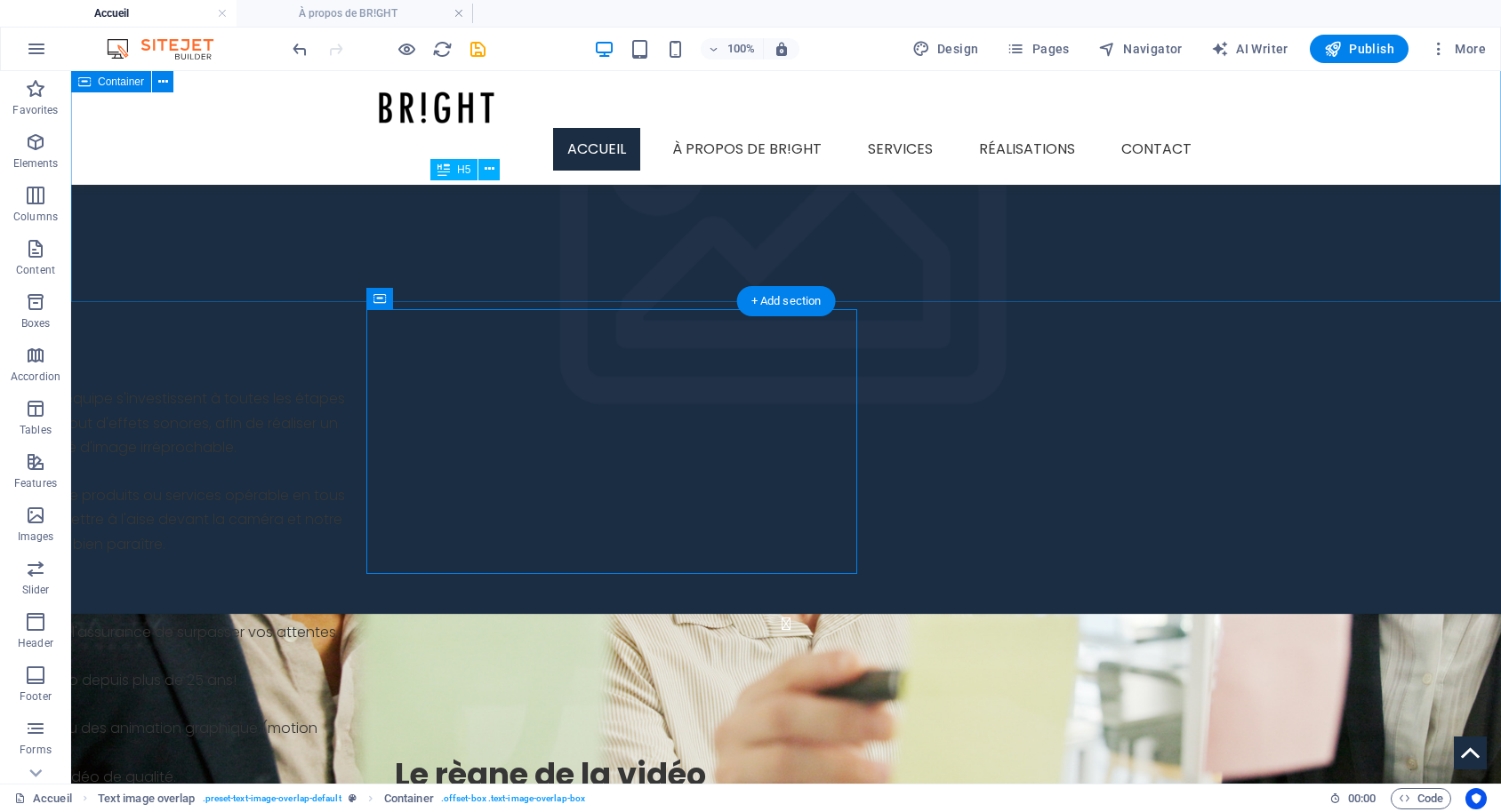
click at [584, 245] on div "Ce qui nous distingue En studio de production ou sur le terrain, les membres de…" at bounding box center [785, 460] width 1430 height 531
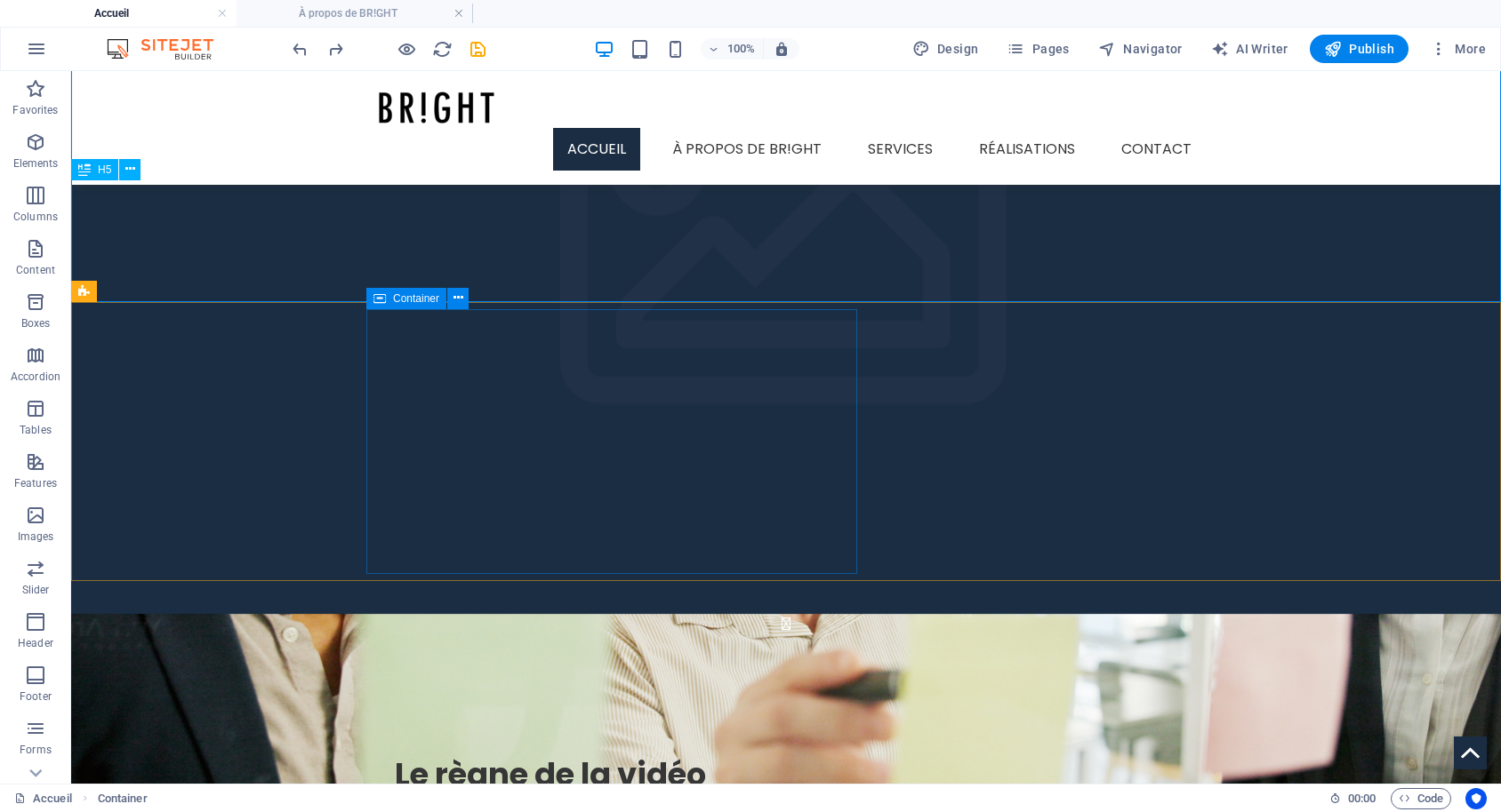
click at [428, 296] on span "Container" at bounding box center [416, 299] width 46 height 11
click at [397, 302] on span "Container" at bounding box center [416, 299] width 46 height 11
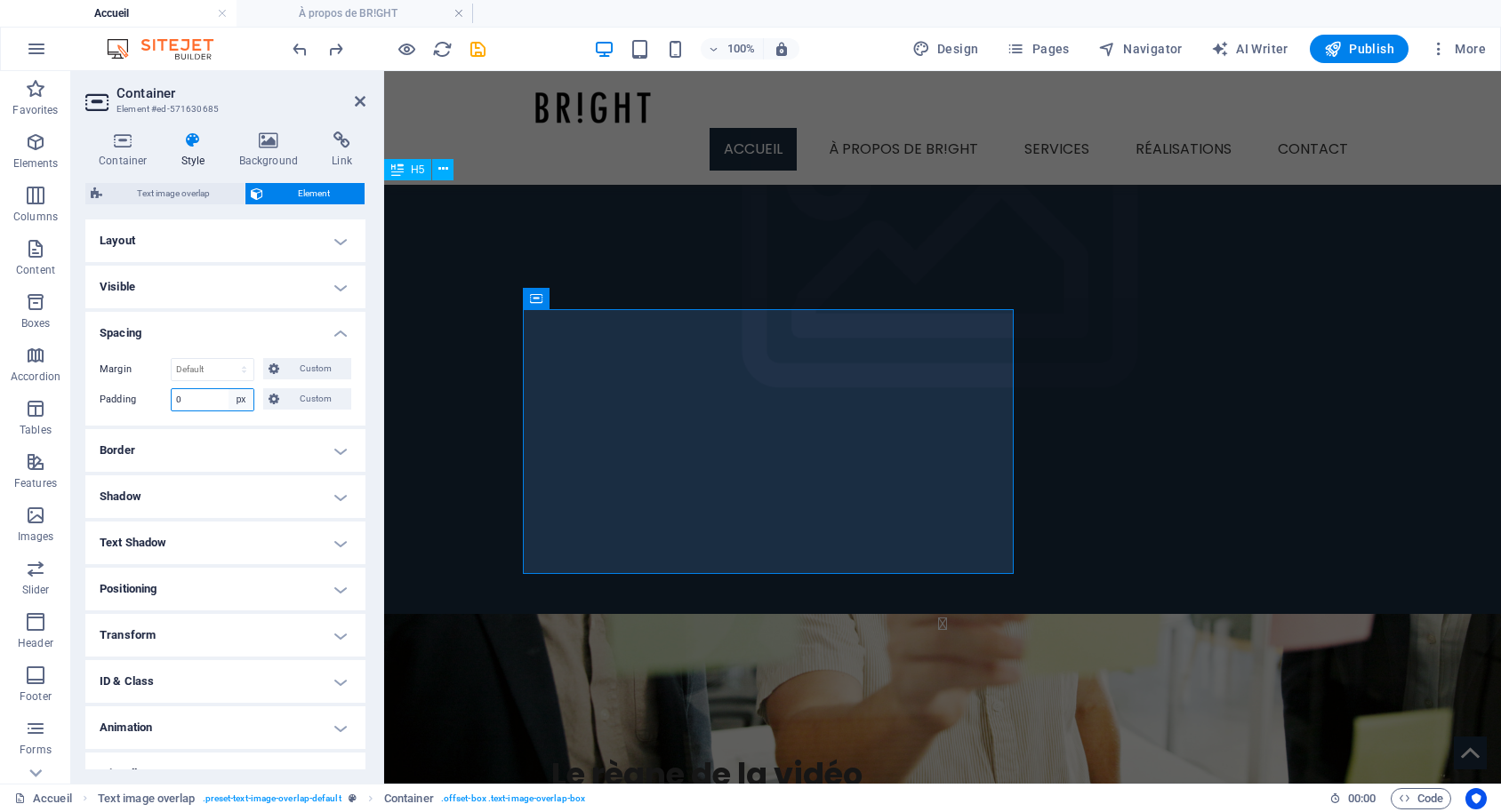
click at [229, 390] on select "Default px rem % vh vw Custom" at bounding box center [241, 400] width 25 height 21
select select "default"
click option "Default" at bounding box center [0, 0] width 0 height 0
select select "DISABLED_OPTION_VALUE"
click at [347, 330] on h4 "Spacing" at bounding box center [225, 328] width 280 height 32
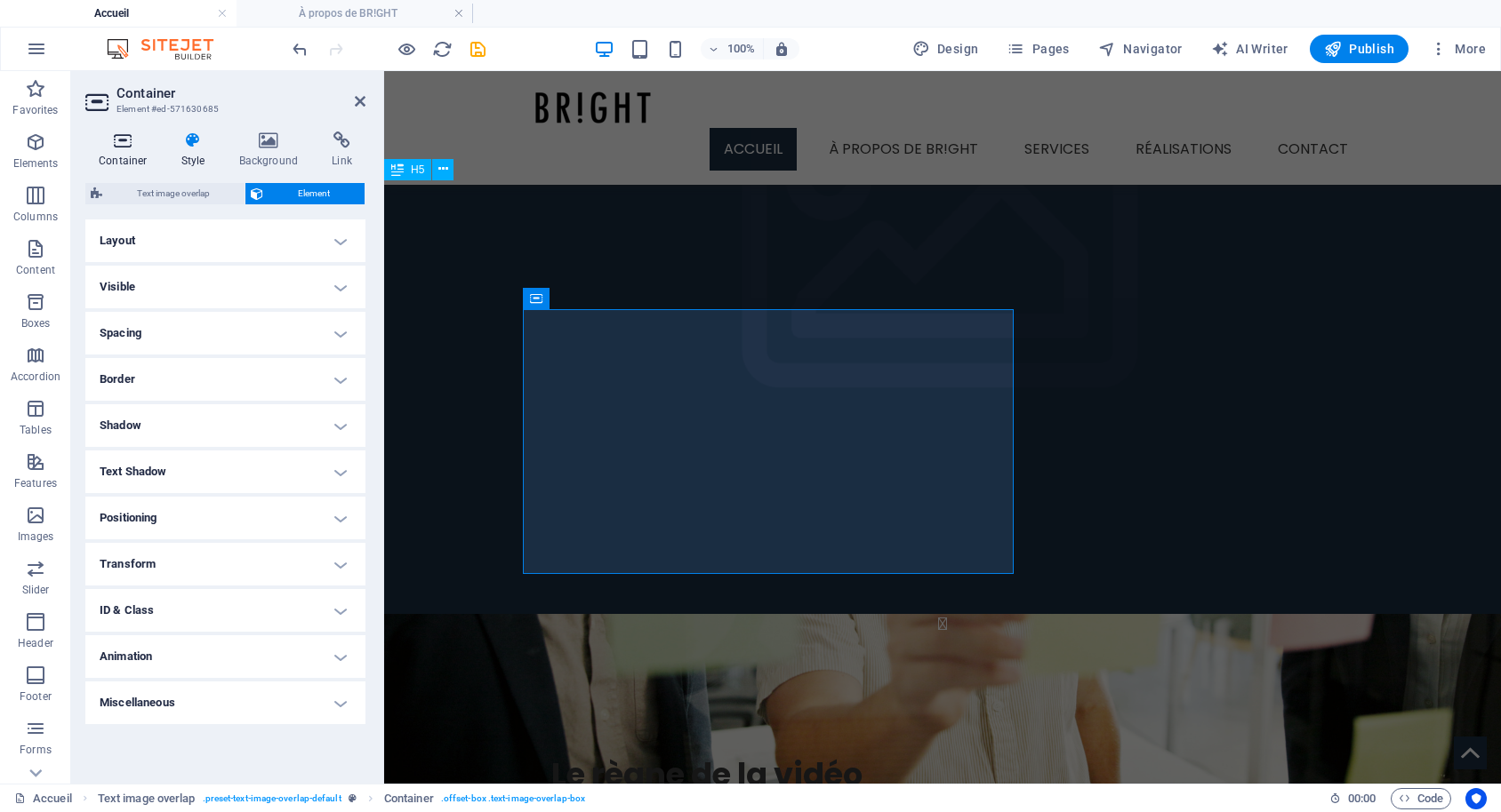
click at [113, 149] on icon at bounding box center [123, 141] width 76 height 18
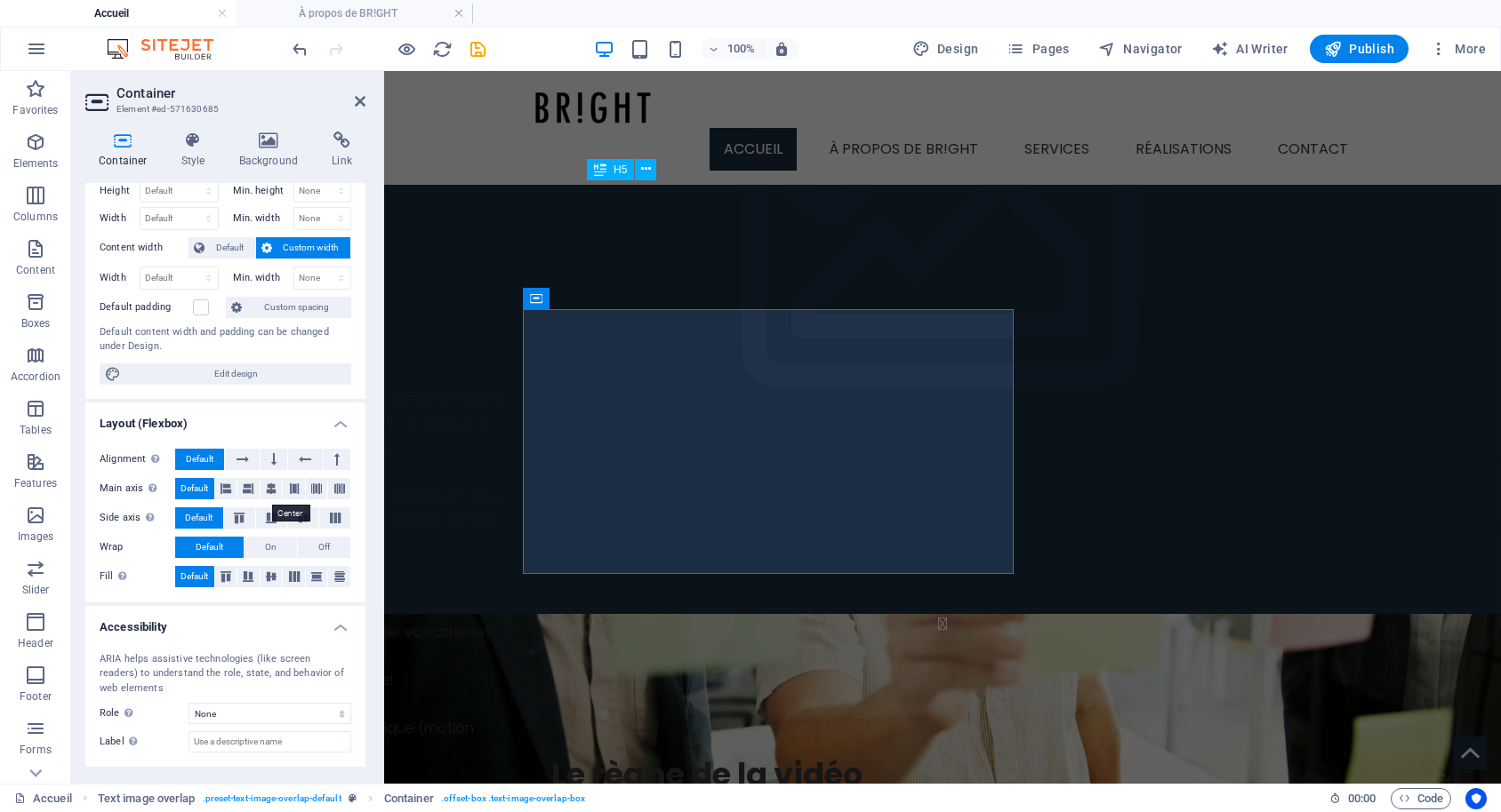
scroll to position [0, 0]
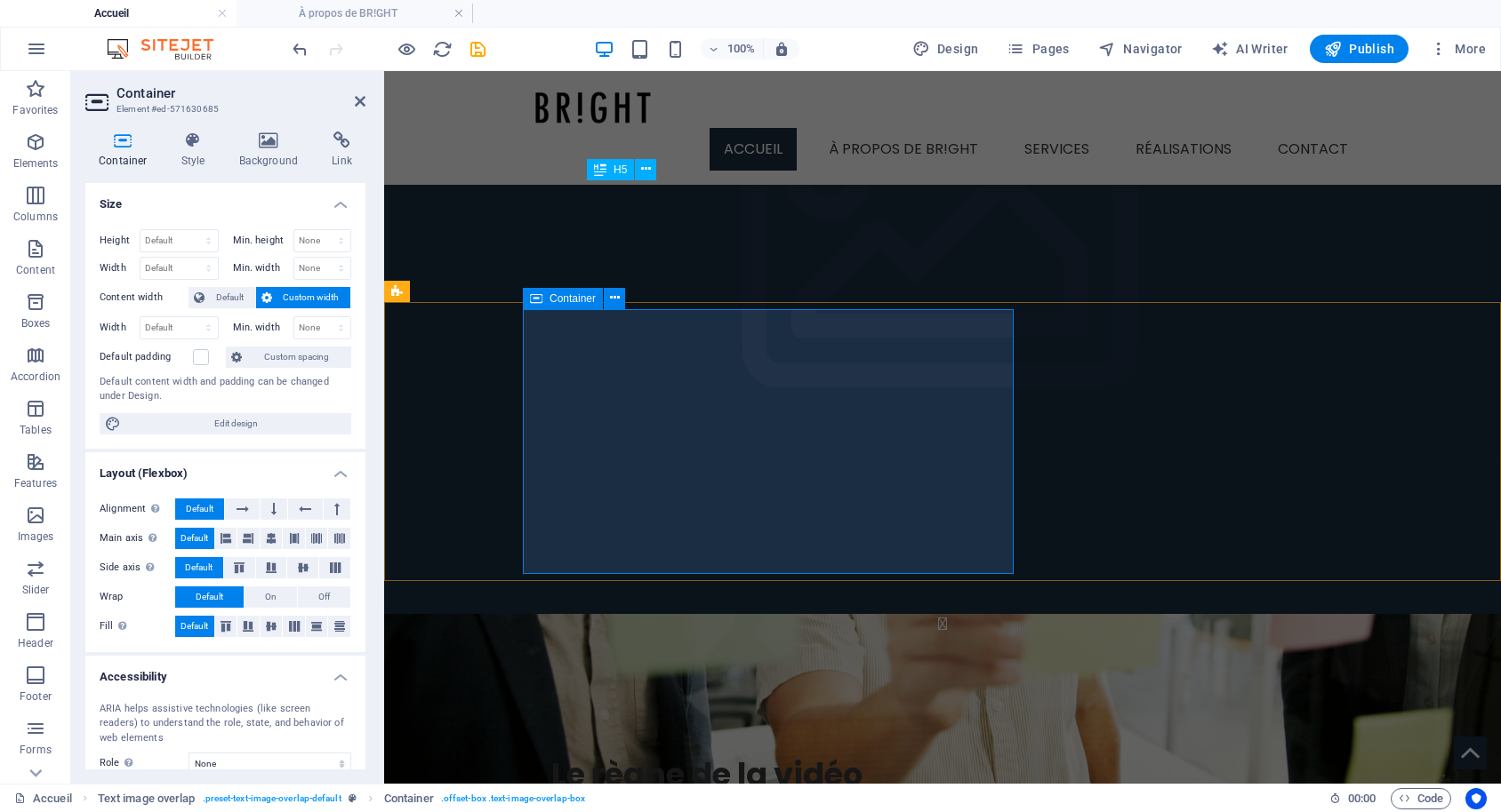
click at [810, 727] on div "Le règne de la vidéo Réaliser une vidéo permet de capturer les esprits avec l'u…" at bounding box center [977, 823] width 910 height 193
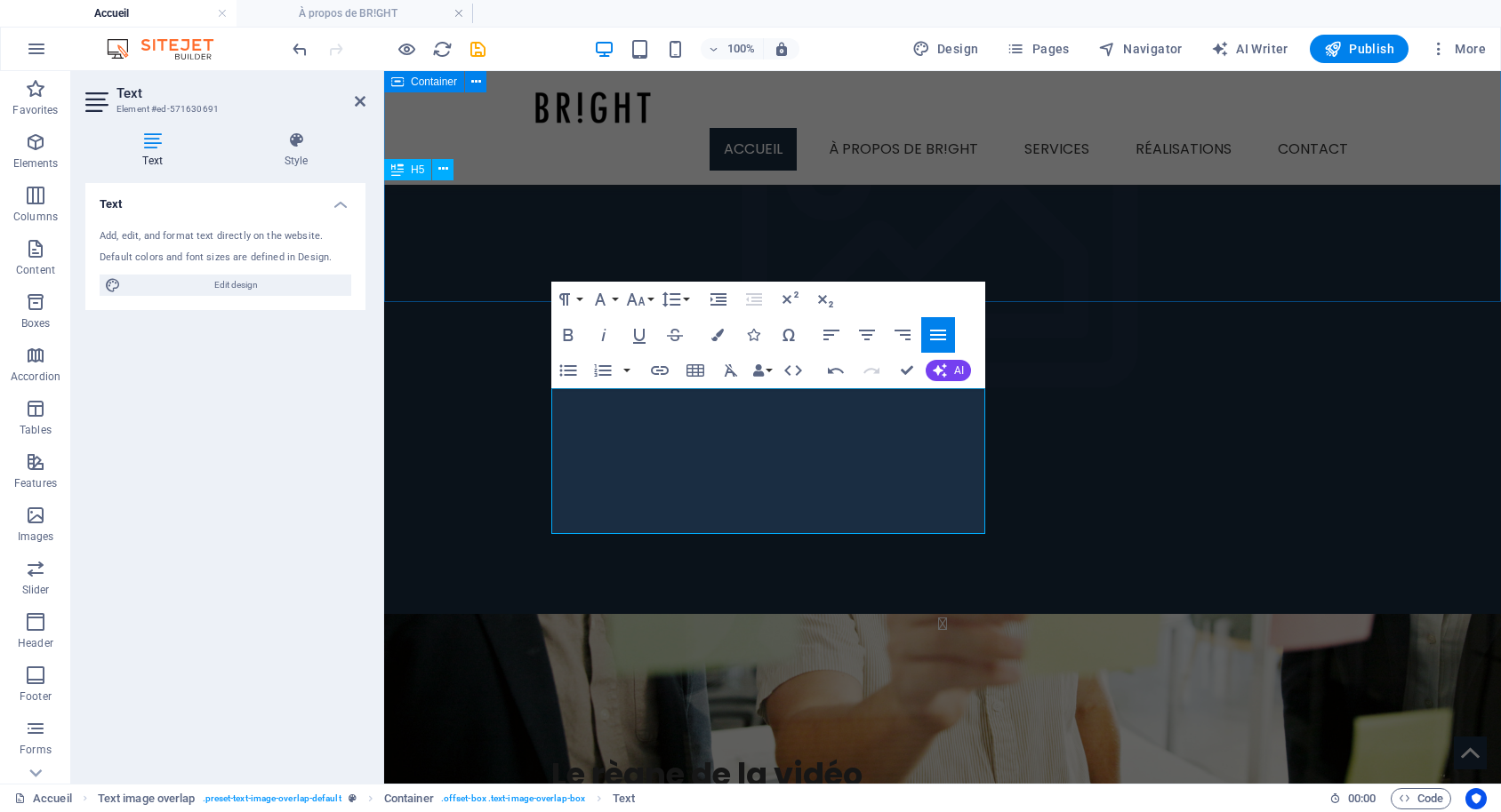
click at [1069, 276] on div "Ce qui nous distingue En studio de production ou sur le terrain, les membres de…" at bounding box center [941, 460] width 1116 height 531
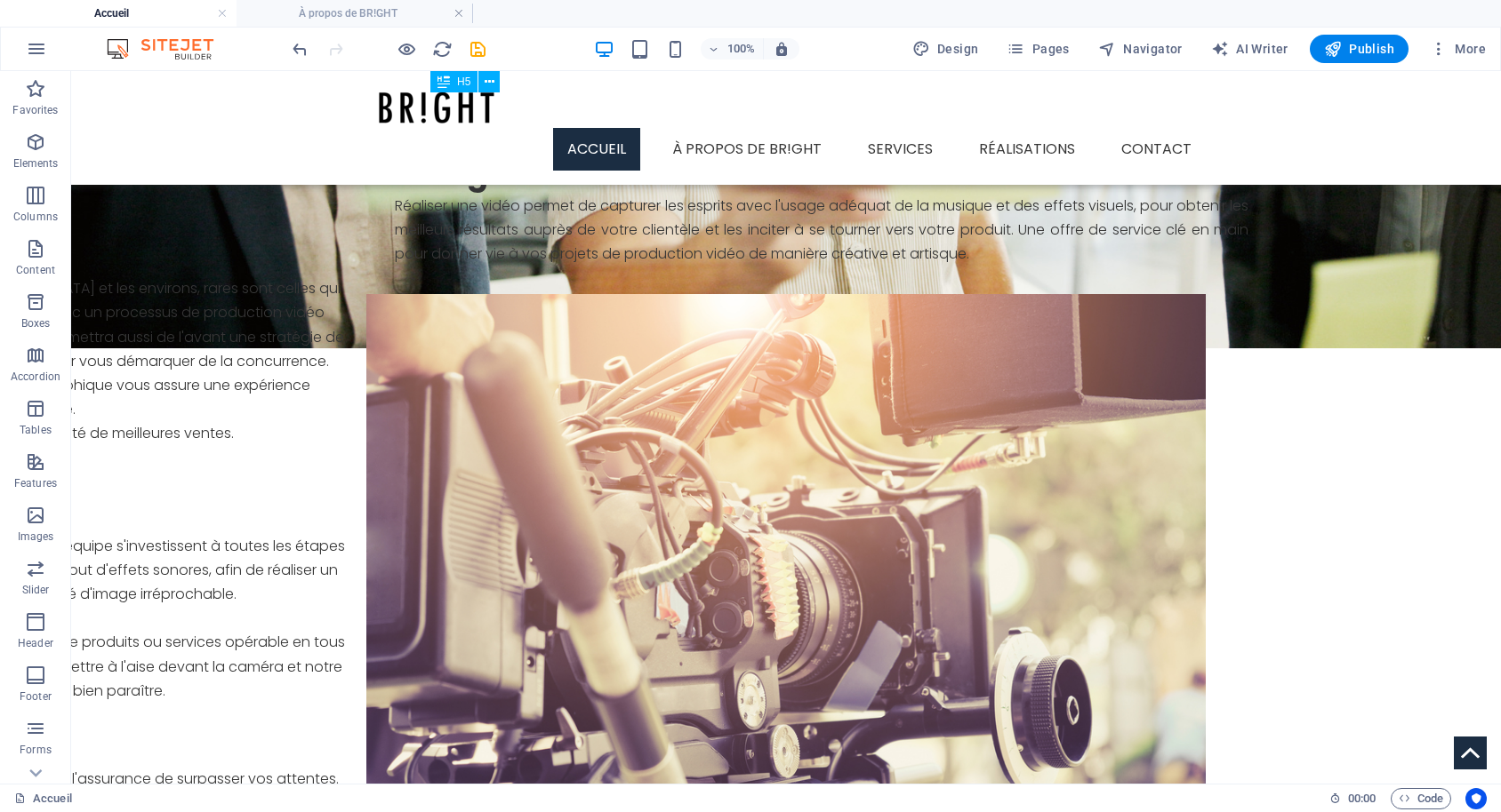
scroll to position [2081, 0]
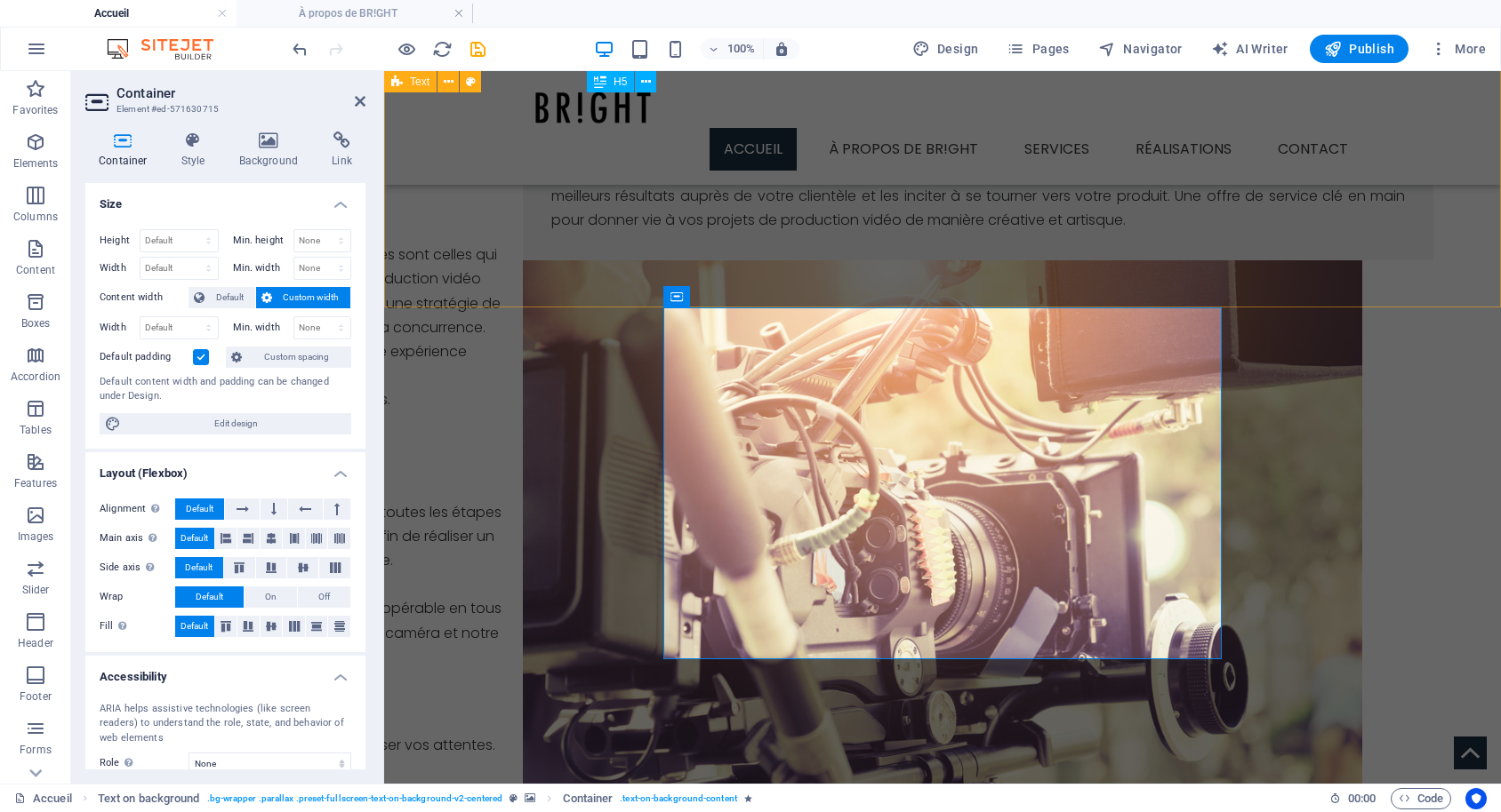
click at [231, 131] on div "Container Style Background Link Size Height Default px rem % vh vw Min. height …" at bounding box center [225, 449] width 309 height 666
click at [272, 143] on icon at bounding box center [269, 141] width 86 height 18
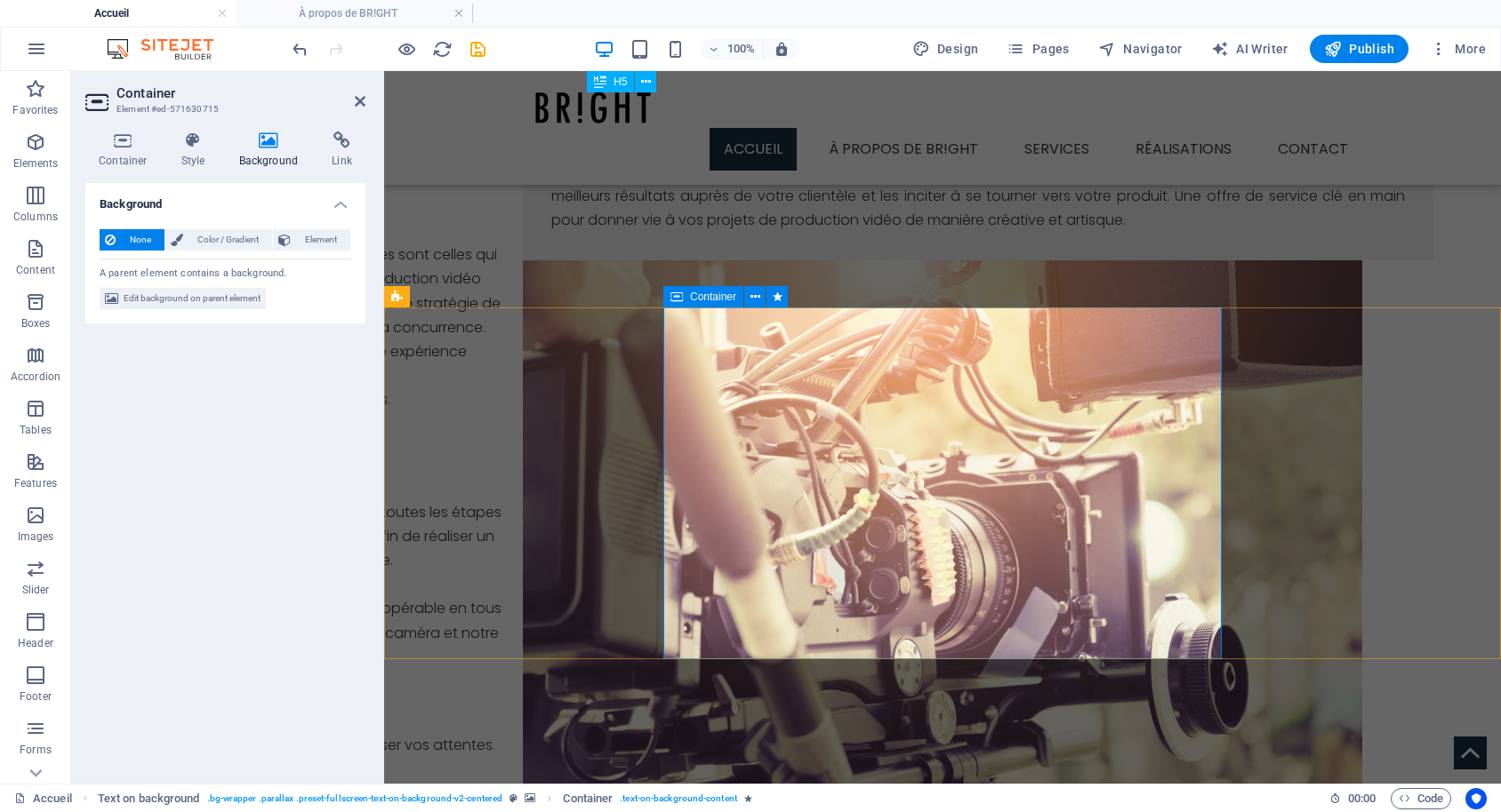
click at [674, 297] on icon at bounding box center [677, 296] width 12 height 21
click at [340, 245] on span "Element" at bounding box center [320, 240] width 49 height 21
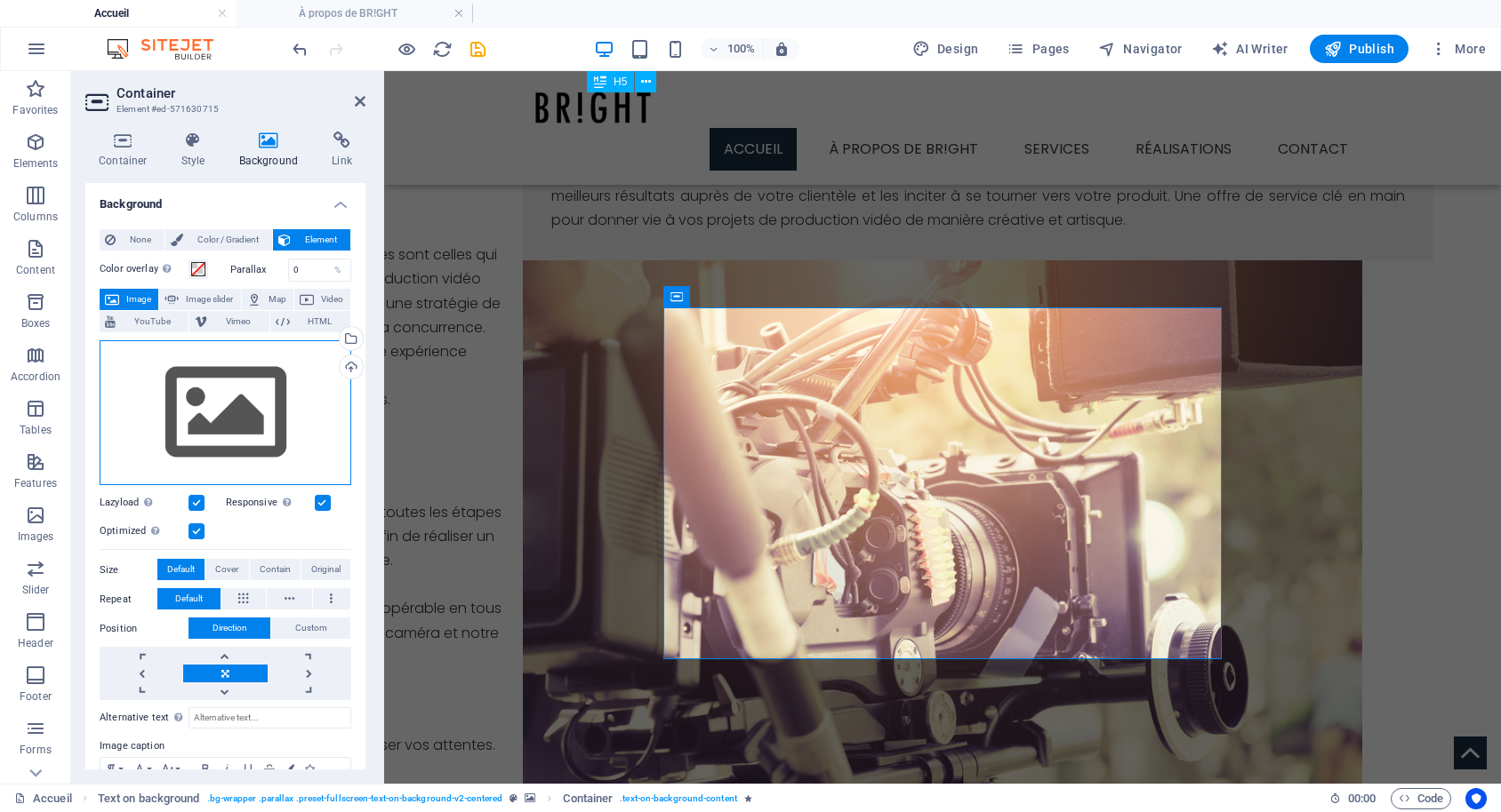
click at [270, 386] on div "Drag files here, click to choose files or select files from Files or our free s…" at bounding box center [226, 413] width 252 height 146
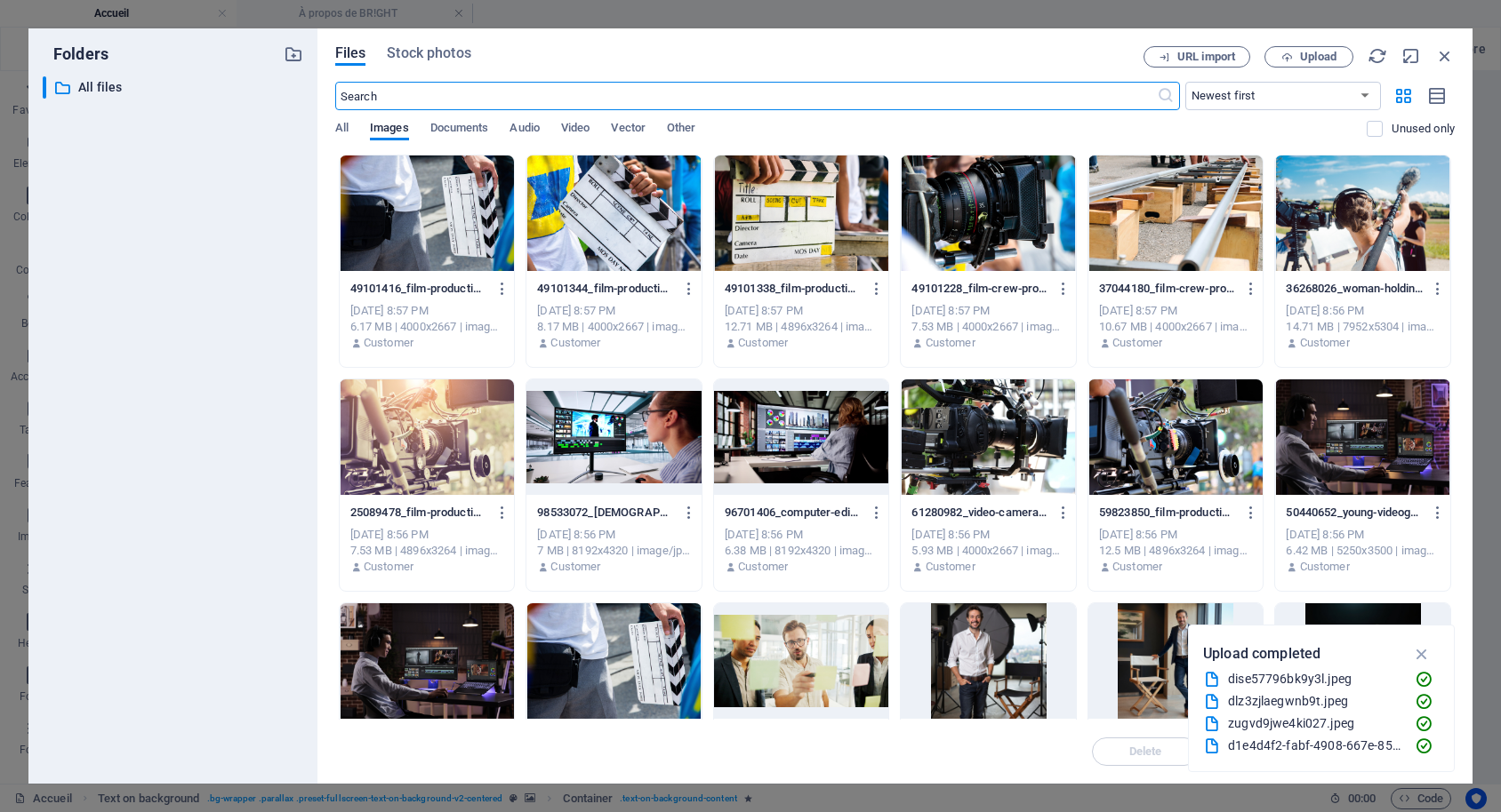
click at [617, 223] on div at bounding box center [614, 214] width 175 height 116
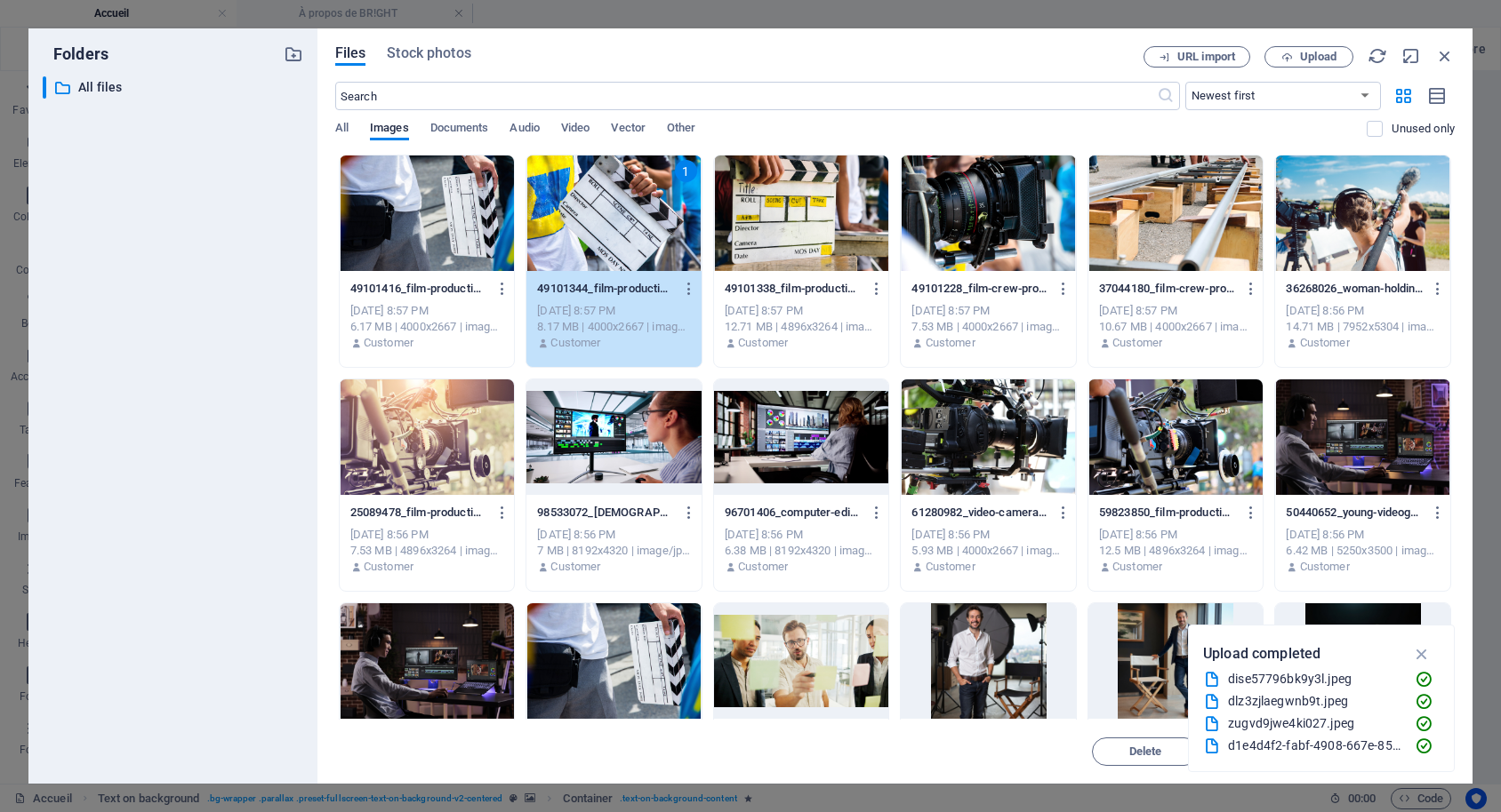
click at [618, 218] on div "1" at bounding box center [614, 214] width 175 height 116
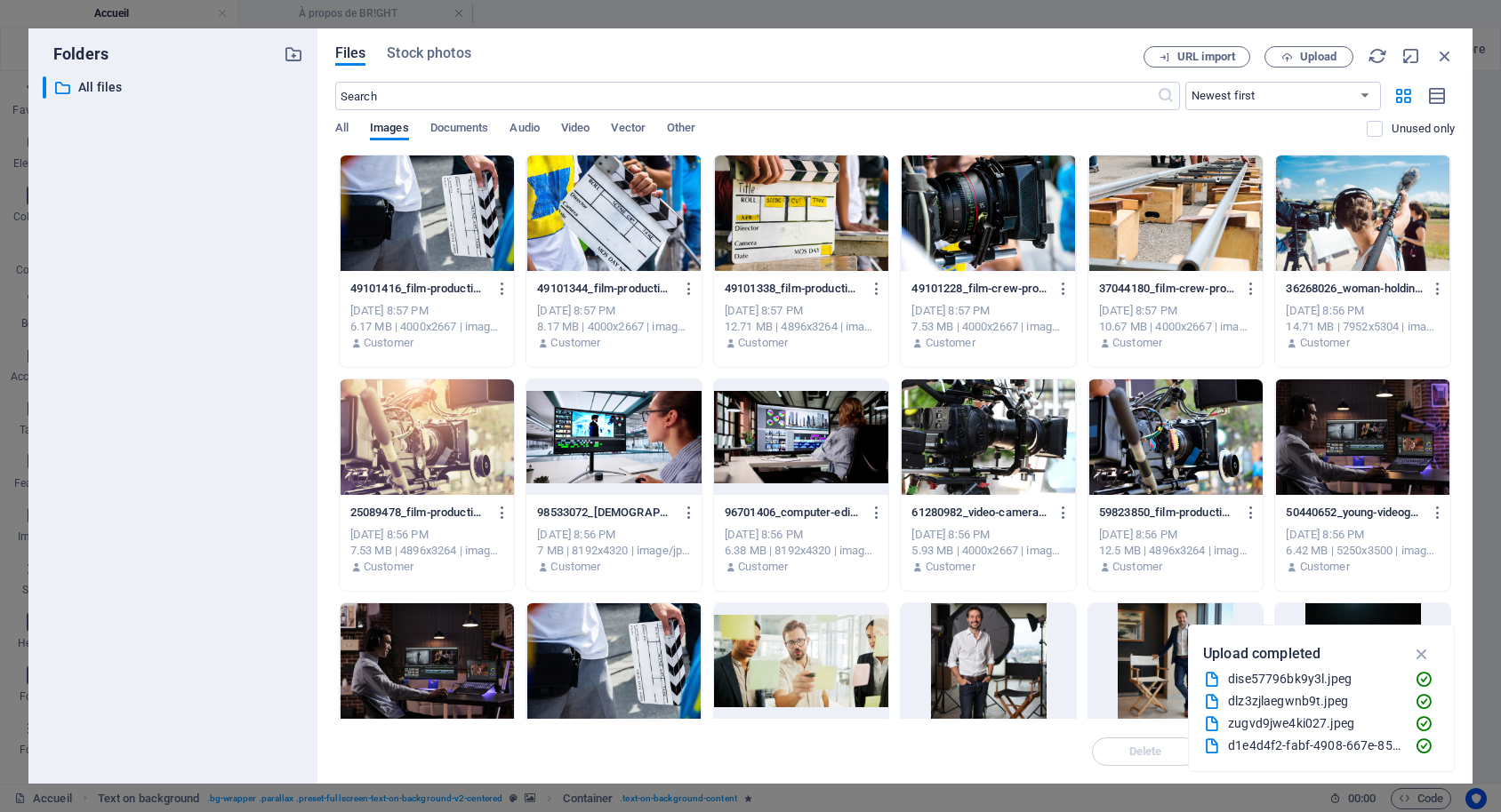
click at [618, 218] on div at bounding box center [614, 214] width 175 height 116
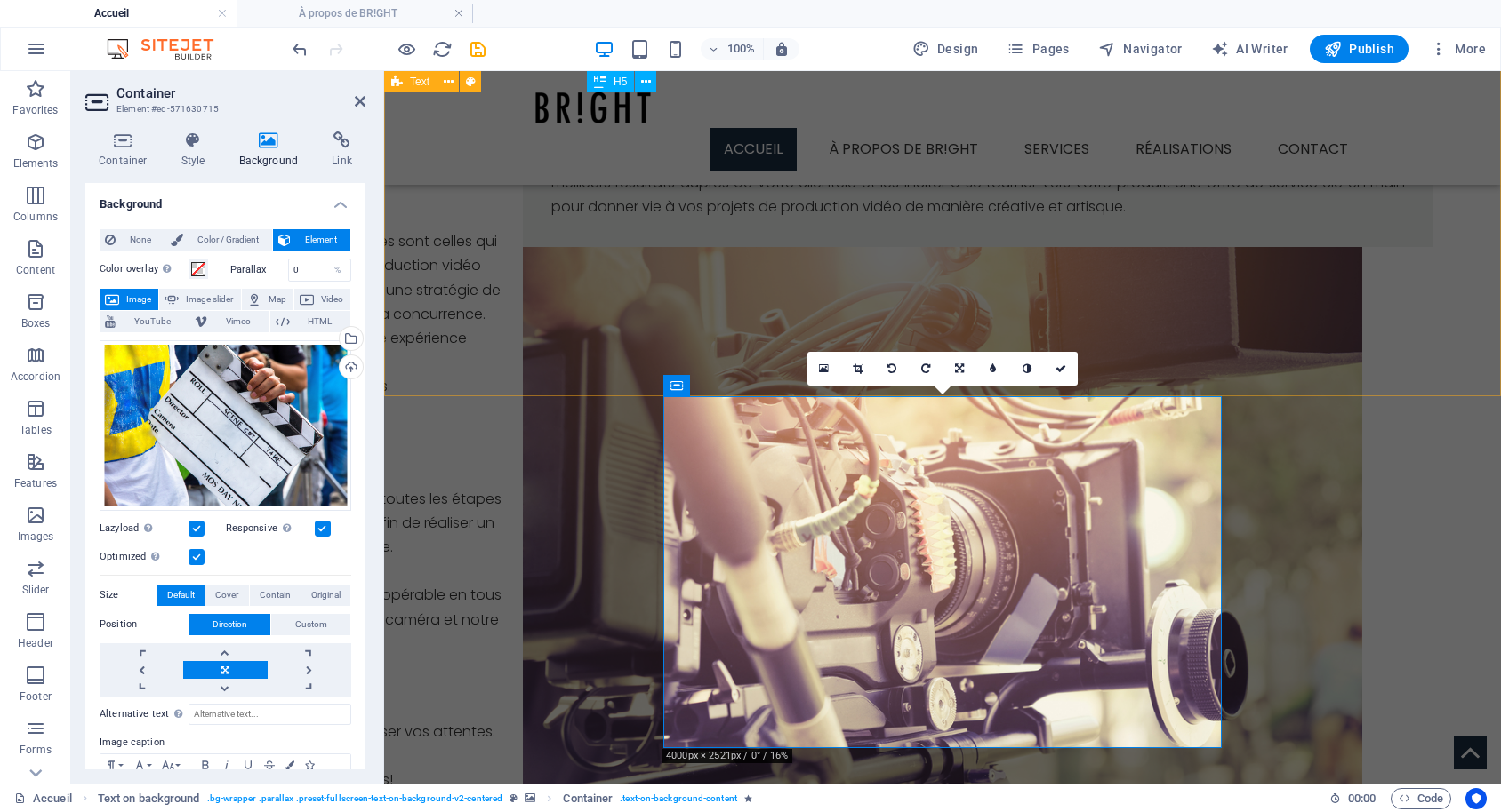
scroll to position [1991, 0]
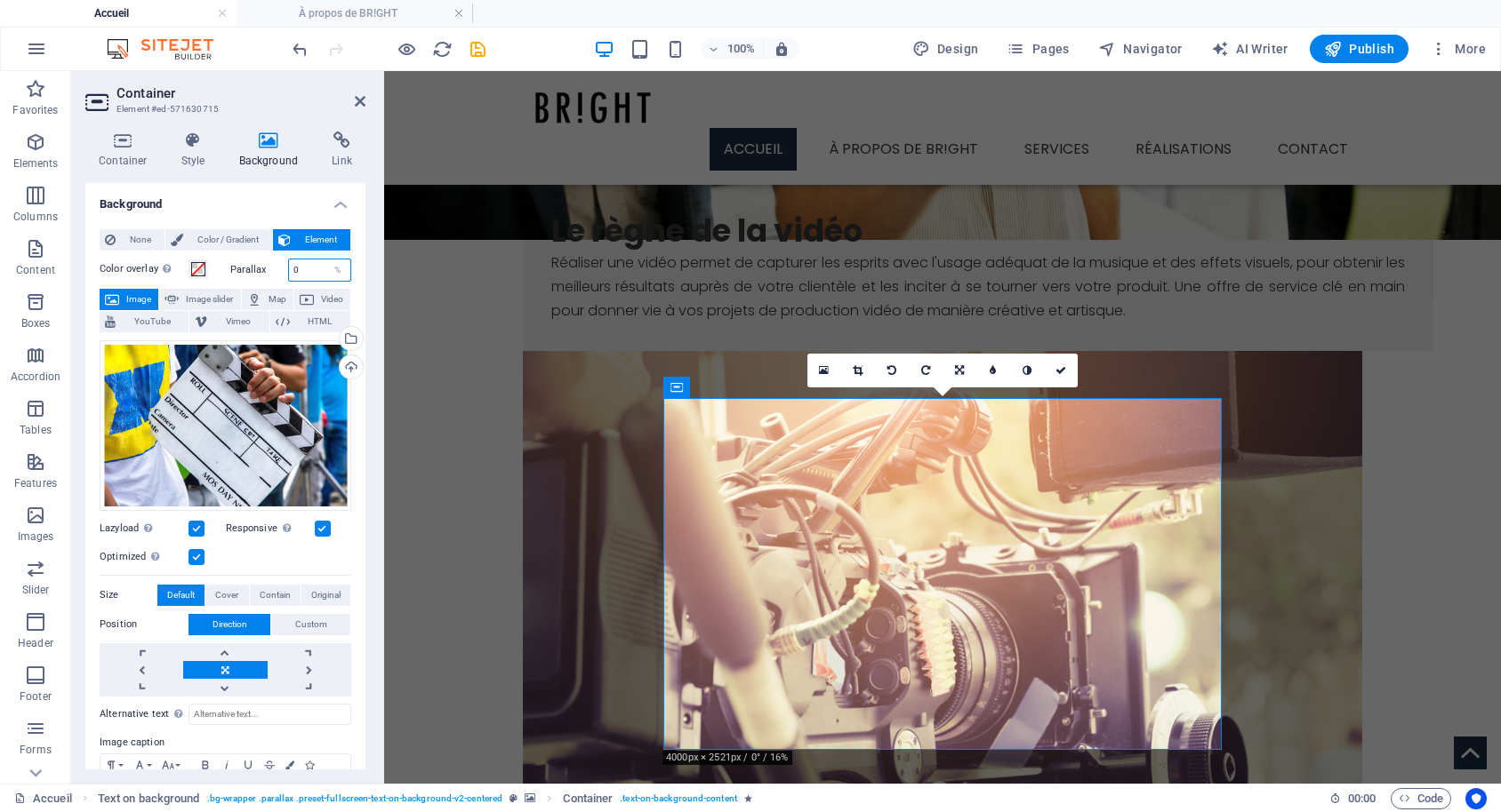
click at [324, 264] on input "0" at bounding box center [320, 270] width 62 height 21
click at [289, 271] on input "0" at bounding box center [320, 270] width 62 height 21
type input "30"
click at [275, 268] on label "Parallax" at bounding box center [259, 270] width 58 height 10
click at [307, 263] on input "30" at bounding box center [320, 270] width 62 height 21
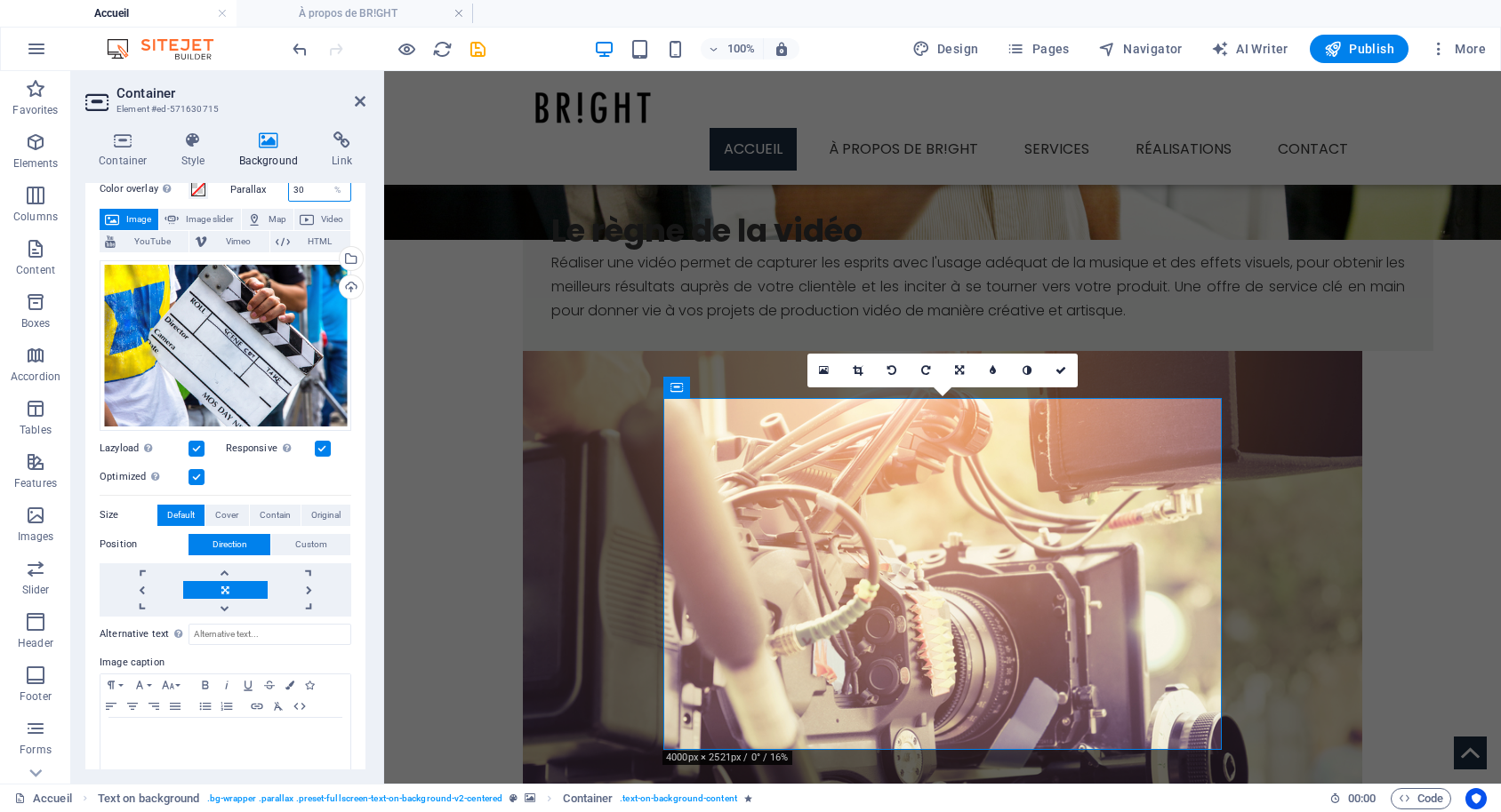
scroll to position [156, 0]
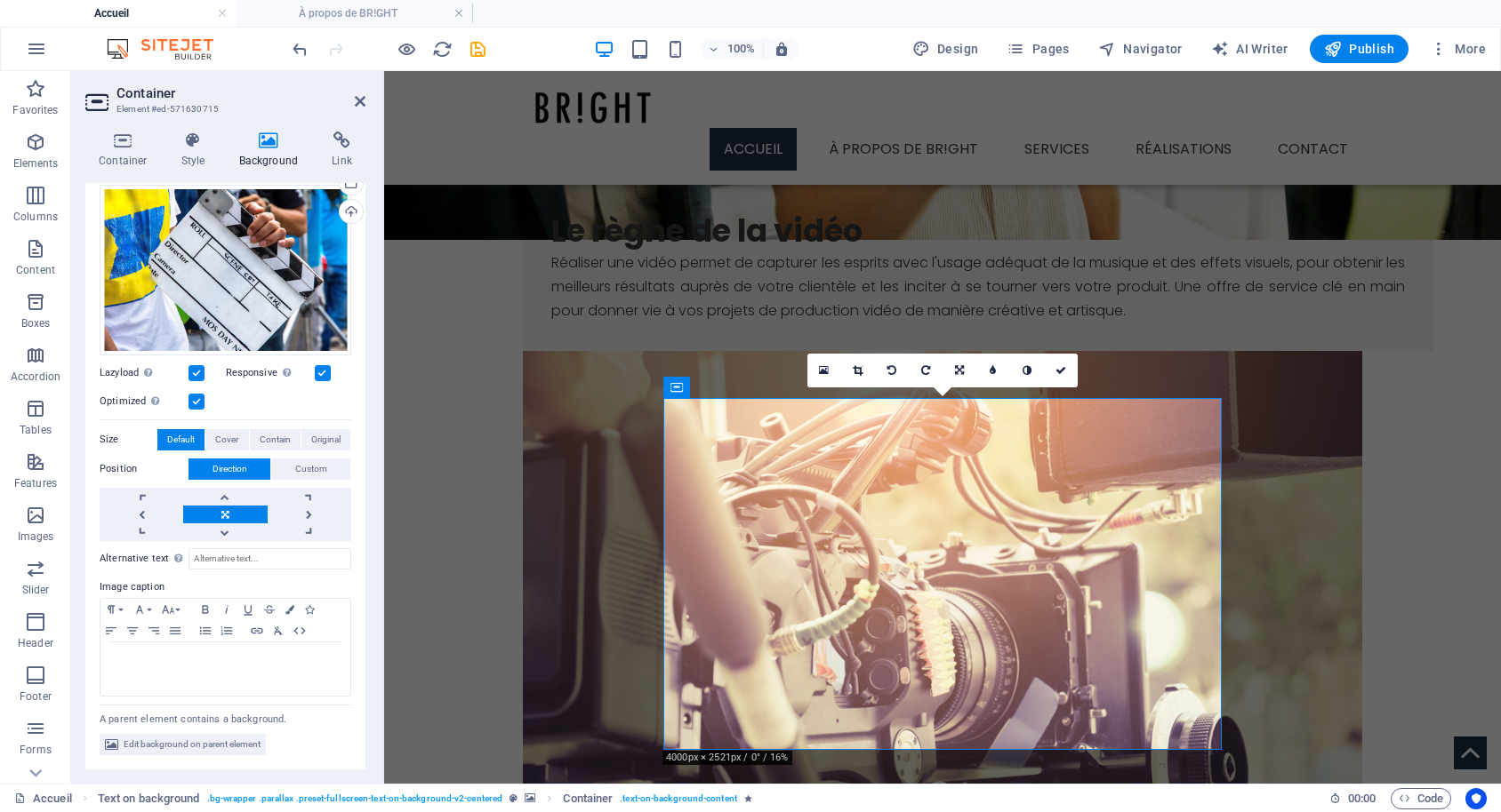
click at [362, 100] on icon at bounding box center [360, 101] width 11 height 14
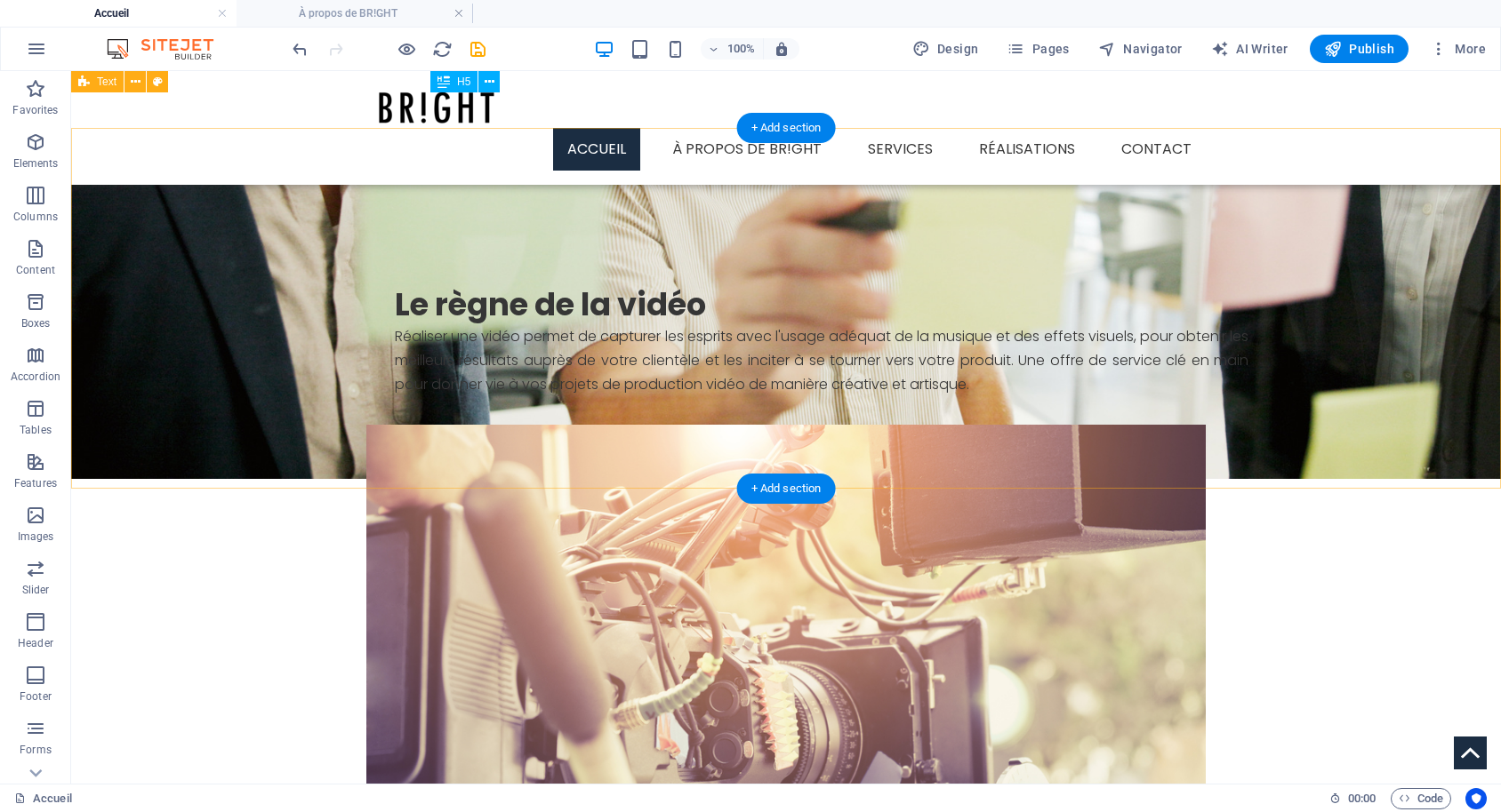
scroll to position [1900, 0]
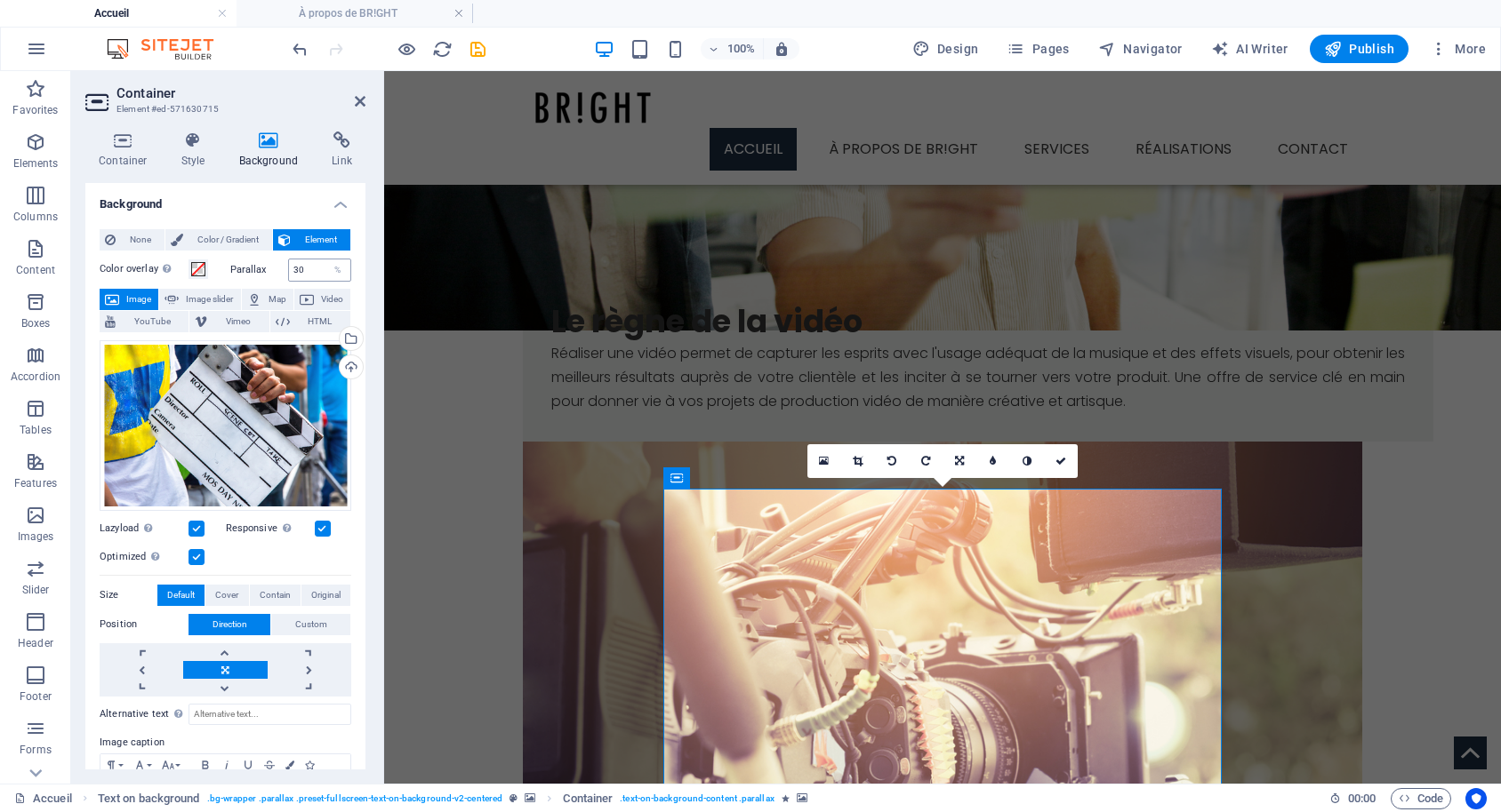
click at [289, 273] on input "30" at bounding box center [320, 270] width 62 height 21
type input "15"
click at [379, 257] on div "Container Style Background Link Size Height Default px rem % vh vw Min. height …" at bounding box center [225, 449] width 309 height 666
click at [354, 100] on h2 "Container" at bounding box center [241, 93] width 249 height 16
click at [355, 97] on icon at bounding box center [360, 101] width 11 height 14
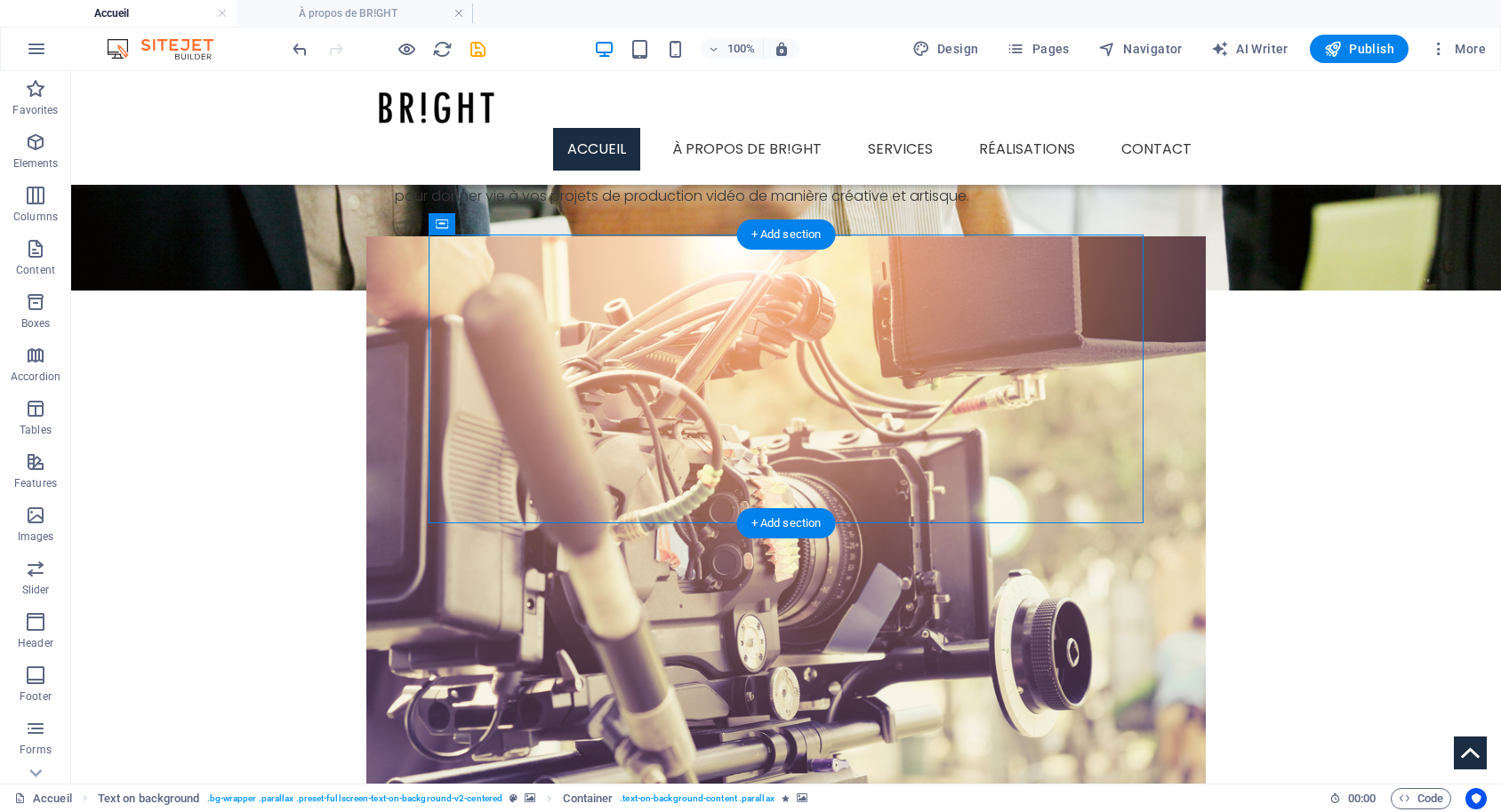
scroll to position [2081, 0]
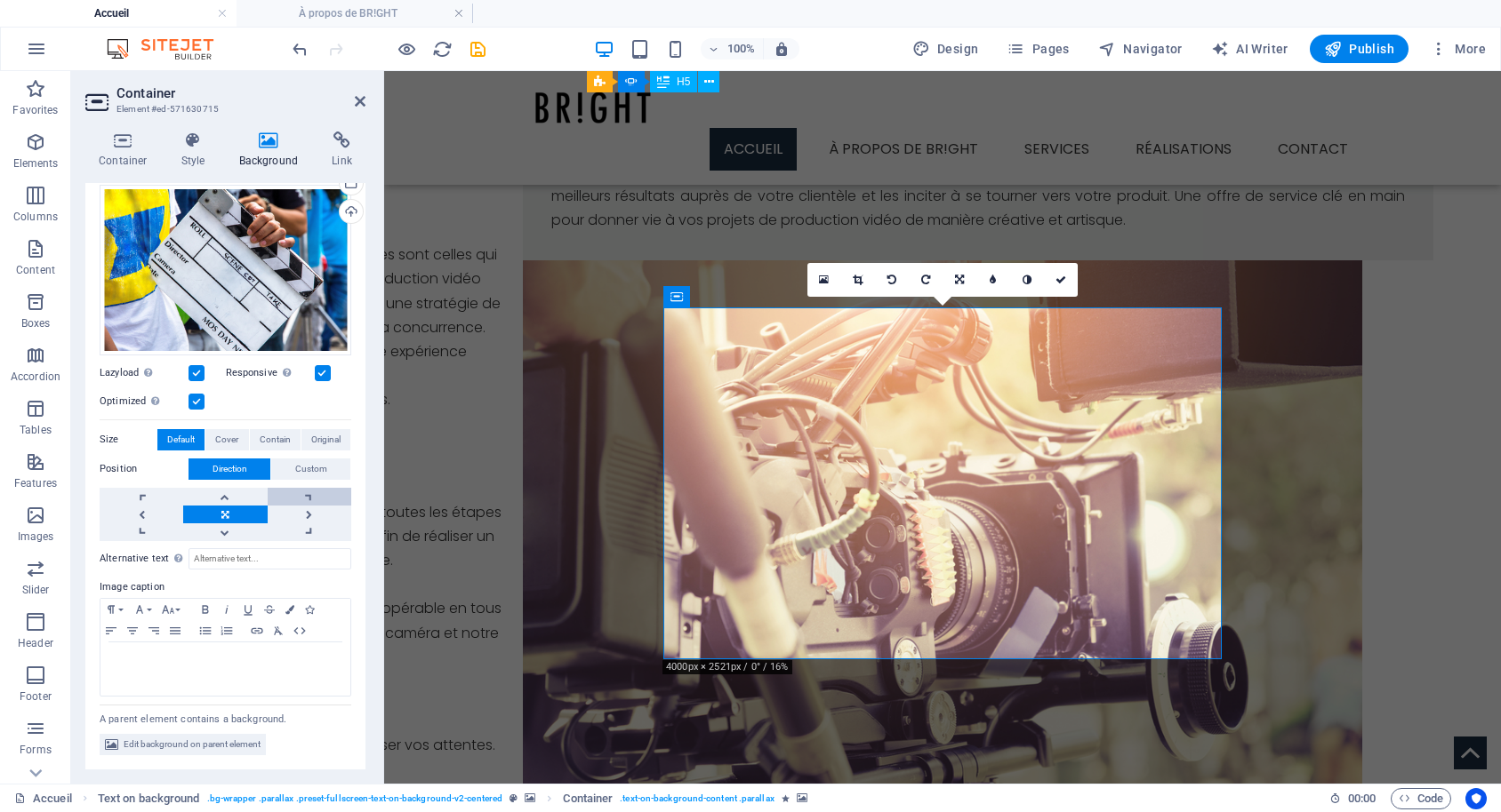
scroll to position [0, 0]
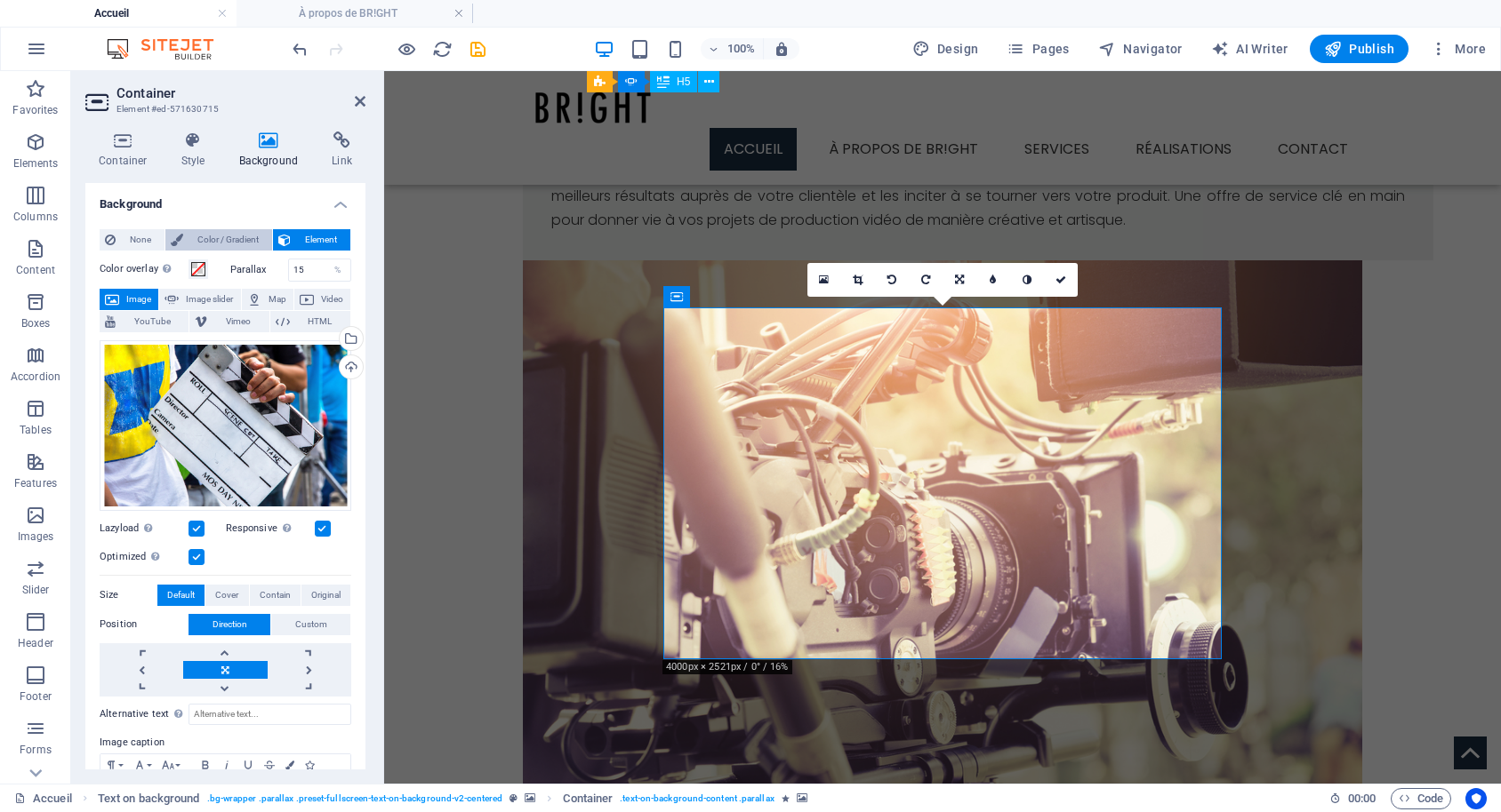
click at [237, 239] on span "Color / Gradient" at bounding box center [228, 240] width 78 height 21
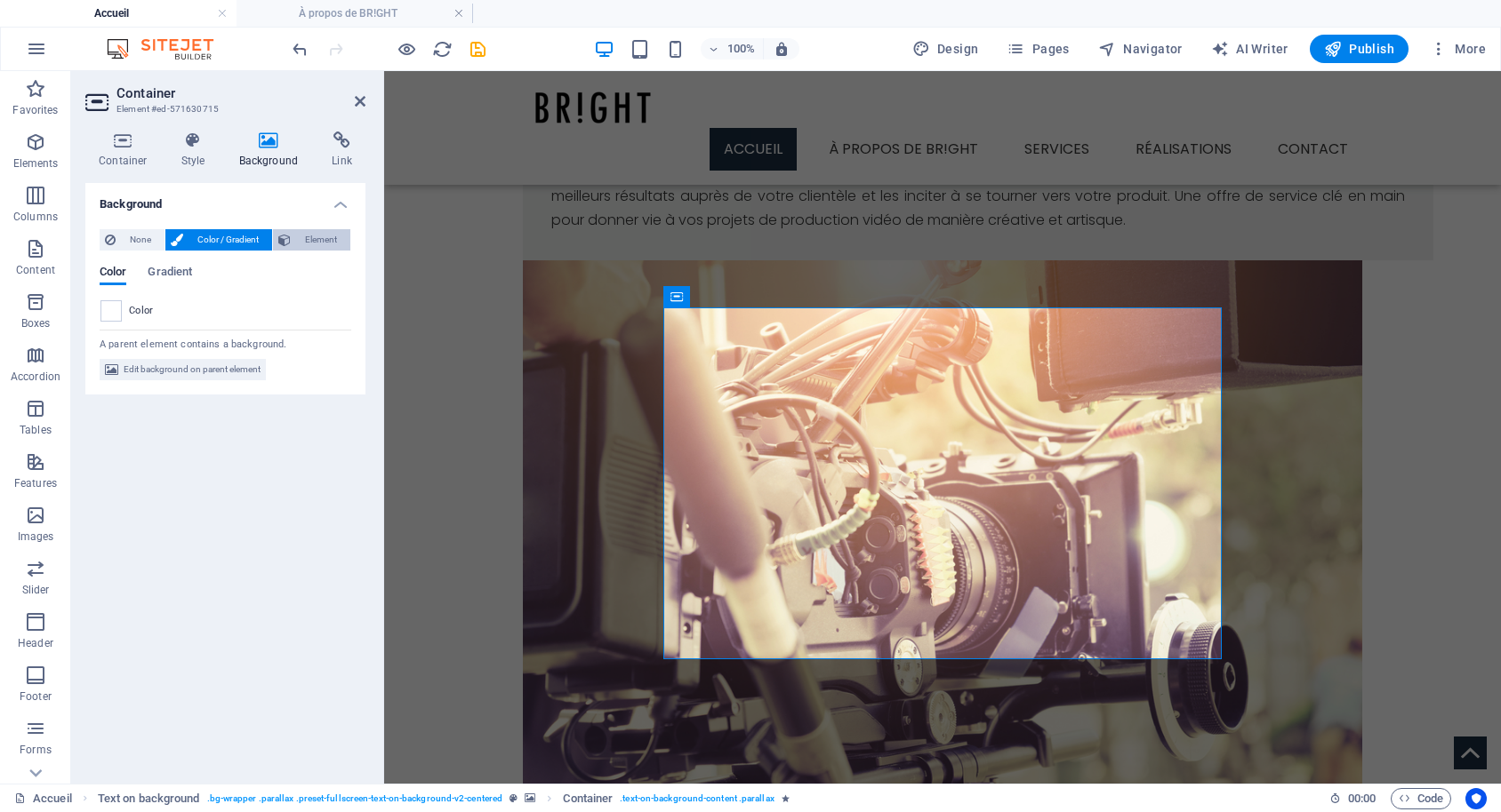
click at [318, 239] on span "Element" at bounding box center [320, 240] width 49 height 21
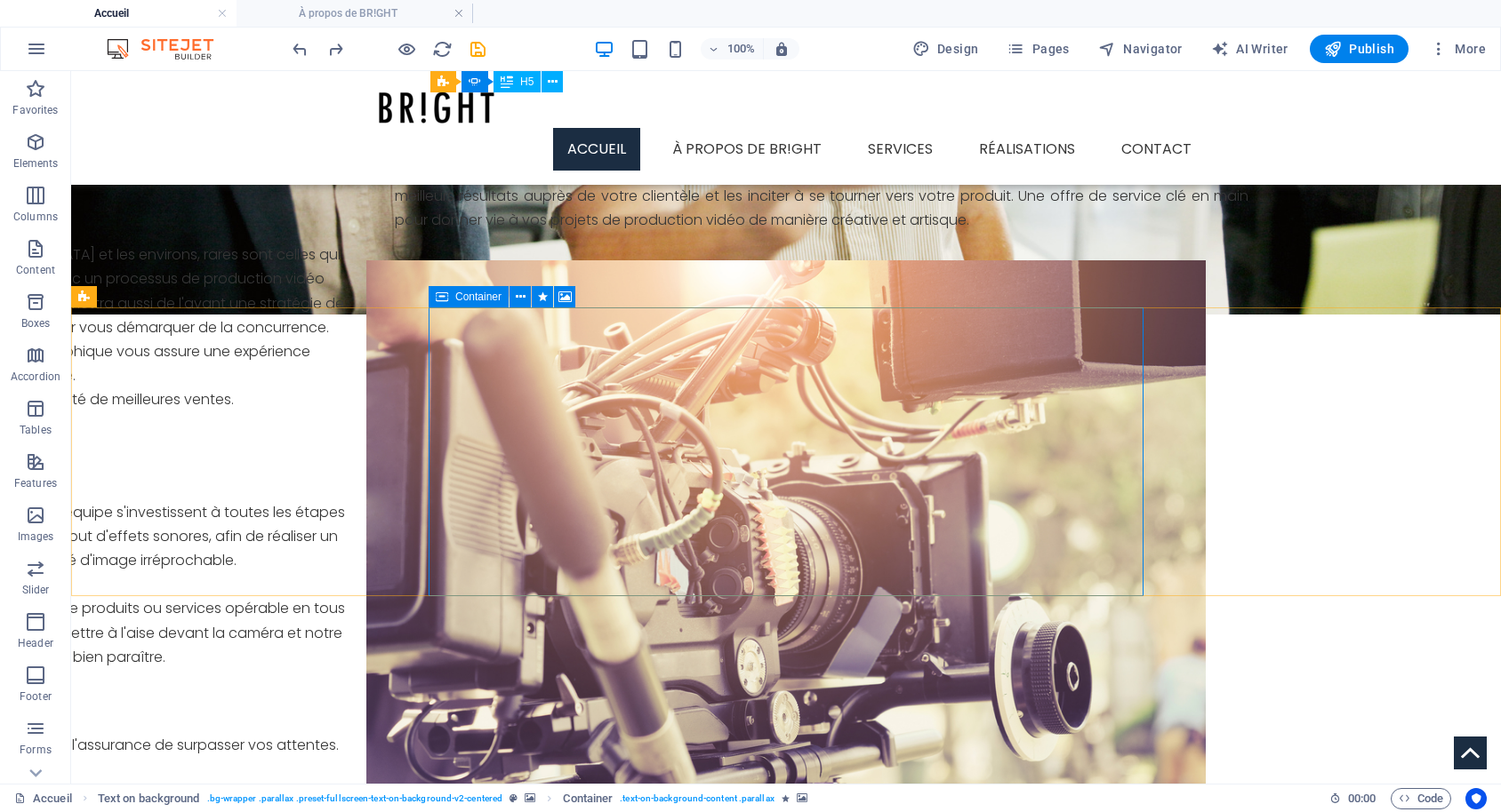
click at [447, 292] on icon at bounding box center [442, 296] width 12 height 21
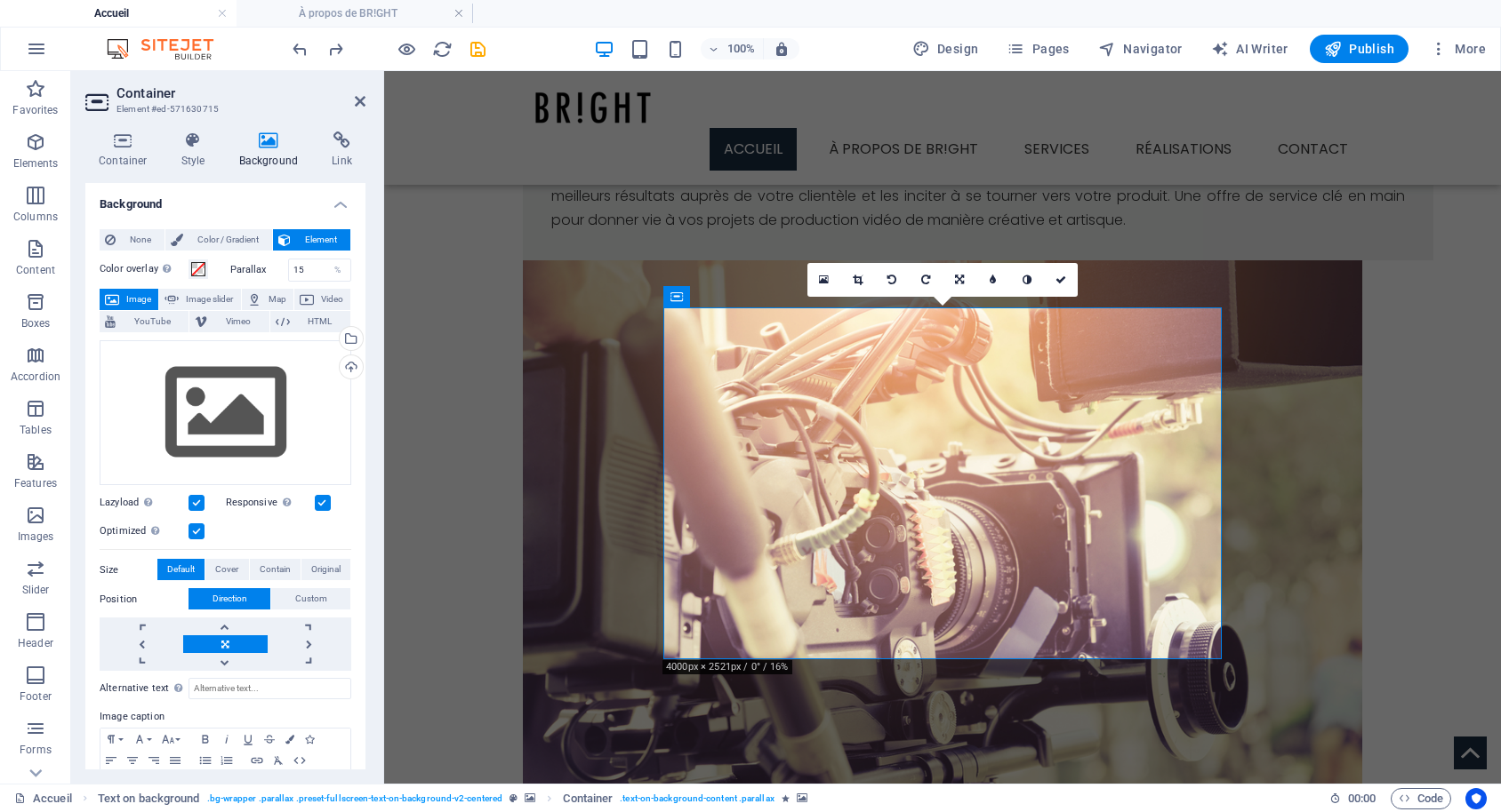
click at [127, 297] on span "Image" at bounding box center [139, 299] width 28 height 21
click at [192, 272] on span at bounding box center [198, 269] width 14 height 14
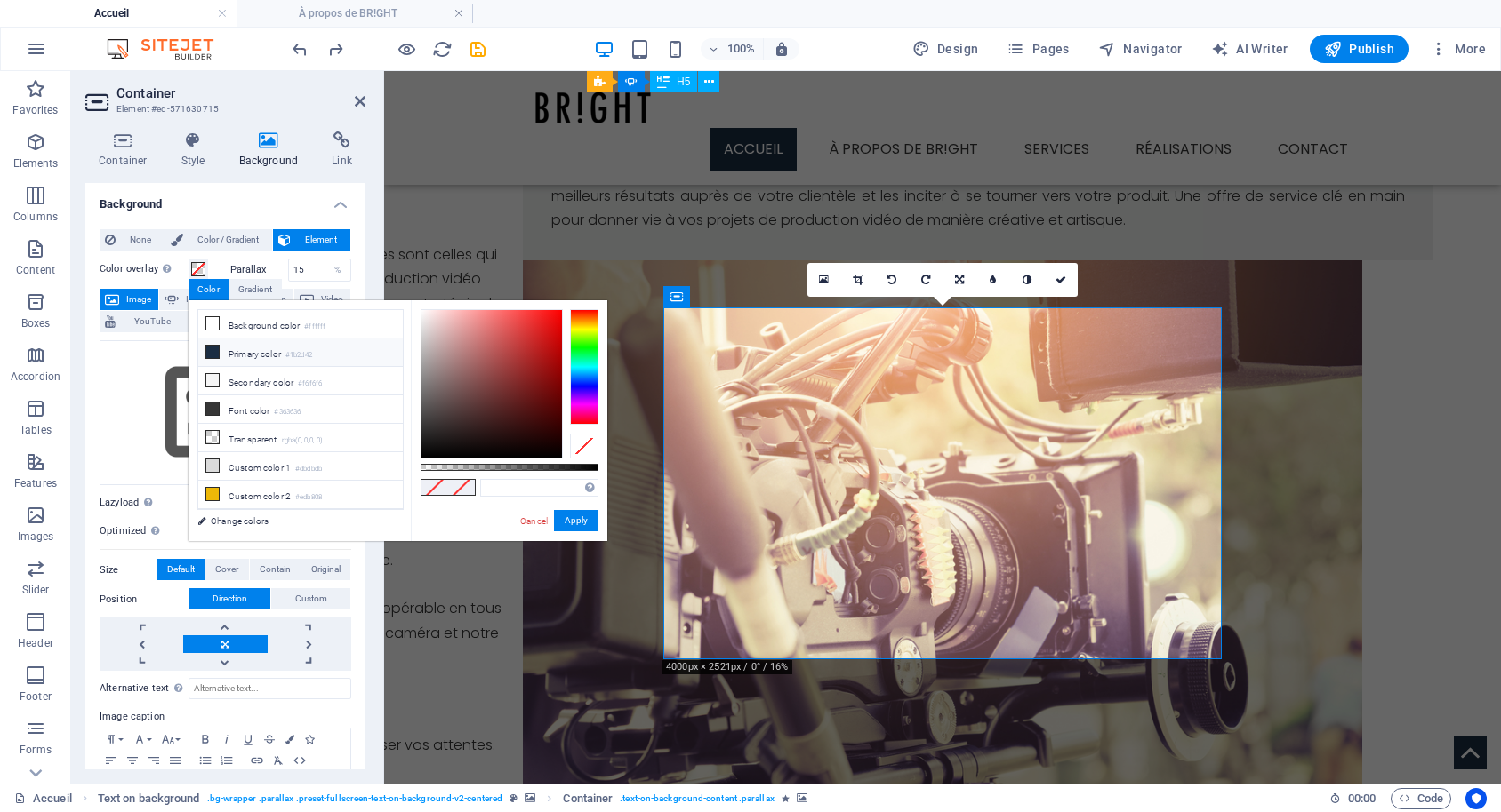
click at [241, 346] on li "Primary color #1b2d42" at bounding box center [300, 353] width 205 height 28
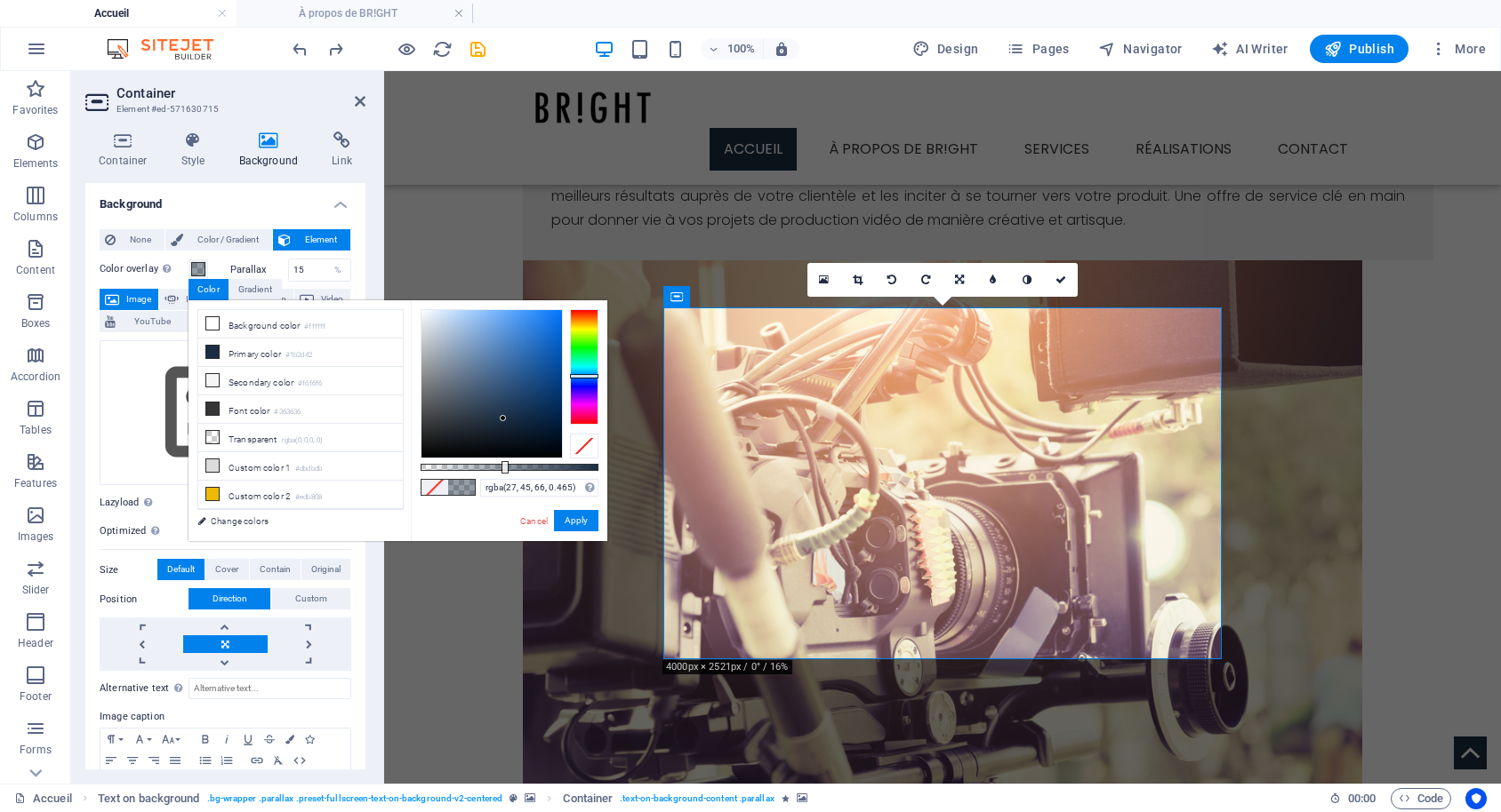
click at [504, 463] on div at bounding box center [510, 466] width 178 height 7
drag, startPoint x: 504, startPoint y: 463, endPoint x: 520, endPoint y: 463, distance: 16.0
click at [520, 463] on div at bounding box center [518, 467] width 7 height 12
click at [514, 465] on div at bounding box center [510, 466] width 178 height 7
click at [526, 463] on div "rgba(27, 45, 66, 0.525) Supported formats #0852ed rgb(8, 82, 237) rgba(8, 82, 2…" at bounding box center [509, 549] width 197 height 498
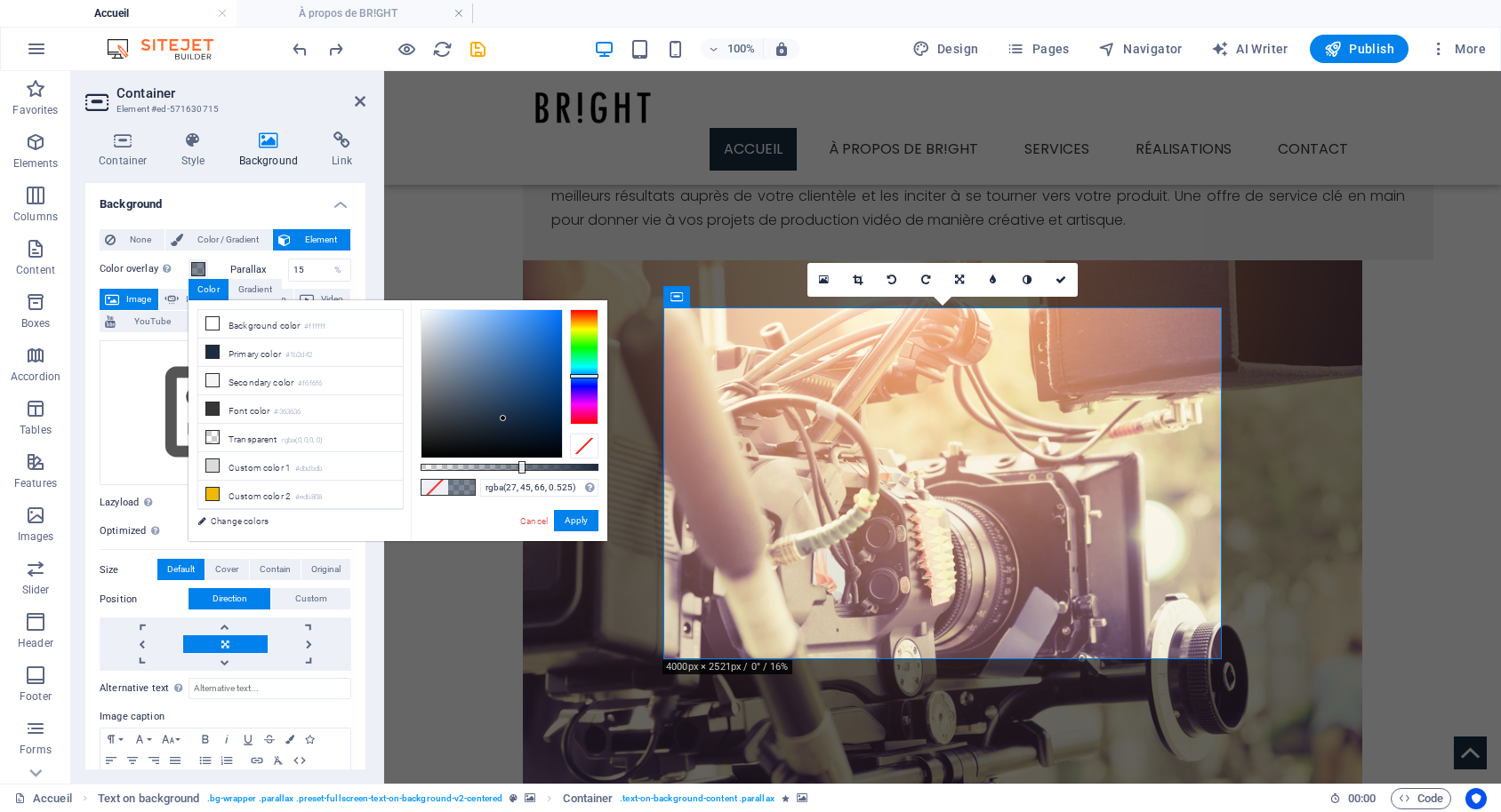
click at [520, 464] on div at bounding box center [510, 466] width 178 height 7
type input "rgba(27, 45, 66, 0.56)"
click at [378, 248] on div "Container Style Background Link Size Height Default px rem % vh vw Min. height …" at bounding box center [225, 449] width 309 height 666
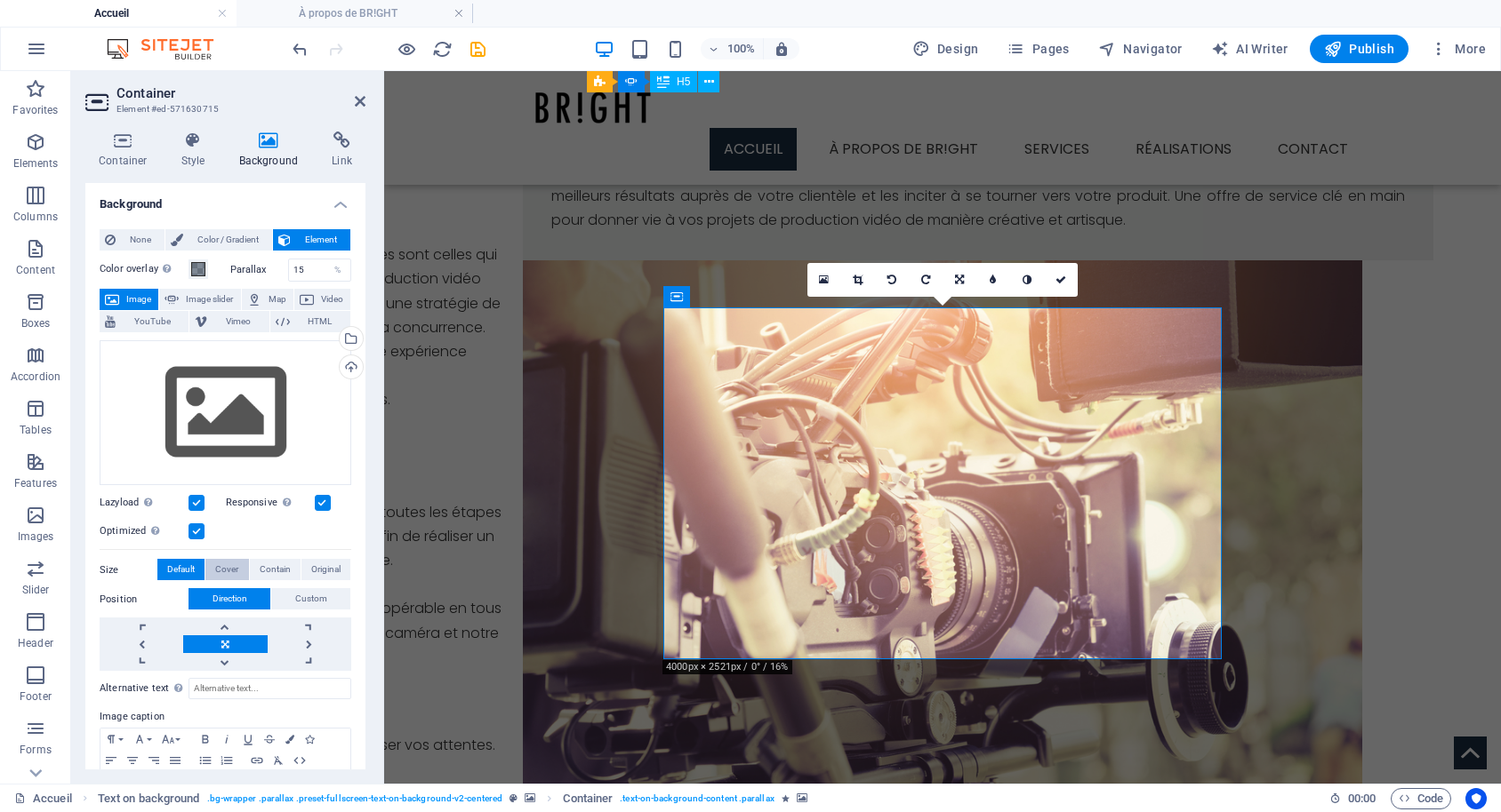
click at [228, 568] on span "Cover" at bounding box center [226, 569] width 23 height 21
click at [231, 572] on span "Cover" at bounding box center [226, 569] width 23 height 21
click at [304, 600] on span "Custom" at bounding box center [311, 598] width 32 height 21
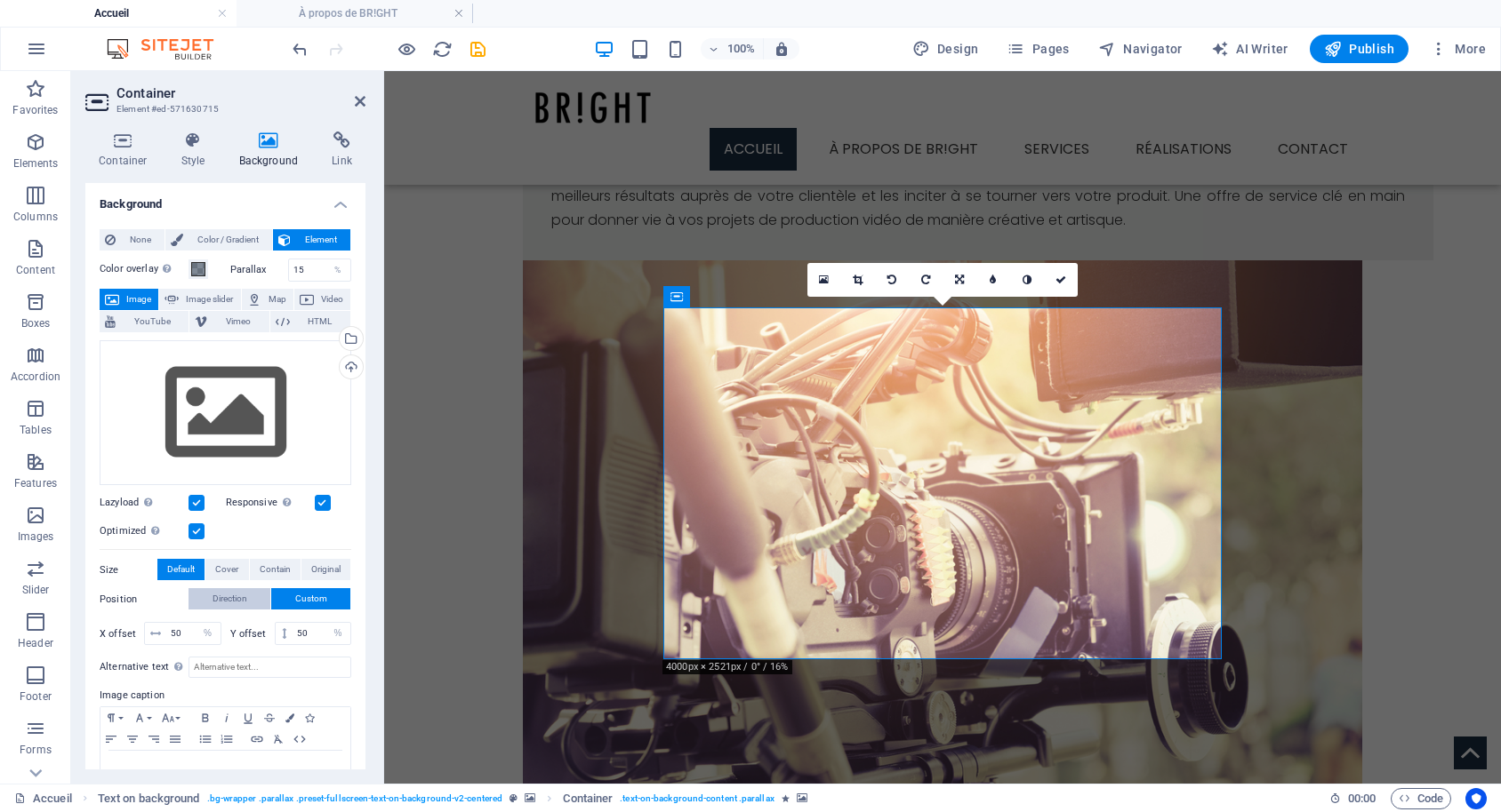
click at [206, 600] on button "Direction" at bounding box center [230, 598] width 82 height 21
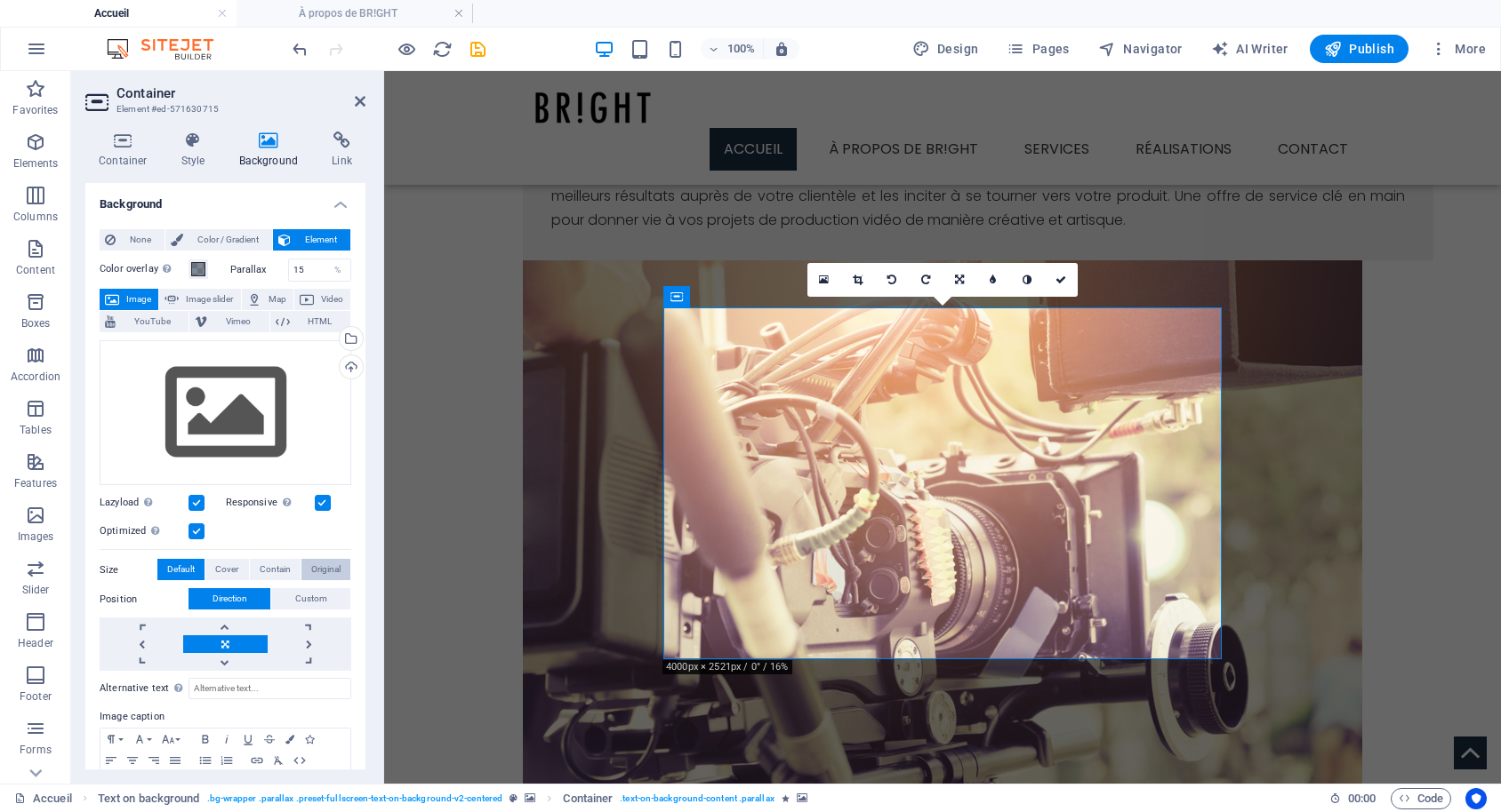
click at [329, 571] on span "Original" at bounding box center [325, 569] width 29 height 21
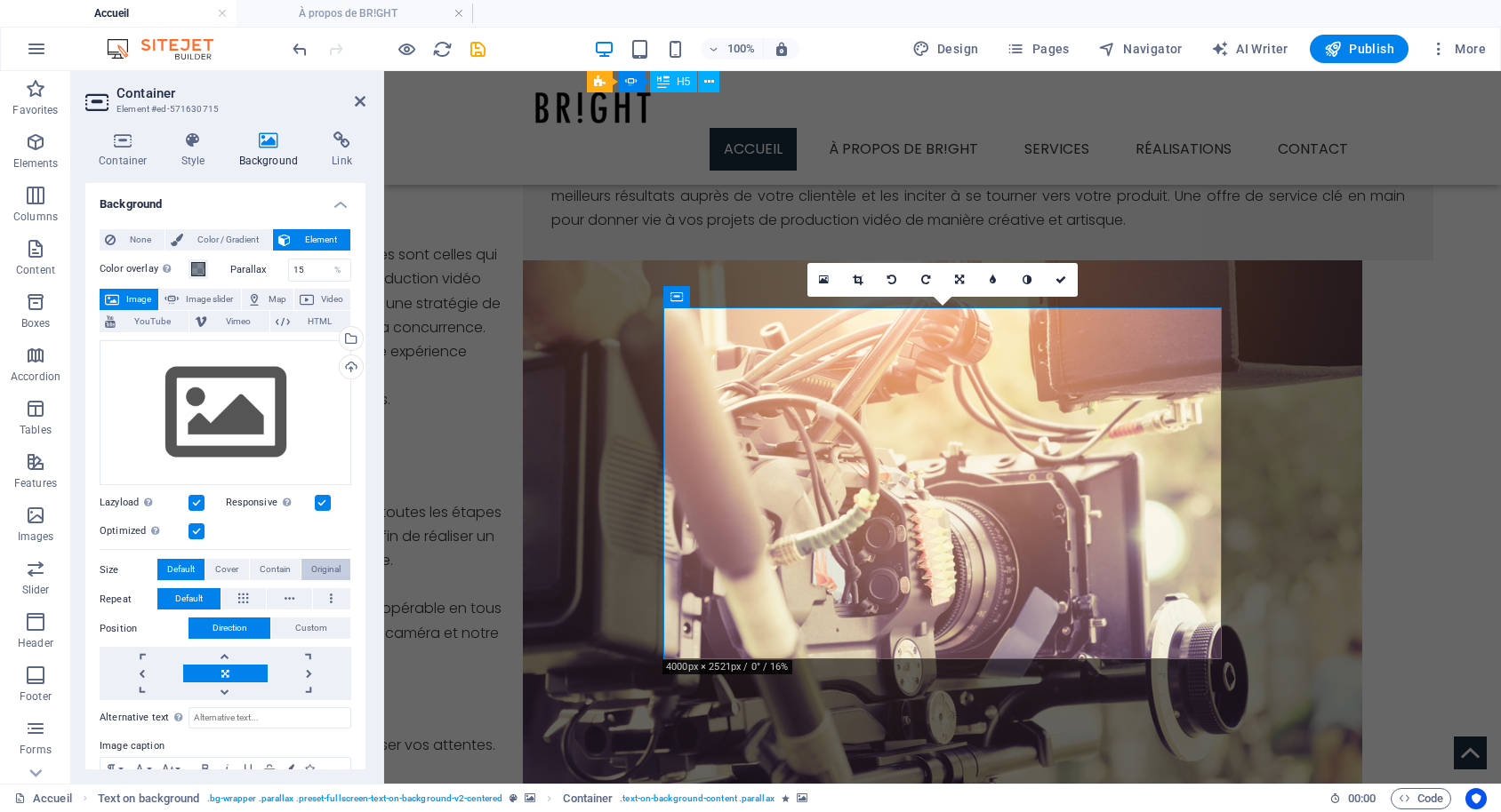
click at [321, 566] on span "Original" at bounding box center [325, 569] width 29 height 21
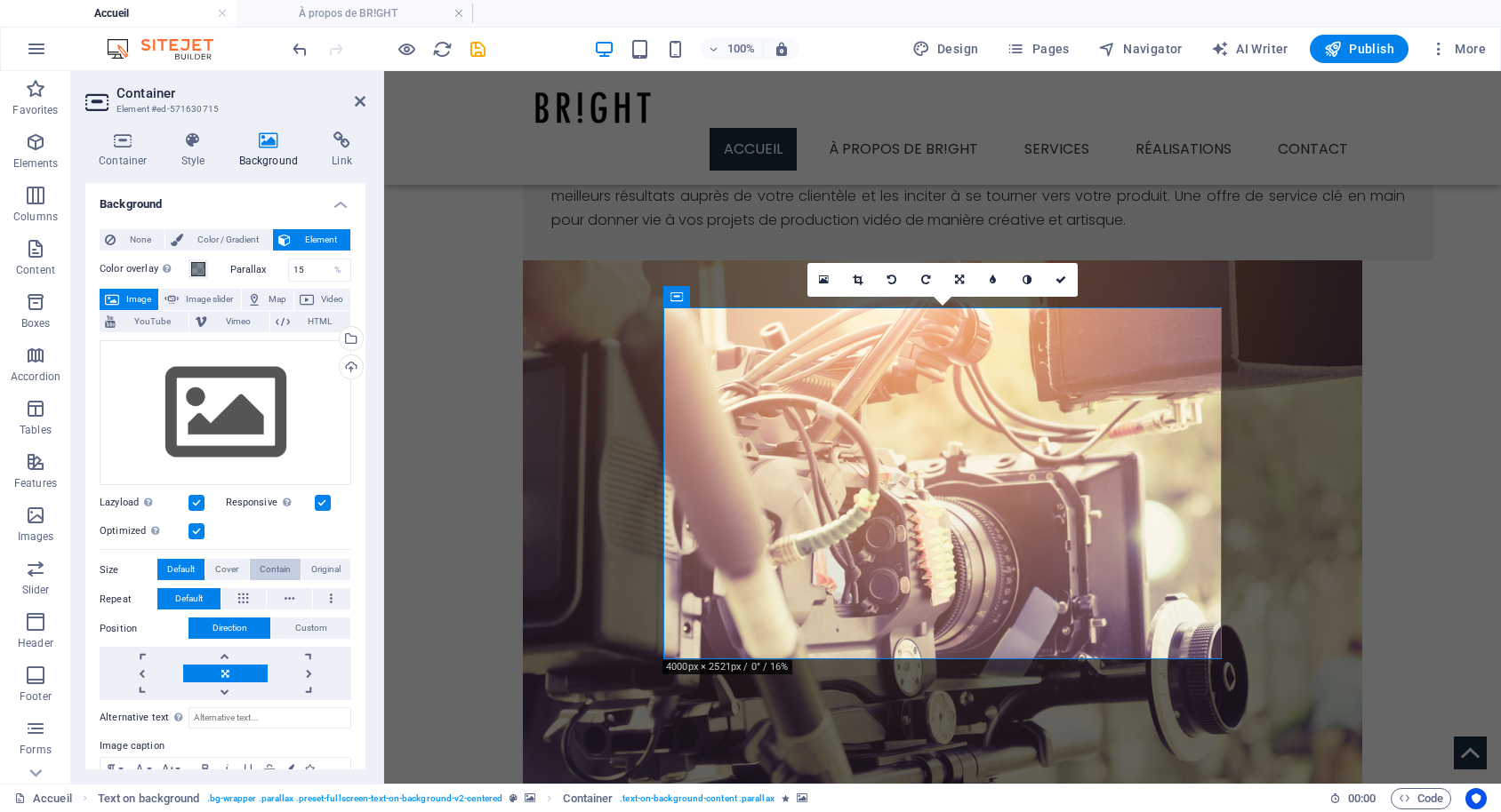
click at [272, 567] on span "Contain" at bounding box center [275, 569] width 31 height 21
click at [265, 576] on span "Contain" at bounding box center [275, 569] width 31 height 21
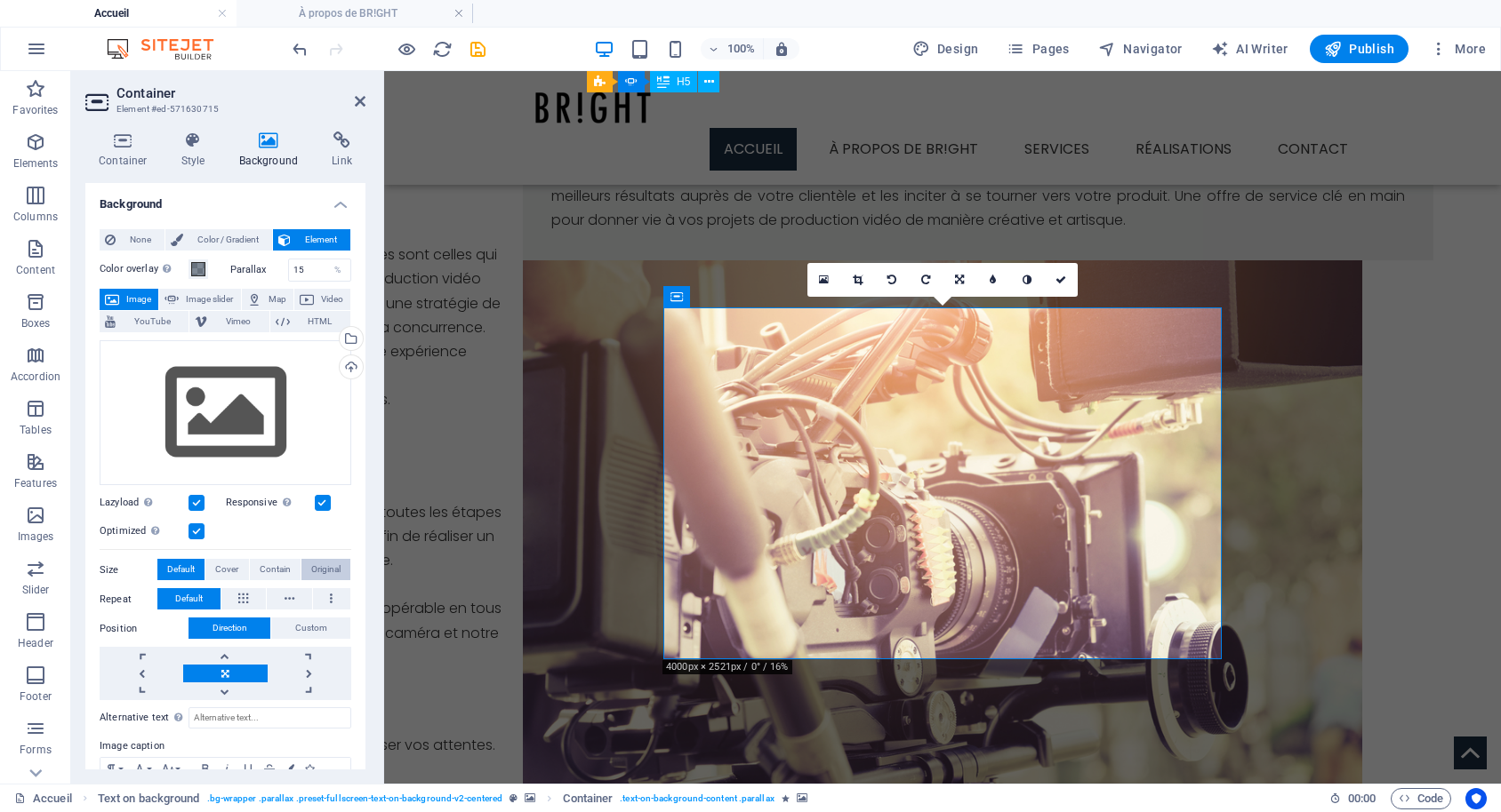
click at [312, 564] on span "Original" at bounding box center [325, 569] width 29 height 21
click at [285, 593] on button at bounding box center [289, 598] width 45 height 21
click at [363, 104] on icon at bounding box center [360, 101] width 11 height 14
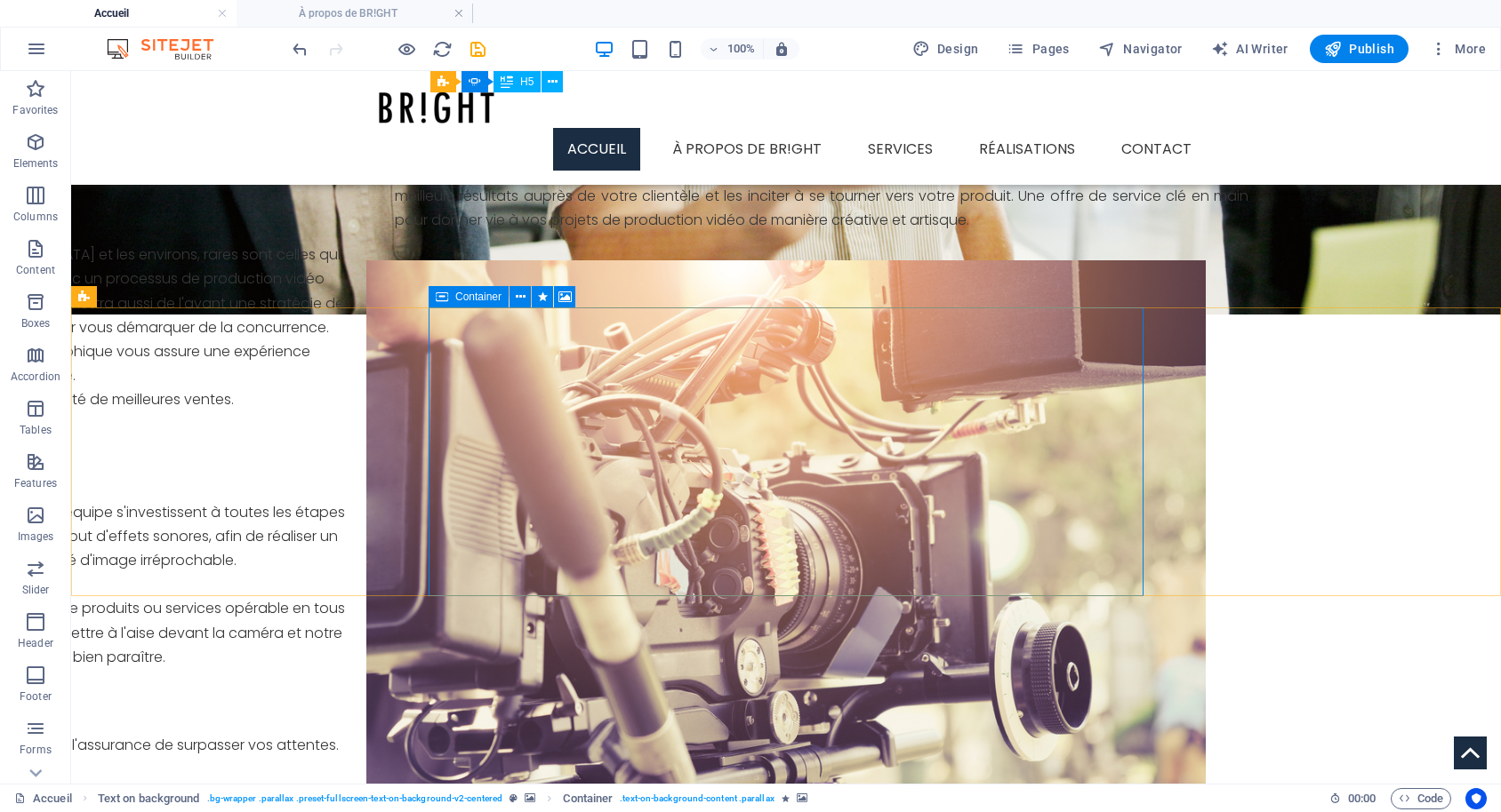
click at [451, 299] on div "Container" at bounding box center [469, 296] width 80 height 21
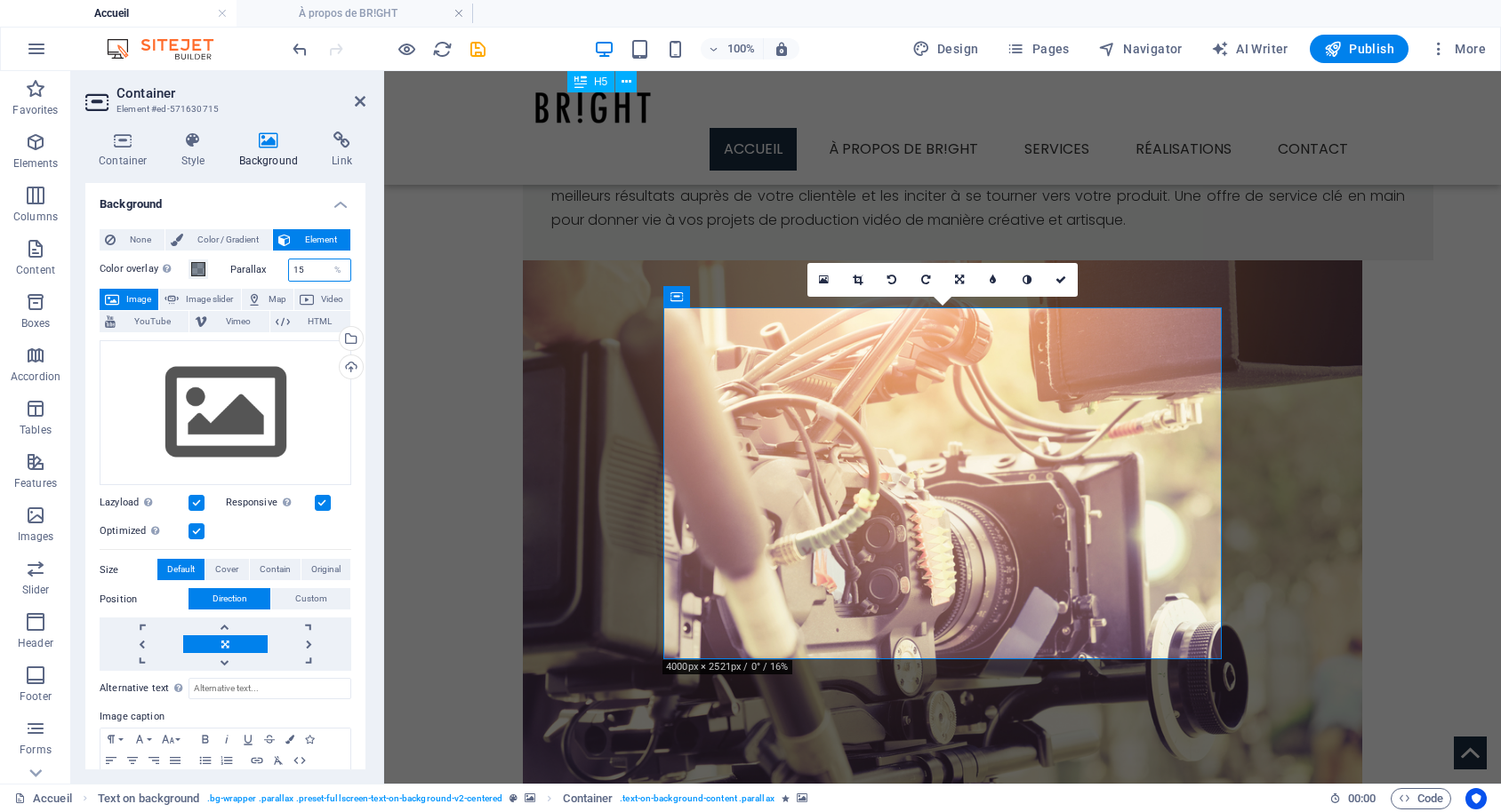
click at [289, 270] on input "15" at bounding box center [320, 270] width 62 height 21
type input "40"
click at [370, 153] on div "Container Style Background Link Size Height Default px rem % vh vw Min. height …" at bounding box center [225, 449] width 309 height 666
click at [359, 95] on icon at bounding box center [360, 101] width 11 height 14
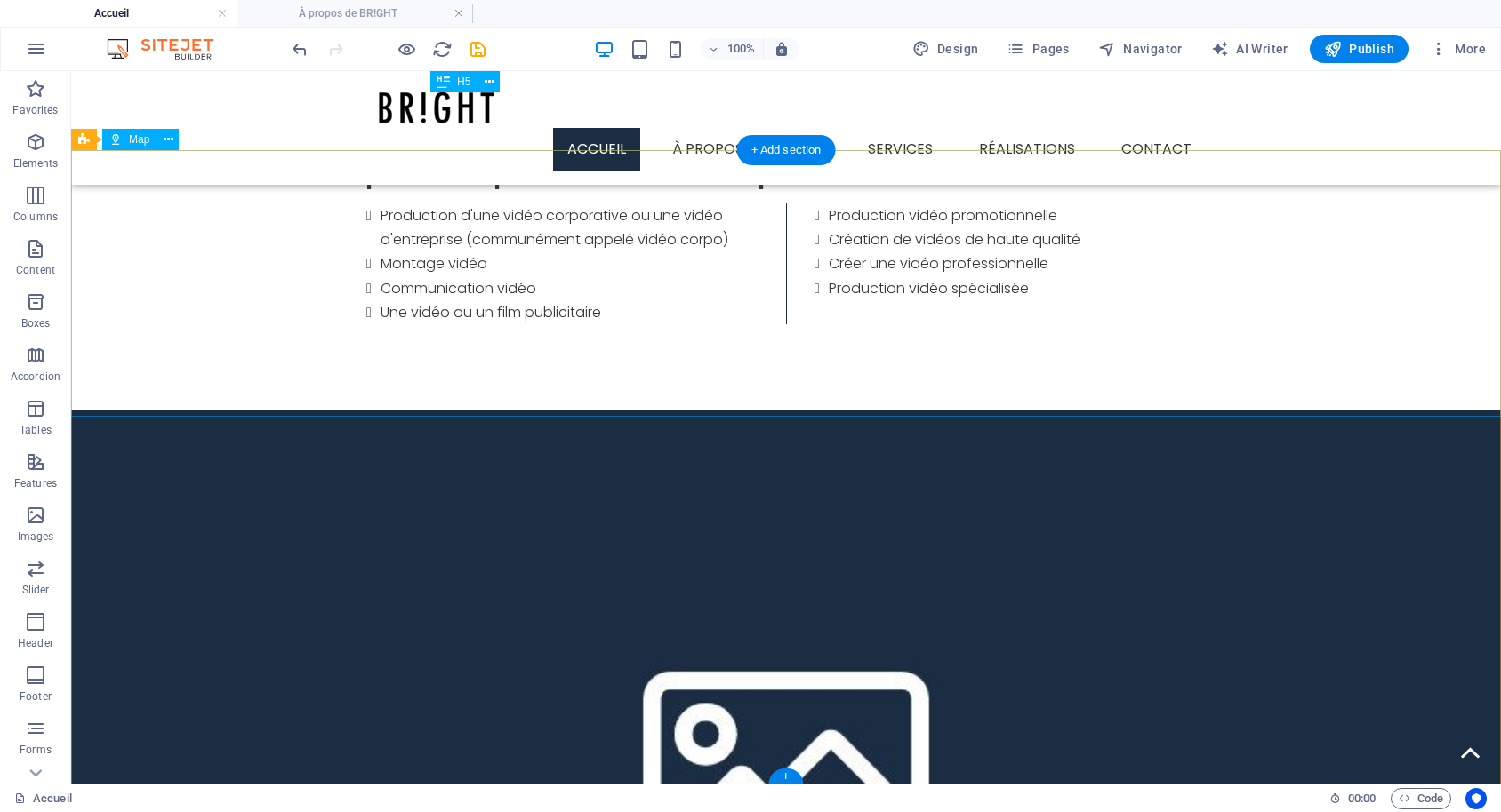
scroll to position [2874, 0]
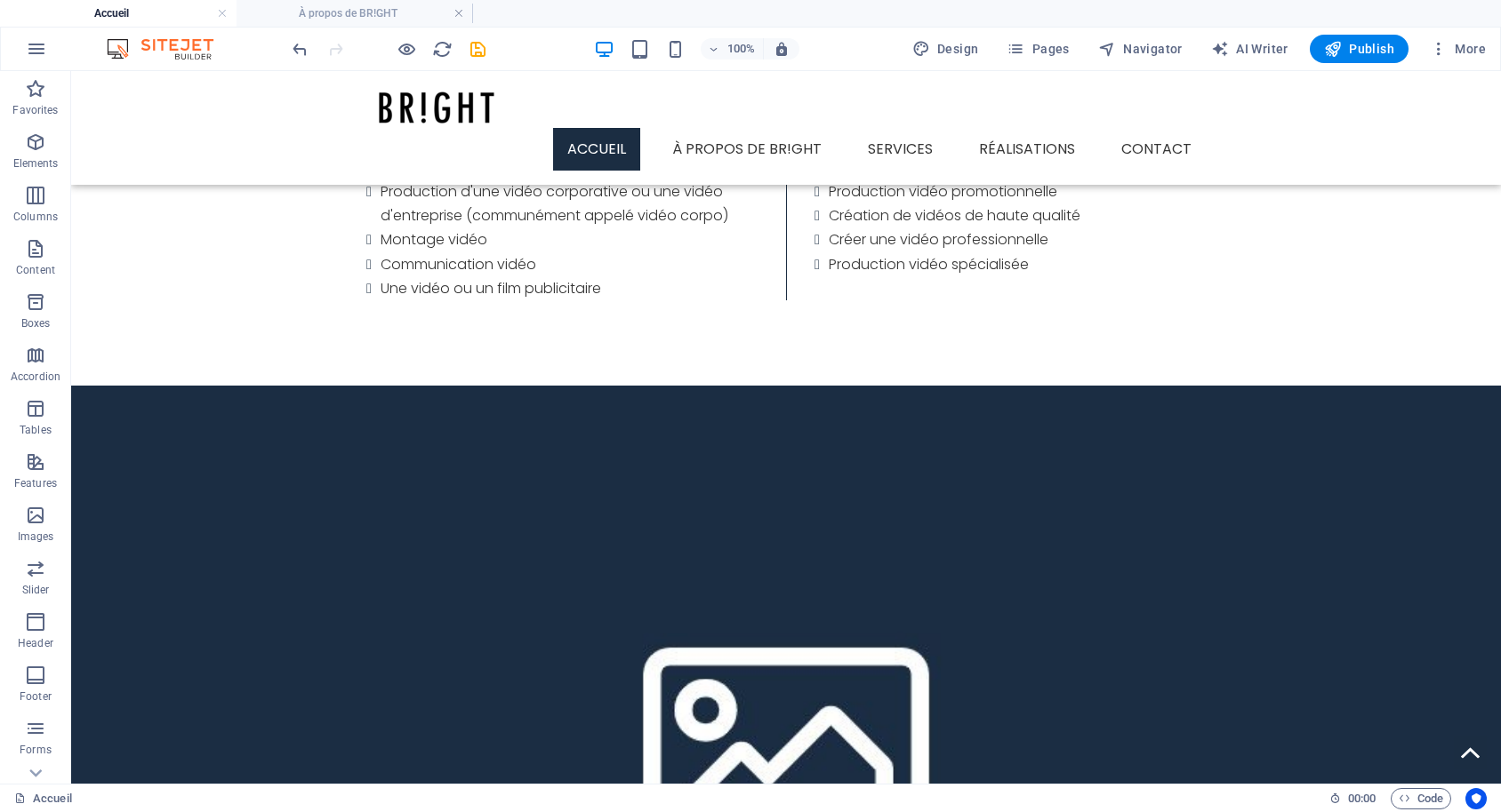
click at [480, 64] on div "100% Design Pages Navigator AI Writer Publish More" at bounding box center [750, 49] width 1499 height 43
click at [475, 52] on icon "save" at bounding box center [478, 49] width 20 height 20
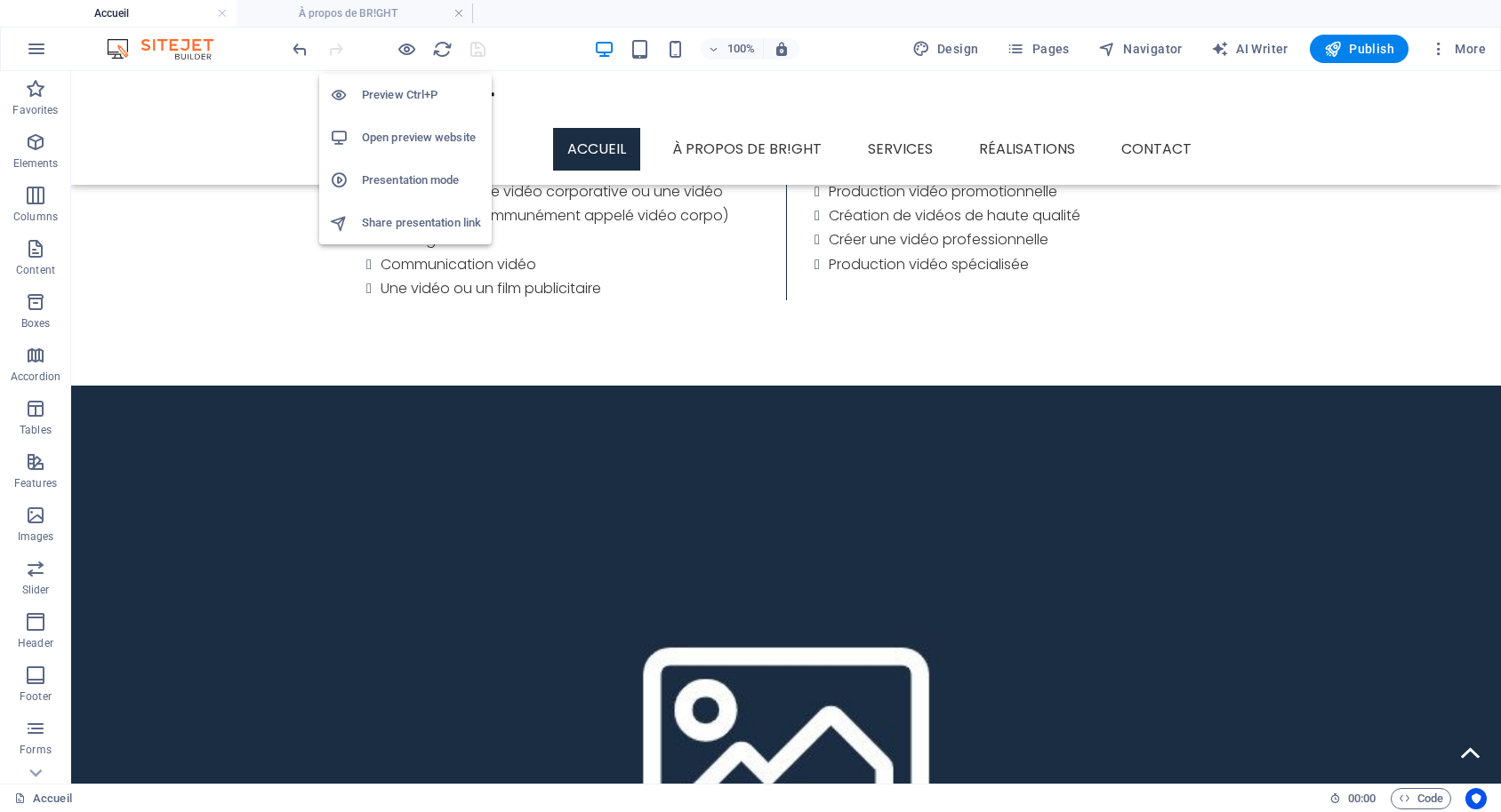
click at [391, 133] on h6 "Open preview website" at bounding box center [421, 137] width 119 height 21
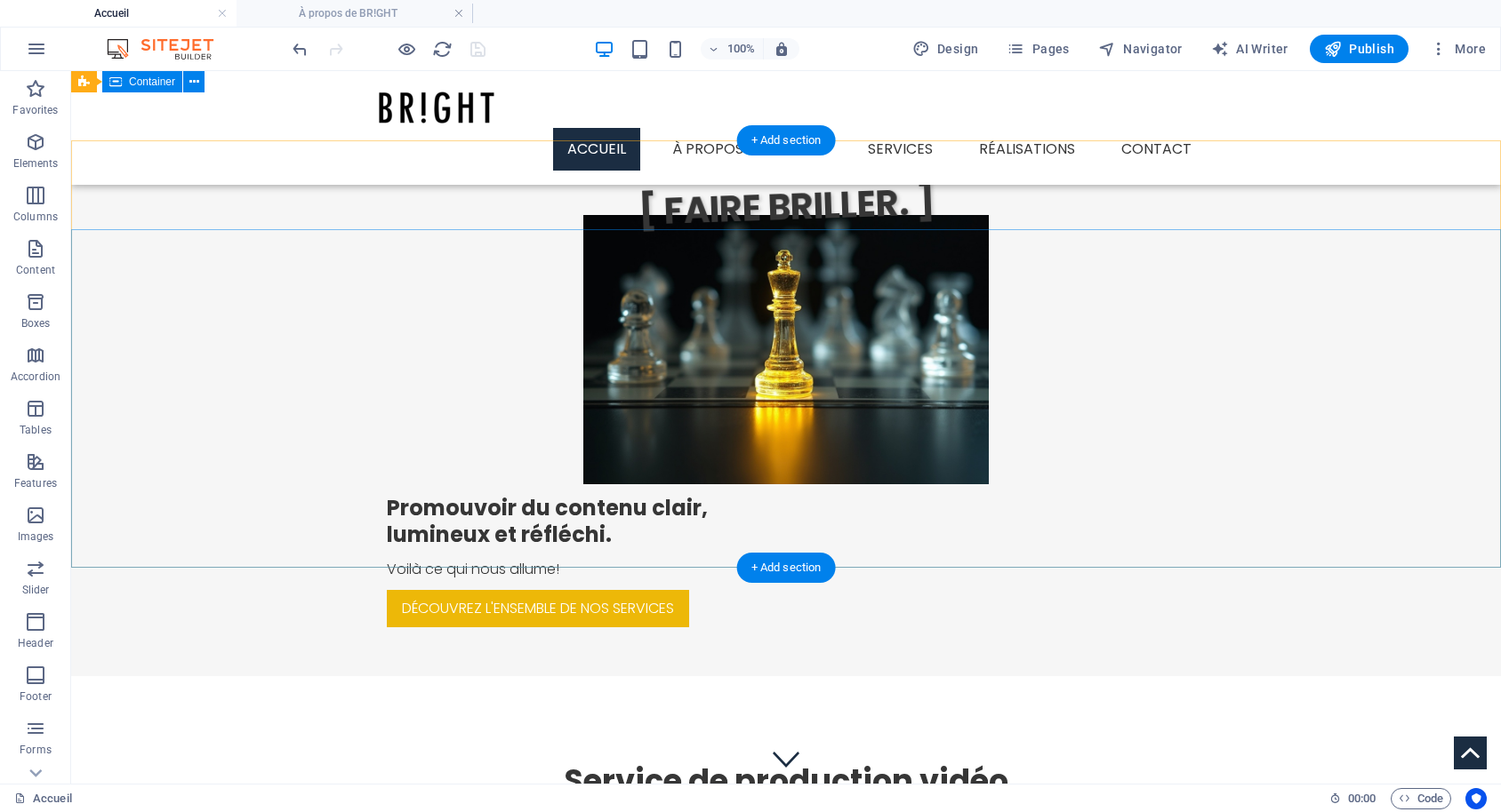
scroll to position [0, 0]
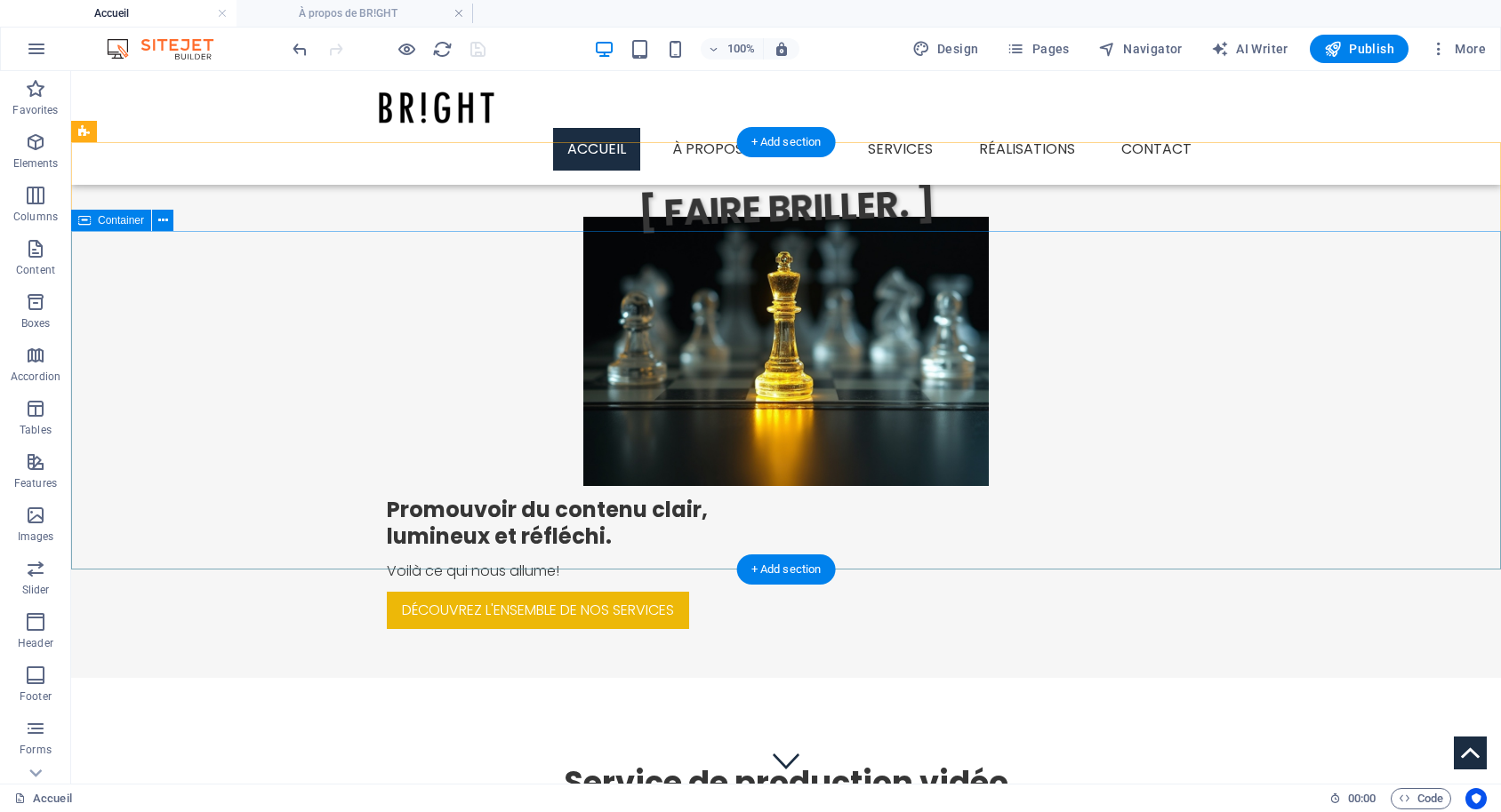
click at [1120, 547] on div "Promouvoir du contenu clair, lumineux et réfléchi. Voilà ce qui nous allume! Dé…" at bounding box center [785, 453] width 1430 height 446
click at [205, 262] on div "Promouvoir du contenu clair, lumineux et réfléchi. Voilà ce qui nous allume! Dé…" at bounding box center [785, 453] width 1430 height 446
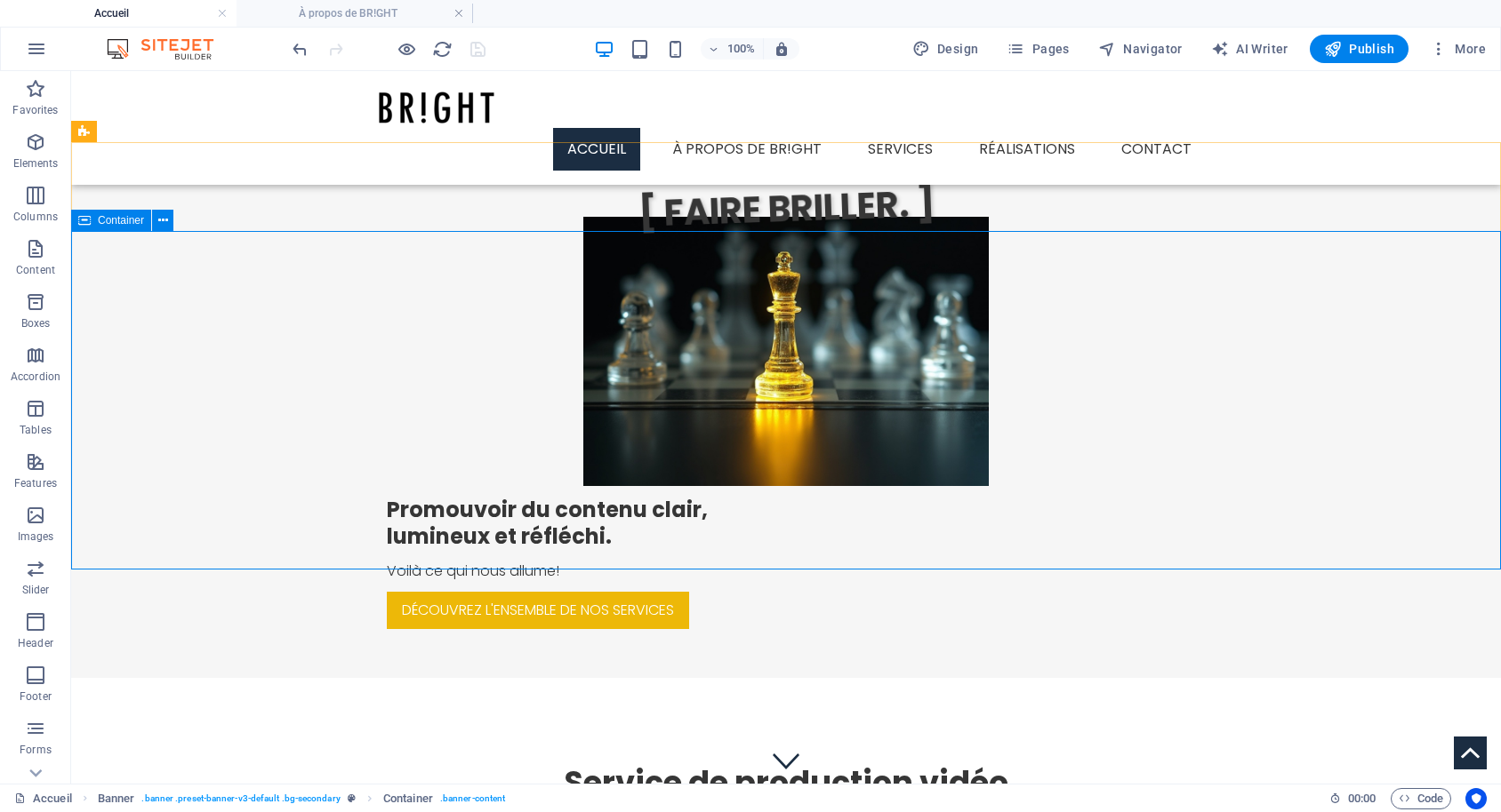
click at [107, 222] on span "Container" at bounding box center [121, 220] width 46 height 11
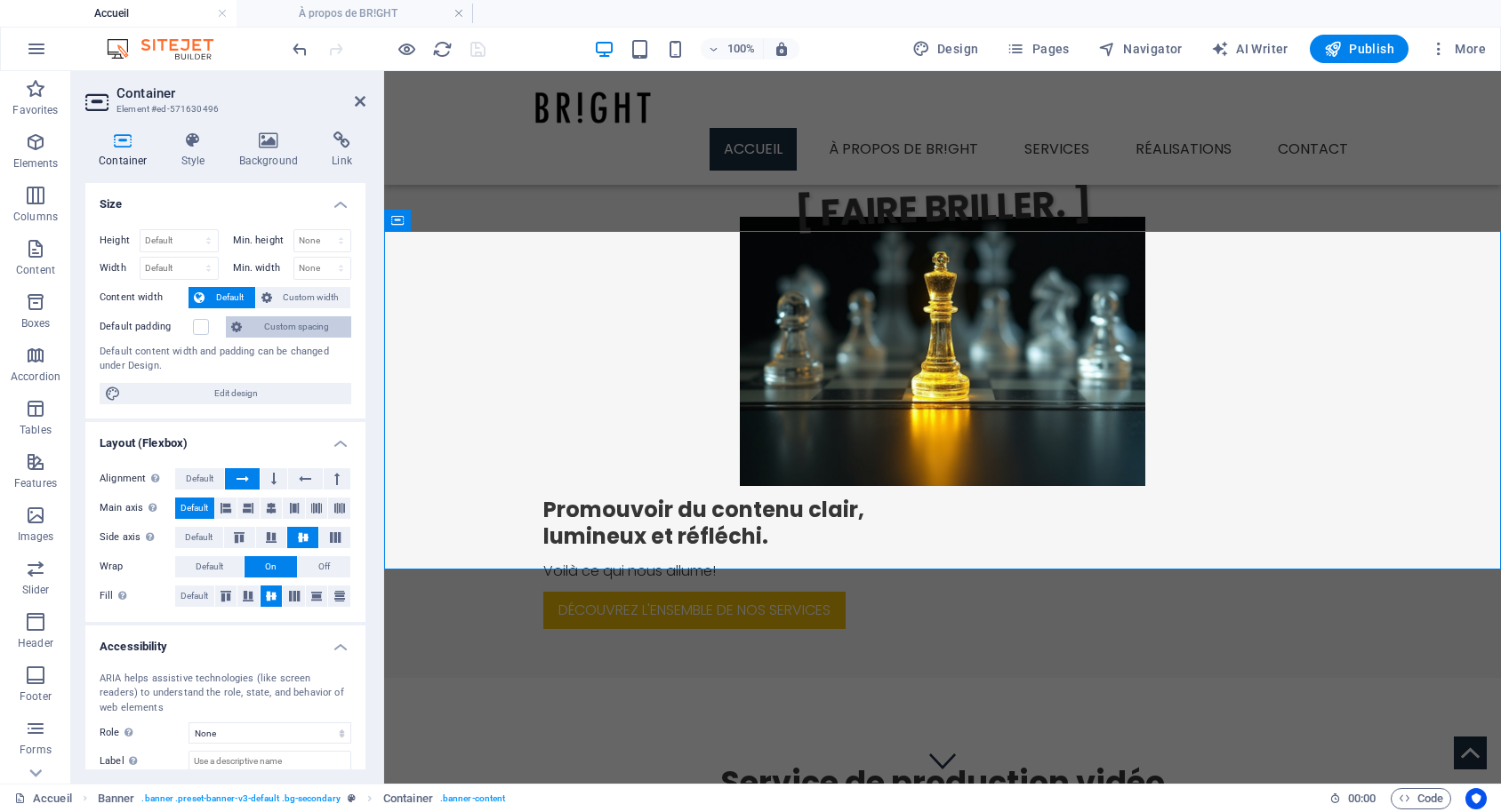
click at [330, 323] on span "Custom spacing" at bounding box center [296, 327] width 99 height 21
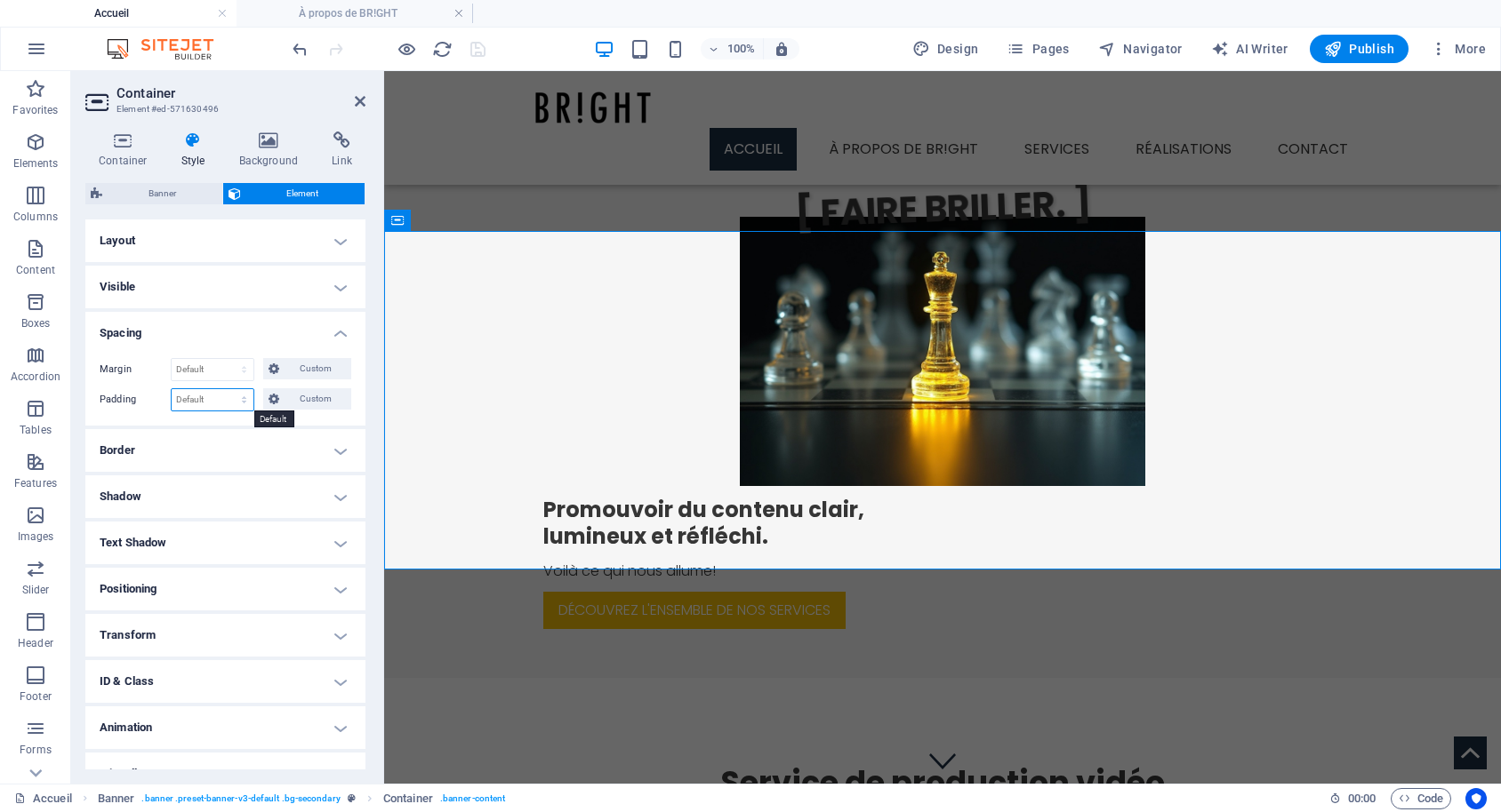
click at [247, 393] on select "Default px rem % vh vw Custom" at bounding box center [213, 400] width 82 height 21
select select "px"
click option "px" at bounding box center [0, 0] width 0 height 0
type input "0"
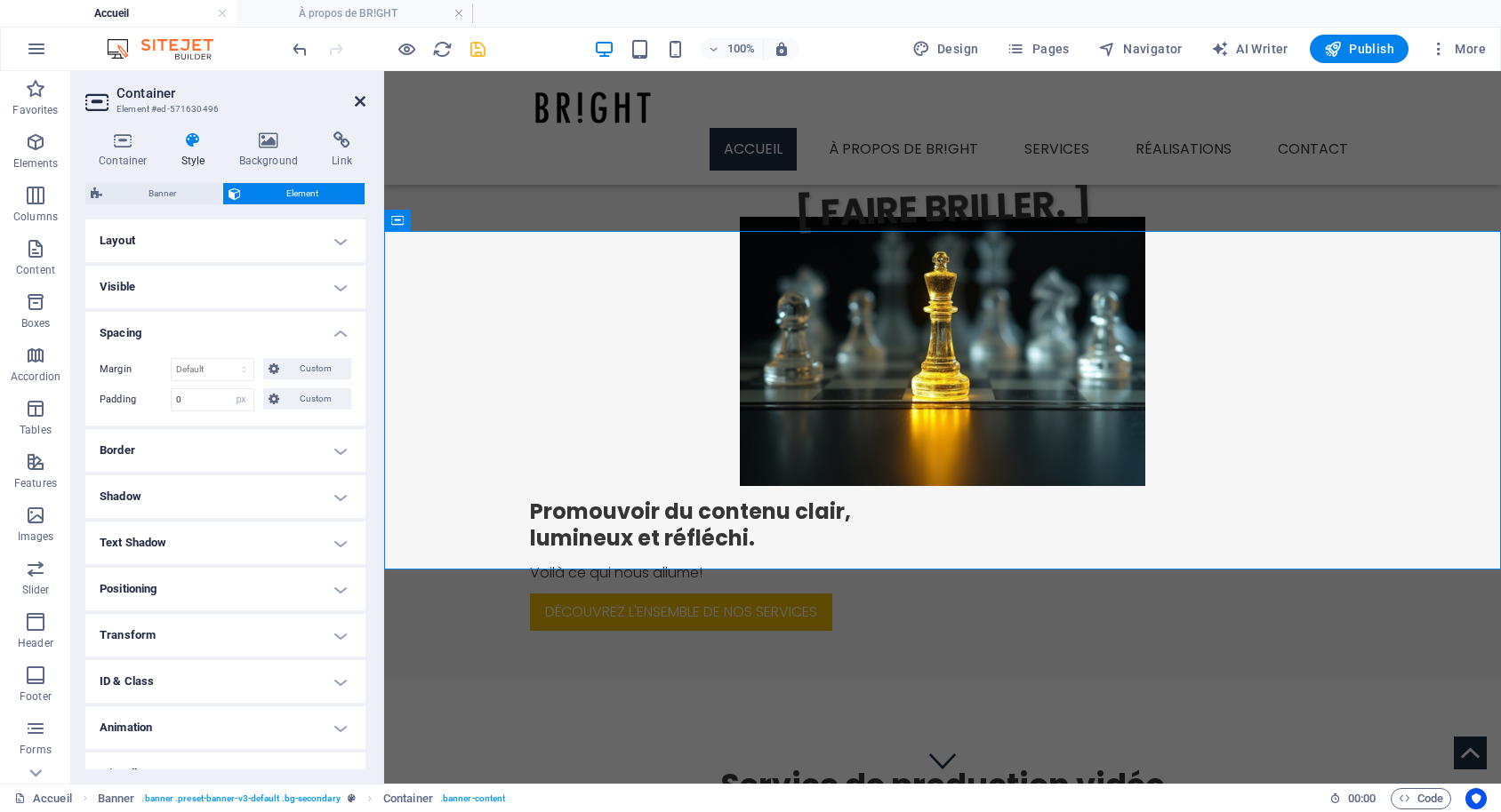
click at [359, 90] on h2 "Container" at bounding box center [241, 93] width 249 height 16
click at [352, 101] on header "Container Element #ed-571630496" at bounding box center [225, 94] width 280 height 46
click at [359, 100] on icon at bounding box center [360, 101] width 11 height 14
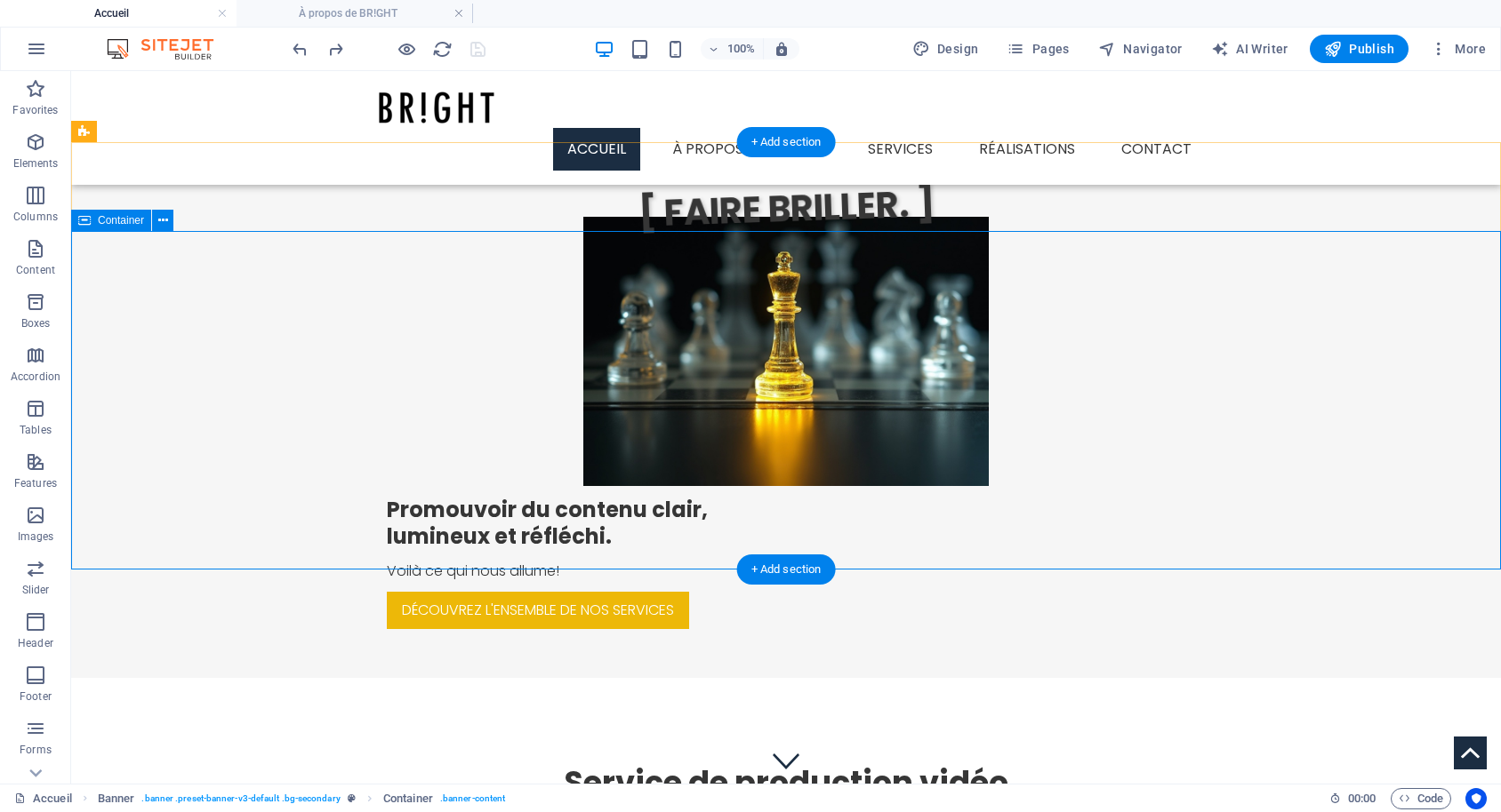
click at [931, 553] on div "Promouvoir du contenu clair, lumineux et réfléchi. Voilà ce qui nous allume! Dé…" at bounding box center [785, 453] width 1430 height 446
click at [125, 222] on span "Container" at bounding box center [121, 220] width 46 height 11
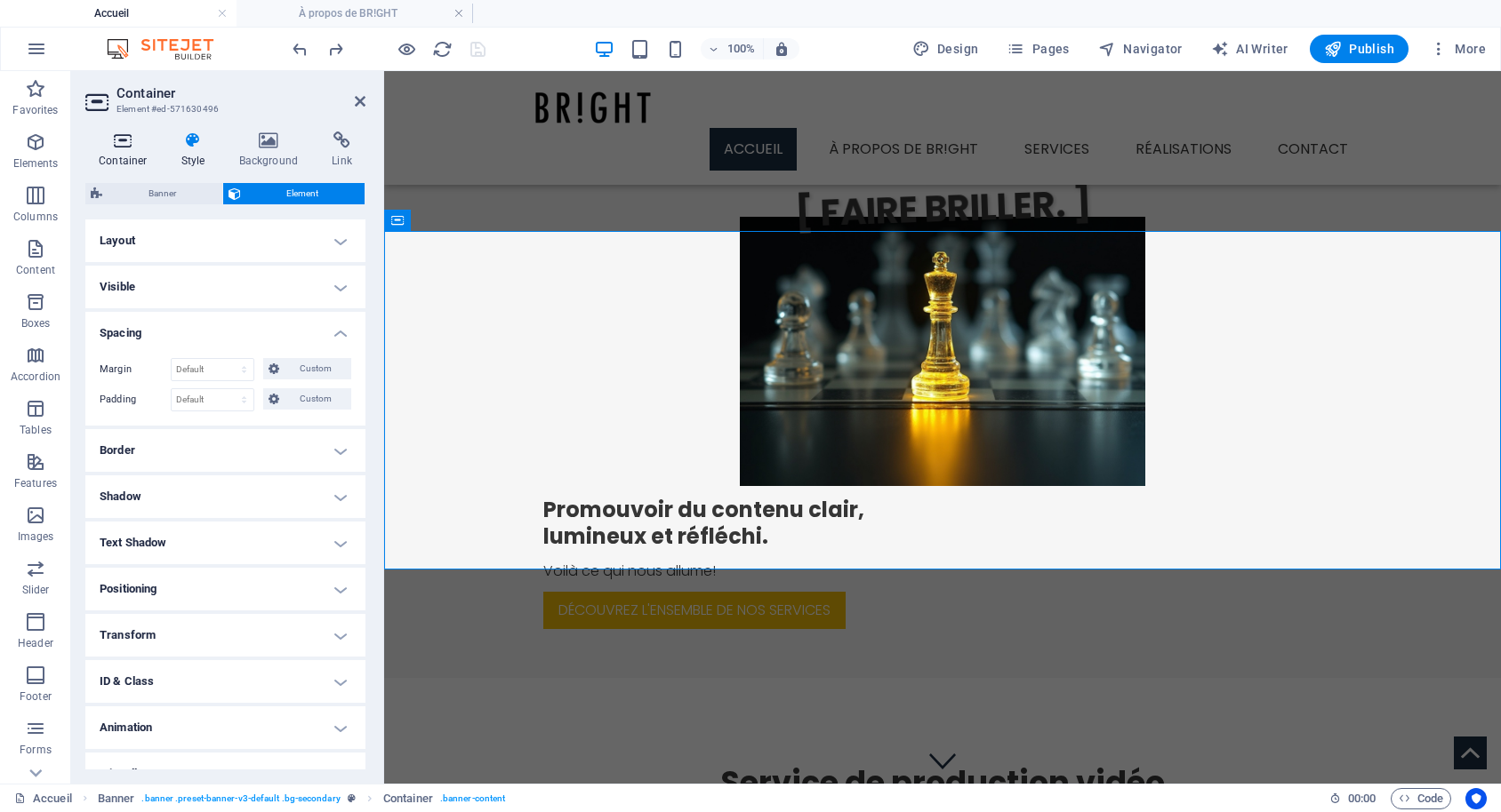
click at [117, 141] on icon at bounding box center [123, 141] width 76 height 18
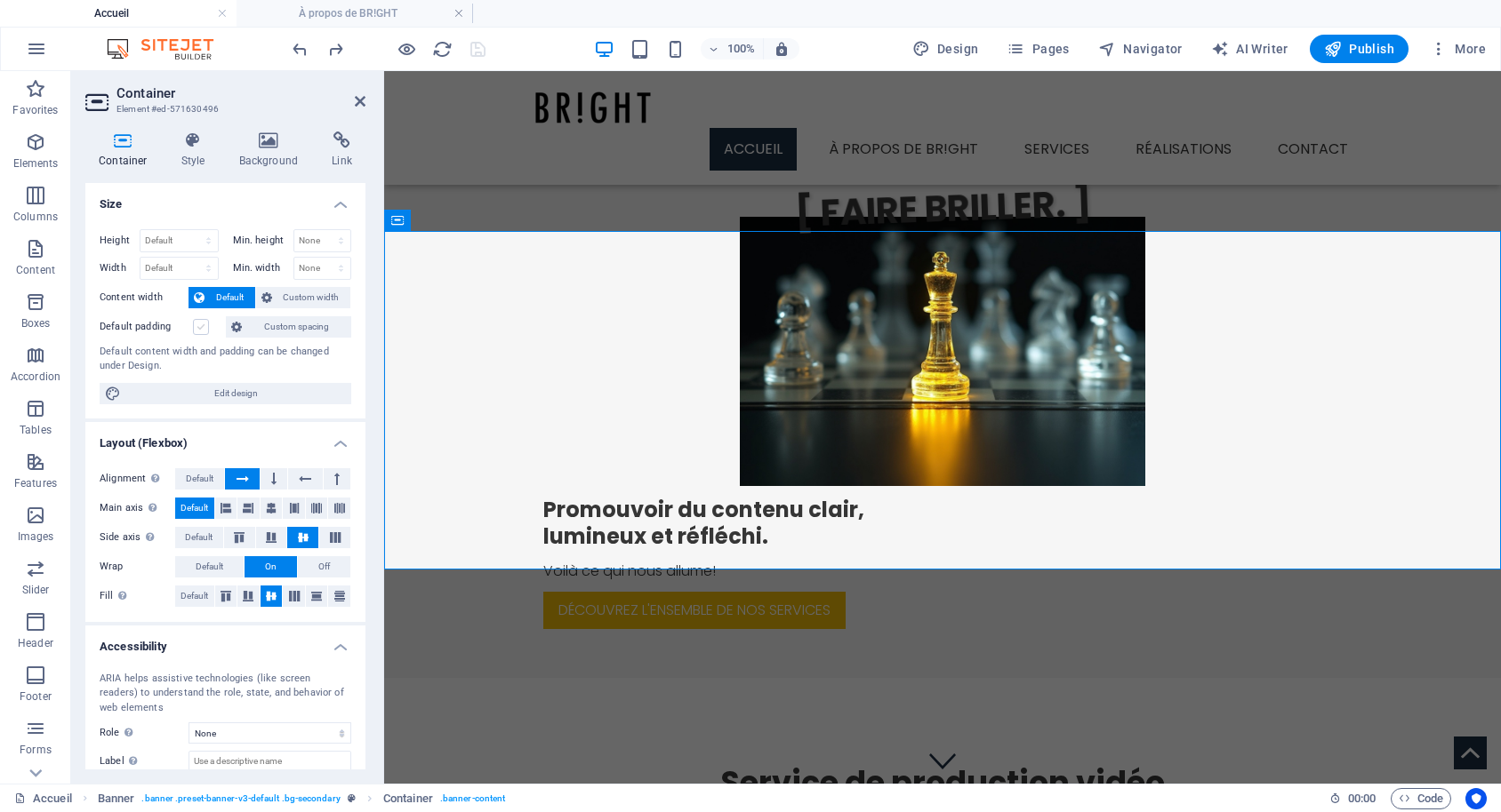
click at [199, 330] on label at bounding box center [201, 327] width 16 height 16
click at [0, 0] on input "Default padding" at bounding box center [0, 0] width 0 height 0
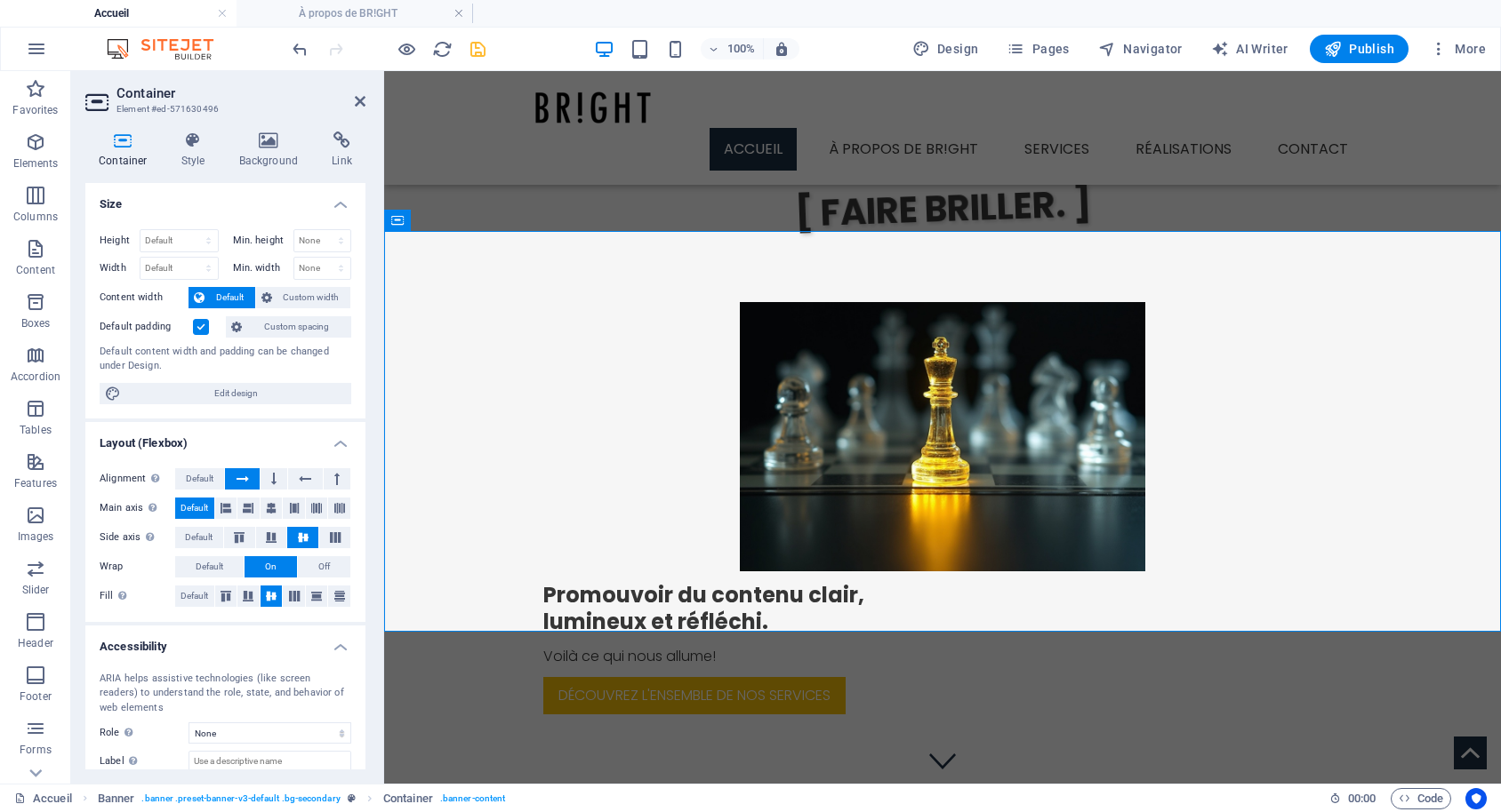
click at [199, 330] on label at bounding box center [201, 327] width 16 height 16
click at [0, 0] on input "Default padding" at bounding box center [0, 0] width 0 height 0
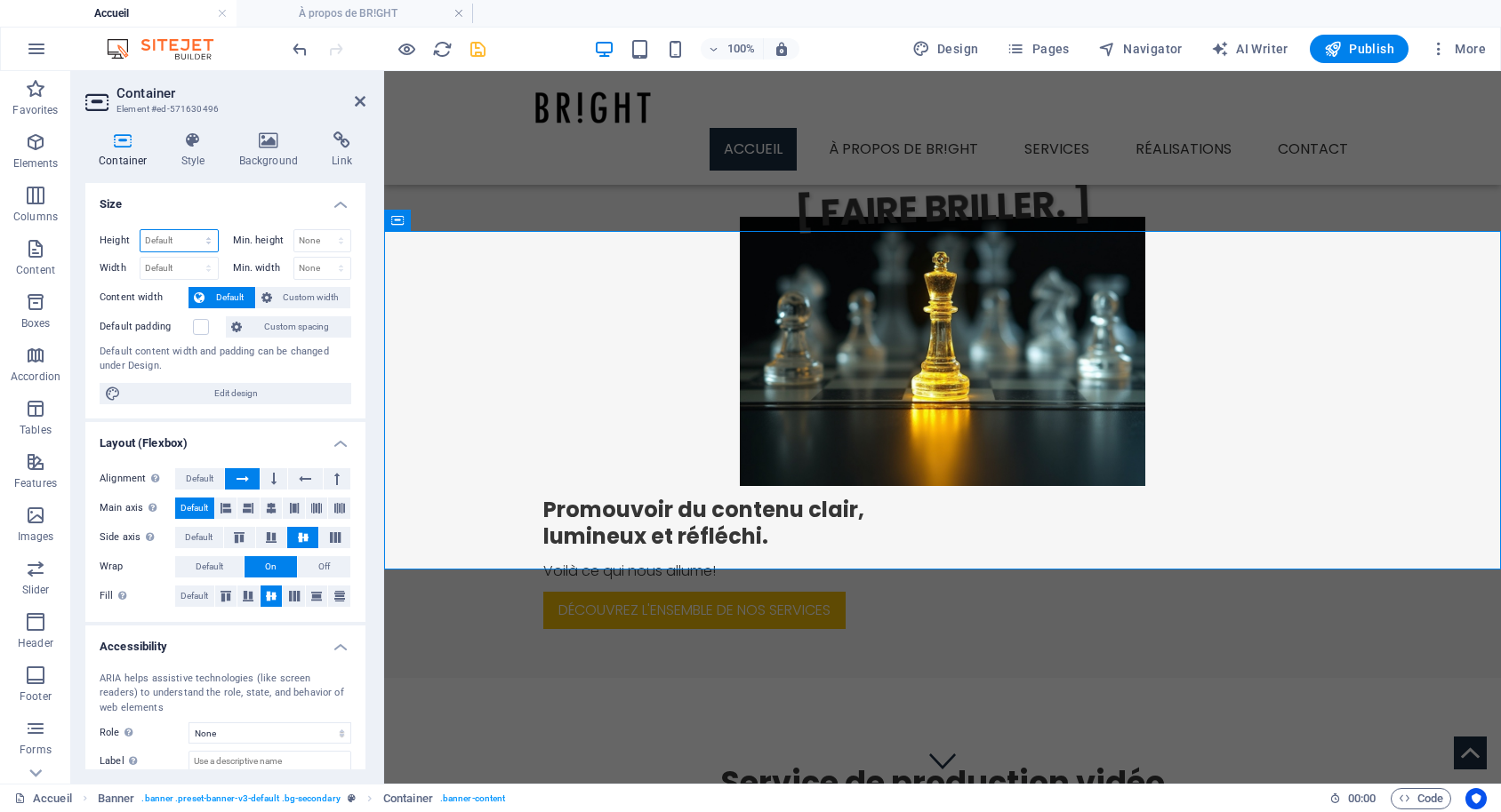
click at [181, 243] on select "Default px rem % vh vw" at bounding box center [179, 240] width 77 height 21
select select "px"
click option "px" at bounding box center [0, 0] width 0 height 0
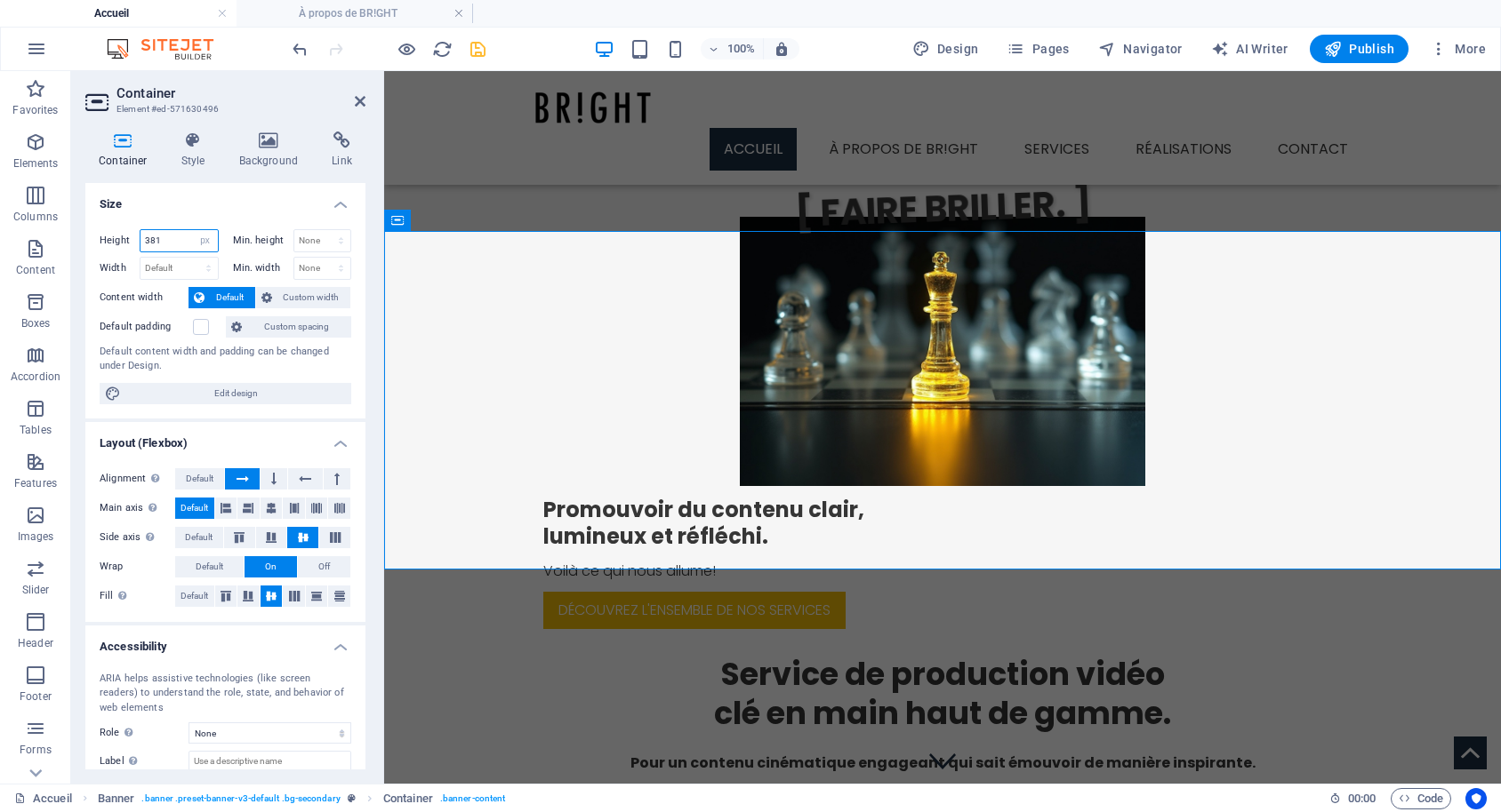
click at [174, 242] on input "381" at bounding box center [179, 240] width 77 height 21
type input "360"
click at [163, 200] on h4 "Size" at bounding box center [225, 199] width 280 height 32
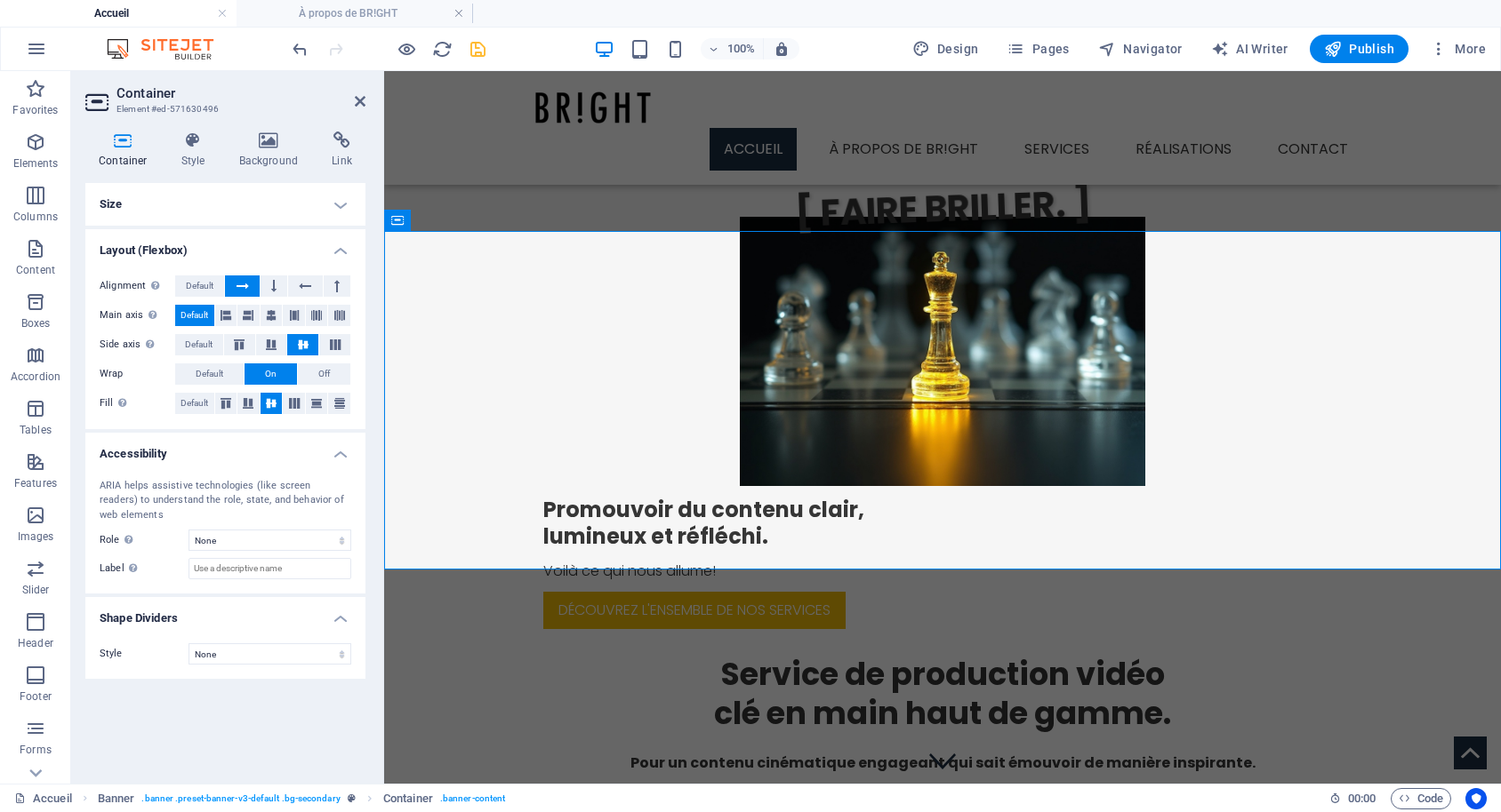
click at [352, 101] on header "Container Element #ed-571630496" at bounding box center [225, 94] width 280 height 46
click at [361, 99] on icon at bounding box center [360, 101] width 11 height 14
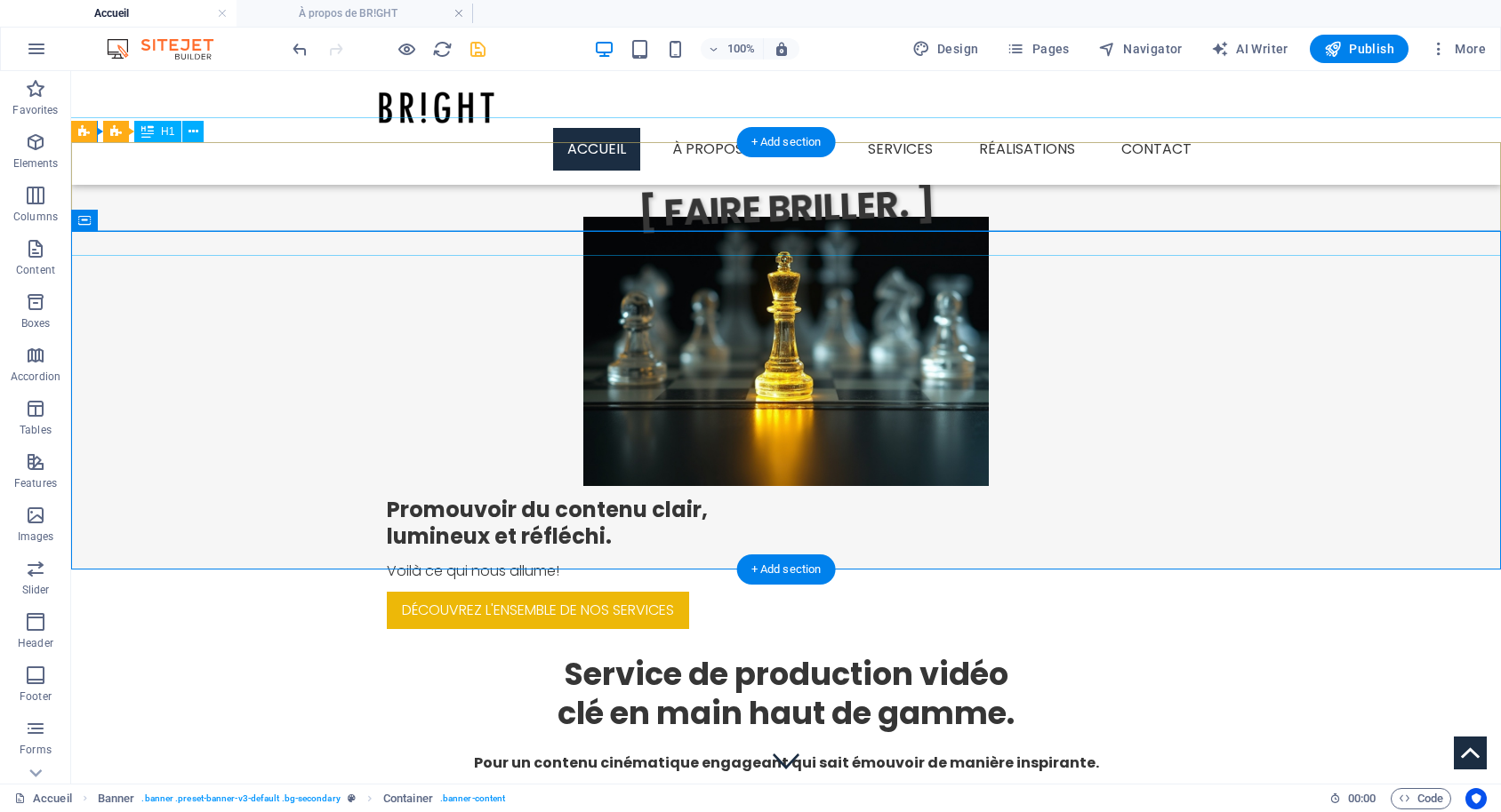
click at [1144, 187] on div "[ FAIRE BRILLER. ]" at bounding box center [785, 186] width 1432 height 139
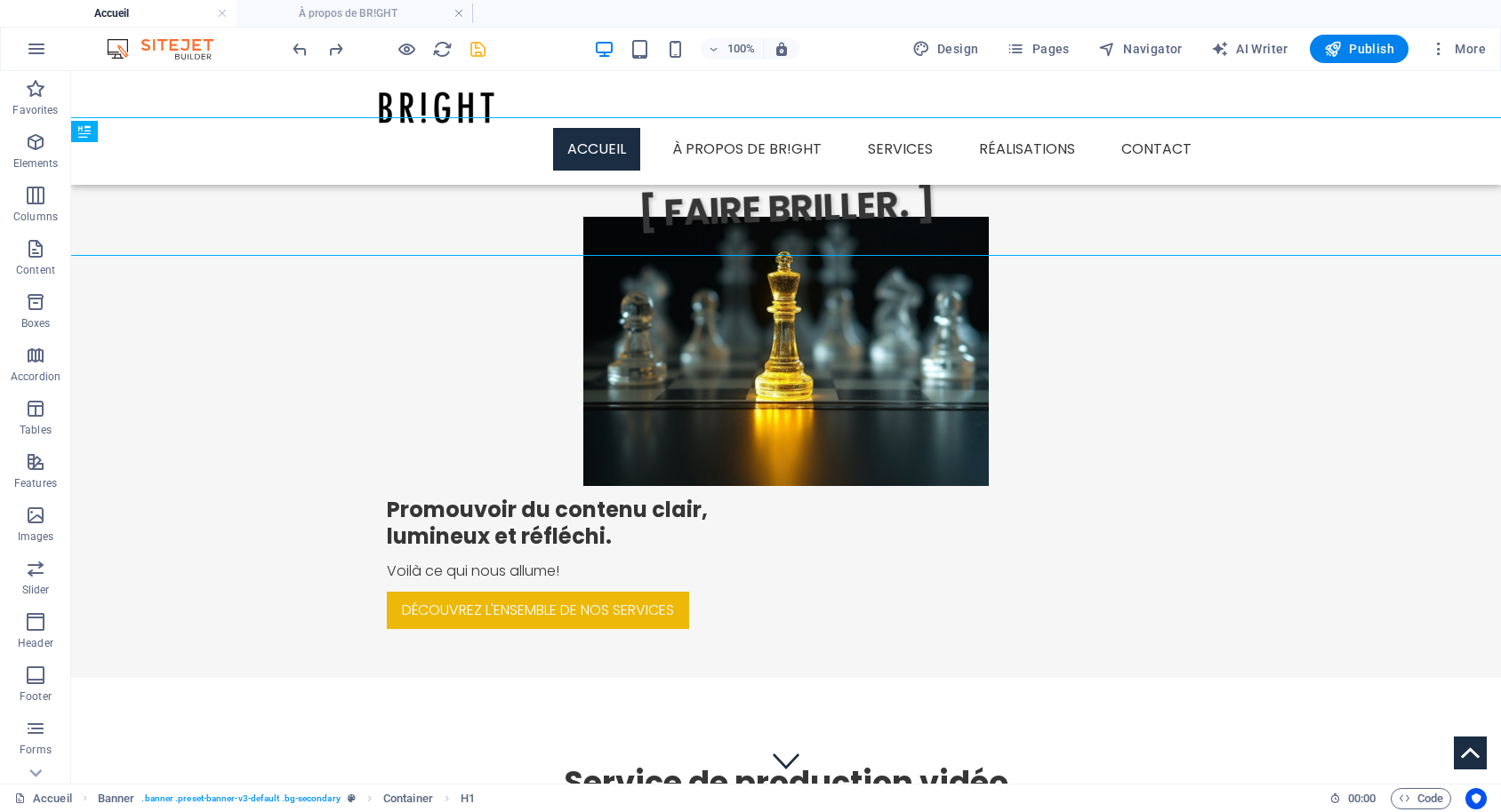
click at [477, 46] on icon "save" at bounding box center [478, 49] width 20 height 20
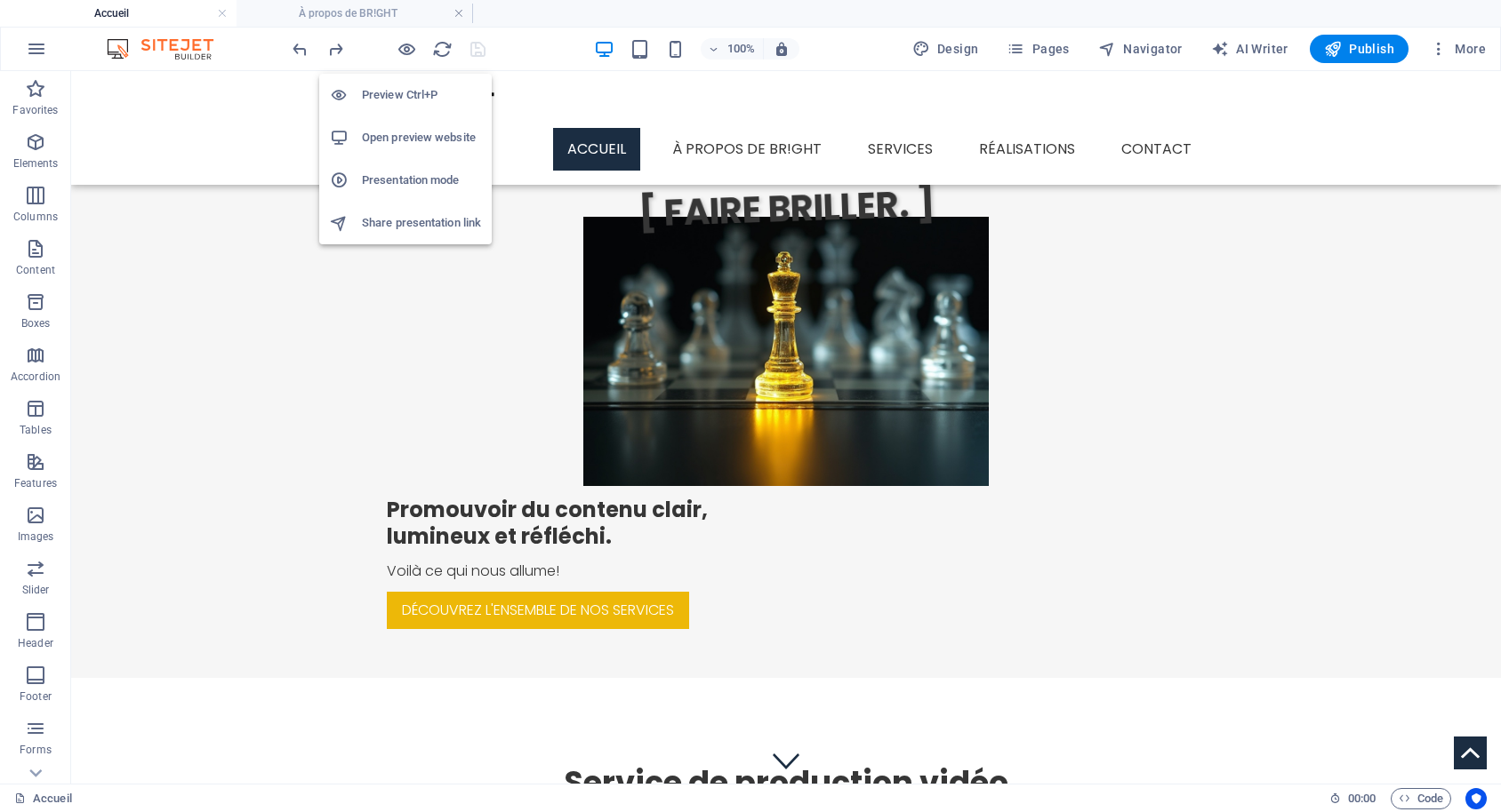
click at [422, 141] on h6 "Open preview website" at bounding box center [421, 137] width 119 height 21
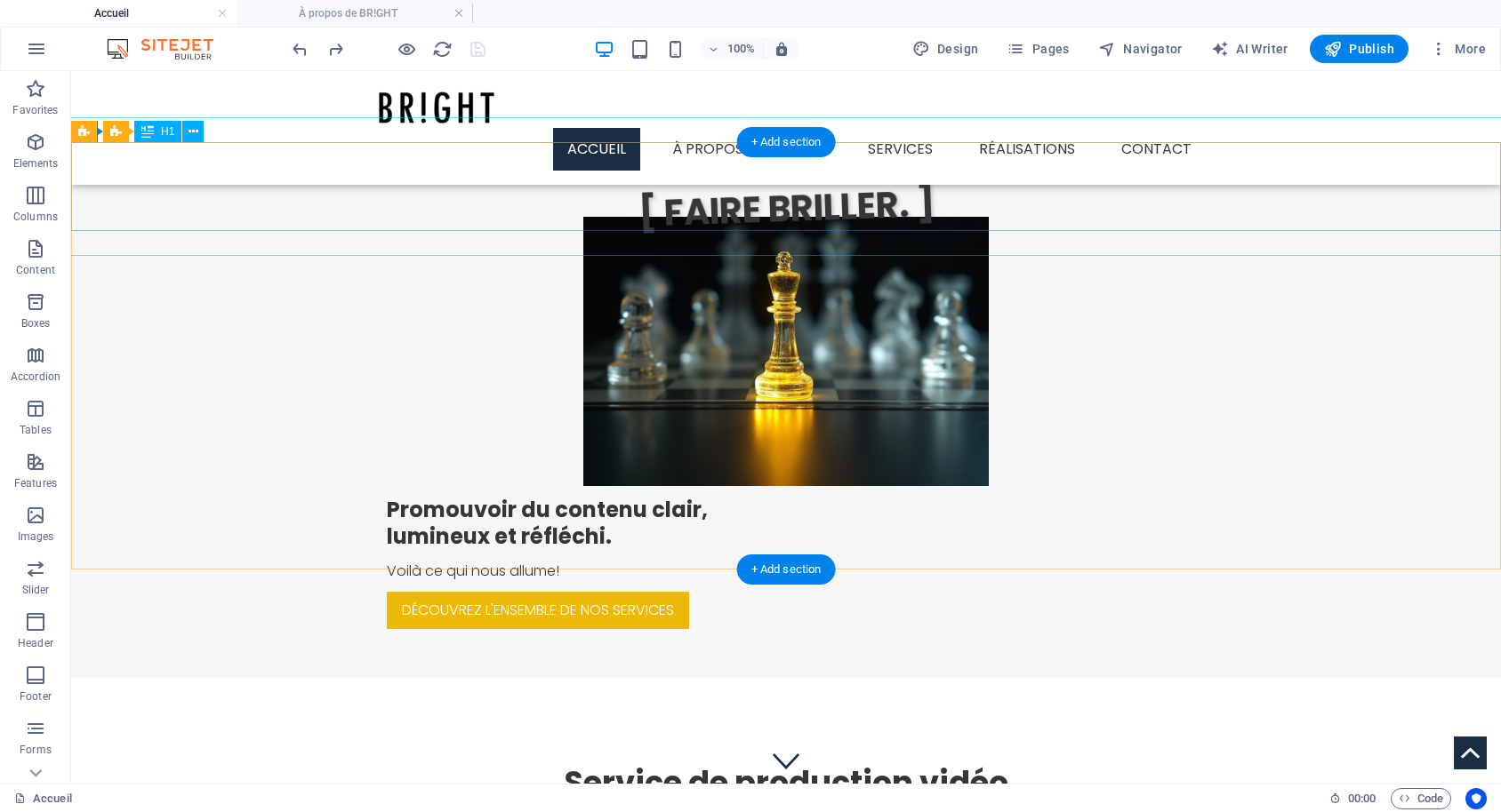
click at [874, 206] on div "[ FAIRE BRILLER. ]" at bounding box center [785, 186] width 1432 height 139
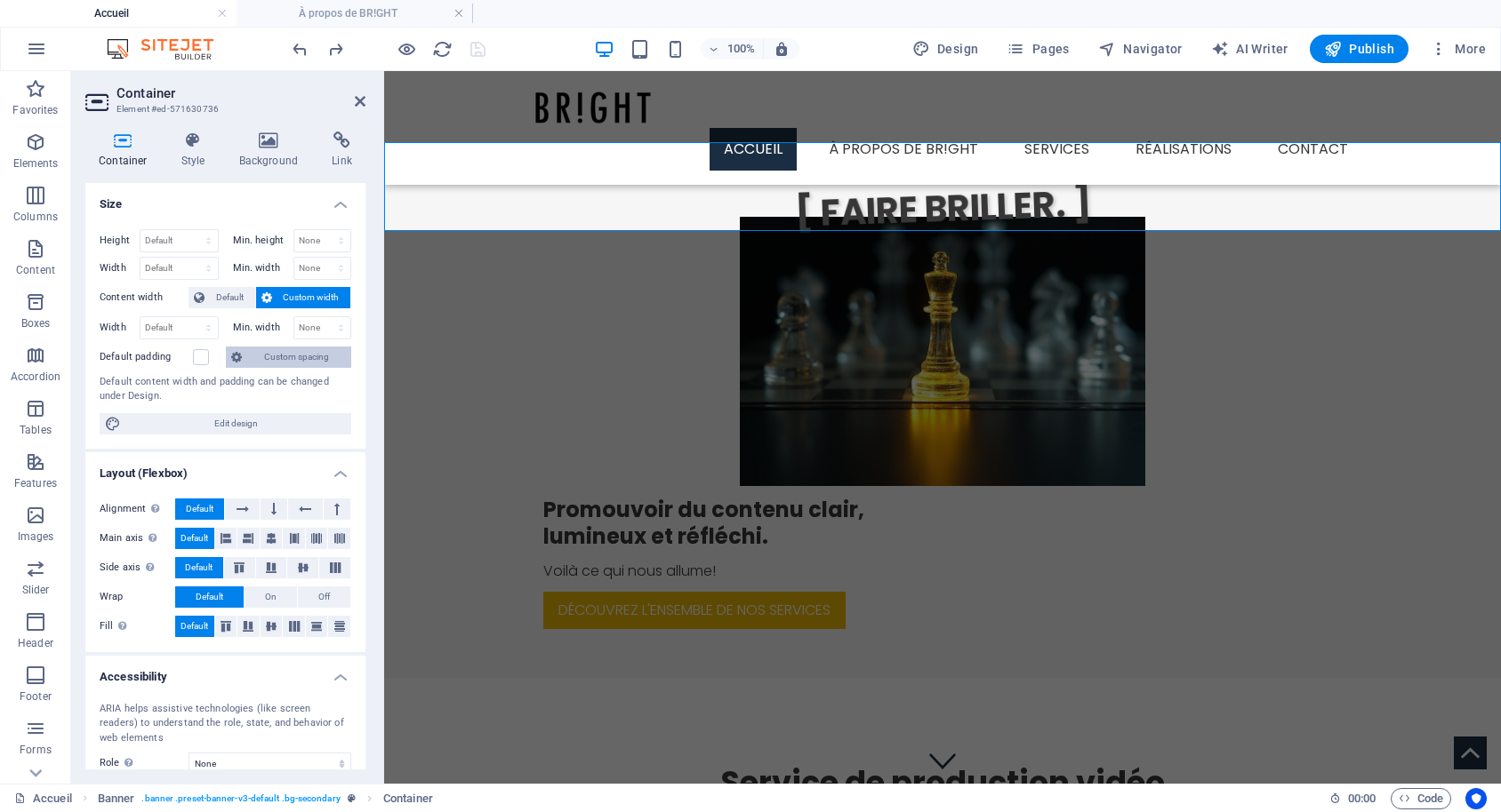
click at [281, 358] on span "Custom spacing" at bounding box center [296, 357] width 99 height 21
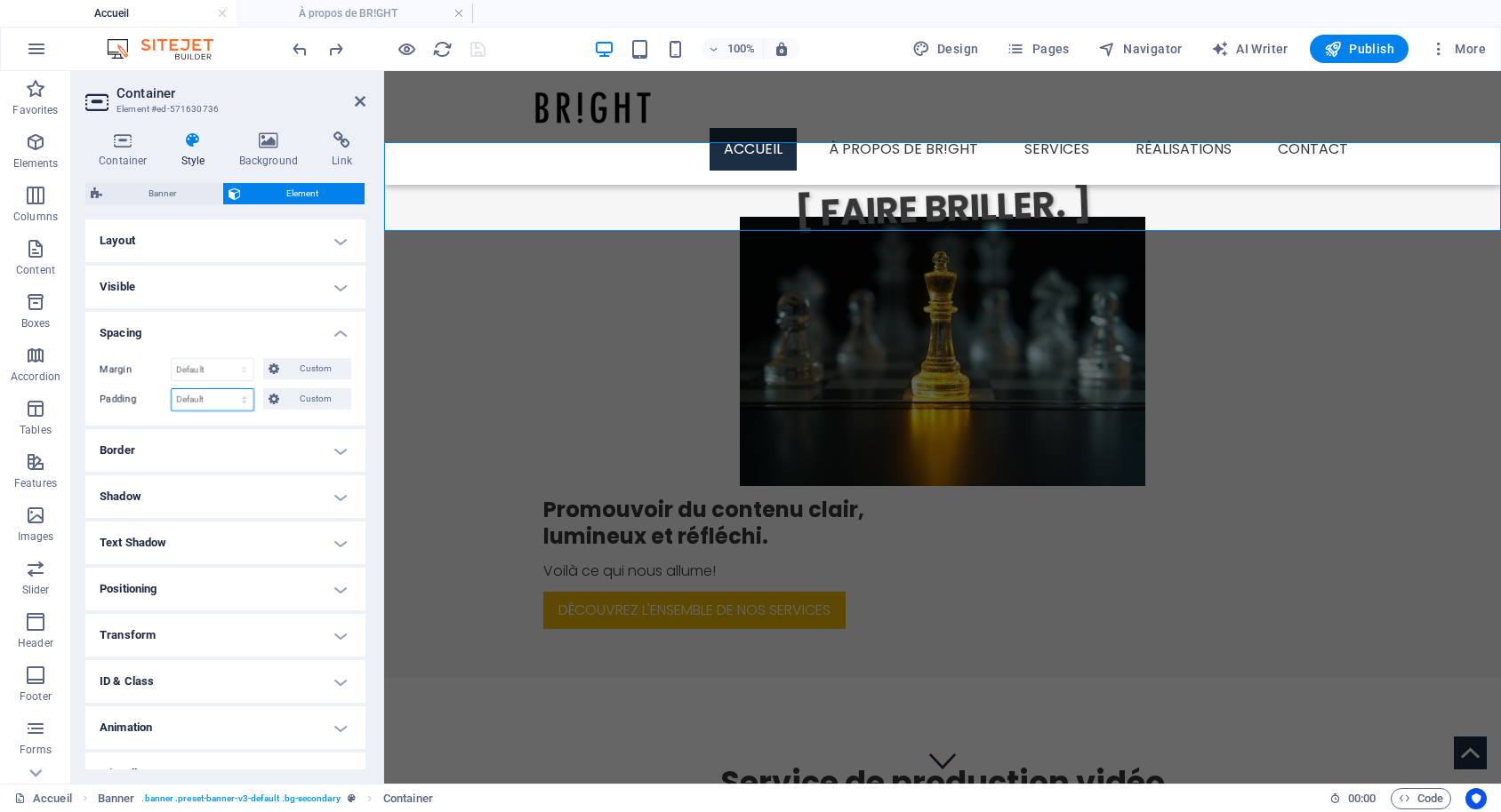
click at [238, 396] on select "Default px rem % vh vw Custom" at bounding box center [213, 400] width 82 height 21
click at [172, 359] on select "Default auto px % rem vw vh Custom" at bounding box center [213, 369] width 82 height 21
select select "px"
click option "px" at bounding box center [0, 0] width 0 height 0
type input "0"
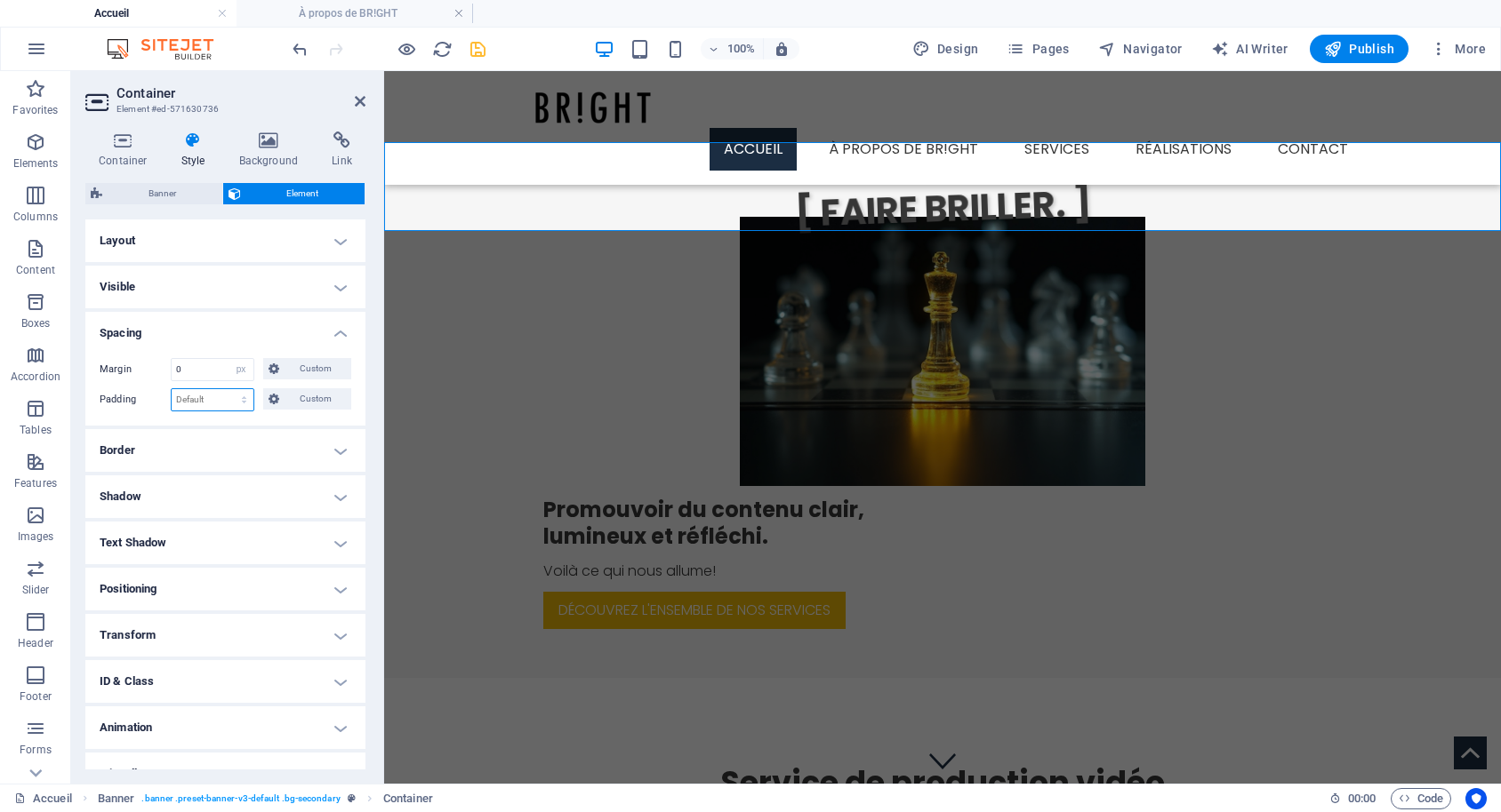
click at [243, 400] on select "Default px rem % vh vw Custom" at bounding box center [213, 400] width 82 height 21
select select "px"
click option "px" at bounding box center [0, 0] width 0 height 0
type input "0"
click at [114, 141] on icon at bounding box center [123, 141] width 76 height 18
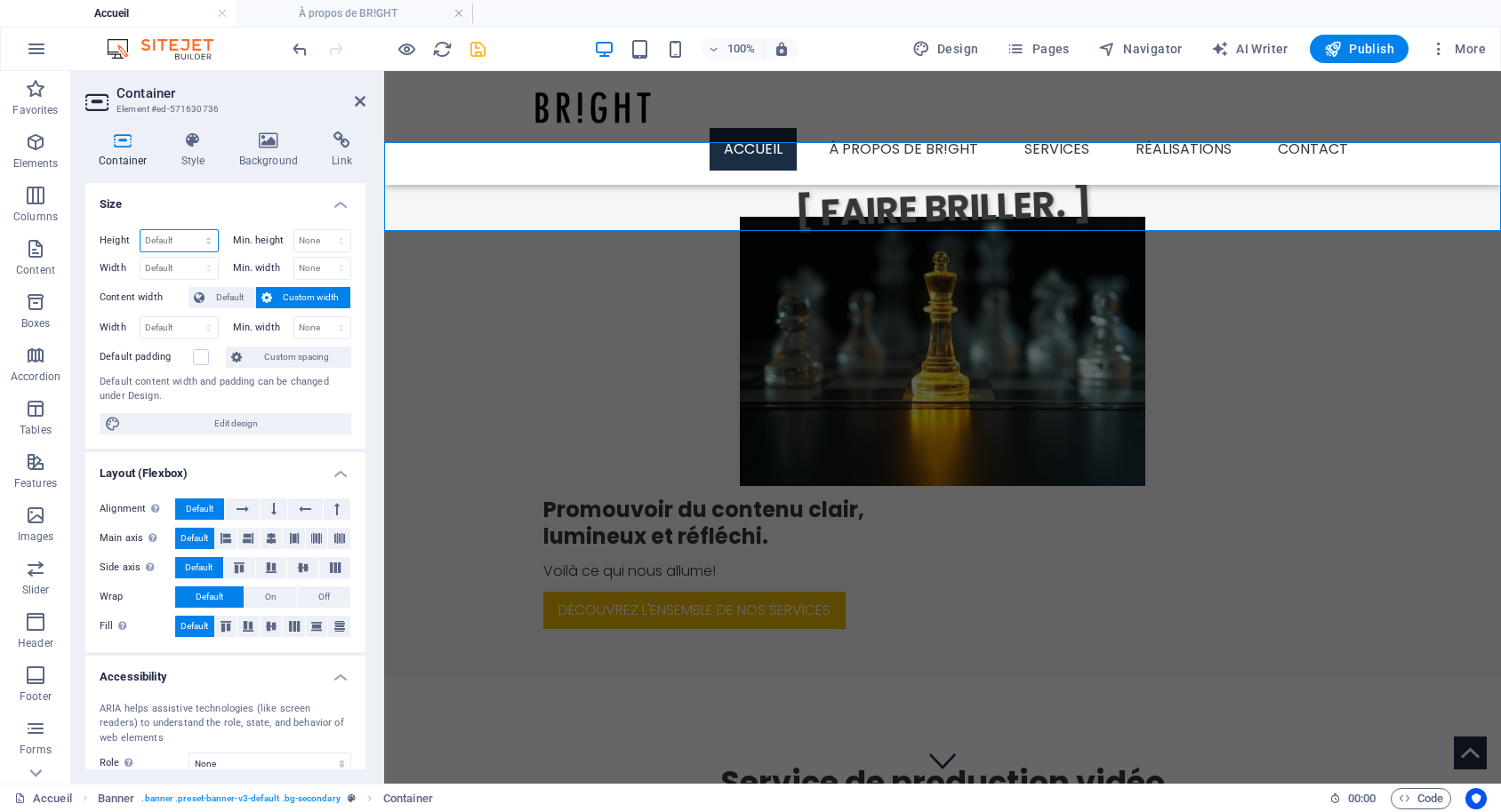
click at [173, 241] on select "Default px rem % vh vw" at bounding box center [179, 240] width 77 height 21
select select "px"
click option "px" at bounding box center [0, 0] width 0 height 0
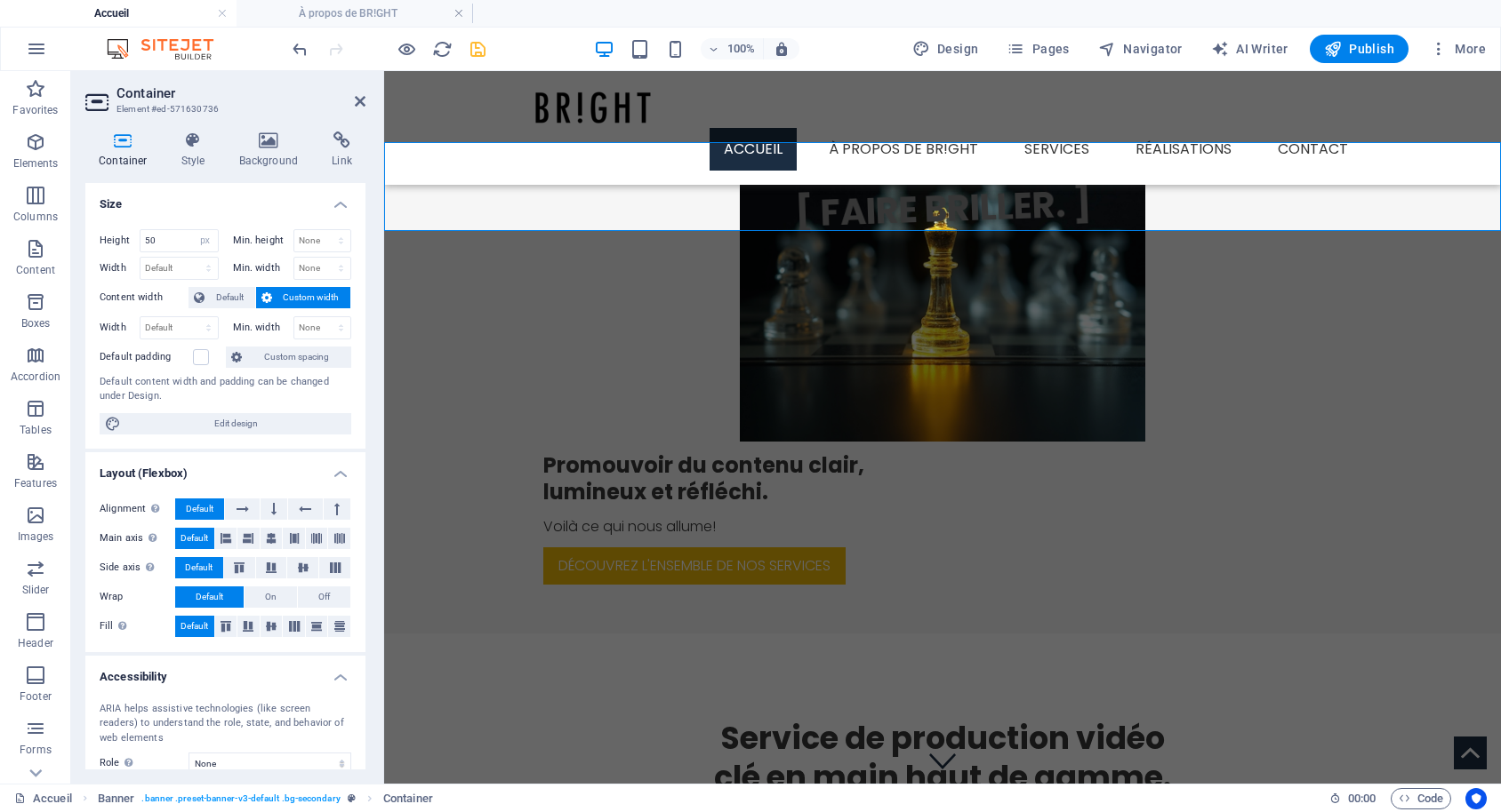
click at [256, 210] on h4 "Size" at bounding box center [225, 199] width 280 height 32
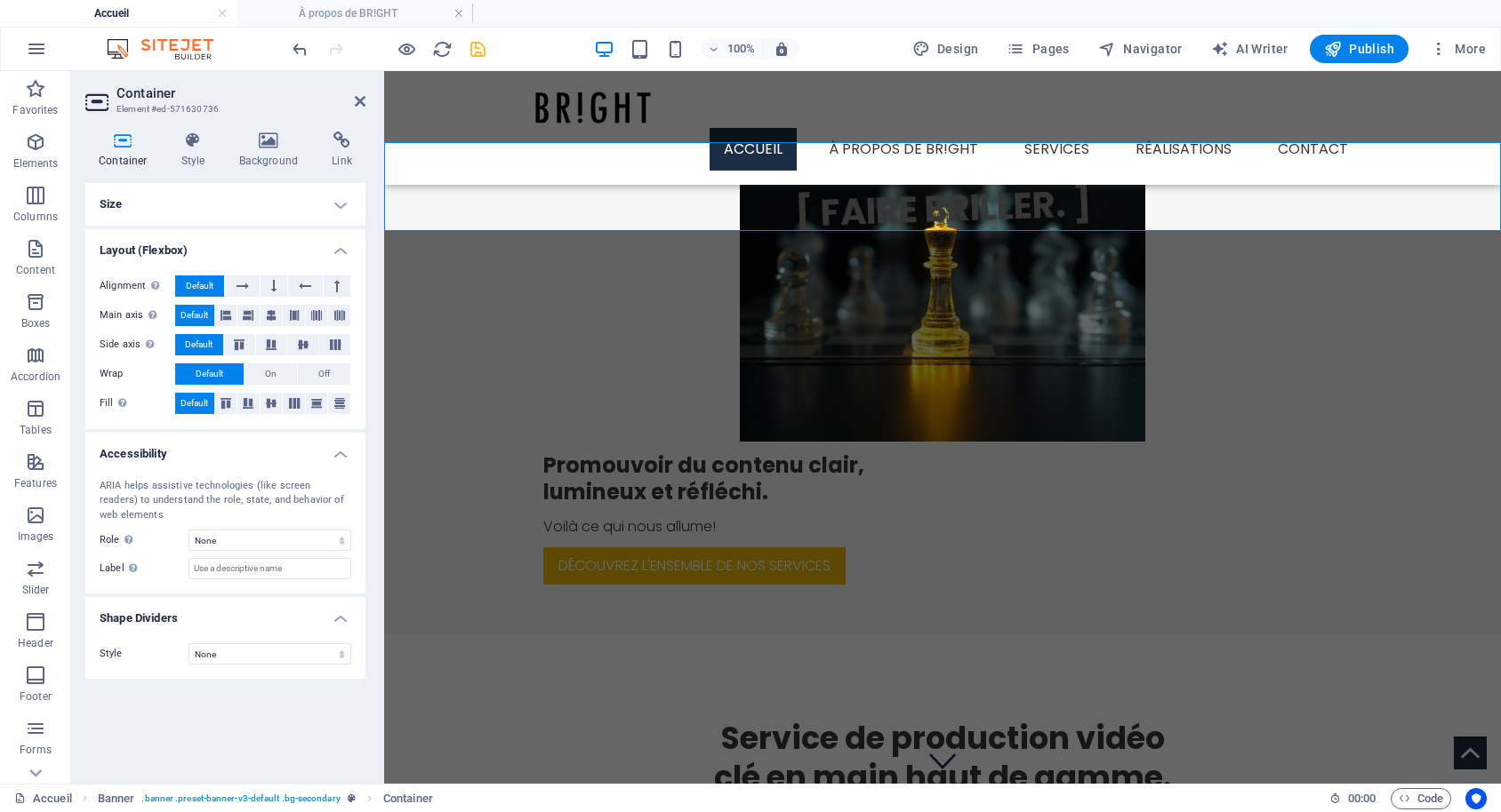
click at [111, 141] on icon at bounding box center [123, 141] width 76 height 18
click at [240, 203] on h4 "Size" at bounding box center [225, 204] width 280 height 43
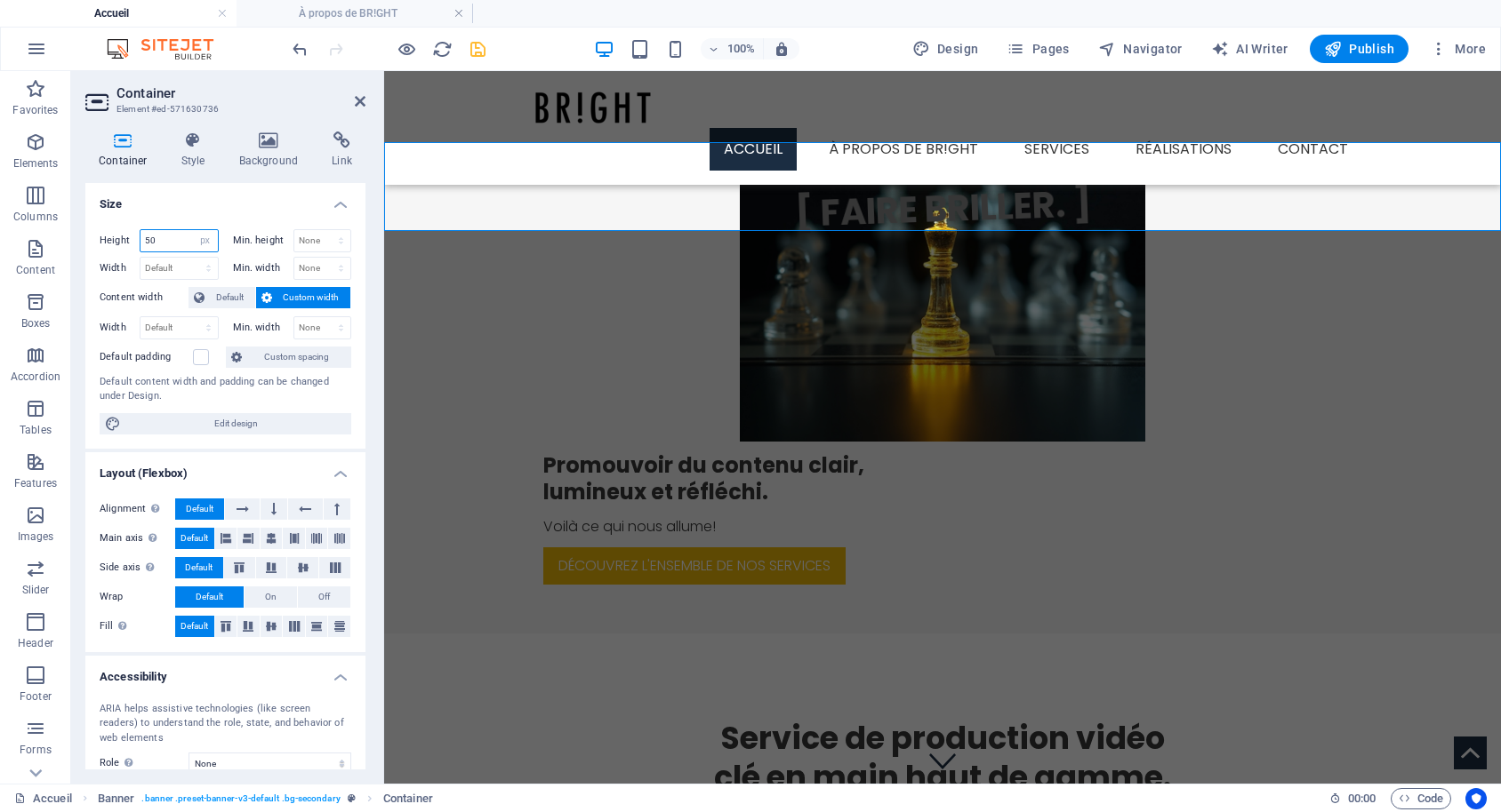
click at [159, 241] on input "50" at bounding box center [179, 240] width 77 height 21
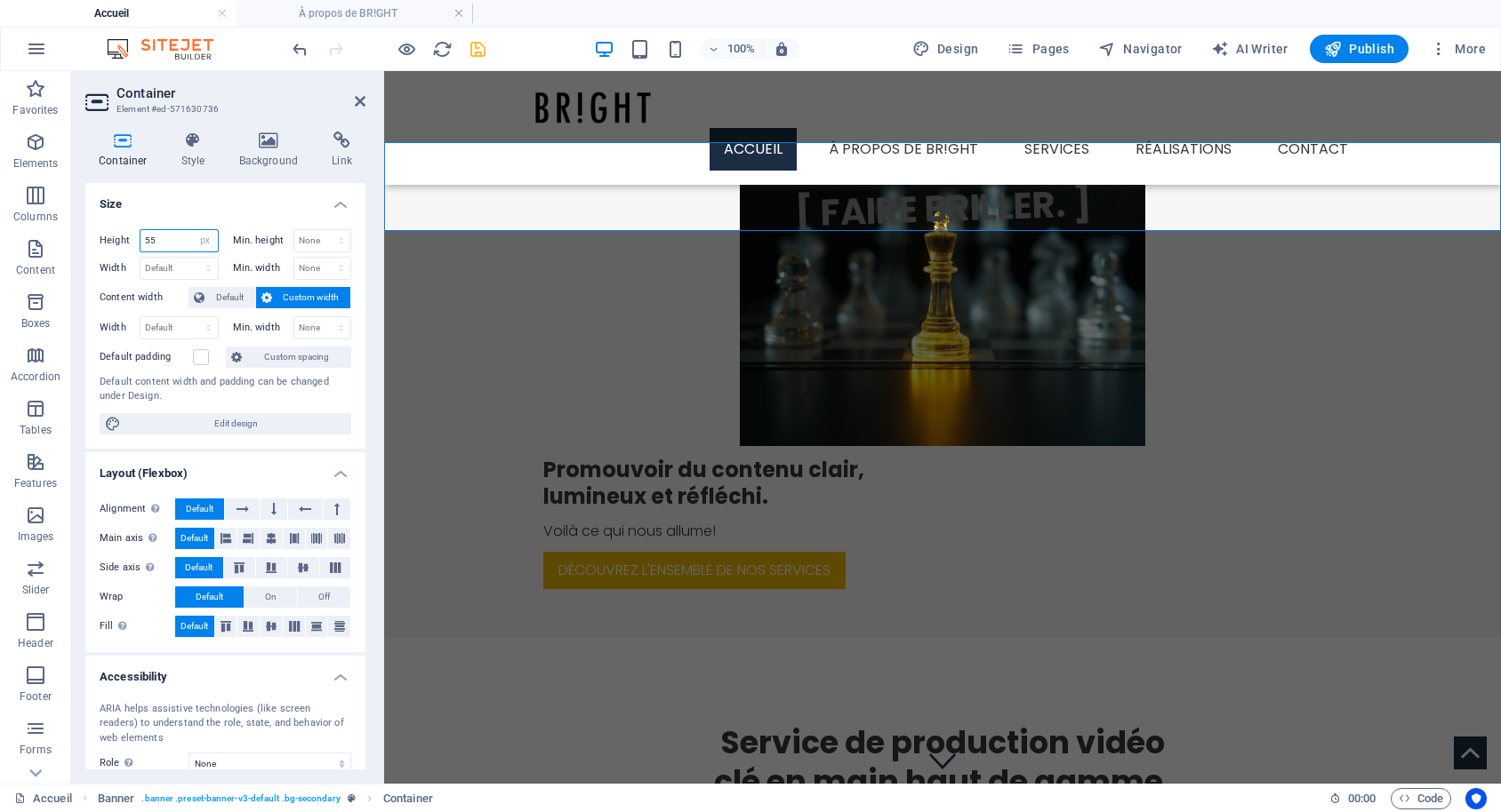
type input "55"
click at [356, 100] on icon at bounding box center [360, 101] width 11 height 14
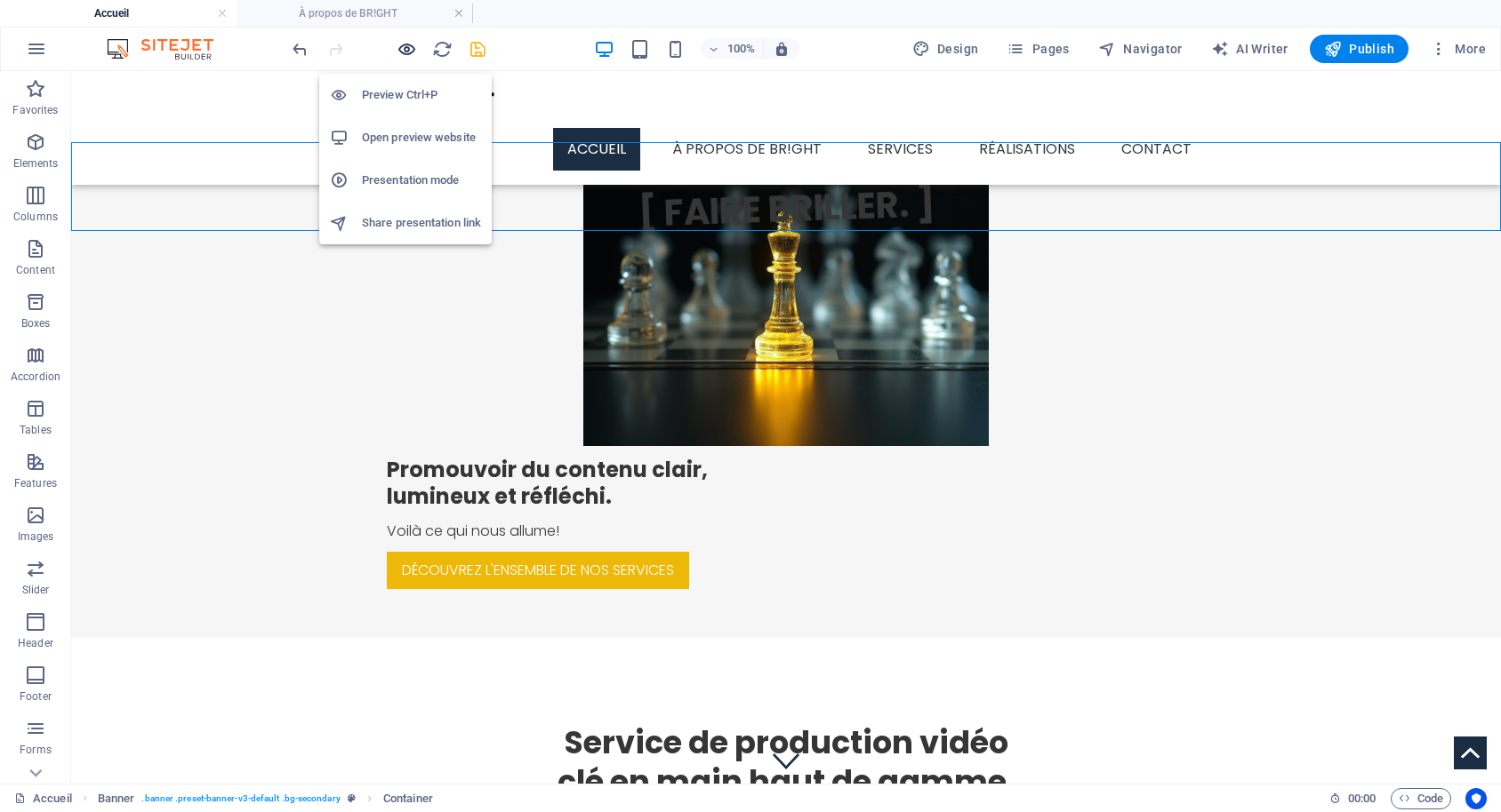
click at [402, 44] on icon "button" at bounding box center [407, 49] width 20 height 20
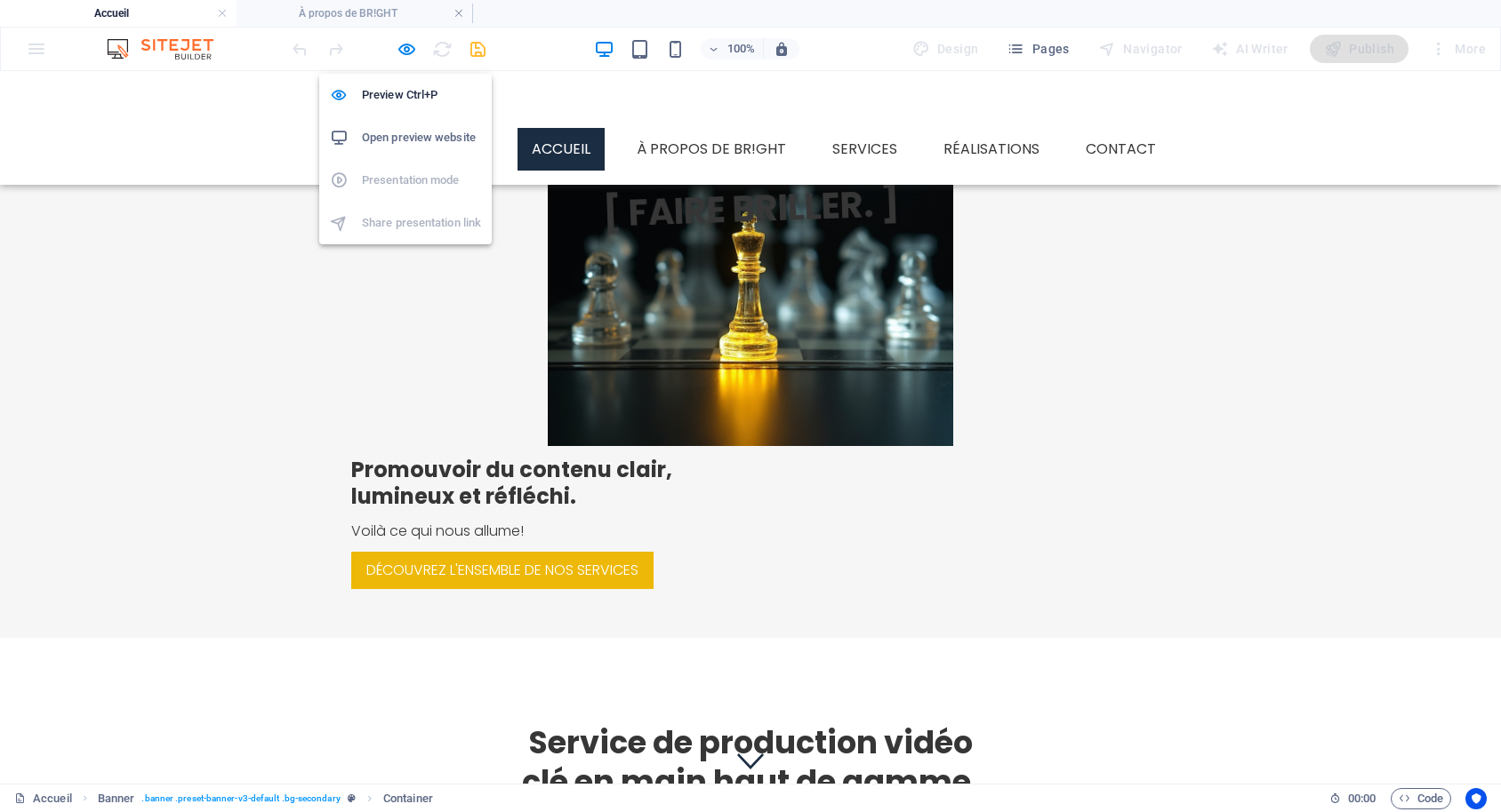
click at [420, 134] on h6 "Open preview website" at bounding box center [421, 137] width 119 height 21
click at [537, 203] on h1 "[ FAIRE BRILLER. ]" at bounding box center [750, 208] width 1413 height 93
click at [585, 200] on h1 "[ FAIRE BRILLER. ]" at bounding box center [750, 208] width 1413 height 93
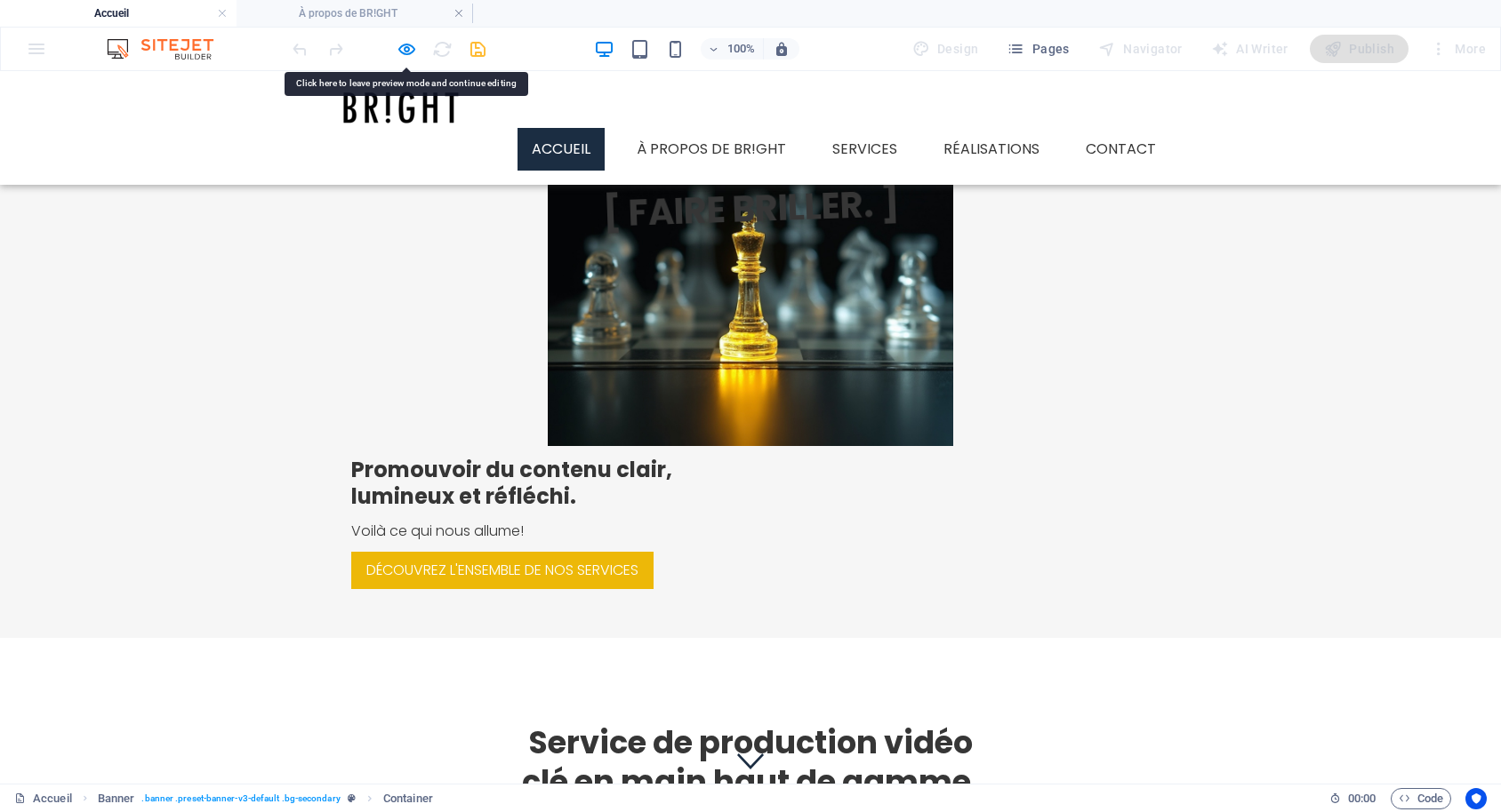
click at [740, 214] on h1 "[ FAIRE BRILLER. ]" at bounding box center [750, 208] width 1413 height 93
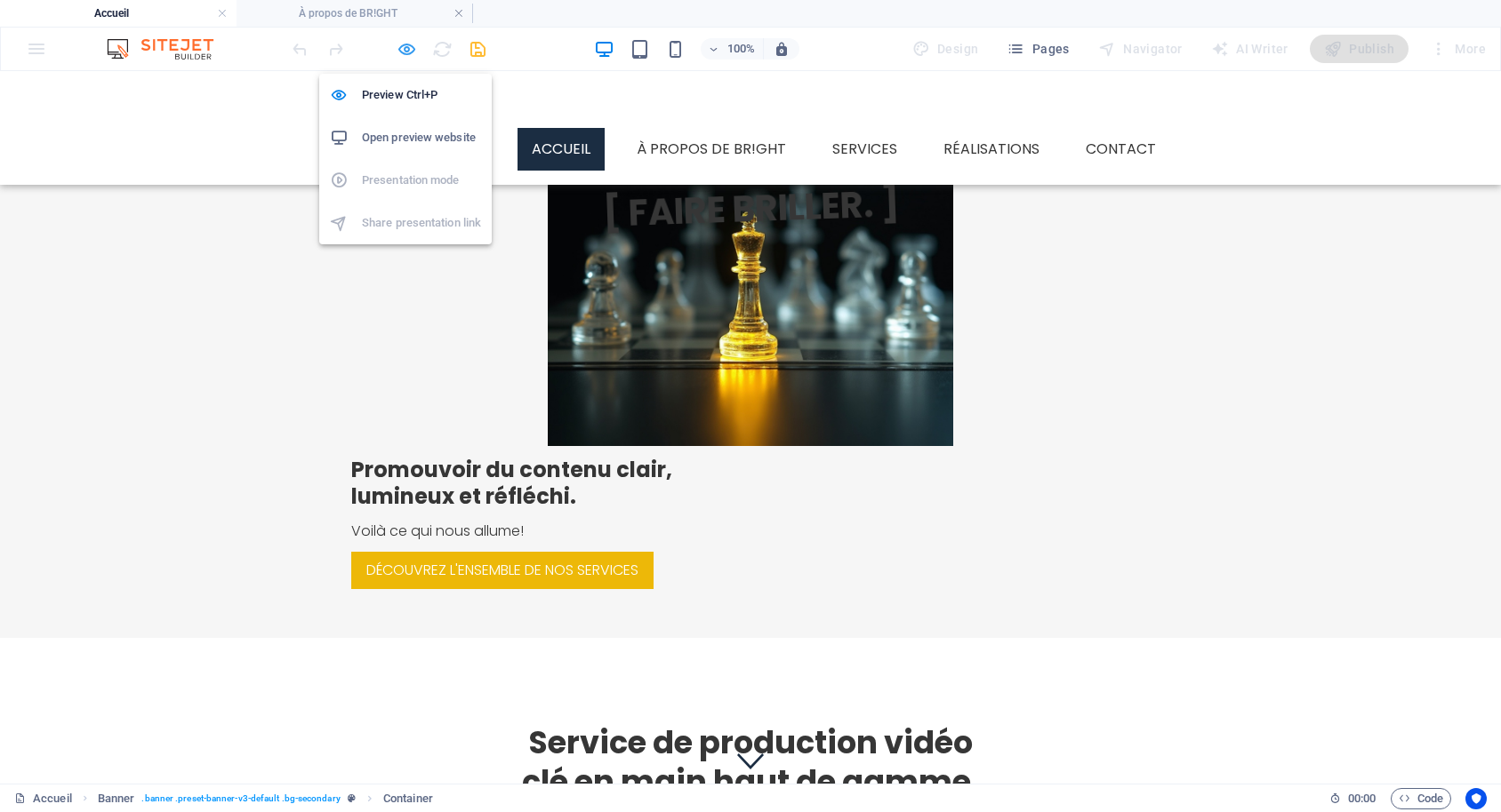
click at [400, 45] on icon "button" at bounding box center [407, 49] width 20 height 20
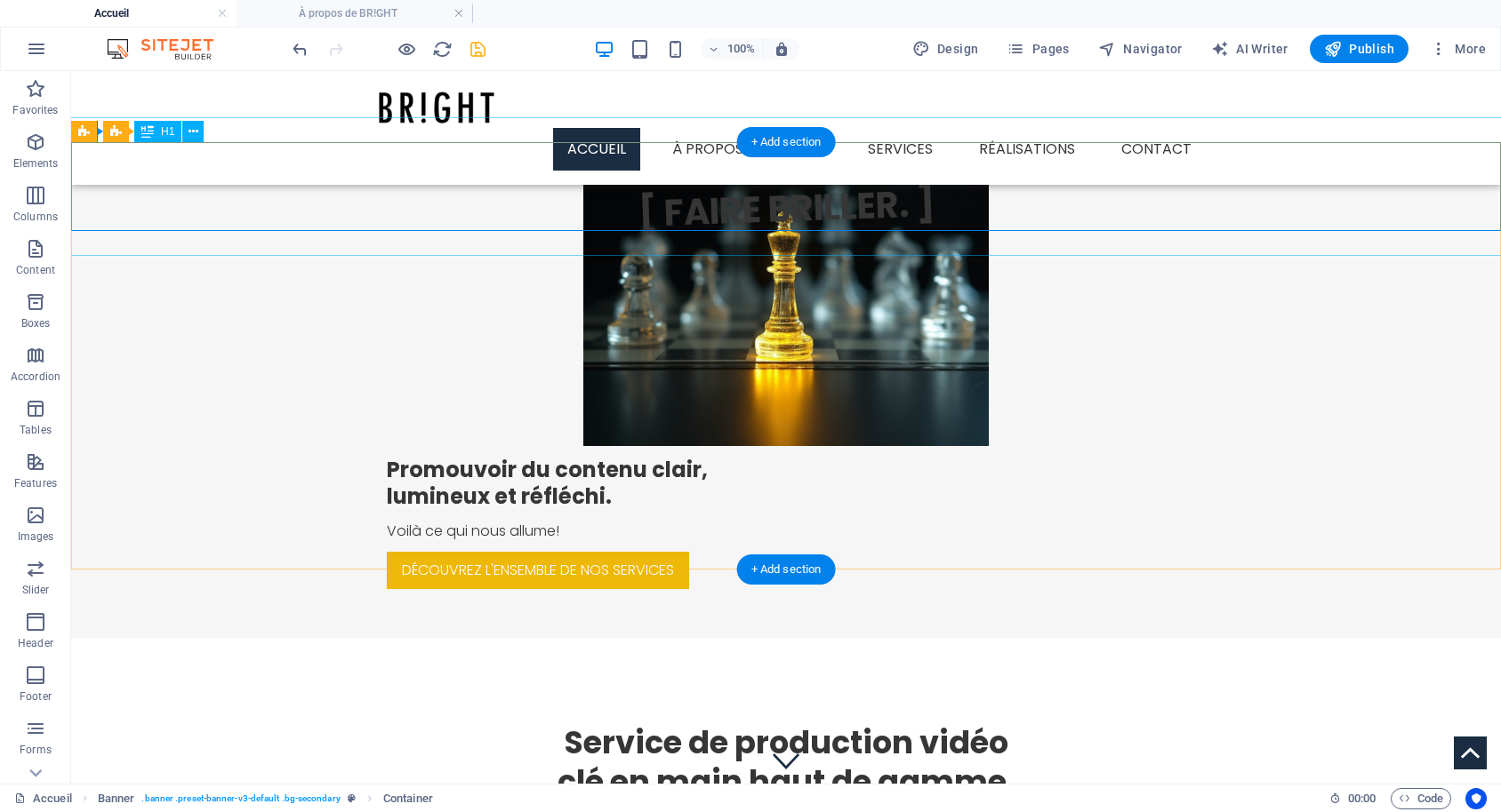
click at [578, 191] on div "[ FAIRE BRILLER. ]" at bounding box center [785, 186] width 1432 height 139
select select "px"
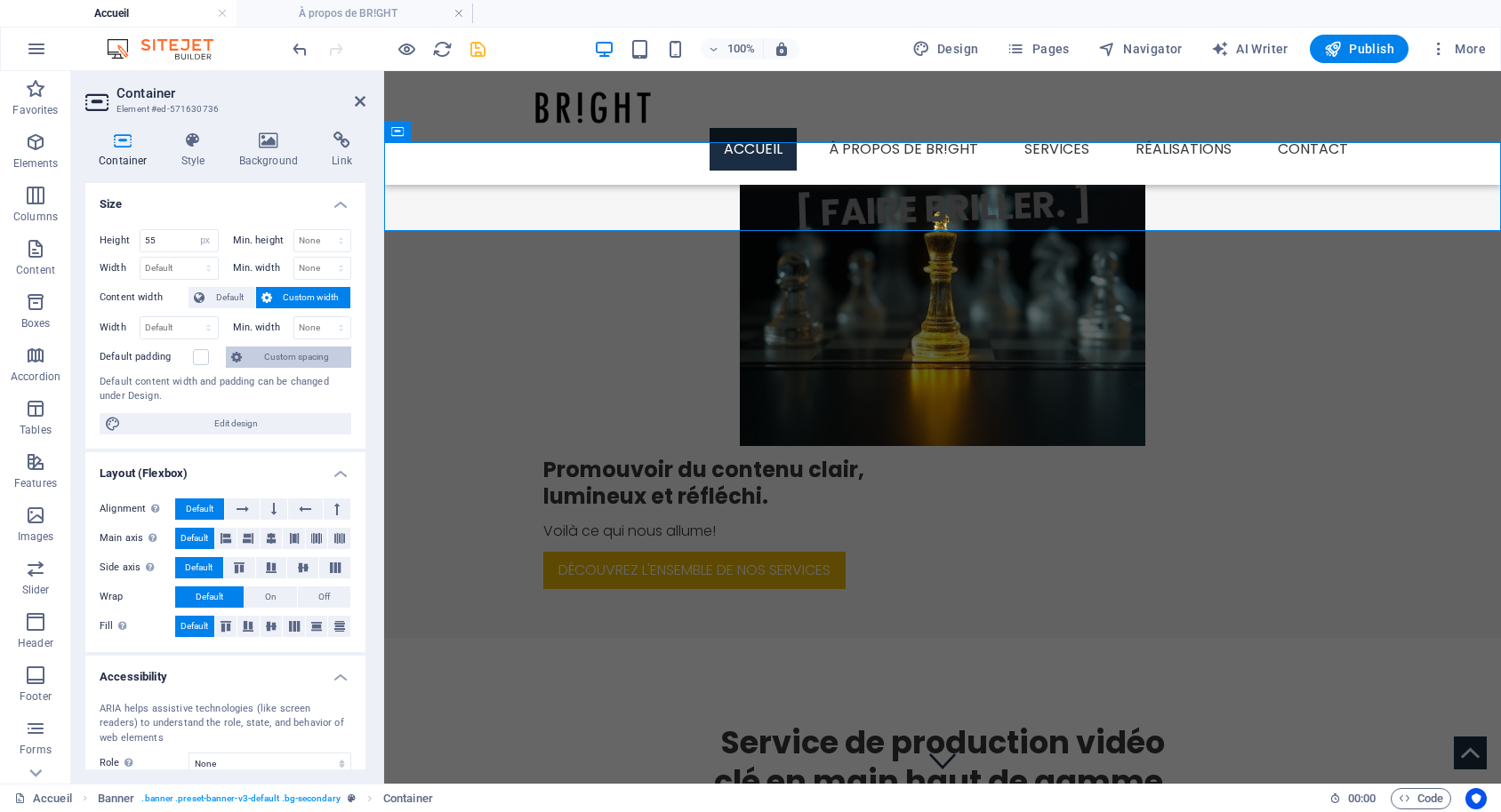
click at [283, 357] on span "Custom spacing" at bounding box center [296, 357] width 99 height 21
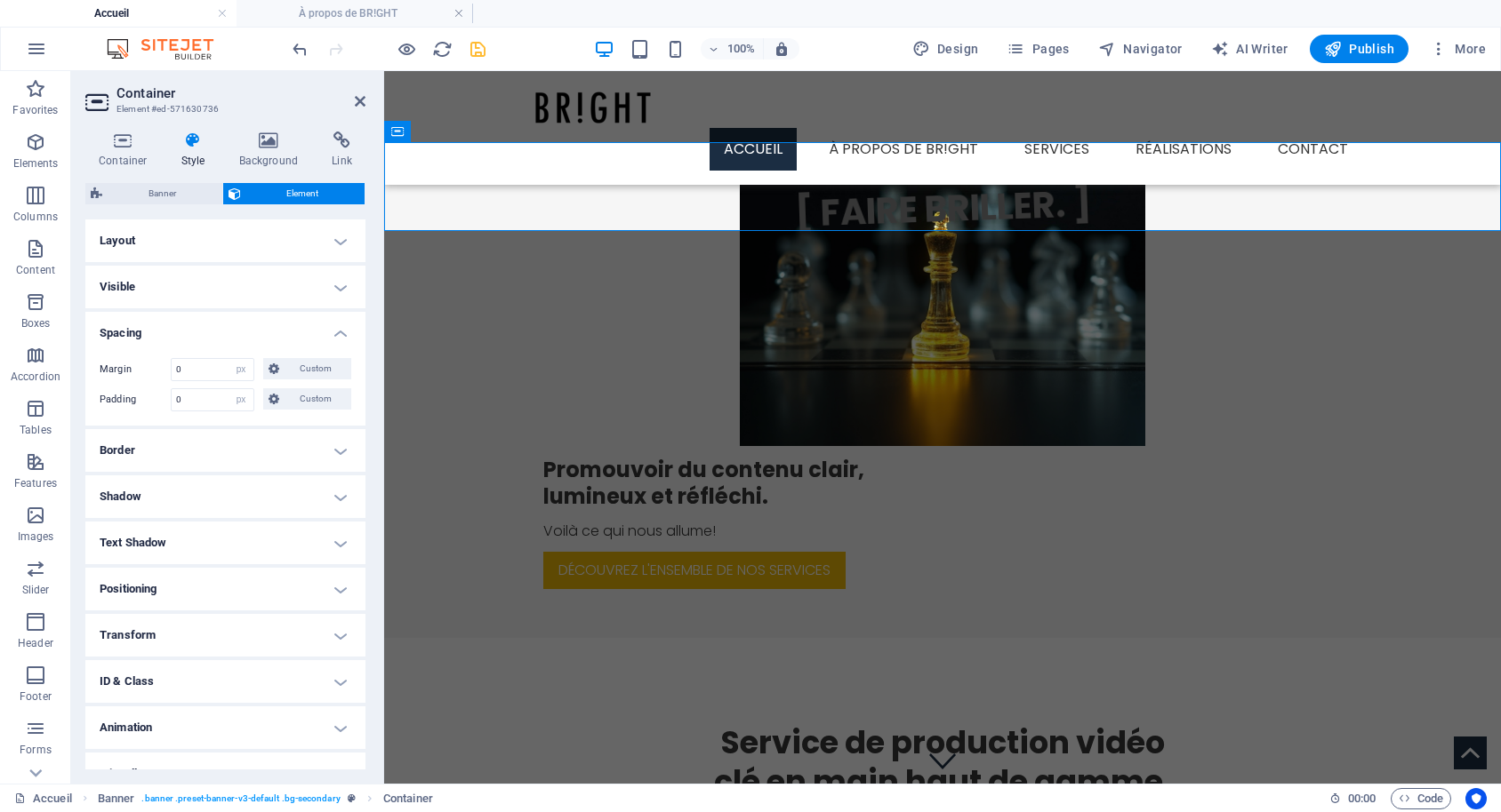
click at [221, 331] on h4 "Spacing" at bounding box center [225, 328] width 280 height 32
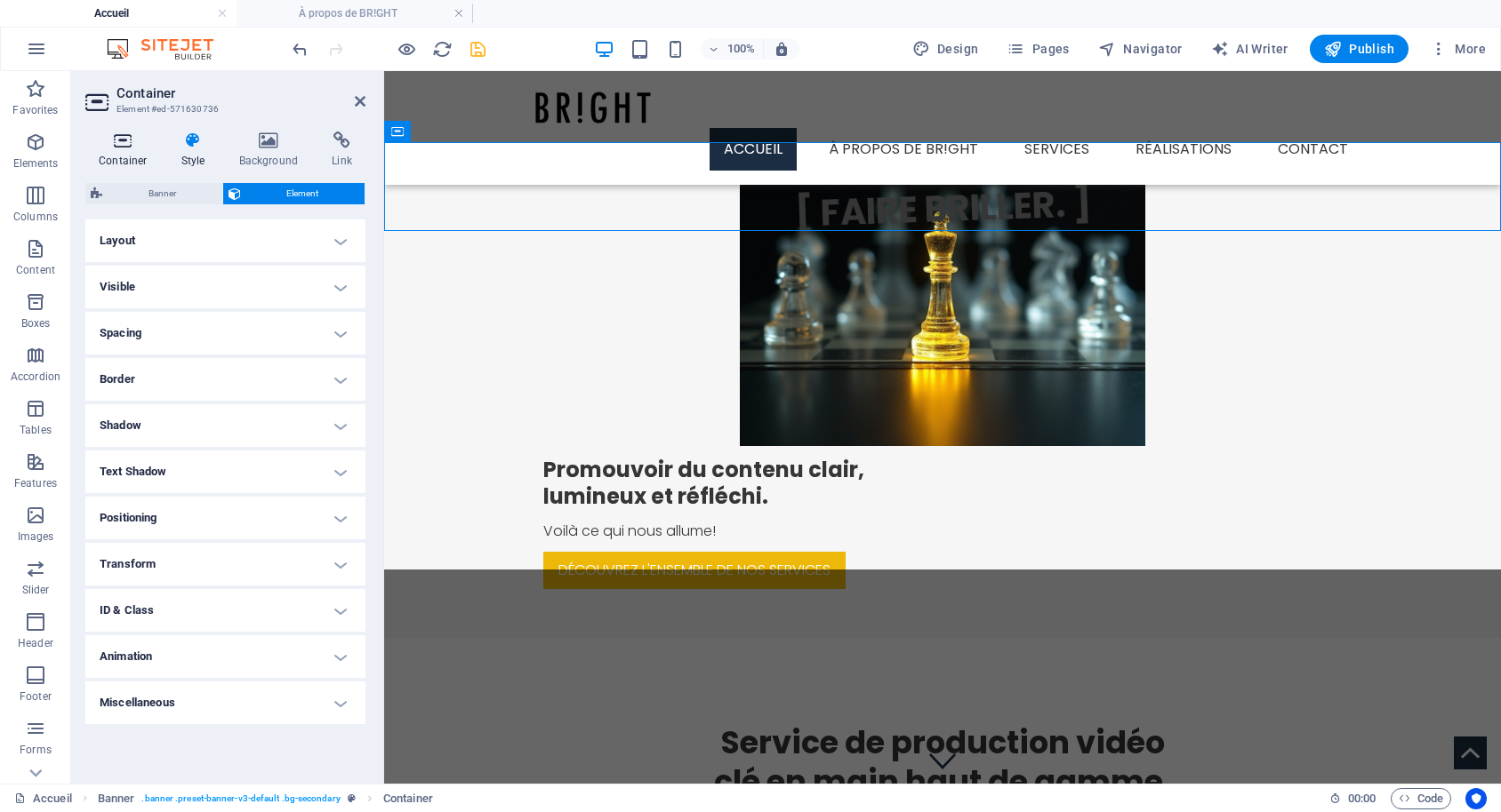
click at [103, 153] on h4 "Container" at bounding box center [126, 150] width 83 height 37
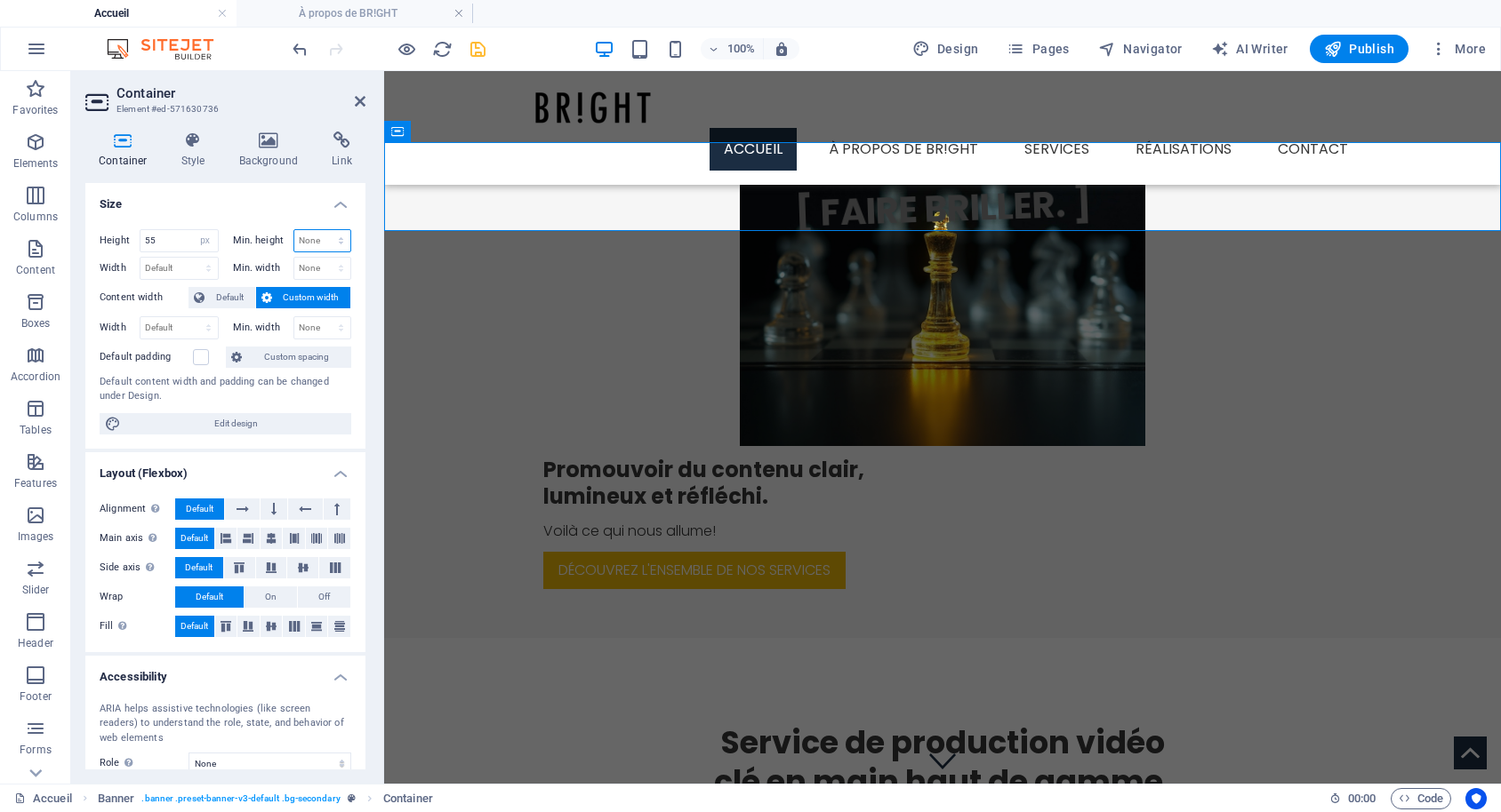
click at [311, 246] on select "None px rem % vh vw" at bounding box center [322, 240] width 57 height 21
select select "px"
click option "px" at bounding box center [0, 0] width 0 height 0
type input "55"
click at [287, 206] on h4 "Size" at bounding box center [225, 199] width 280 height 32
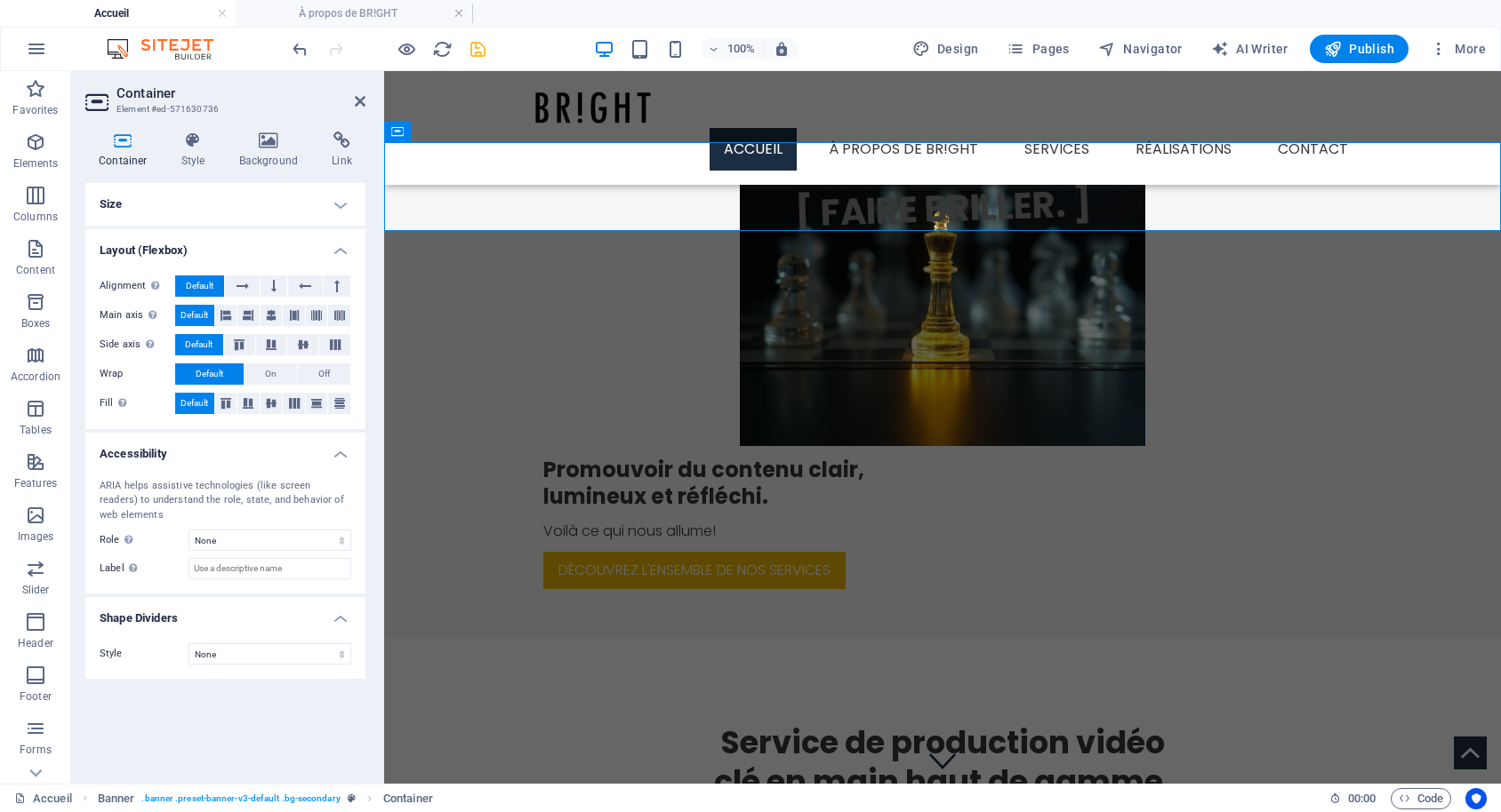
click at [287, 214] on h4 "Size" at bounding box center [225, 204] width 280 height 43
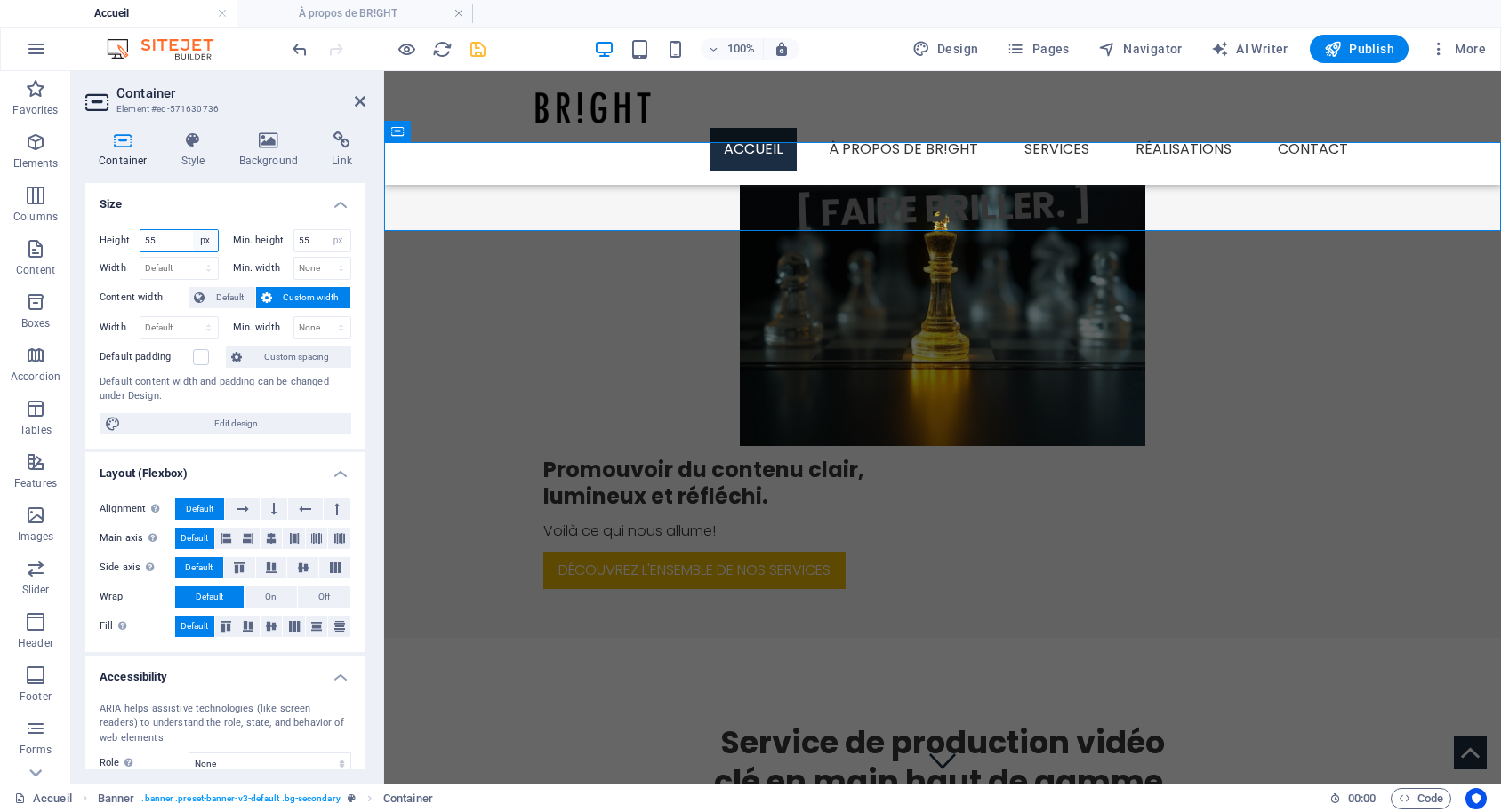
click at [193, 230] on select "Default px rem % vh vw" at bounding box center [205, 240] width 25 height 21
click at [165, 242] on input "55" at bounding box center [179, 240] width 77 height 21
drag, startPoint x: 209, startPoint y: 246, endPoint x: 129, endPoint y: 239, distance: 80.3
click at [141, 239] on input "55" at bounding box center [179, 240] width 77 height 21
click at [224, 201] on h4 "Size" at bounding box center [225, 199] width 280 height 32
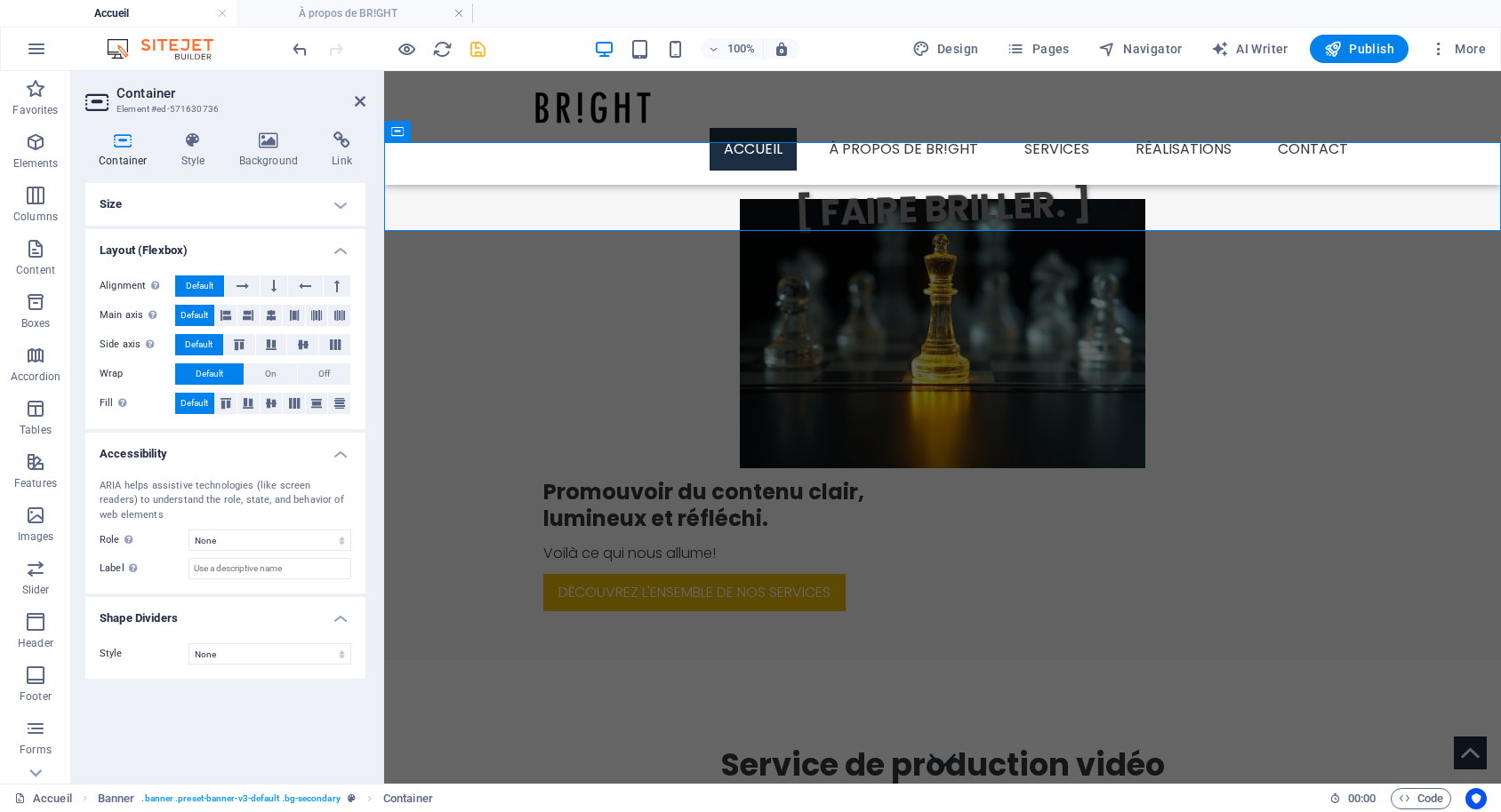
click at [260, 206] on h4 "Size" at bounding box center [225, 204] width 280 height 43
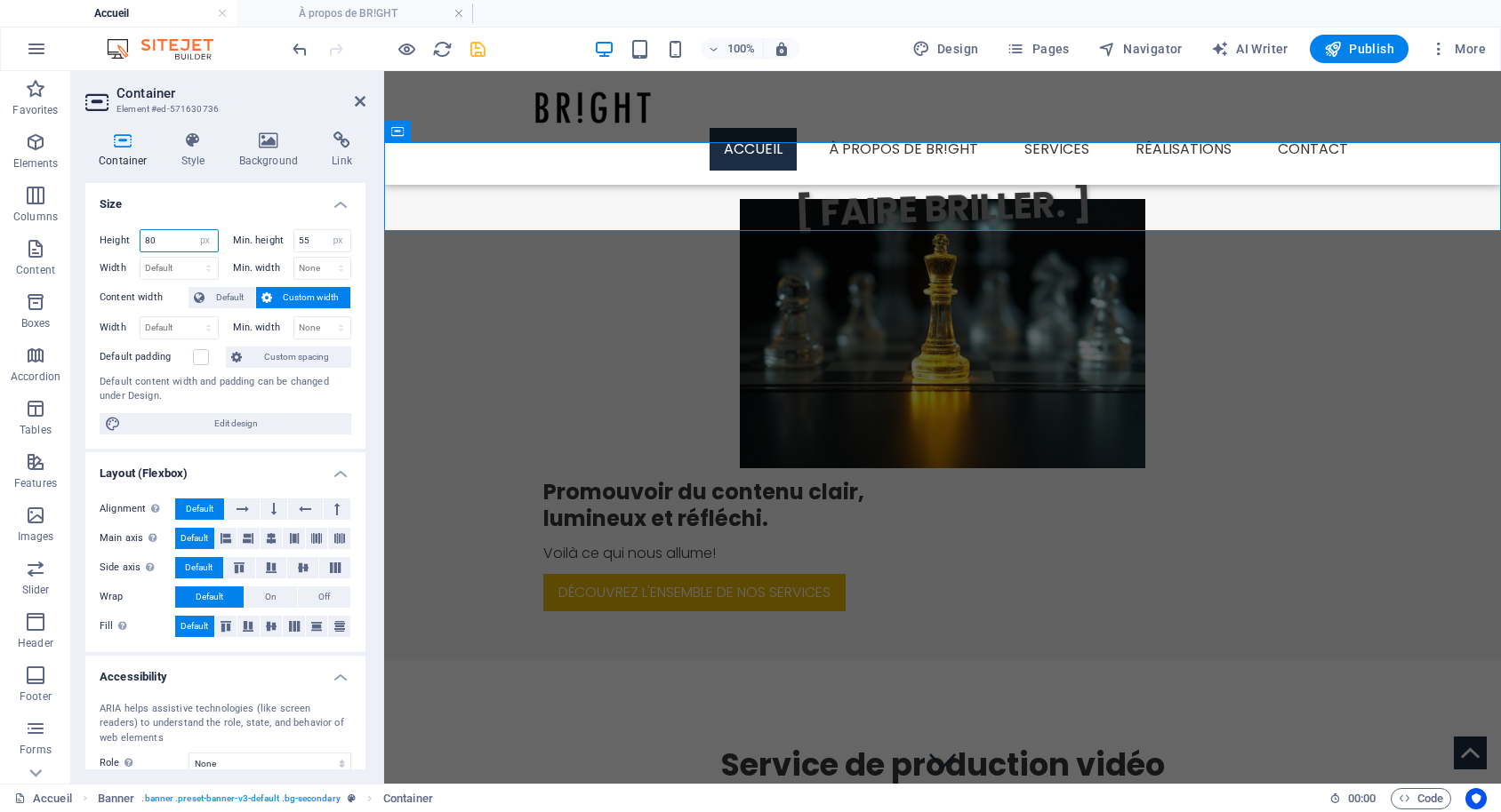
drag, startPoint x: 174, startPoint y: 237, endPoint x: 116, endPoint y: 238, distance: 58.0
click at [141, 238] on input "80" at bounding box center [179, 240] width 77 height 21
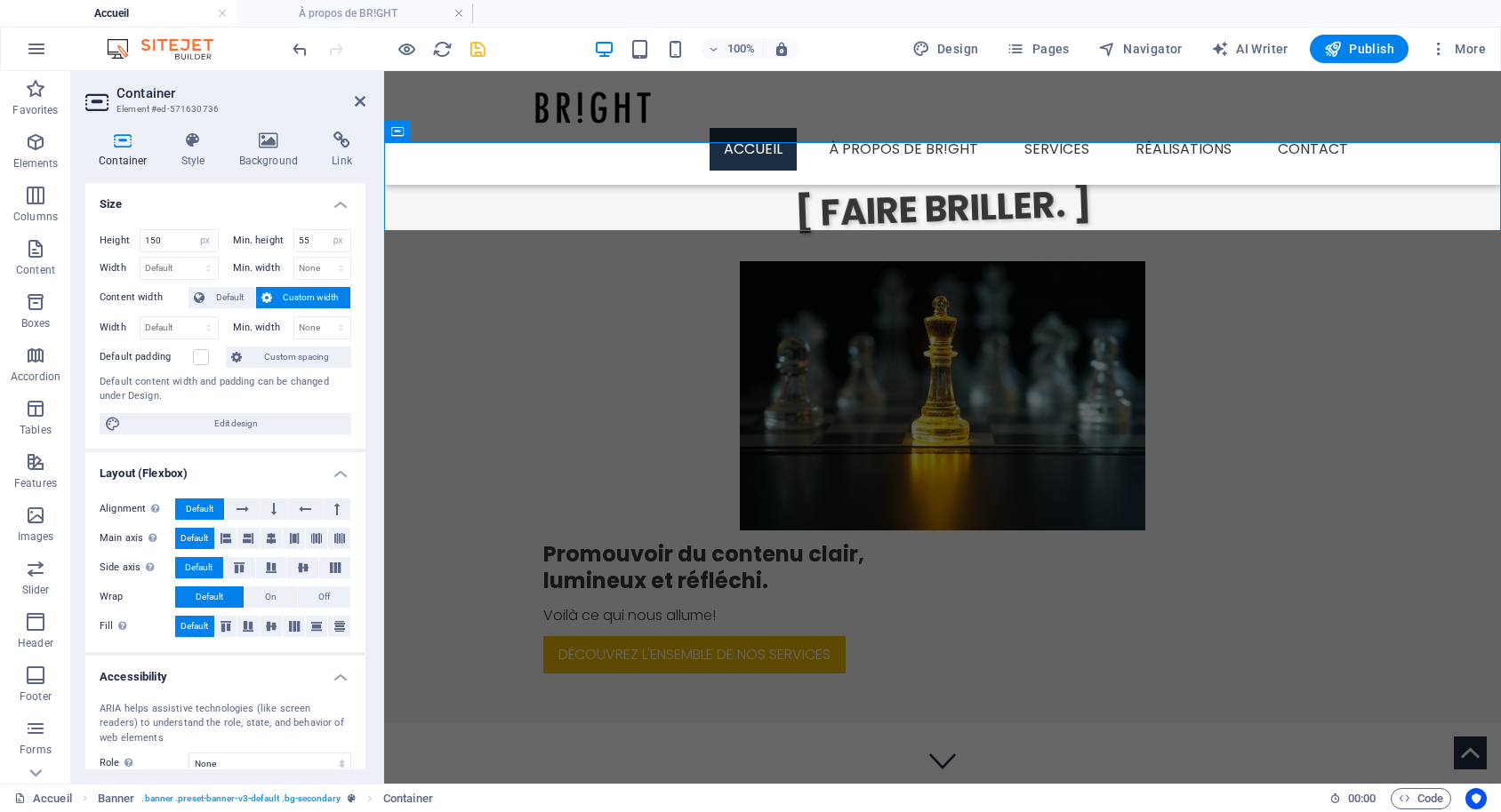
click at [181, 210] on h4 "Size" at bounding box center [225, 199] width 280 height 32
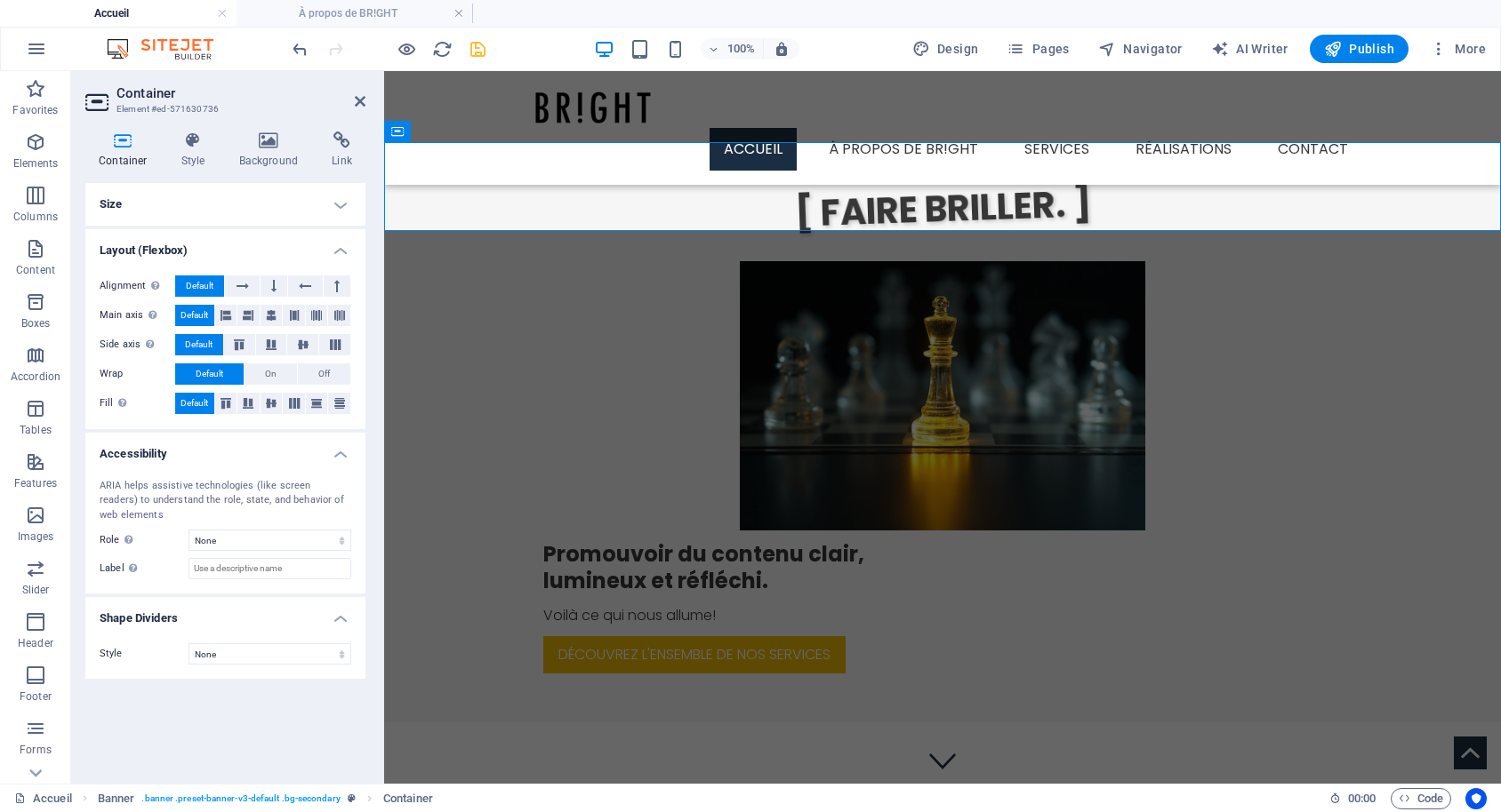
click at [434, 195] on div "[ FAIRE BRILLER. ]" at bounding box center [942, 187] width 1119 height 128
click at [253, 214] on h4 "Size" at bounding box center [225, 204] width 280 height 43
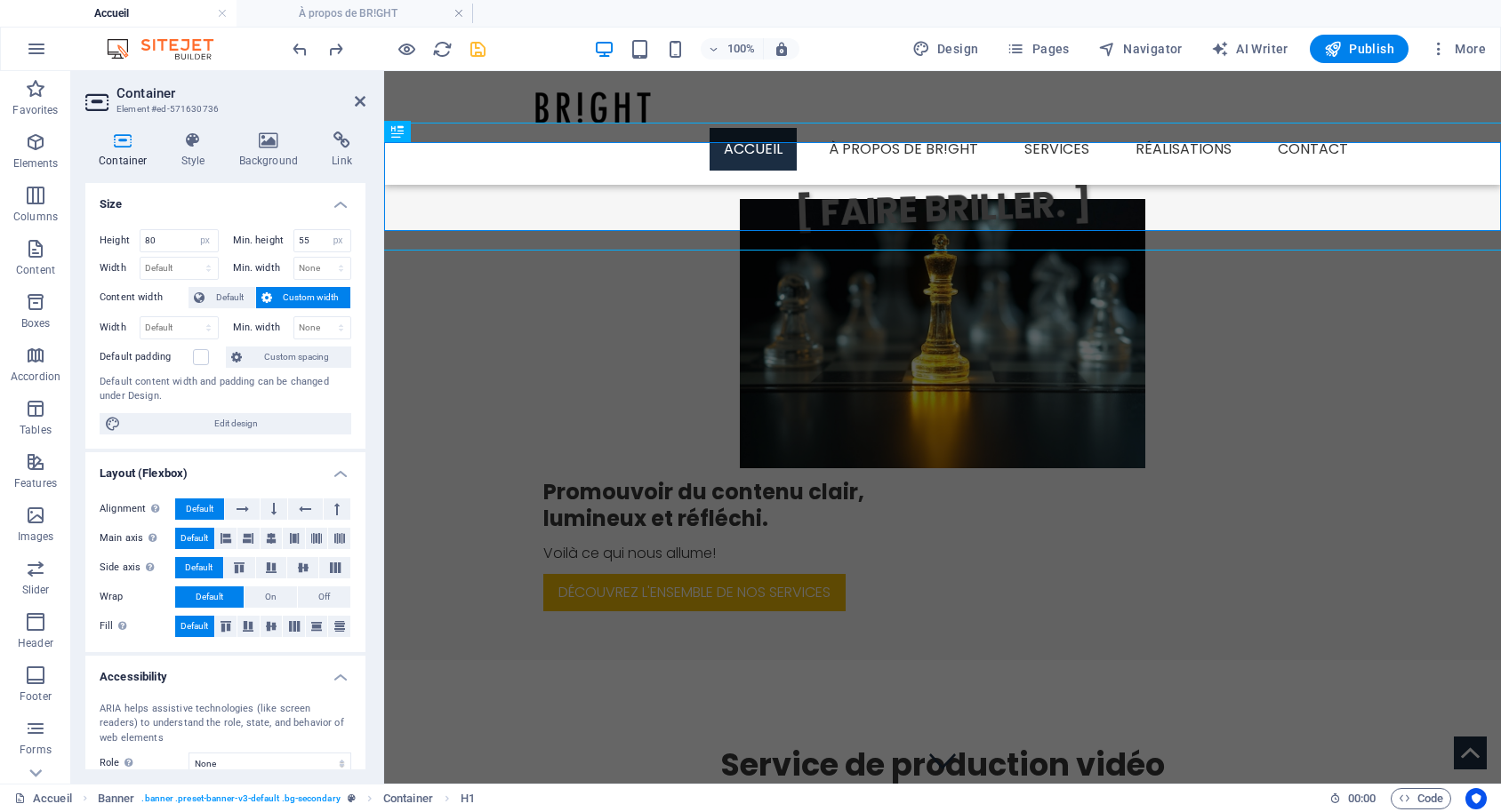
type input "55"
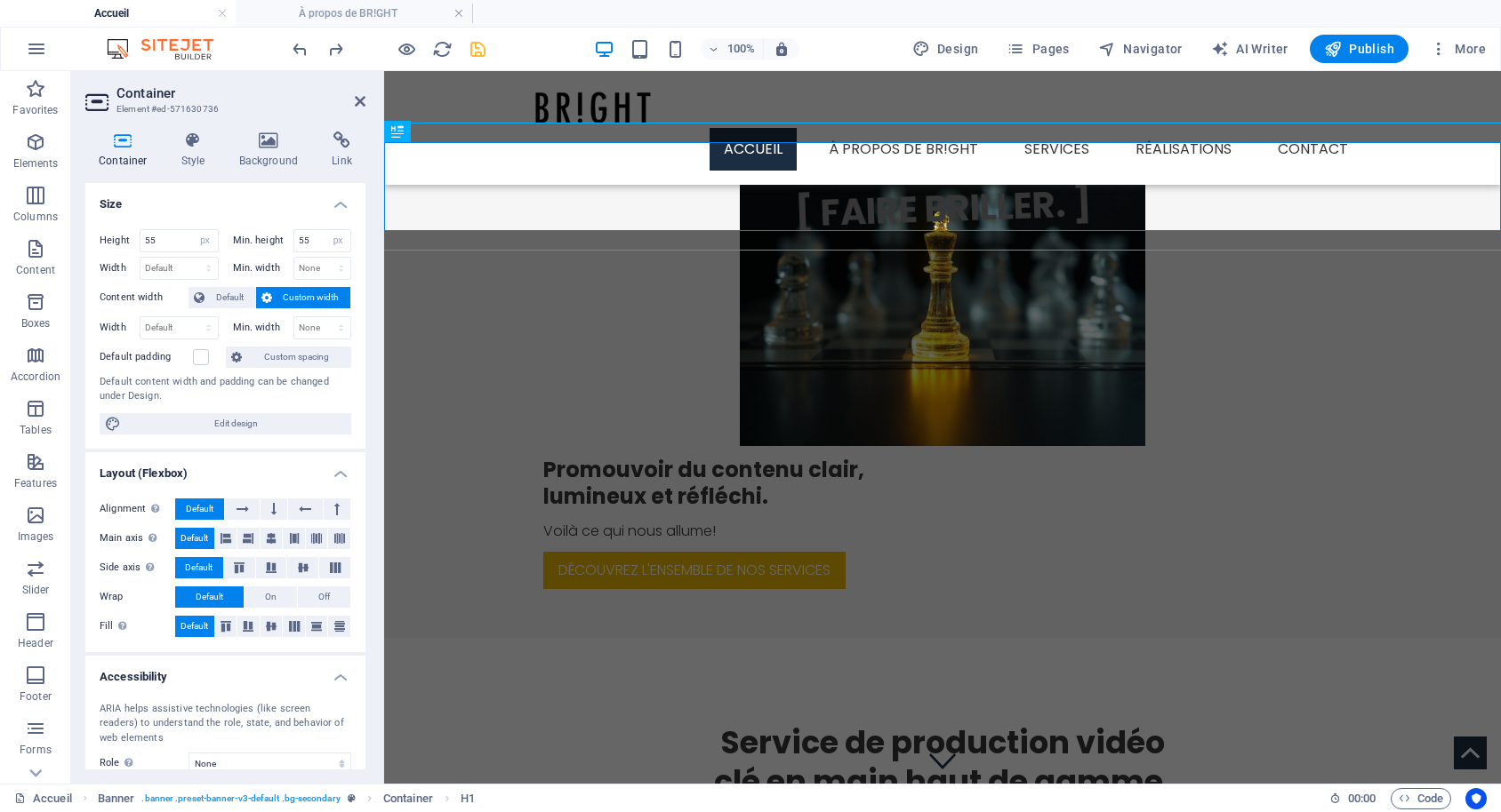
type input "0"
select select "DISABLED_OPTION_VALUE"
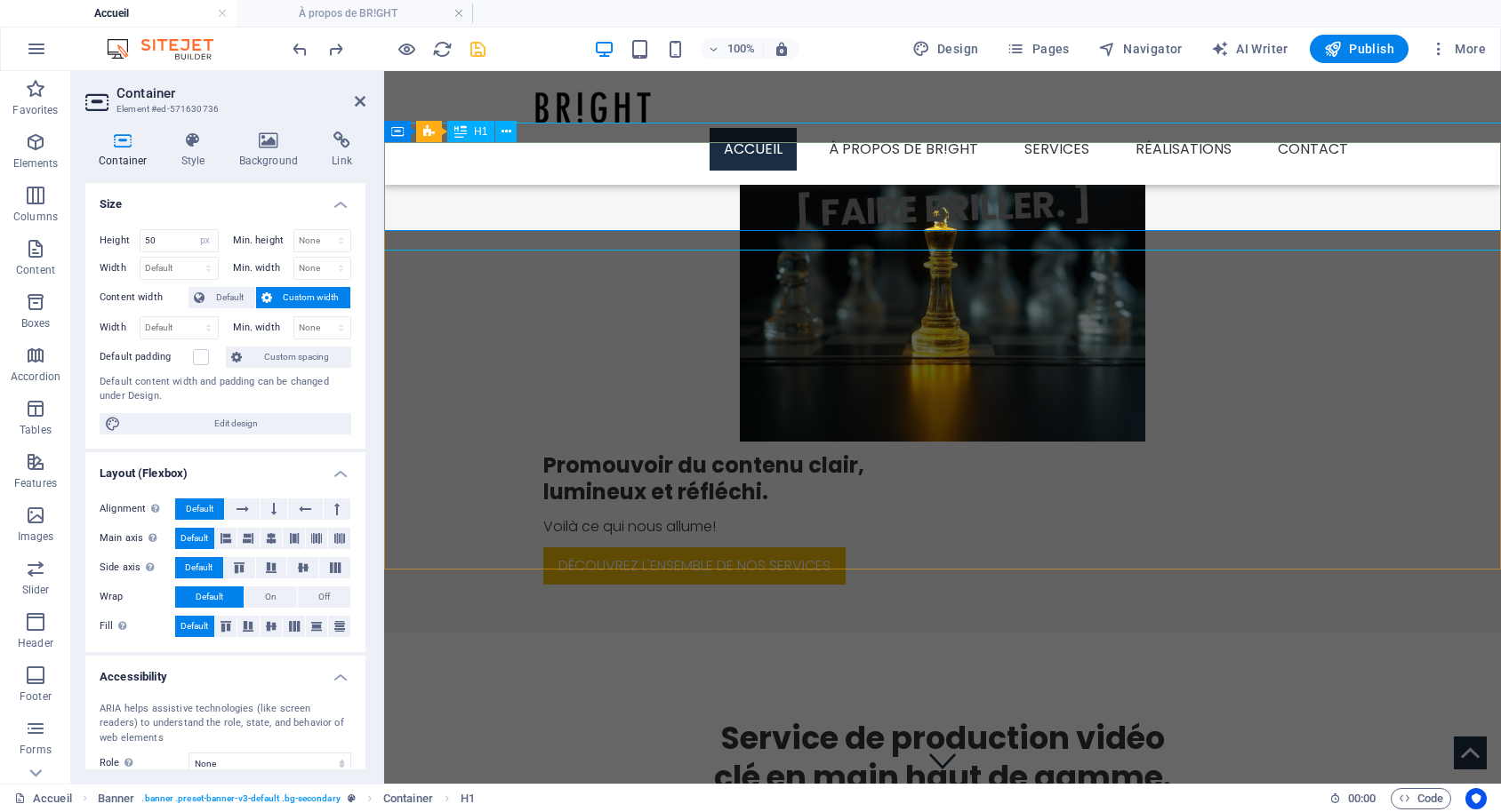
type input "100"
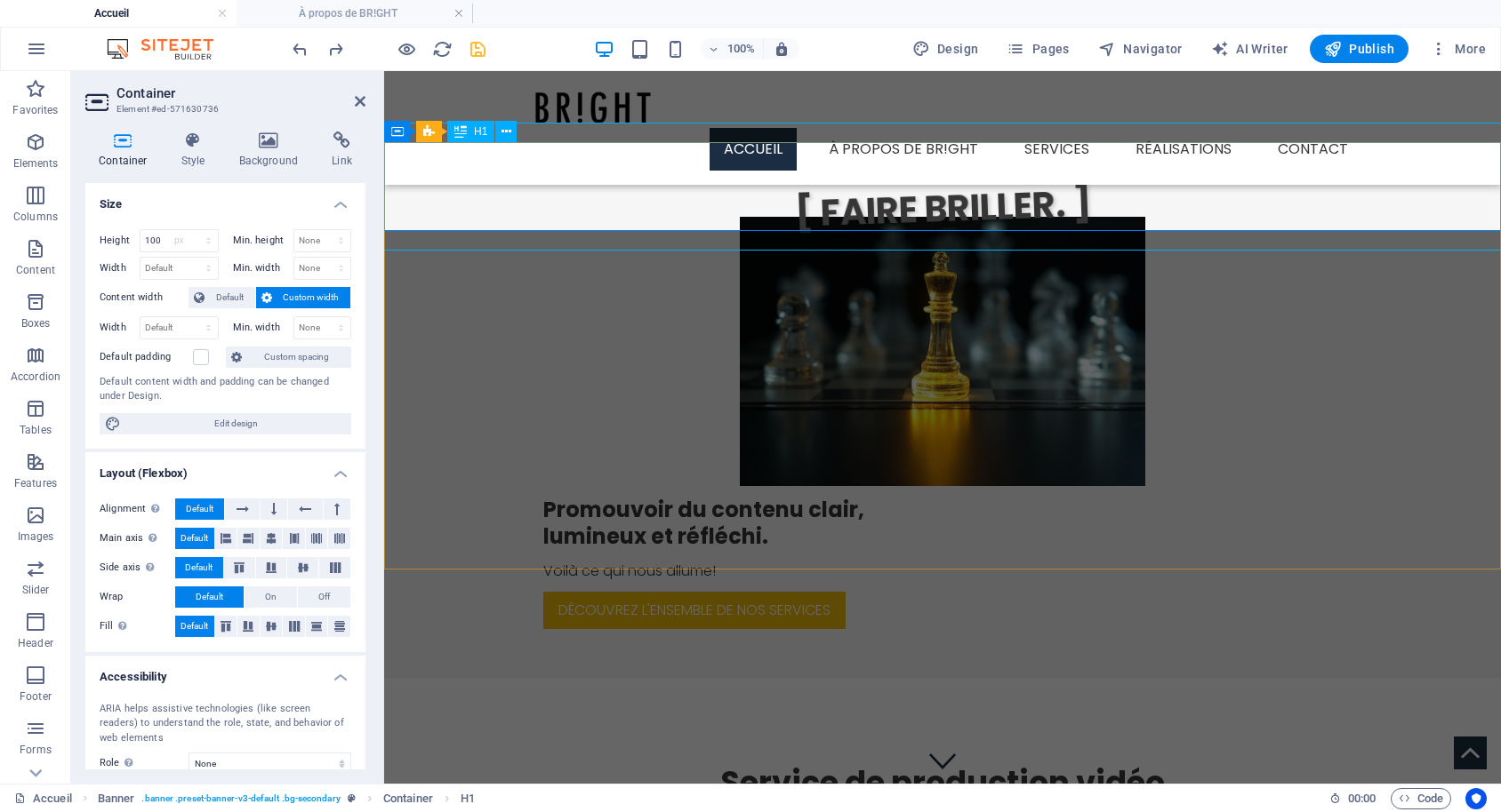
select select "DISABLED_OPTION_VALUE"
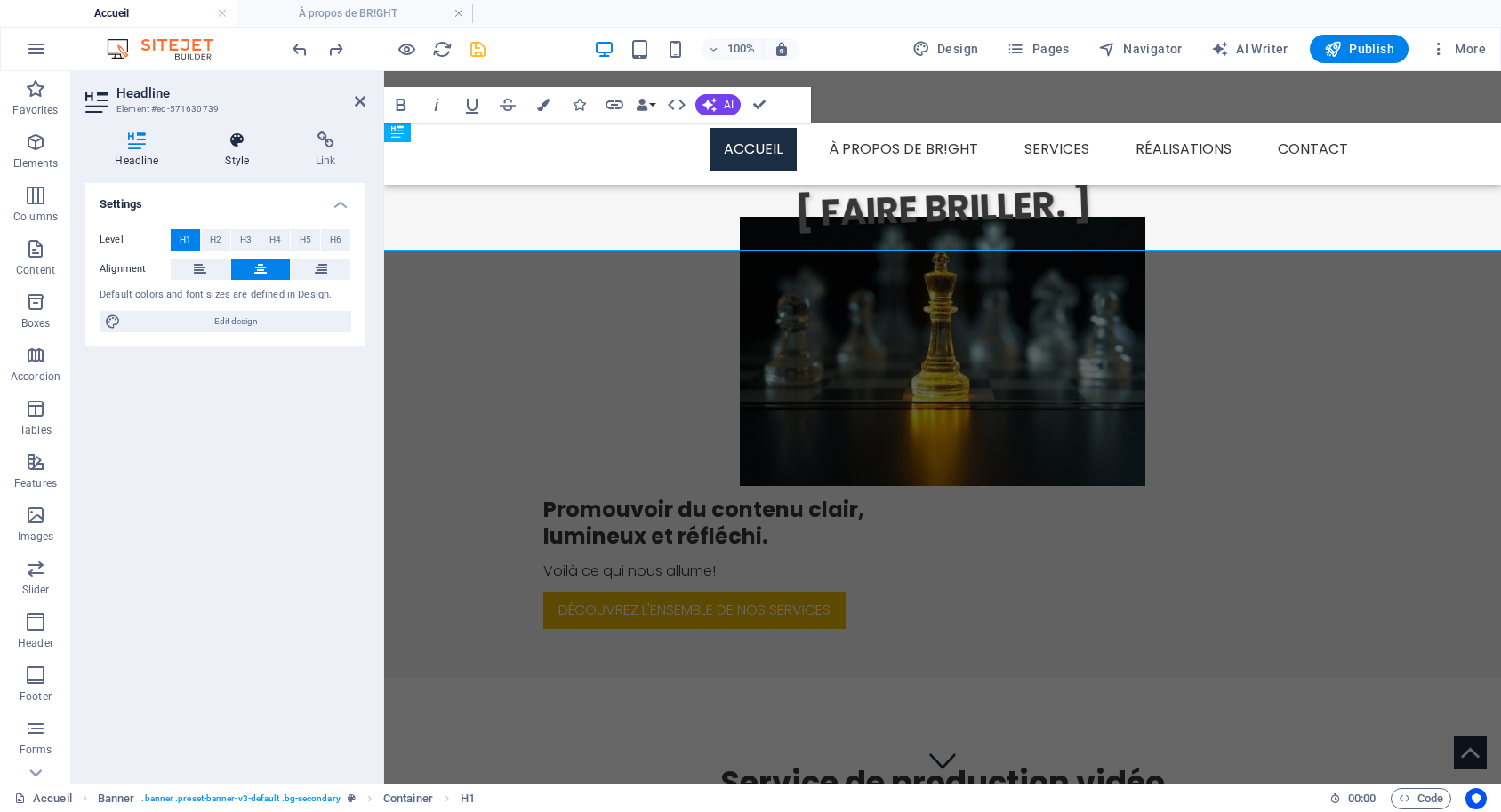
click at [241, 157] on h4 "Style" at bounding box center [241, 150] width 91 height 37
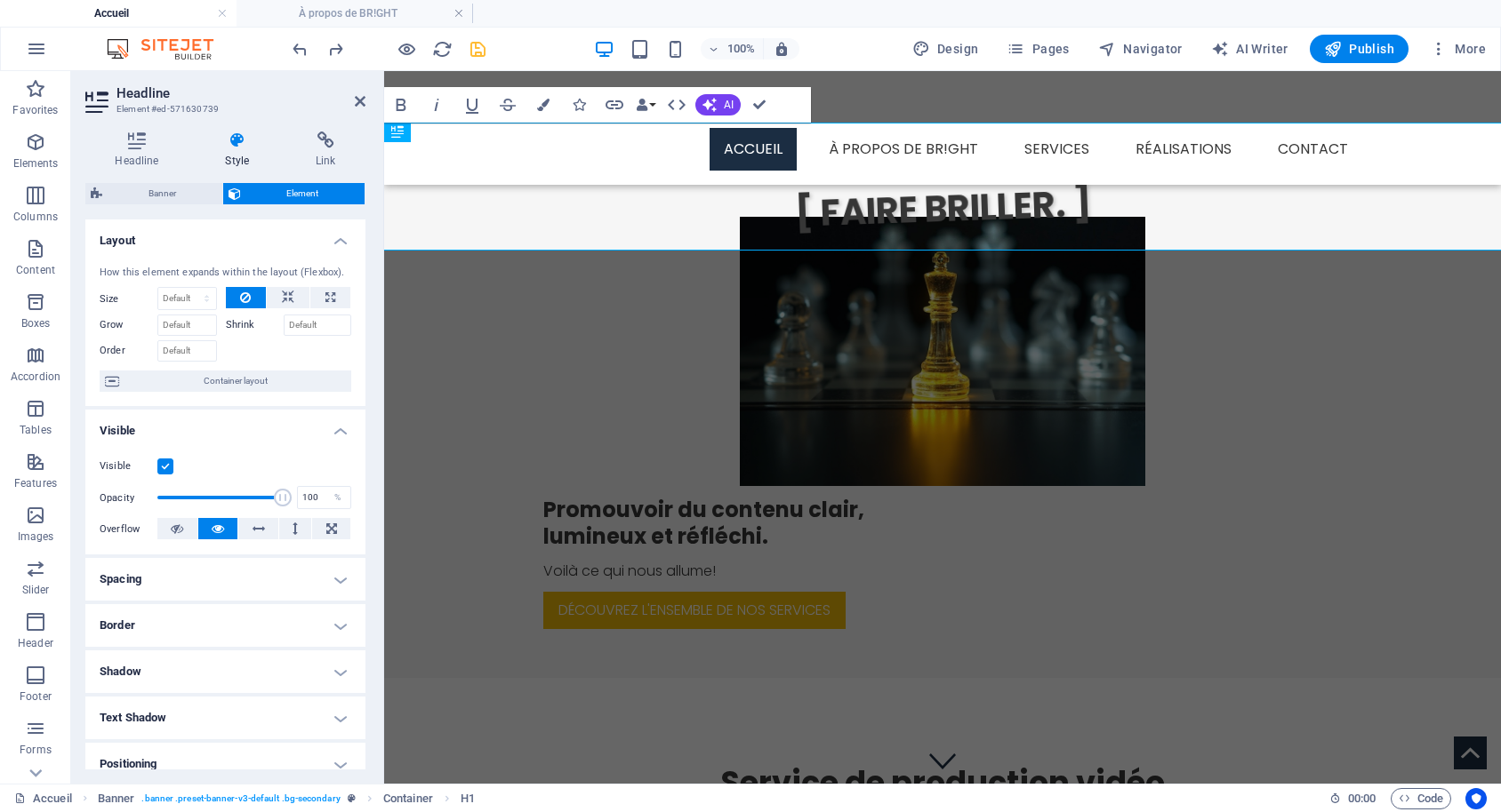
click at [332, 578] on h4 "Spacing" at bounding box center [225, 579] width 280 height 43
click at [229, 605] on select "Default auto px % rem vw vh Custom" at bounding box center [241, 615] width 25 height 21
click at [284, 562] on h4 "Spacing" at bounding box center [225, 574] width 280 height 32
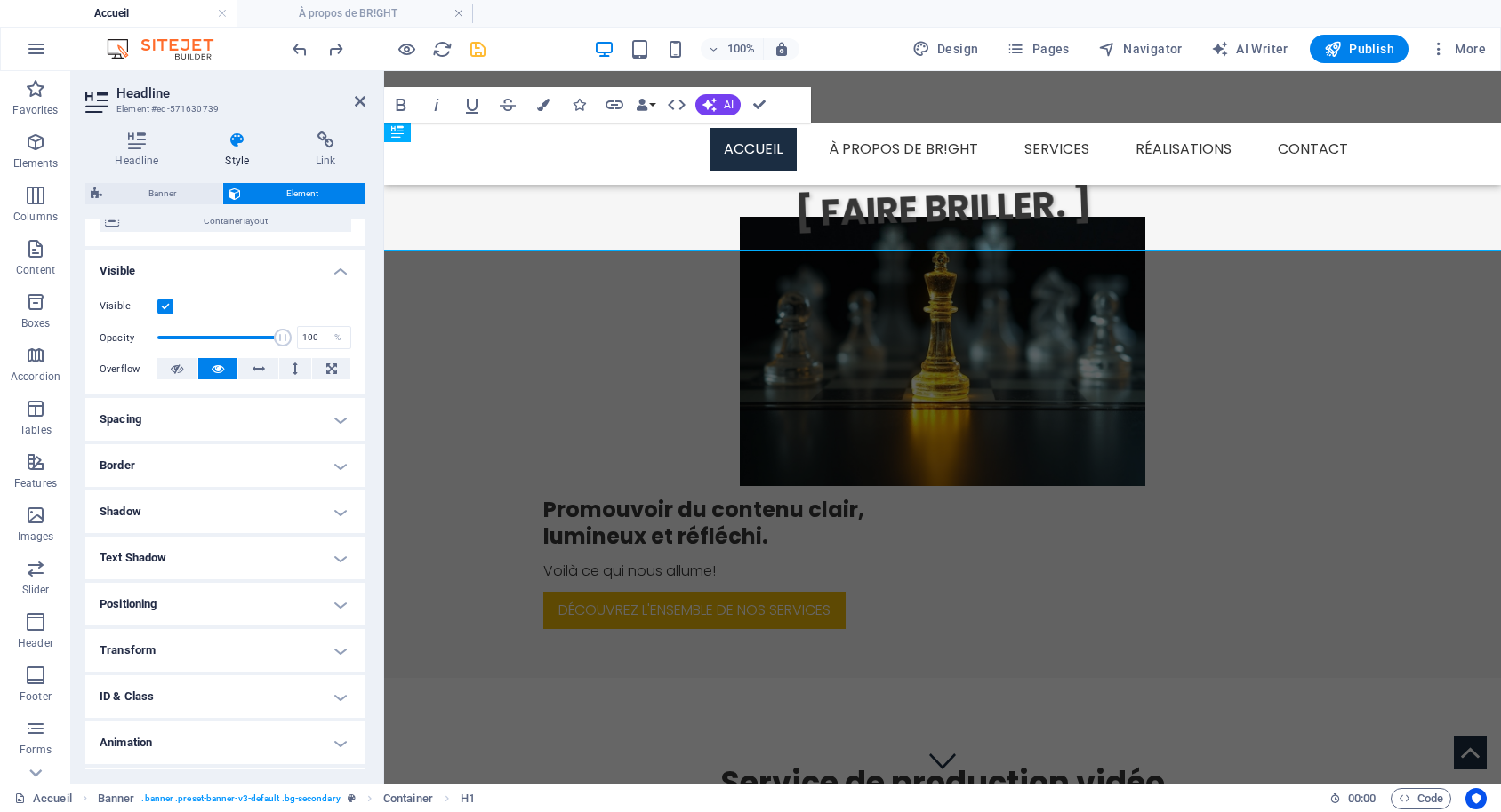
click at [337, 470] on h4 "Border" at bounding box center [225, 465] width 280 height 43
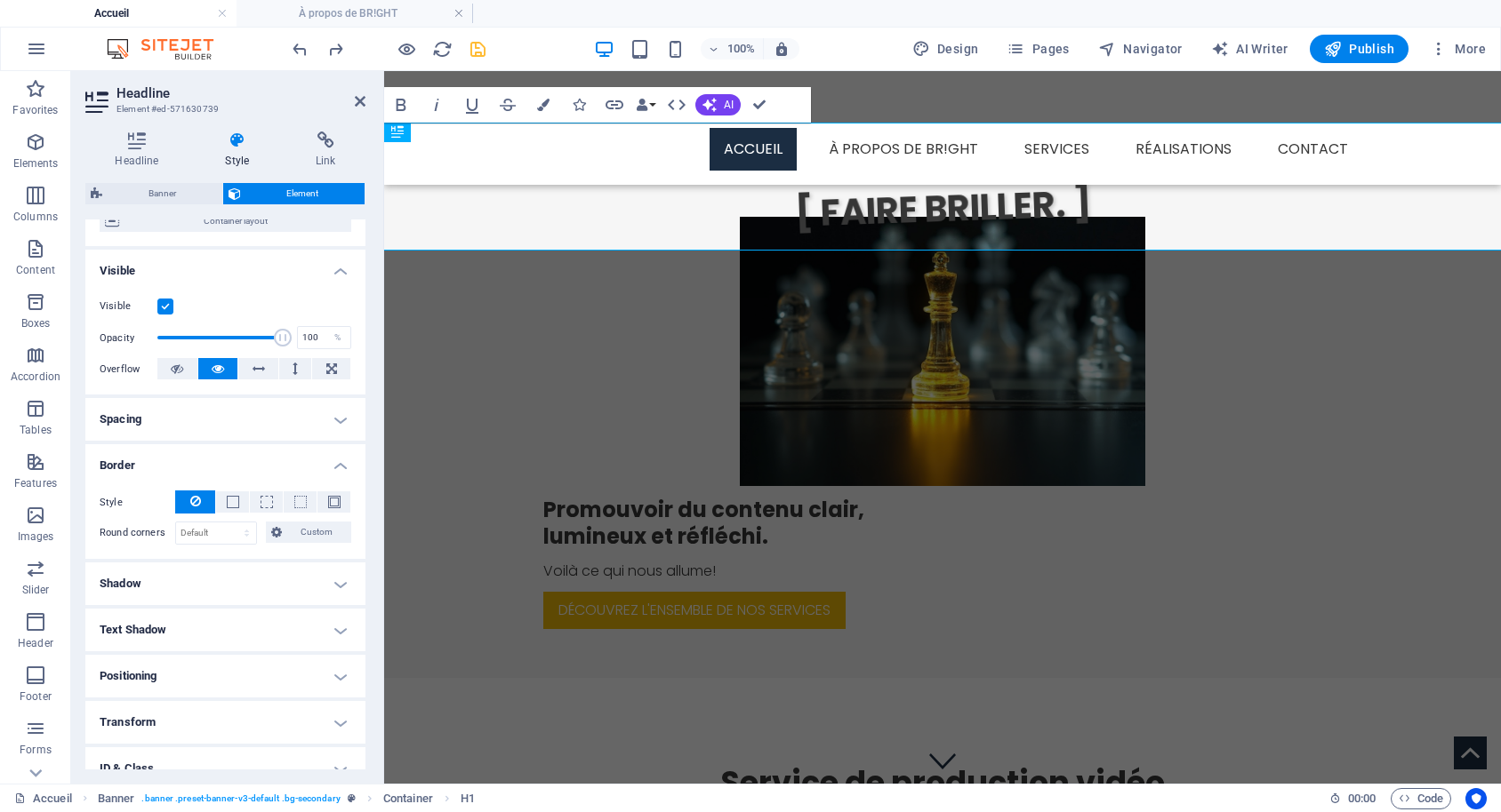
click at [340, 463] on h4 "Border" at bounding box center [225, 460] width 280 height 32
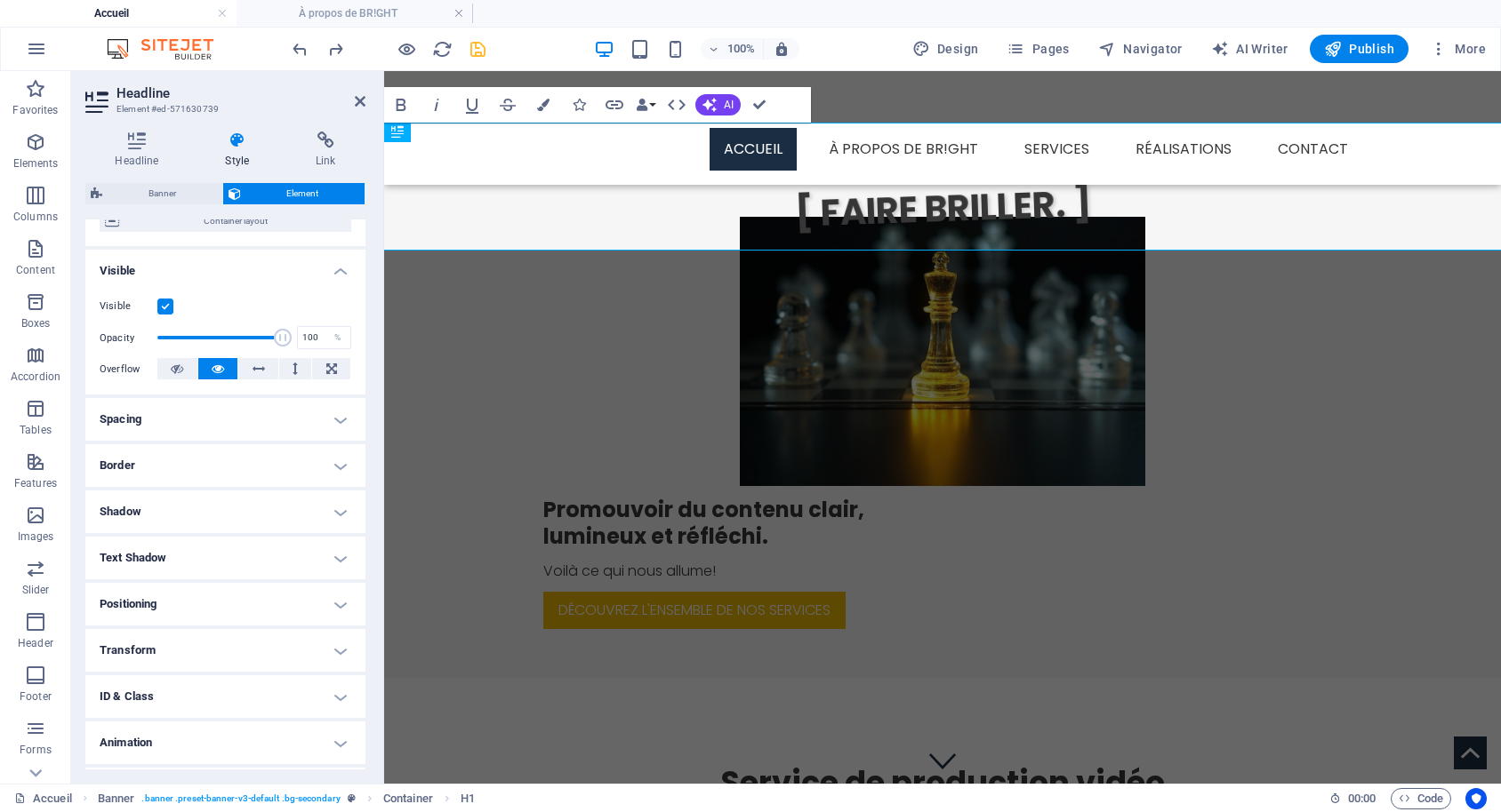
click at [340, 606] on h4 "Positioning" at bounding box center [225, 604] width 280 height 43
click at [340, 606] on h4 "Positioning" at bounding box center [225, 599] width 280 height 32
click at [336, 654] on h4 "Transform" at bounding box center [225, 650] width 280 height 43
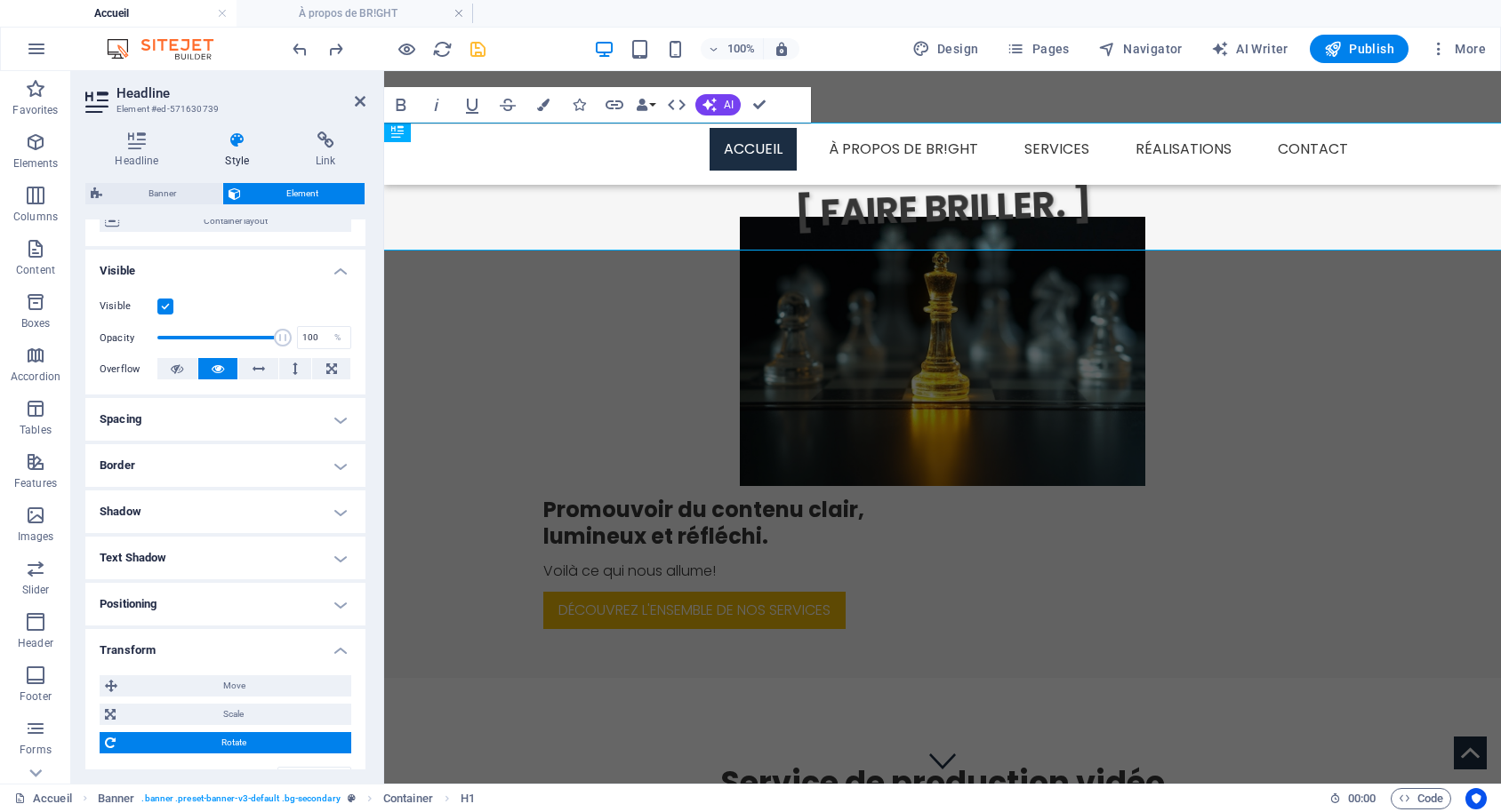
click at [336, 654] on h4 "Transform" at bounding box center [225, 645] width 280 height 32
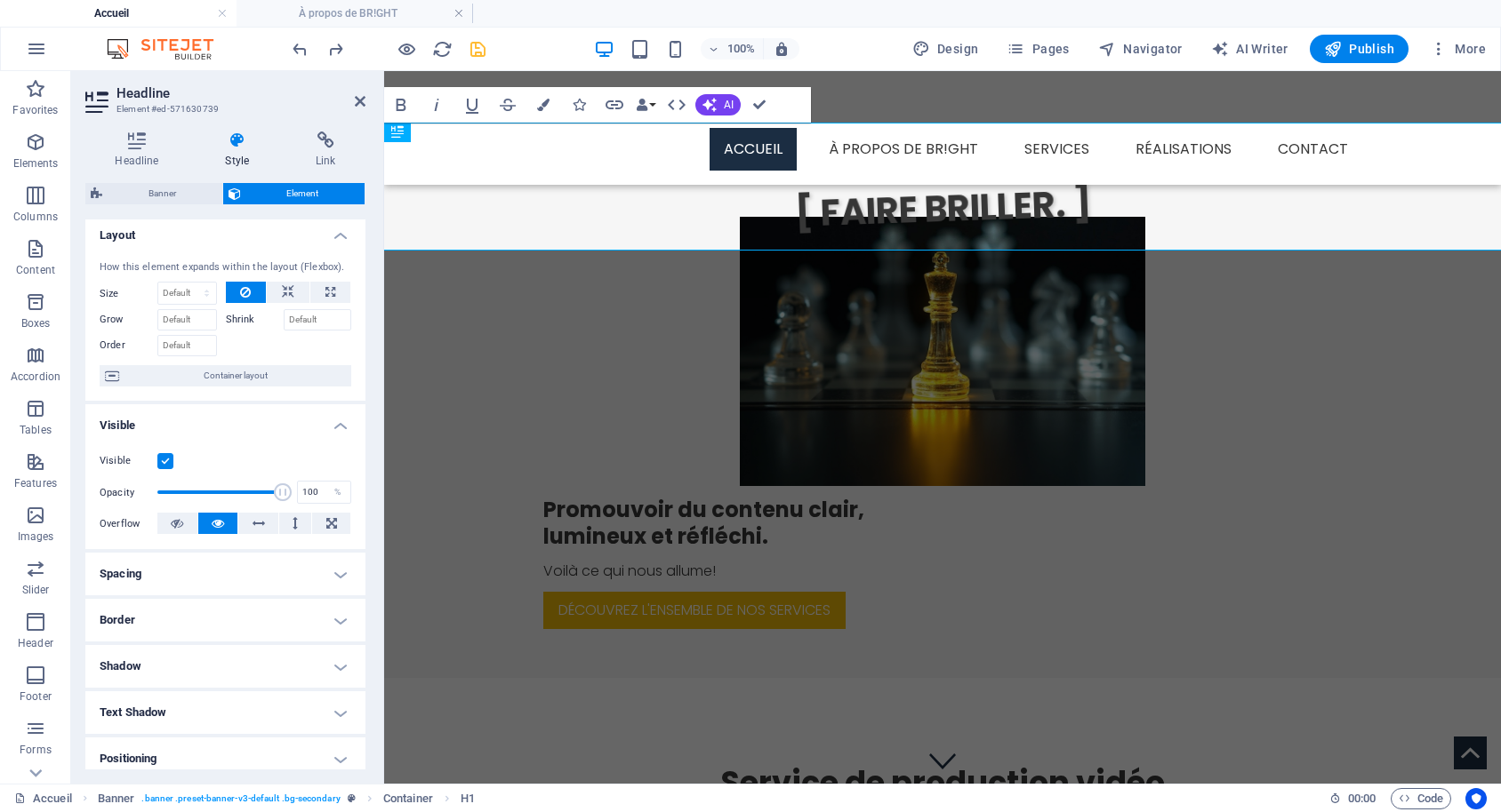
scroll to position [0, 0]
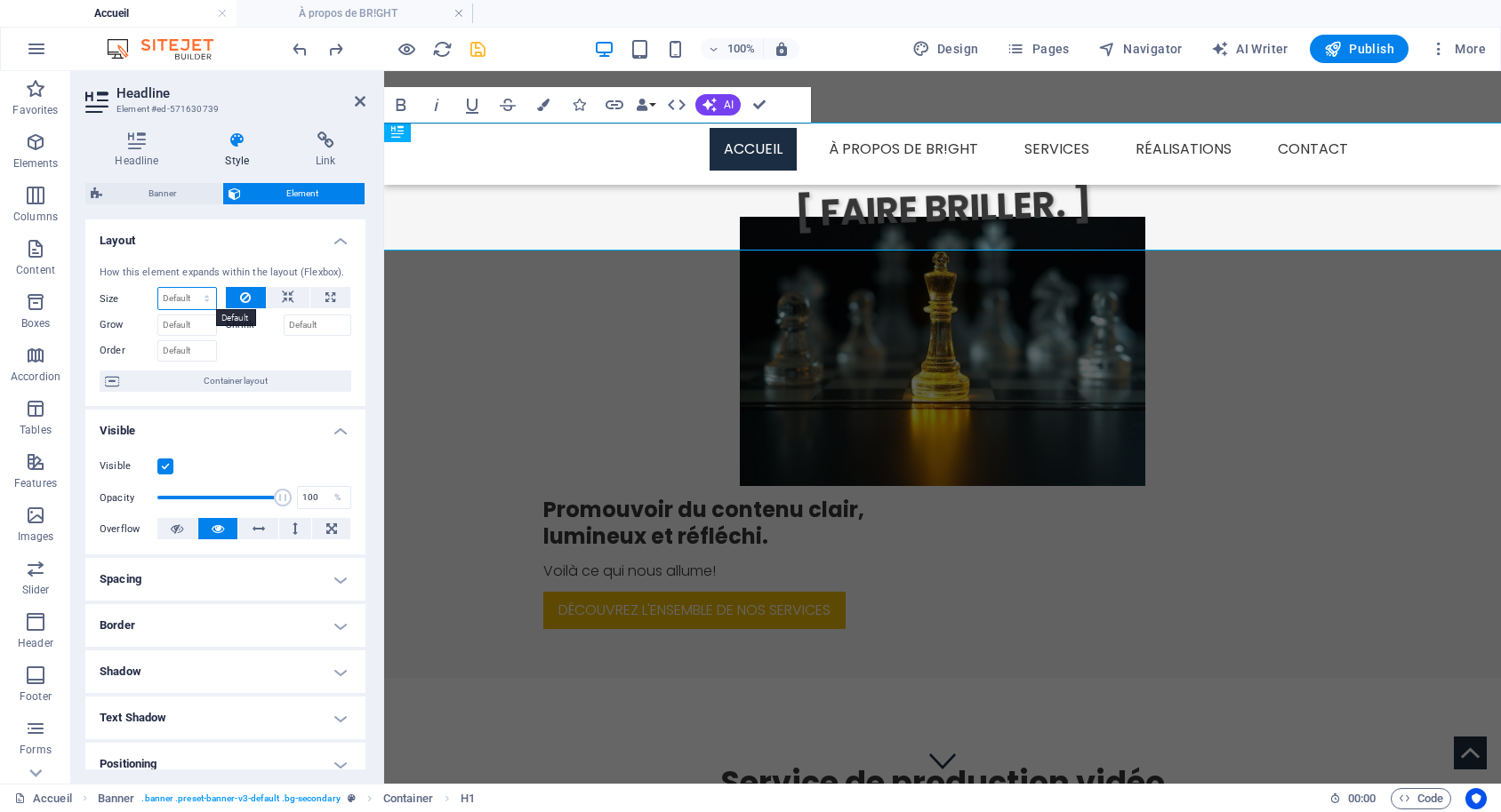
click at [158, 288] on select "Default auto px % 1/1 1/2 1/3 1/4 1/5 1/6 1/7 1/8 1/9 1/10" at bounding box center [187, 298] width 58 height 21
select select "px"
click option "px" at bounding box center [0, 0] width 0 height 0
type input "0"
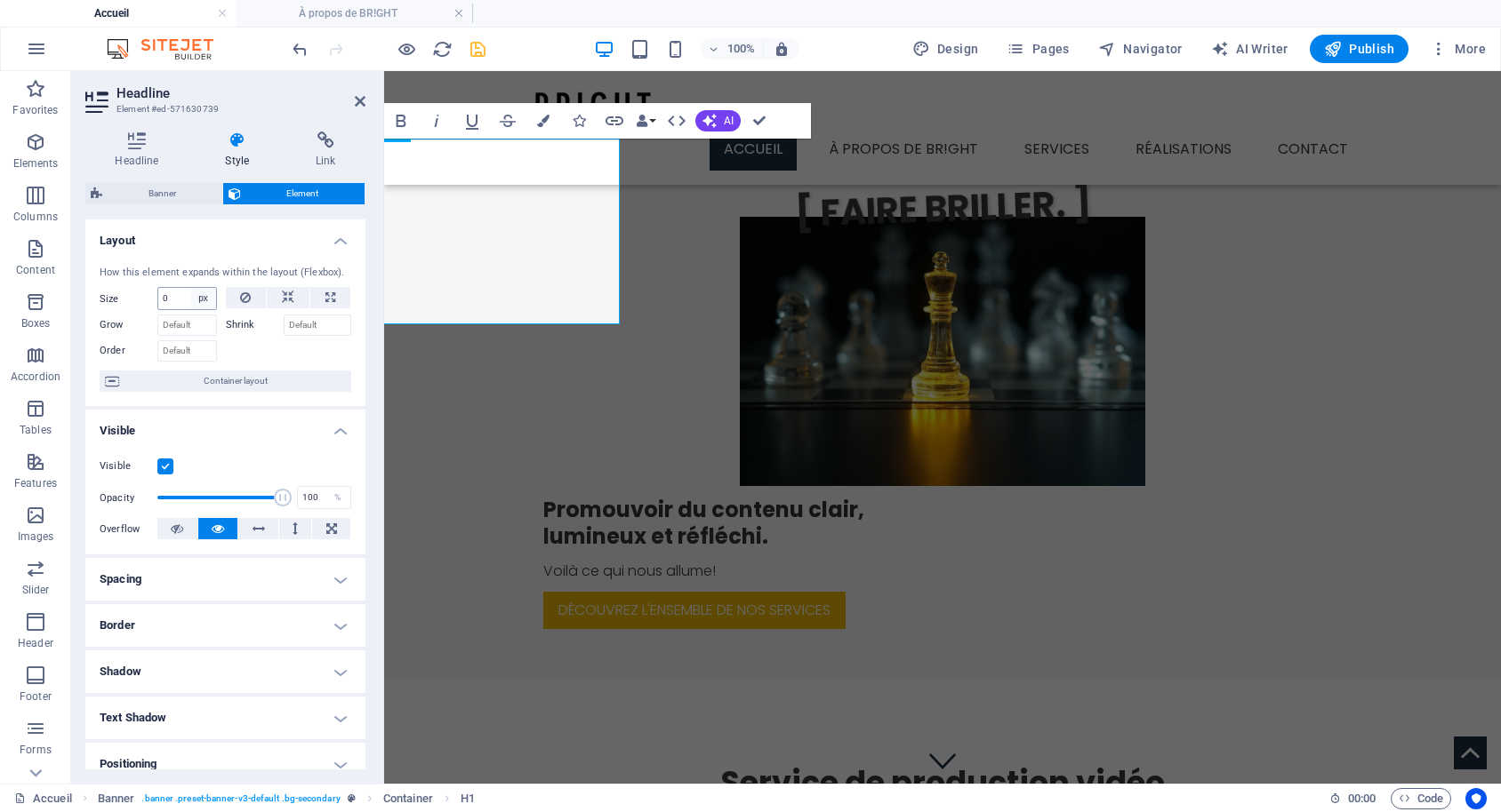
select select "DISABLED_OPTION_VALUE"
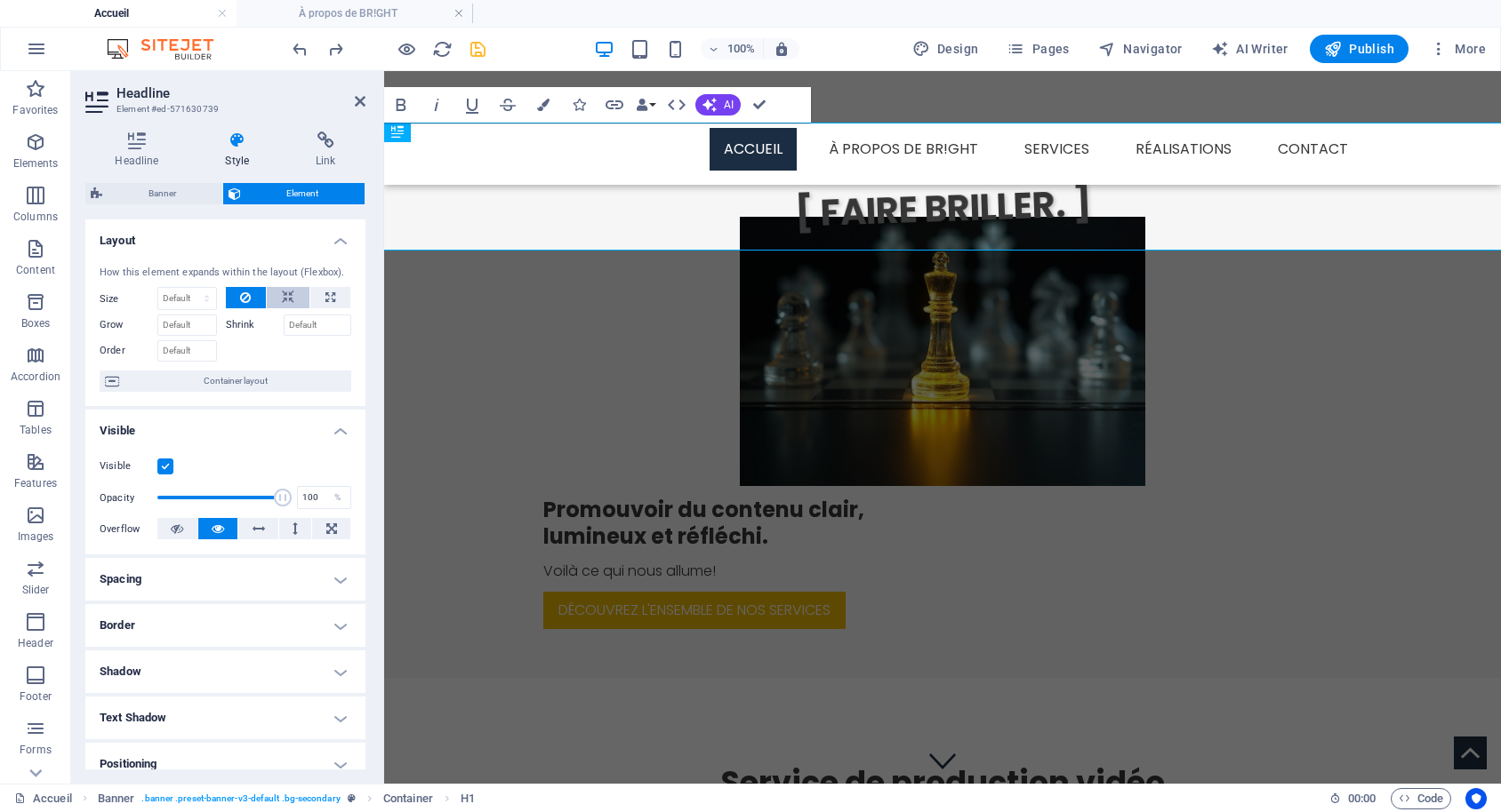
click at [279, 302] on button at bounding box center [288, 297] width 43 height 21
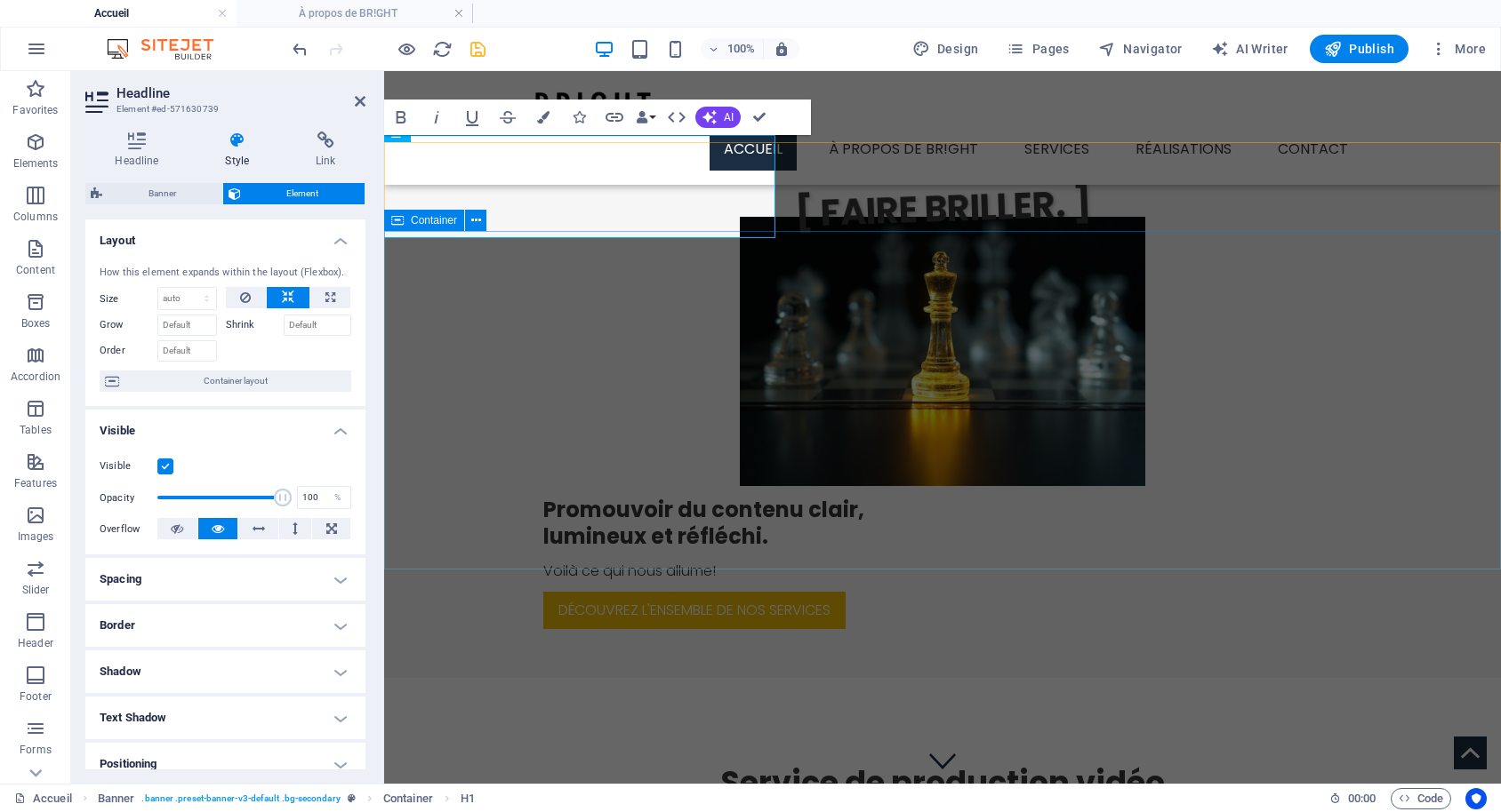
click at [1401, 391] on div "Promouvoir du contenu clair, lumineux et réfléchi. Voilà ce qui nous allume! Dé…" at bounding box center [941, 453] width 1116 height 446
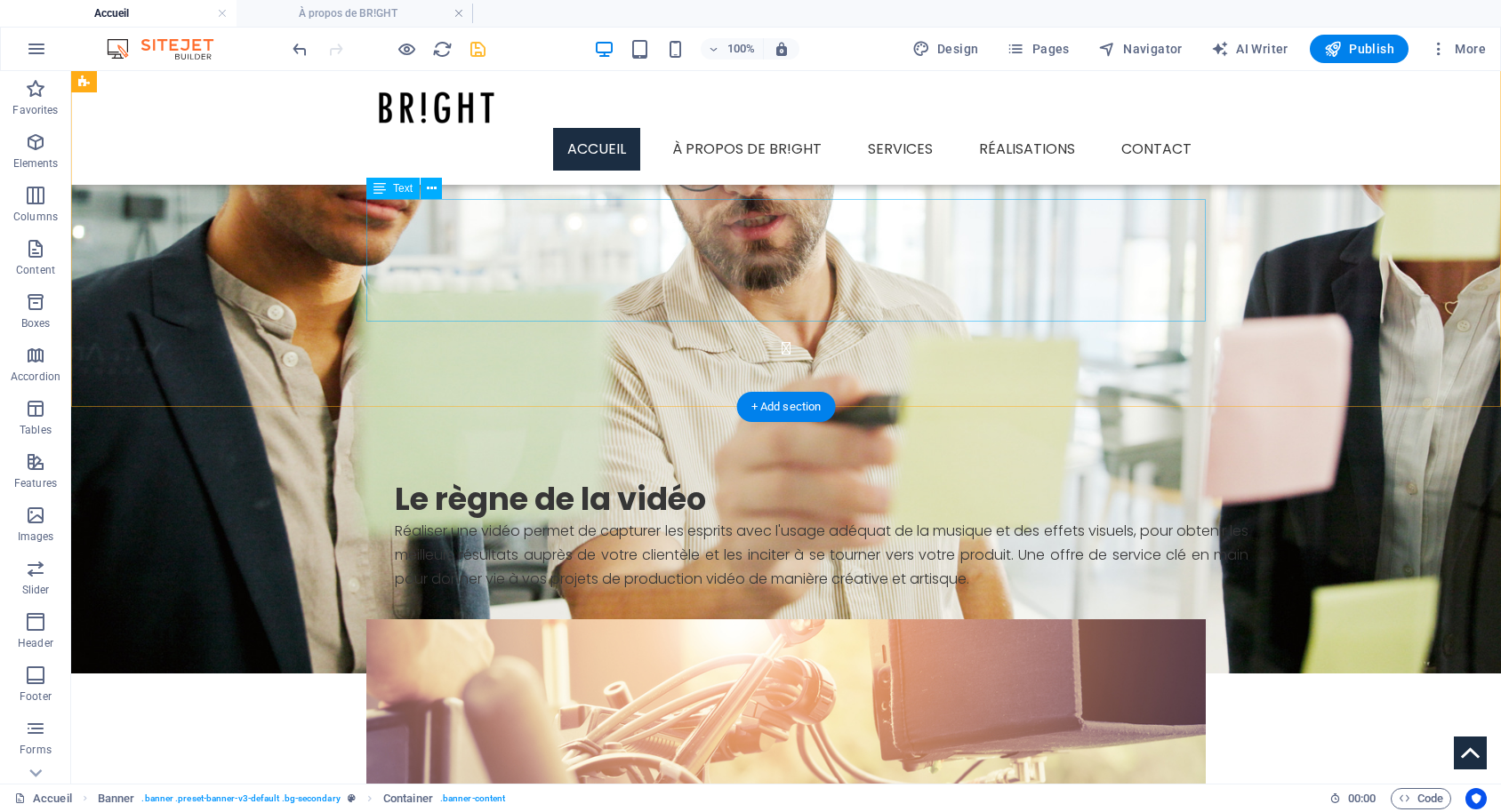
scroll to position [1994, 0]
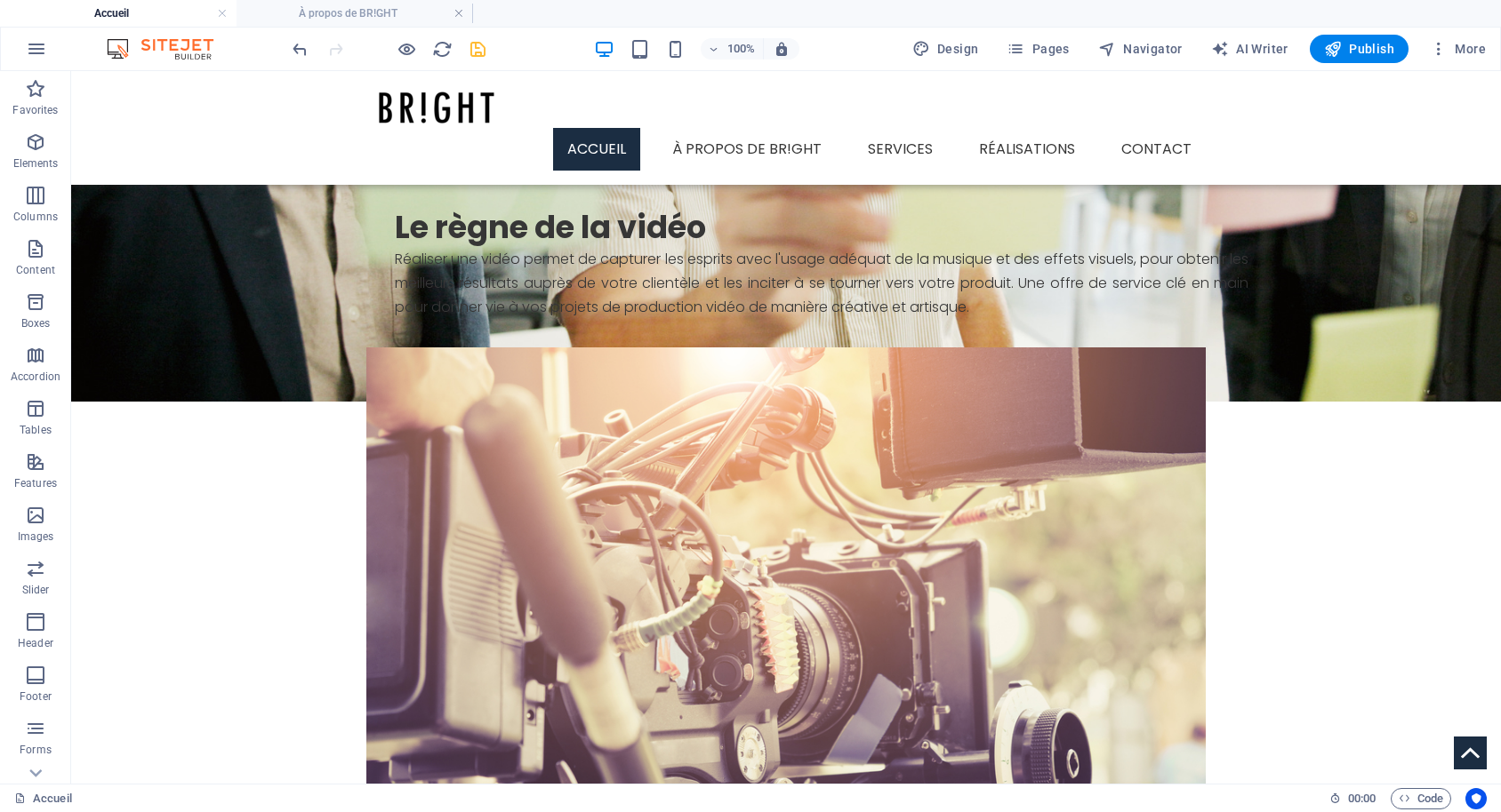
click at [472, 50] on icon "save" at bounding box center [478, 49] width 20 height 20
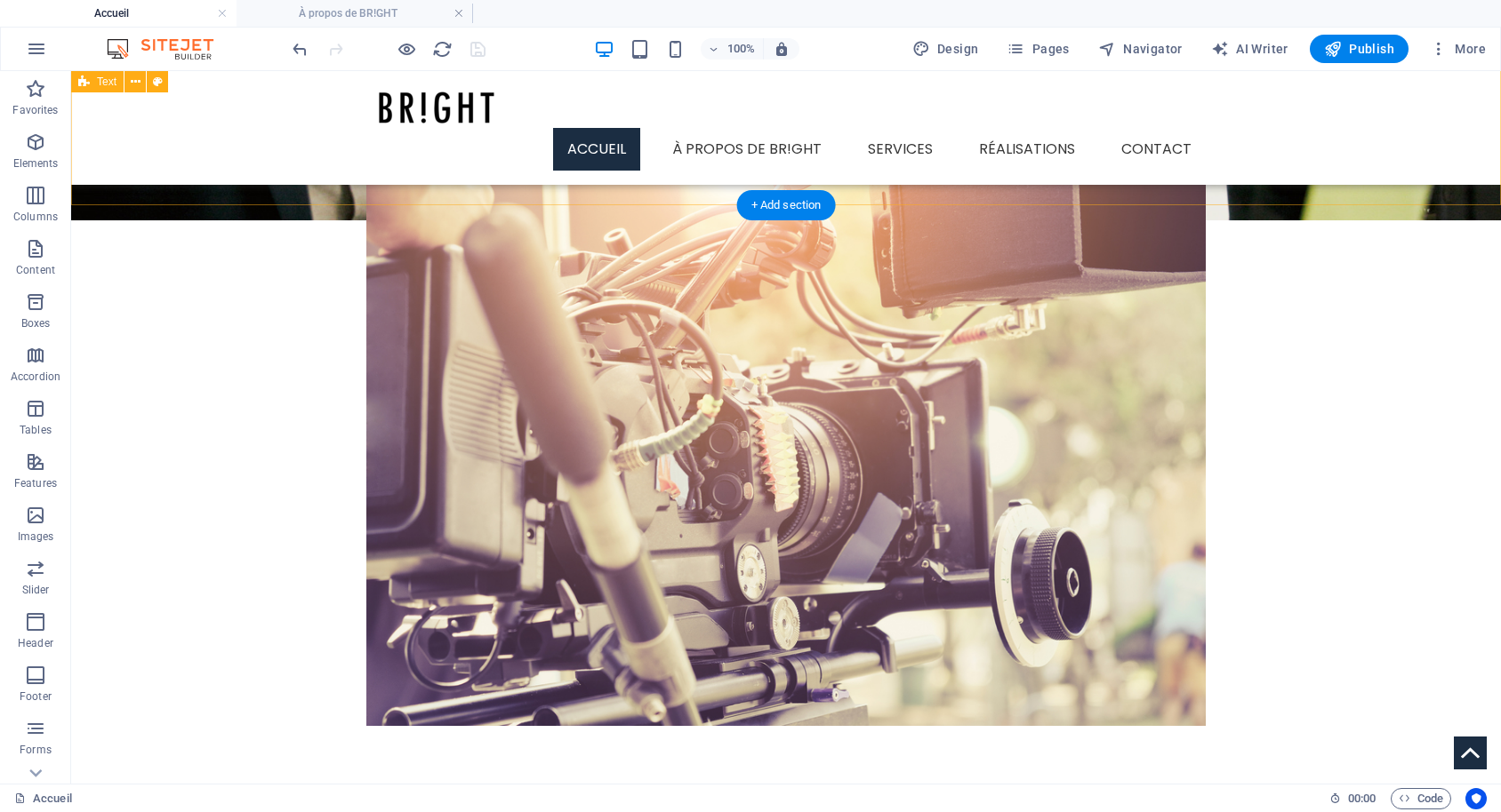
scroll to position [2266, 0]
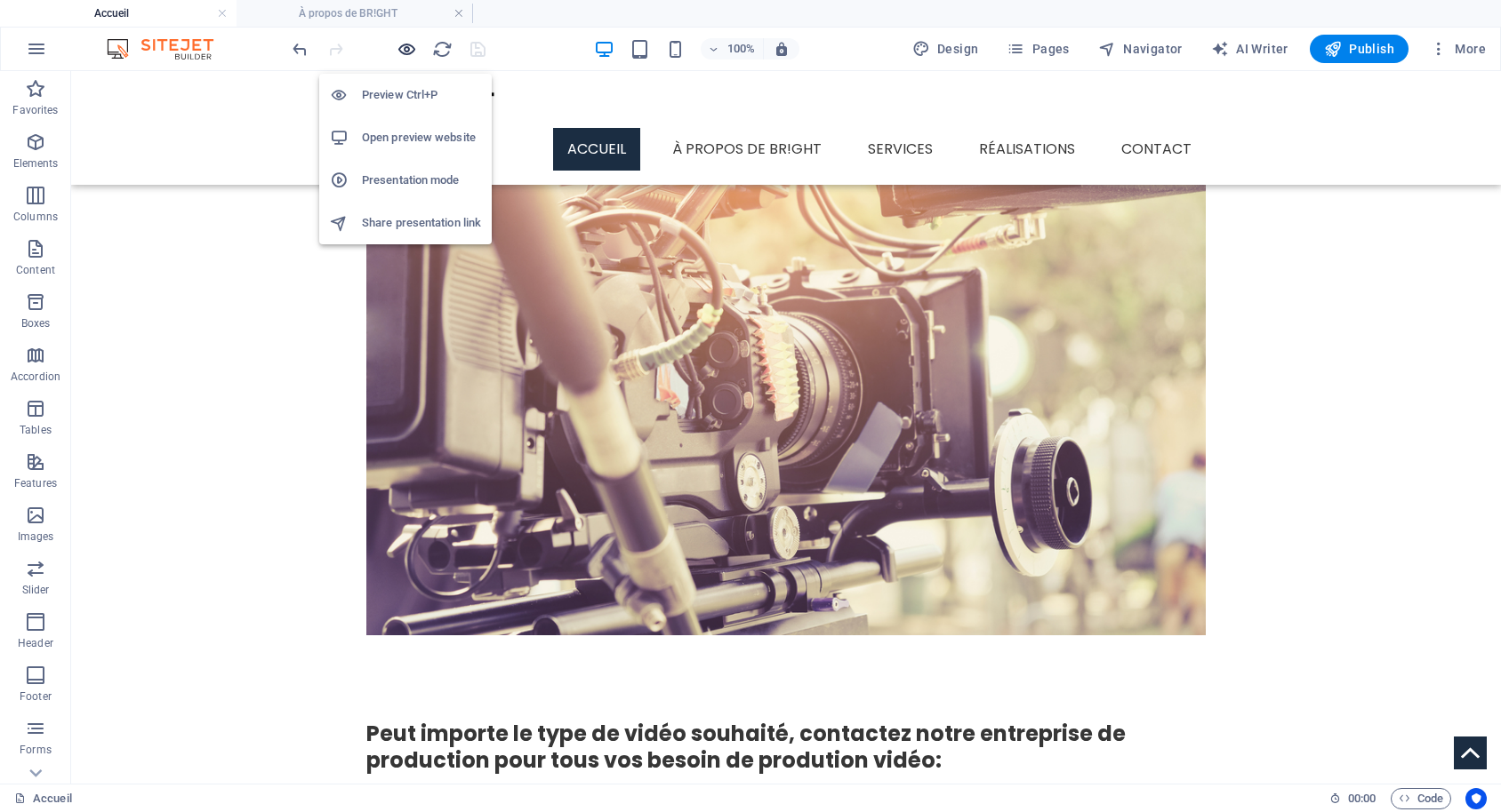
click at [400, 52] on icon "button" at bounding box center [407, 49] width 20 height 20
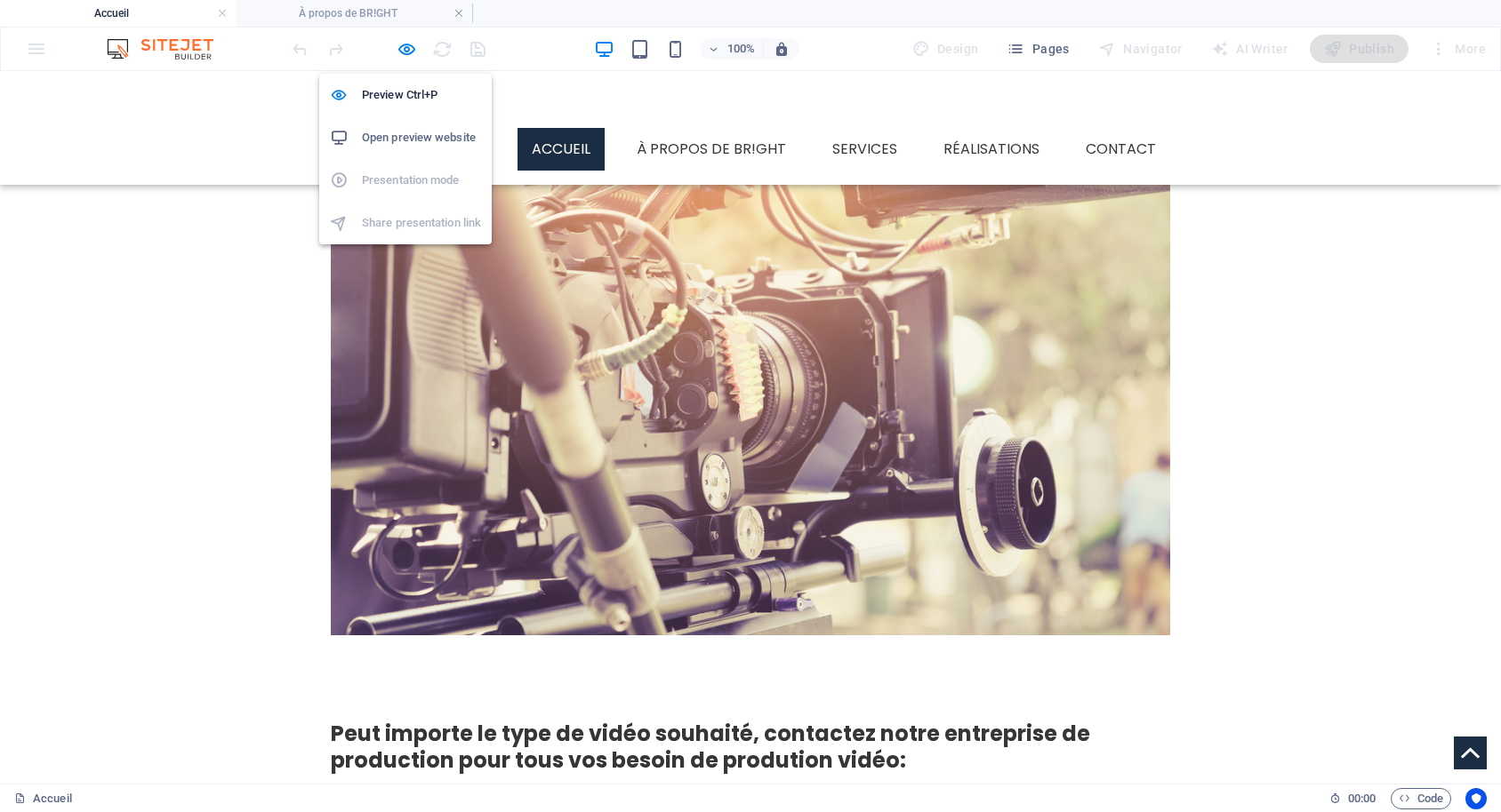
click at [387, 137] on h6 "Open preview website" at bounding box center [421, 137] width 119 height 21
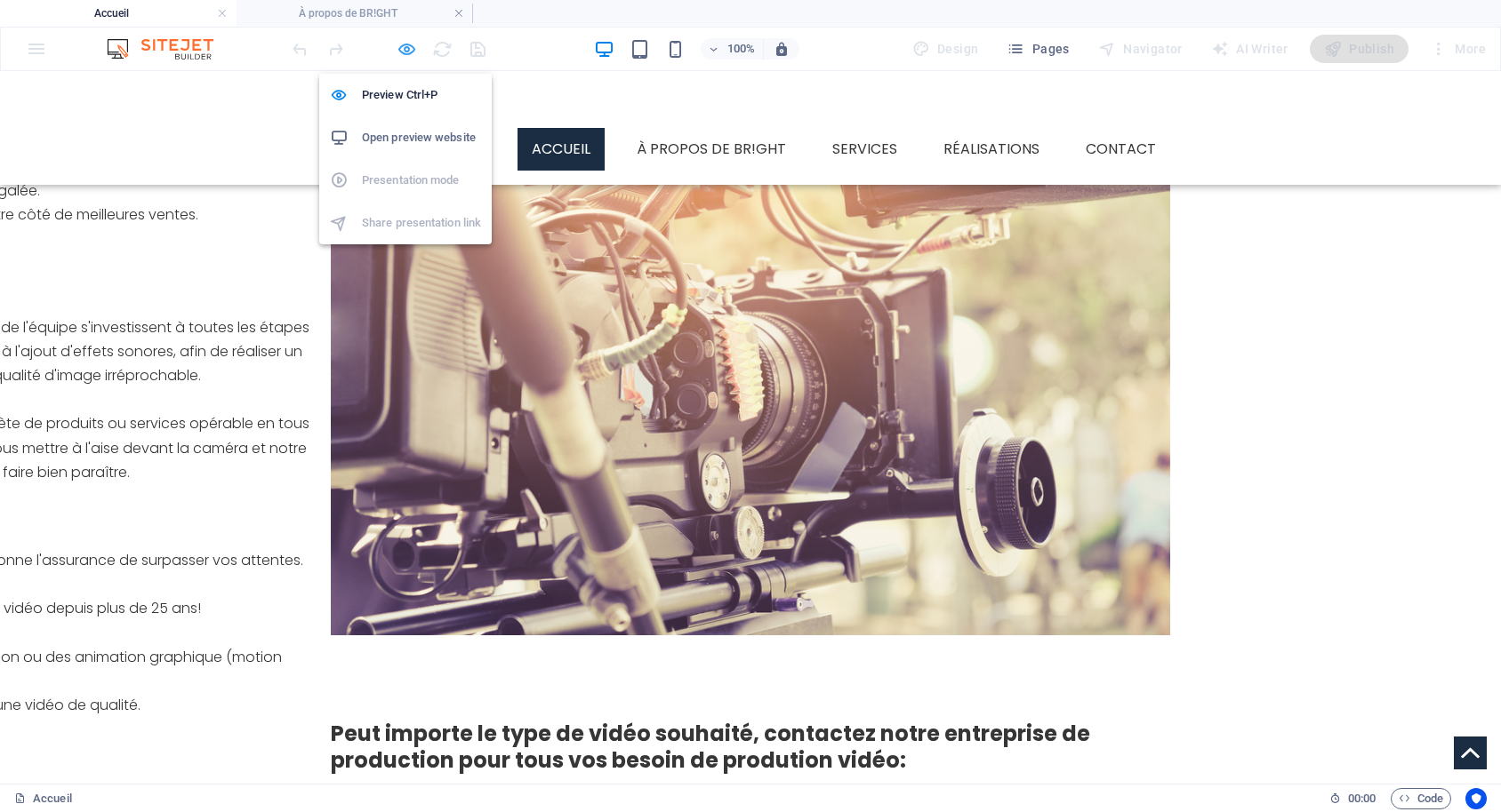
click at [397, 44] on icon "button" at bounding box center [407, 49] width 20 height 20
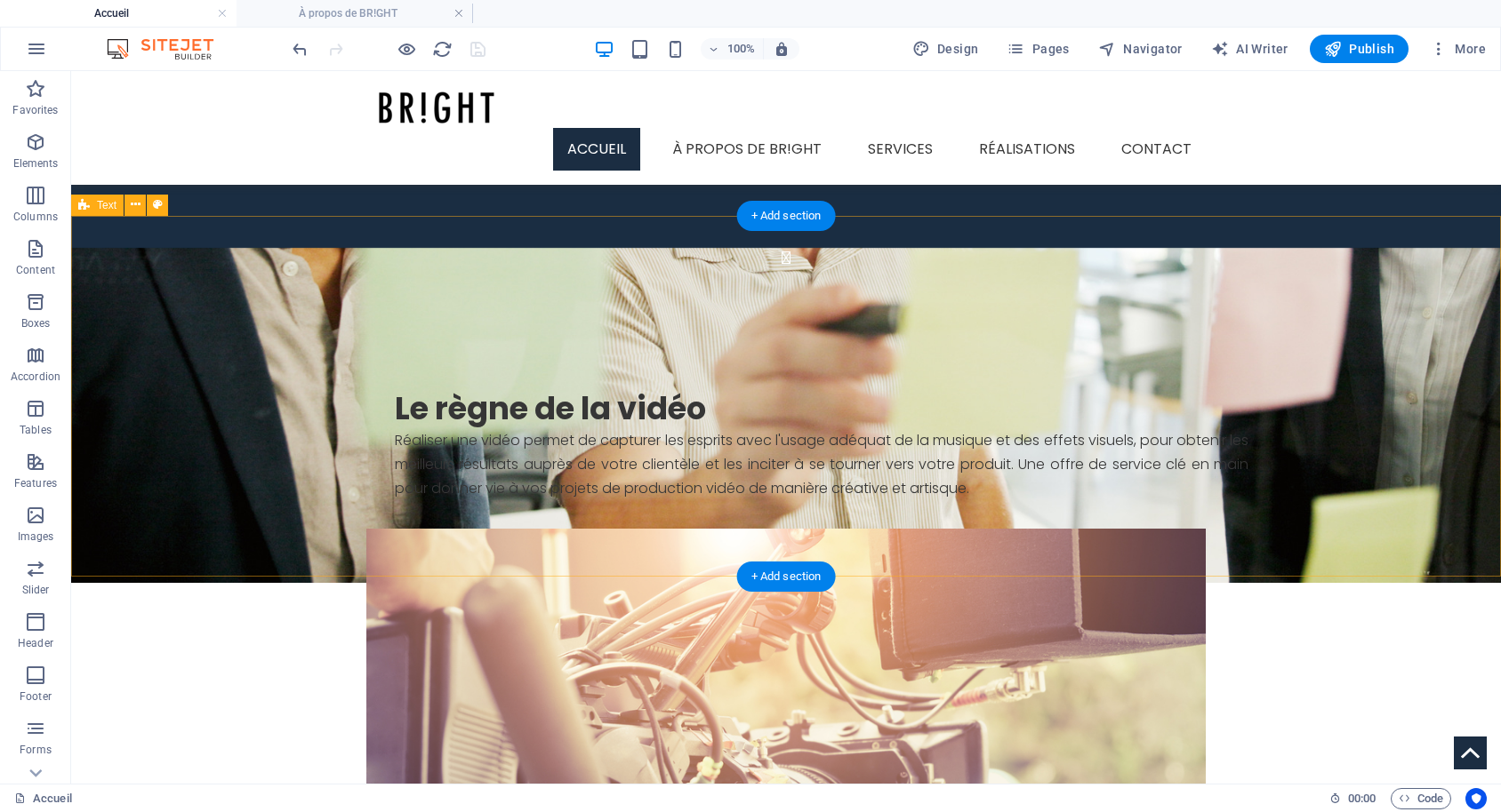
scroll to position [1541, 0]
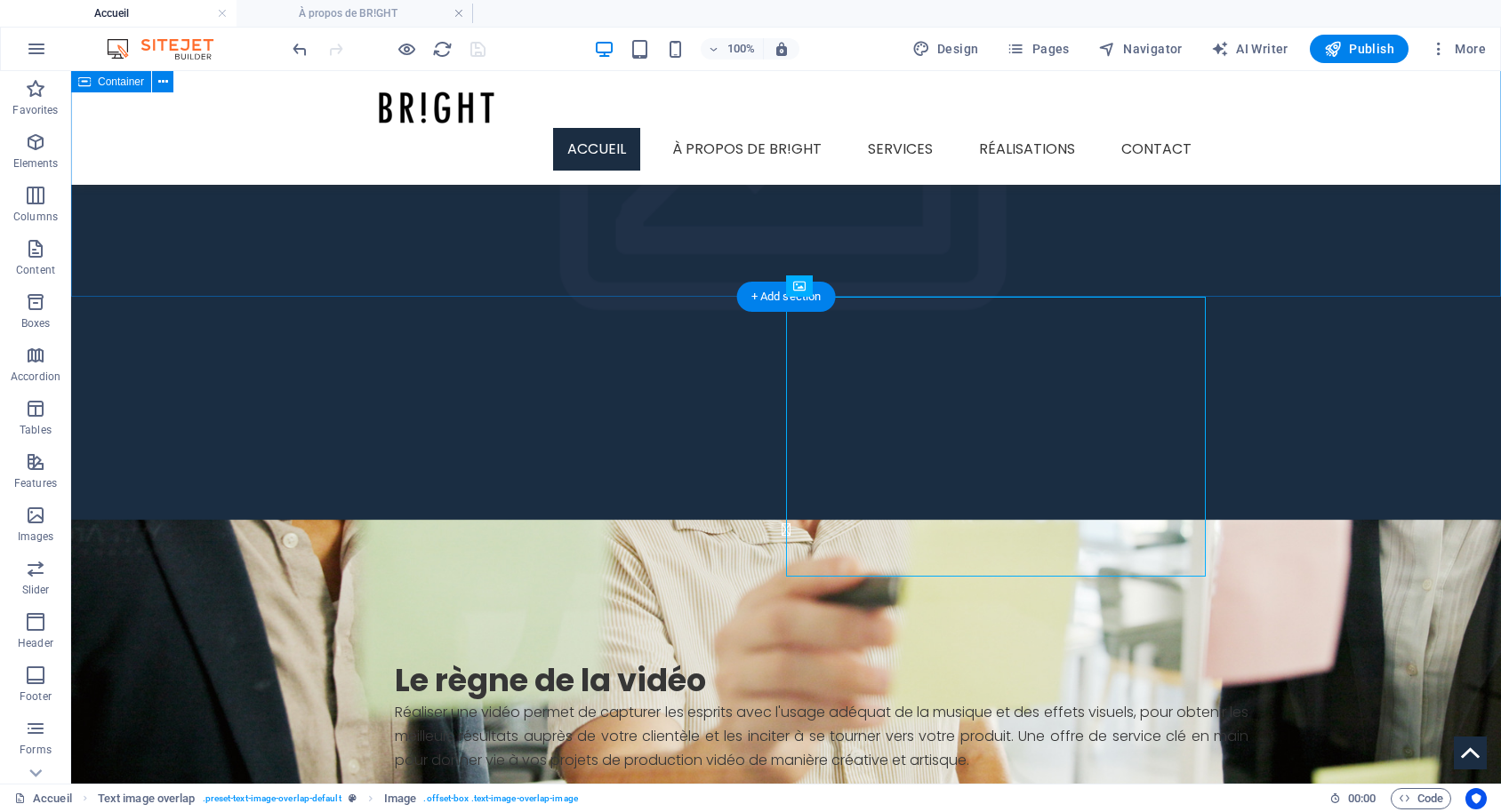
scroll to position [1450, 0]
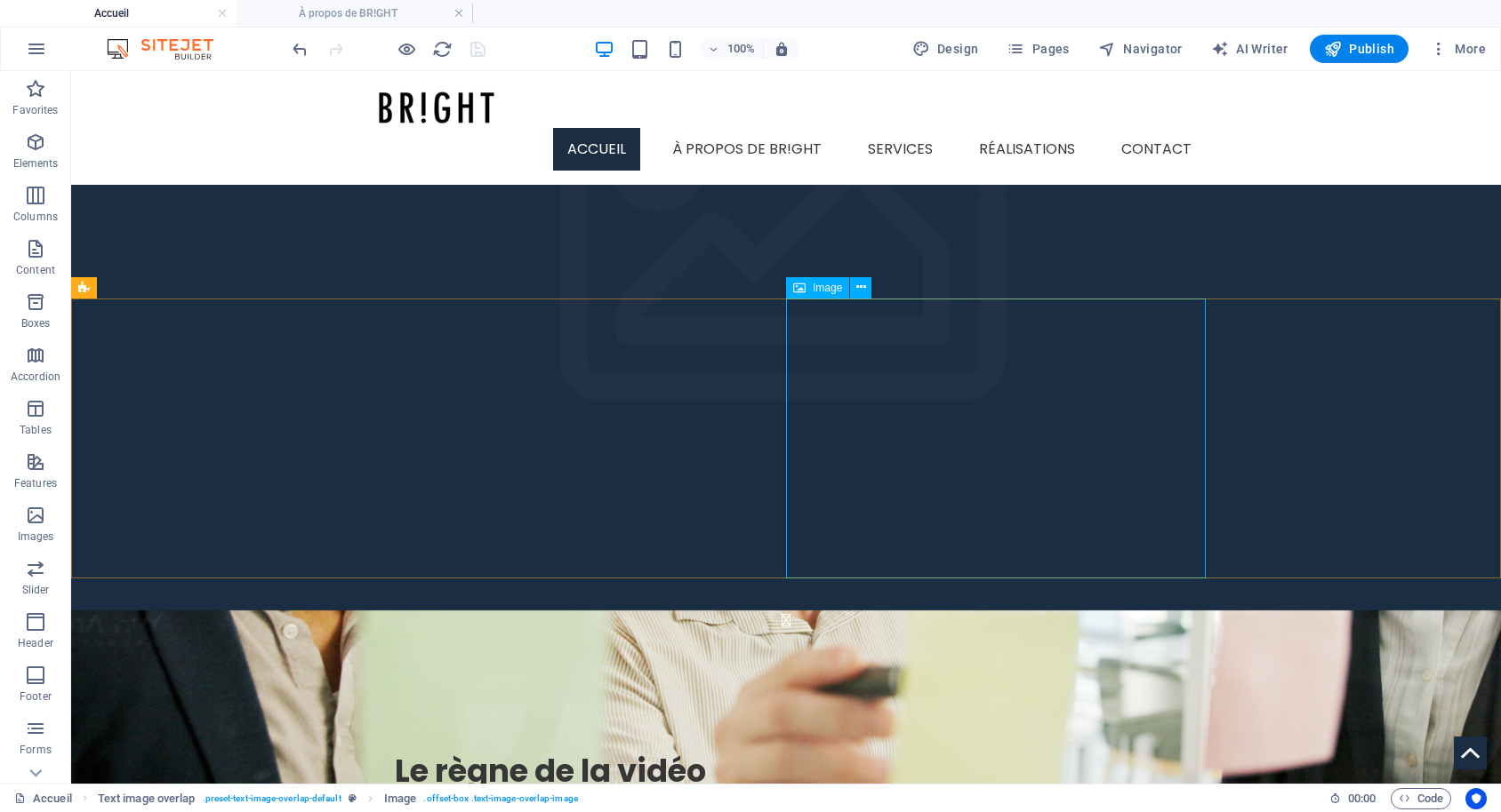
click at [829, 283] on span "Image" at bounding box center [826, 288] width 29 height 11
select select "%"
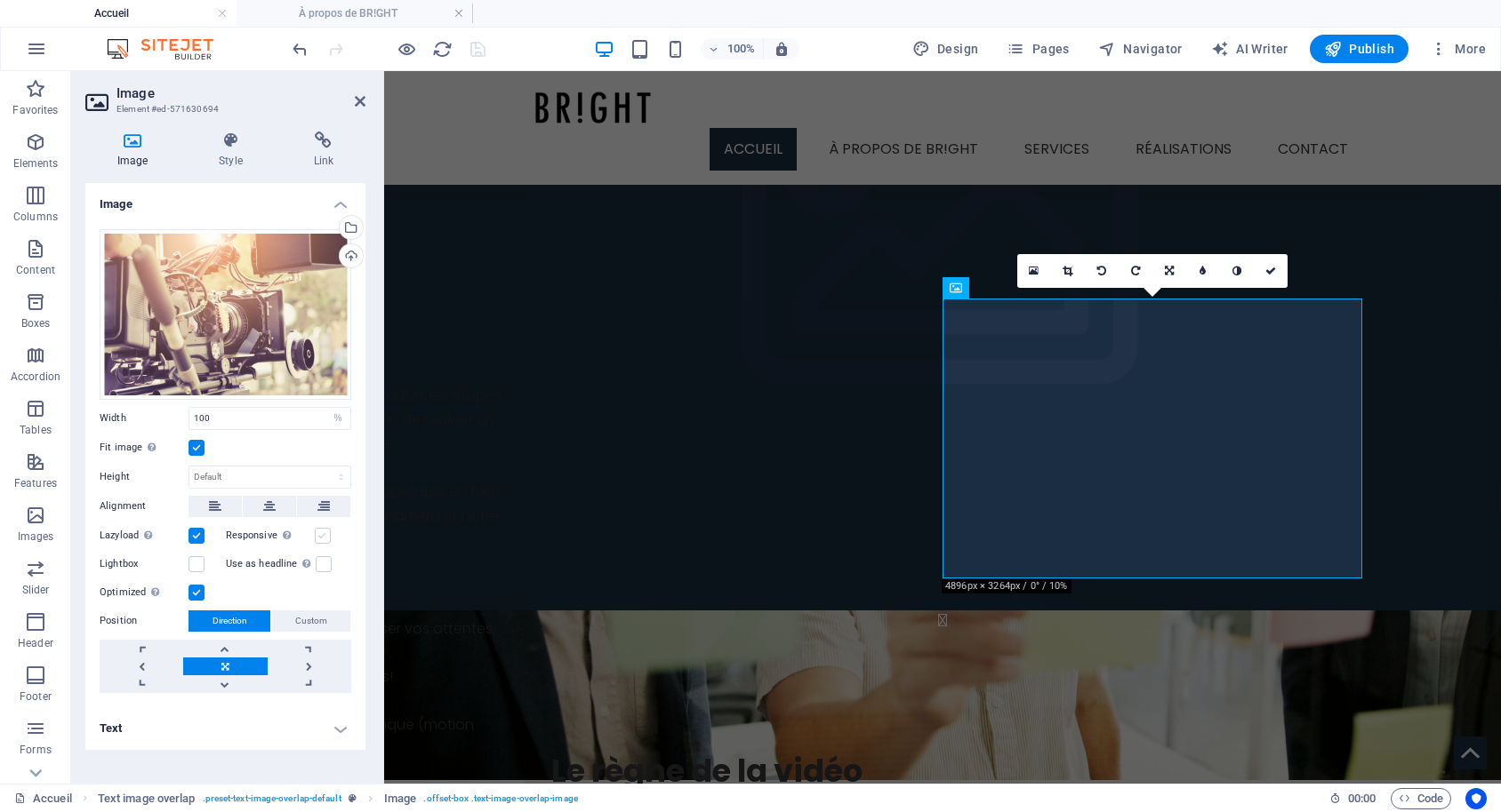
click at [319, 532] on label at bounding box center [323, 535] width 16 height 16
click at [0, 0] on input "Responsive Automatically load retina image and smartphone optimized sizes." at bounding box center [0, 0] width 0 height 0
click at [318, 536] on label at bounding box center [323, 535] width 16 height 16
click at [0, 0] on input "Responsive Automatically load retina image and smartphone optimized sizes." at bounding box center [0, 0] width 0 height 0
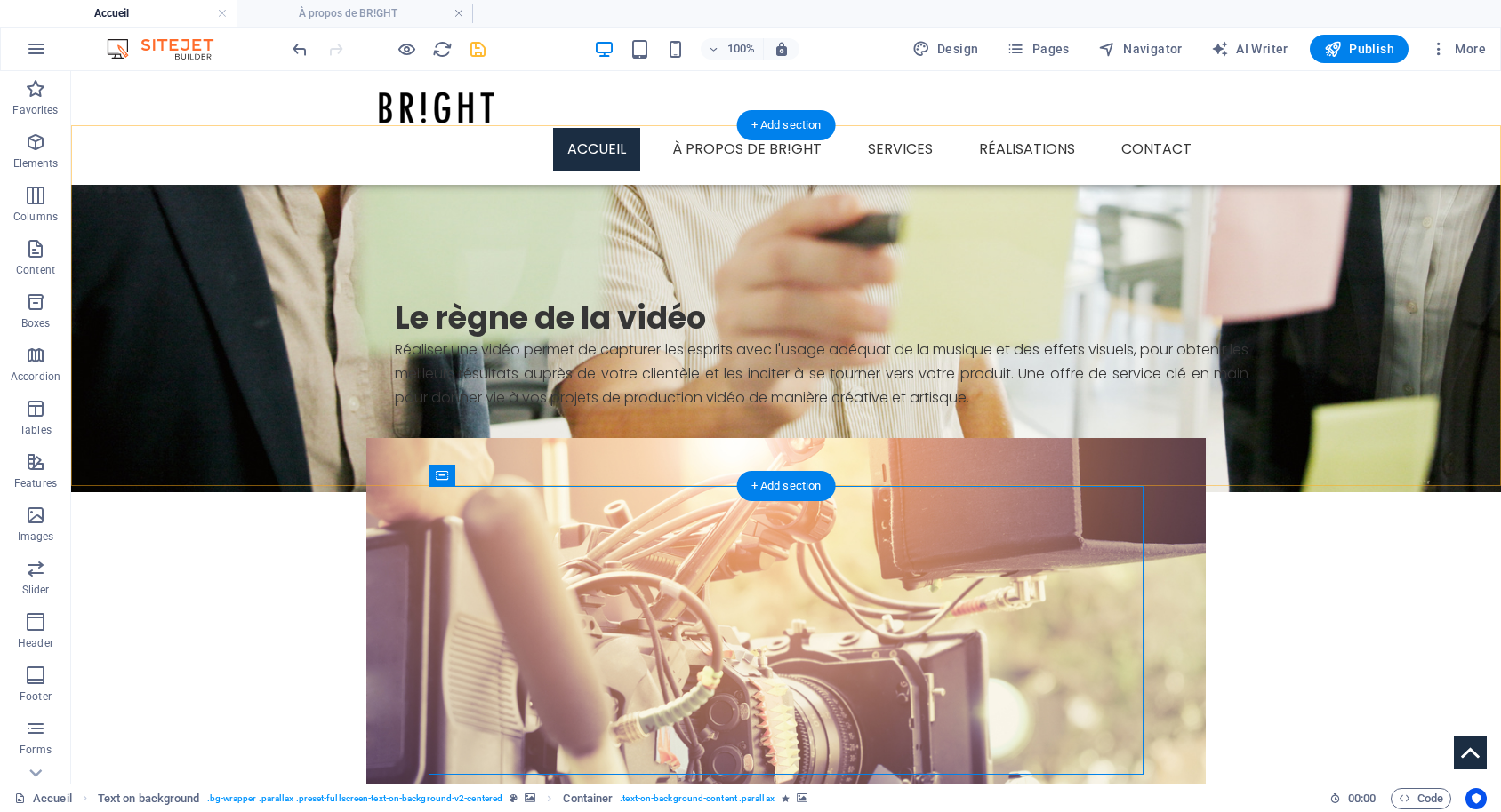
click at [756, 472] on div "+ Add section" at bounding box center [786, 486] width 99 height 30
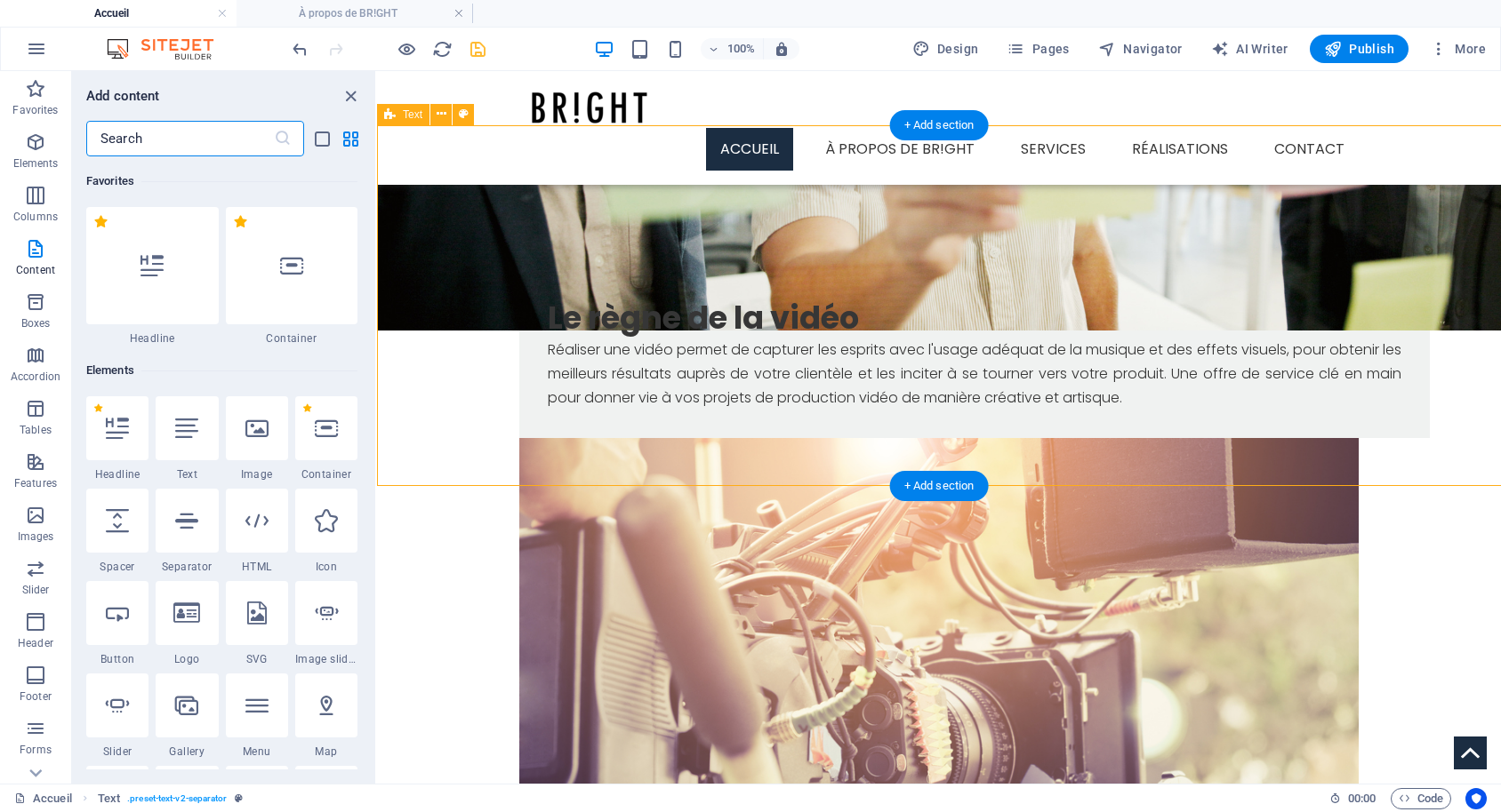
scroll to position [3109, 0]
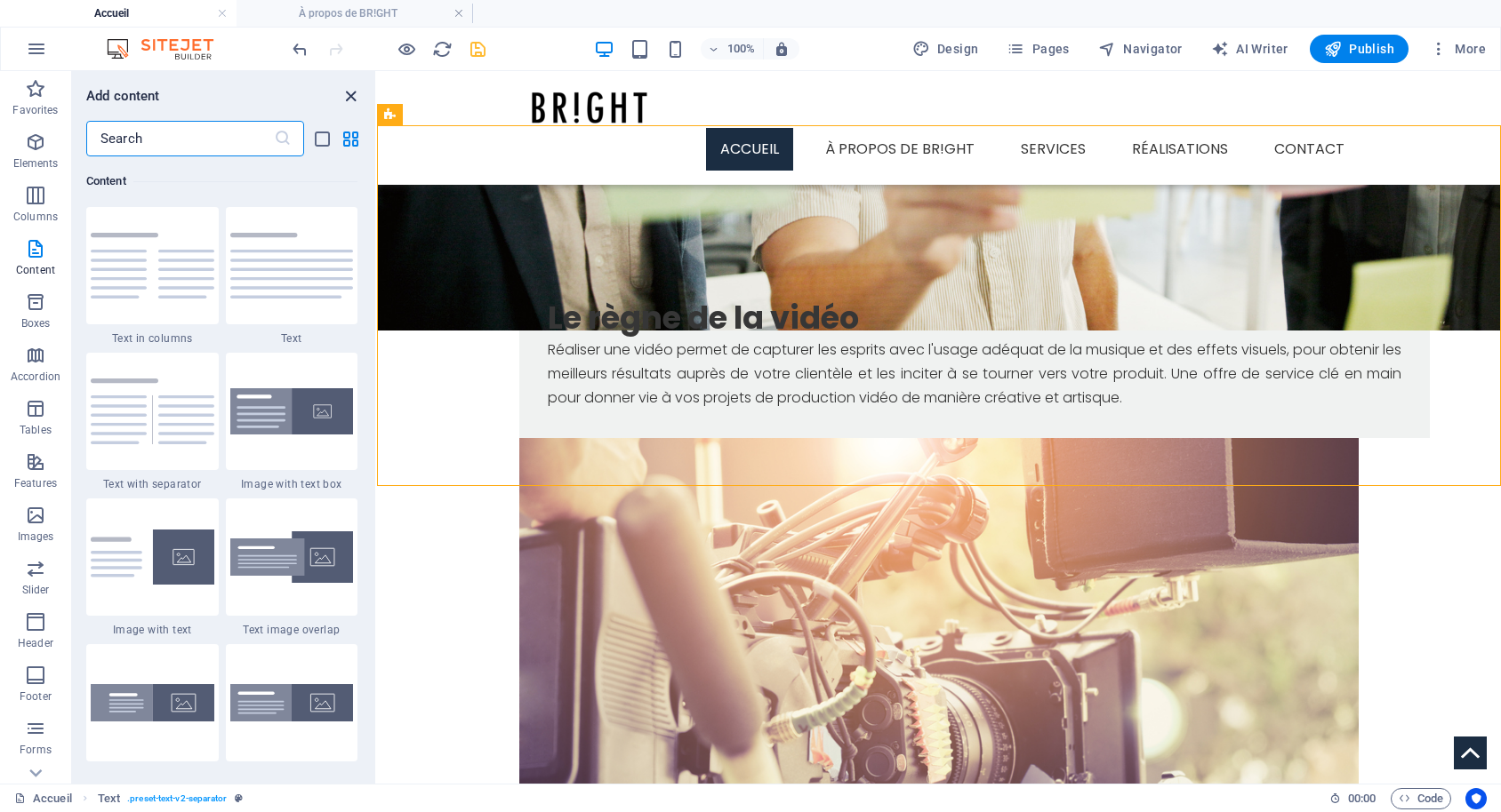
click at [355, 95] on icon "close panel" at bounding box center [351, 96] width 20 height 20
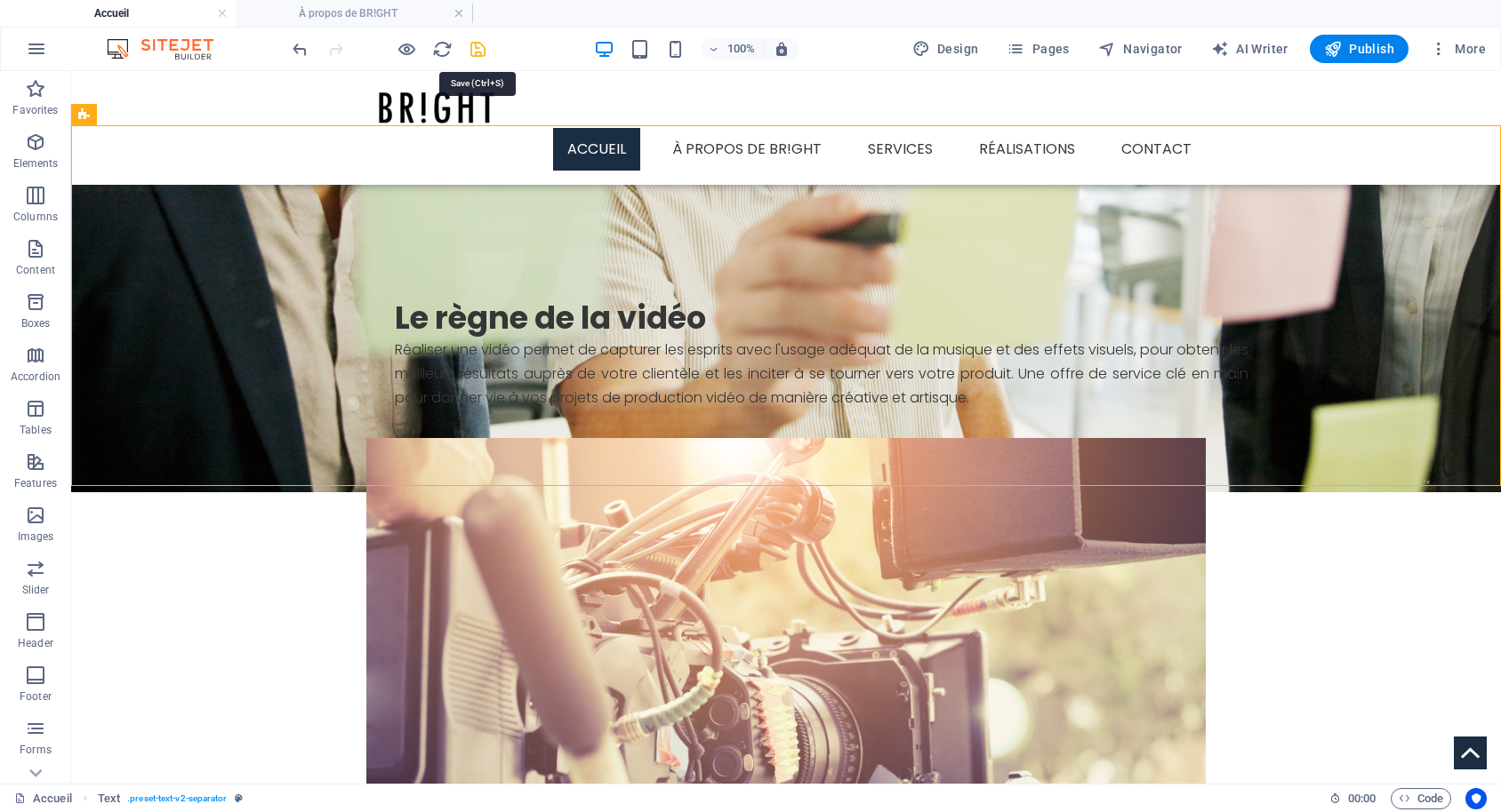
click at [473, 48] on icon "save" at bounding box center [478, 49] width 20 height 20
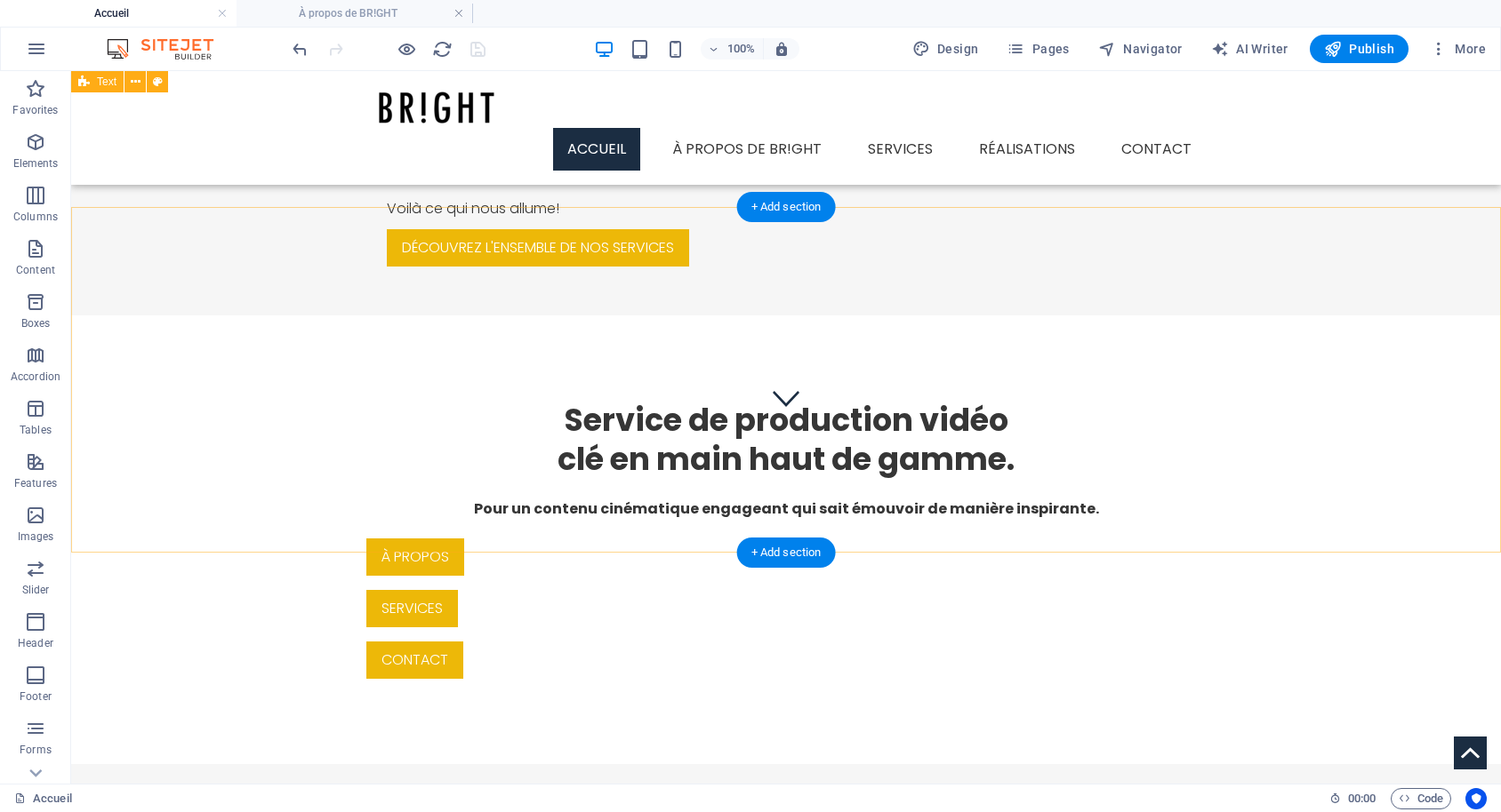
scroll to position [0, 0]
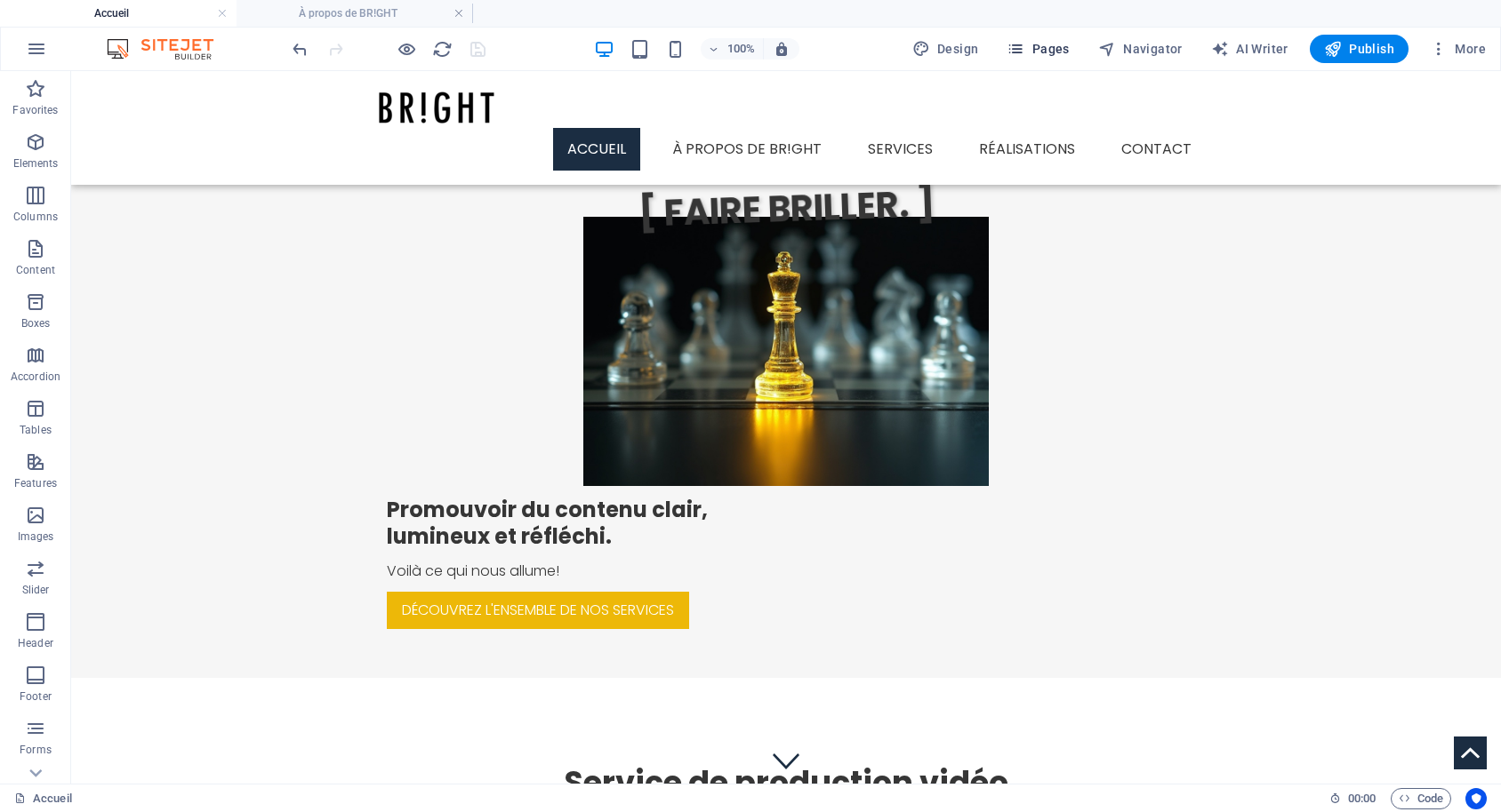
click at [1026, 39] on button "Pages" at bounding box center [1037, 49] width 77 height 28
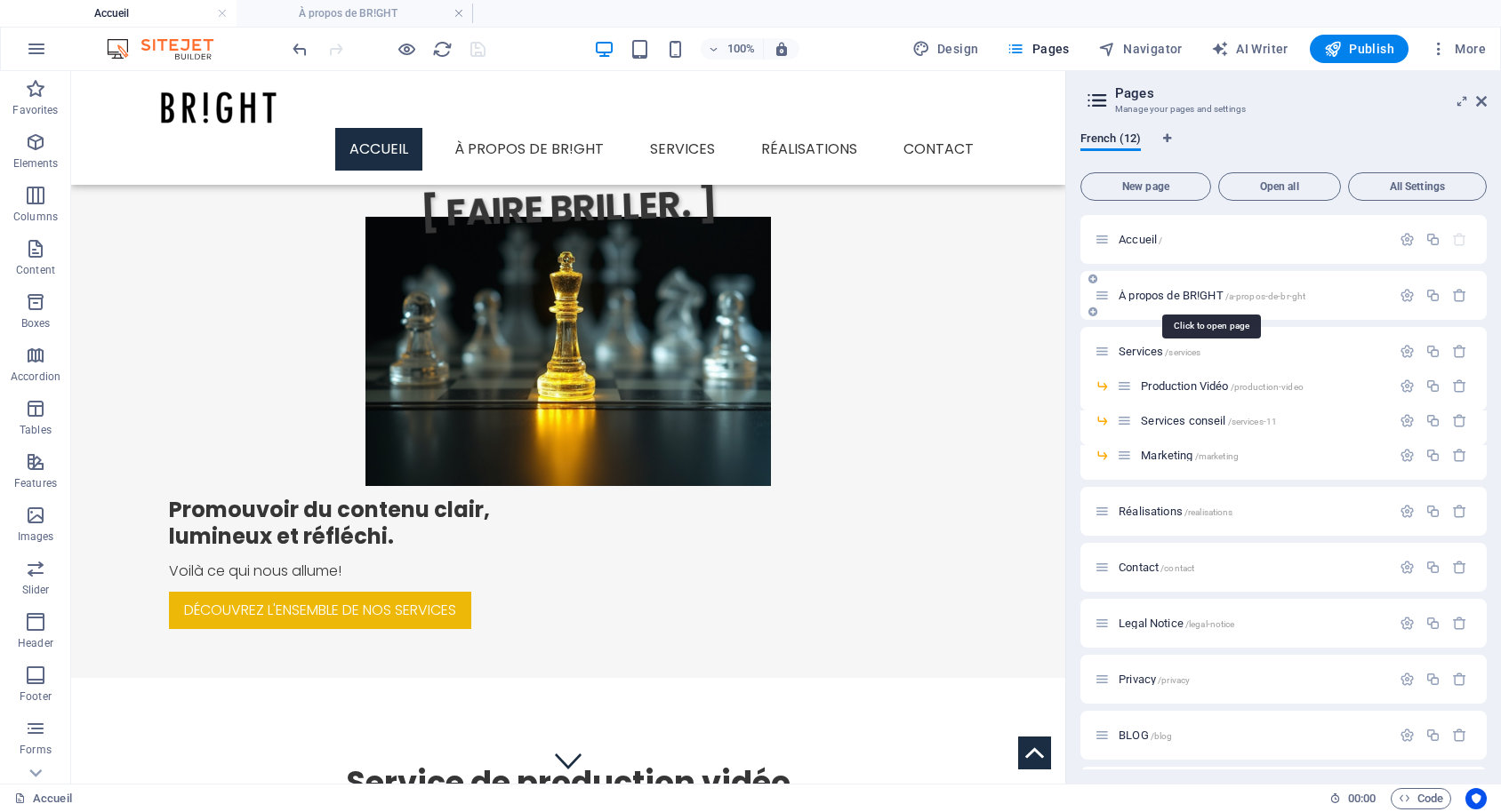
click at [1207, 293] on span "À propos de BR!GHT /a-propos-de-br-ght" at bounding box center [1211, 295] width 187 height 13
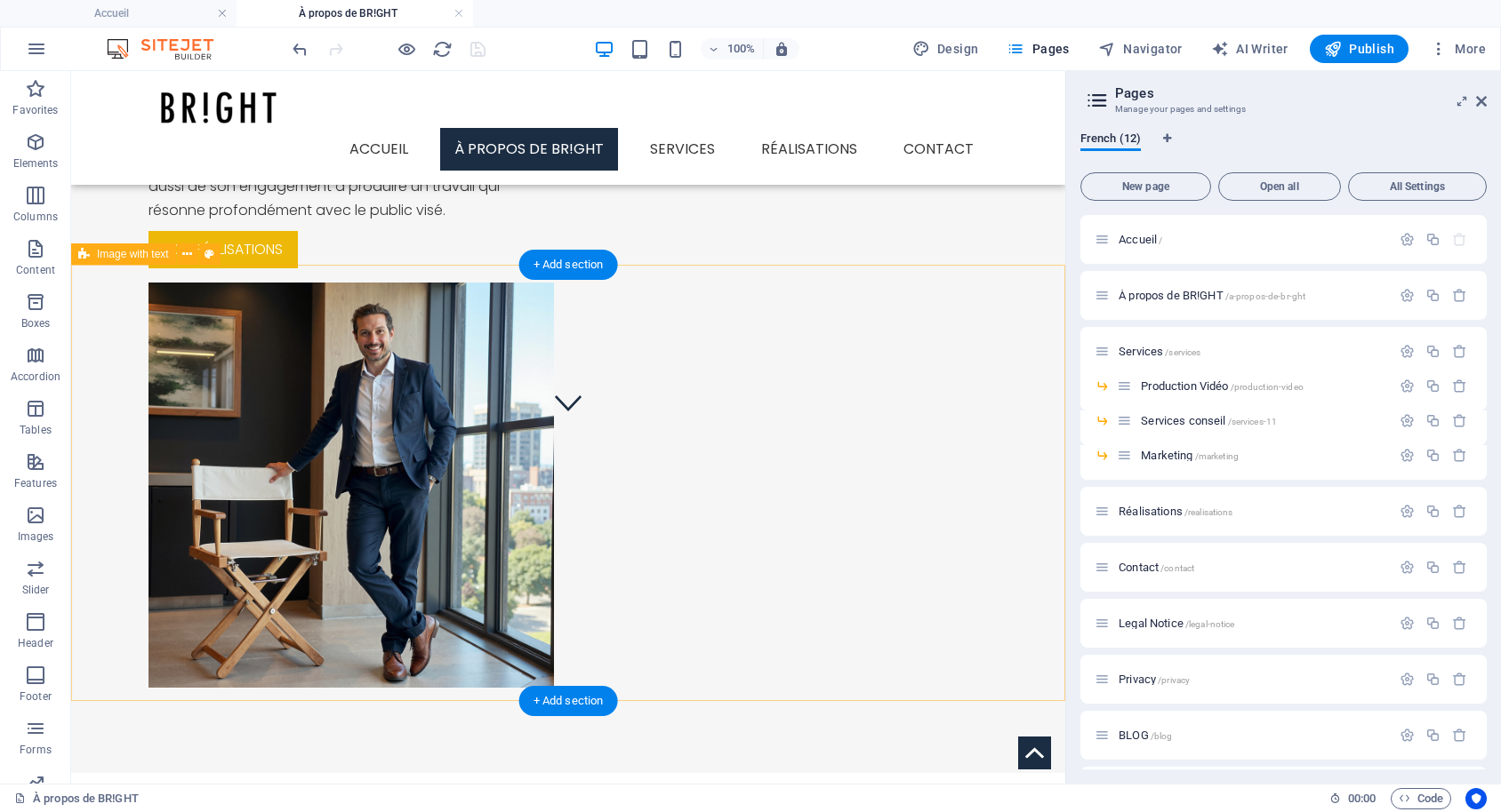
scroll to position [453, 0]
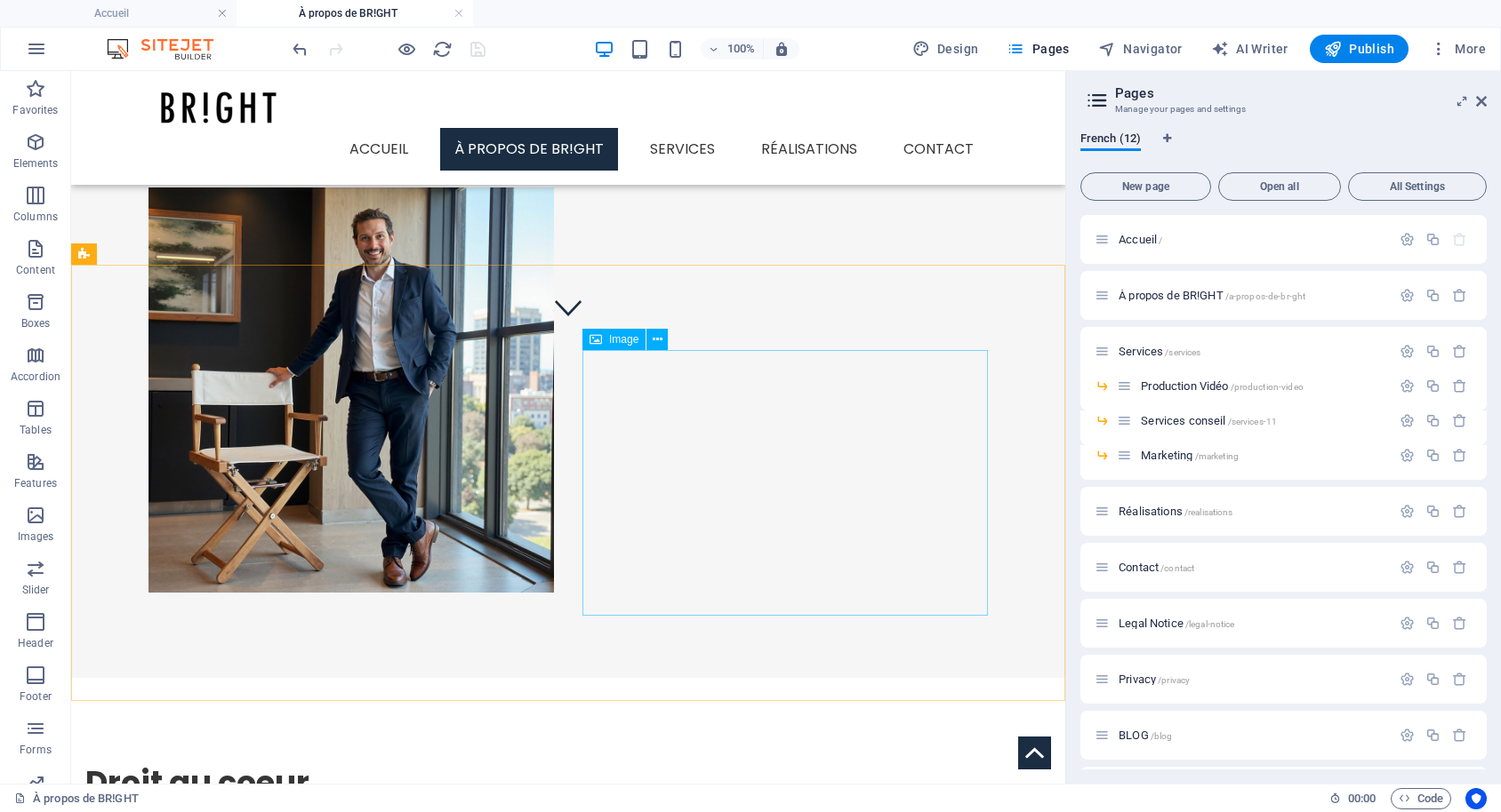
click at [619, 337] on span "Image" at bounding box center [623, 340] width 29 height 11
click at [623, 346] on div "Image" at bounding box center [614, 339] width 63 height 21
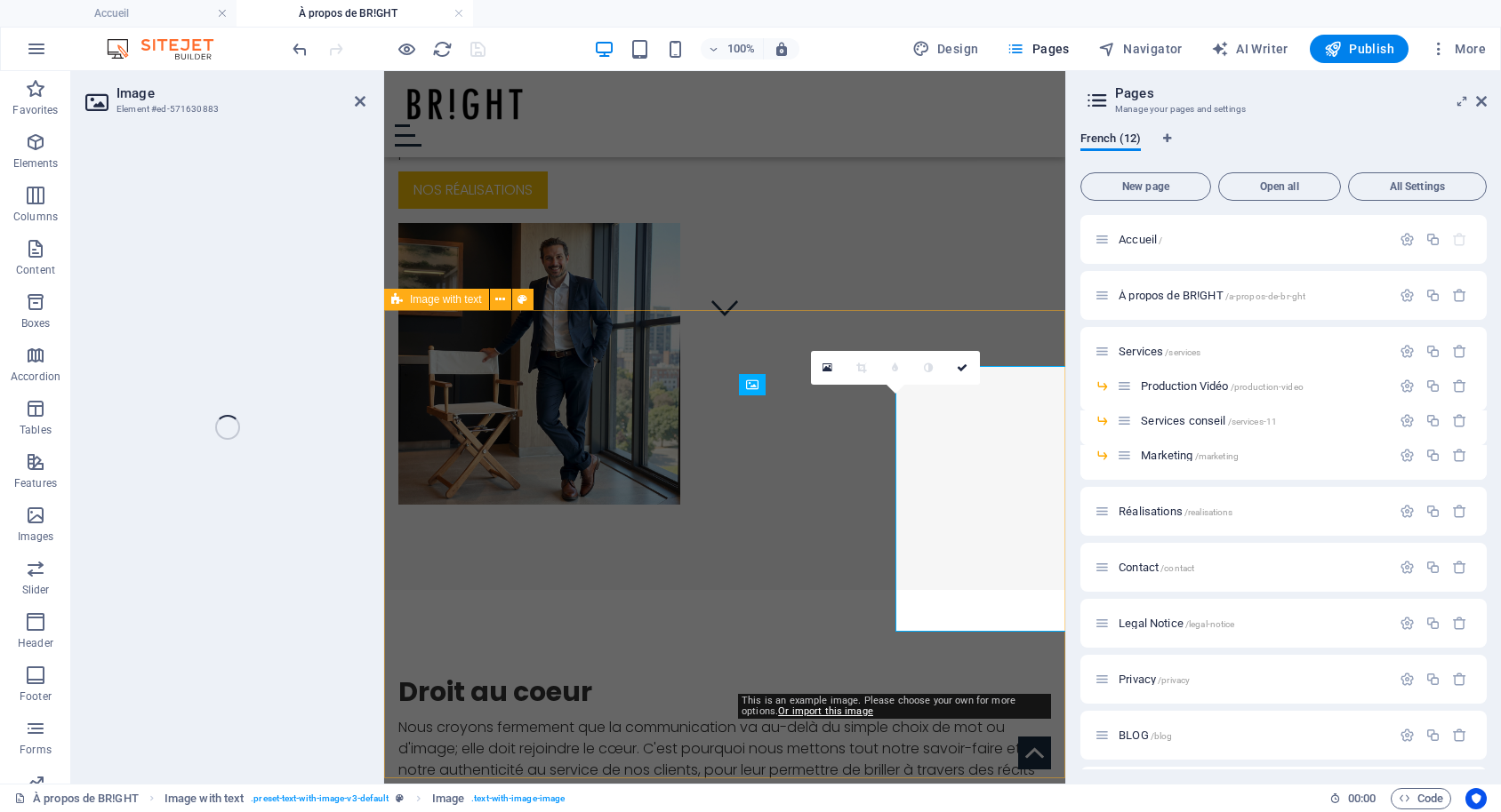
scroll to position [436, 0]
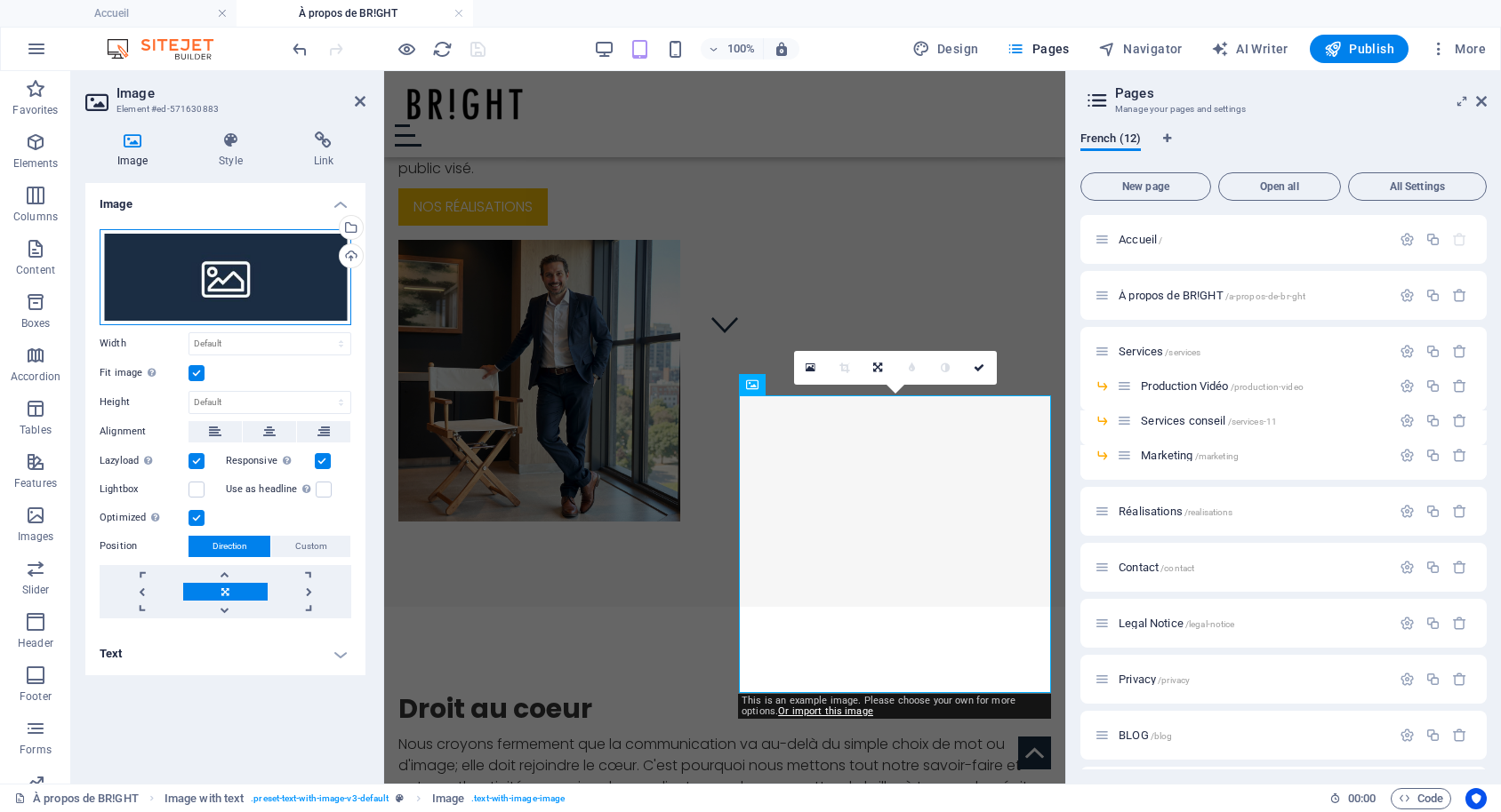
click at [238, 278] on div "Drag files here, click to choose files or select files from Files or our free s…" at bounding box center [226, 278] width 252 height 96
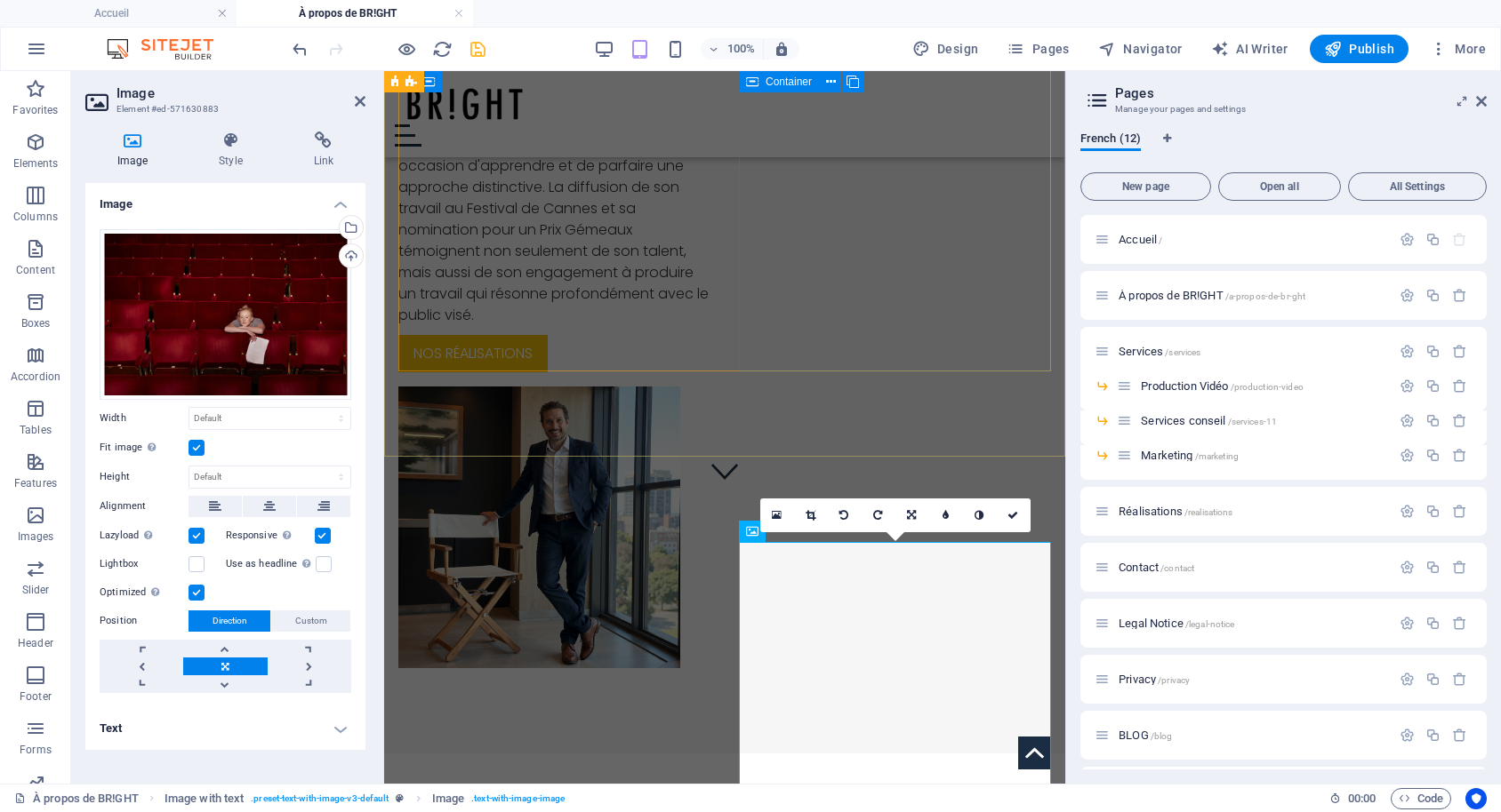
scroll to position [462, 0]
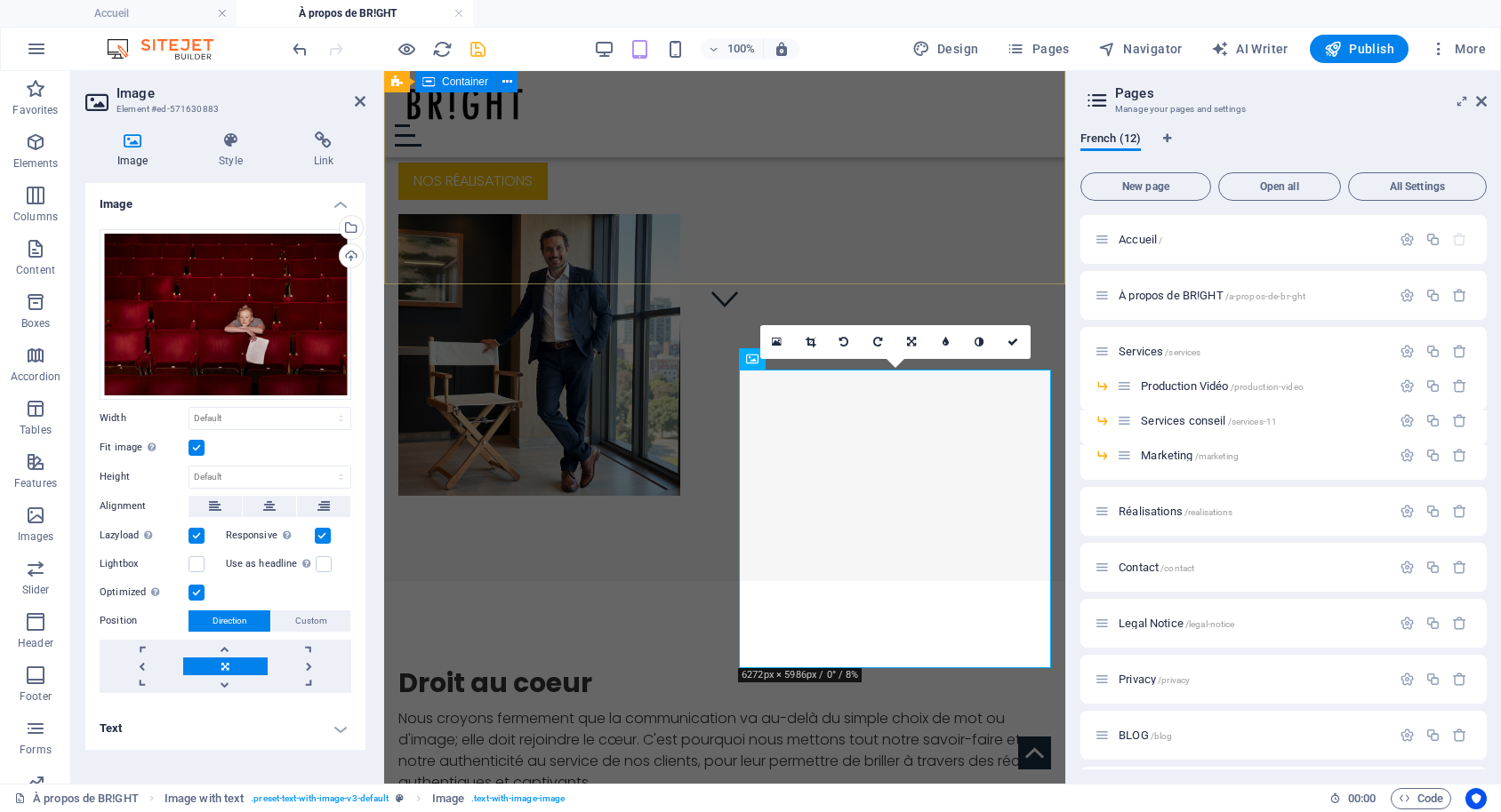
click at [597, 253] on div "Lumière sur l'histoire derrière BR!GHT Chez BR!GHT, nous sommes le fruit de l'e…" at bounding box center [724, 127] width 681 height 908
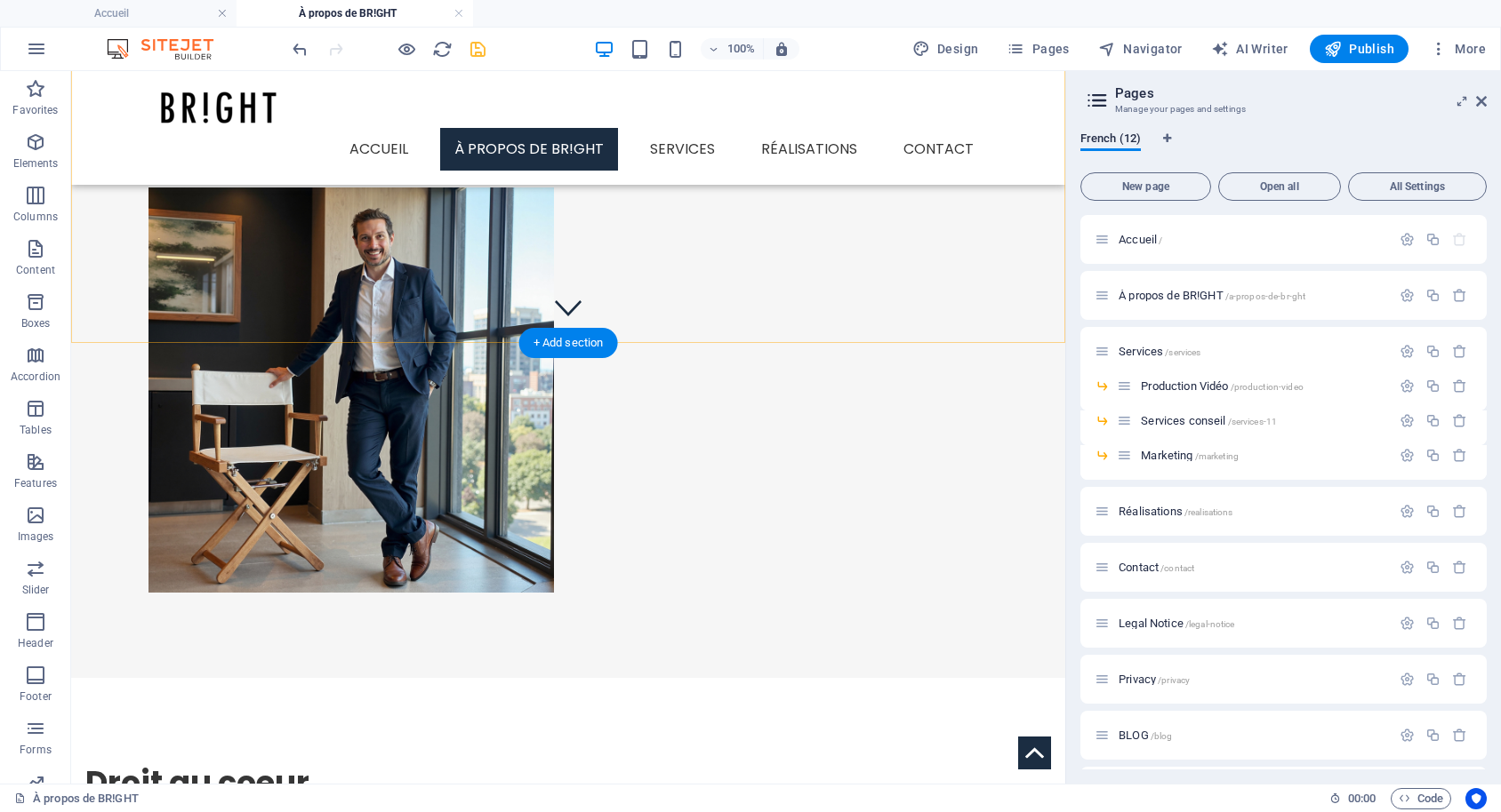
scroll to position [816, 0]
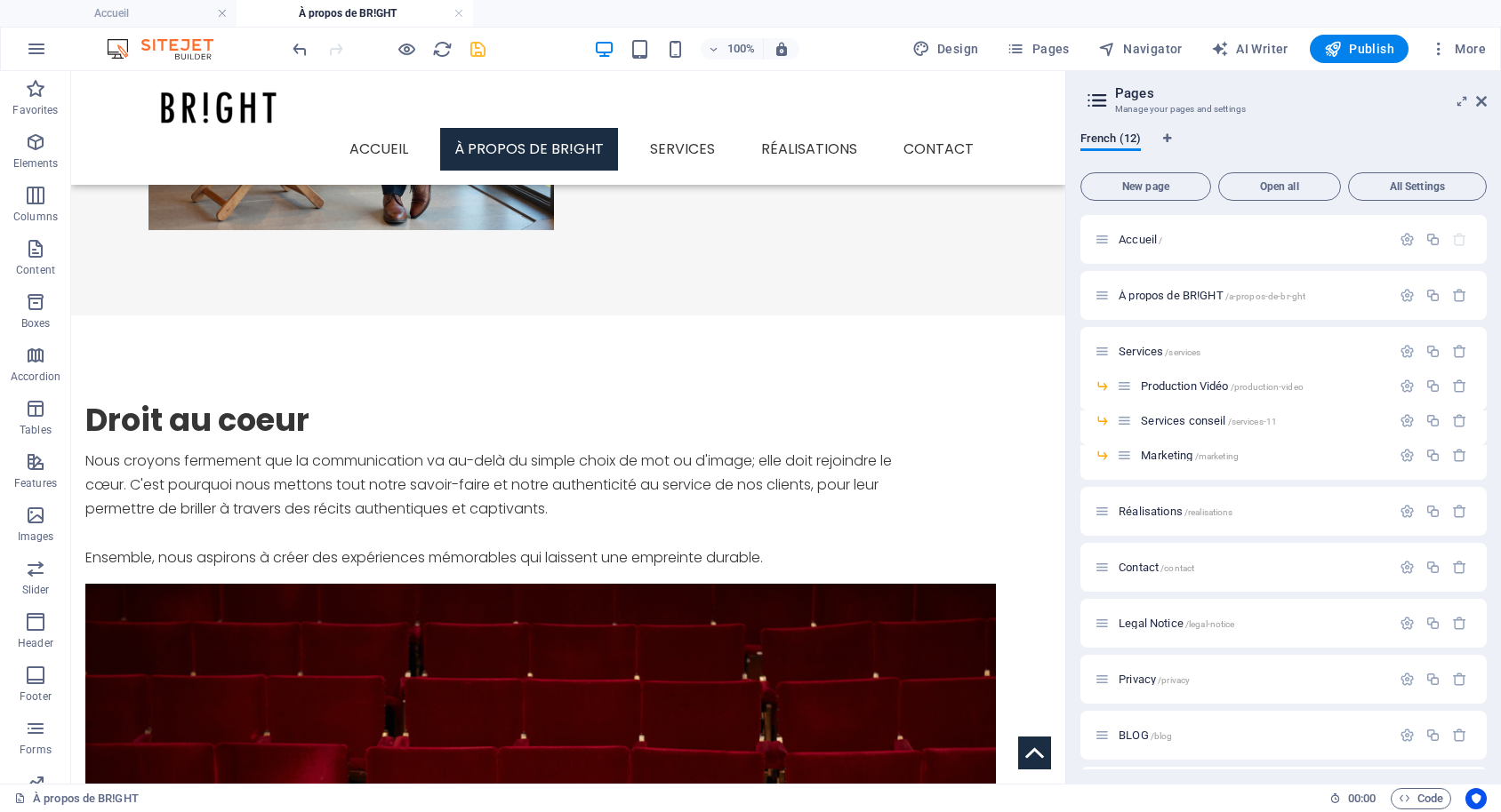
click at [1359, 2] on ul "Accueil À propos de BR!GHT" at bounding box center [750, 13] width 1501 height 27
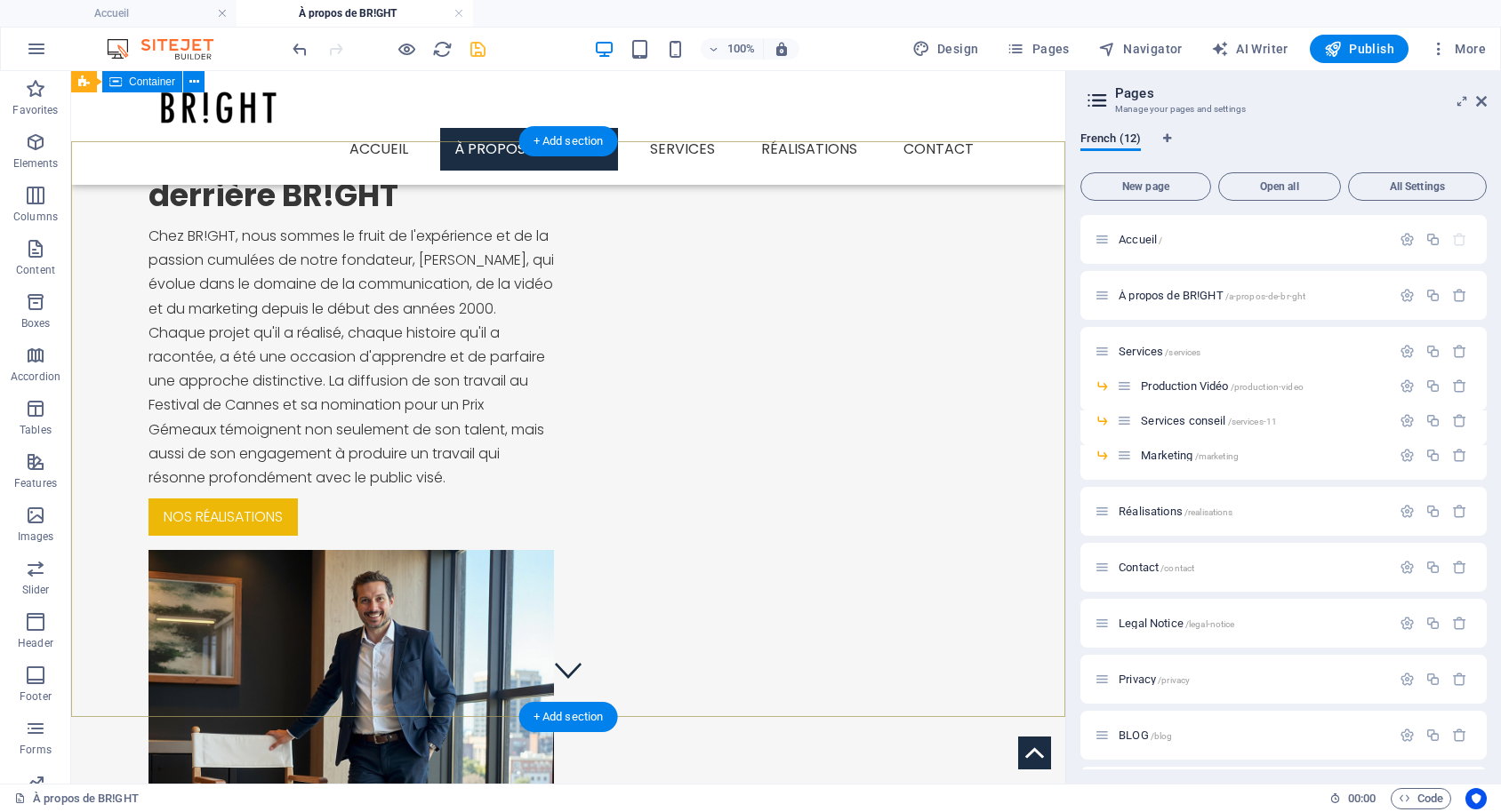
scroll to position [0, 0]
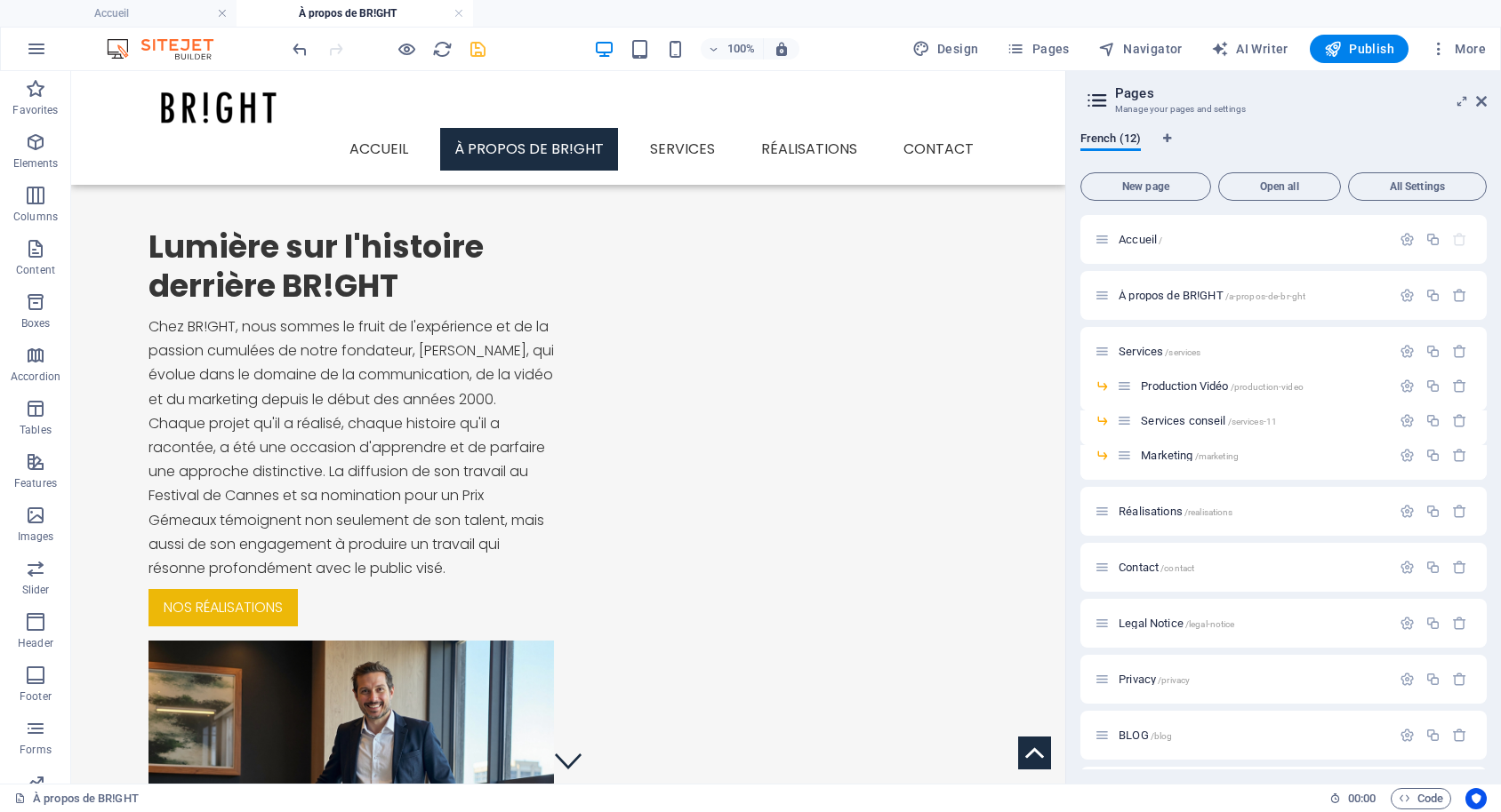
click at [488, 49] on div "100% Design Pages Navigator AI Writer Publish More" at bounding box center [890, 49] width 1204 height 28
click at [480, 49] on icon "save" at bounding box center [478, 49] width 20 height 20
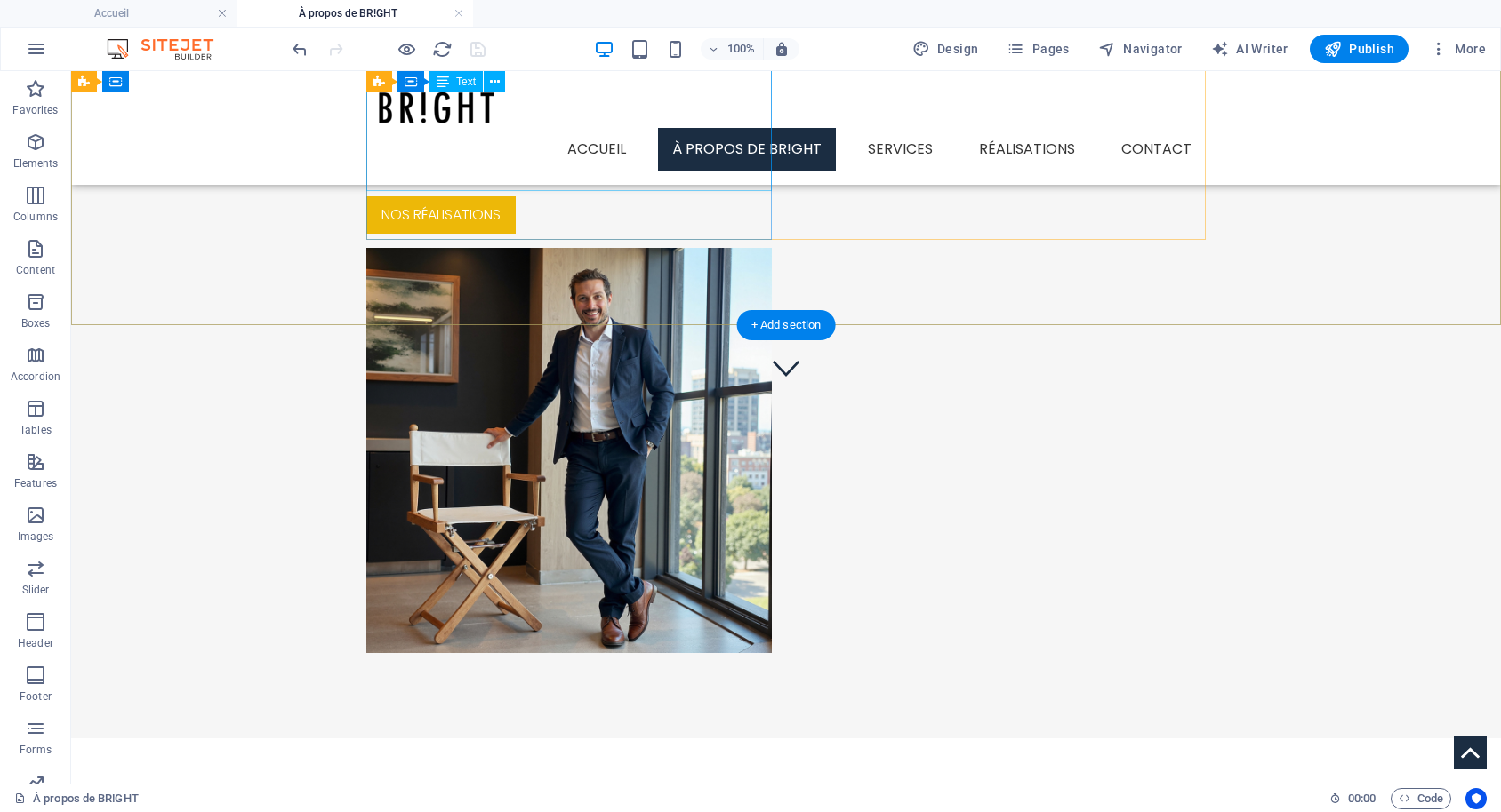
scroll to position [363, 0]
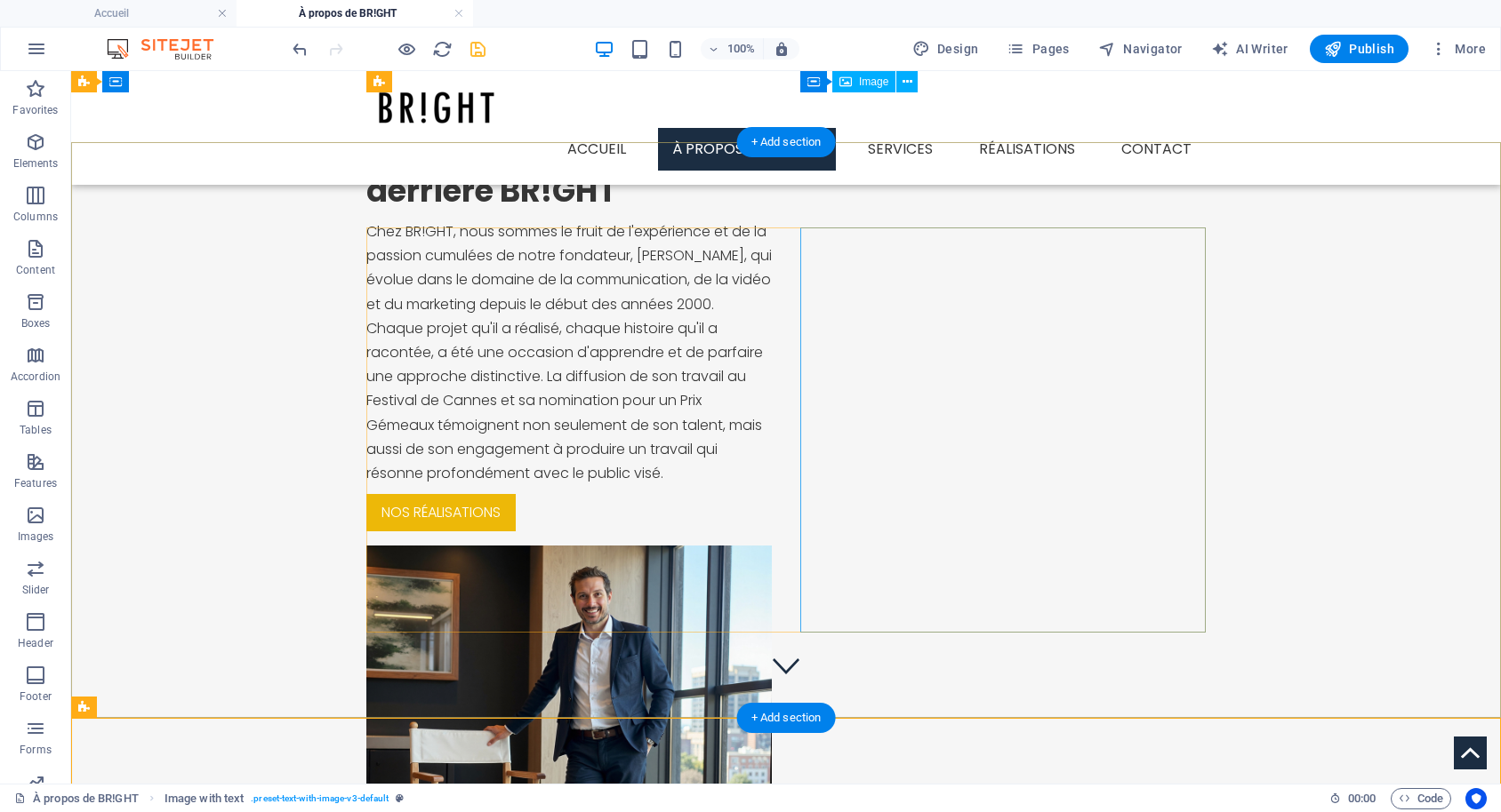
scroll to position [0, 0]
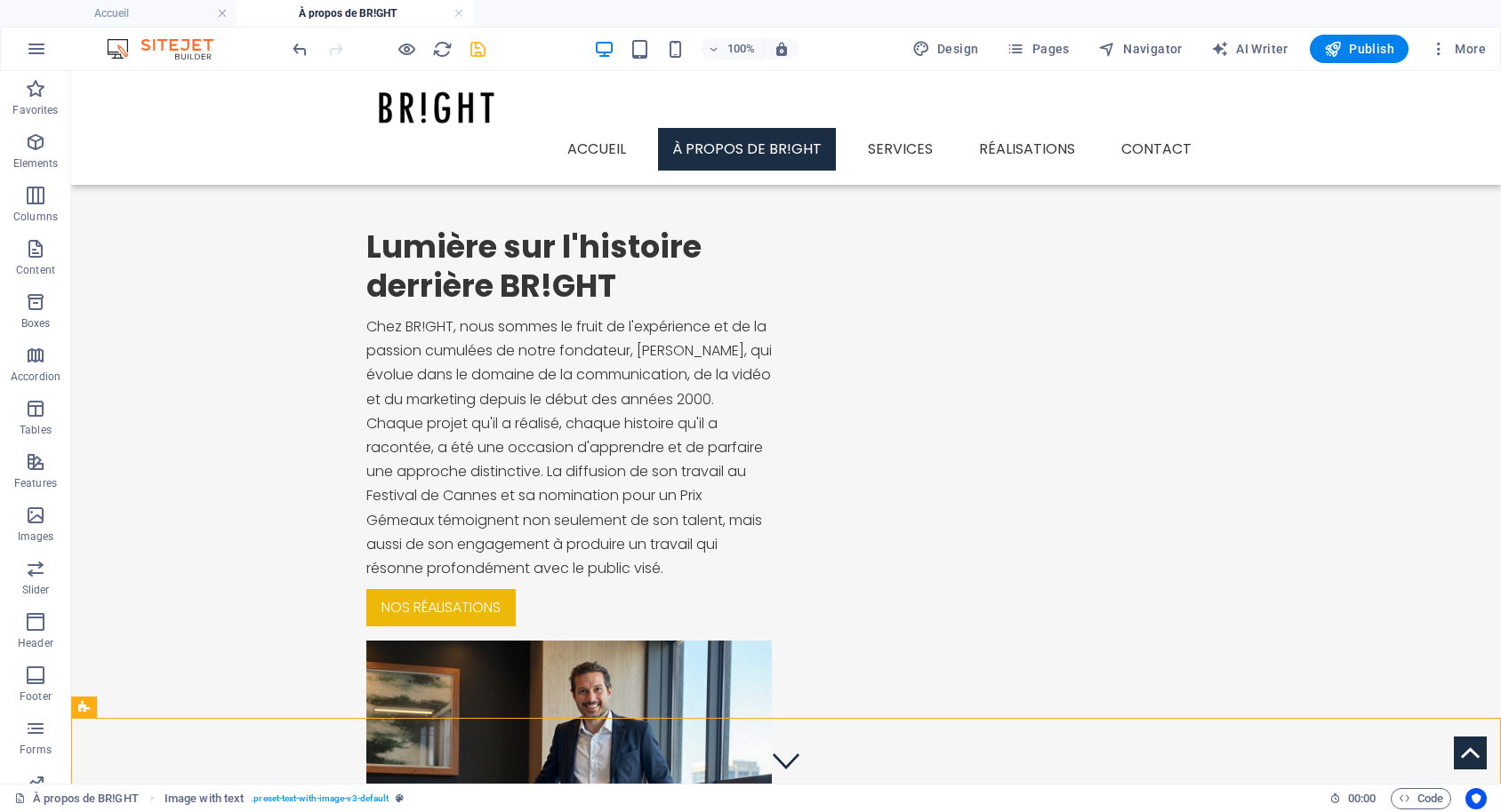
click at [472, 46] on icon "save" at bounding box center [478, 49] width 20 height 20
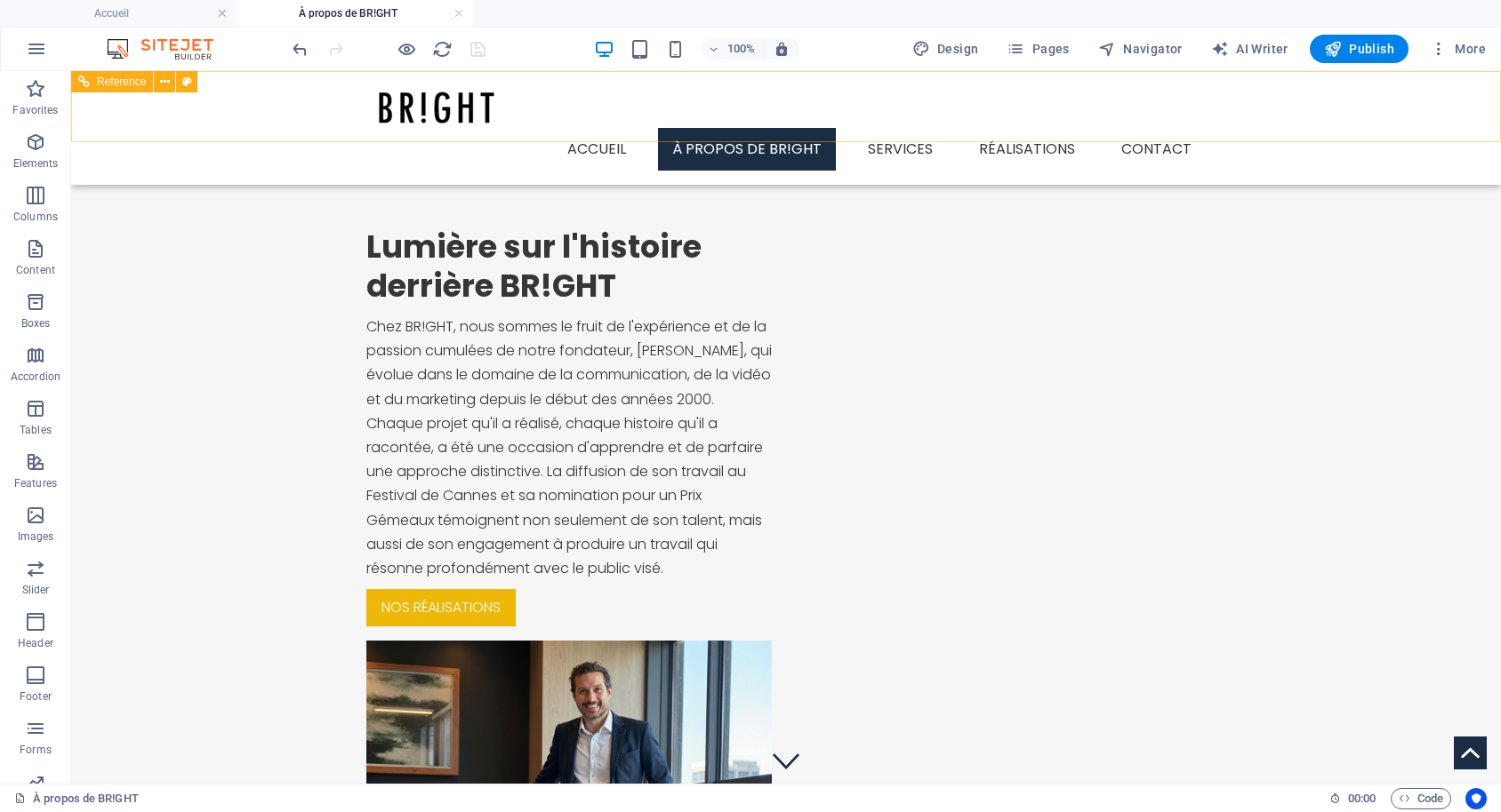
click at [899, 128] on nav "Accueil À propos de BR!GHT Services Production Vidéo Service conseil Marketing …" at bounding box center [786, 149] width 839 height 43
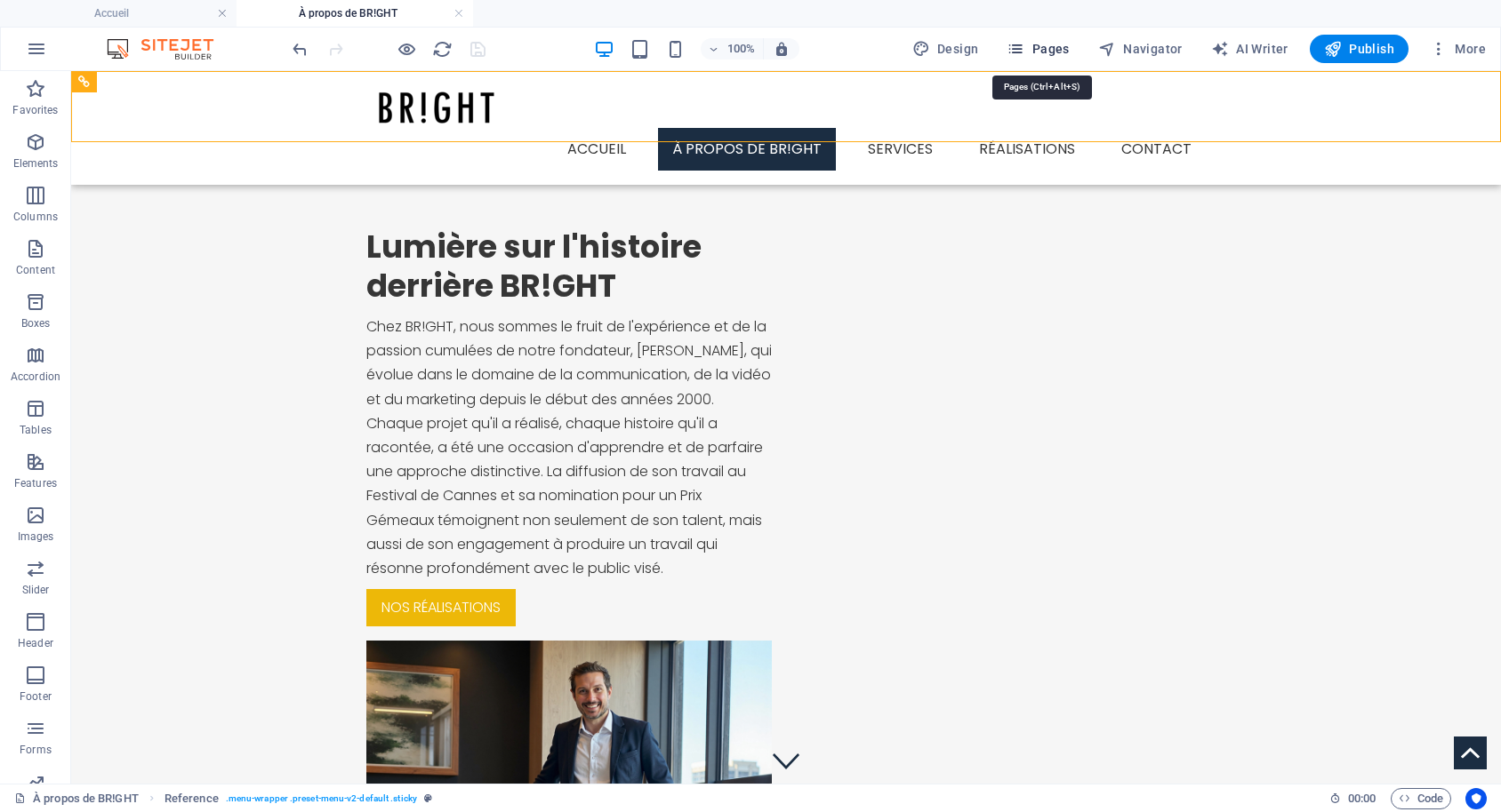
click at [1035, 48] on span "Pages" at bounding box center [1037, 49] width 62 height 18
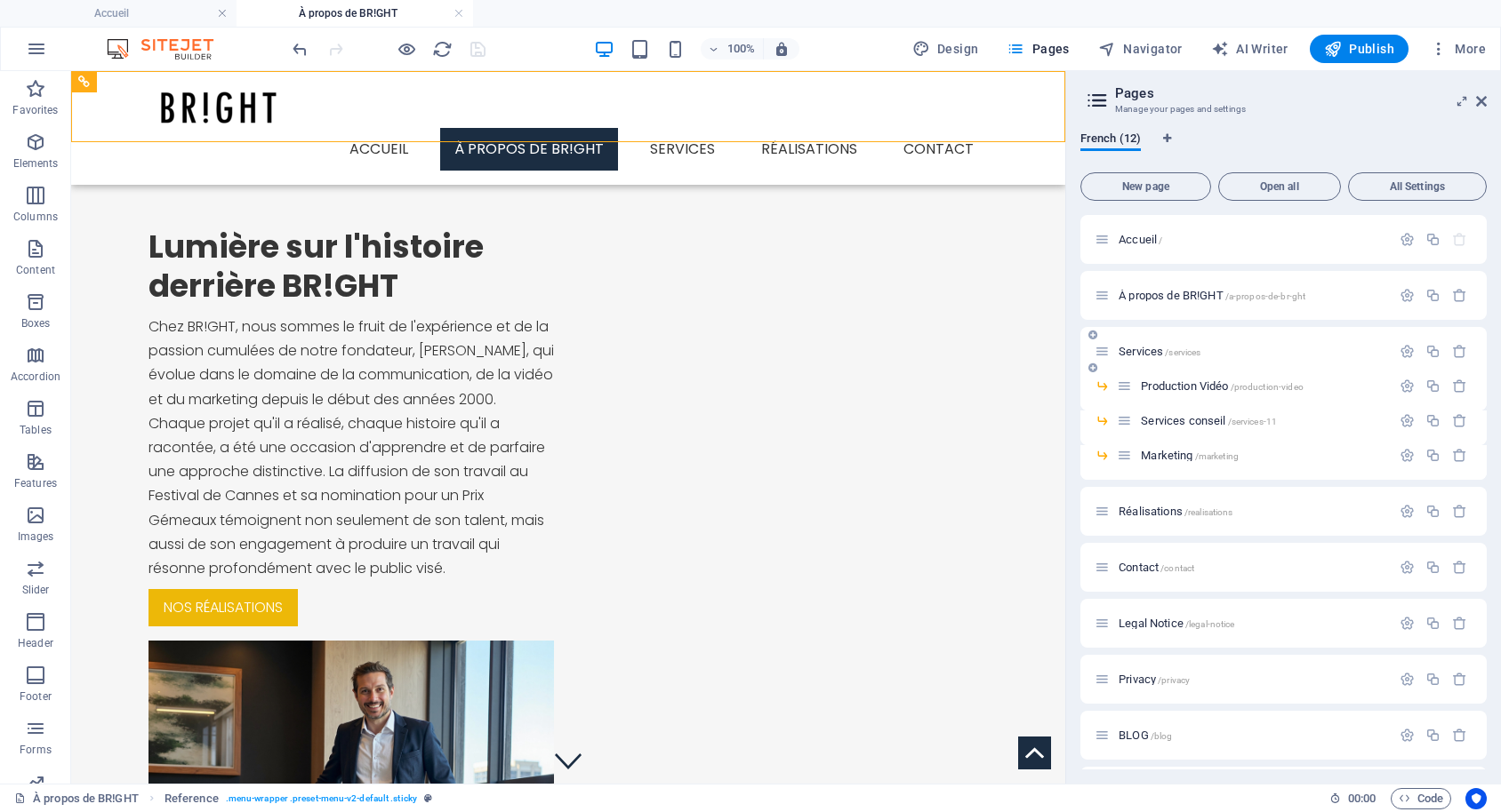
click at [1144, 359] on div "Services /services" at bounding box center [1242, 352] width 296 height 20
click at [1147, 350] on span "Services /services" at bounding box center [1159, 351] width 82 height 13
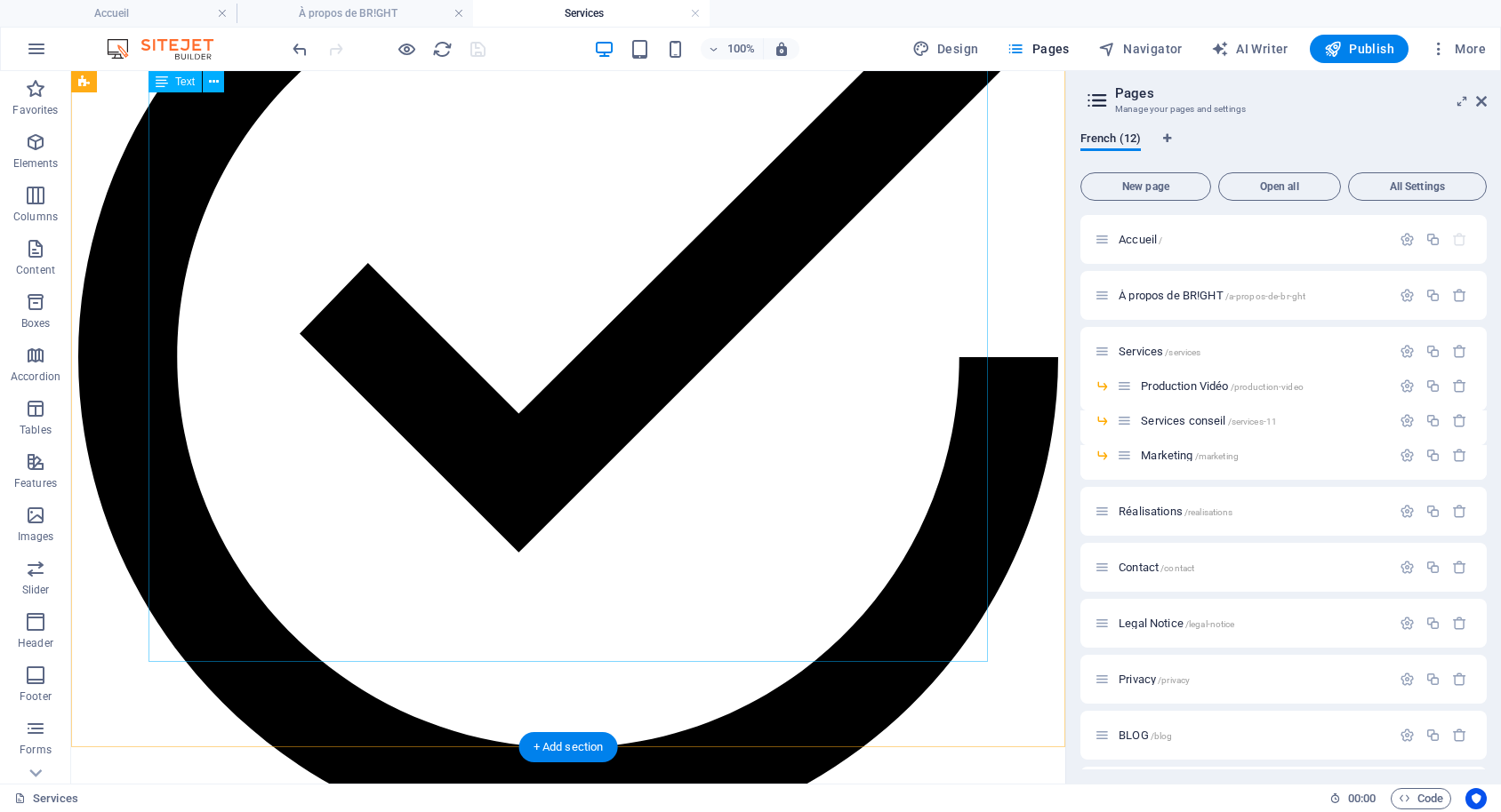
scroll to position [4531, 0]
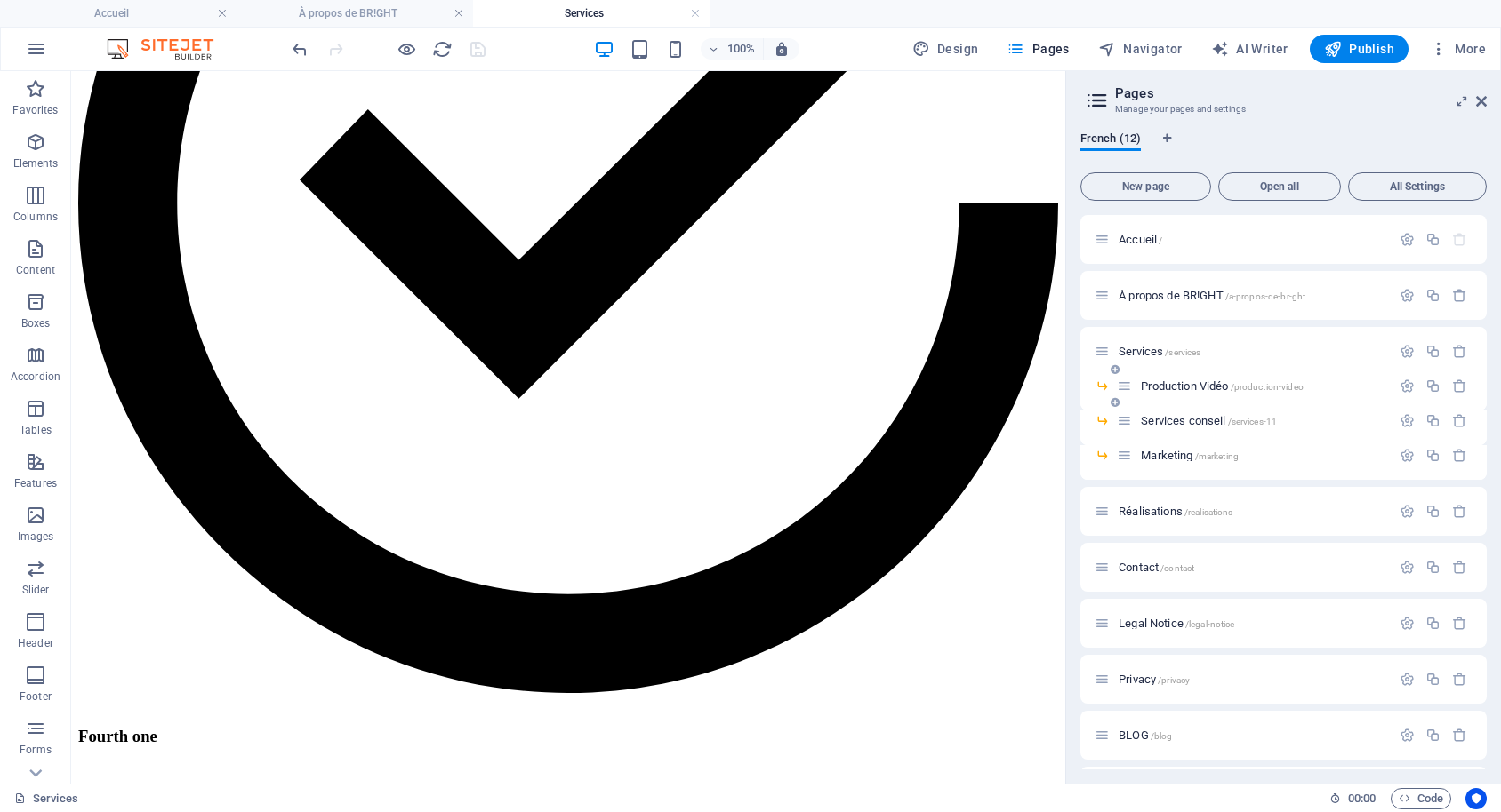
click at [1194, 386] on span "Production Vidéo /production-video" at bounding box center [1221, 386] width 163 height 13
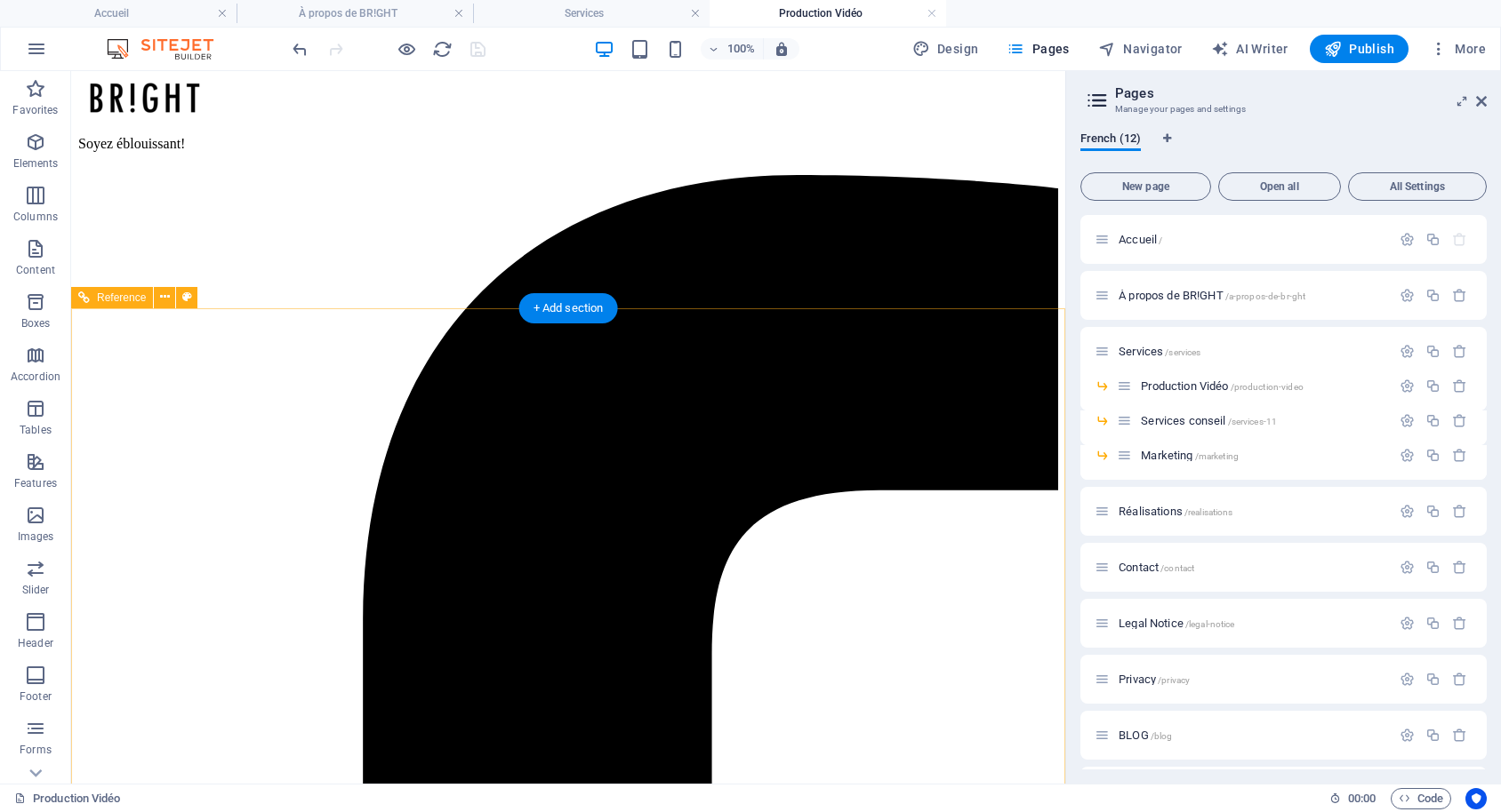
scroll to position [1268, 0]
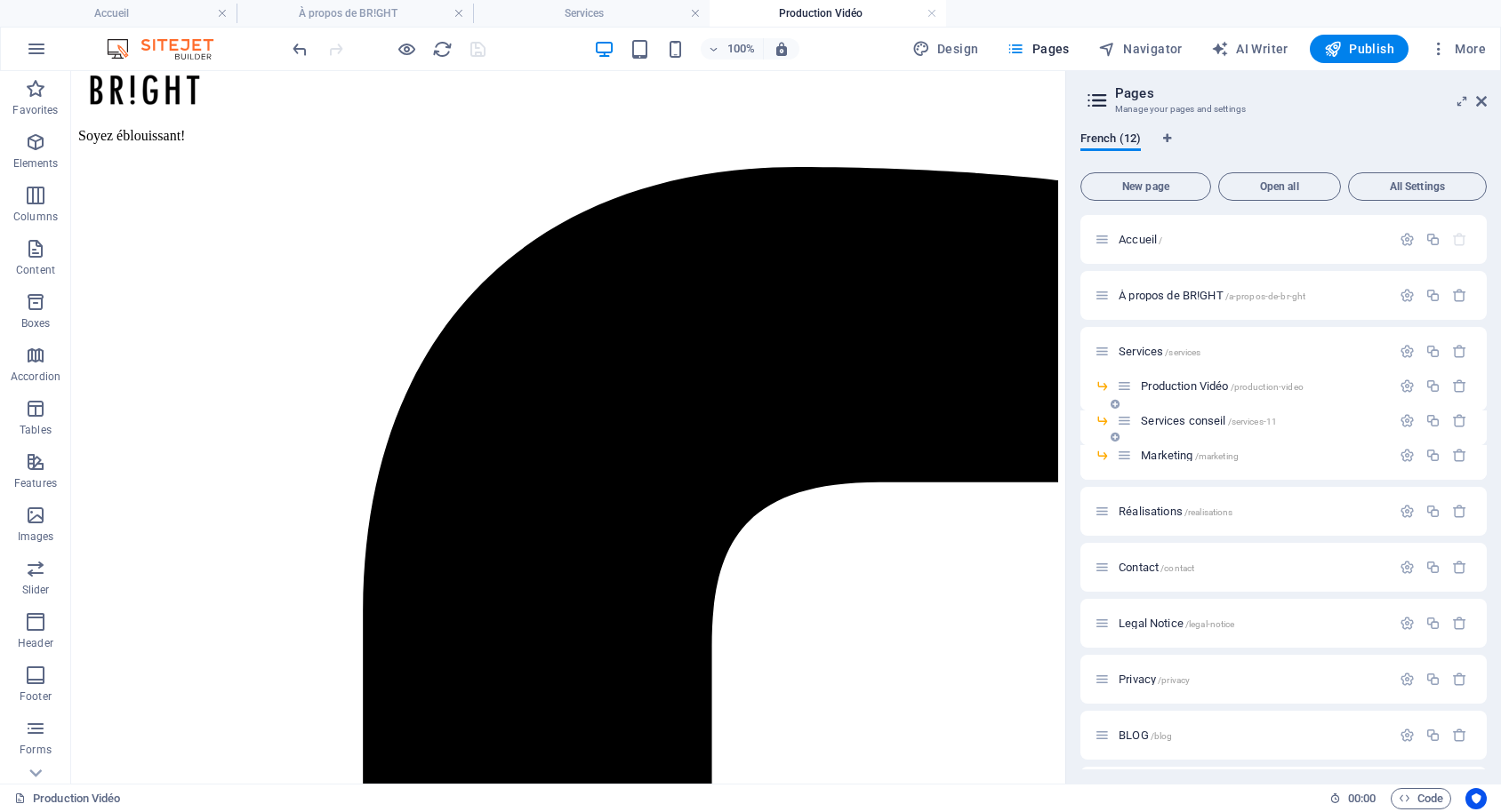
click at [1164, 418] on span "Services conseil /services-11" at bounding box center [1208, 420] width 136 height 13
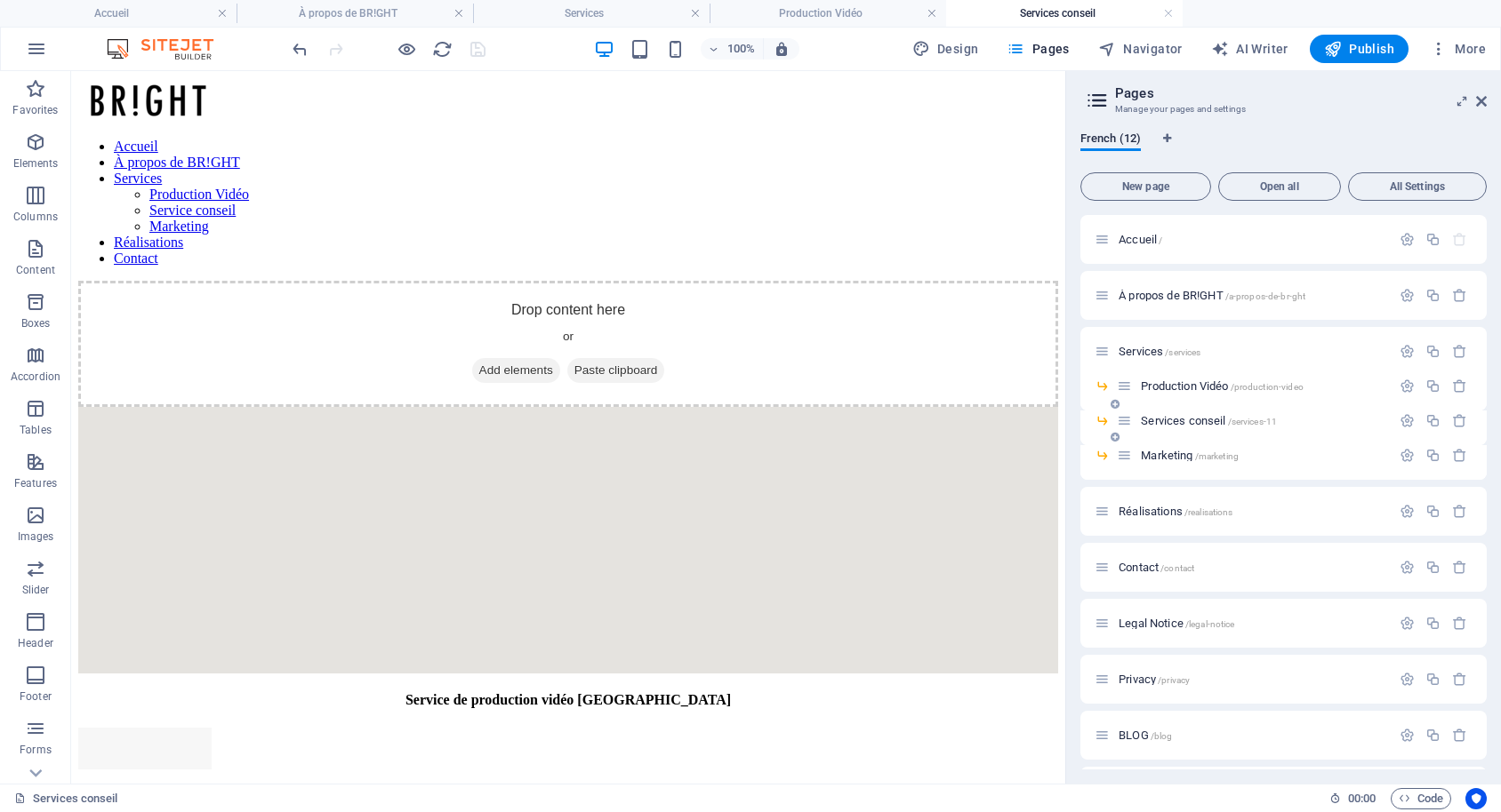
scroll to position [0, 0]
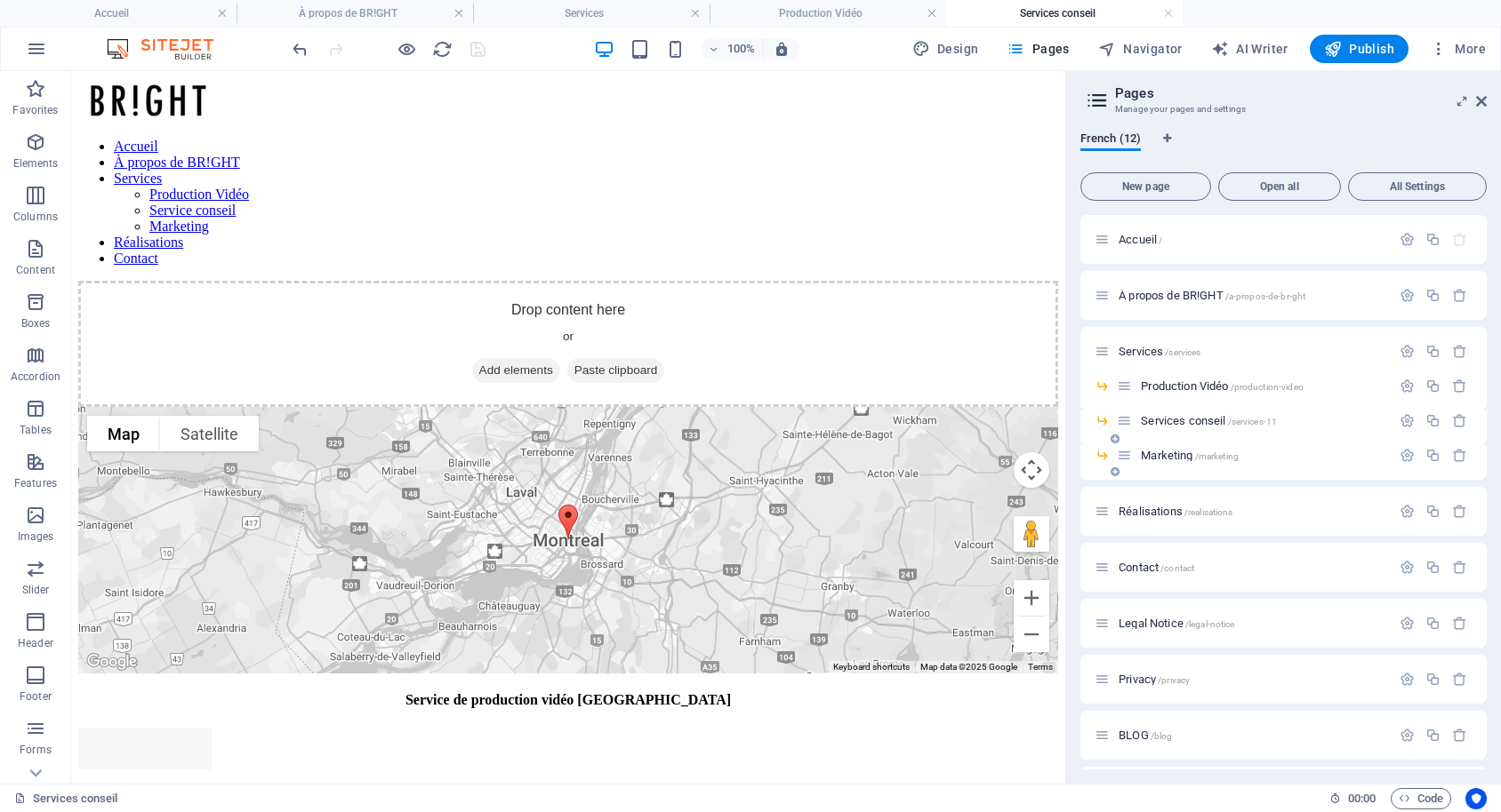
click at [1170, 453] on span "Marketing /marketing" at bounding box center [1189, 454] width 98 height 13
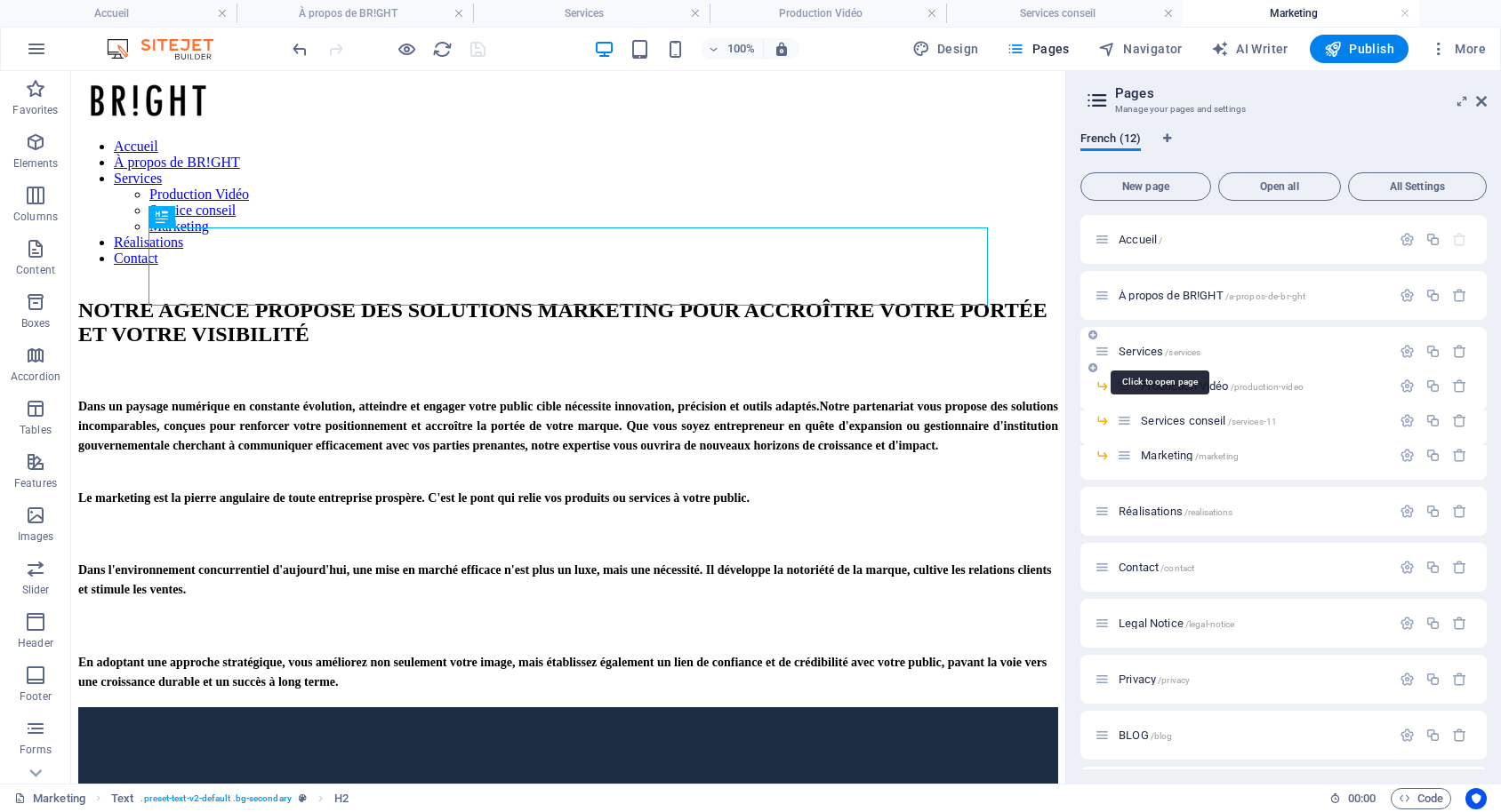
click at [1141, 356] on span "Services /services" at bounding box center [1159, 351] width 82 height 13
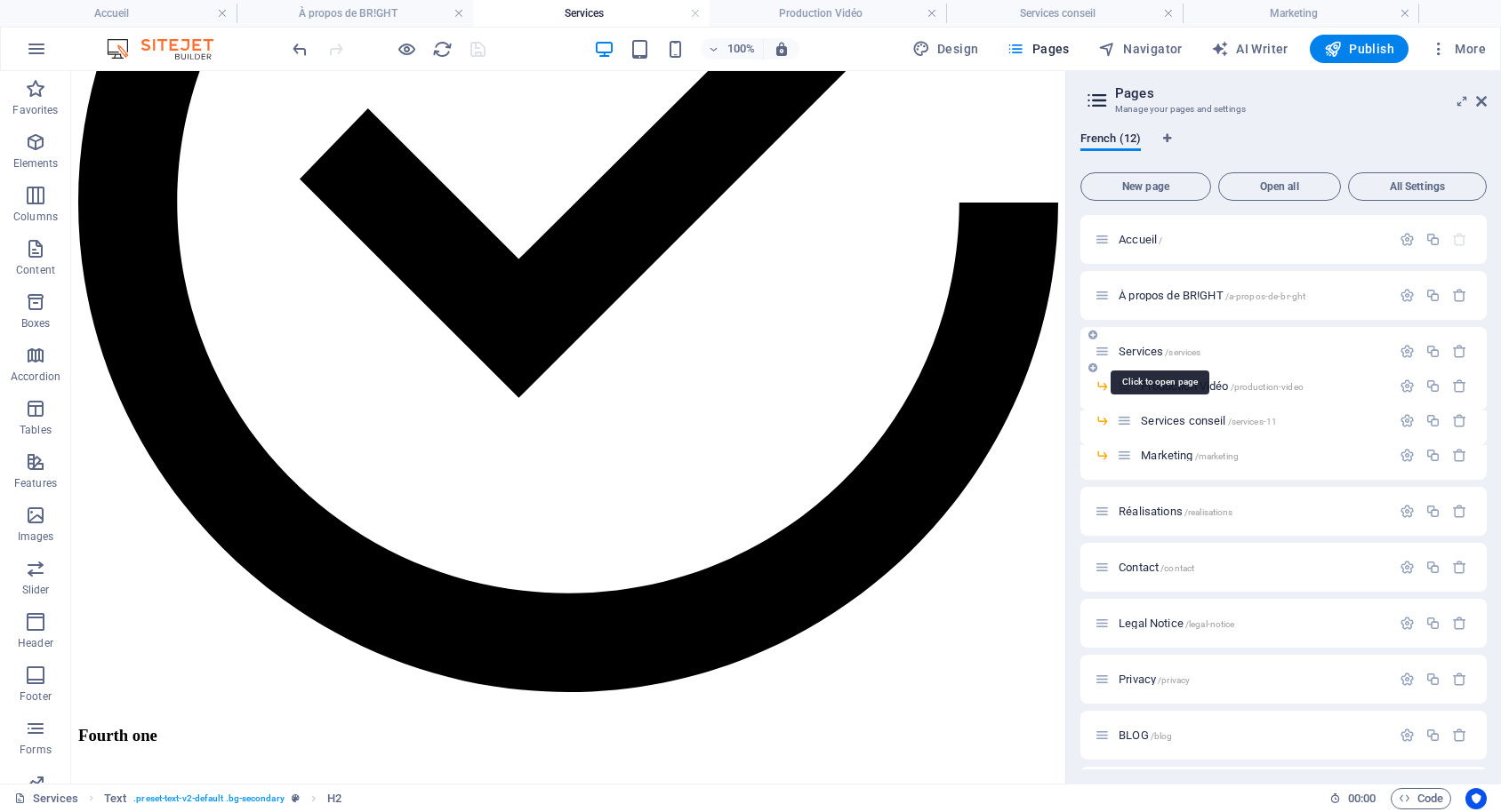
scroll to position [4531, 0]
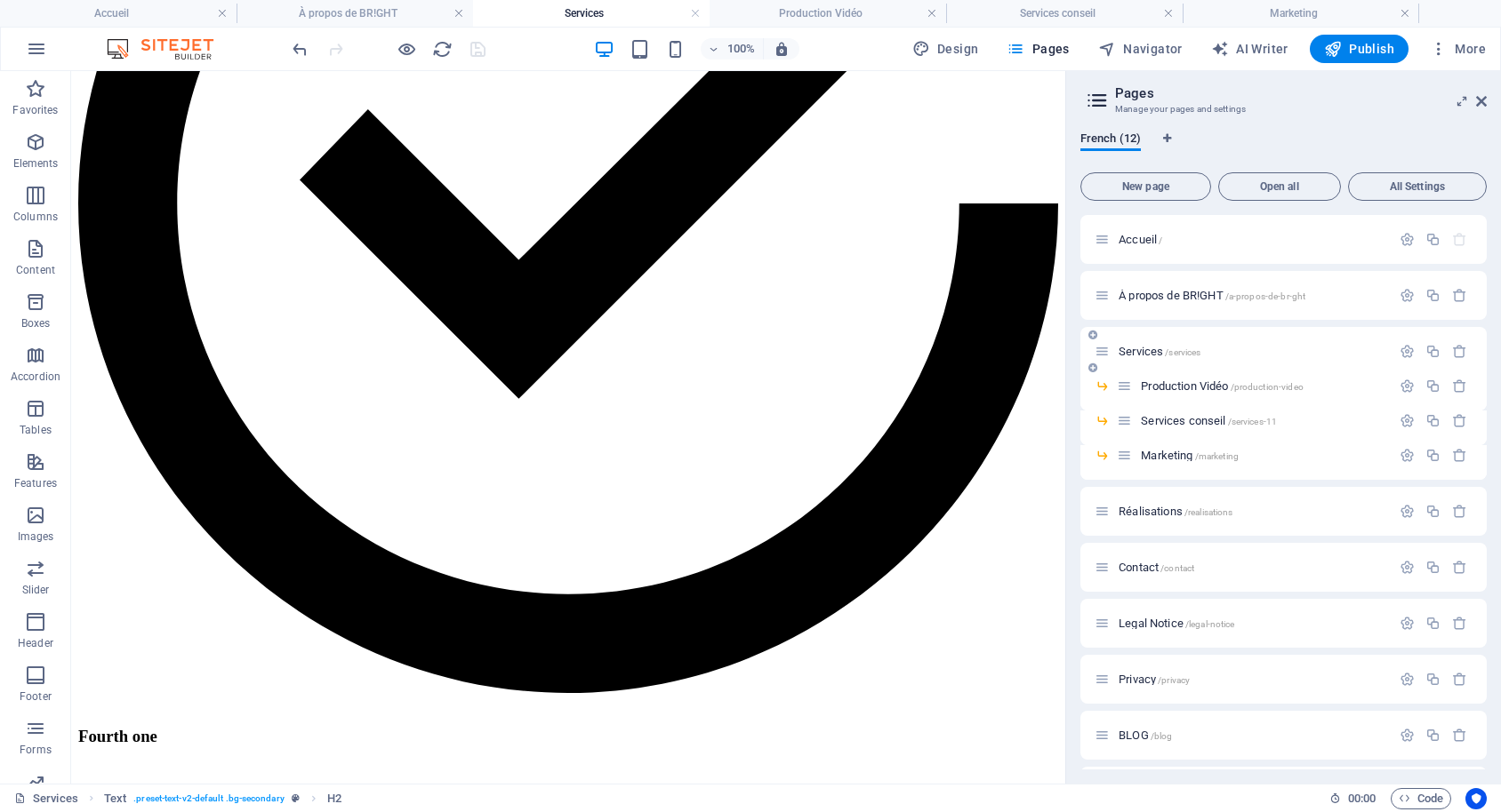
click at [1139, 351] on span "Services /services" at bounding box center [1159, 351] width 82 height 13
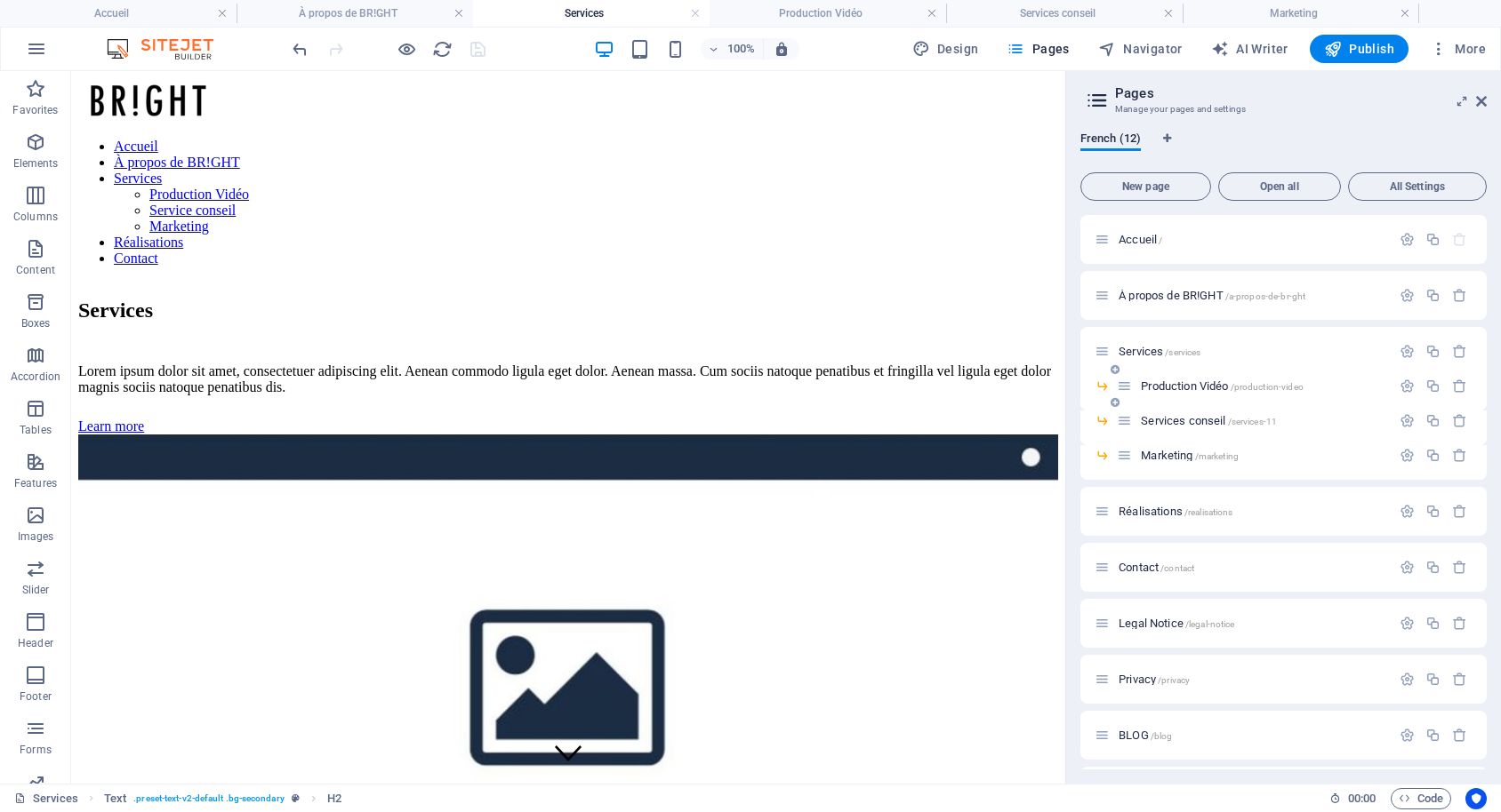
scroll to position [53, 0]
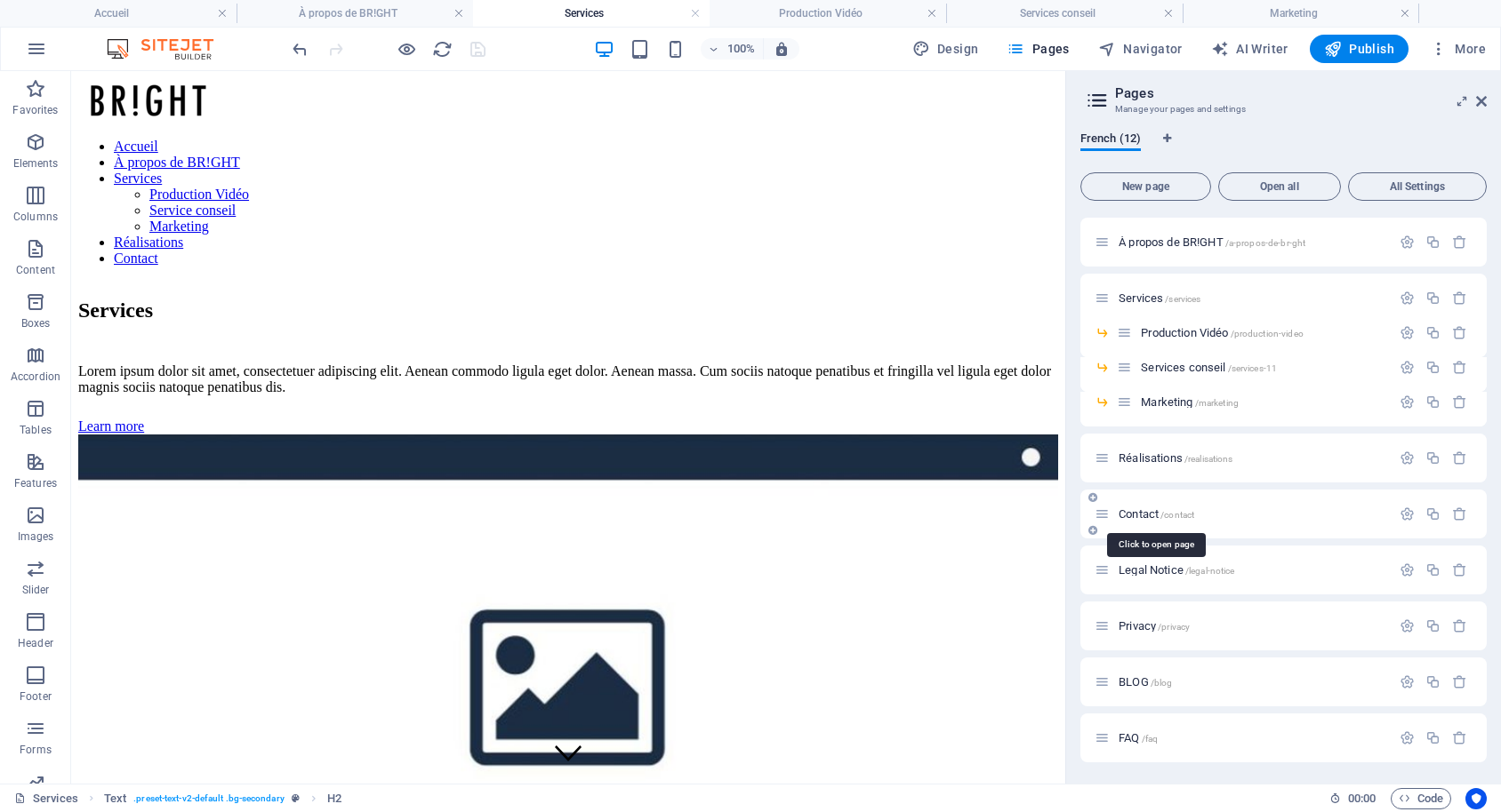
click at [1141, 512] on span "Contact /contact" at bounding box center [1156, 513] width 76 height 13
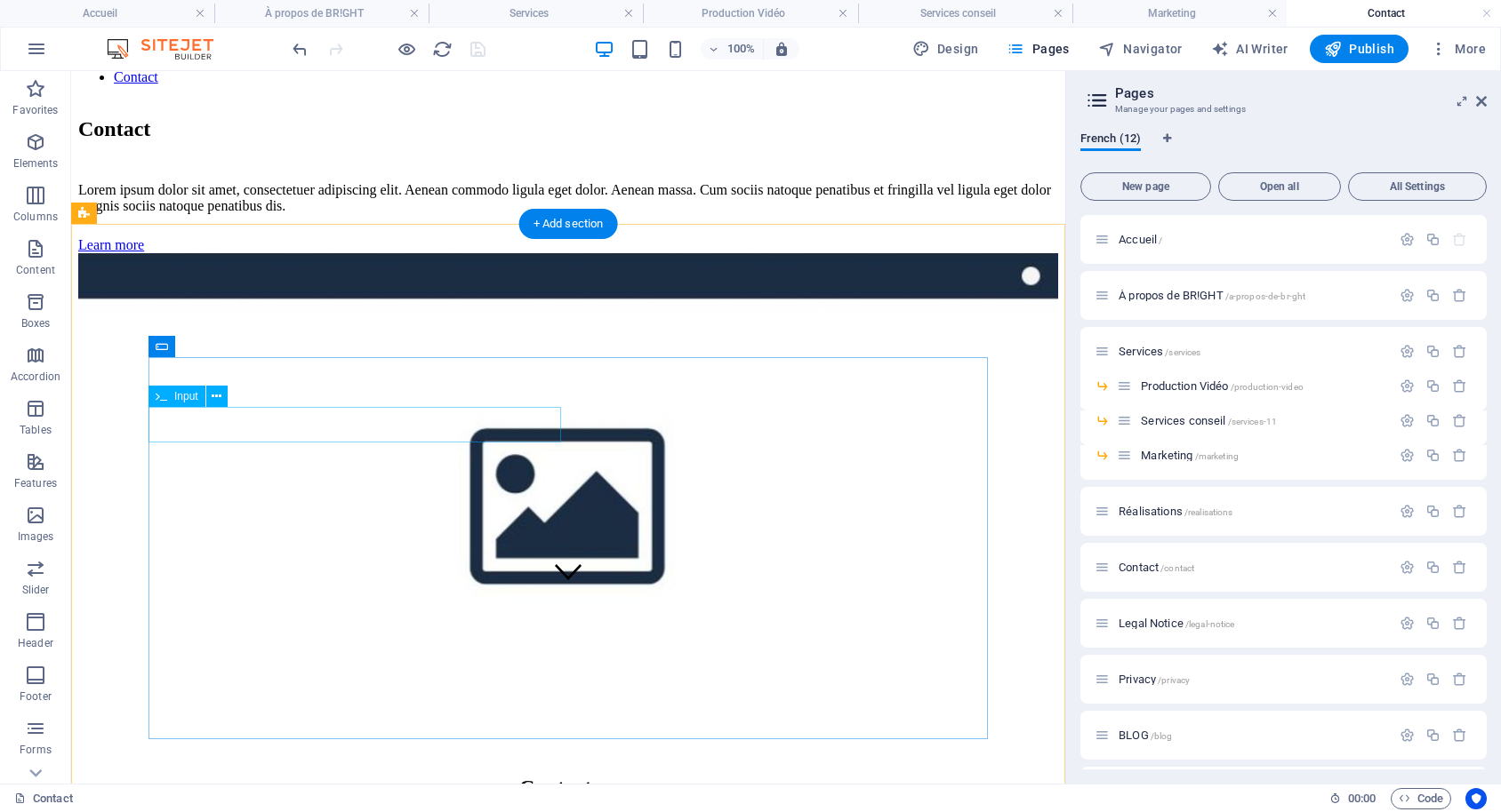
scroll to position [363, 0]
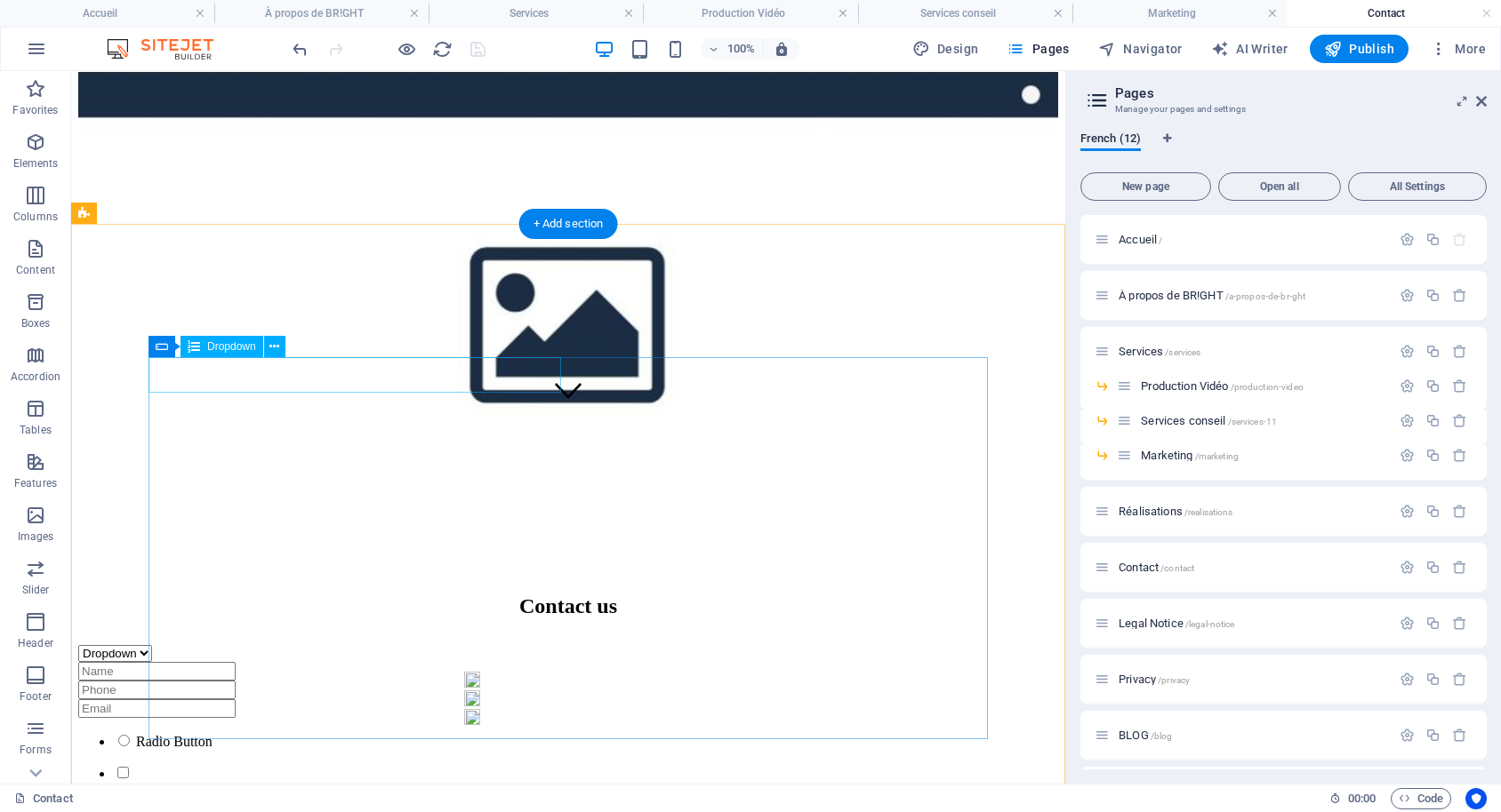
click at [502, 645] on div "Dropdown Option 1 Option 2 Option 3" at bounding box center [568, 653] width 979 height 17
click at [554, 645] on div "Dropdown Option 1 Option 2 Option 3" at bounding box center [568, 653] width 979 height 17
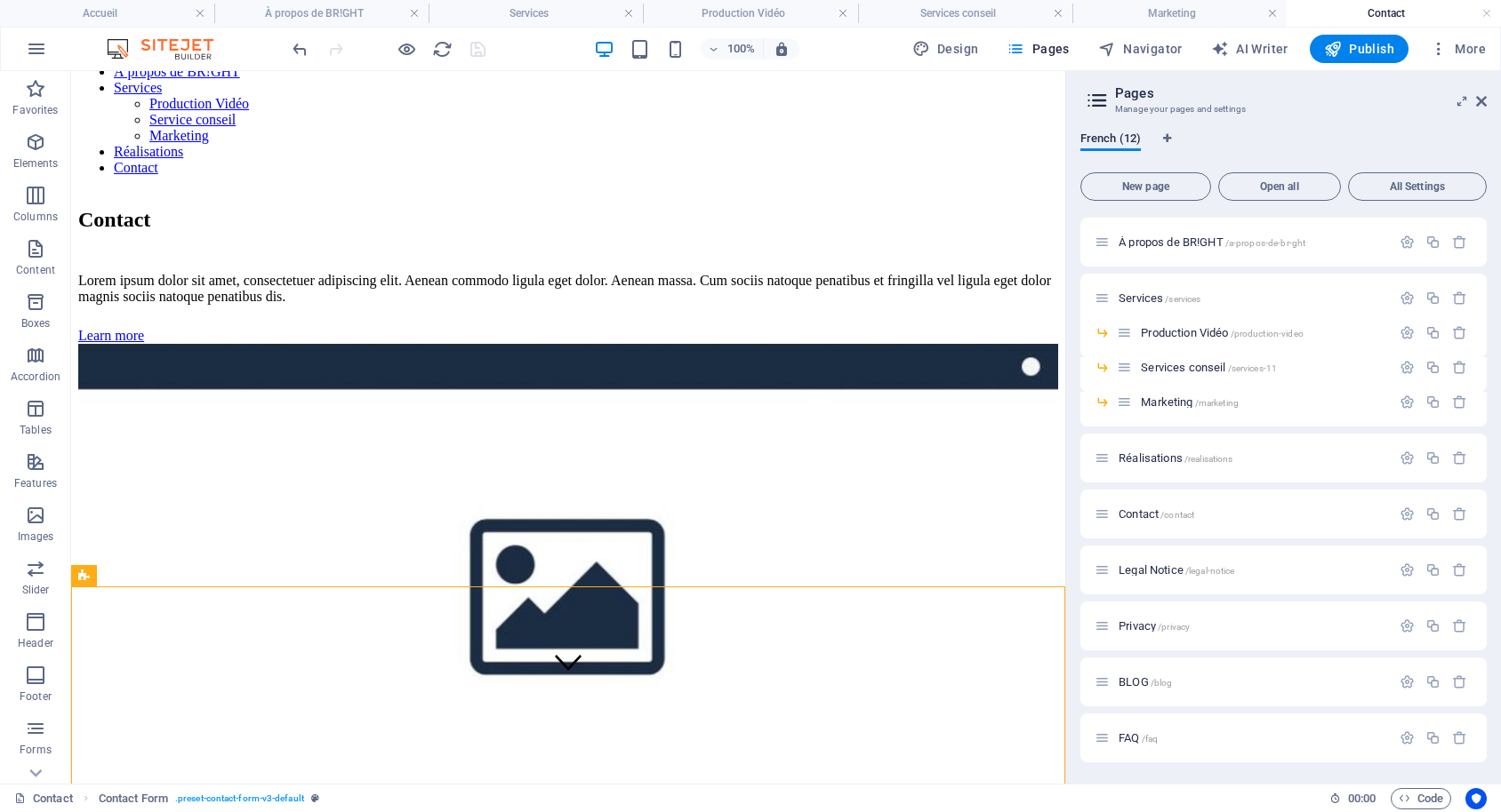
scroll to position [0, 0]
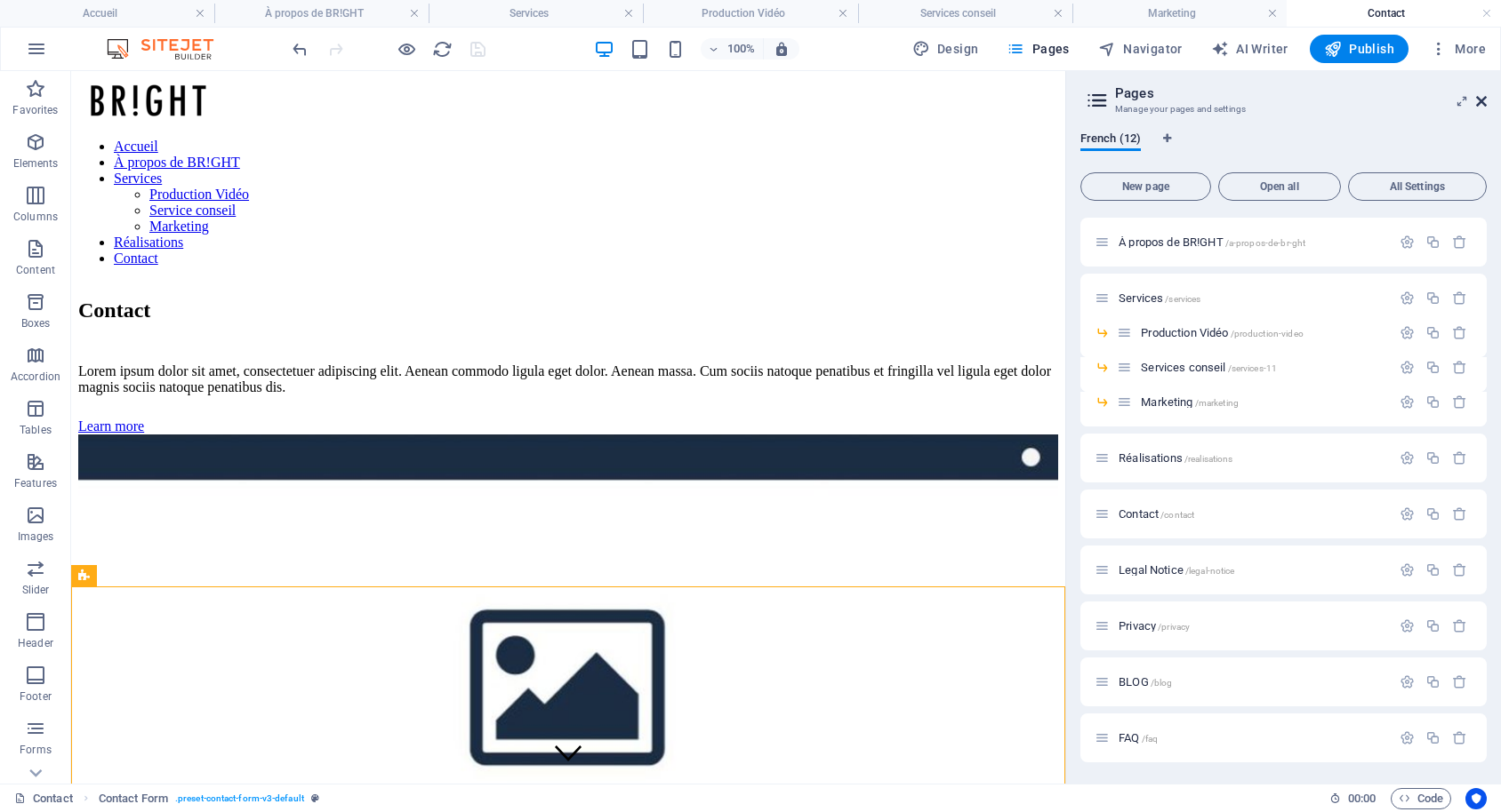
click at [1483, 105] on icon at bounding box center [1481, 101] width 11 height 14
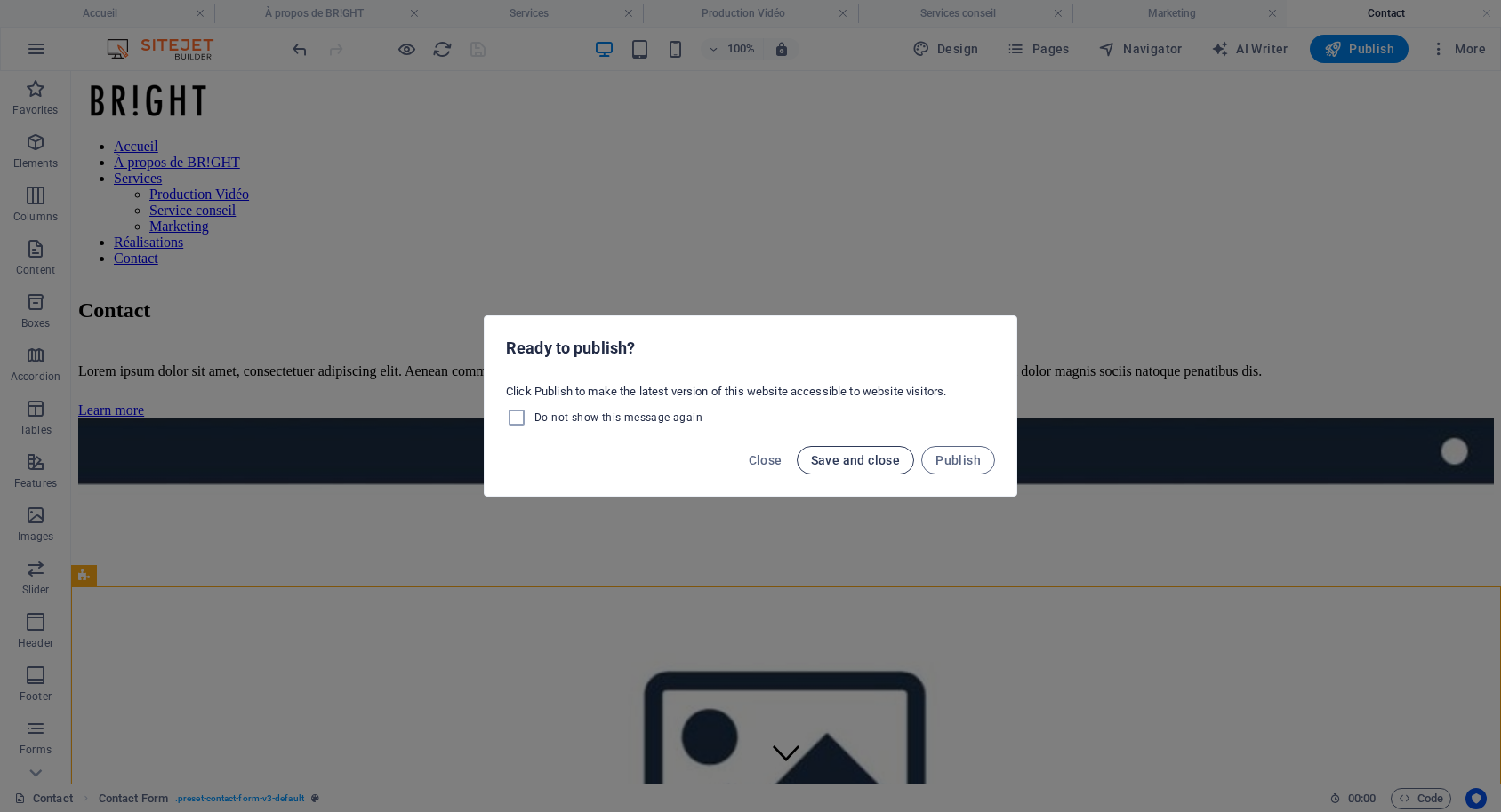
click at [837, 462] on span "Save and close" at bounding box center [855, 460] width 90 height 14
